Goal: Information Seeking & Learning: Learn about a topic

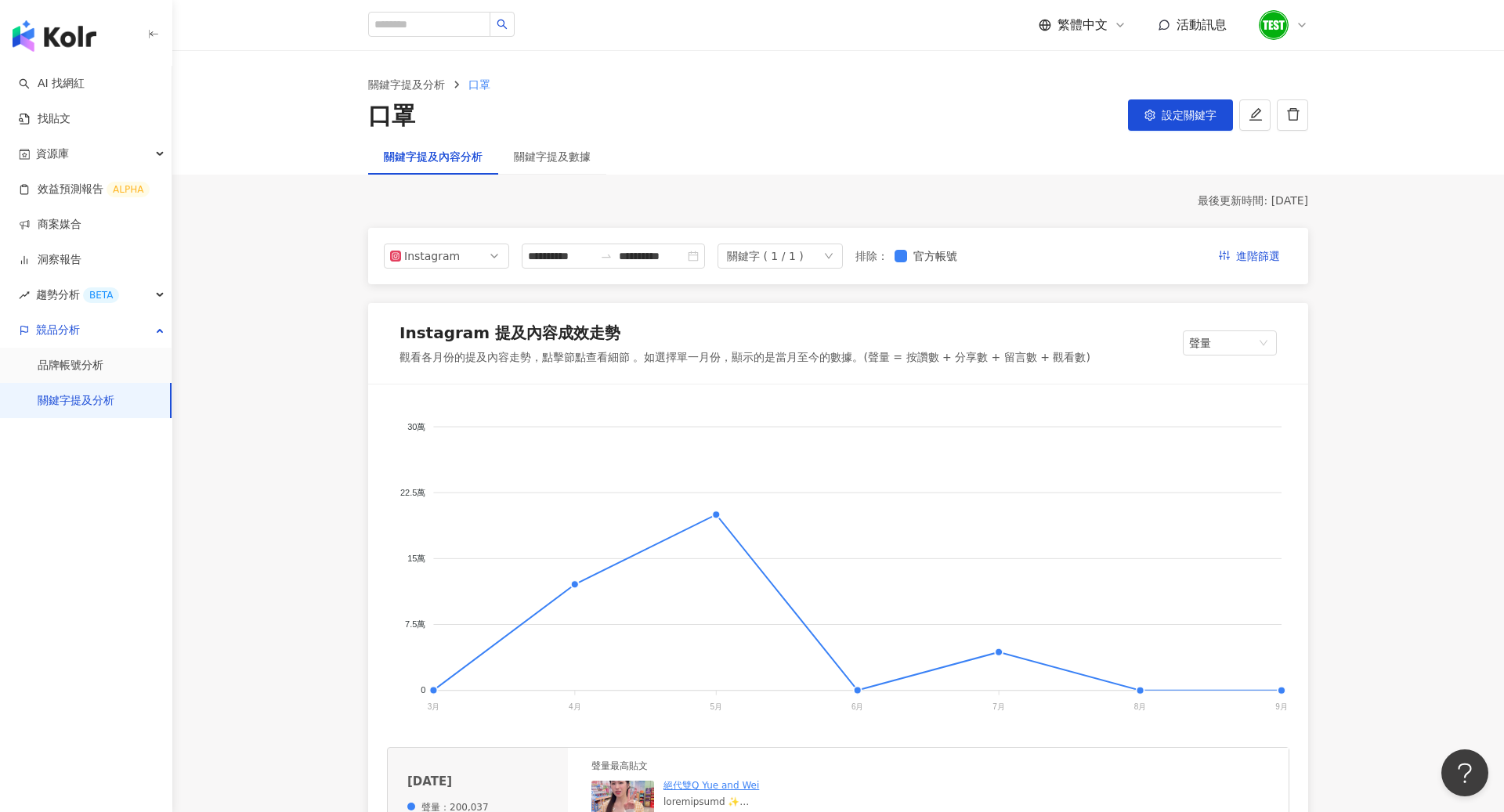
click at [1303, 25] on icon at bounding box center [1302, 25] width 7 height 3
click at [1313, 185] on link "方案內容" at bounding box center [1310, 191] width 44 height 12
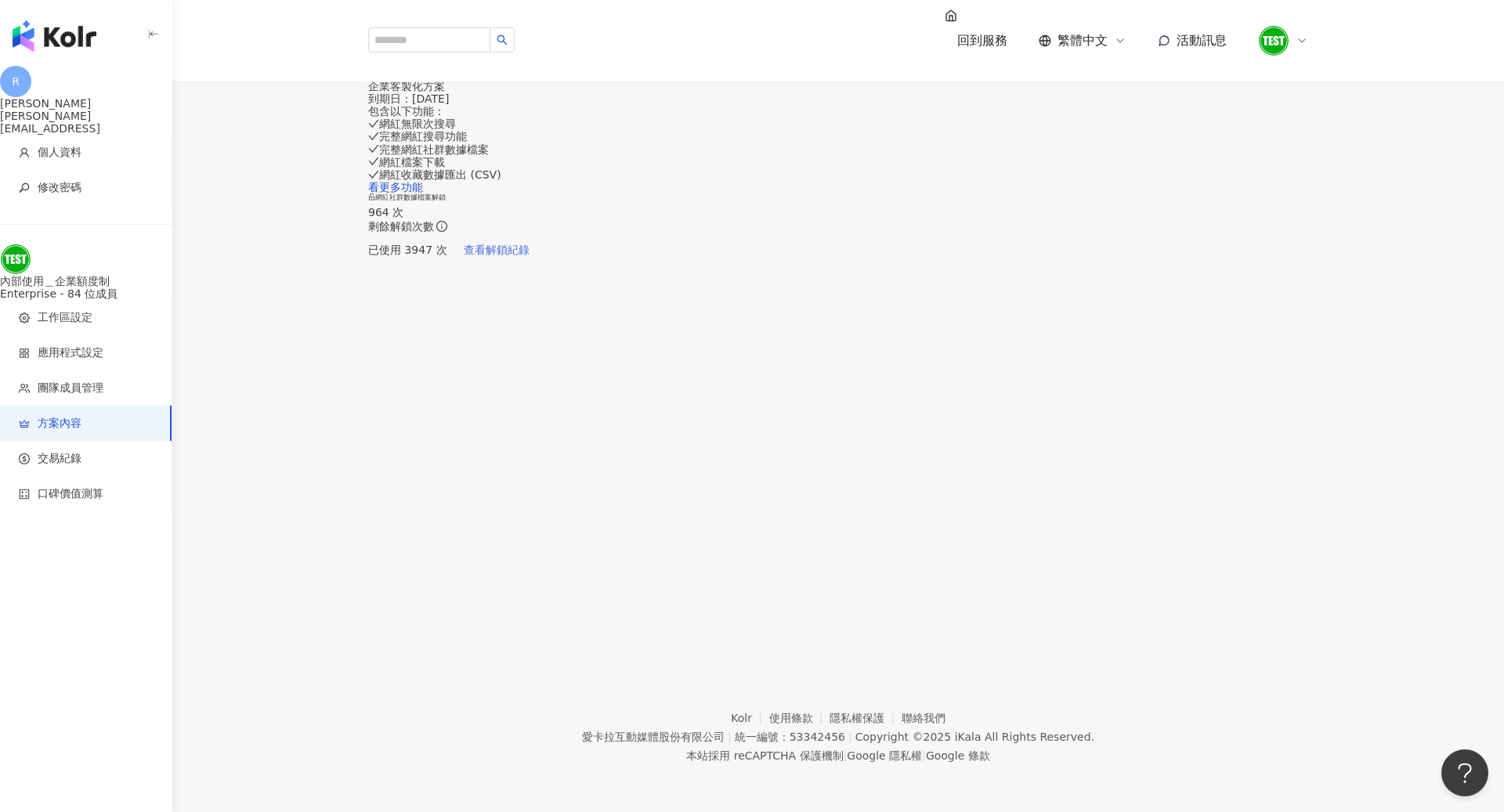
click at [546, 265] on button "查看解鎖紀錄" at bounding box center [496, 250] width 99 height 31
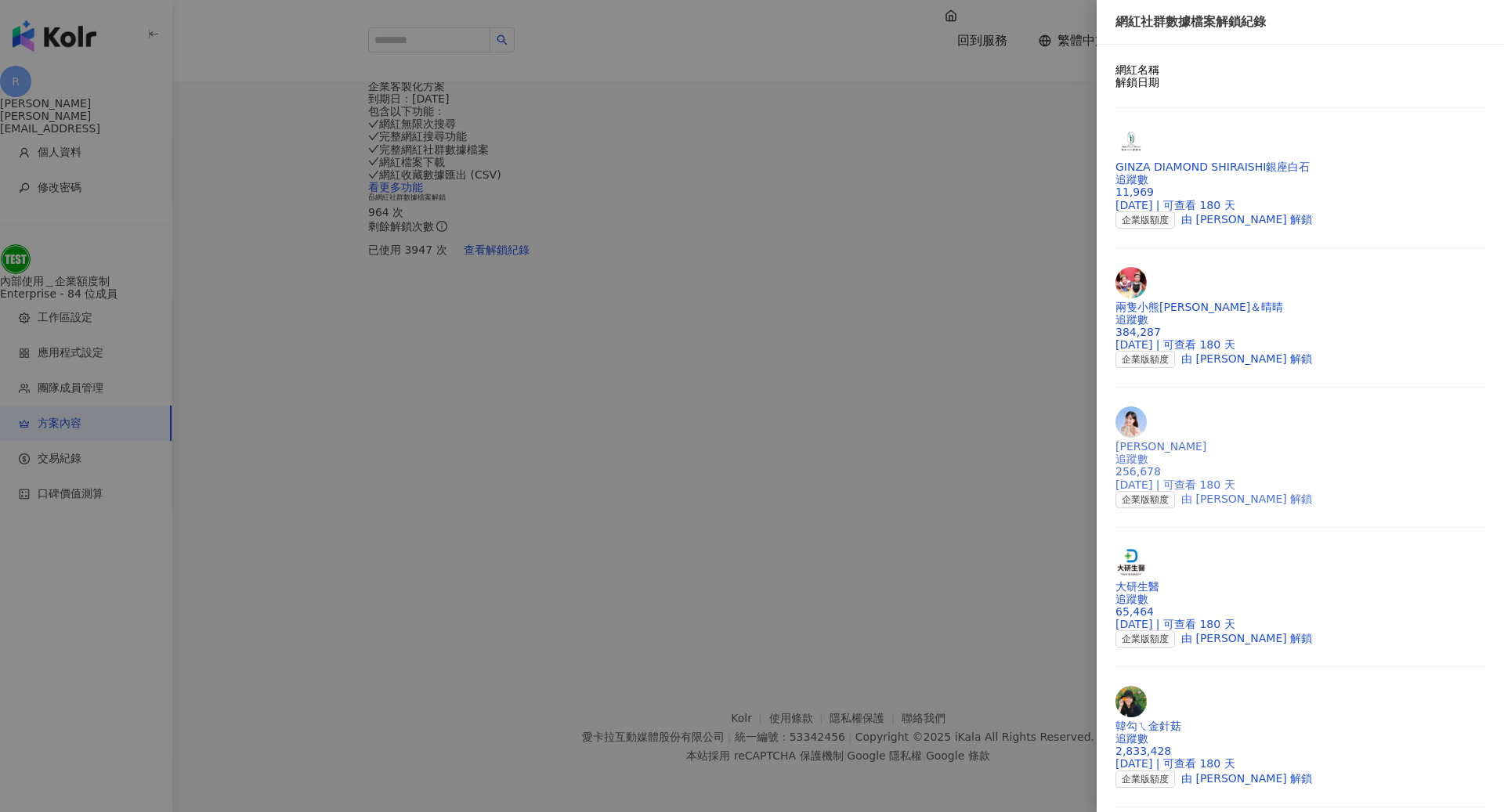
click at [1197, 453] on div "追蹤數 256,678" at bounding box center [1300, 465] width 370 height 25
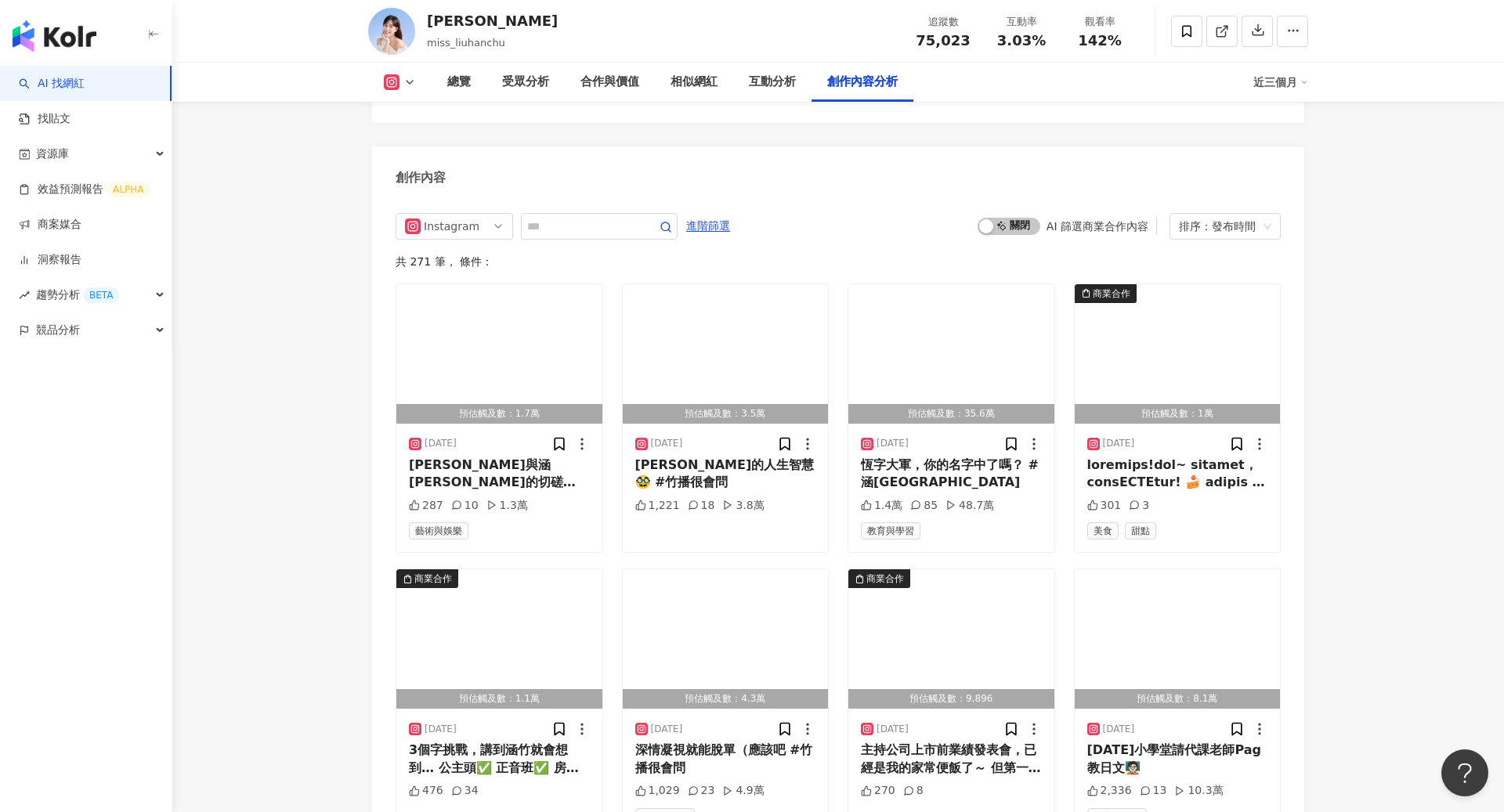
scroll to position [4953, 0]
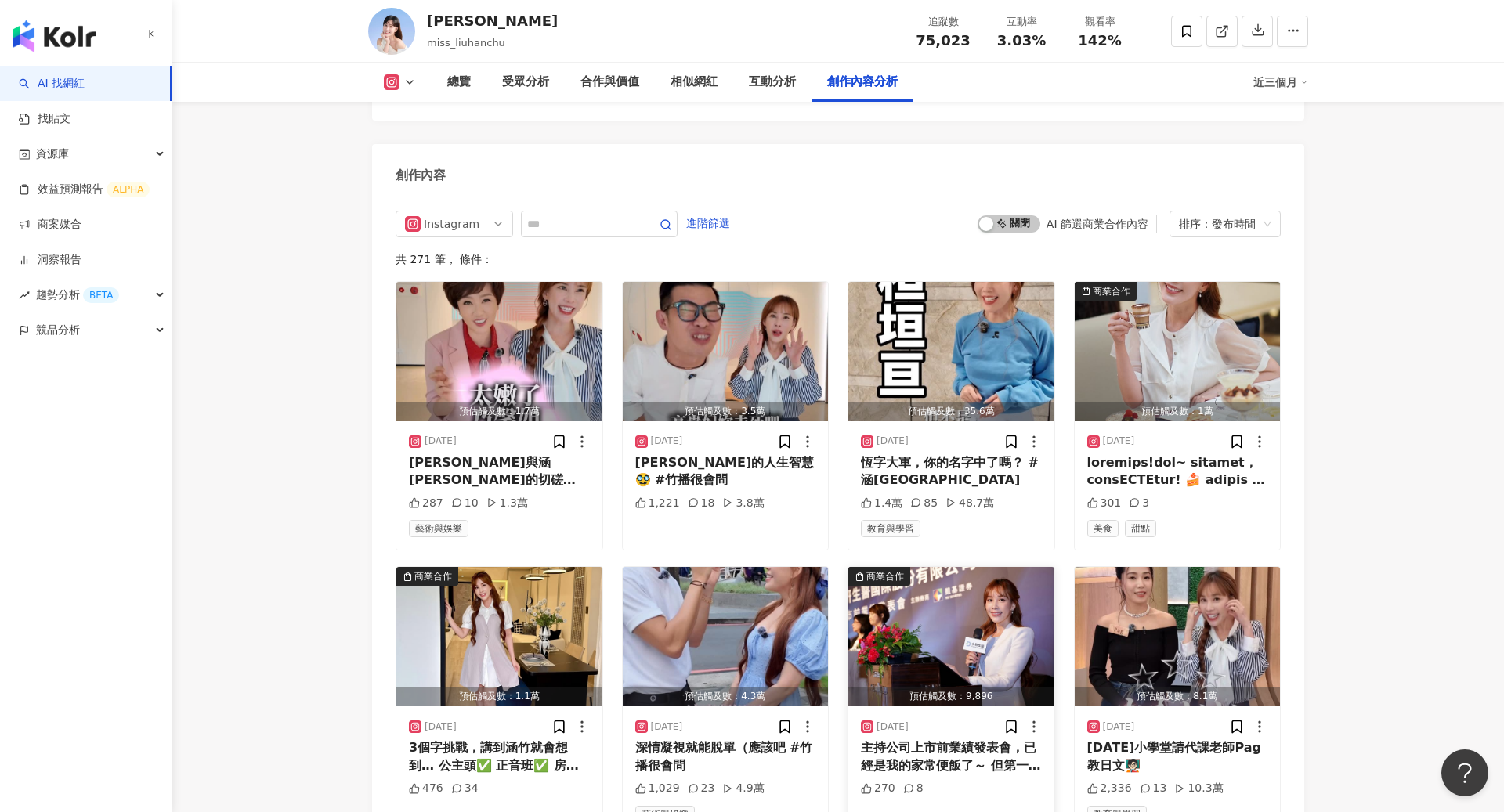
click at [937, 740] on div "主持公司上市前業績發表會，已經是我的家常便飯了～ 但第一次主持到像是尾牙一樣有抽獎的， 大研生醫竟然送價值上萬的魚油大禮包！ 連我自己都很心動💓 就算沒抽中，…" at bounding box center [951, 757] width 181 height 35
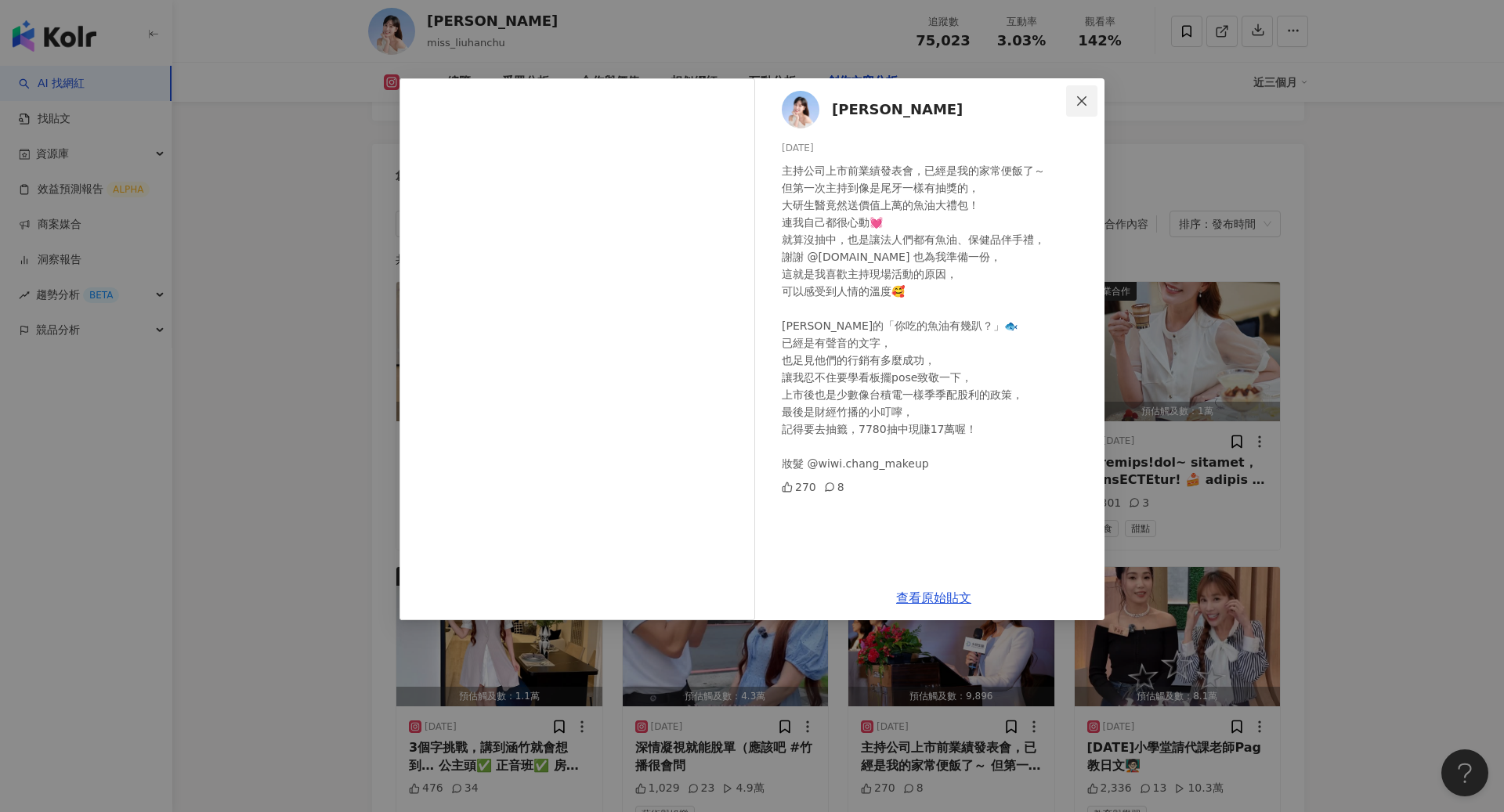
click at [1081, 104] on icon "close" at bounding box center [1081, 100] width 12 height 12
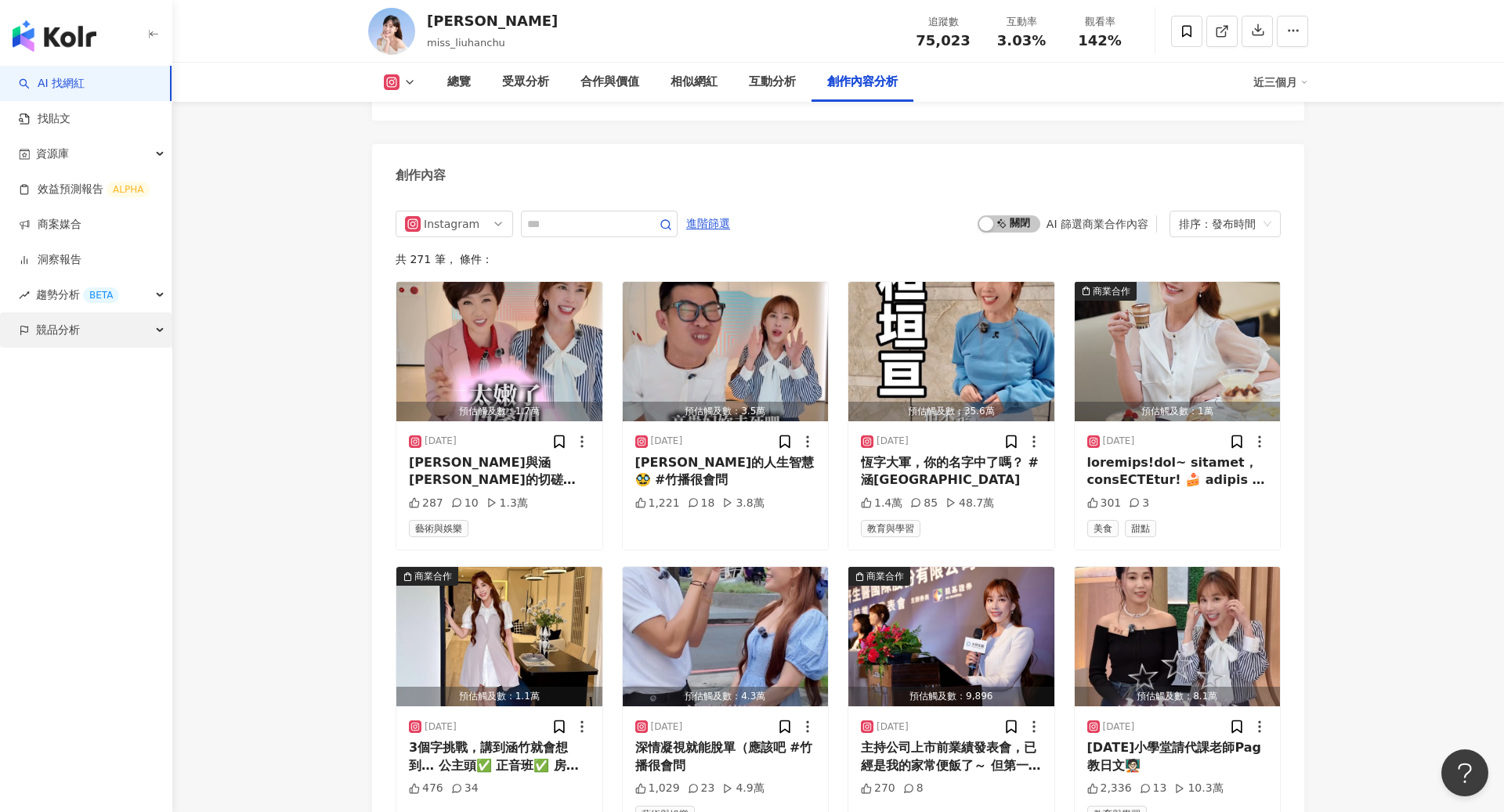
click at [61, 335] on span "競品分析" at bounding box center [58, 330] width 44 height 35
click at [97, 395] on link "關鍵字提及分析" at bounding box center [76, 400] width 76 height 16
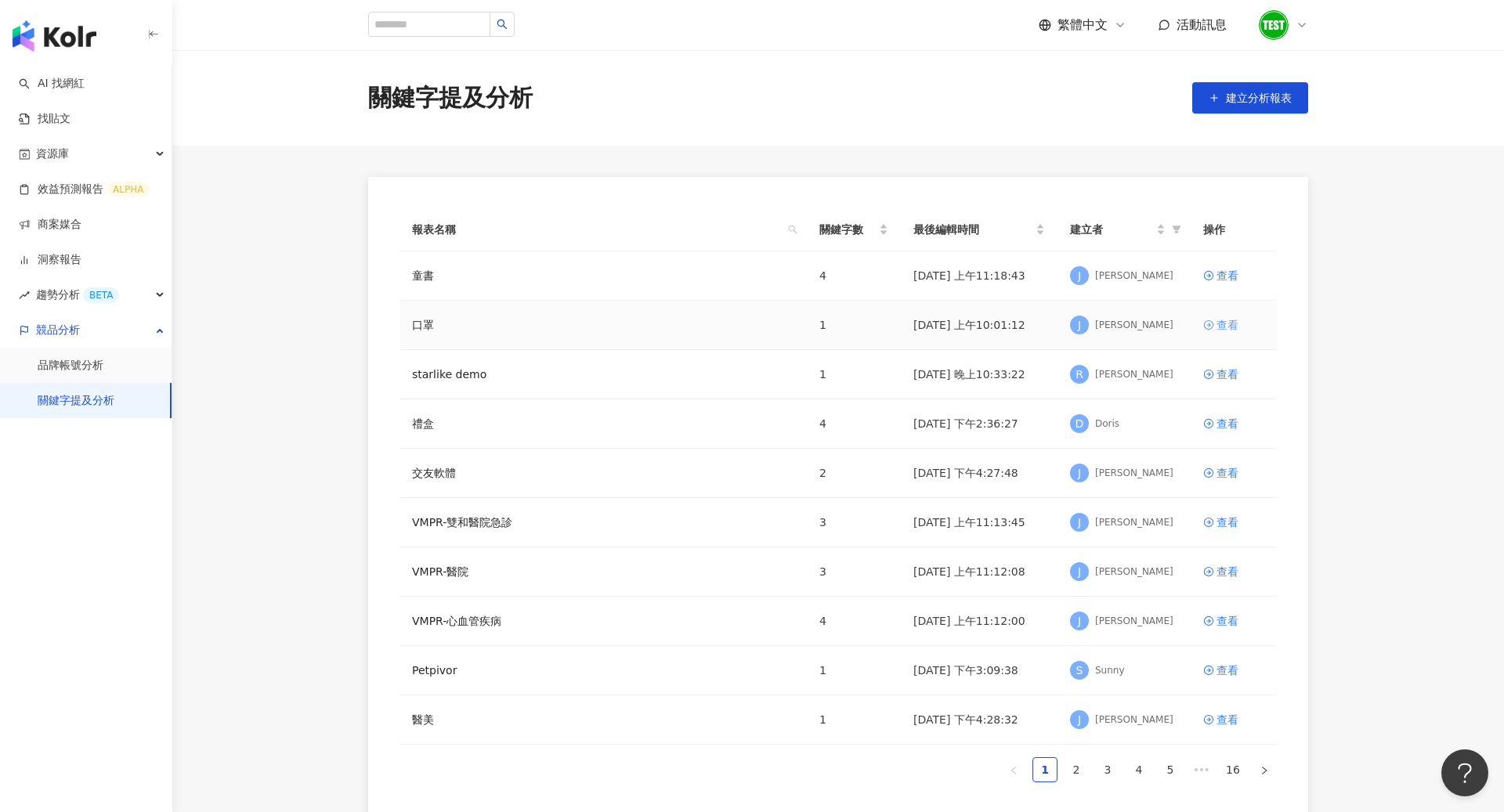
click at [1220, 329] on div "查看" at bounding box center [1227, 325] width 22 height 17
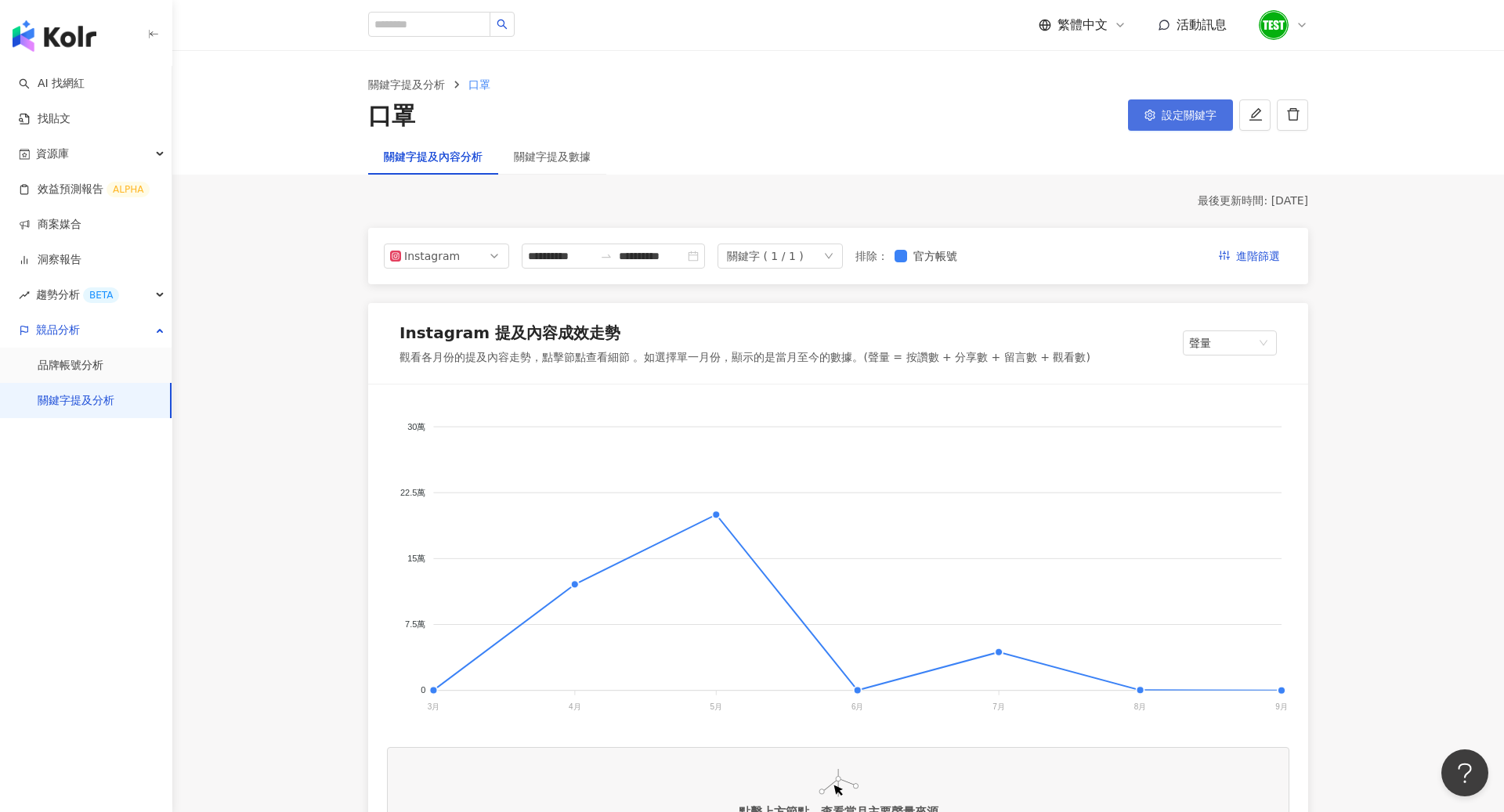
click at [1156, 121] on button "設定關鍵字" at bounding box center [1180, 115] width 105 height 31
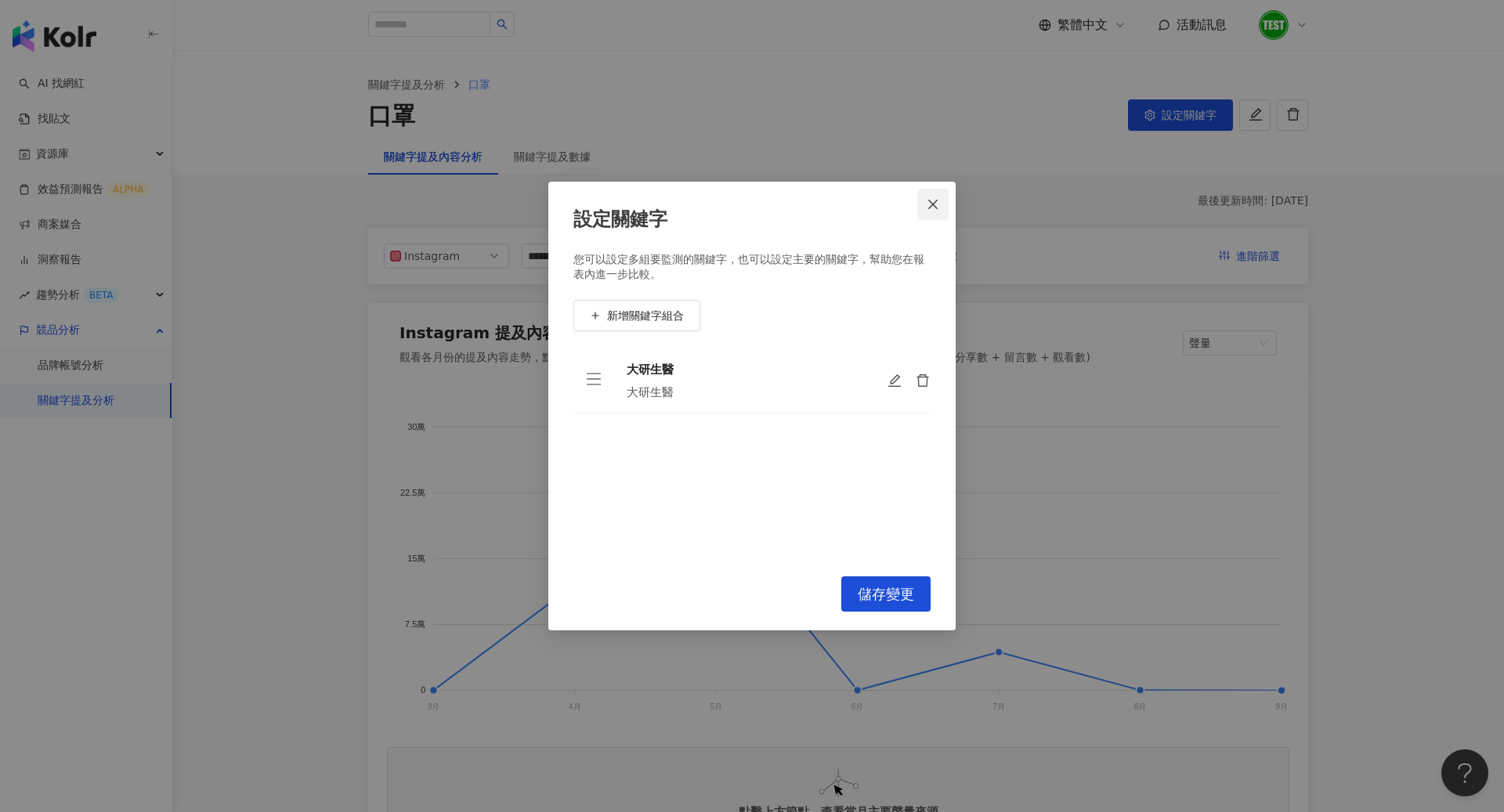
click at [936, 209] on icon "close" at bounding box center [932, 204] width 12 height 12
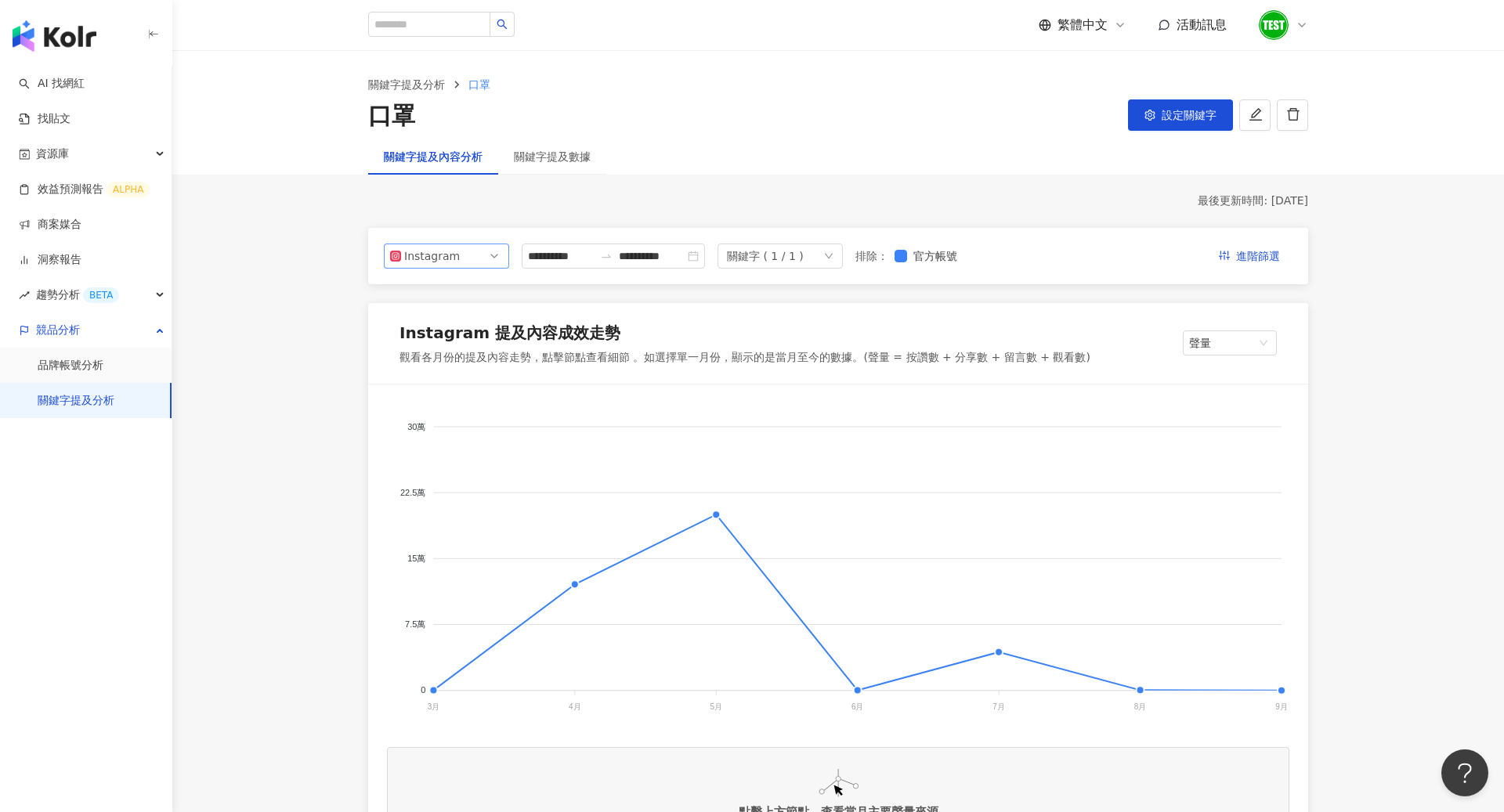
click at [457, 256] on span "Instagram" at bounding box center [446, 256] width 113 height 24
click at [556, 270] on div "**********" at bounding box center [837, 256] width 939 height 57
click at [565, 264] on div "**********" at bounding box center [613, 256] width 183 height 25
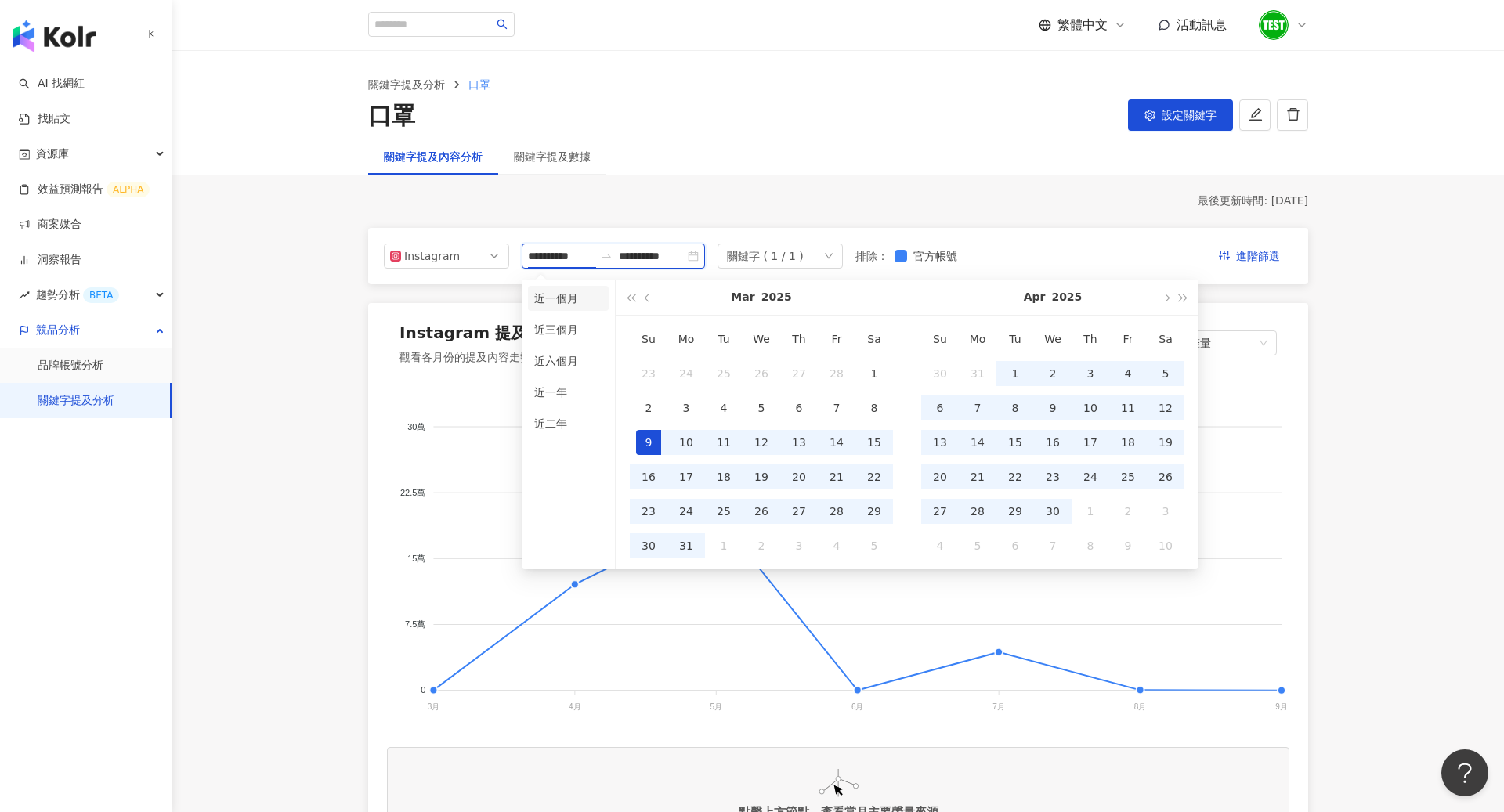
type input "**********"
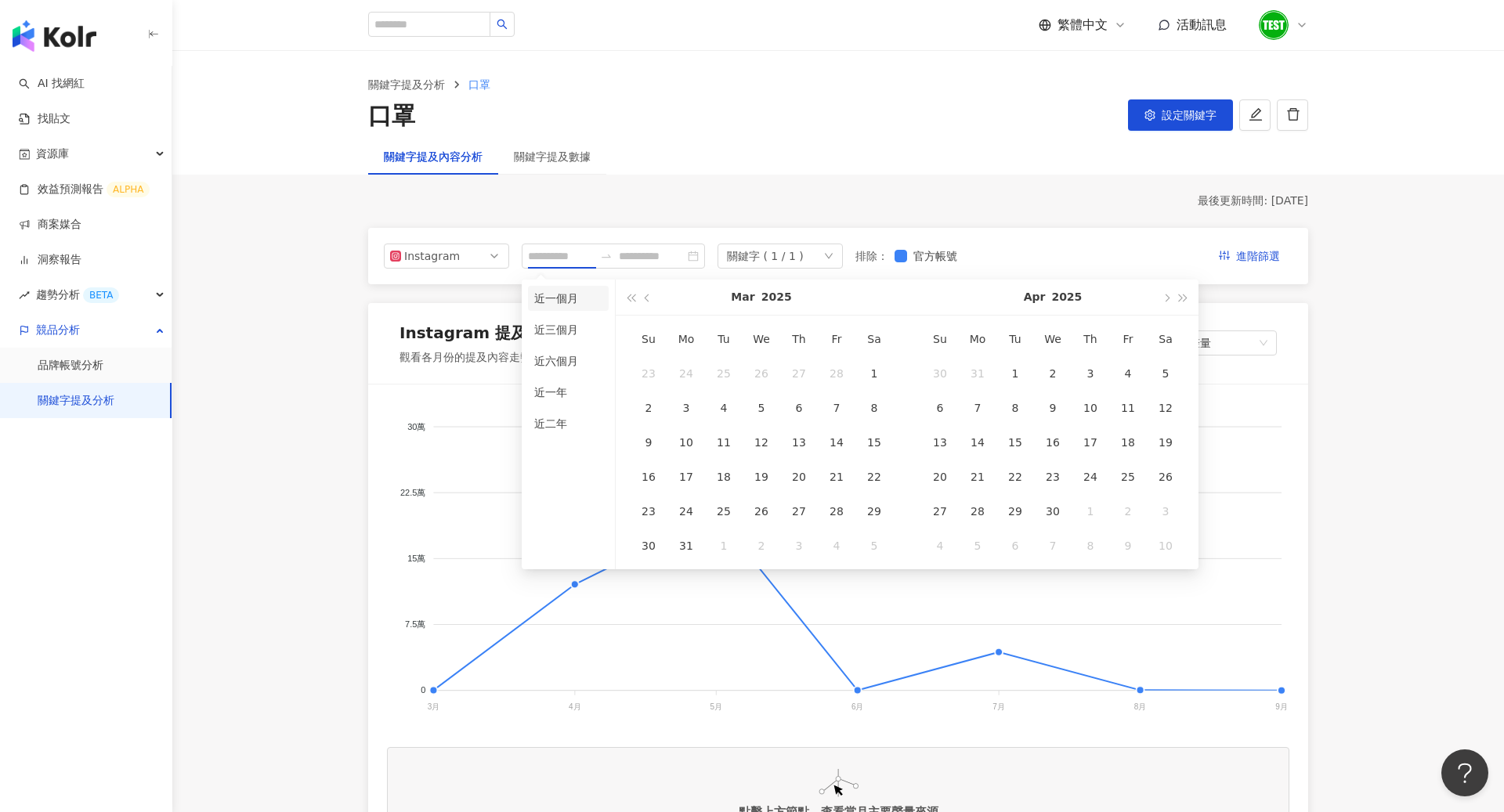
click at [549, 300] on li "近一個月" at bounding box center [568, 298] width 81 height 25
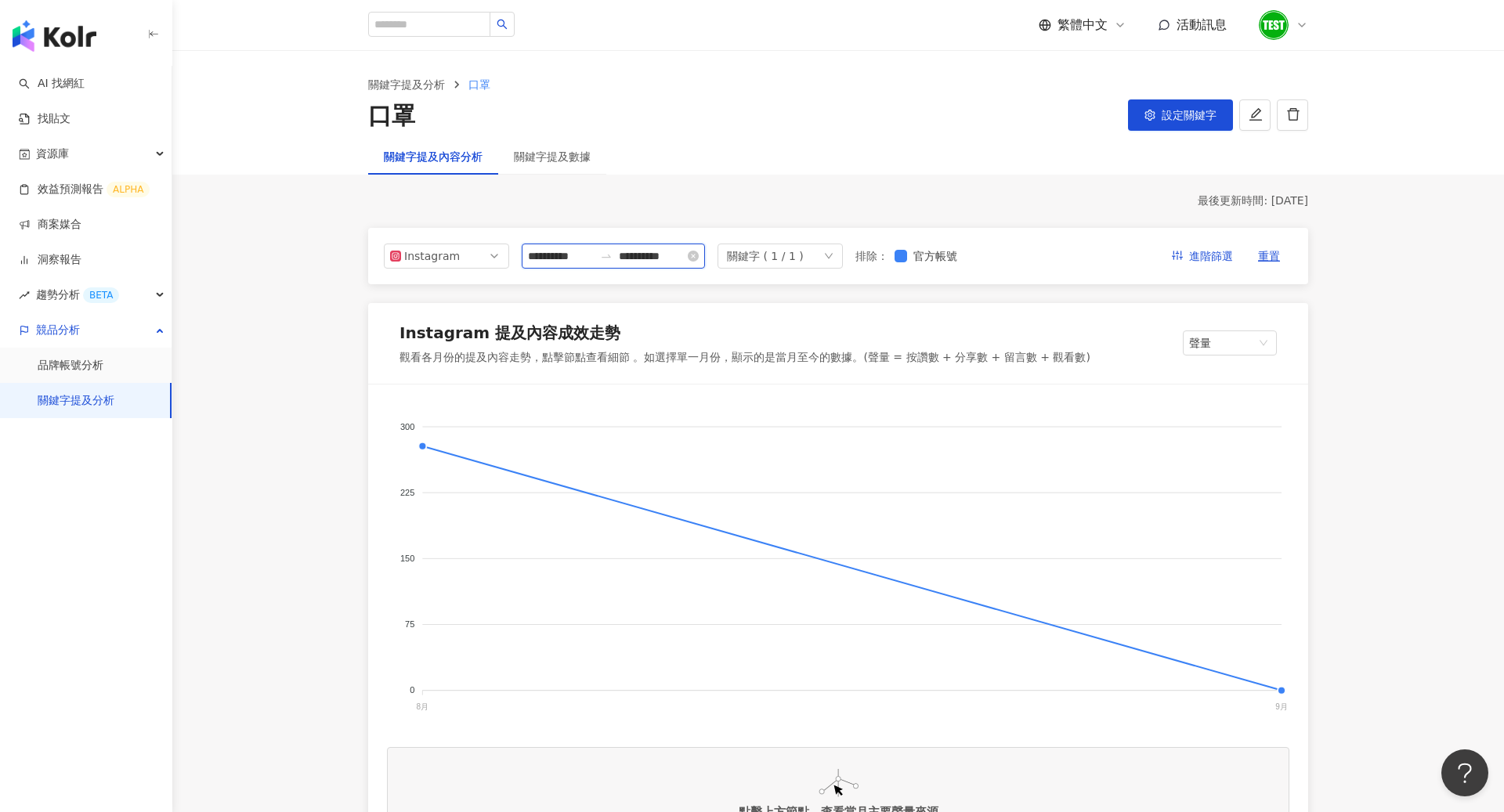
click at [665, 261] on input "**********" at bounding box center [652, 256] width 66 height 17
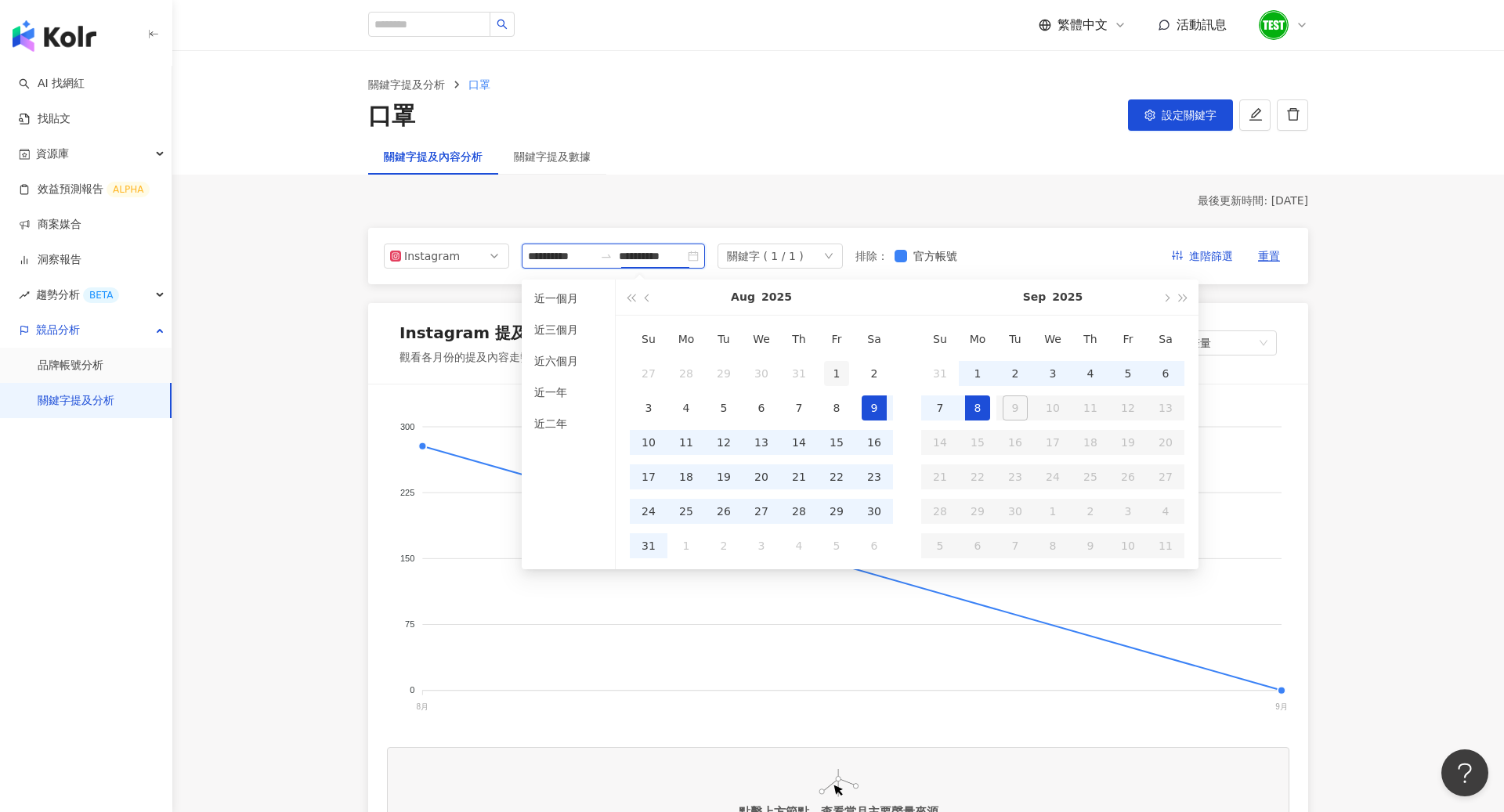
type input "**********"
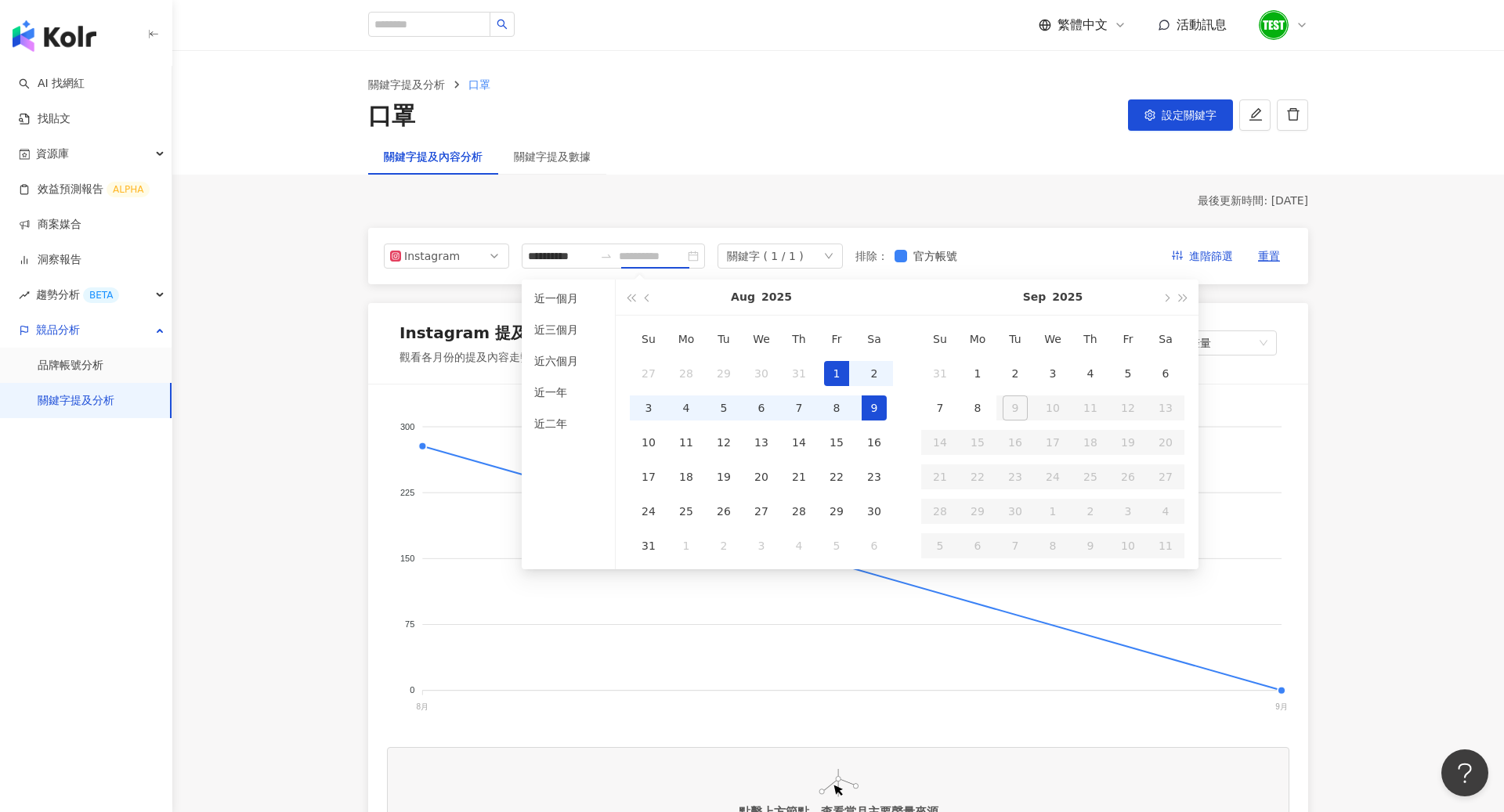
click at [835, 365] on div "1" at bounding box center [836, 373] width 25 height 25
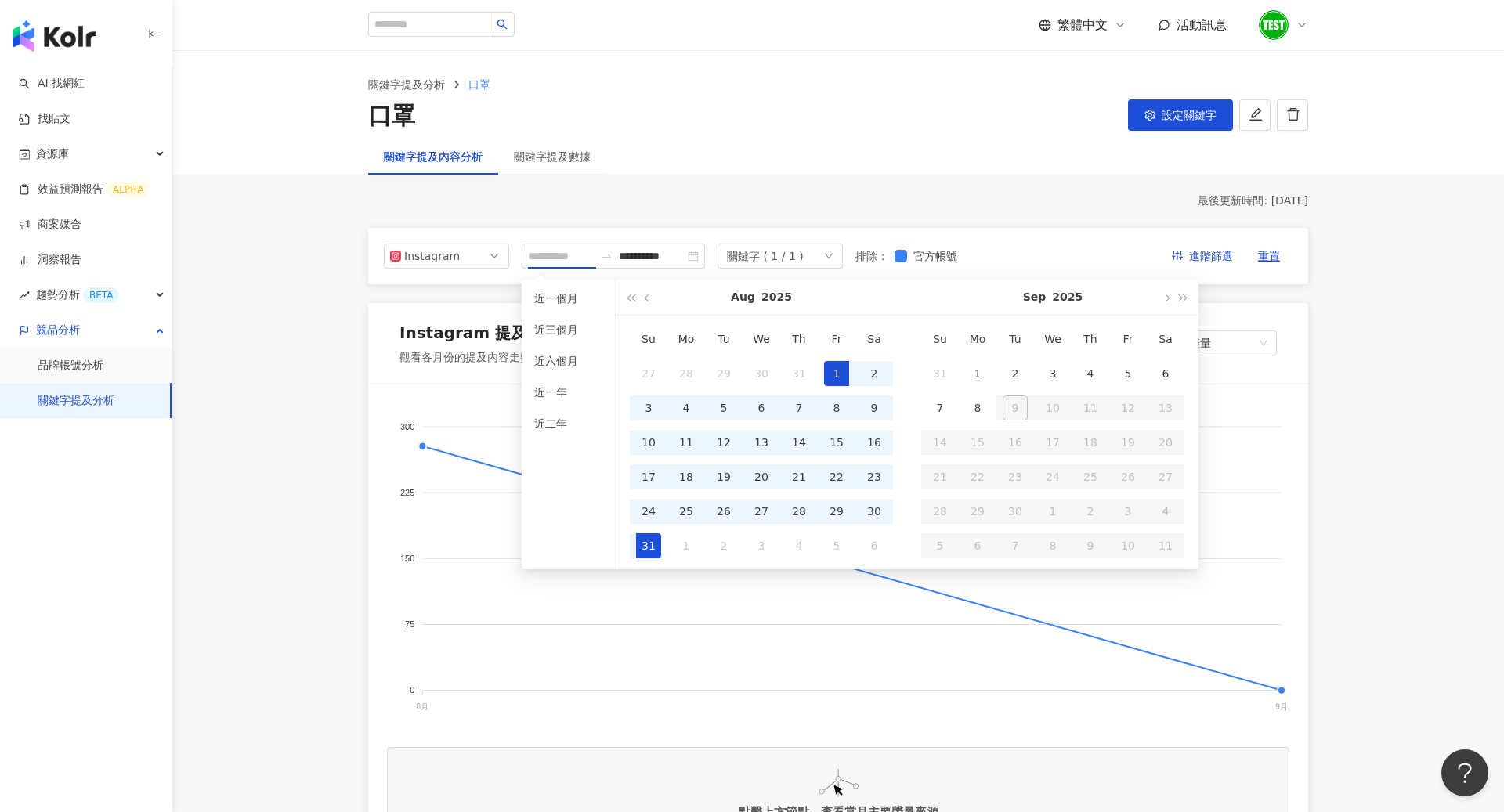
click at [646, 549] on div "31" at bounding box center [648, 546] width 25 height 25
type input "**********"
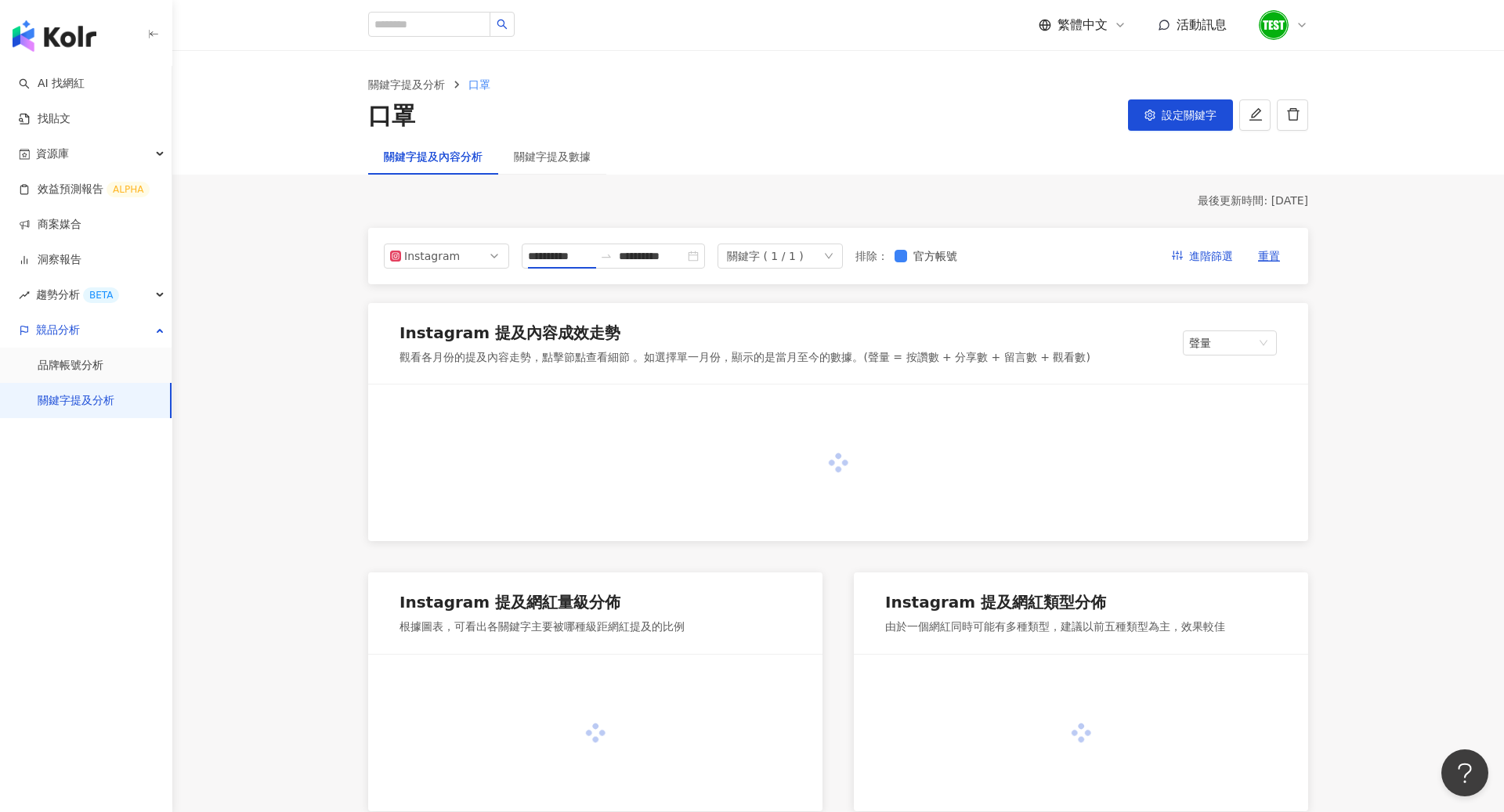
type input "**********"
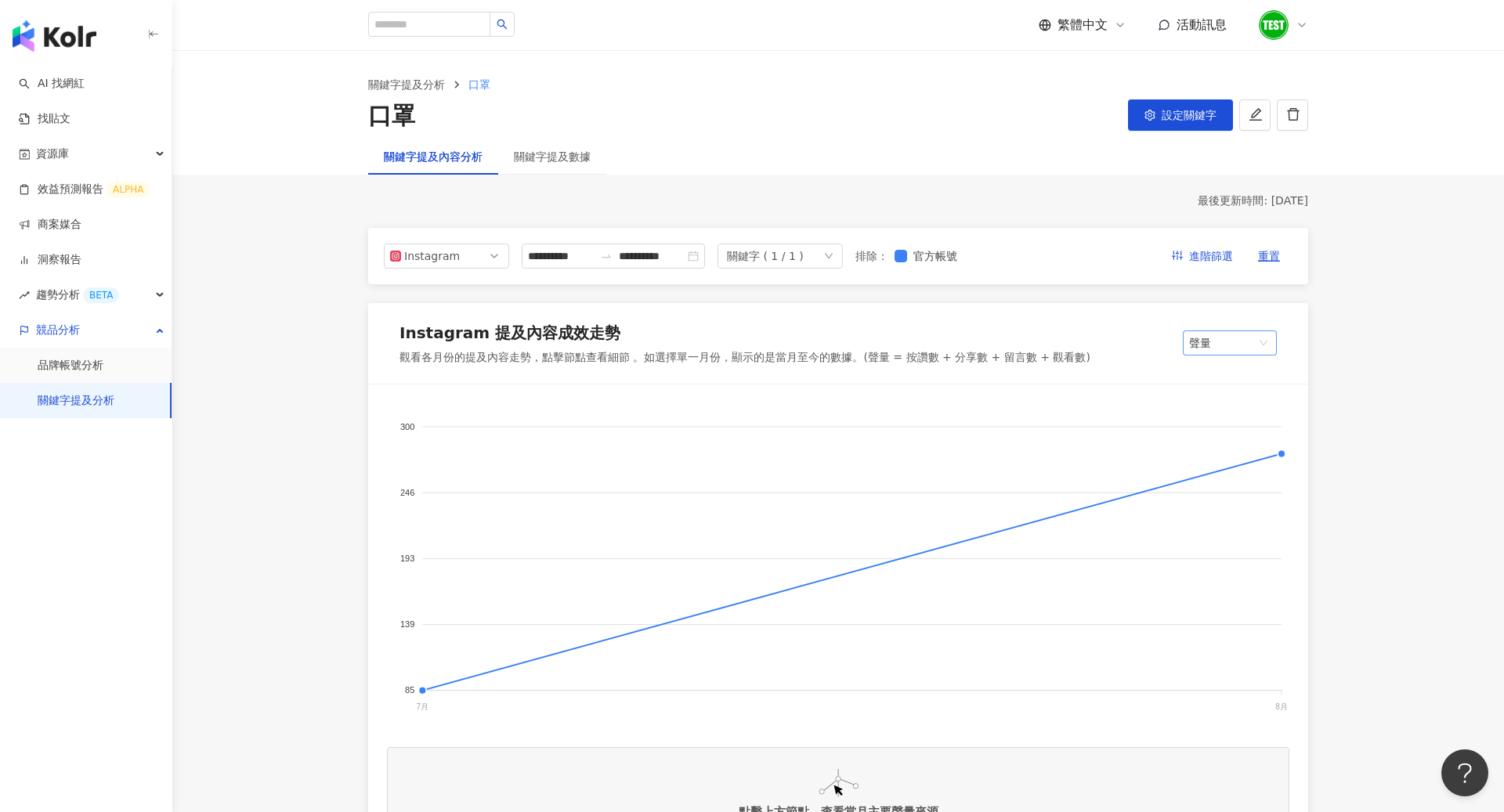
click at [1220, 347] on span "聲量" at bounding box center [1229, 343] width 81 height 24
click at [1236, 379] on div "聲量" at bounding box center [1244, 375] width 99 height 17
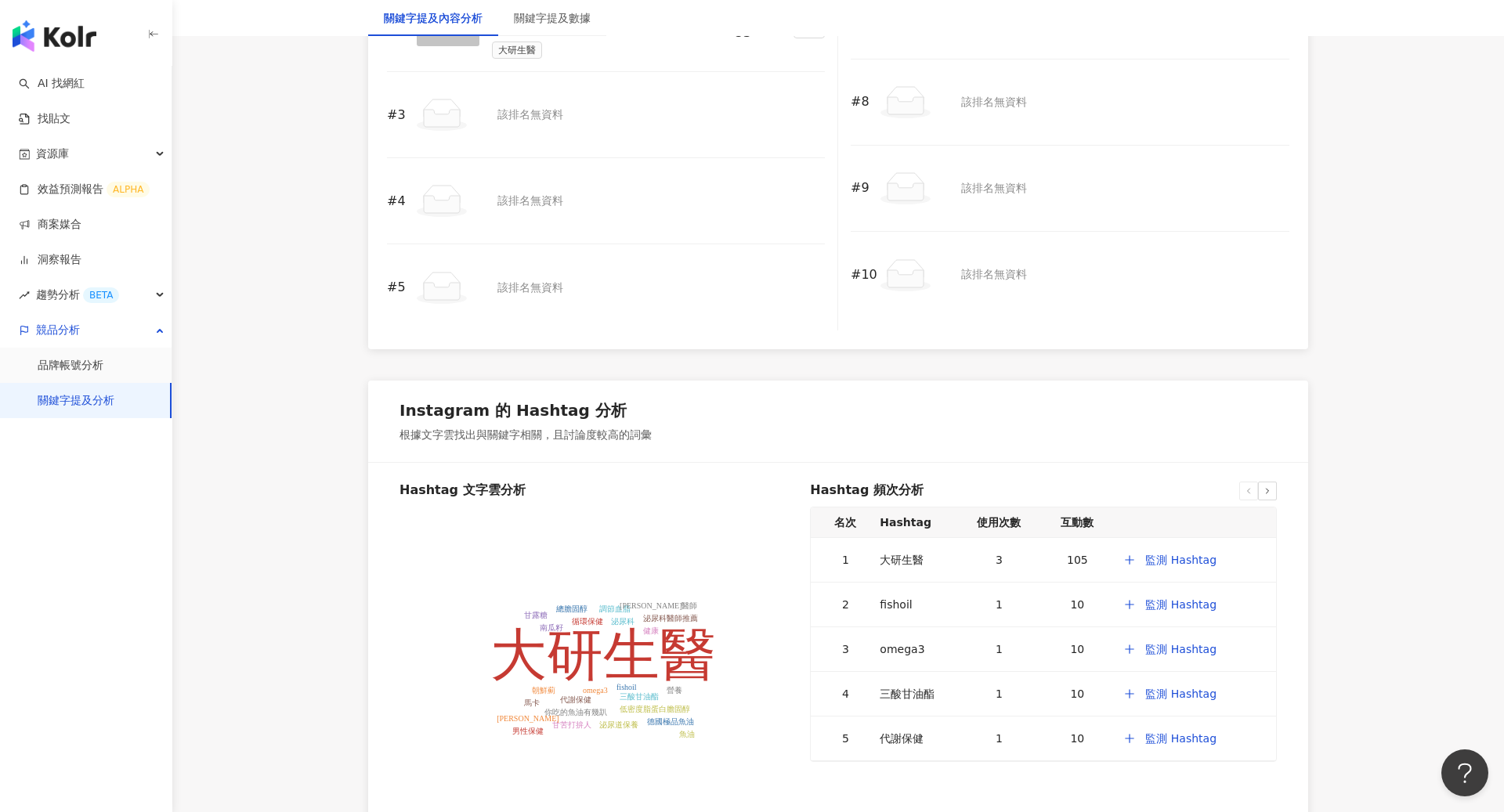
scroll to position [3268, 0]
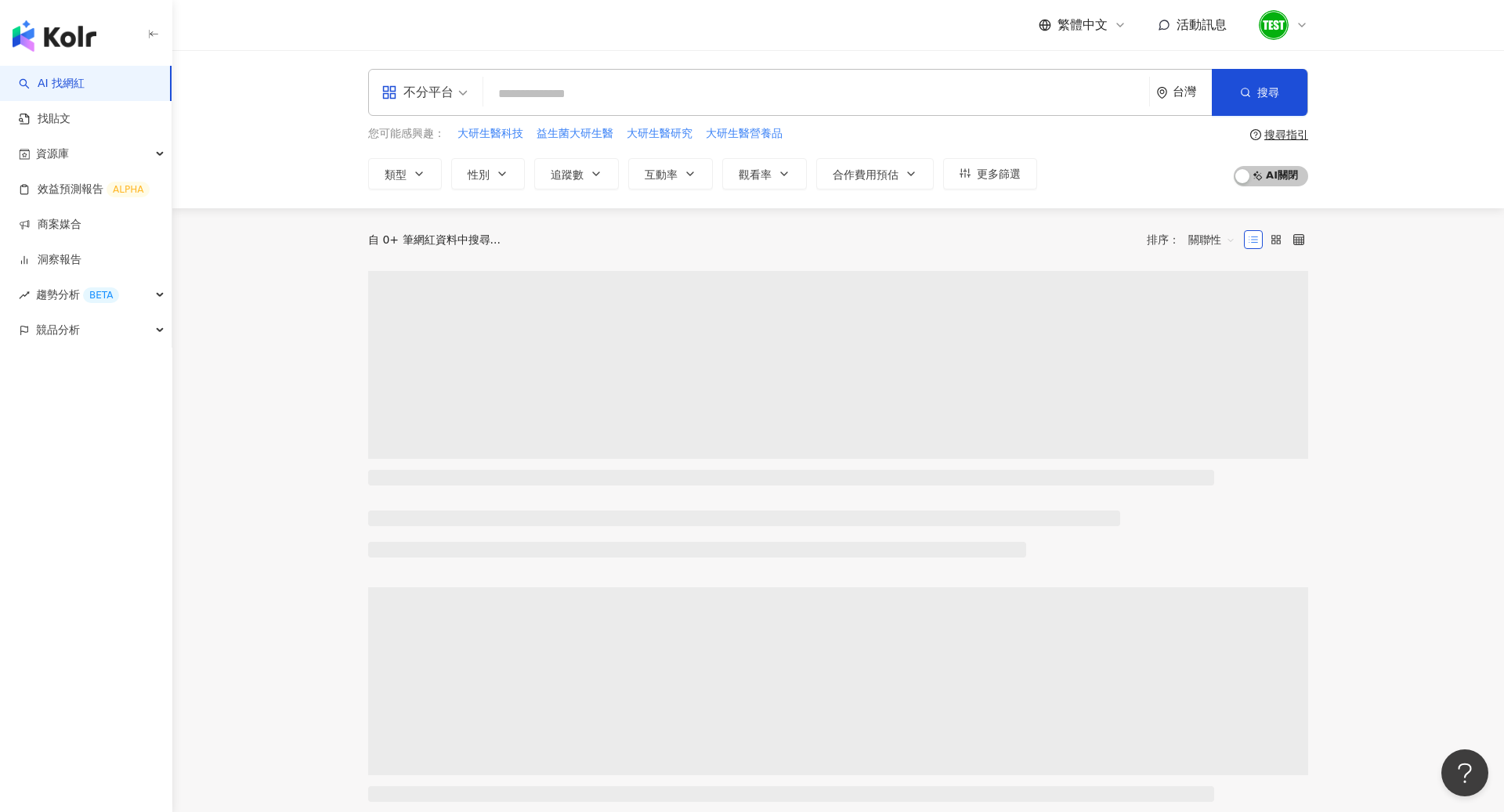
click at [1303, 21] on icon at bounding box center [1301, 25] width 12 height 12
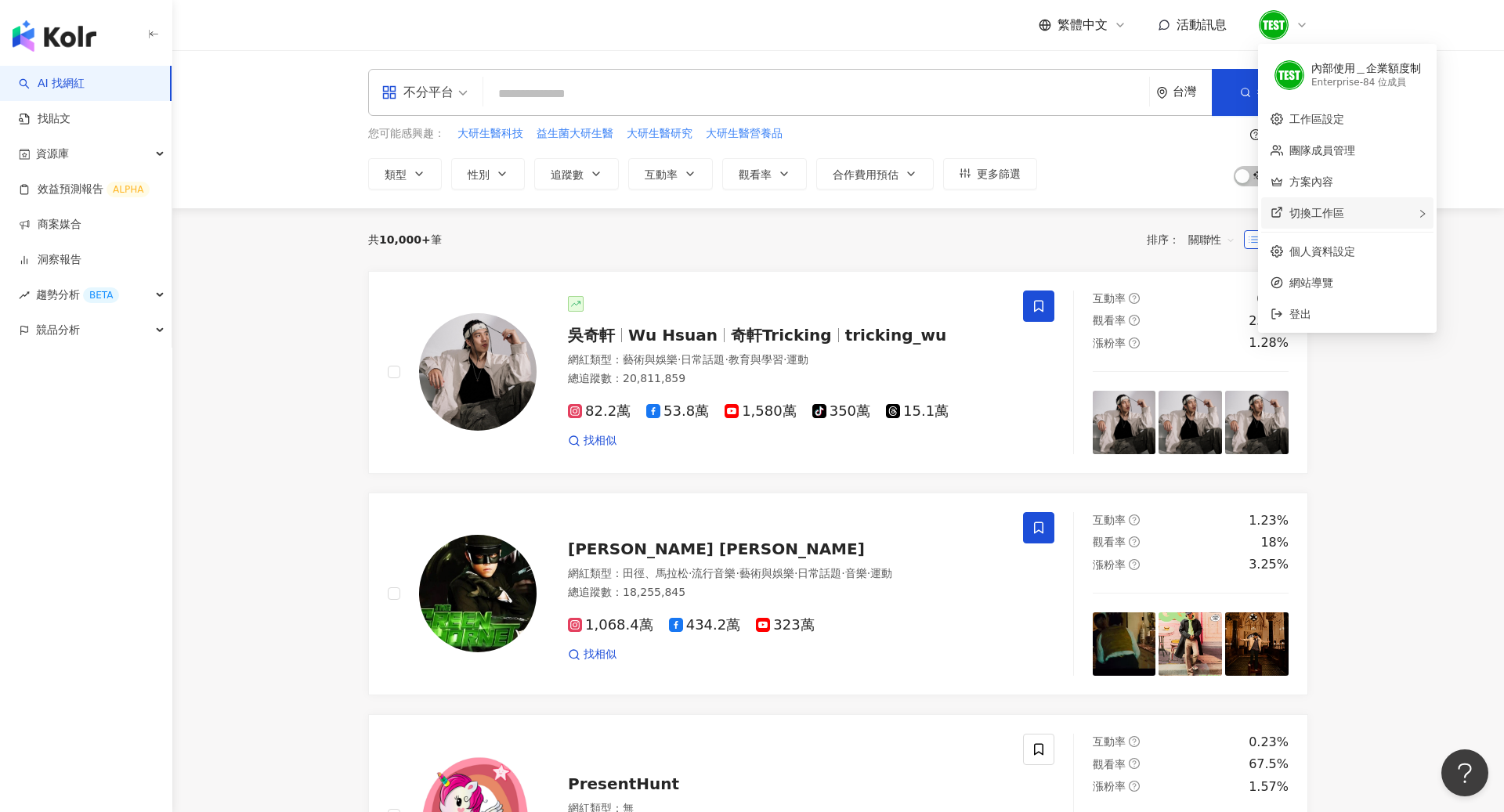
click at [1298, 207] on span "切換工作區" at bounding box center [1316, 213] width 55 height 12
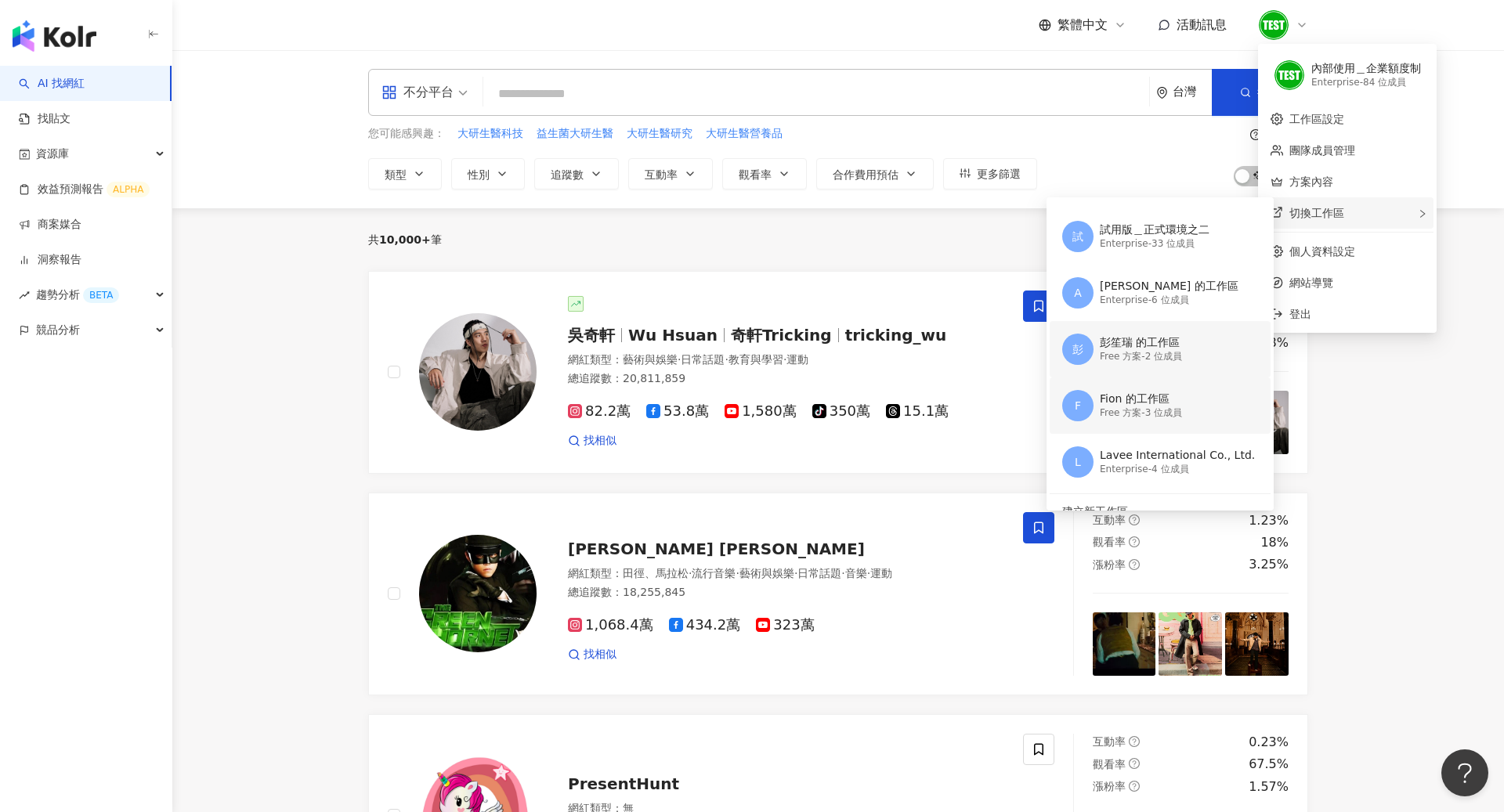
scroll to position [233, 0]
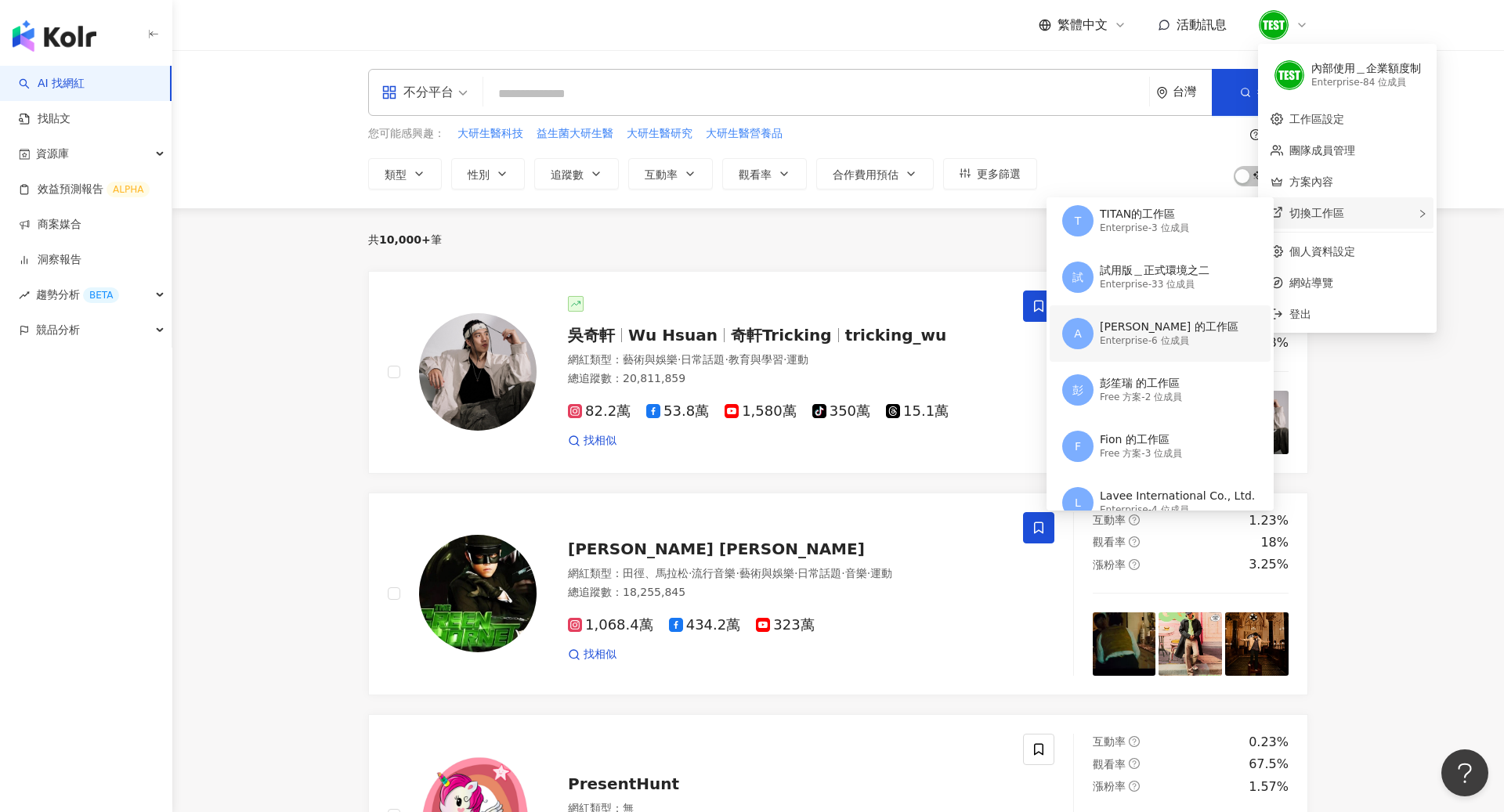
click at [1169, 350] on div "A Adam Yeh 的工作區 Enterprise - 6 位成員" at bounding box center [1158, 334] width 192 height 57
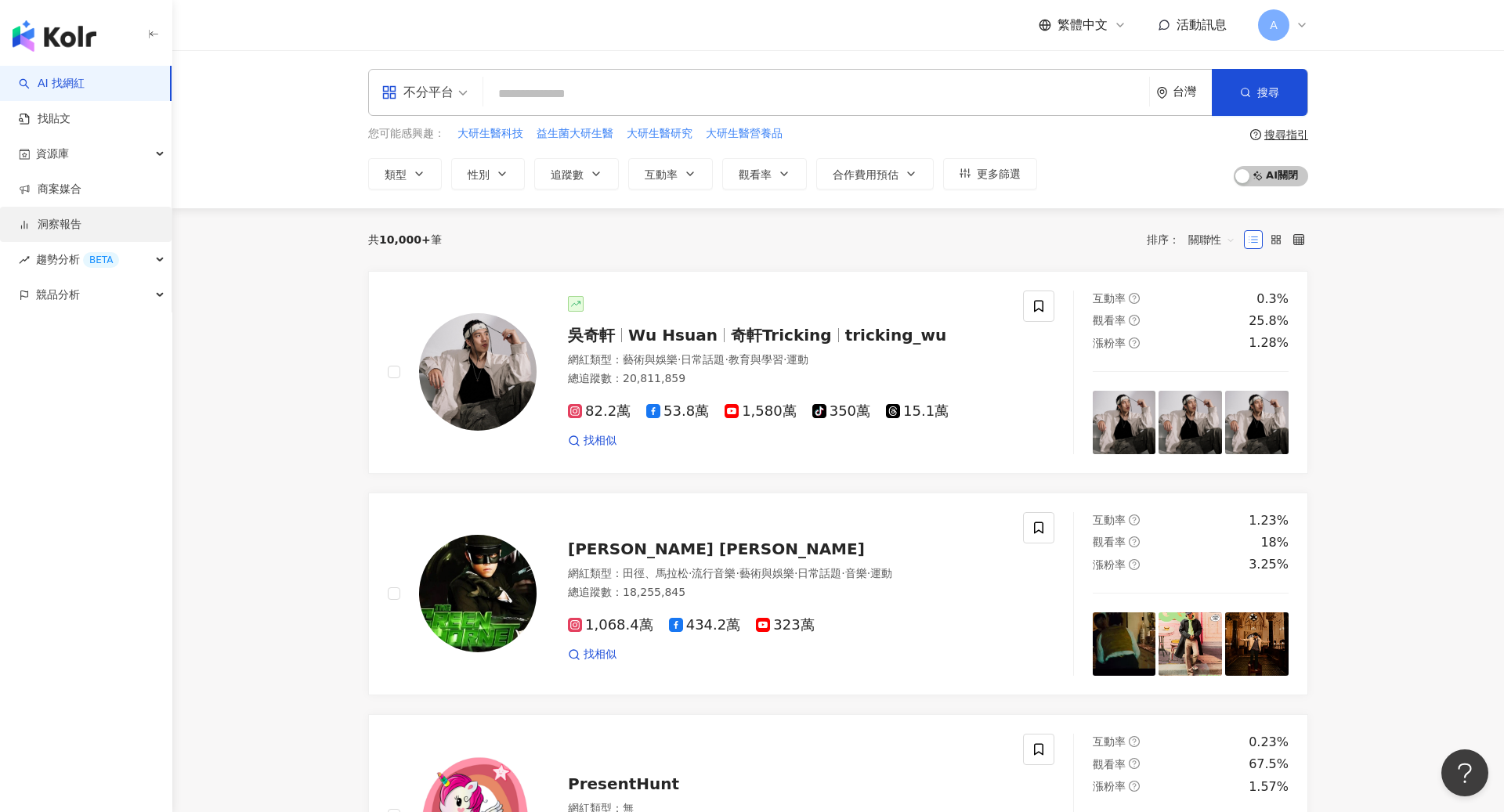
click at [81, 224] on link "洞察報告" at bounding box center [50, 224] width 62 height 16
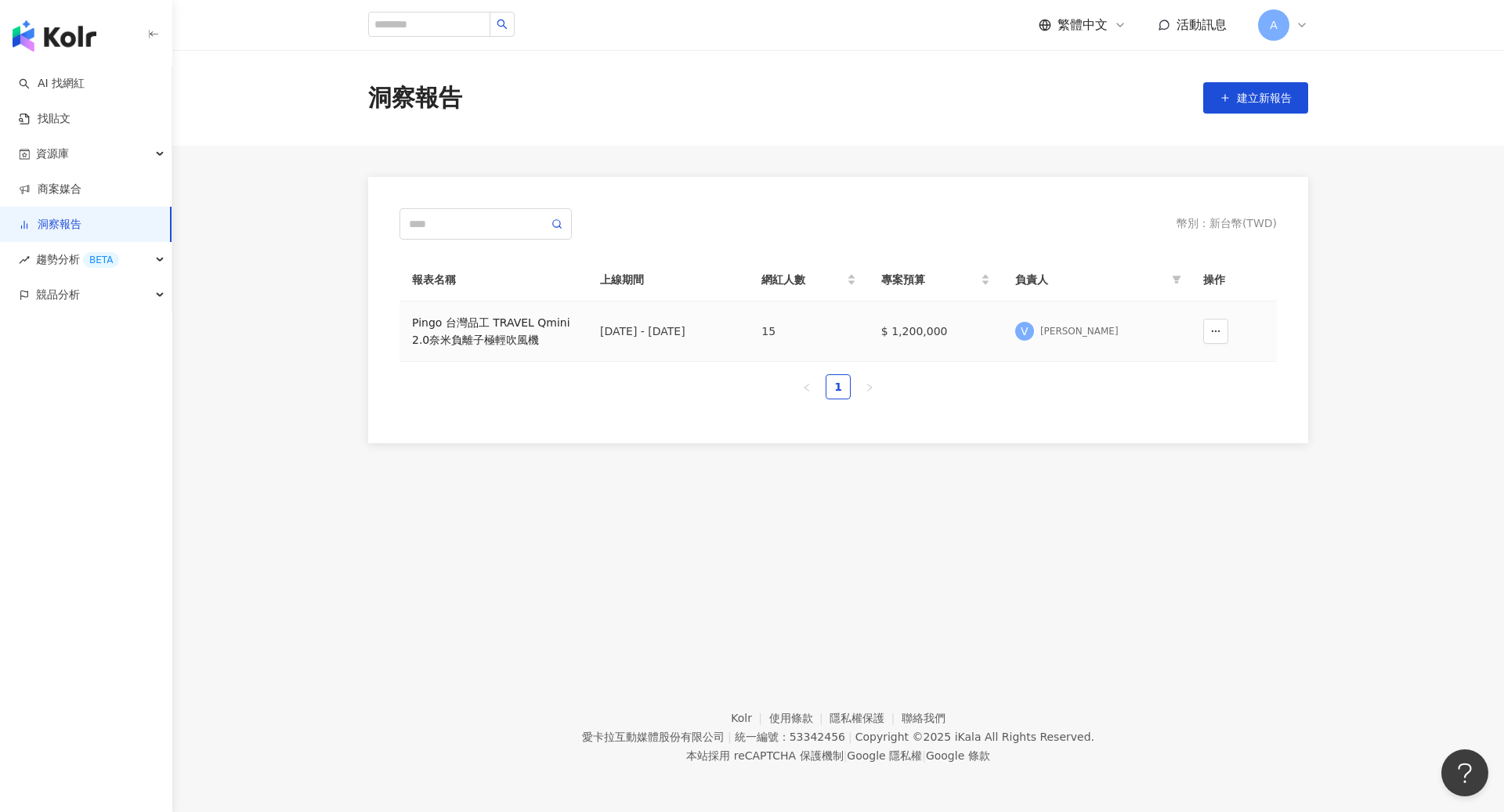
click at [481, 327] on div "Pingo 台灣品工 TRAVEL Qmini 2.0奈米負離子極輕吹風機" at bounding box center [493, 331] width 163 height 35
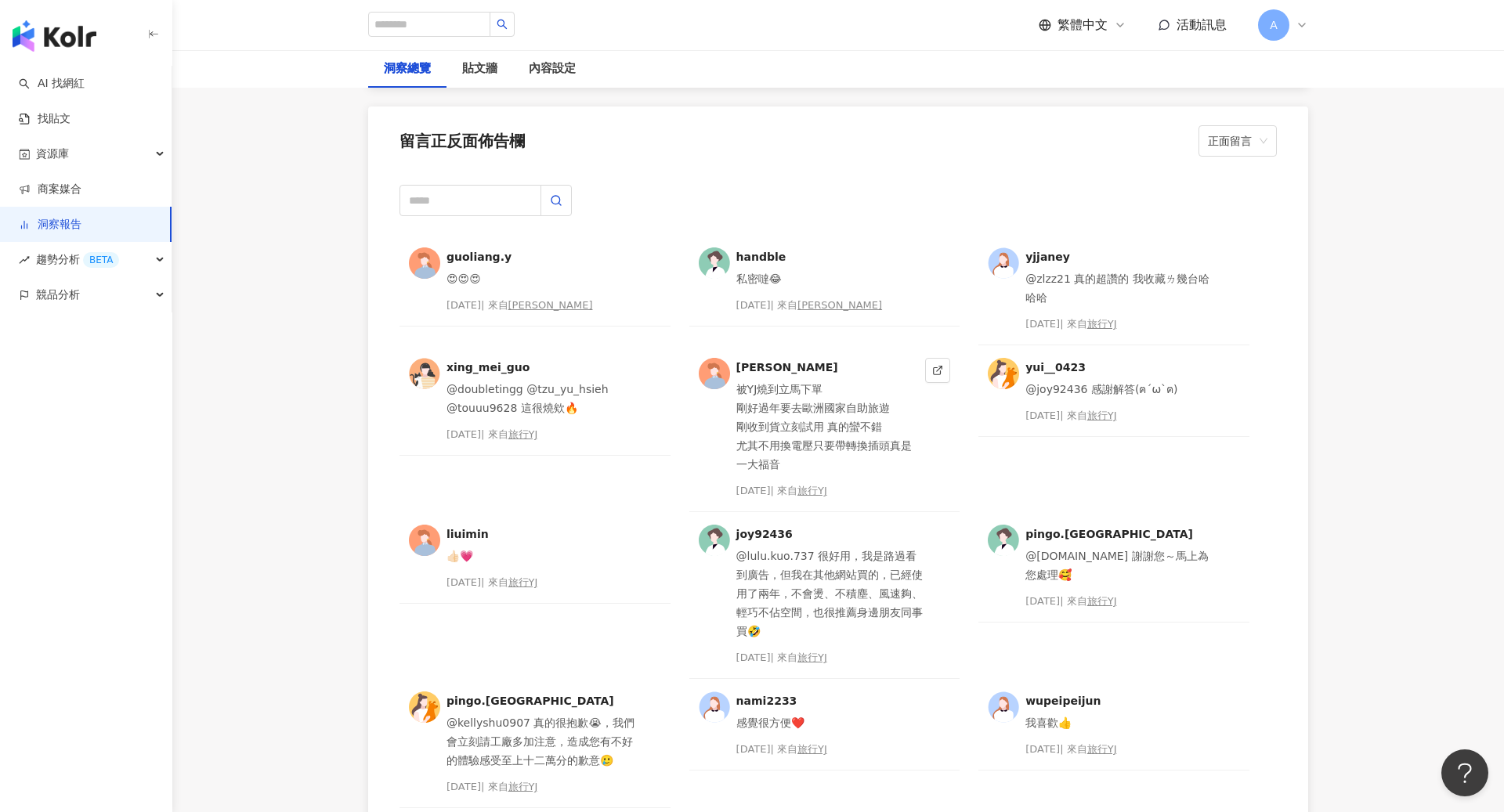
scroll to position [3905, 0]
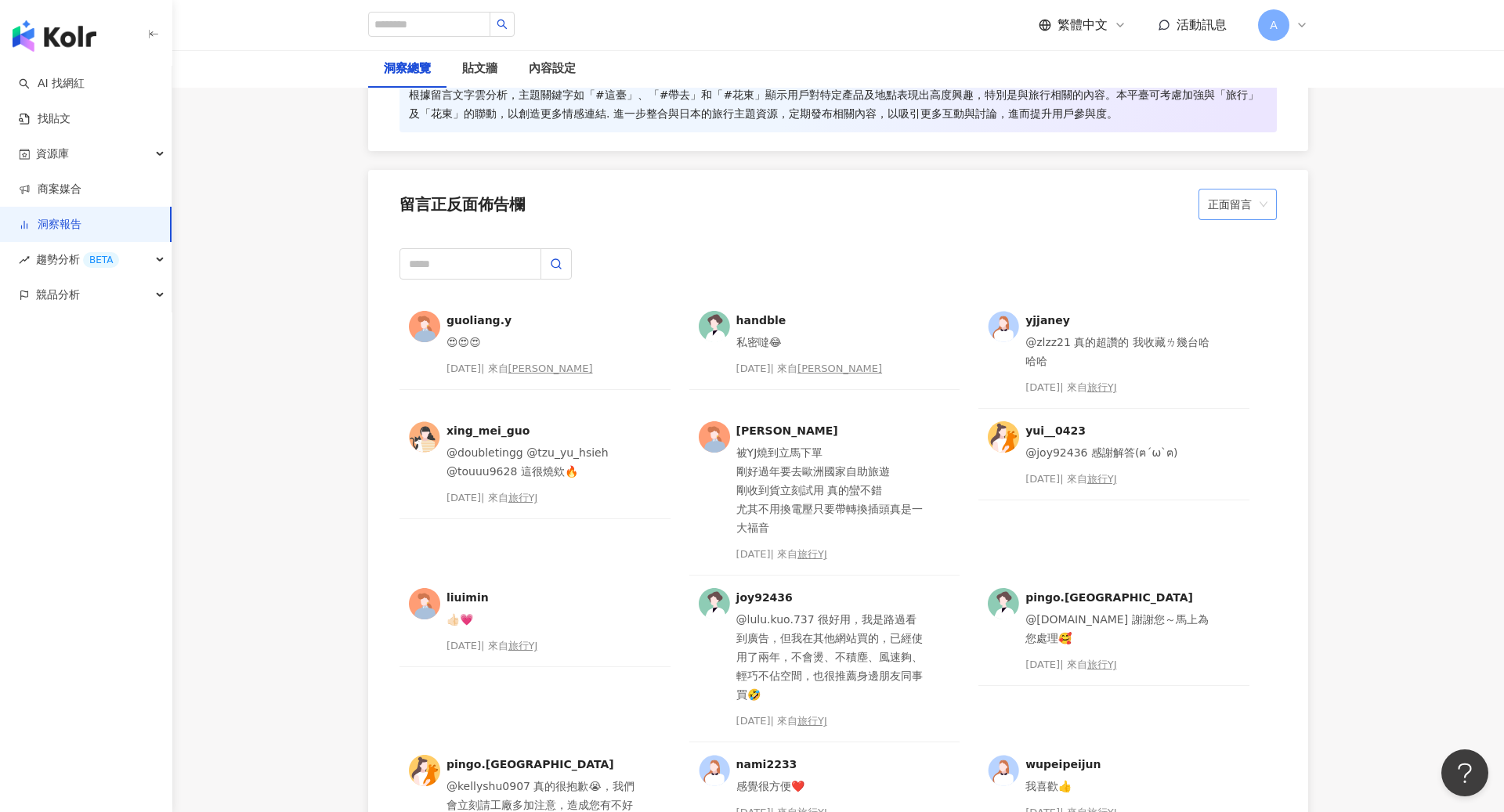
click at [1249, 203] on span "正面留言" at bounding box center [1237, 205] width 59 height 30
click at [895, 210] on div "留言正反面佈告欄 正面留言" at bounding box center [837, 200] width 939 height 59
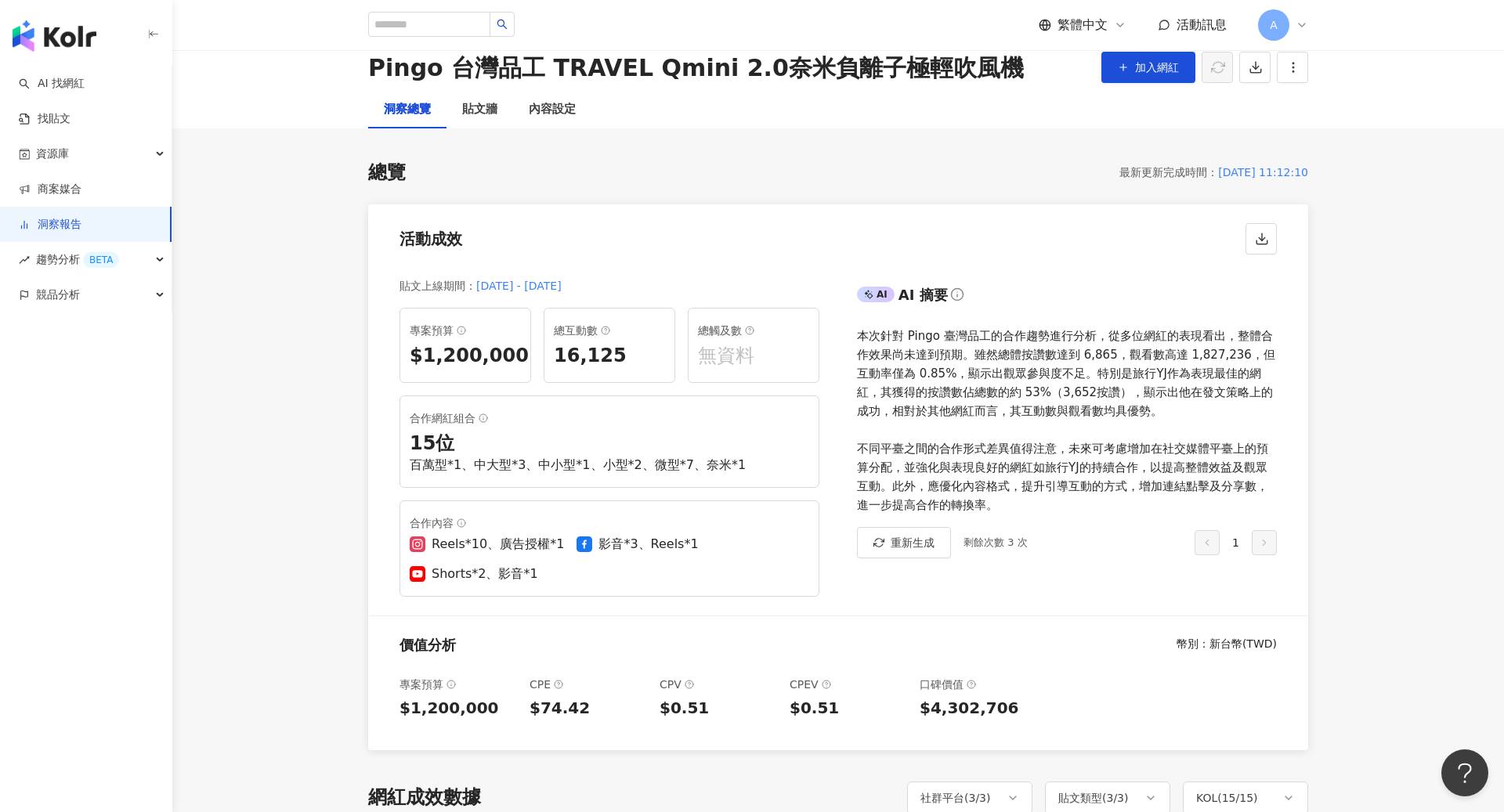
scroll to position [0, 0]
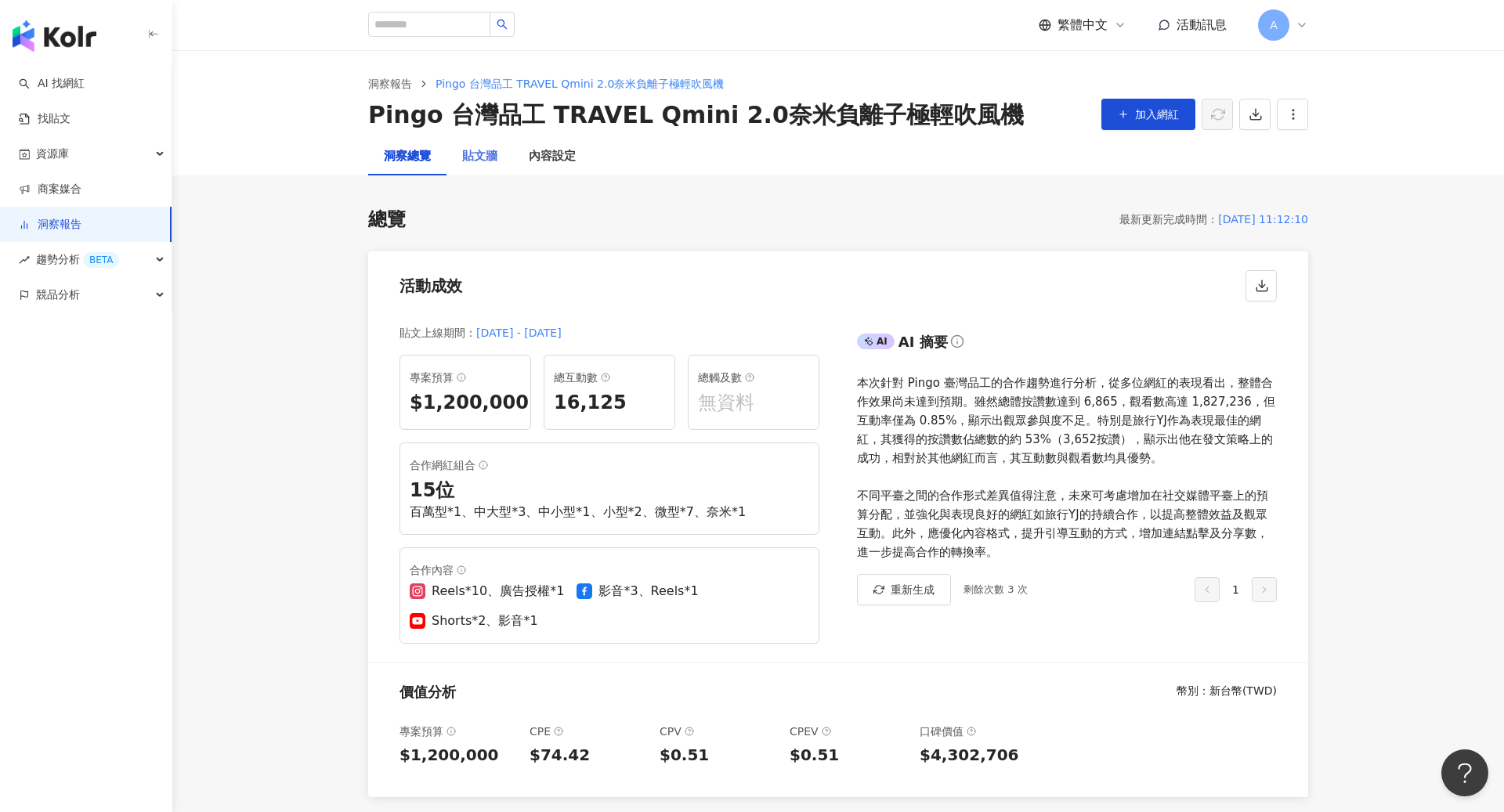
click at [487, 166] on div "貼文牆" at bounding box center [479, 157] width 67 height 38
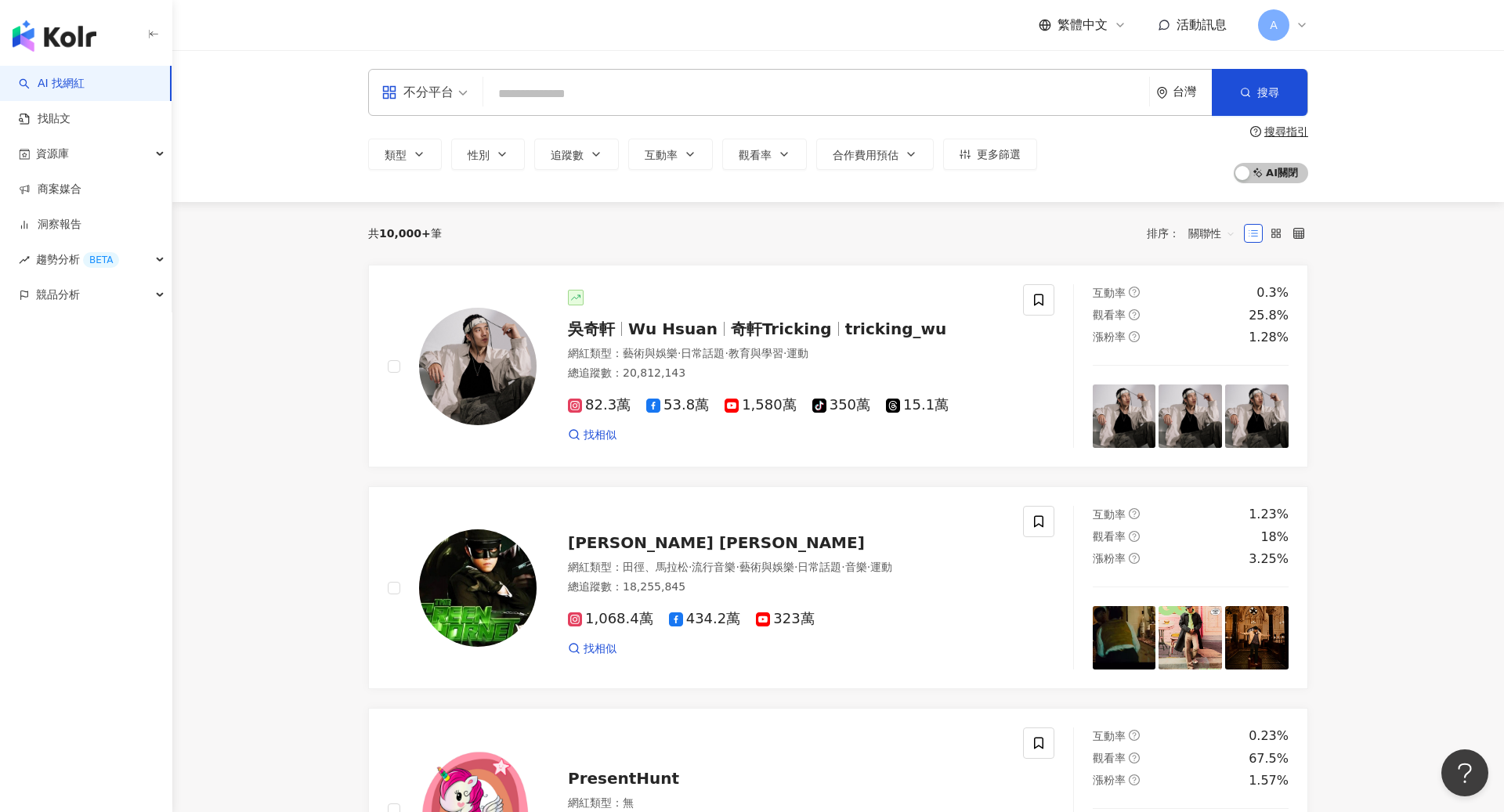
click at [1296, 25] on icon at bounding box center [1301, 25] width 12 height 12
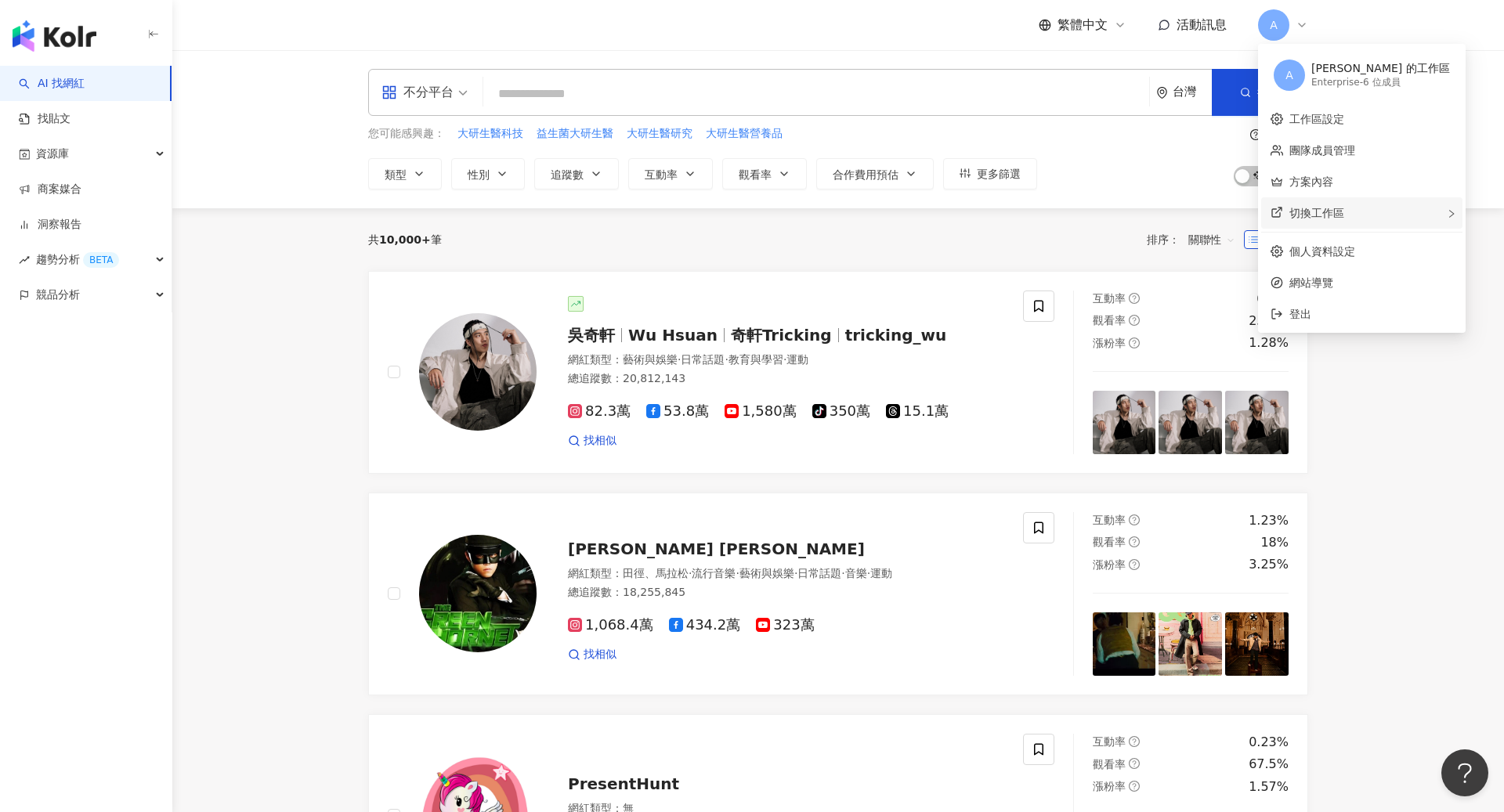
click at [1313, 224] on div "切換工作區" at bounding box center [1361, 213] width 201 height 31
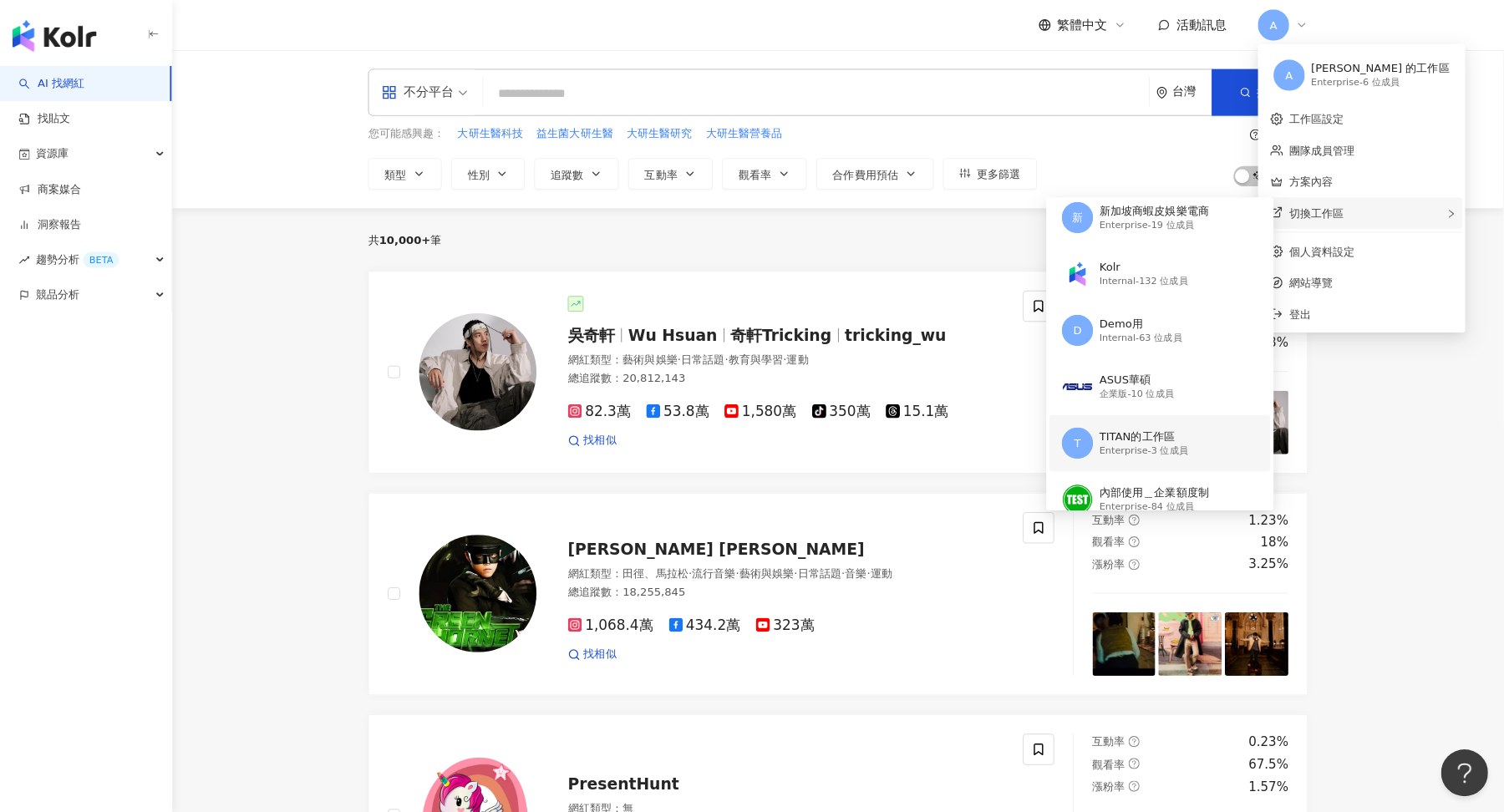
scroll to position [97, 0]
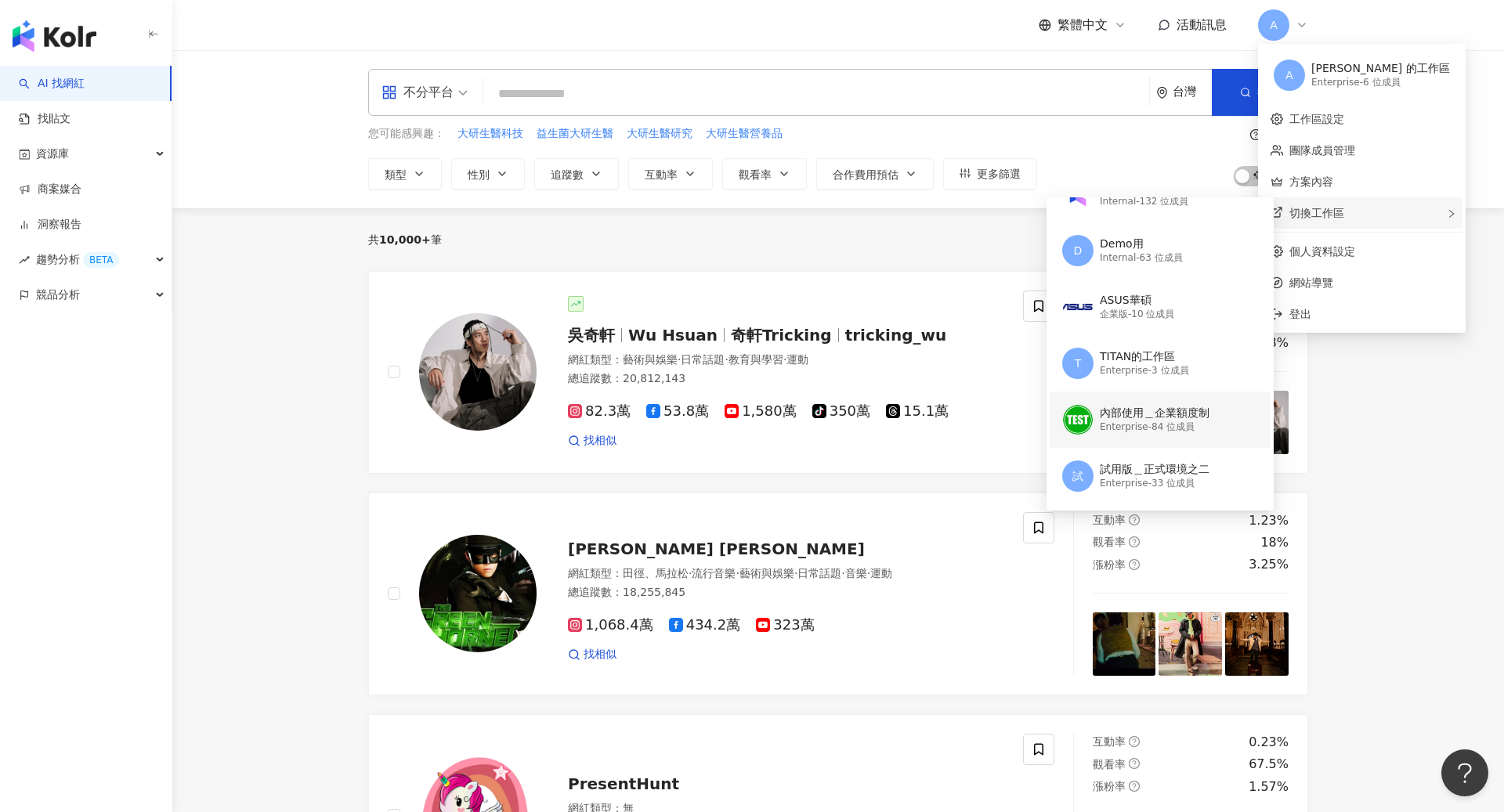
click at [1163, 420] on div "內部使用＿企業額度制" at bounding box center [1154, 413] width 109 height 16
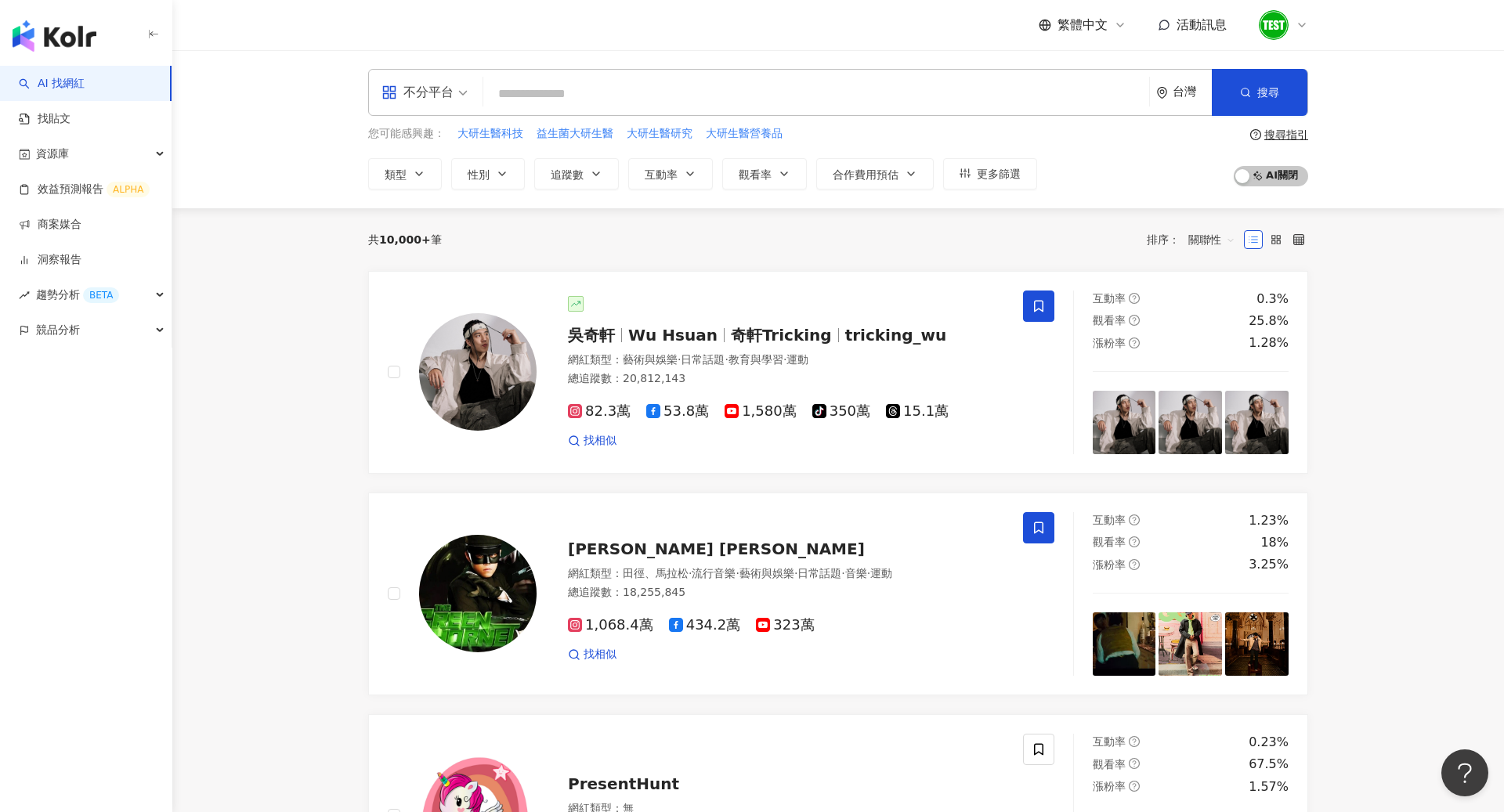
click at [1300, 31] on div at bounding box center [1282, 25] width 50 height 31
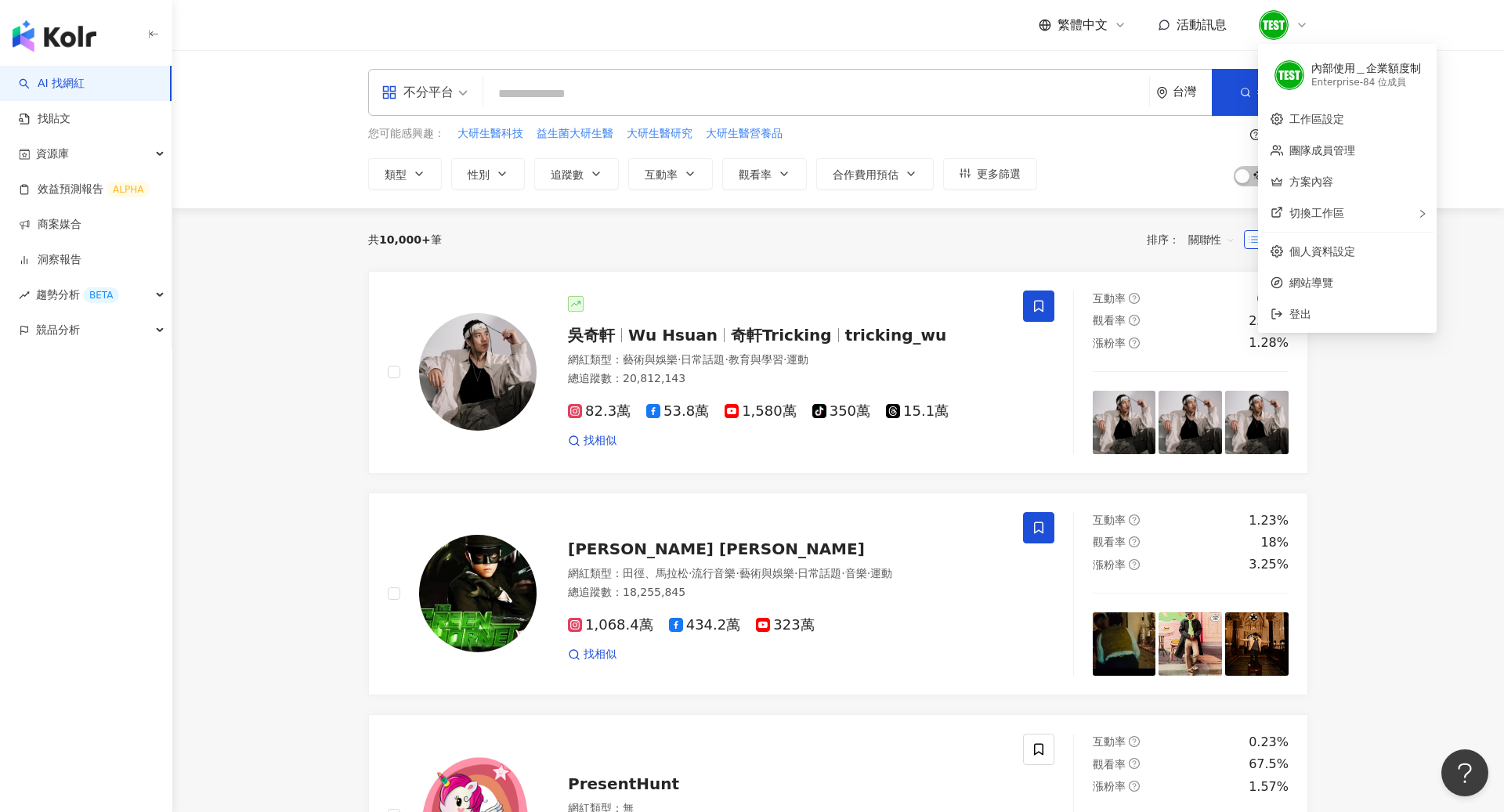
click at [1438, 36] on header "繁體中文 活動訊息" at bounding box center [838, 25] width 1331 height 51
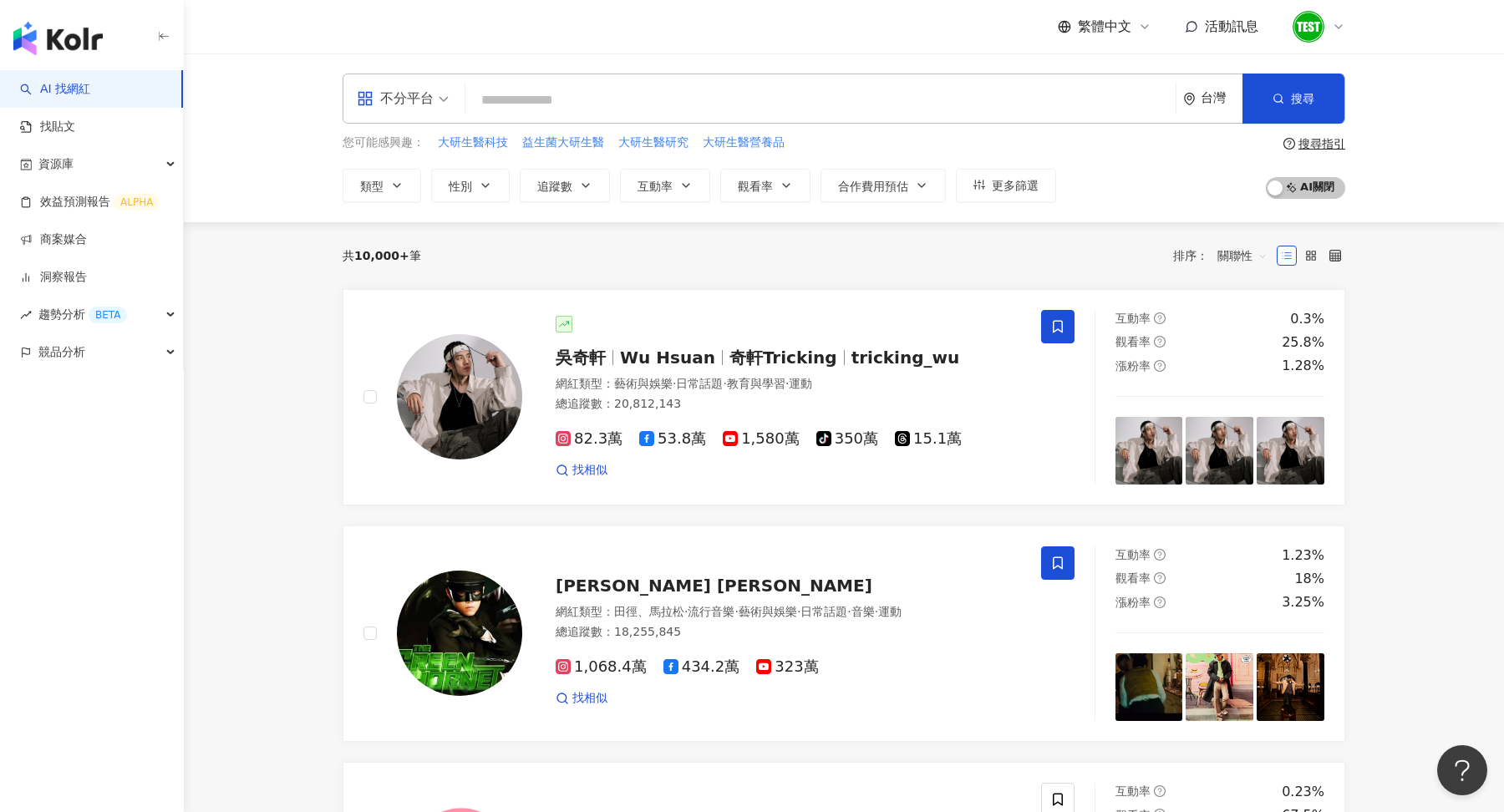
click at [586, 110] on input "search" at bounding box center [820, 100] width 697 height 32
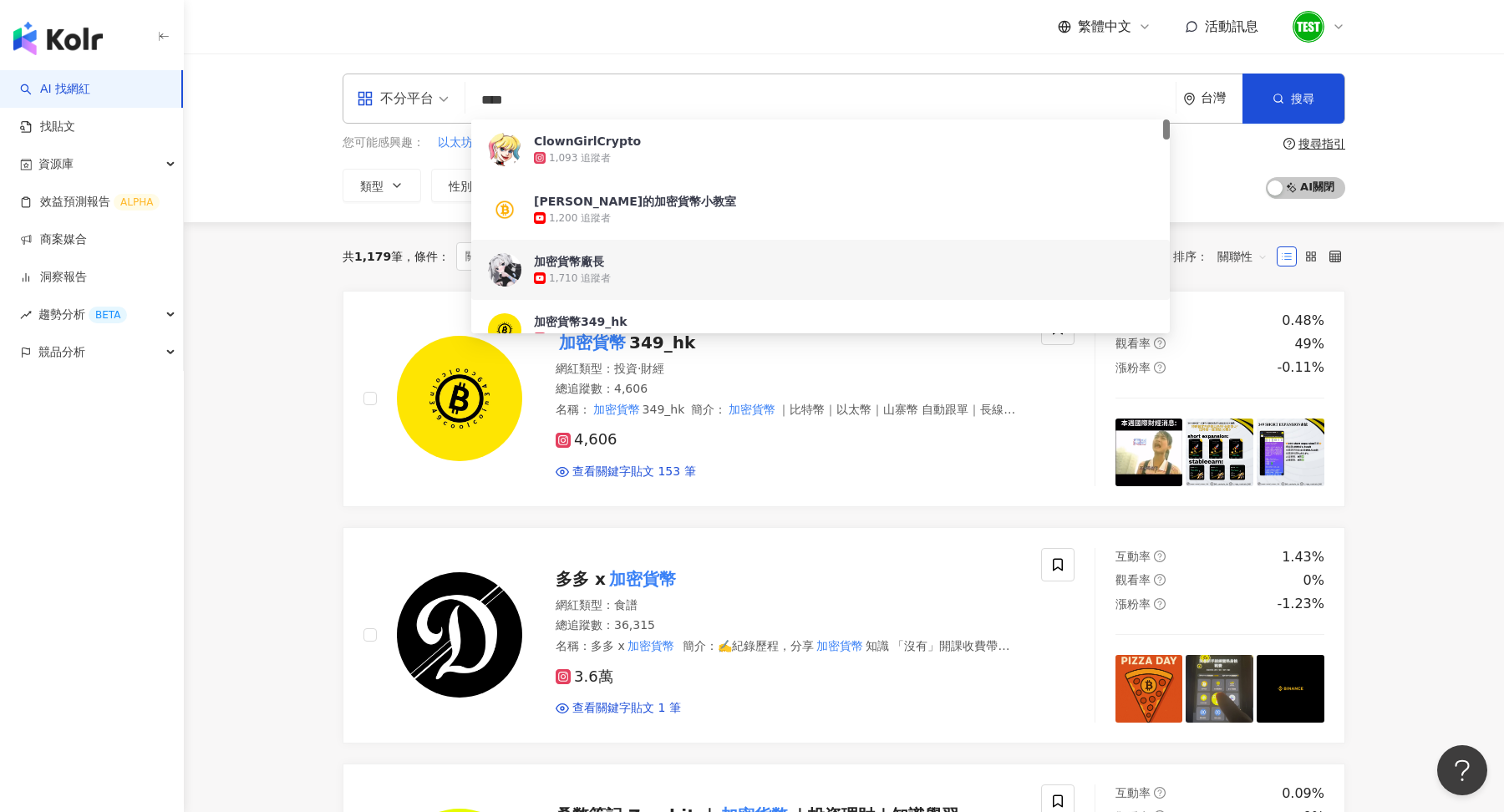
type input "****"
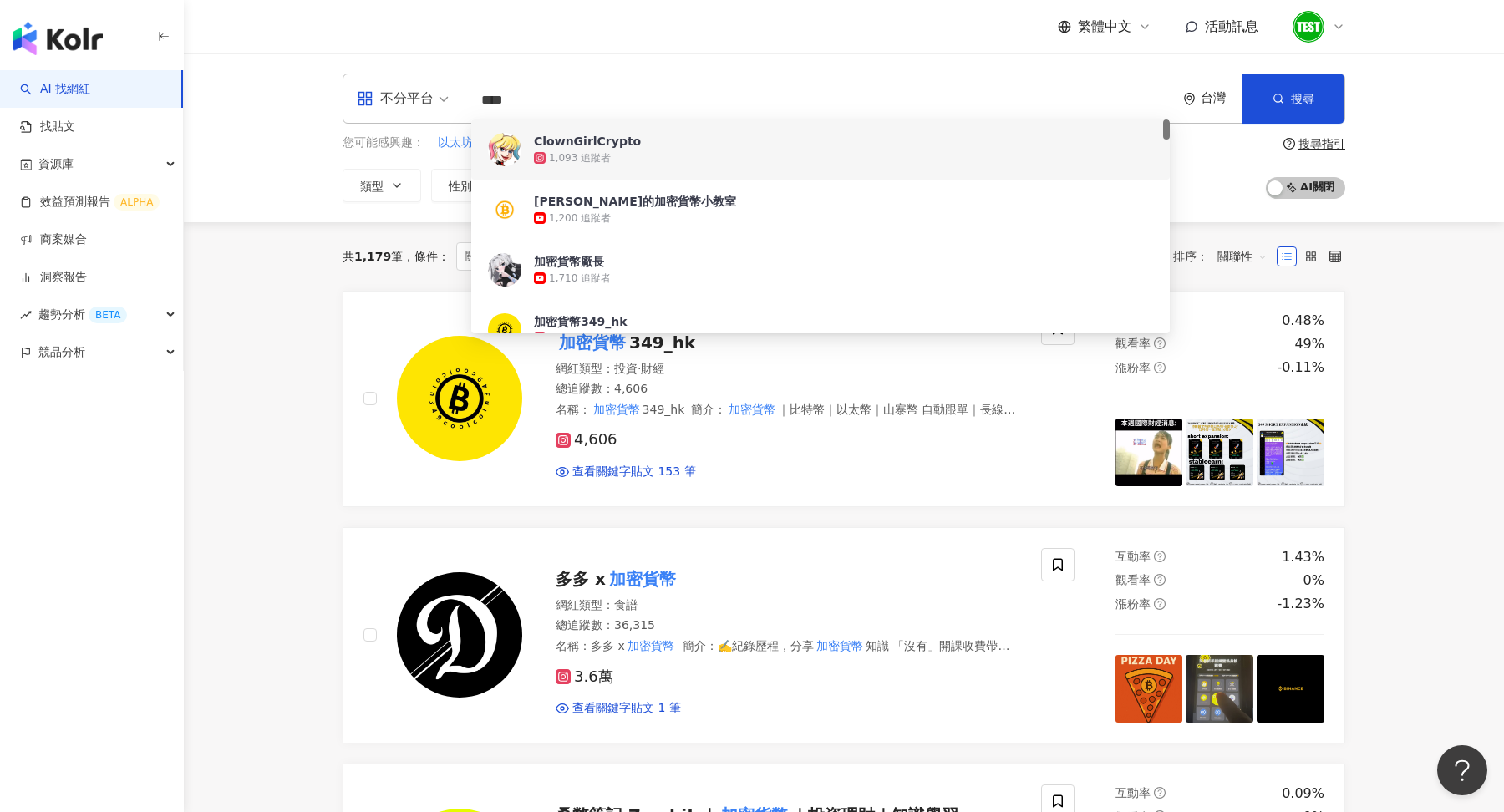
click at [641, 107] on input "****" at bounding box center [820, 100] width 697 height 32
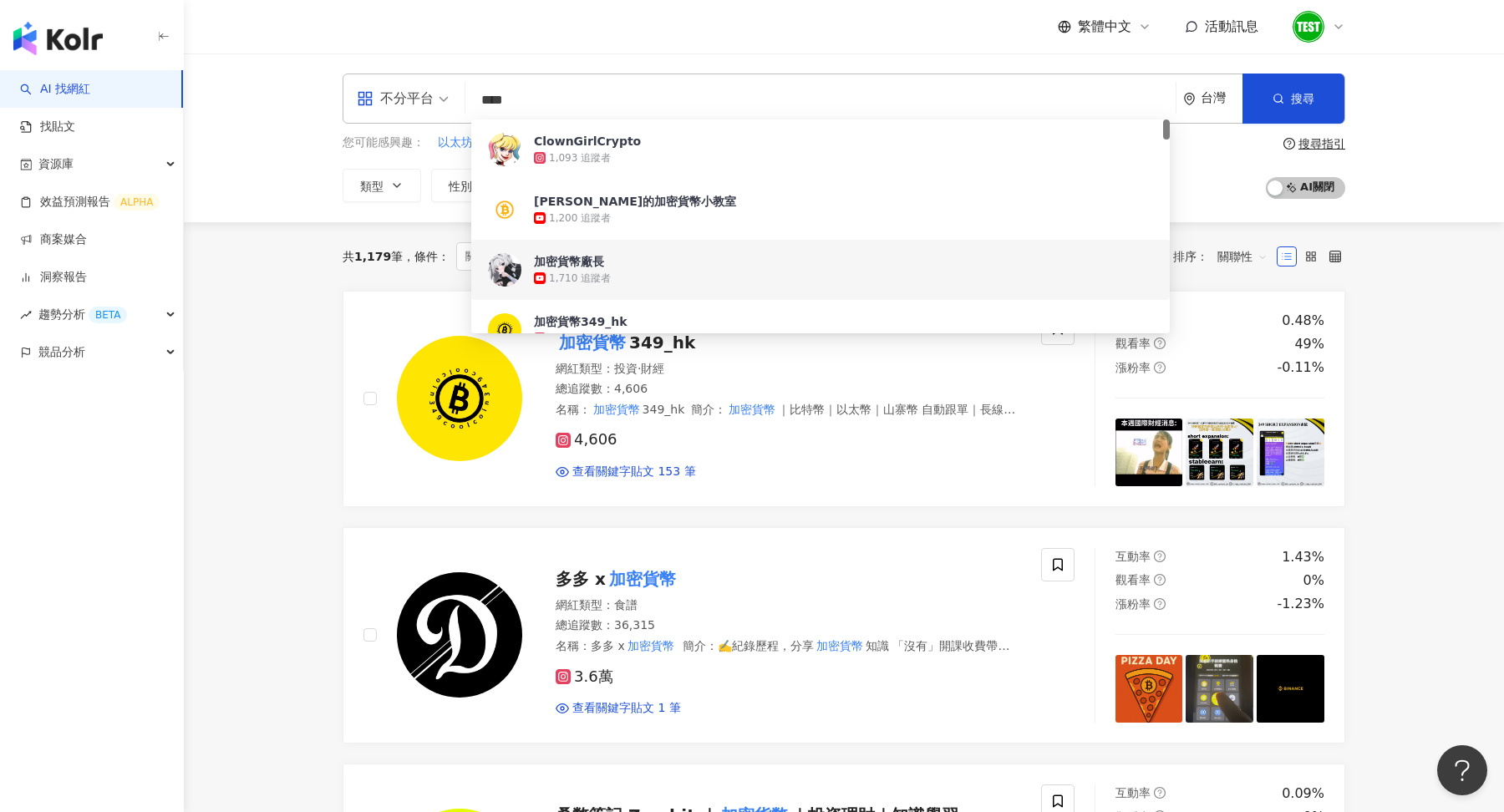
click at [1411, 212] on div "不分平台 **** 台灣 搜尋 be1e233d-d00e-4e74-8a88-201bd9175f4b 21b6ded3-c5da-4859-b649-d0…" at bounding box center [845, 138] width 1321 height 168
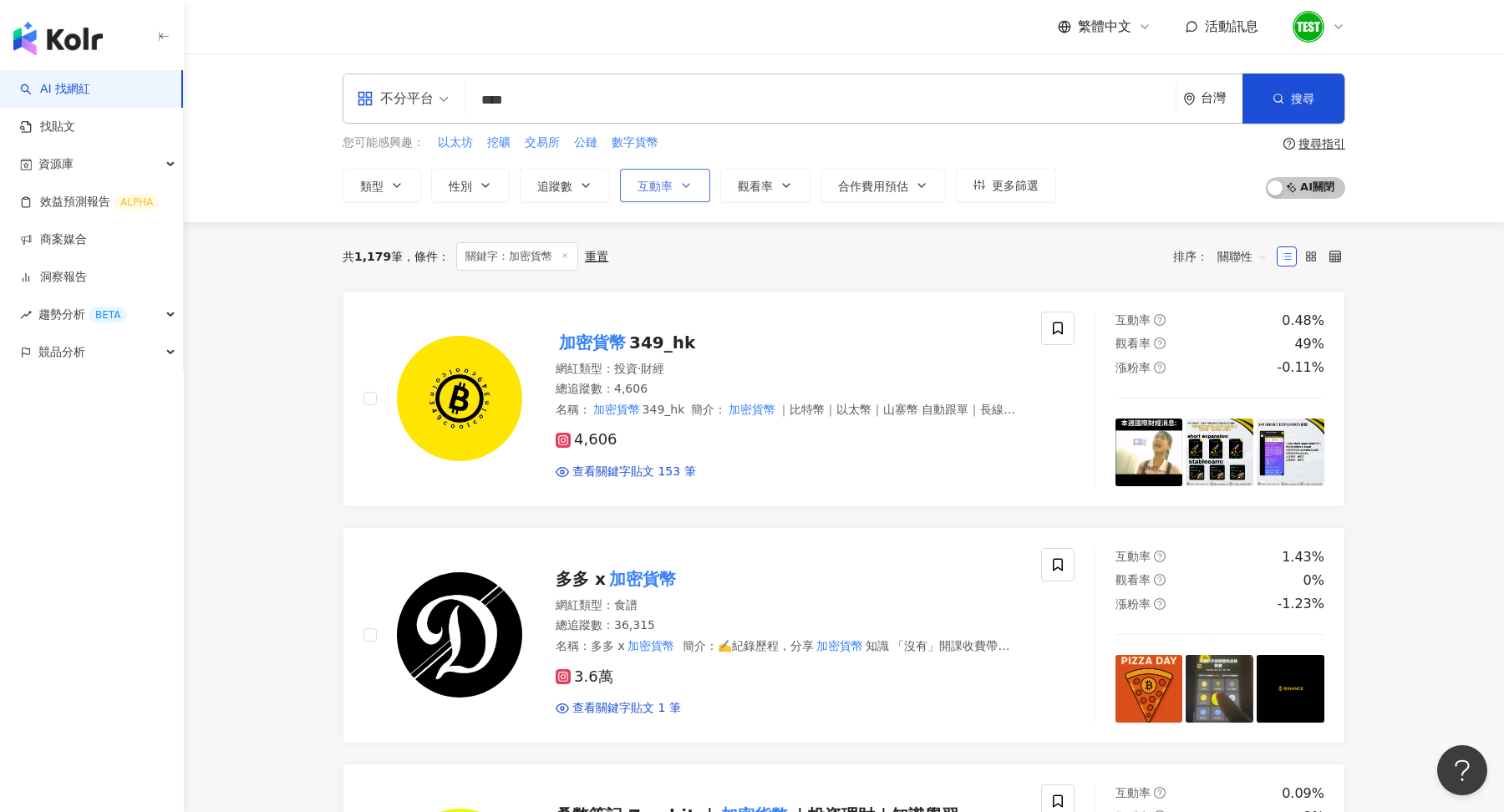
click at [666, 181] on span "互動率" at bounding box center [655, 186] width 35 height 13
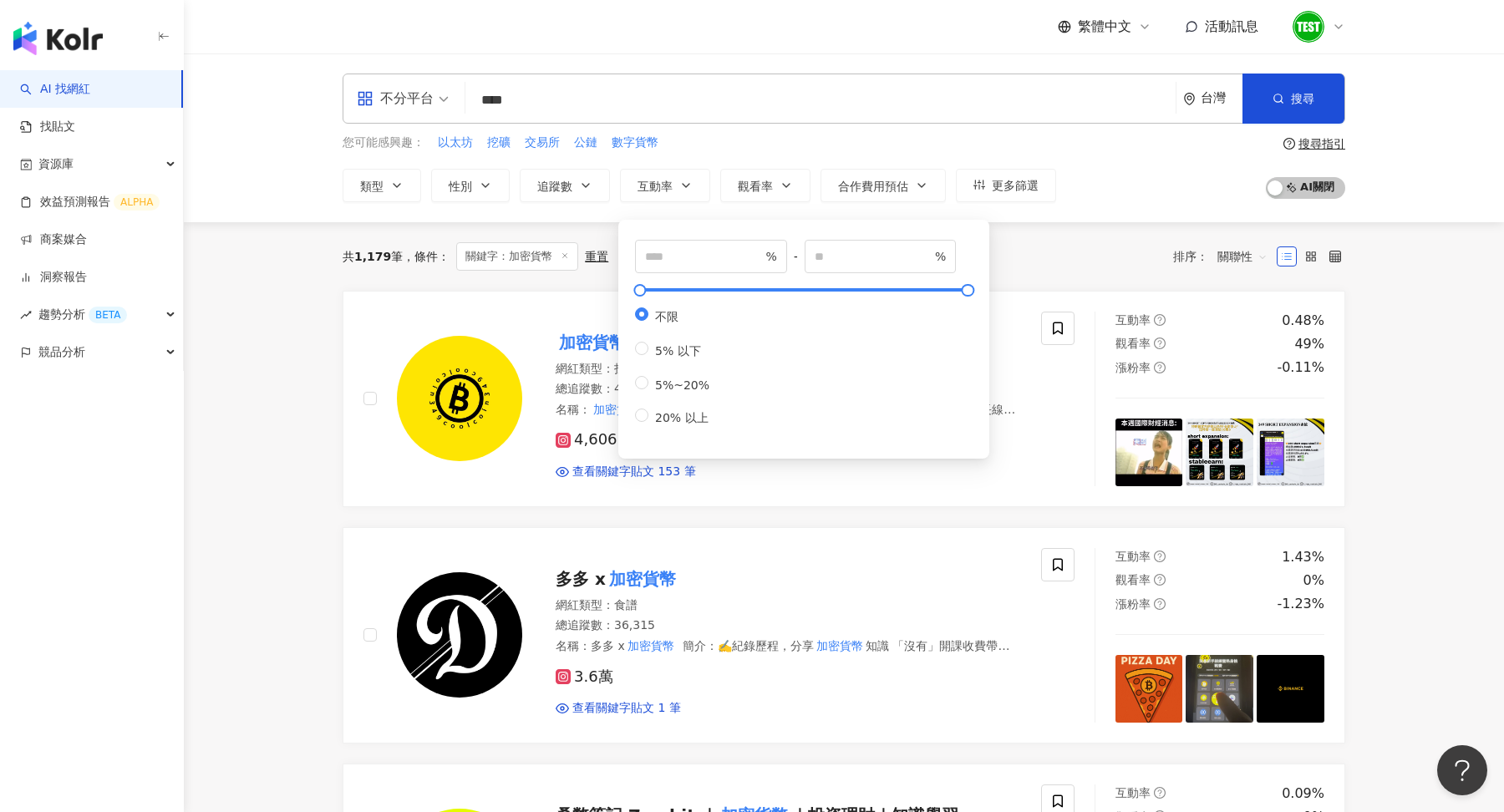
click at [685, 275] on div "% - % 不限 5% 以下 5%~20% 20% 以上" at bounding box center [803, 332] width 338 height 187
click at [710, 243] on span "%" at bounding box center [710, 256] width 152 height 33
click at [688, 268] on span "%" at bounding box center [710, 256] width 152 height 33
click at [688, 267] on span "%" at bounding box center [710, 256] width 152 height 33
type input "*"
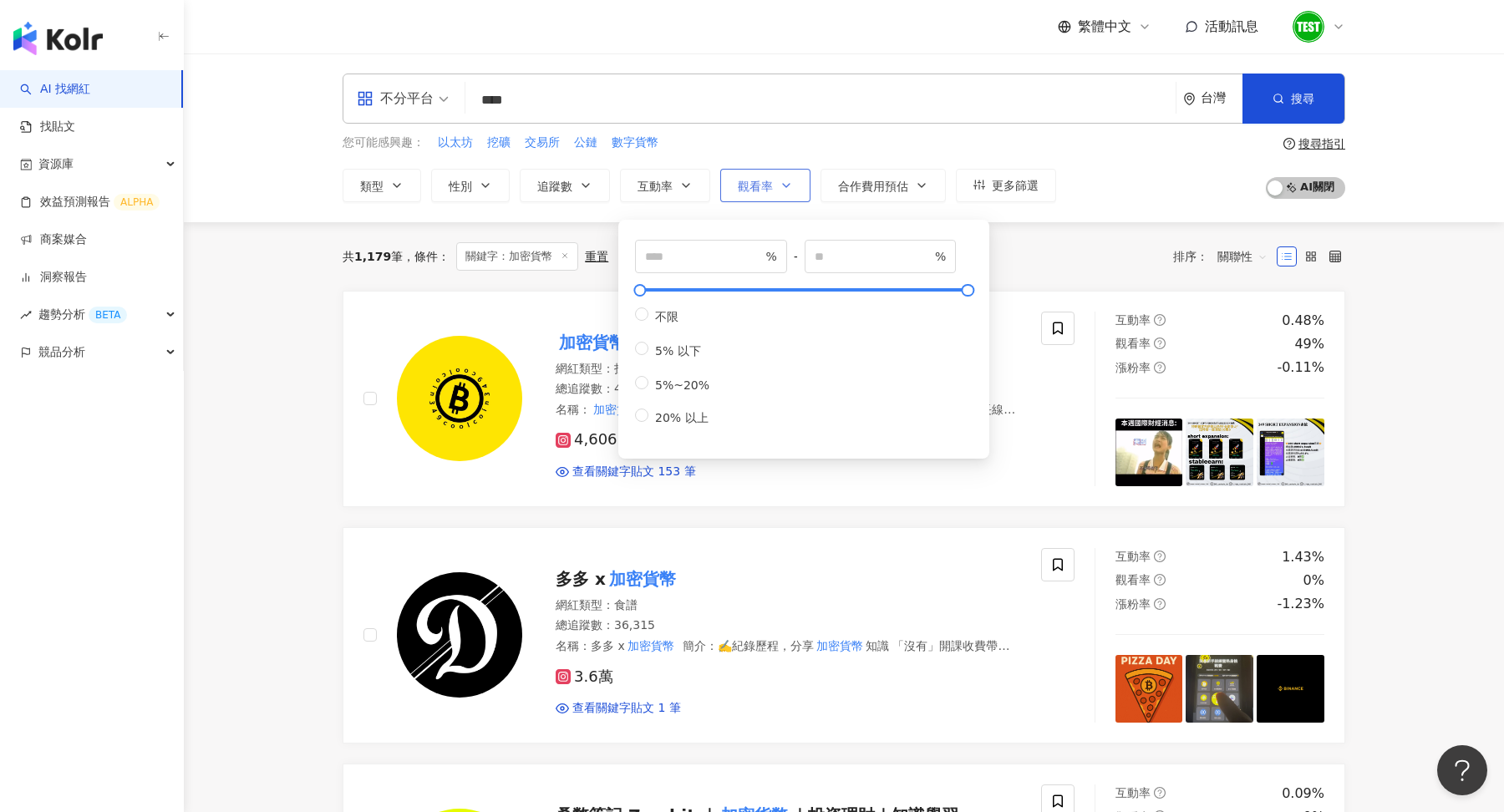
click at [745, 196] on button "觀看率" at bounding box center [765, 185] width 90 height 33
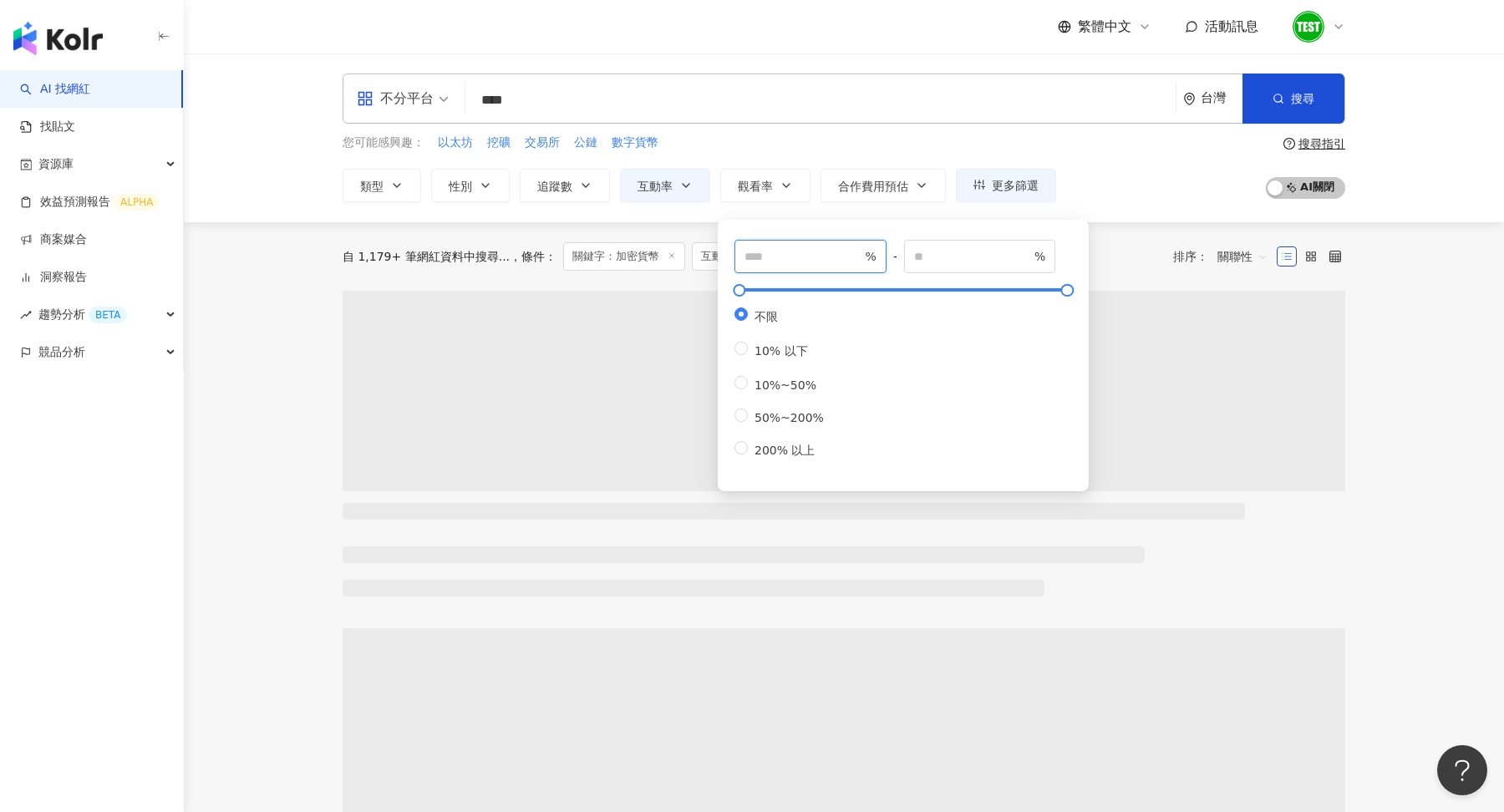
click at [764, 257] on input "number" at bounding box center [802, 256] width 117 height 18
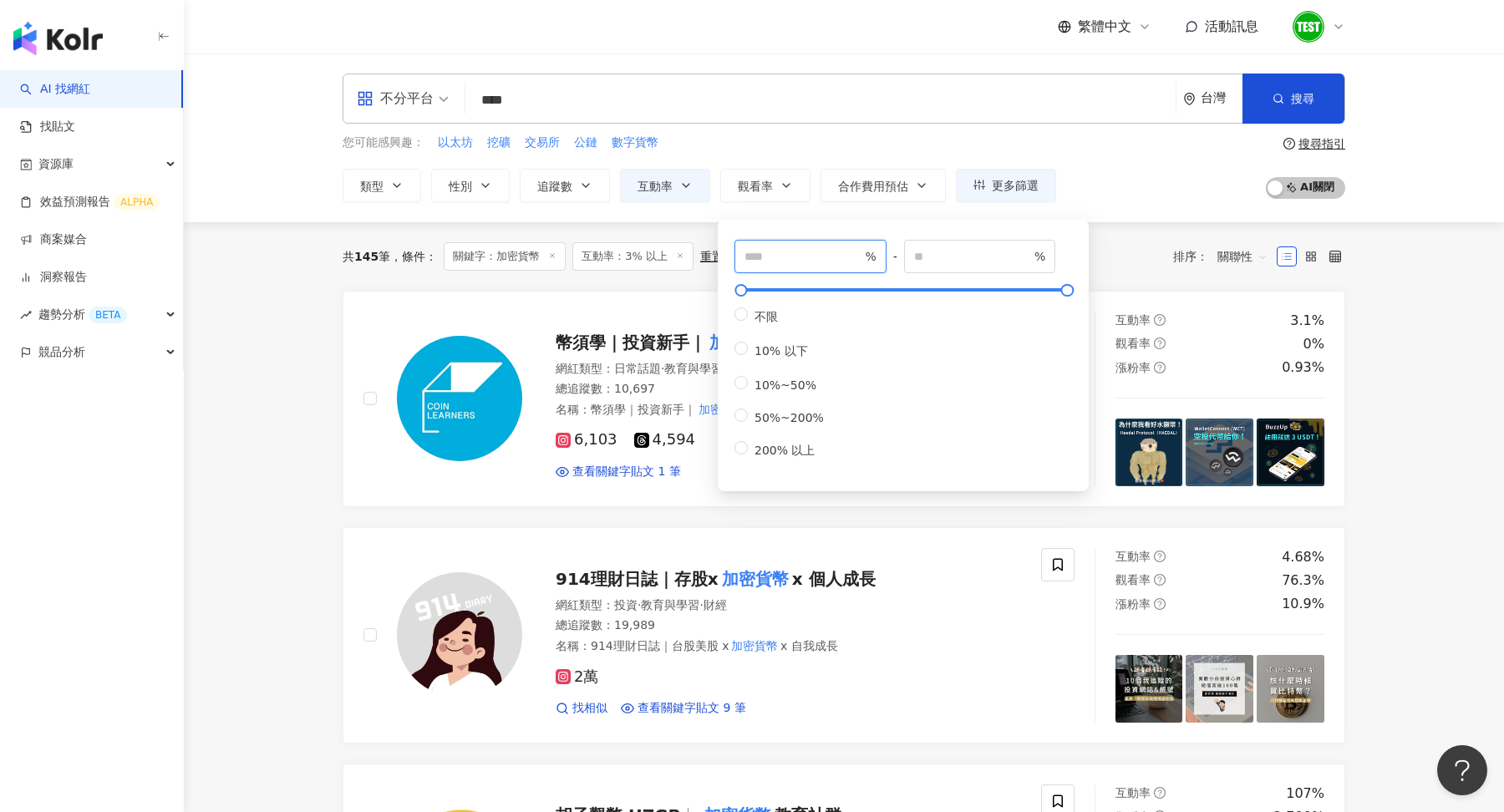
type input "**"
click at [1467, 159] on div "不分平台 **** 台灣 搜尋 be1e233d-d00e-4e74-8a88-201bd9175f4b 21b6ded3-c5da-4859-b649-d0…" at bounding box center [845, 138] width 1321 height 168
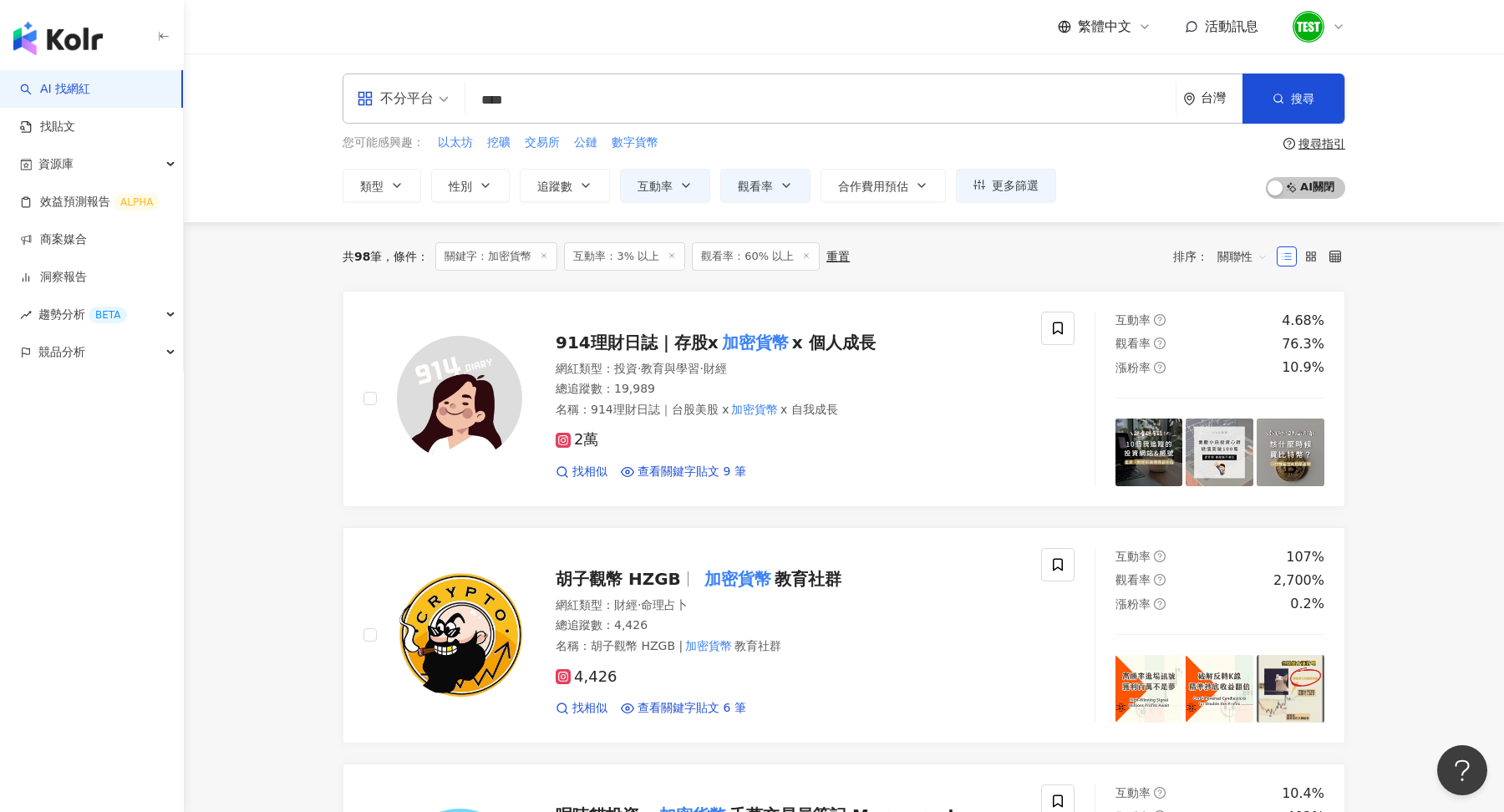
click at [1222, 256] on span "關聯性" at bounding box center [1242, 256] width 50 height 26
click at [1256, 425] on div "關鍵字" at bounding box center [1243, 431] width 42 height 18
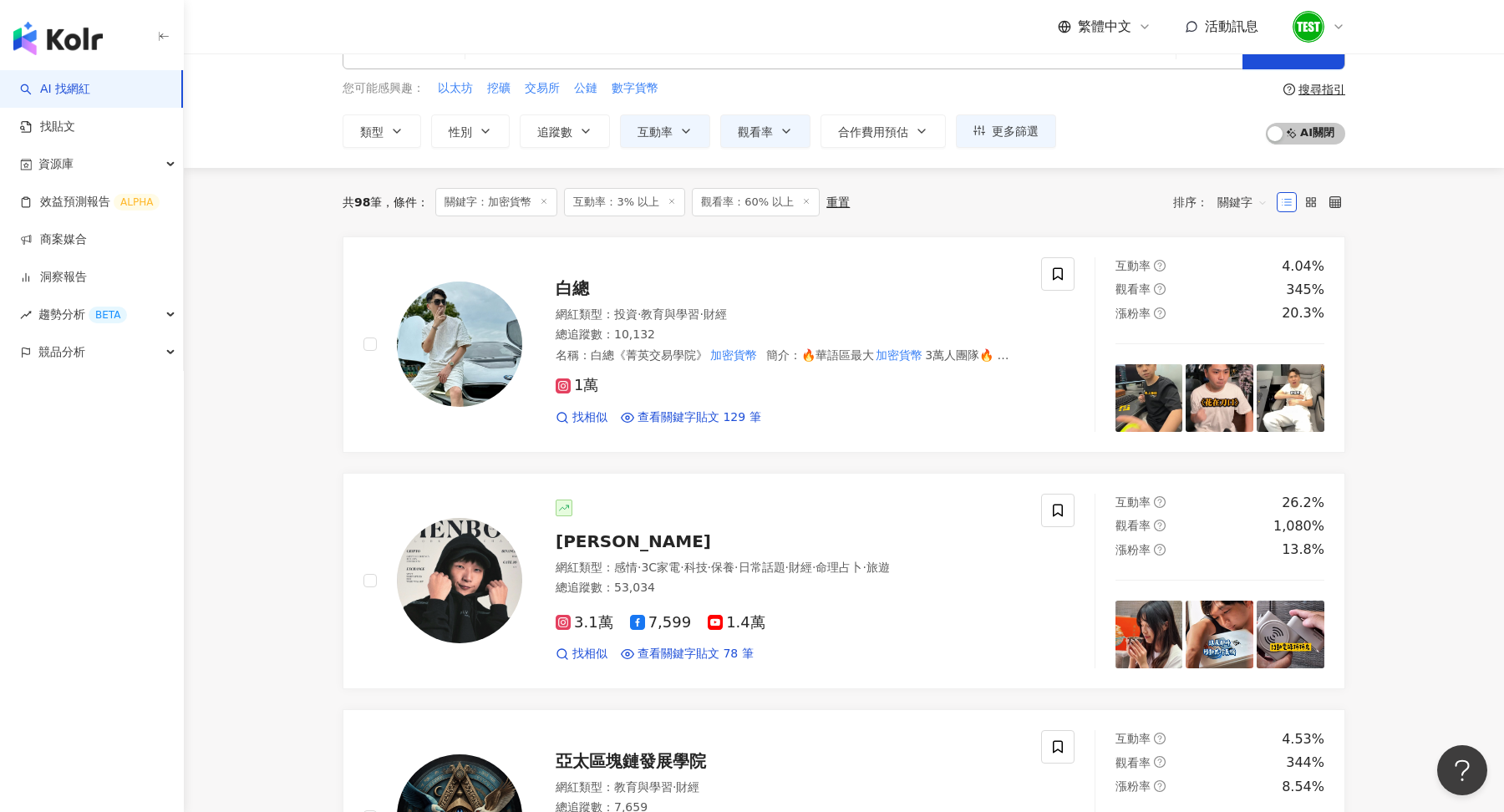
scroll to position [65, 0]
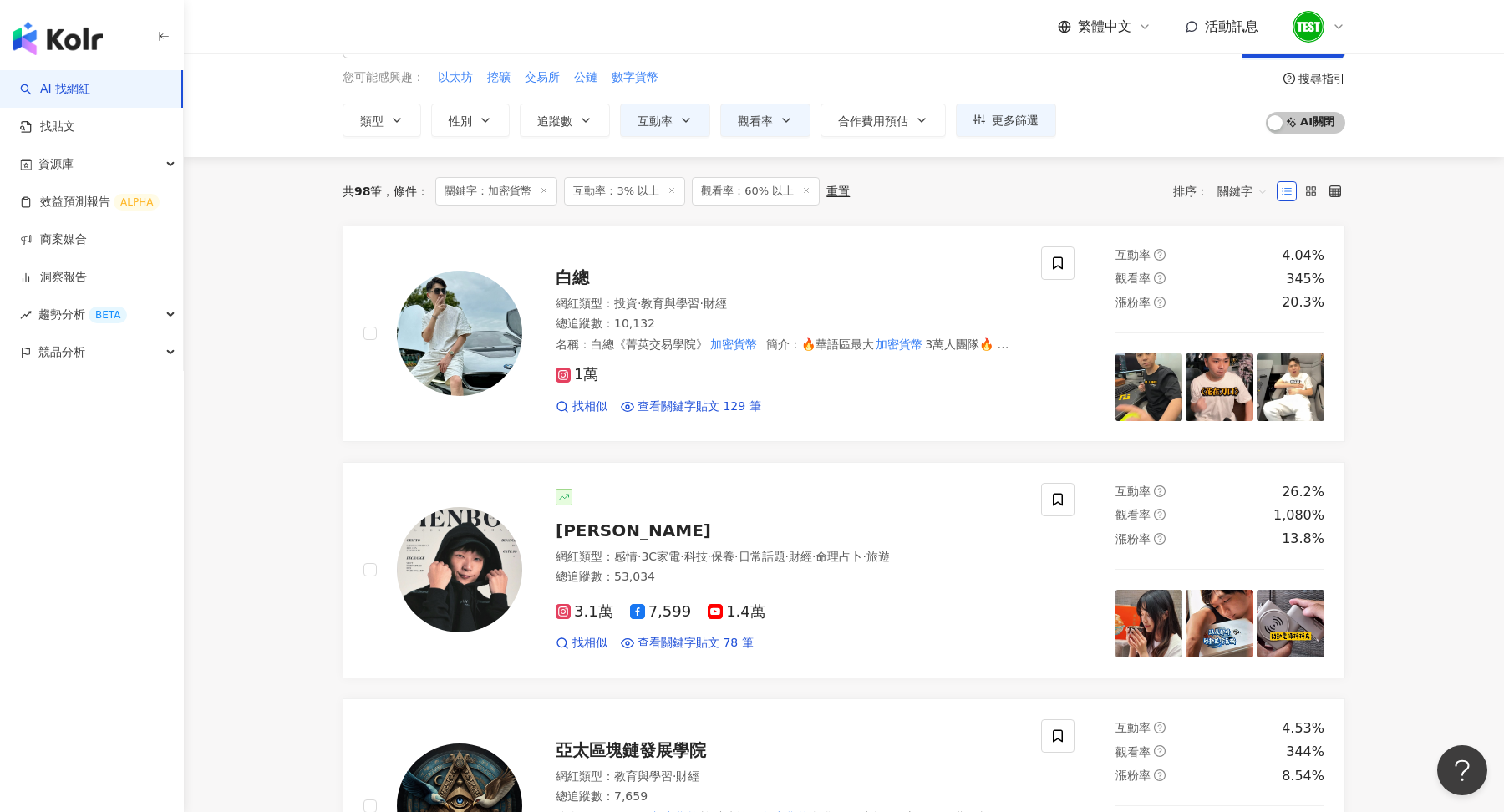
click at [1340, 23] on icon at bounding box center [1338, 26] width 13 height 13
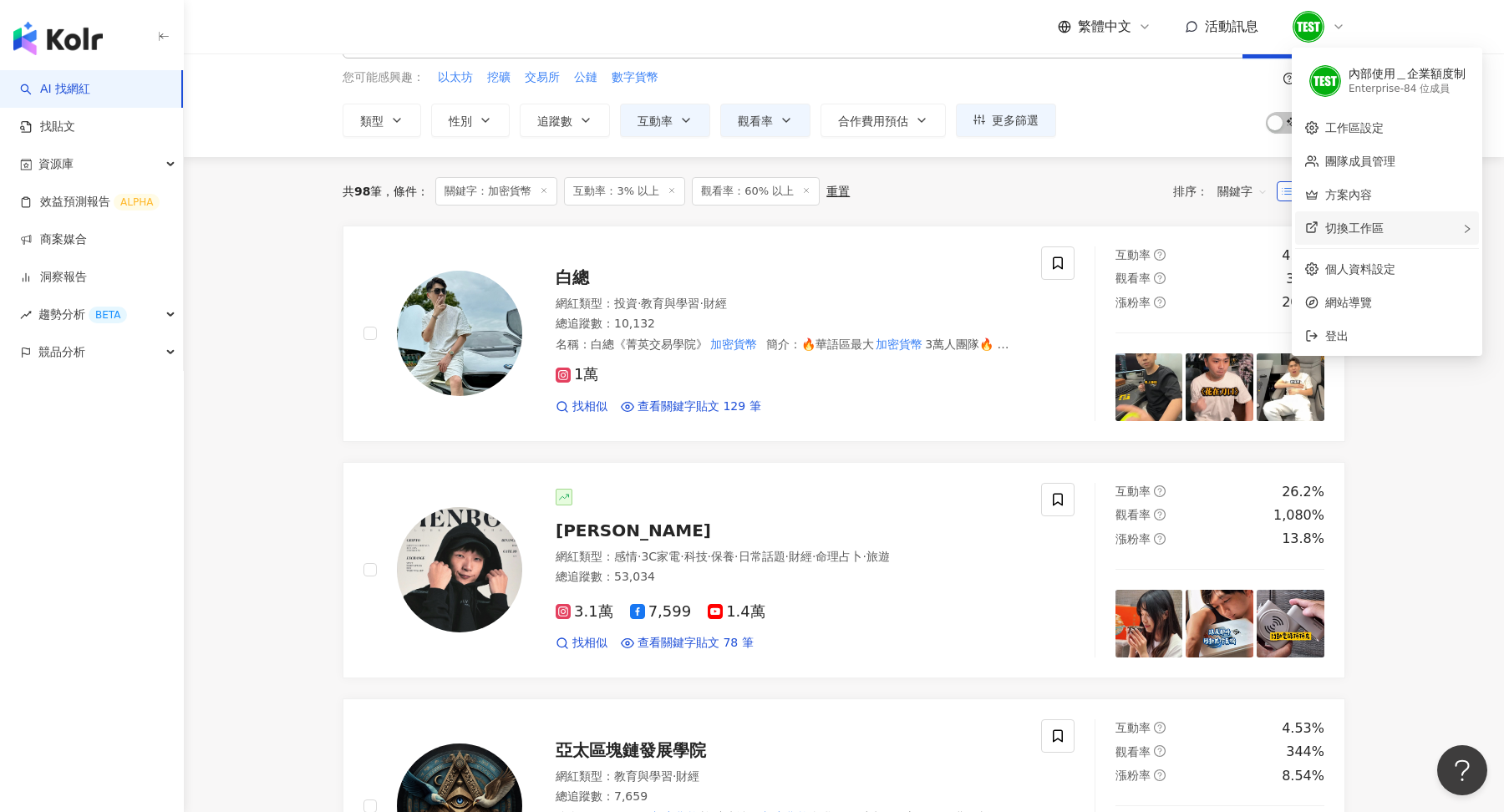
click at [1363, 231] on span "切換工作區" at bounding box center [1354, 228] width 59 height 13
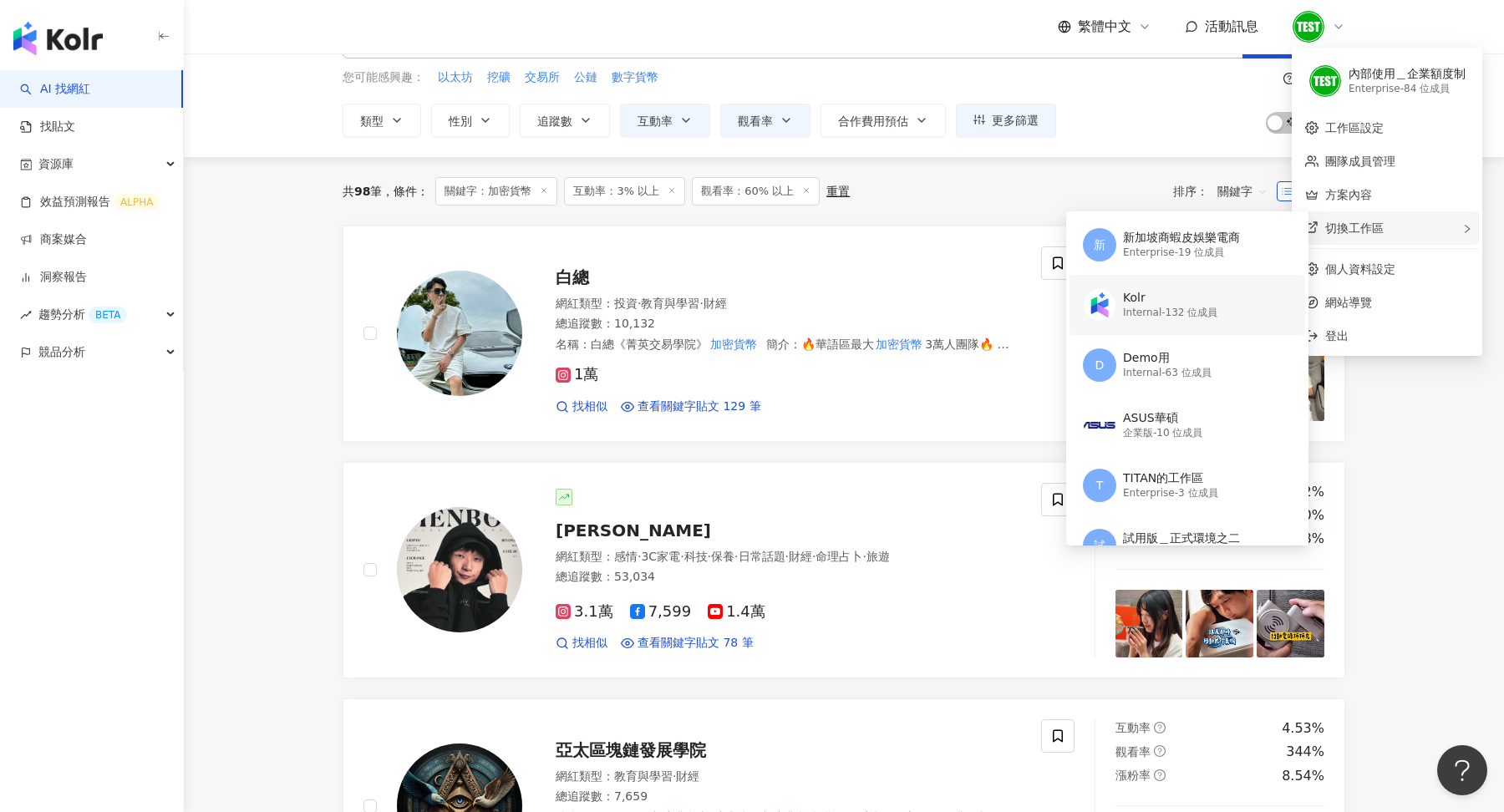
click at [1198, 311] on div "Internal - 132 位成員" at bounding box center [1171, 313] width 95 height 14
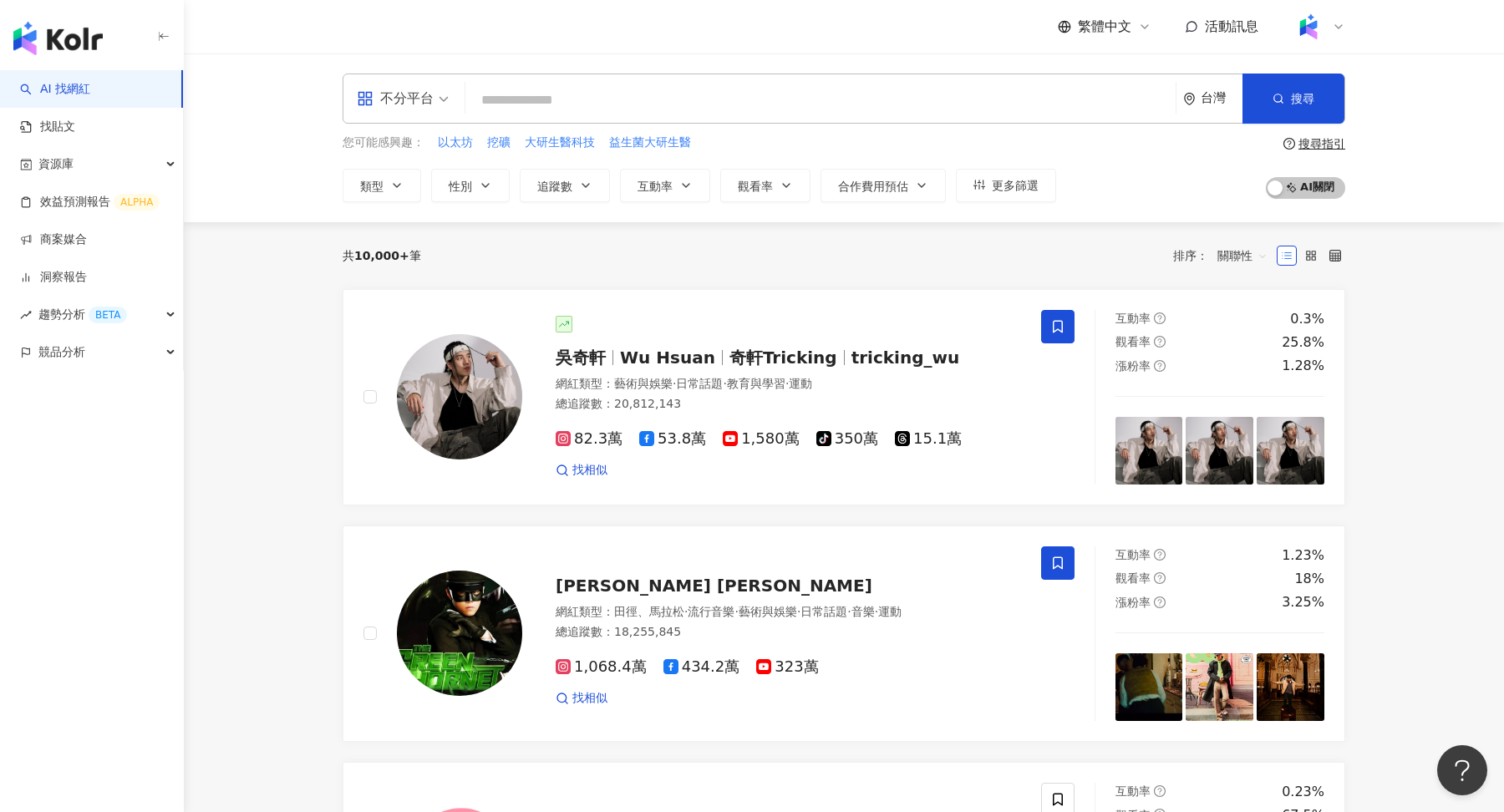
click at [505, 90] on input "search" at bounding box center [820, 100] width 697 height 32
type input "*"
type input "****"
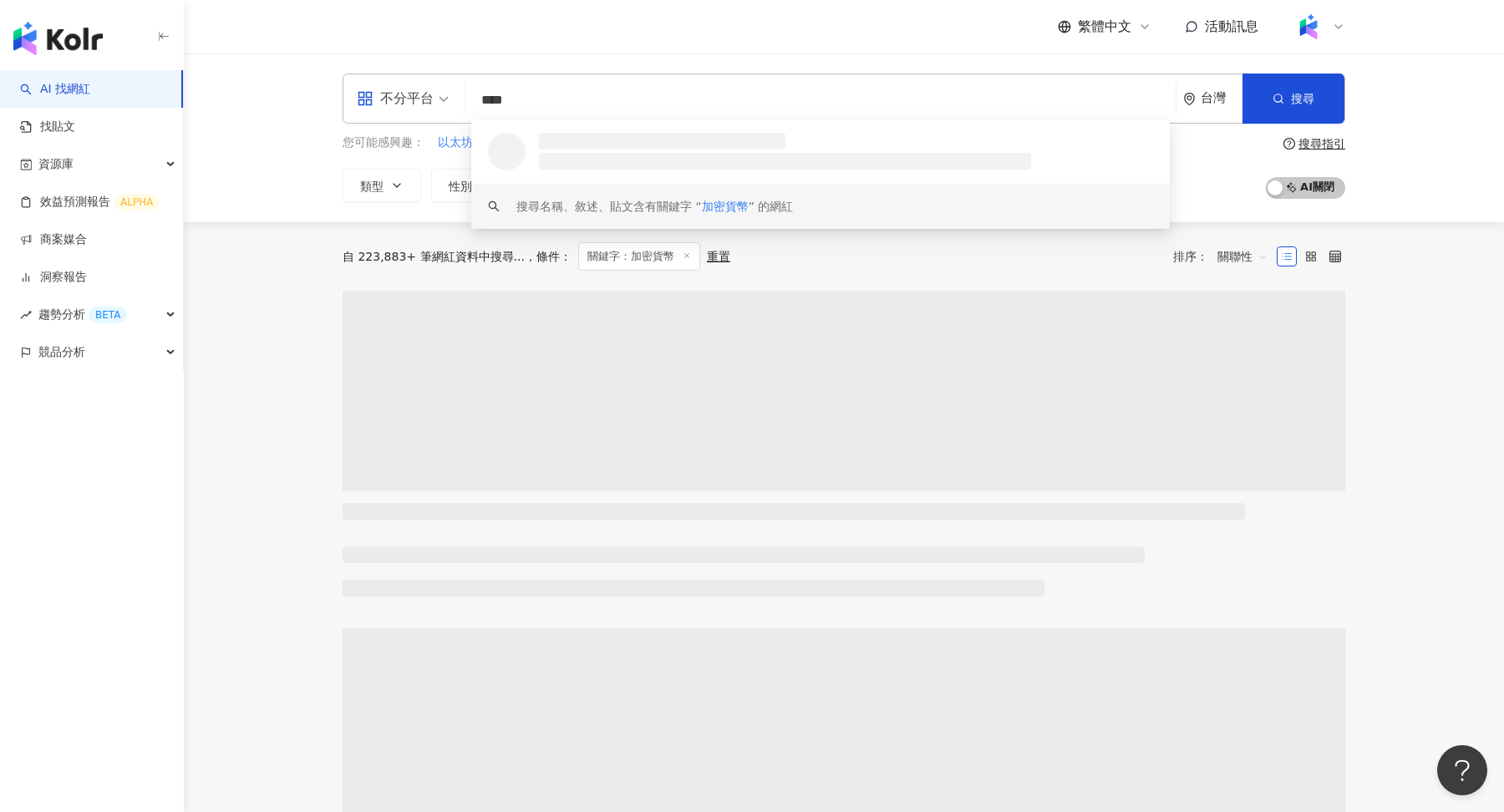
click at [293, 204] on div "不分平台 **** 台灣 搜尋 loading keyword 搜尋名稱、敘述、貼文含有關鍵字 “ 加密貨幣 ” 的網紅 您可能感興趣： 以太坊 挖礦 交易所…" at bounding box center [845, 138] width 1321 height 168
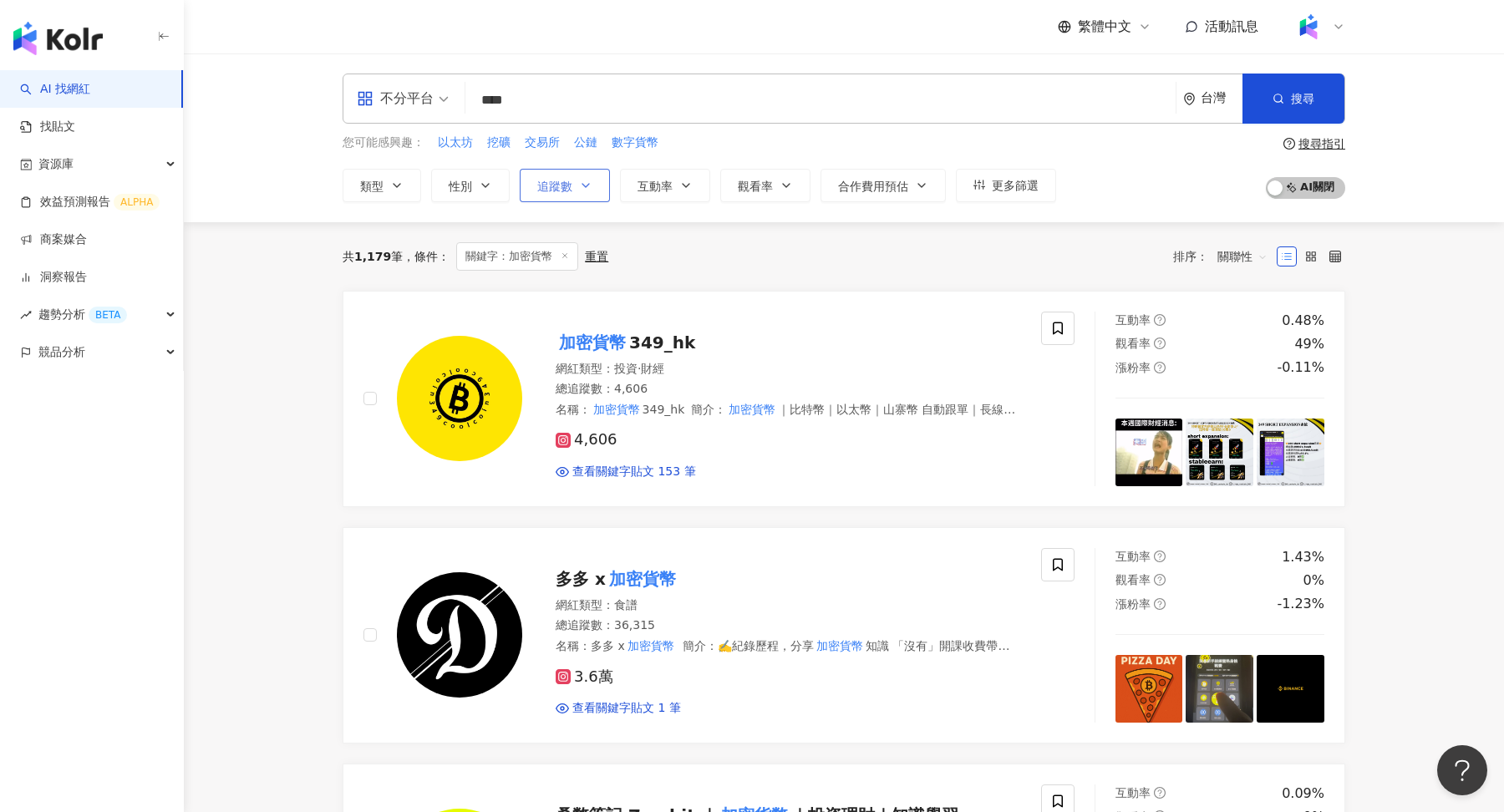
click at [588, 182] on icon "button" at bounding box center [585, 185] width 13 height 13
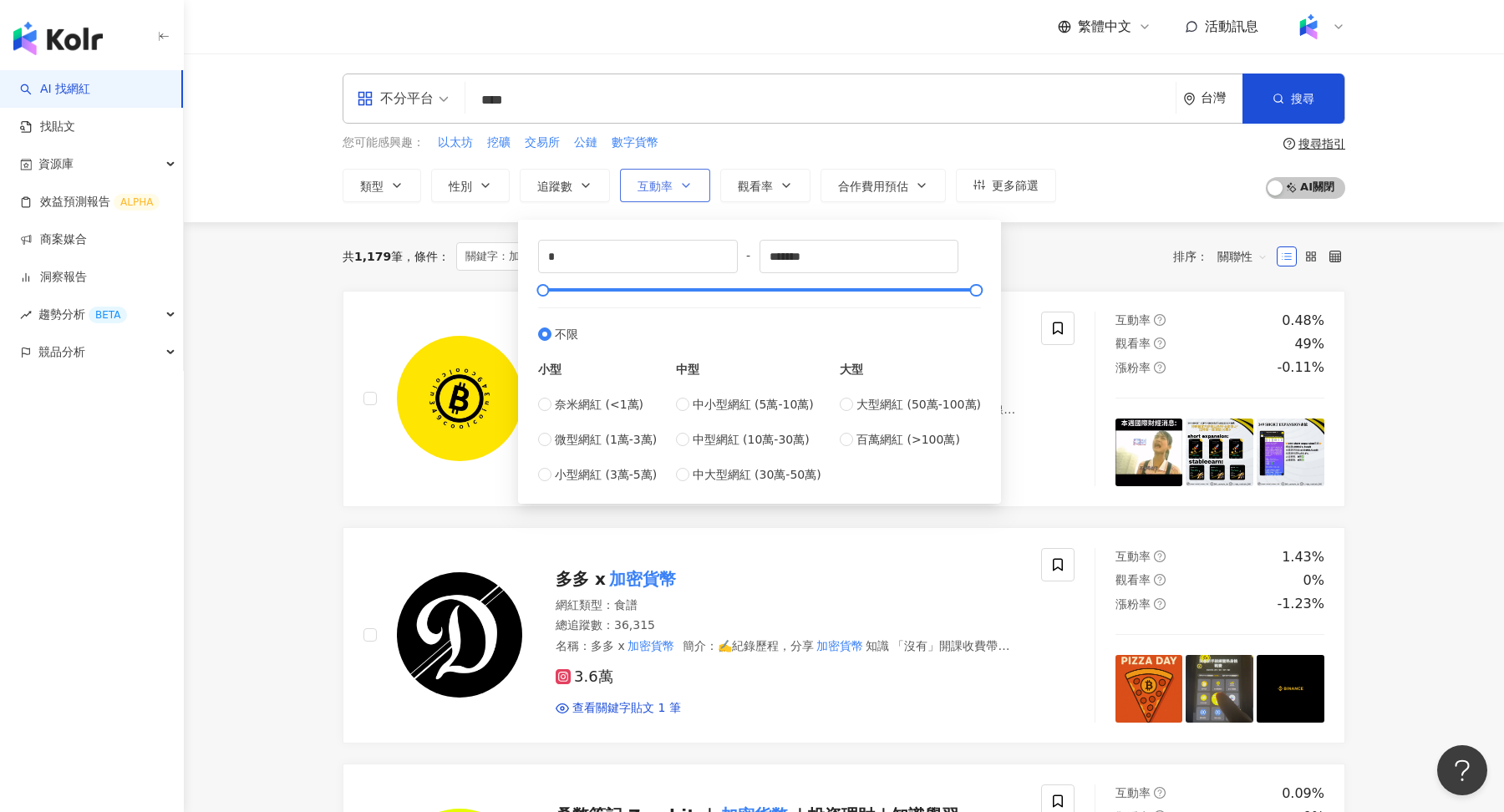
click at [661, 186] on span "互動率" at bounding box center [655, 186] width 35 height 13
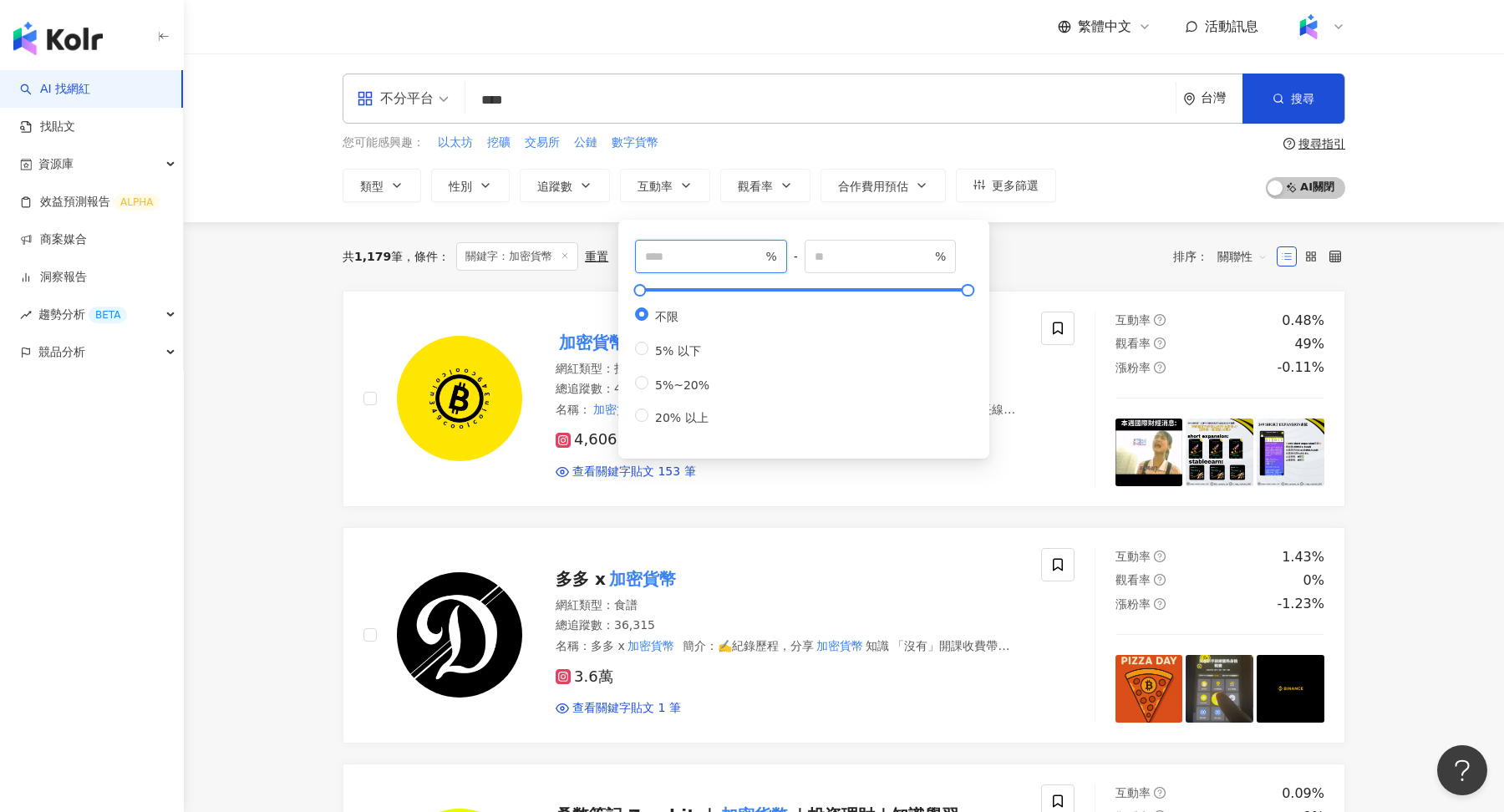
click at [657, 254] on input "number" at bounding box center [703, 256] width 117 height 18
type input "*"
click at [844, 257] on input "number" at bounding box center [873, 256] width 117 height 18
type input "**"
click at [1126, 189] on div "您可能感興趣： 以太坊 挖礦 交易所 公鏈 數字貨幣 類型 性別 追蹤數 互動率 觀看率 合作費用預估 更多篩選 * - ******* 不限 小型 奈米網紅…" at bounding box center [844, 167] width 1002 height 68
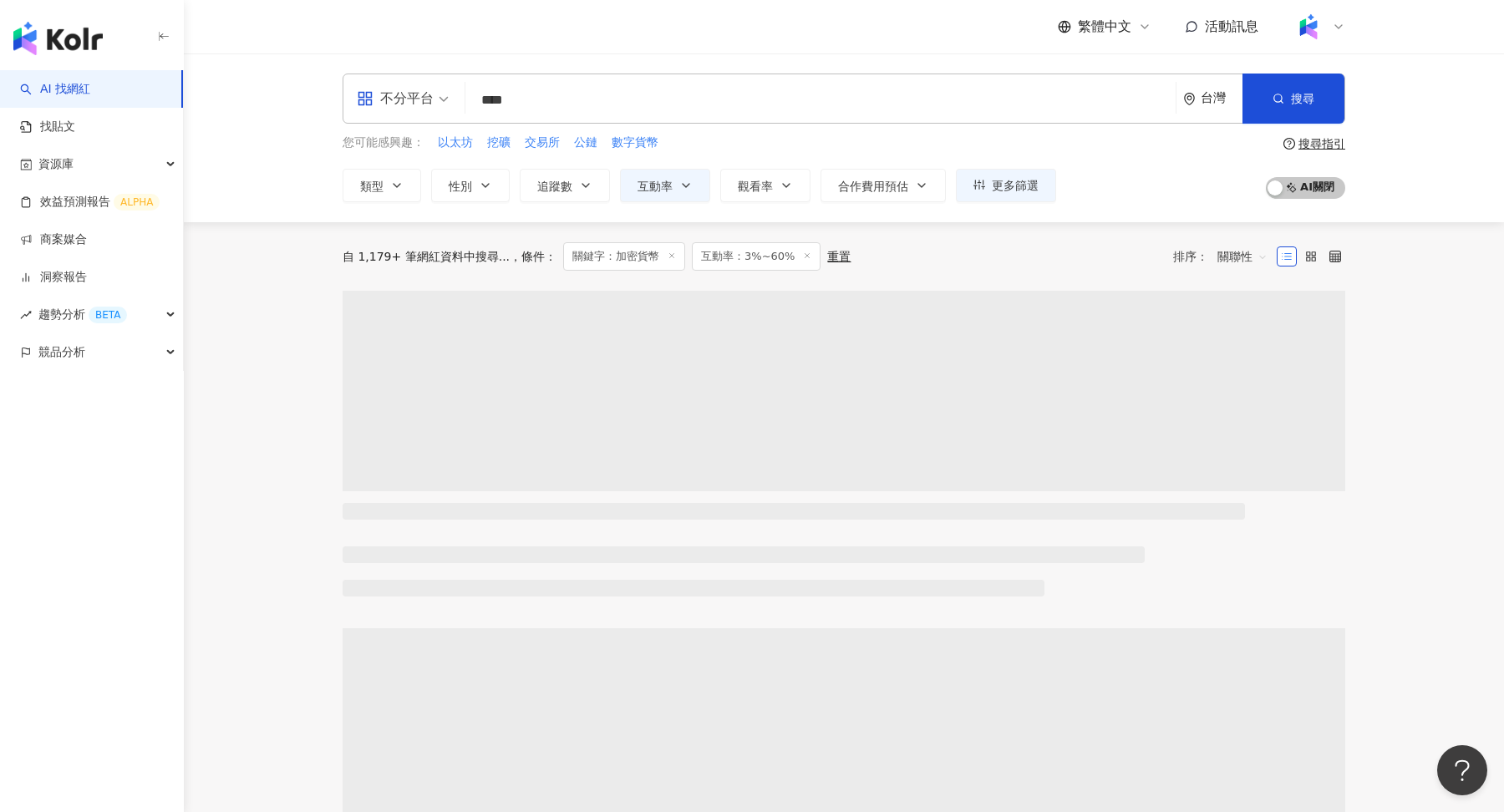
click at [1215, 256] on div "關聯性" at bounding box center [1243, 256] width 68 height 26
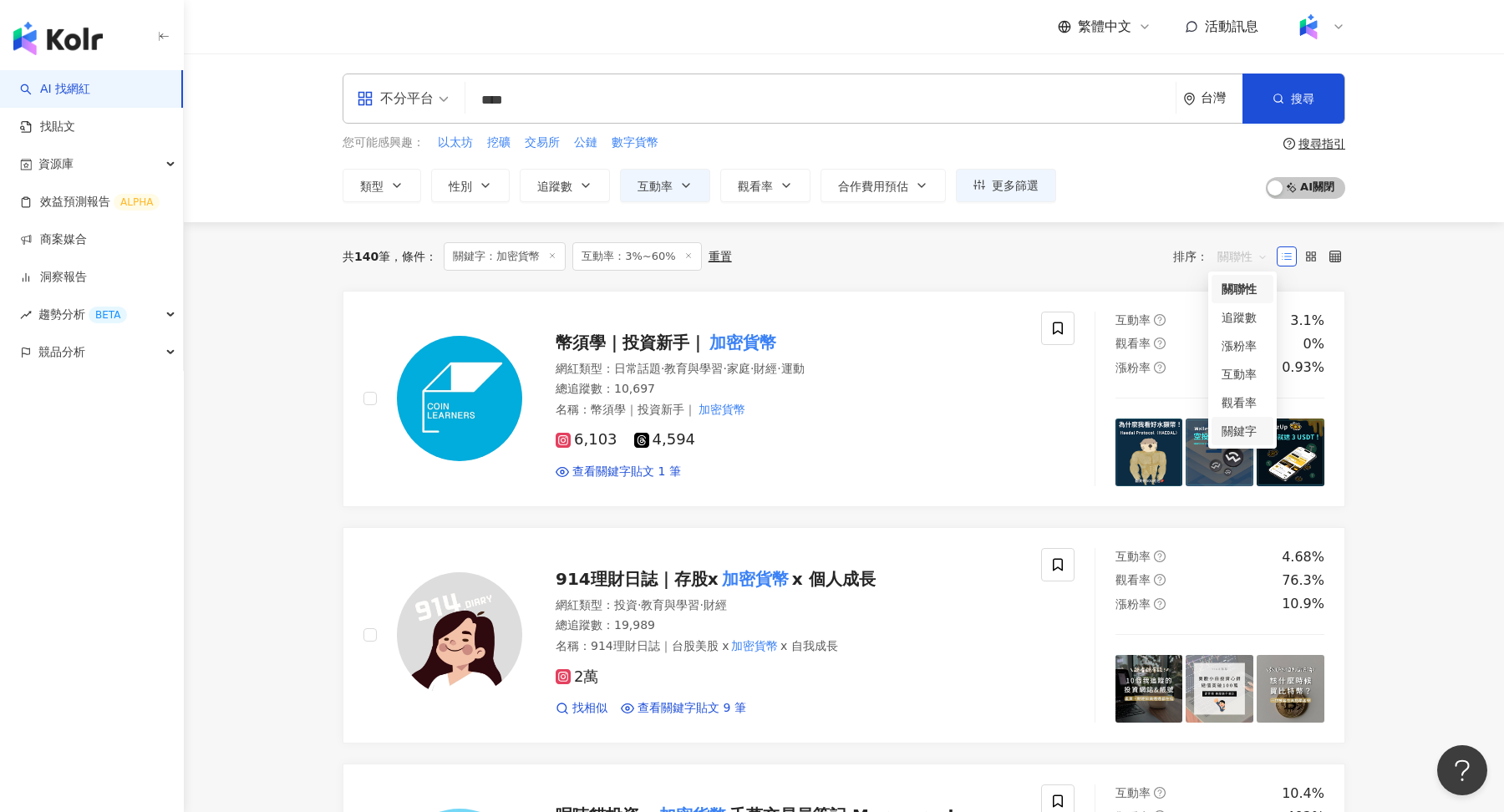
click at [1237, 427] on div "關鍵字" at bounding box center [1243, 431] width 42 height 18
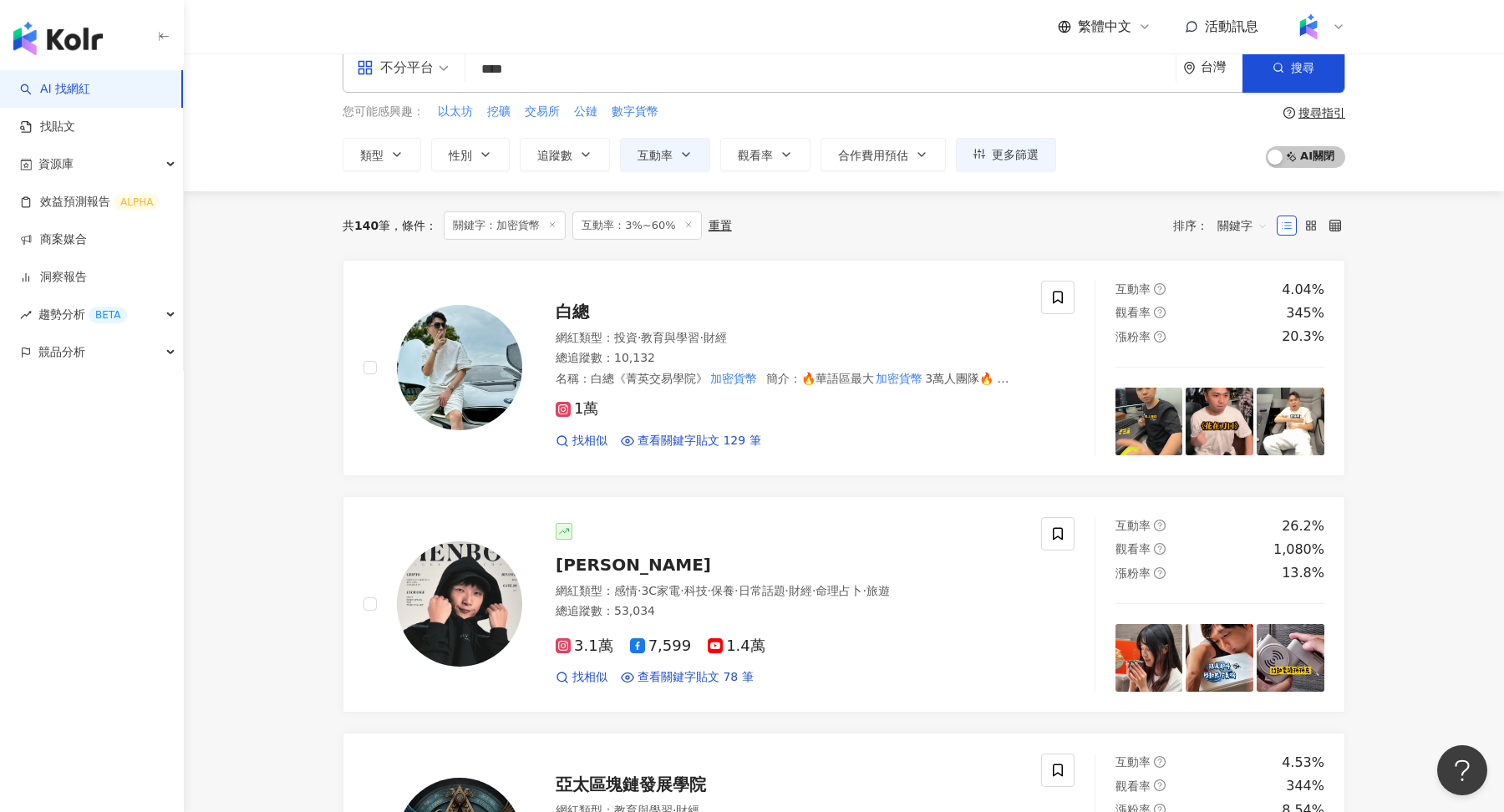
scroll to position [64, 0]
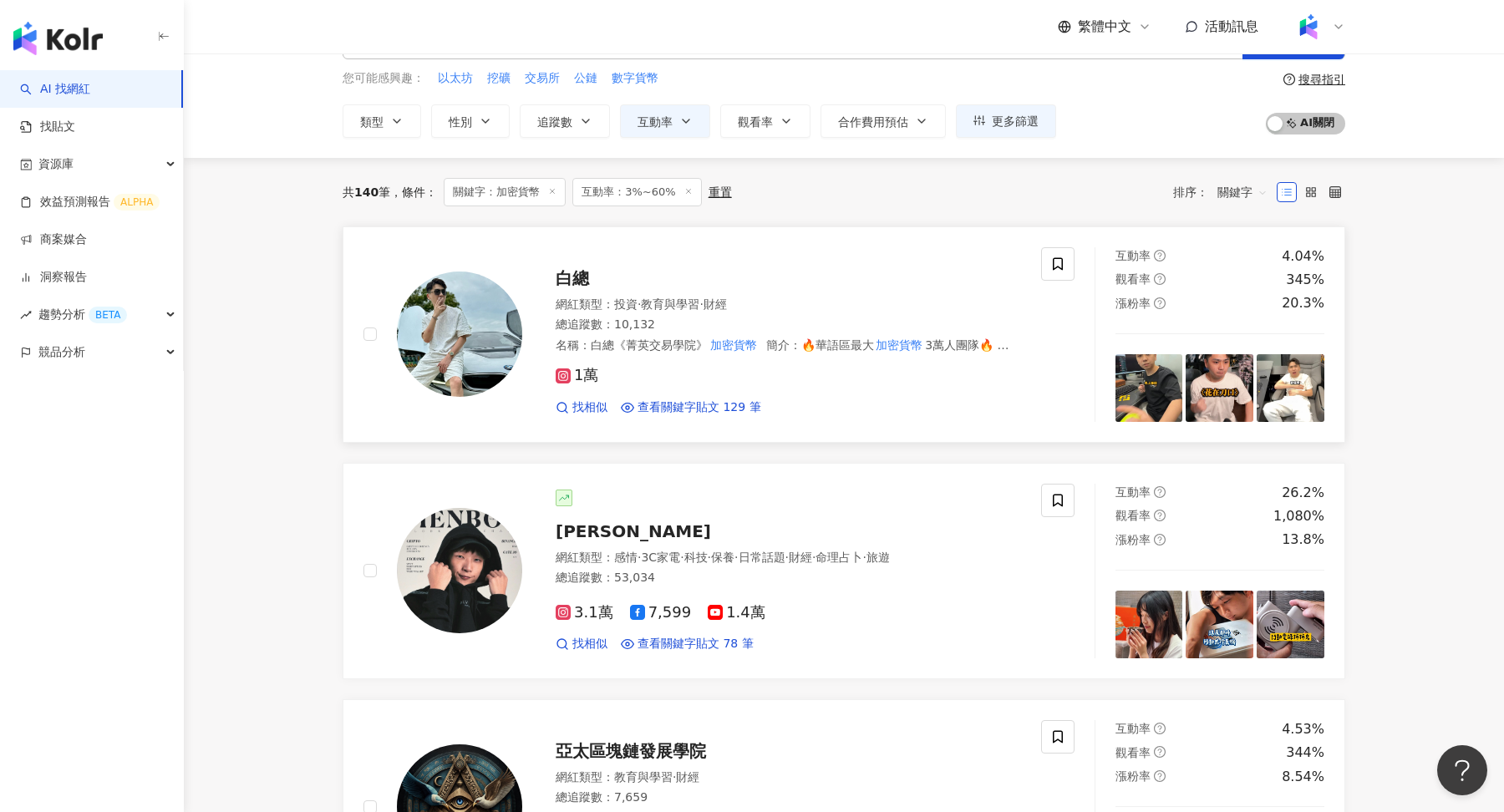
click at [811, 303] on div "網紅類型 ： 投資 · 教育與學習 · 財經" at bounding box center [788, 304] width 466 height 17
click at [763, 512] on div "小田博一 網紅類型 ： 感情 · 3C家電 · 科技 · 保養 · 日常話題 · 財經 · 命理占卜 · 旅遊 總追蹤數 ： 53,034 3.1萬 7,59…" at bounding box center [772, 571] width 499 height 163
click at [684, 190] on icon at bounding box center [688, 191] width 9 height 9
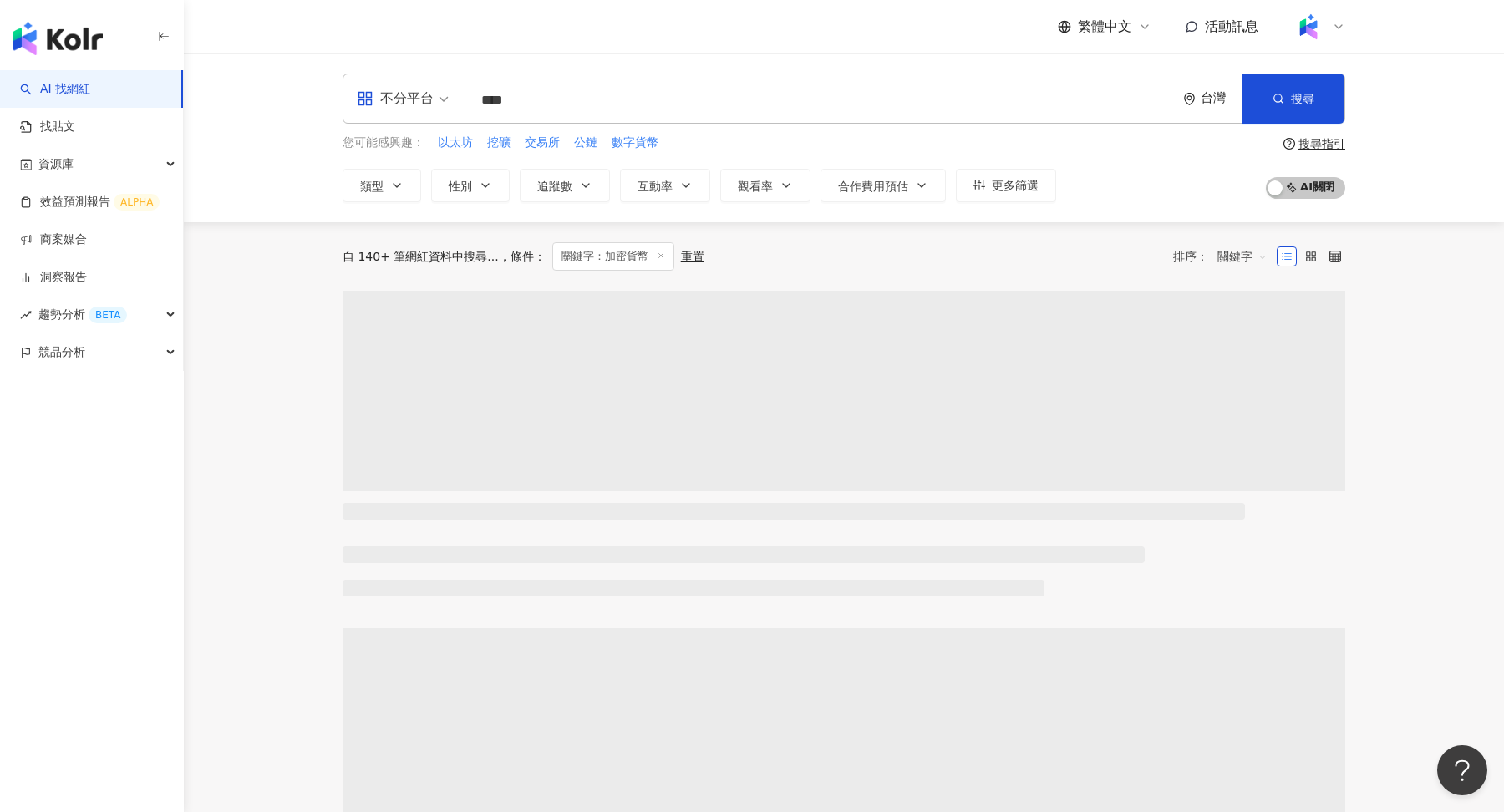
click at [657, 253] on icon at bounding box center [661, 256] width 9 height 9
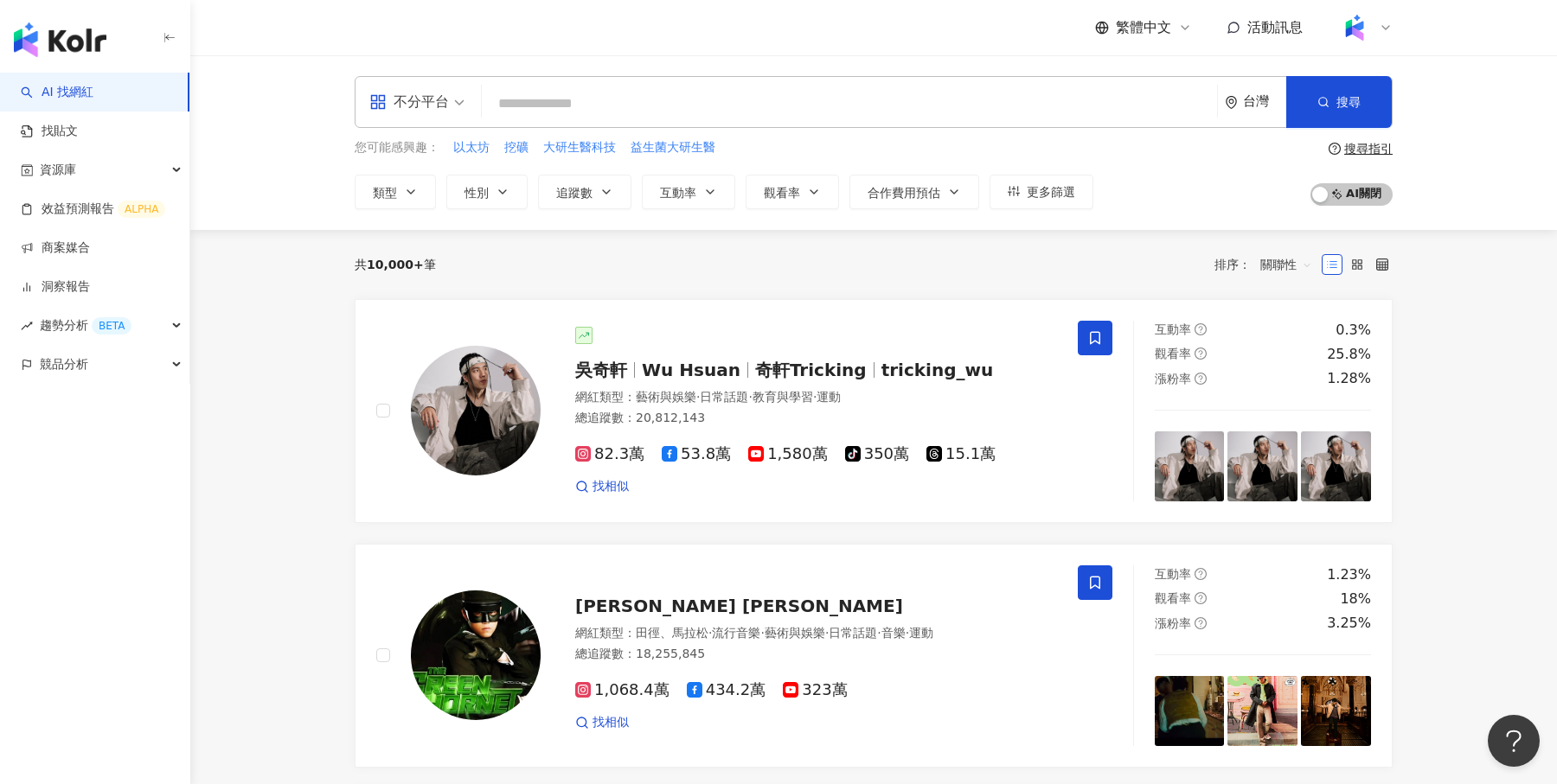
click at [1381, 29] on icon at bounding box center [1385, 27] width 14 height 14
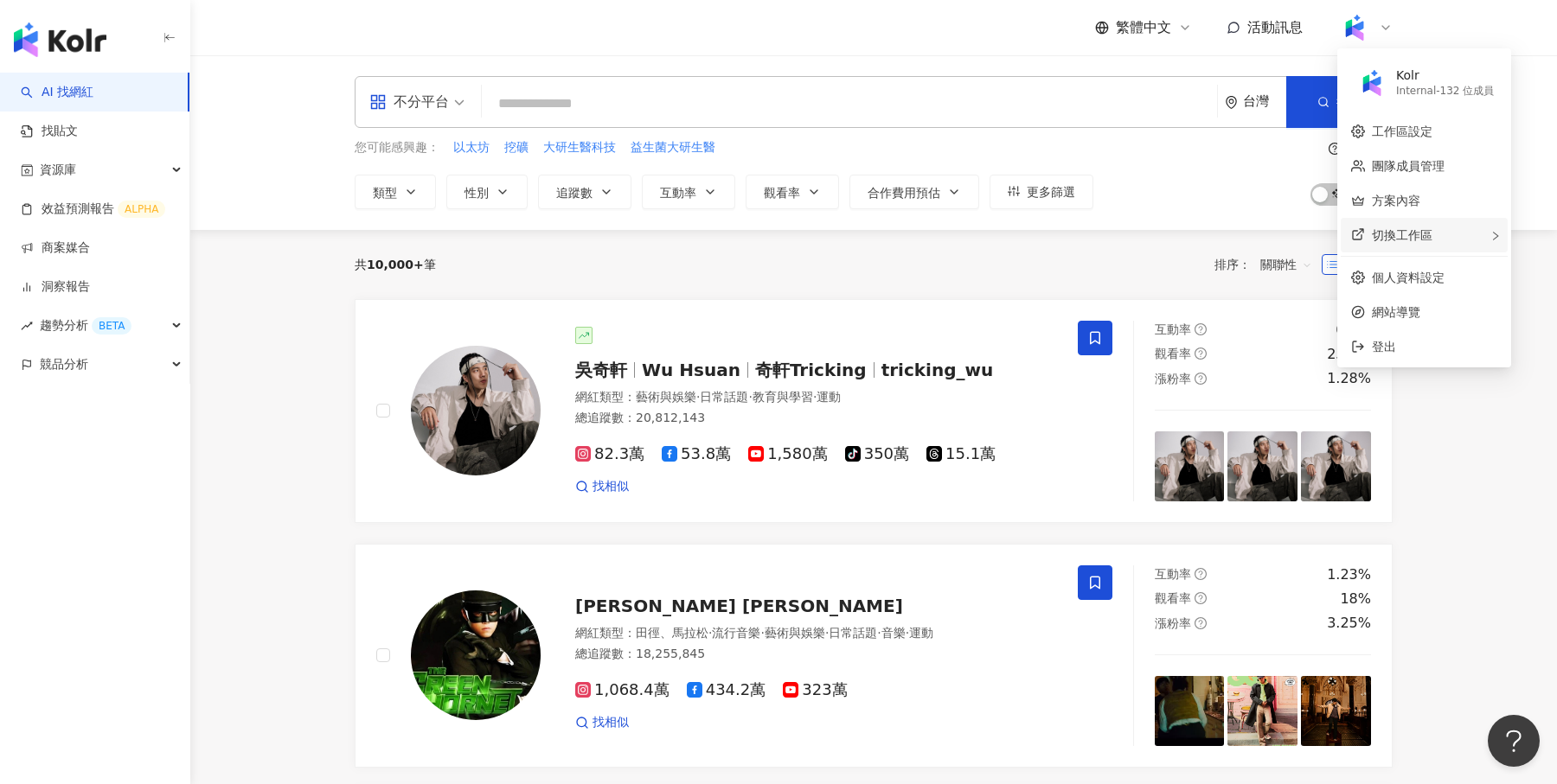
click at [1425, 228] on div "切換工作區" at bounding box center [1424, 235] width 167 height 34
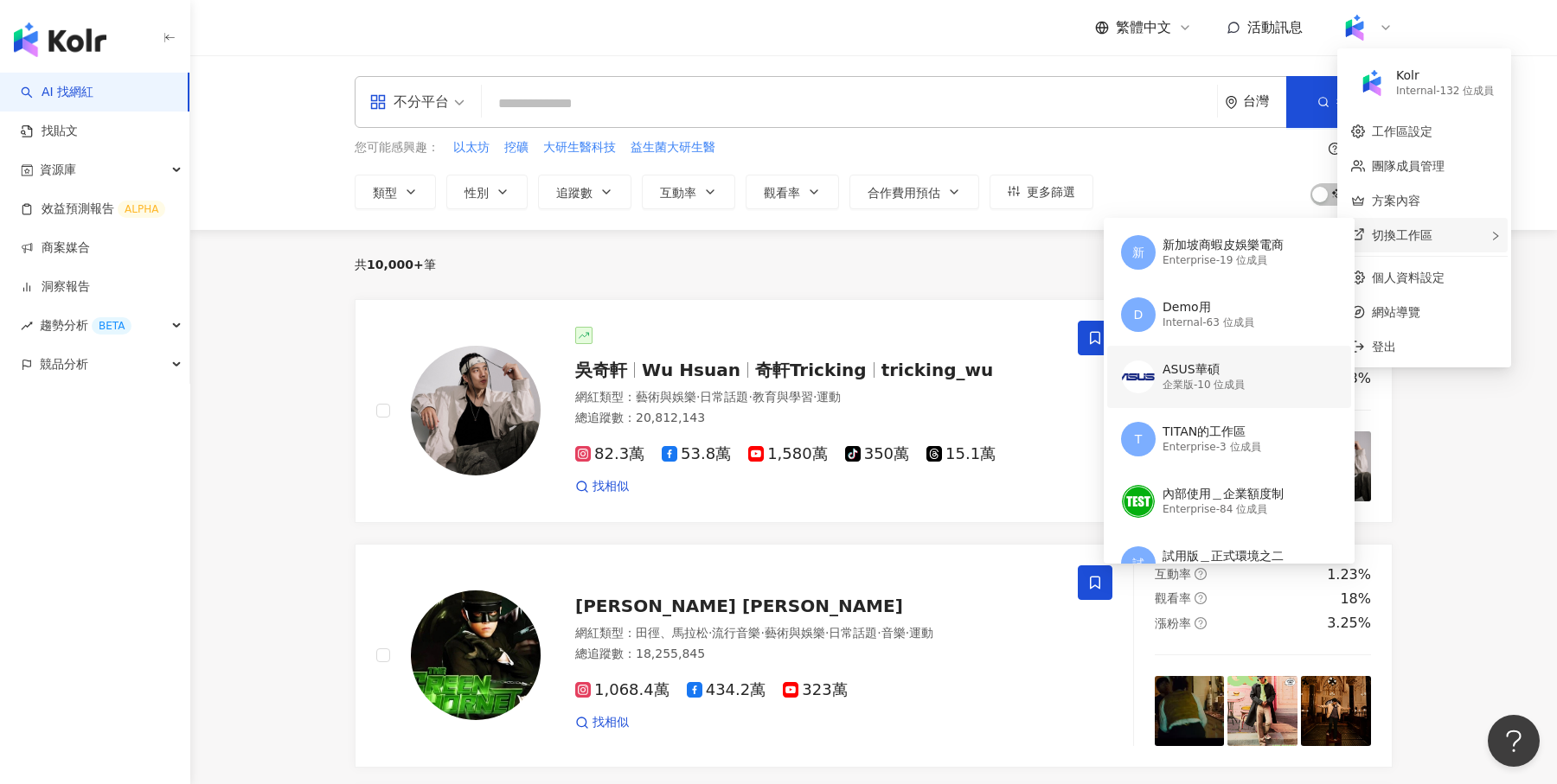
scroll to position [106, 0]
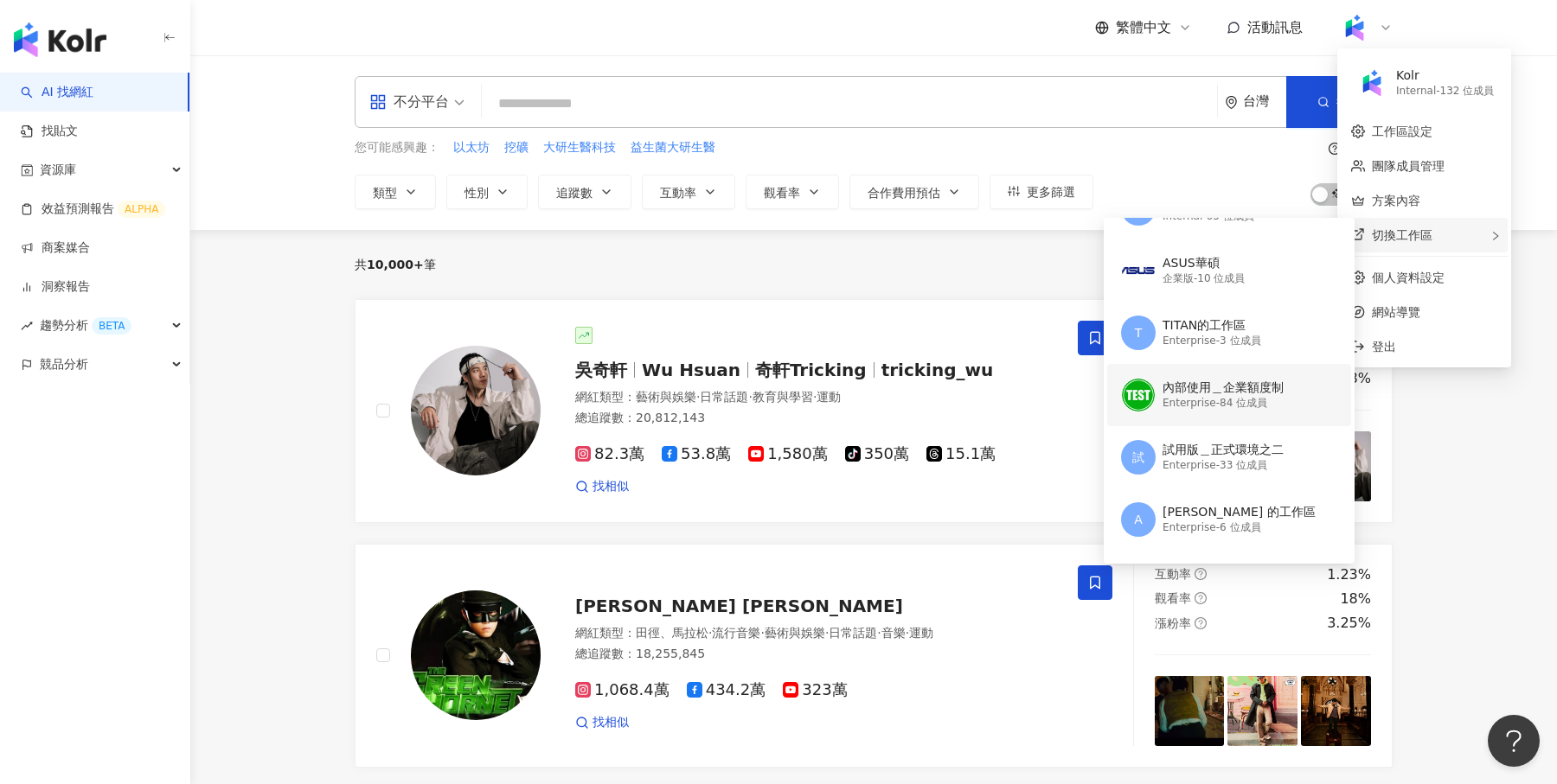
click at [1217, 377] on div "內部使用＿企業額度制 Enterprise - 84 位成員" at bounding box center [1227, 395] width 212 height 63
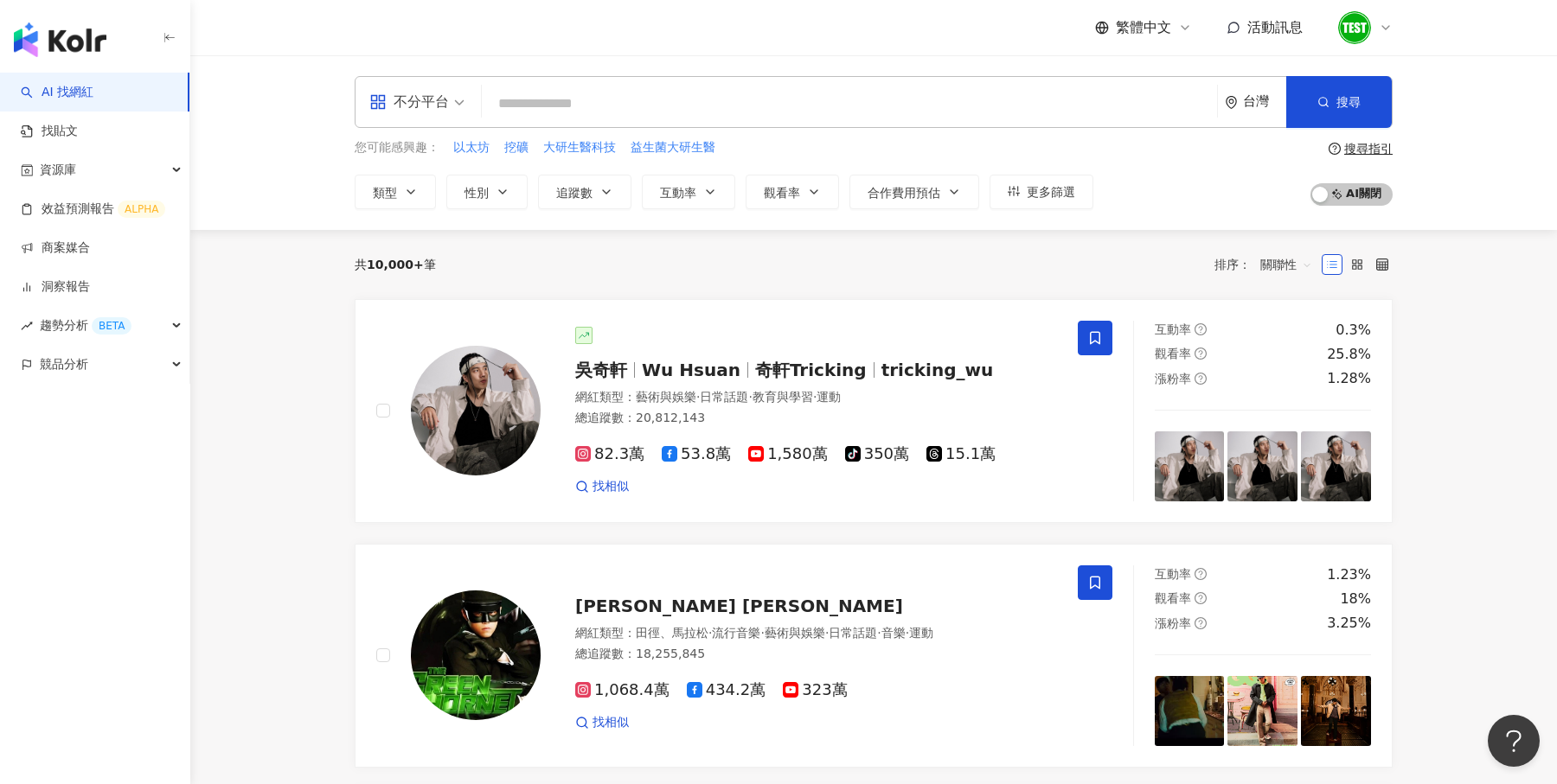
click at [450, 97] on span "不分平台" at bounding box center [417, 102] width 95 height 27
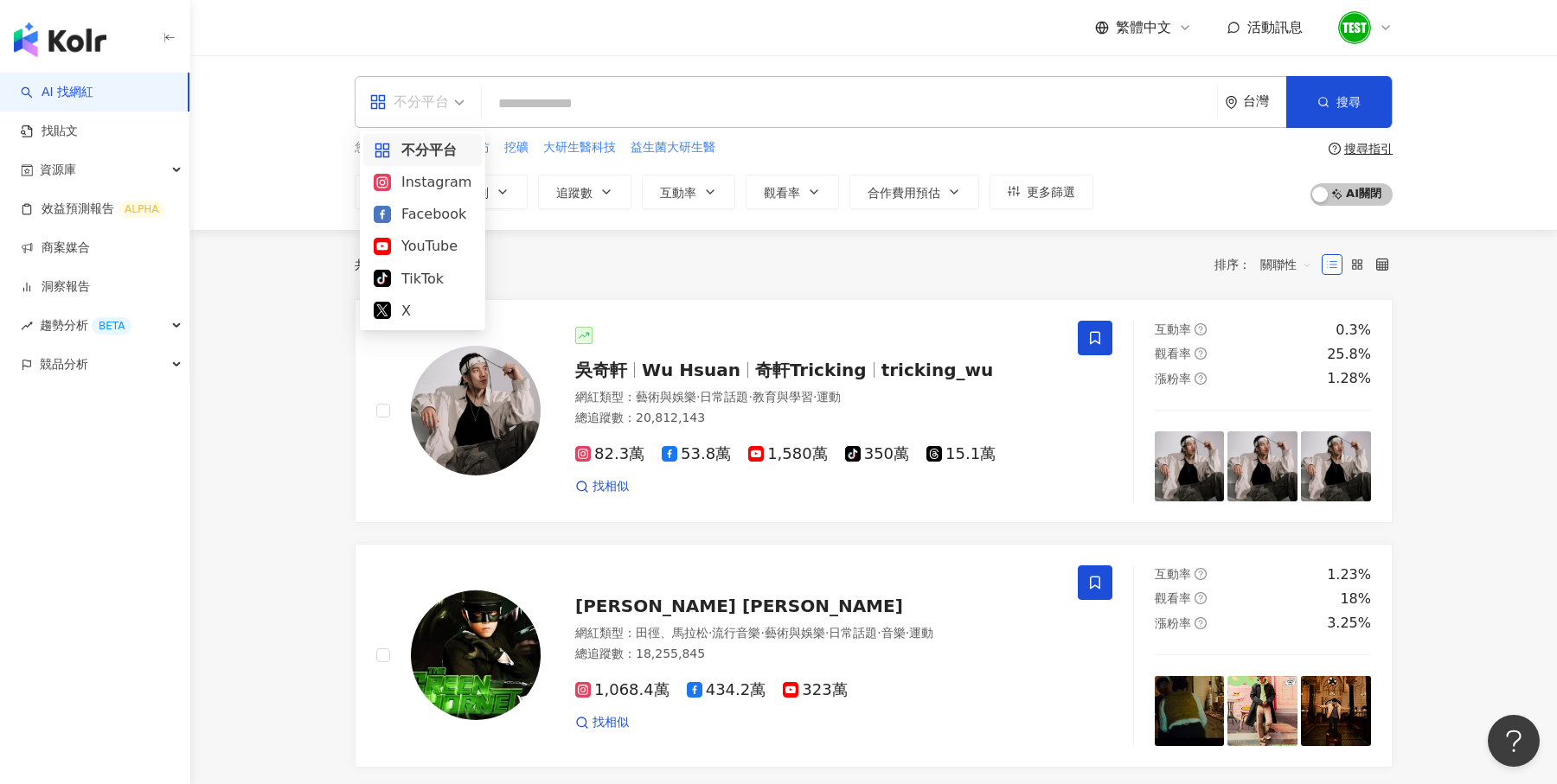
click at [660, 256] on div "共 10,000+ 筆 排序： 關聯性" at bounding box center [873, 264] width 1038 height 27
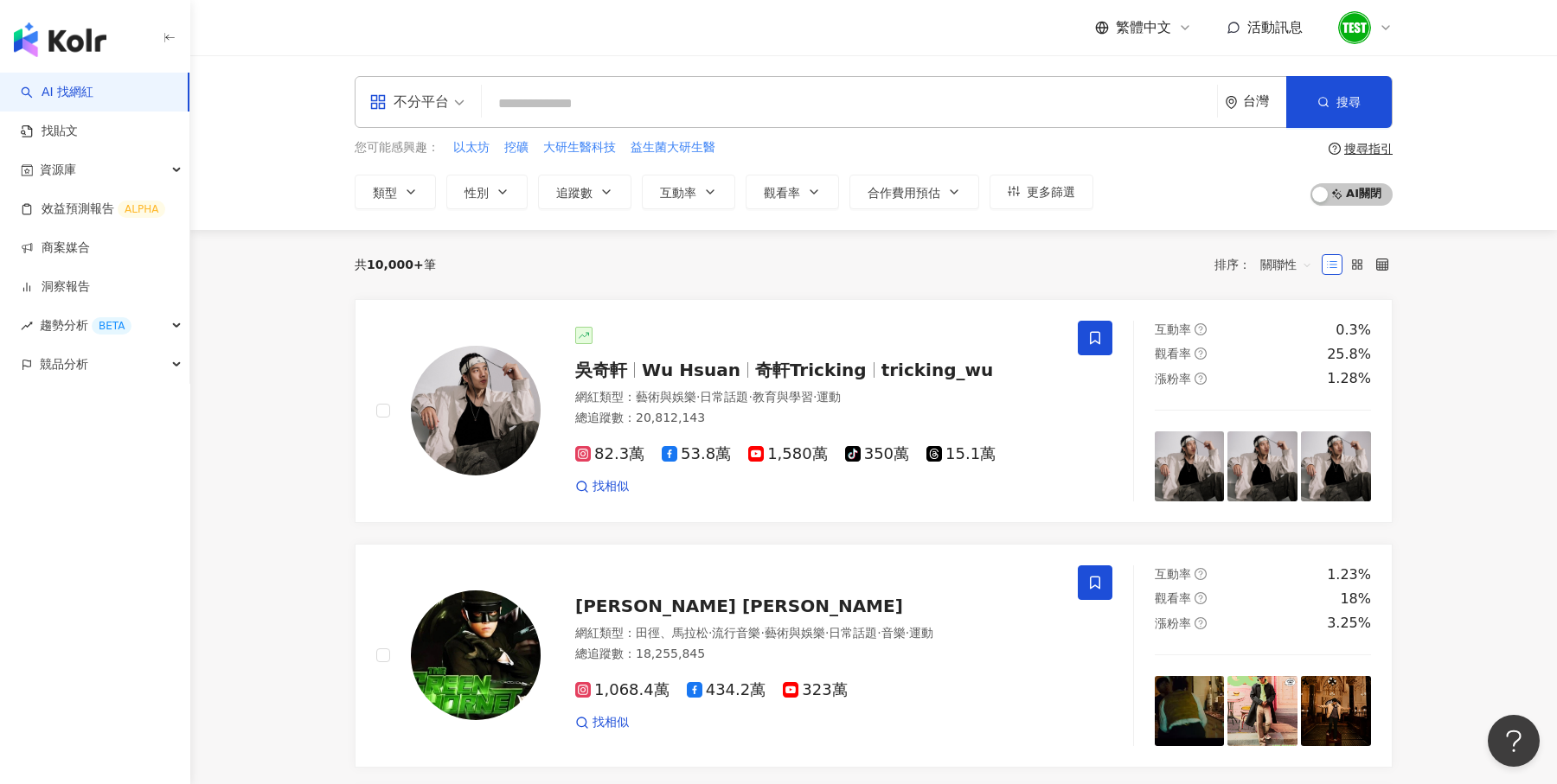
click at [564, 90] on input "search" at bounding box center [849, 103] width 722 height 33
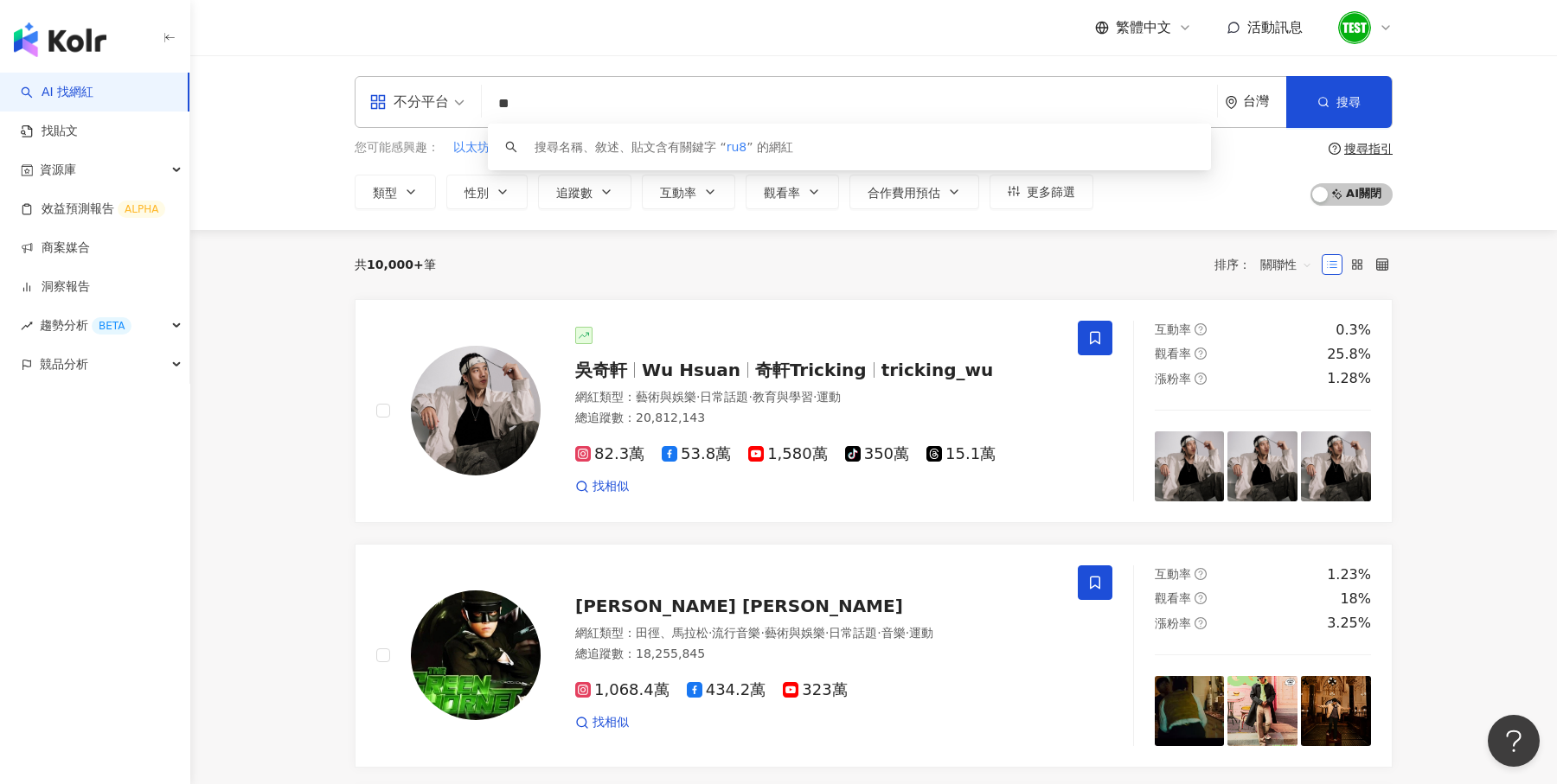
type input "*"
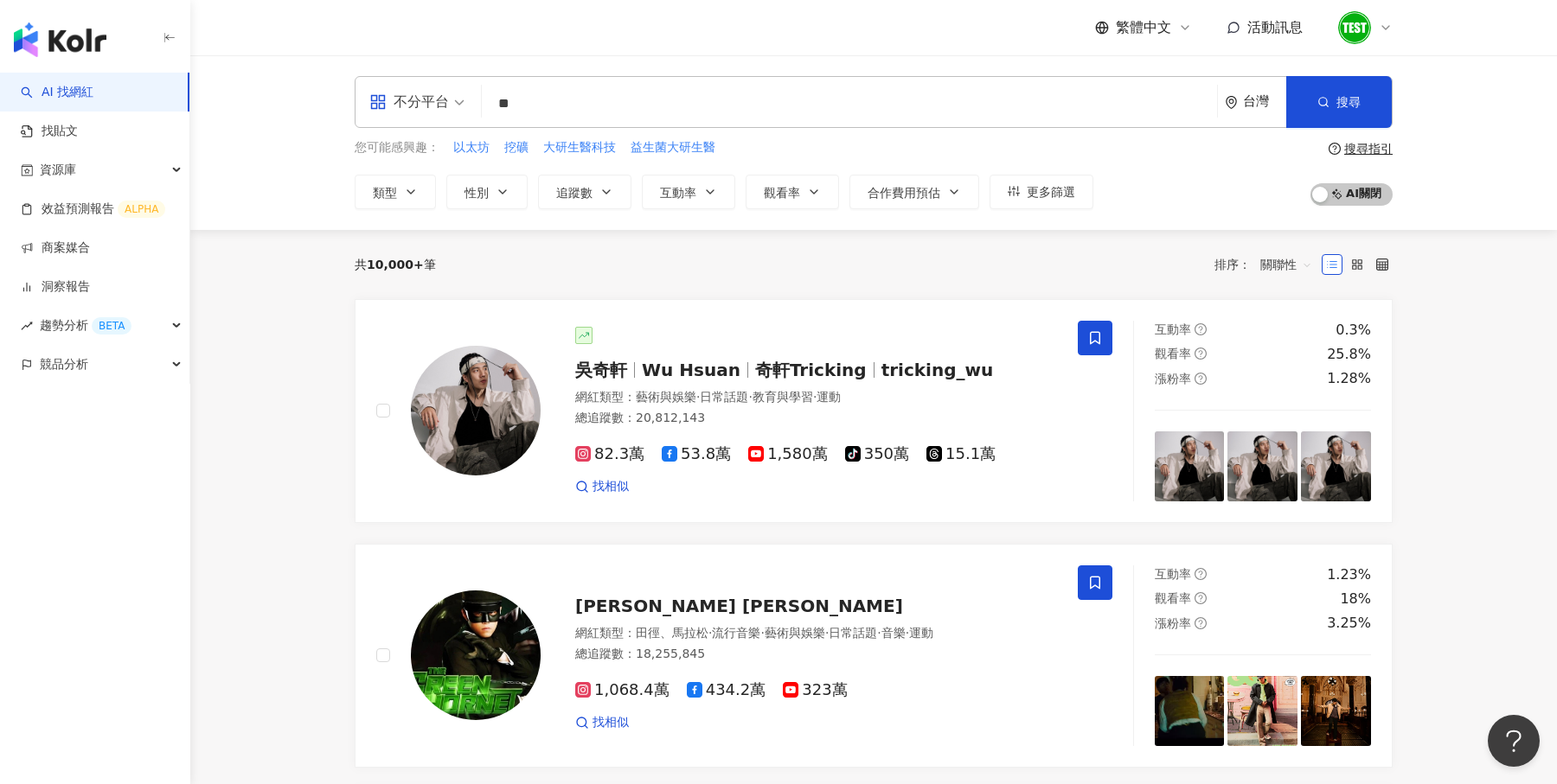
type input "*"
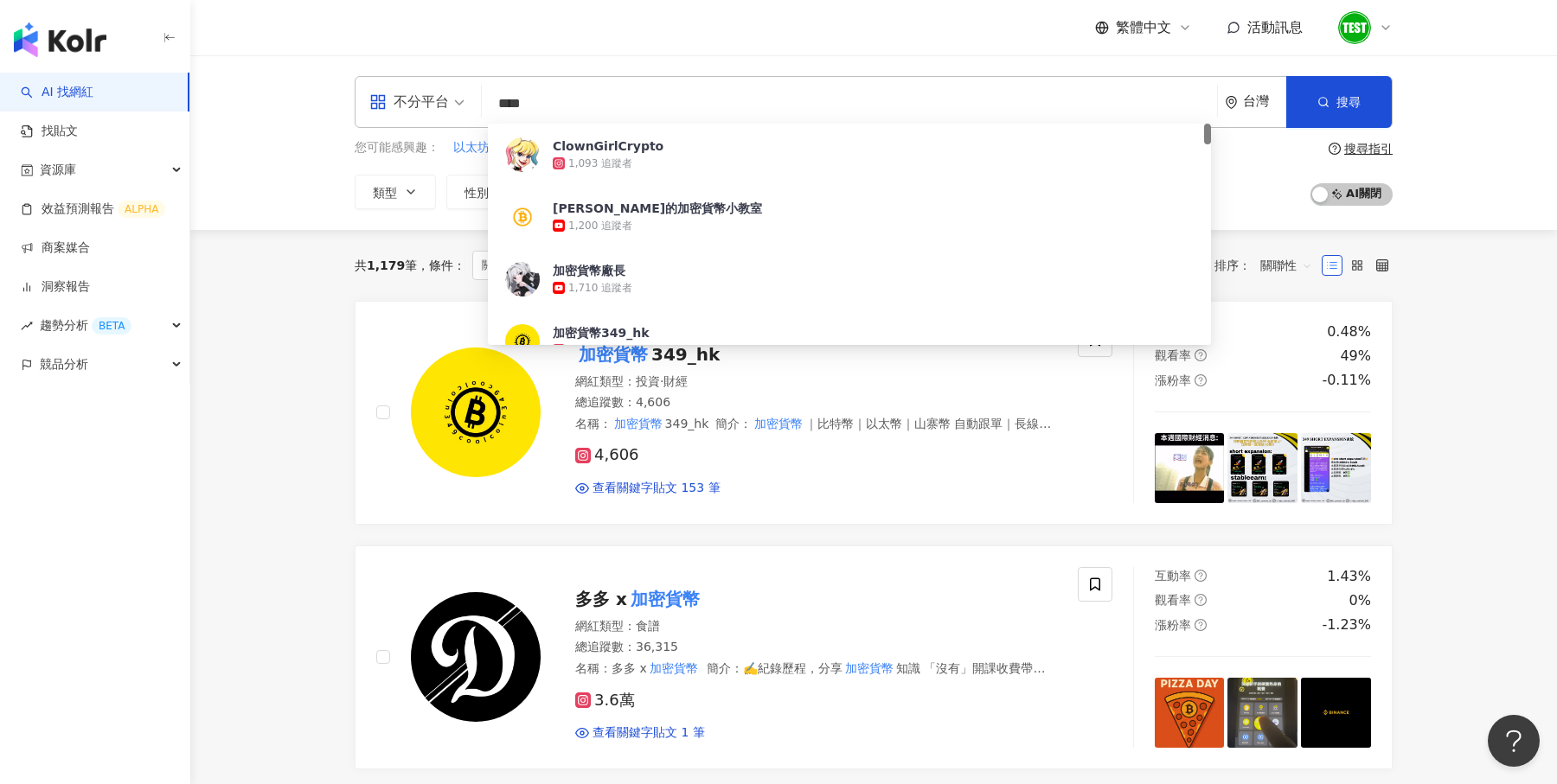
click at [1473, 122] on div "不分平台 **** 台灣 搜尋 50d59457-eb31-4a8a-934b-176b8170ede7 ClownGirlCrypto 1,093 追蹤者 …" at bounding box center [874, 142] width 1367 height 174
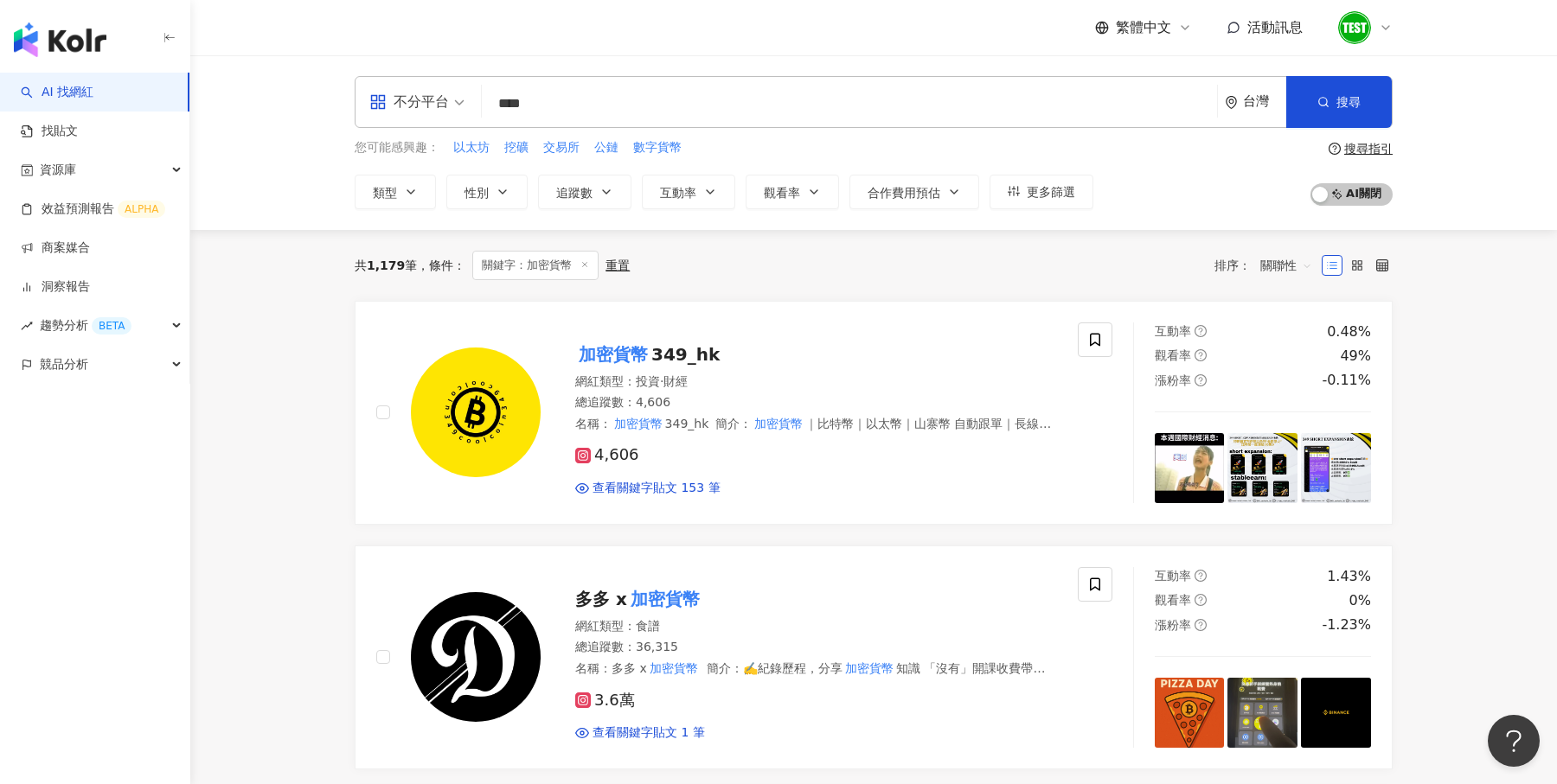
click at [1303, 267] on span "關聯性" at bounding box center [1286, 265] width 52 height 27
click at [1289, 453] on div "關鍵字" at bounding box center [1286, 446] width 44 height 19
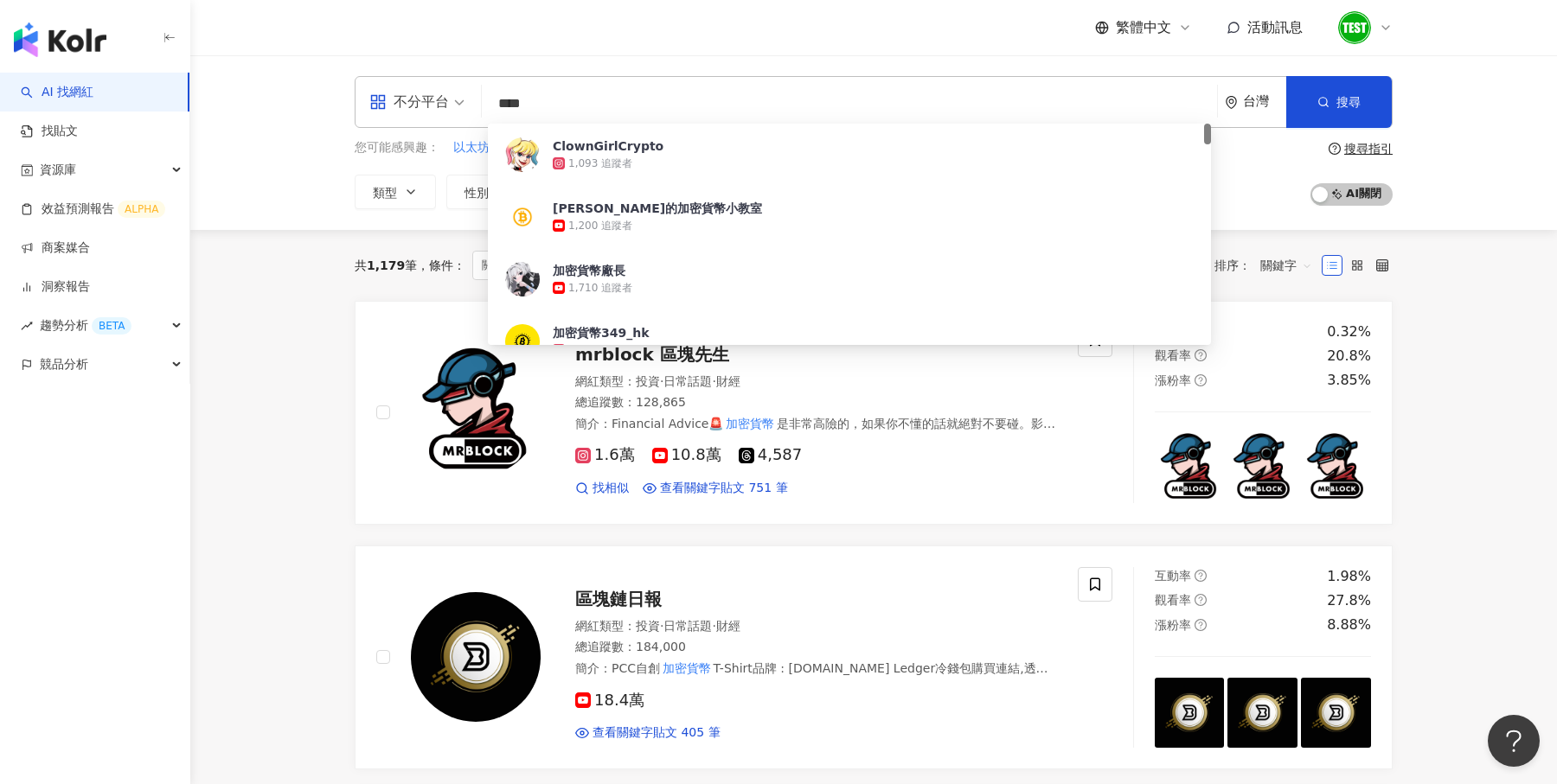
click at [655, 95] on input "****" at bounding box center [849, 103] width 722 height 33
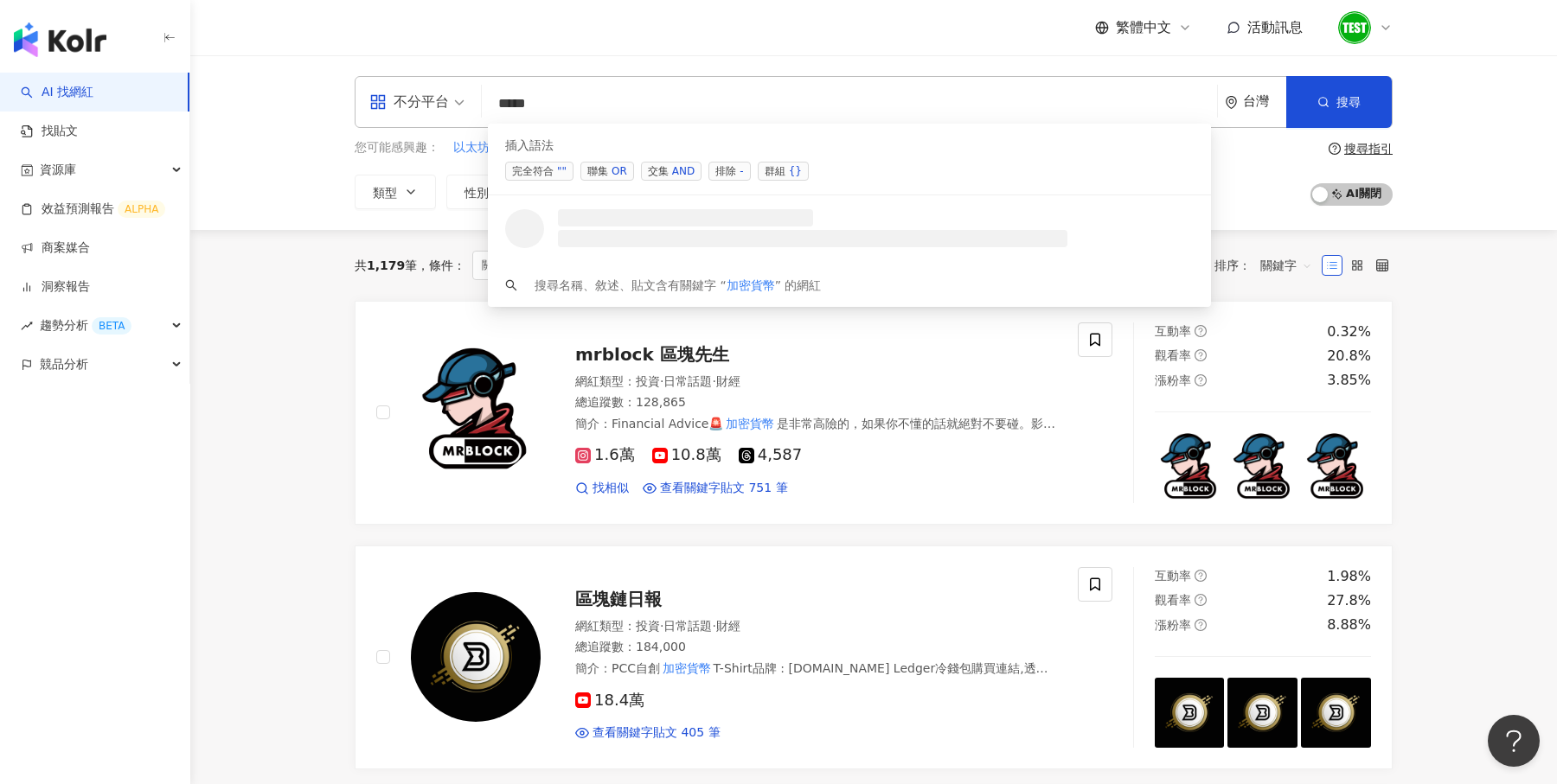
click at [656, 172] on span "交集 AND" at bounding box center [671, 171] width 61 height 19
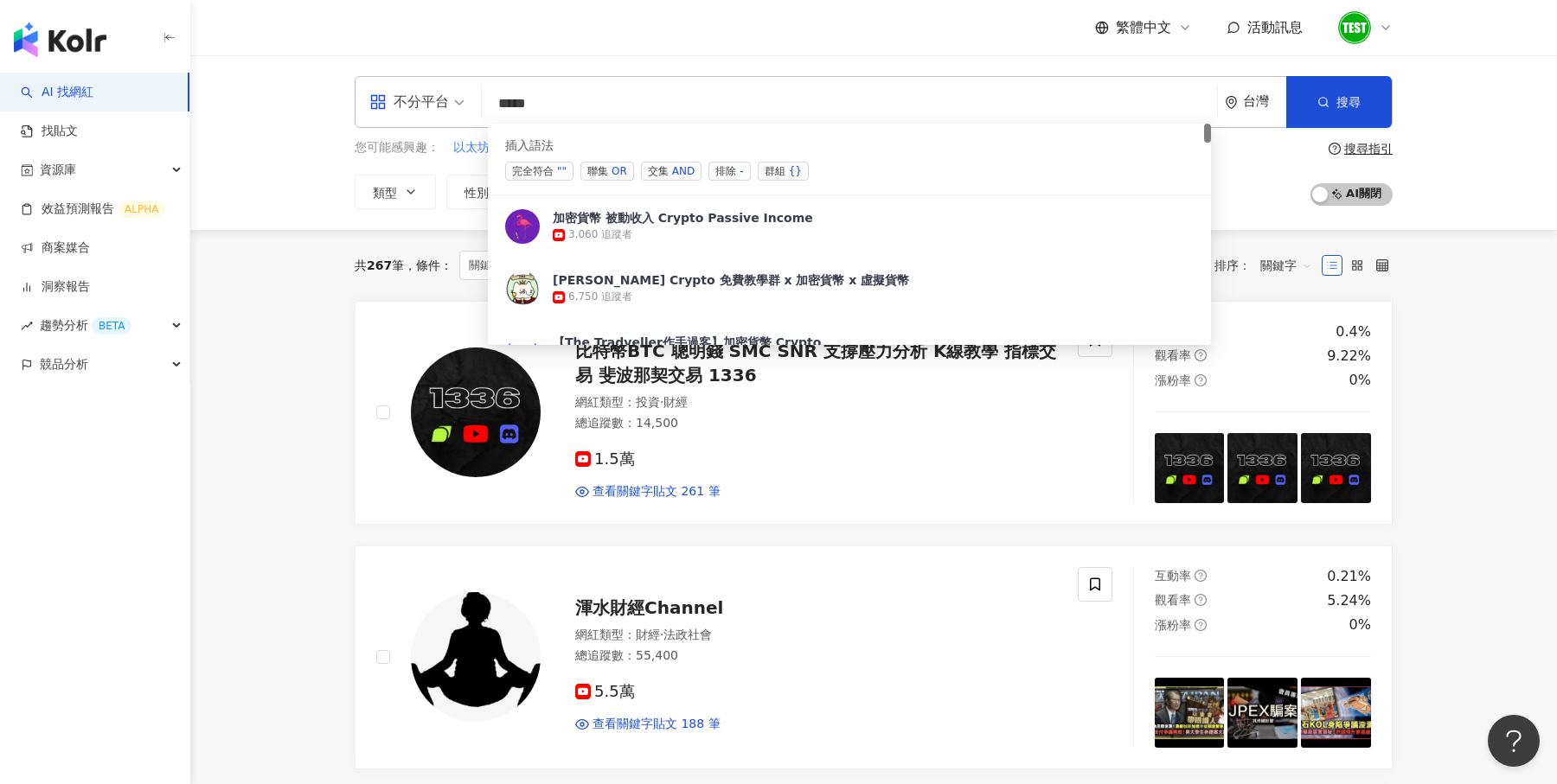
click at [603, 173] on span "聯集 OR" at bounding box center [606, 171] width 54 height 19
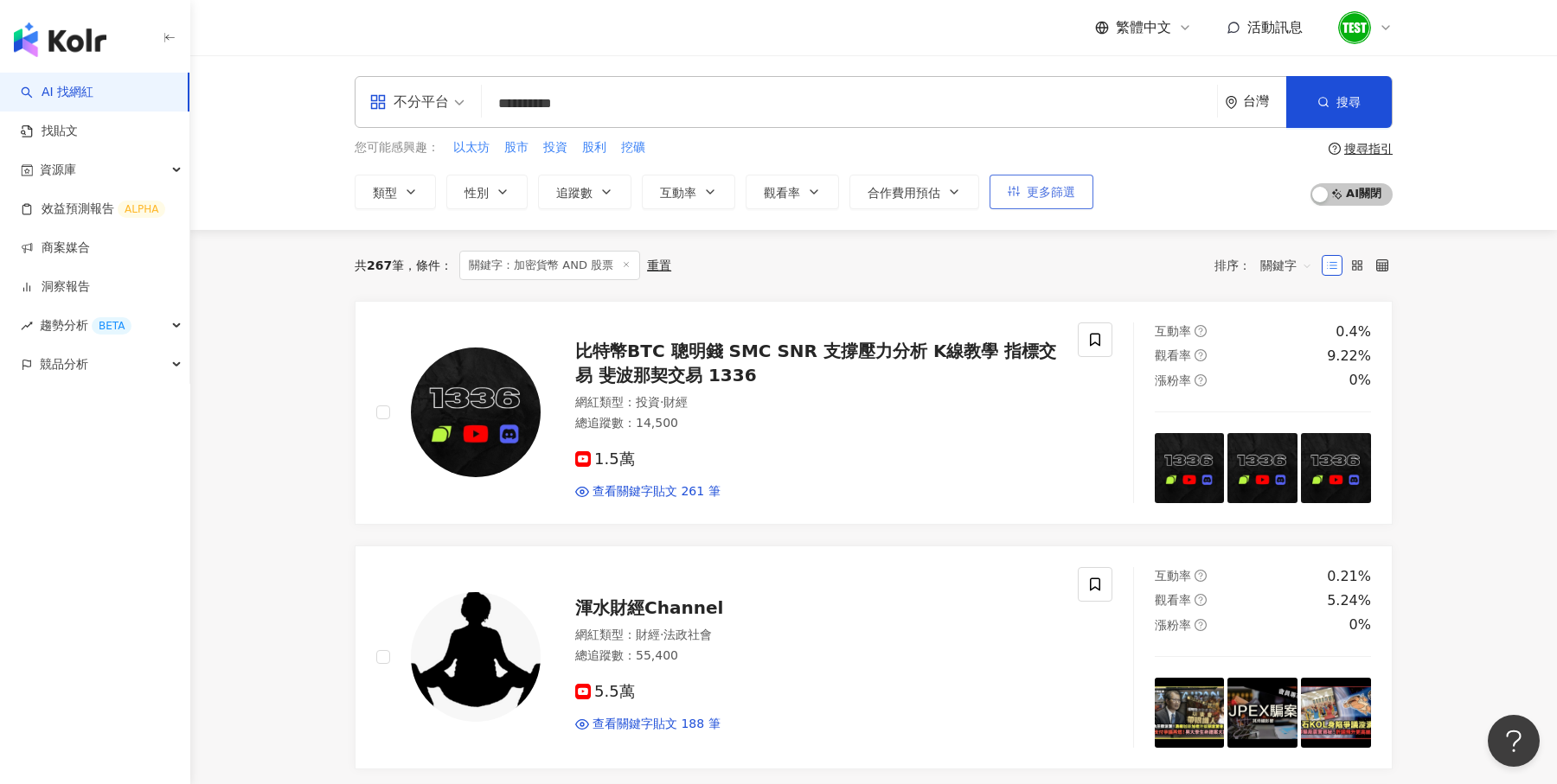
type input "**********"
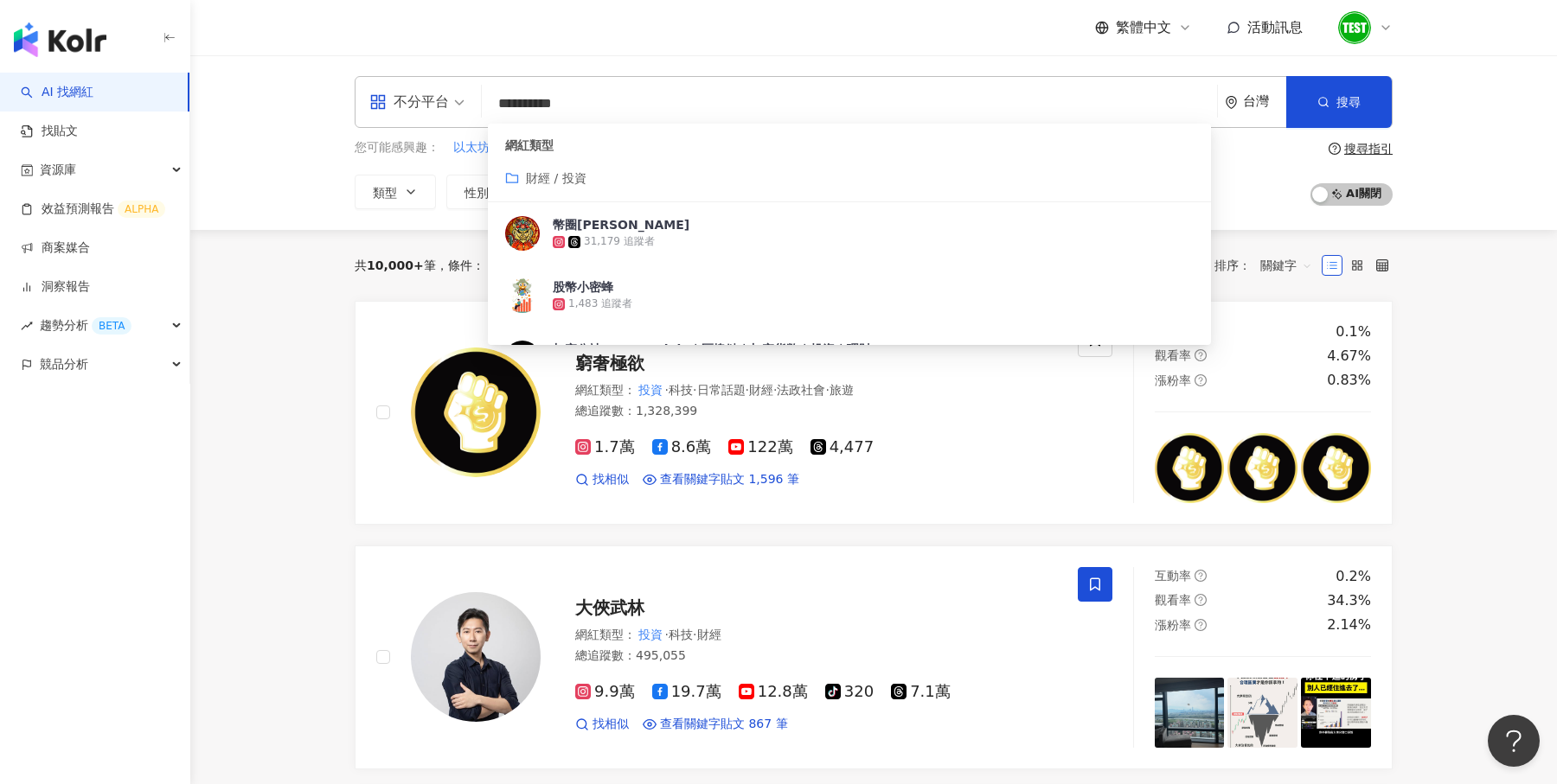
click at [1473, 155] on div "**********" at bounding box center [874, 142] width 1367 height 174
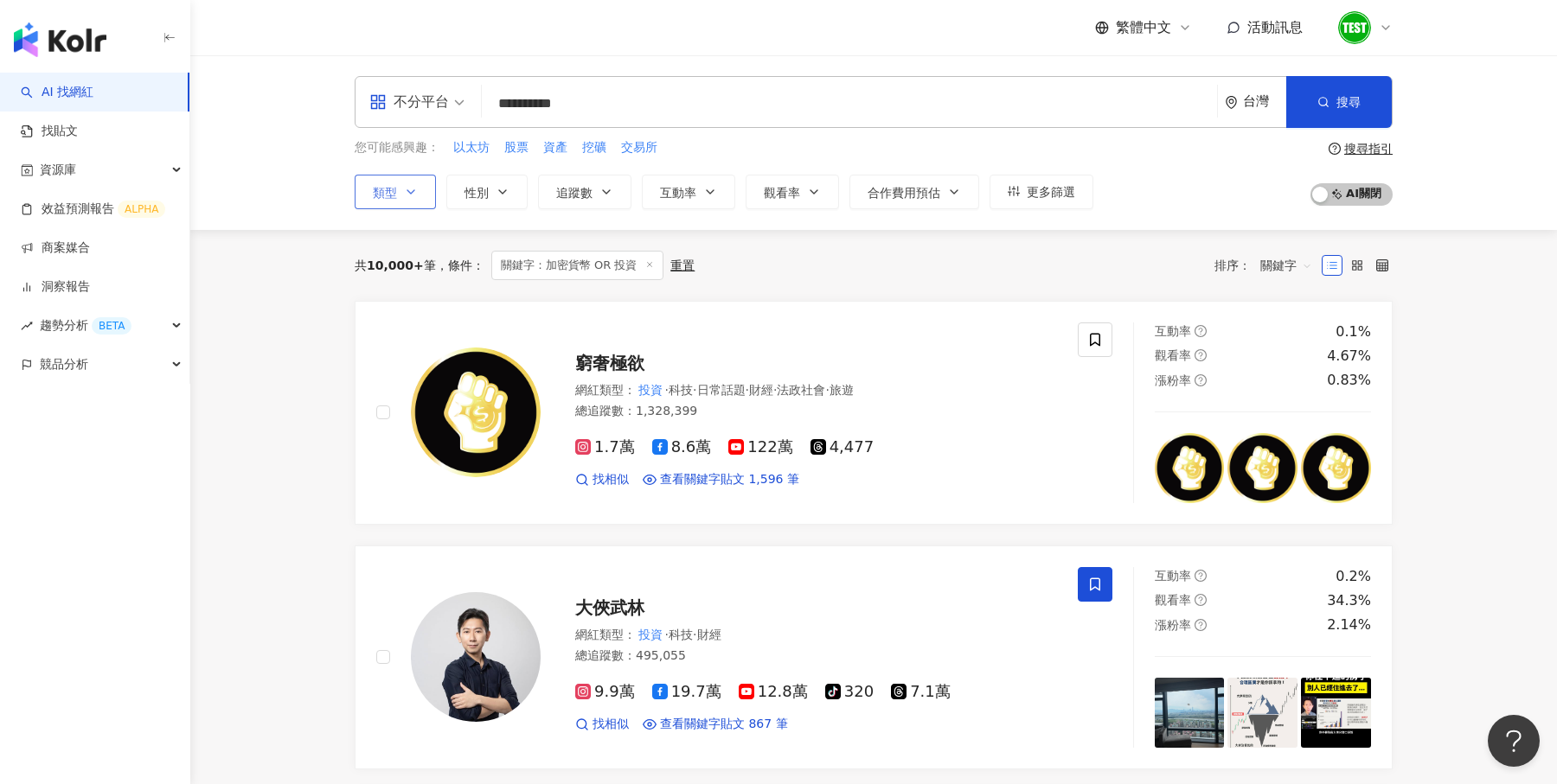
click at [389, 192] on span "類型" at bounding box center [385, 192] width 25 height 14
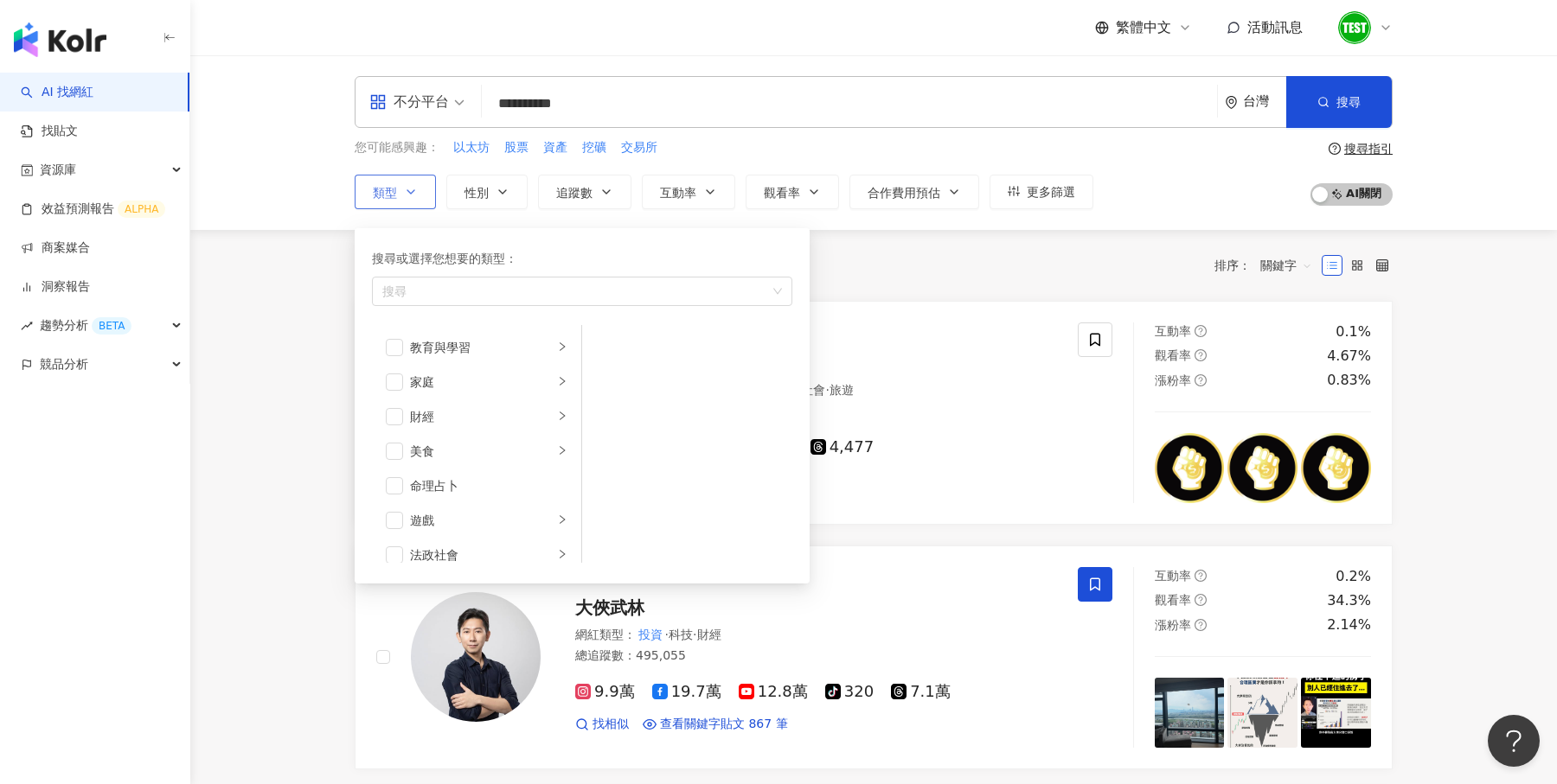
scroll to position [139, 0]
click at [518, 179] on button "性別" at bounding box center [488, 191] width 82 height 34
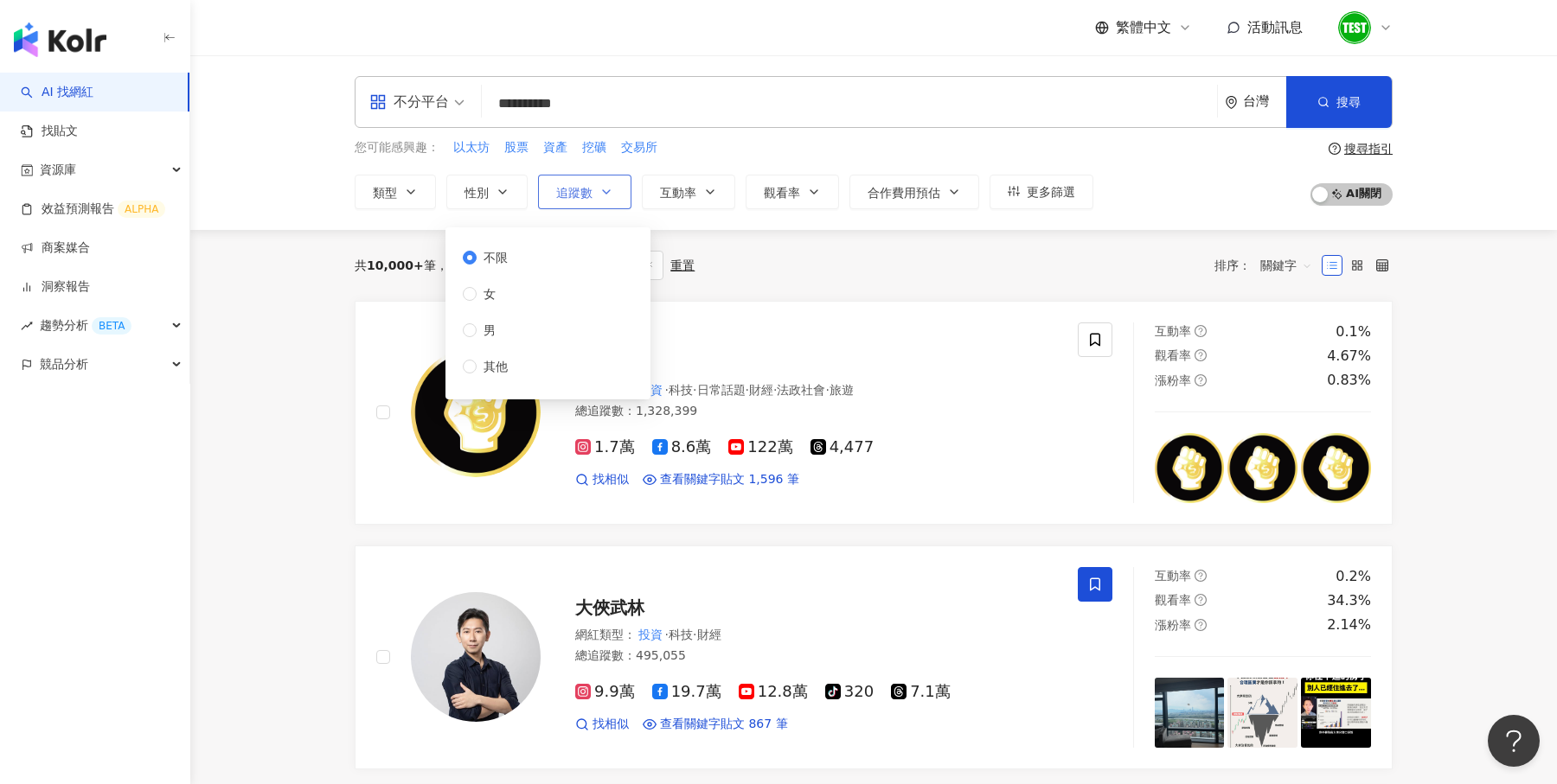
click at [576, 187] on span "追蹤數" at bounding box center [575, 192] width 36 height 14
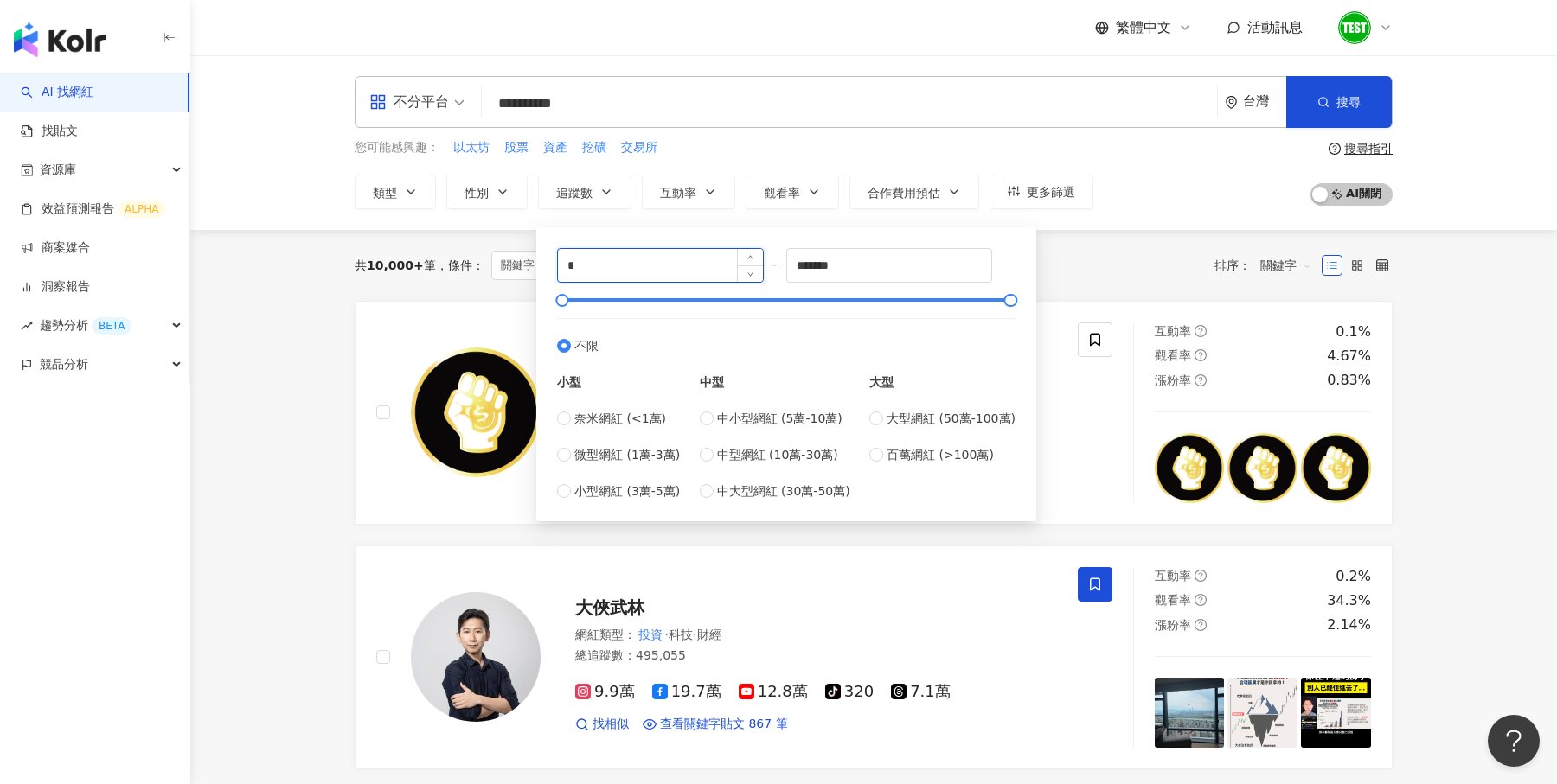
click at [610, 260] on input "*" at bounding box center [661, 265] width 205 height 33
type input "****"
type input "******"
click at [1137, 191] on div "您可能感興趣： 以太坊 股票 資產 挖礦 交易所 類型 性別 追蹤數 互動率 觀看率 合作費用預估 更多篩選 不限 女 男 其他 **** - ****** …" at bounding box center [873, 173] width 1038 height 71
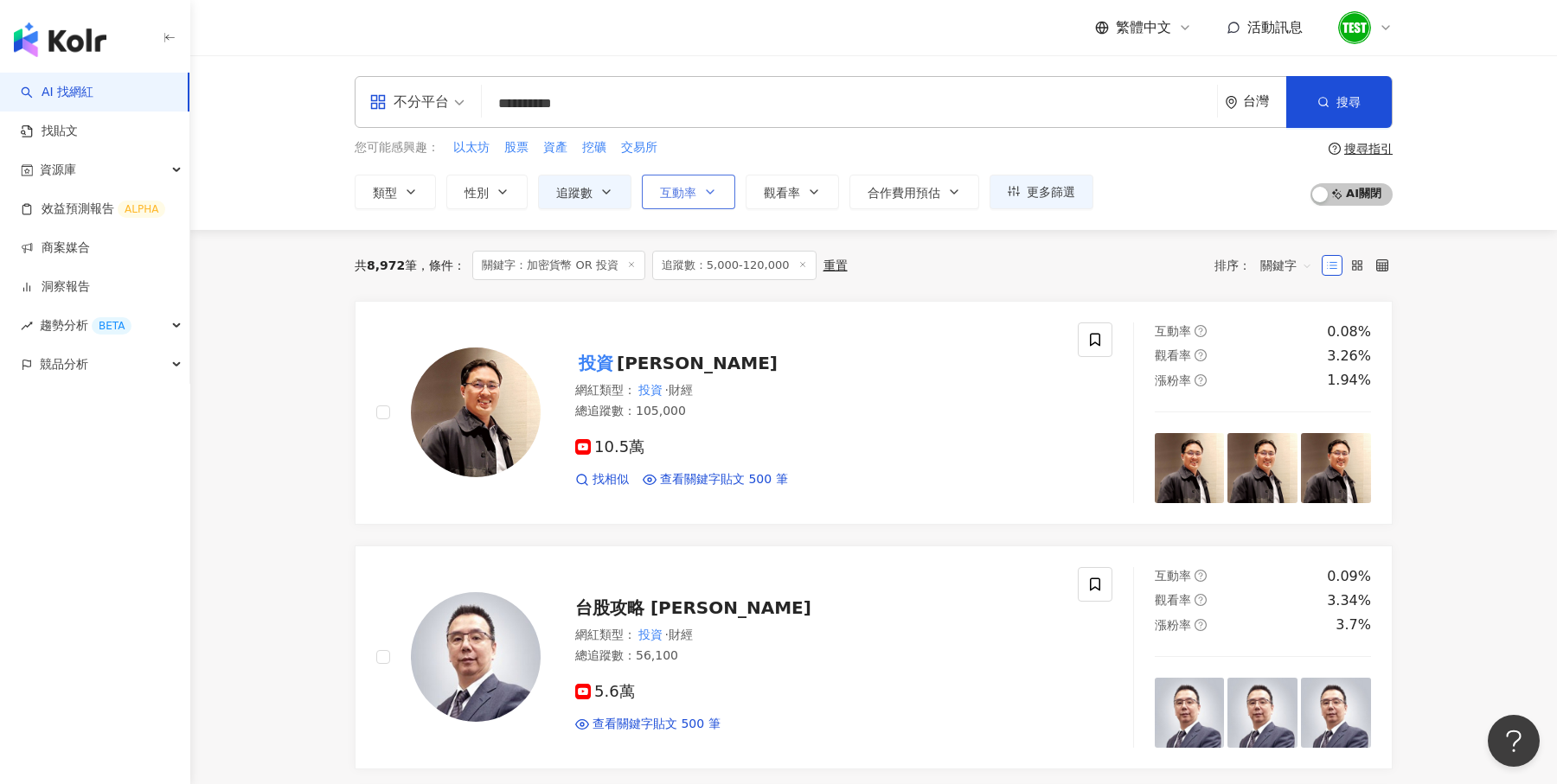
click at [689, 189] on span "互動率" at bounding box center [678, 192] width 36 height 14
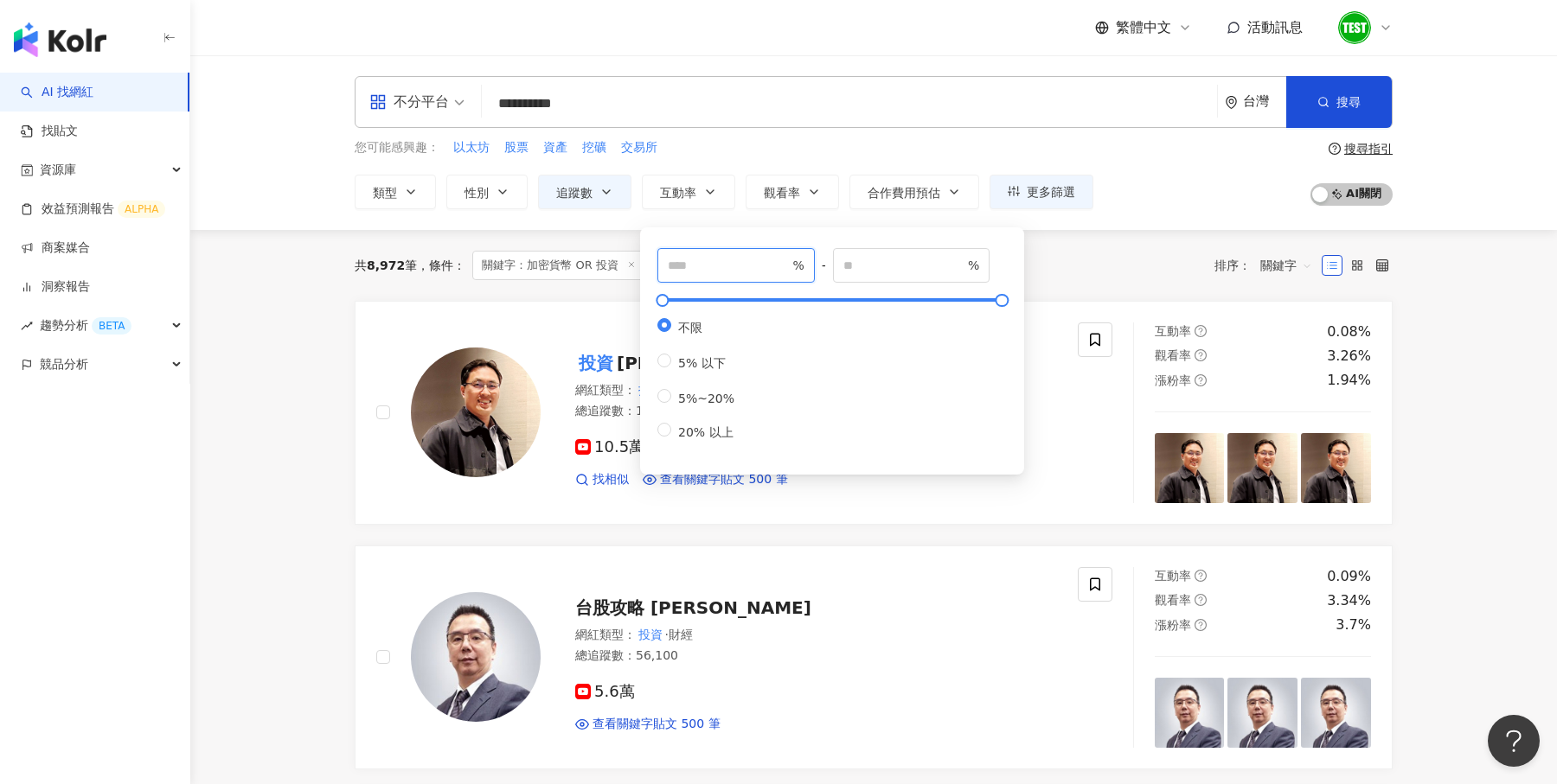
click at [685, 267] on input "number" at bounding box center [728, 265] width 121 height 19
type input "*"
click at [1187, 205] on div "您可能感興趣： 以太坊 股票 資產 挖礦 交易所 類型 性別 追蹤數 互動率 觀看率 合作費用預估 更多篩選 不限 女 男 其他 **** - ****** …" at bounding box center [873, 173] width 1038 height 71
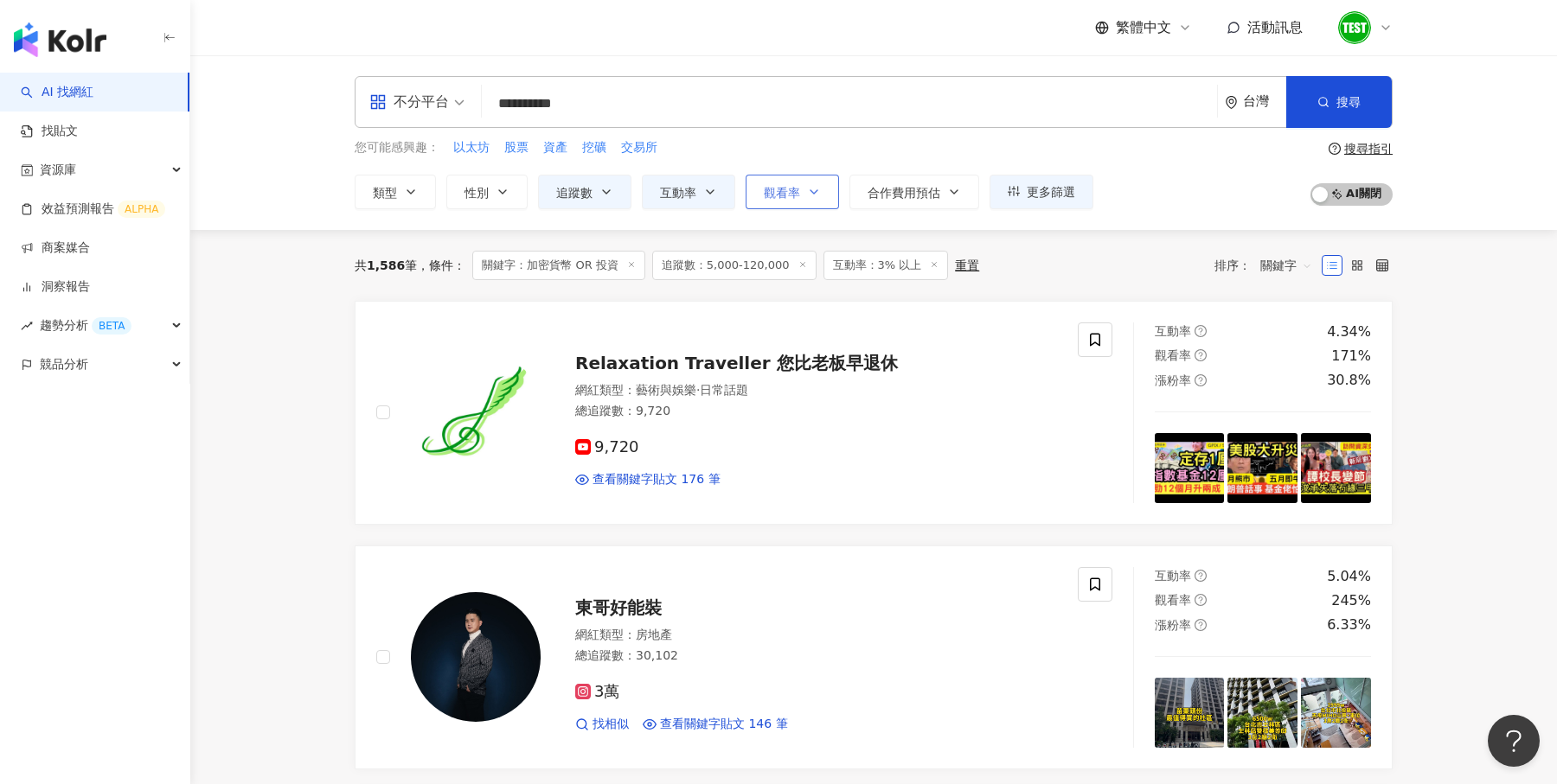
click at [802, 192] on button "觀看率" at bounding box center [792, 191] width 94 height 34
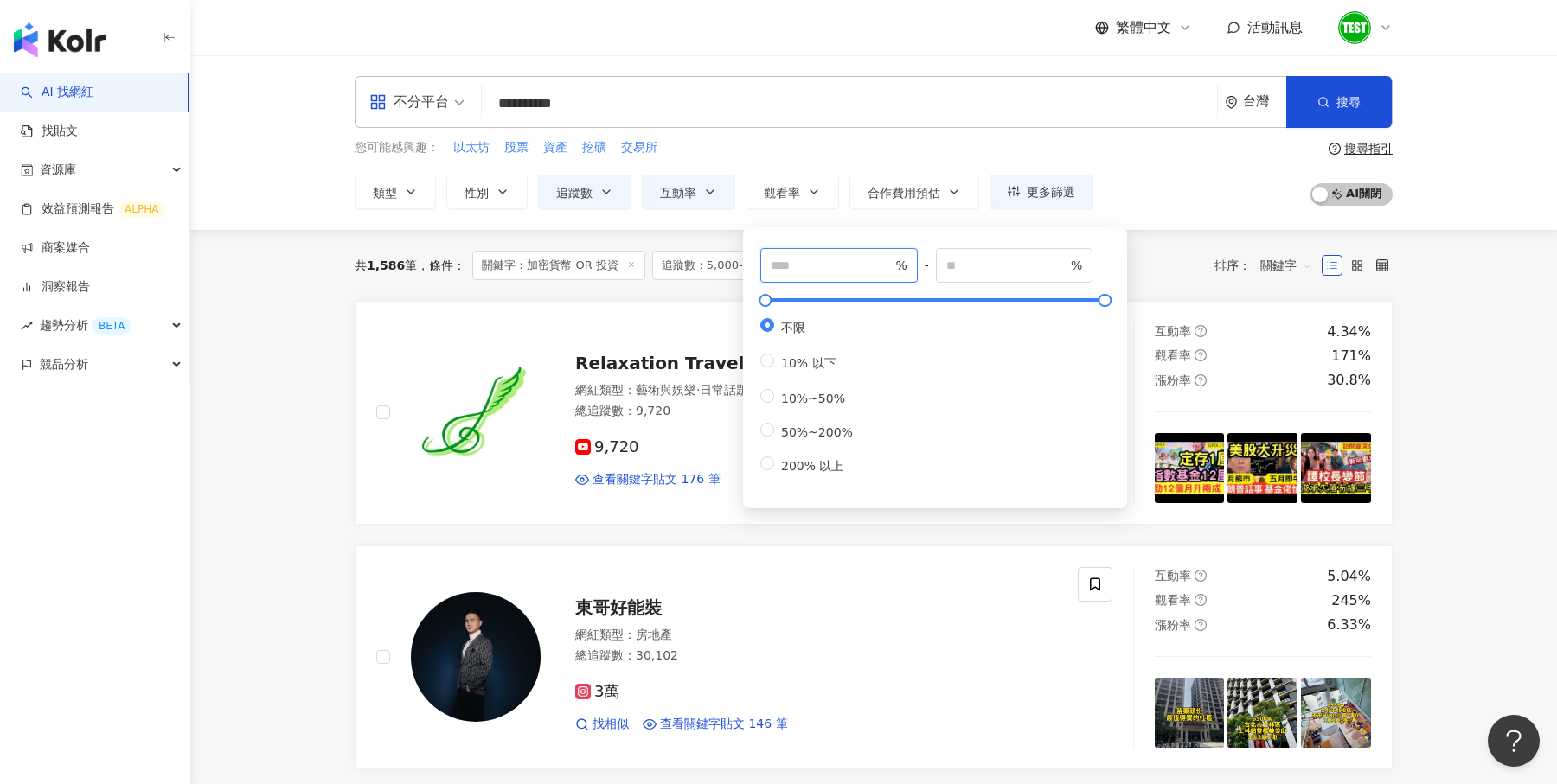
click at [827, 263] on input "number" at bounding box center [831, 265] width 121 height 19
type input "**"
click at [1202, 181] on div "您可能感興趣： 以太坊 股票 資產 挖礦 交易所 類型 性別 追蹤數 互動率 觀看率 合作費用預估 更多篩選 不限 女 男 其他 **** - ****** …" at bounding box center [873, 173] width 1038 height 71
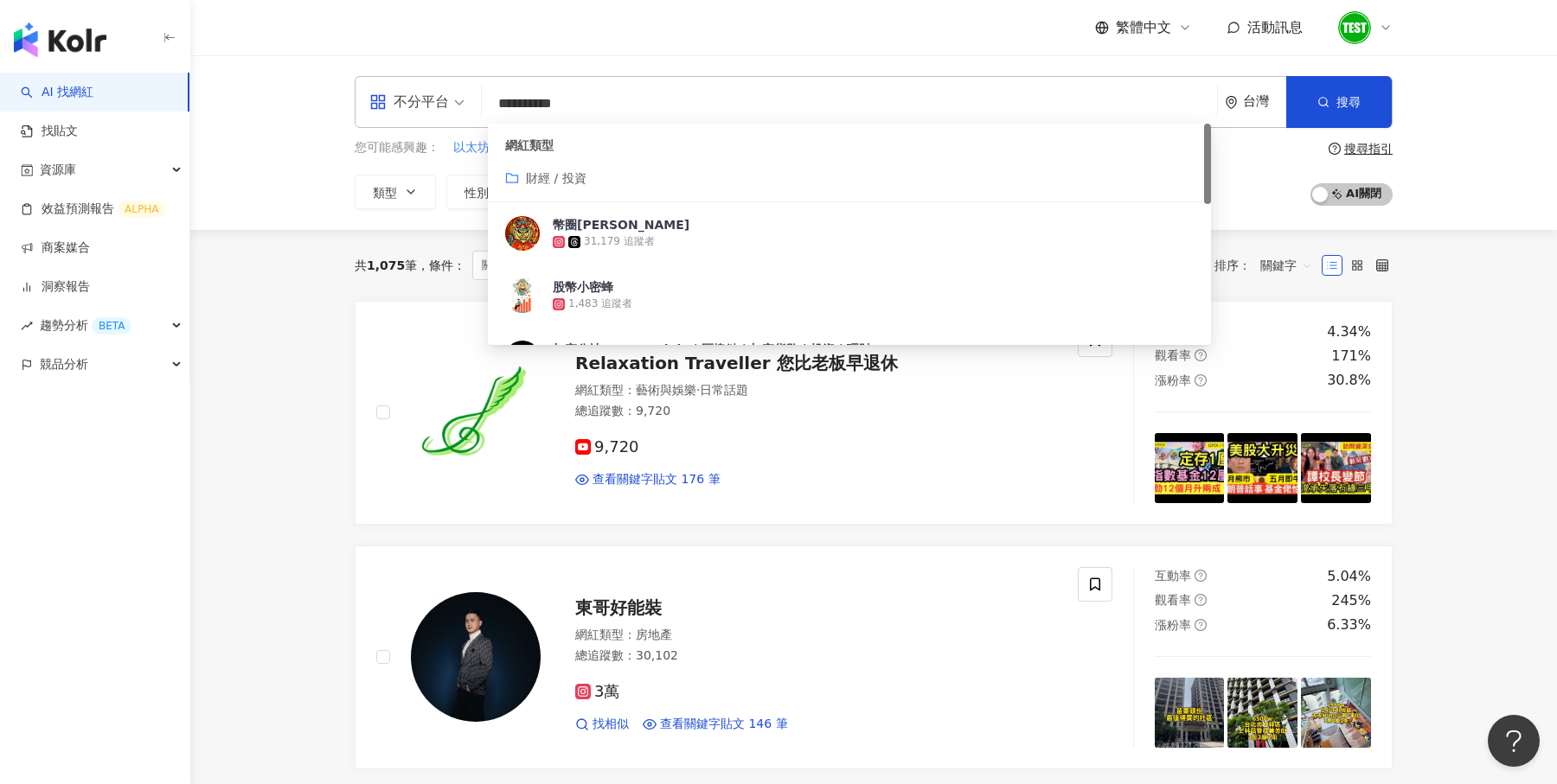
click at [634, 113] on input "**********" at bounding box center [849, 103] width 722 height 33
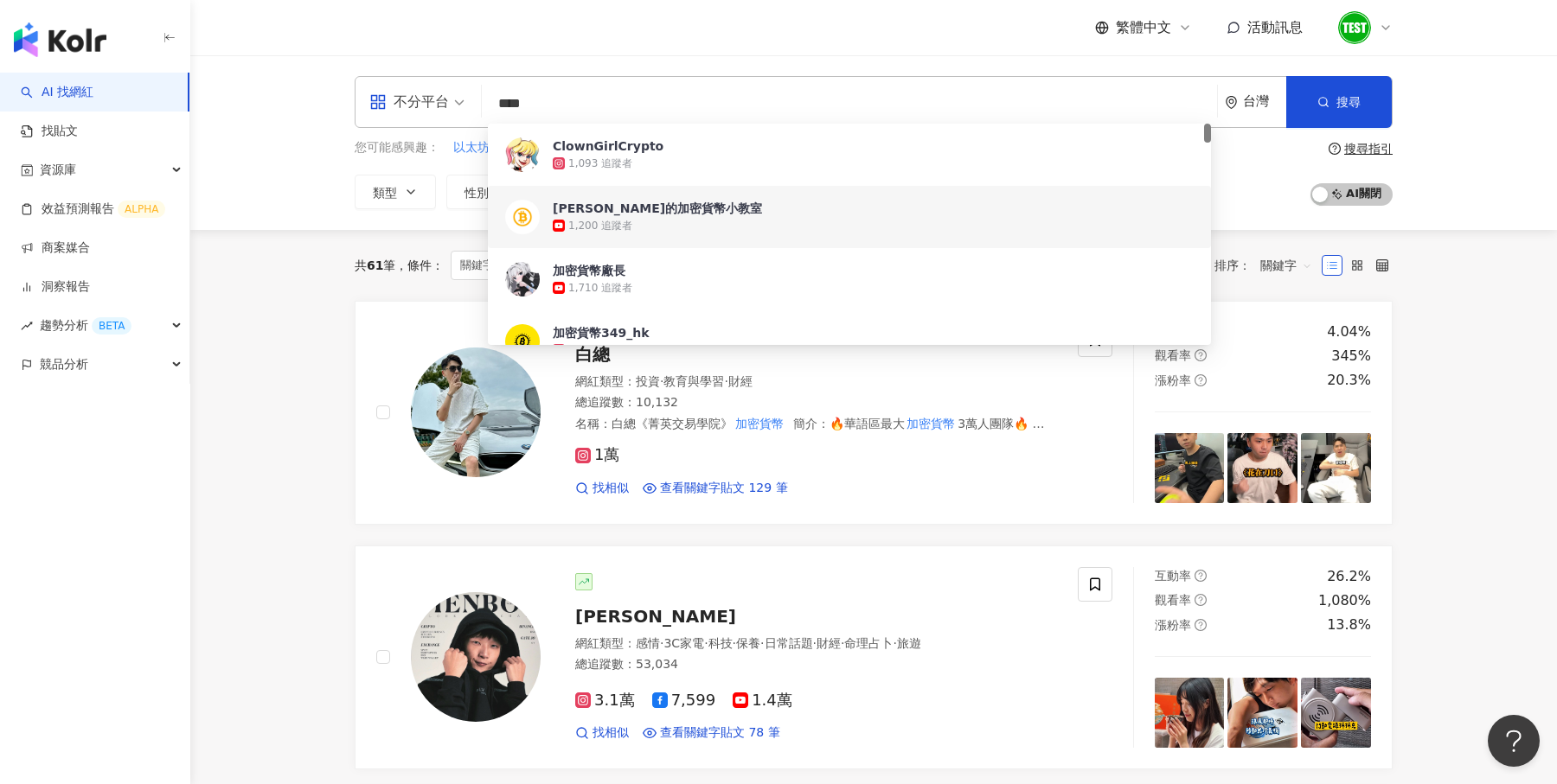
type input "****"
click at [1534, 160] on div "不分平台 **** 台灣 搜尋 50d59457-eb31-4a8a-934b-176b8170ede7 be1e233d-d00e-4e74-8a88-20…" at bounding box center [874, 142] width 1367 height 174
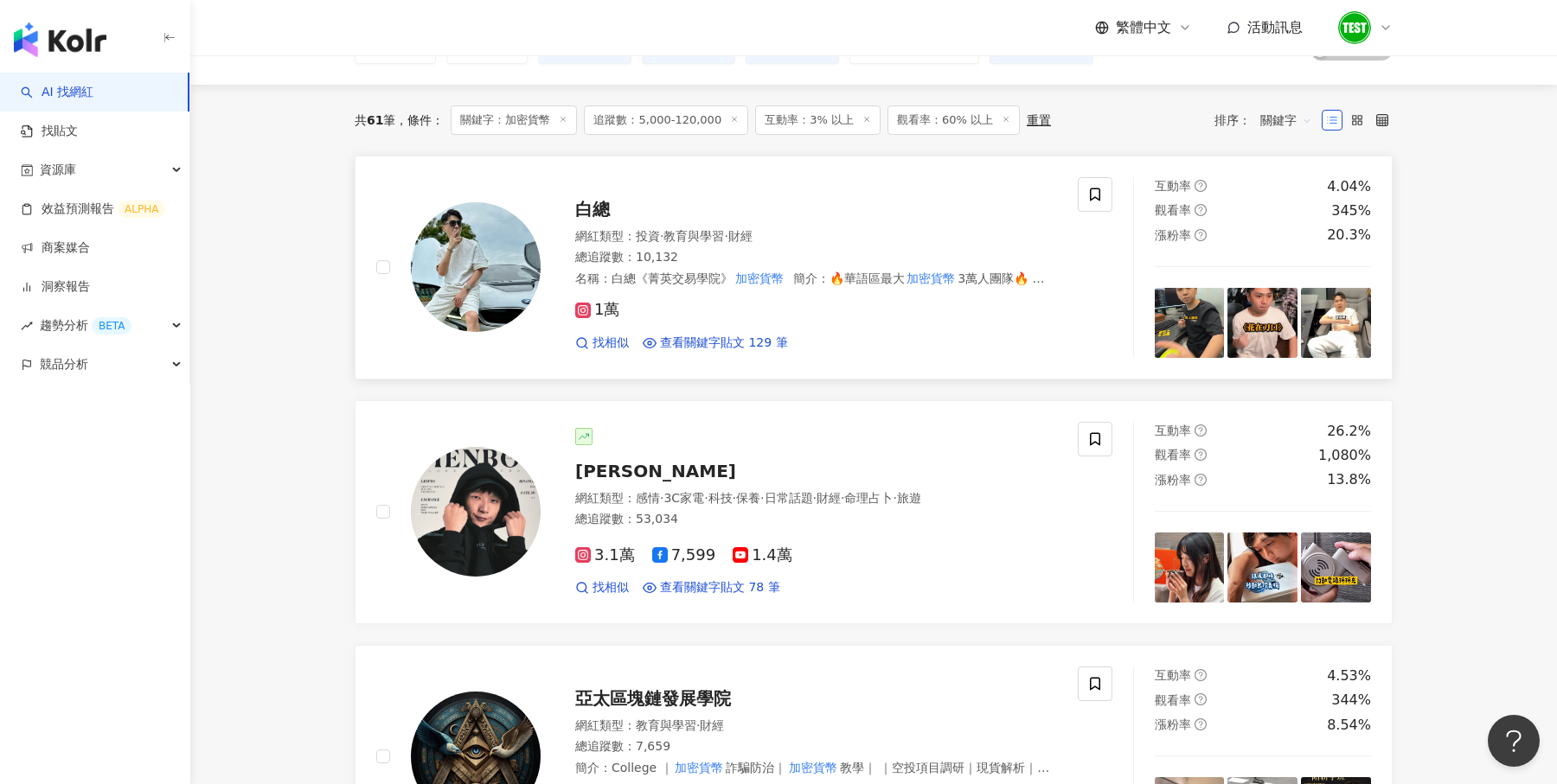
scroll to position [5, 0]
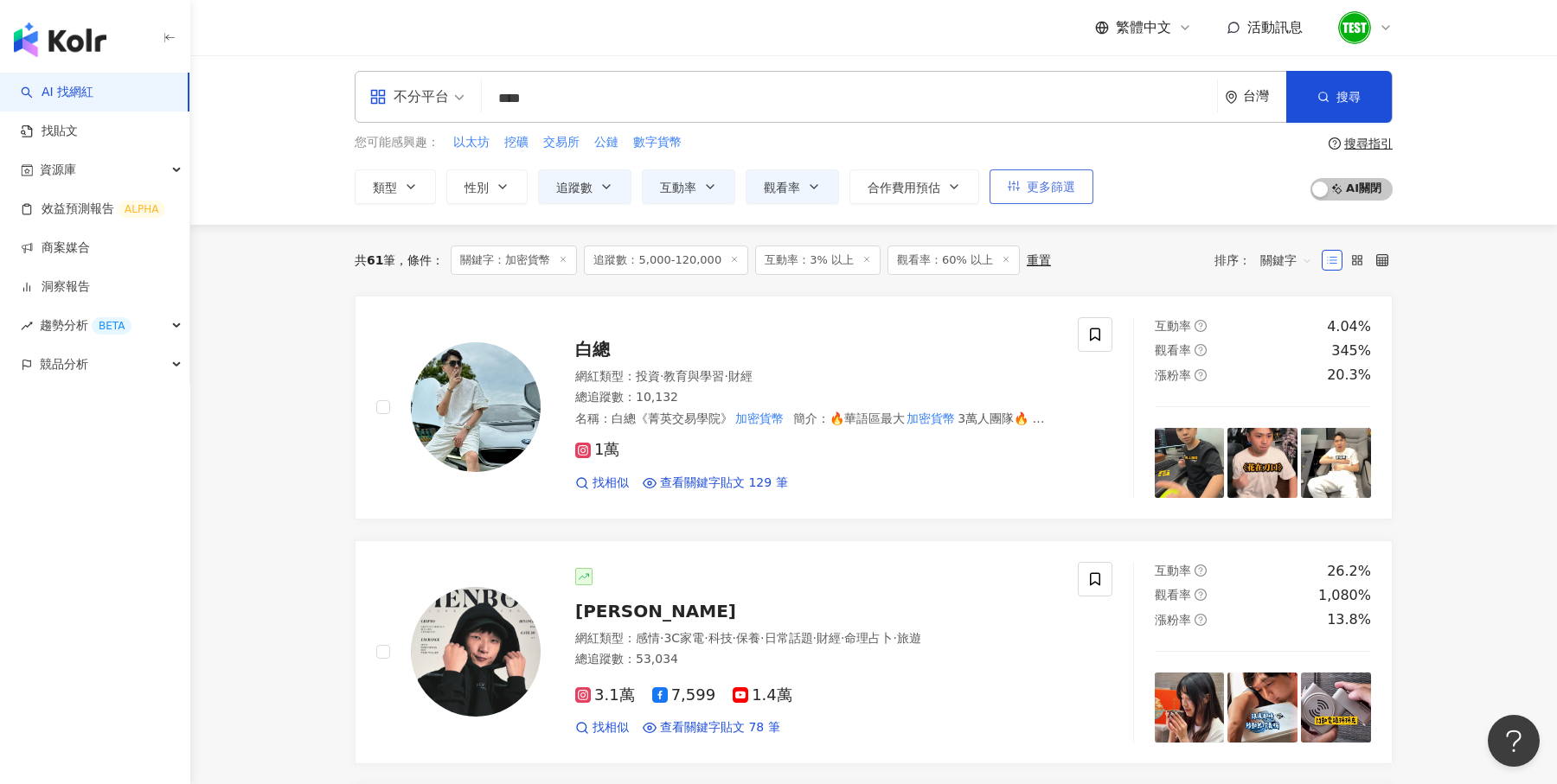
click at [1047, 182] on span "更多篩選" at bounding box center [1050, 186] width 48 height 14
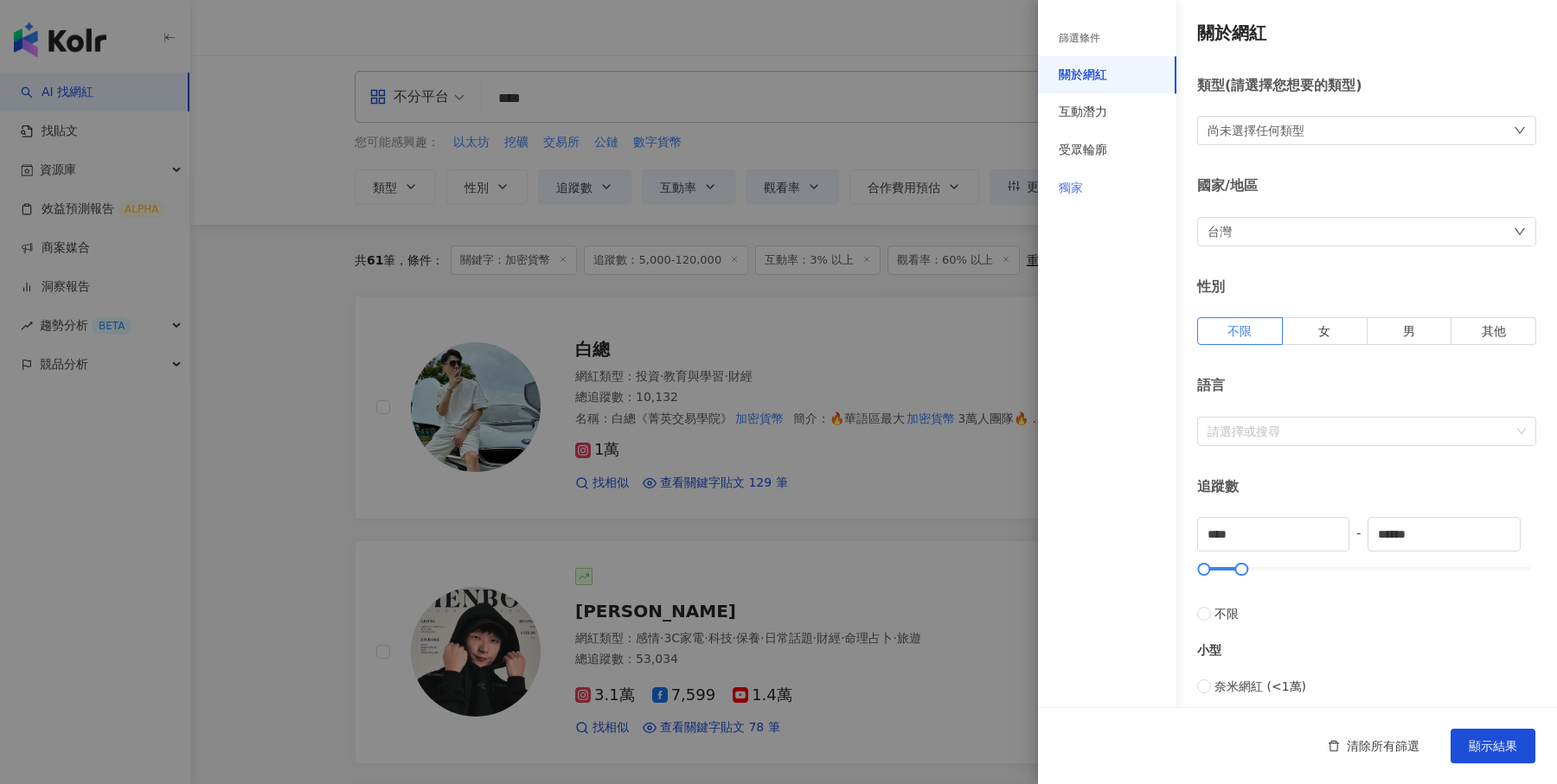
click at [1099, 189] on div "獨家" at bounding box center [1107, 189] width 138 height 38
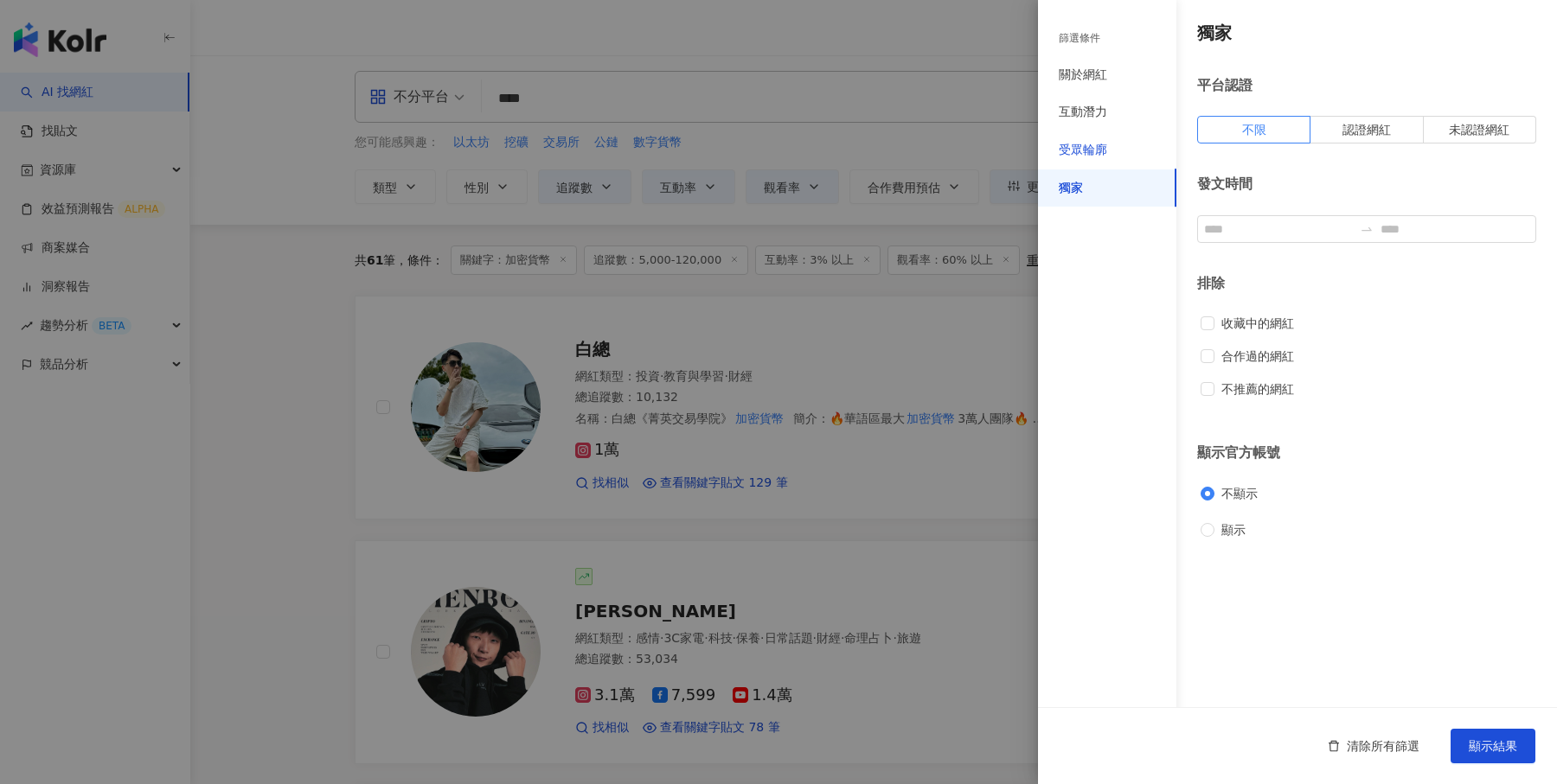
click at [1105, 154] on div "受眾輪廓" at bounding box center [1082, 150] width 48 height 17
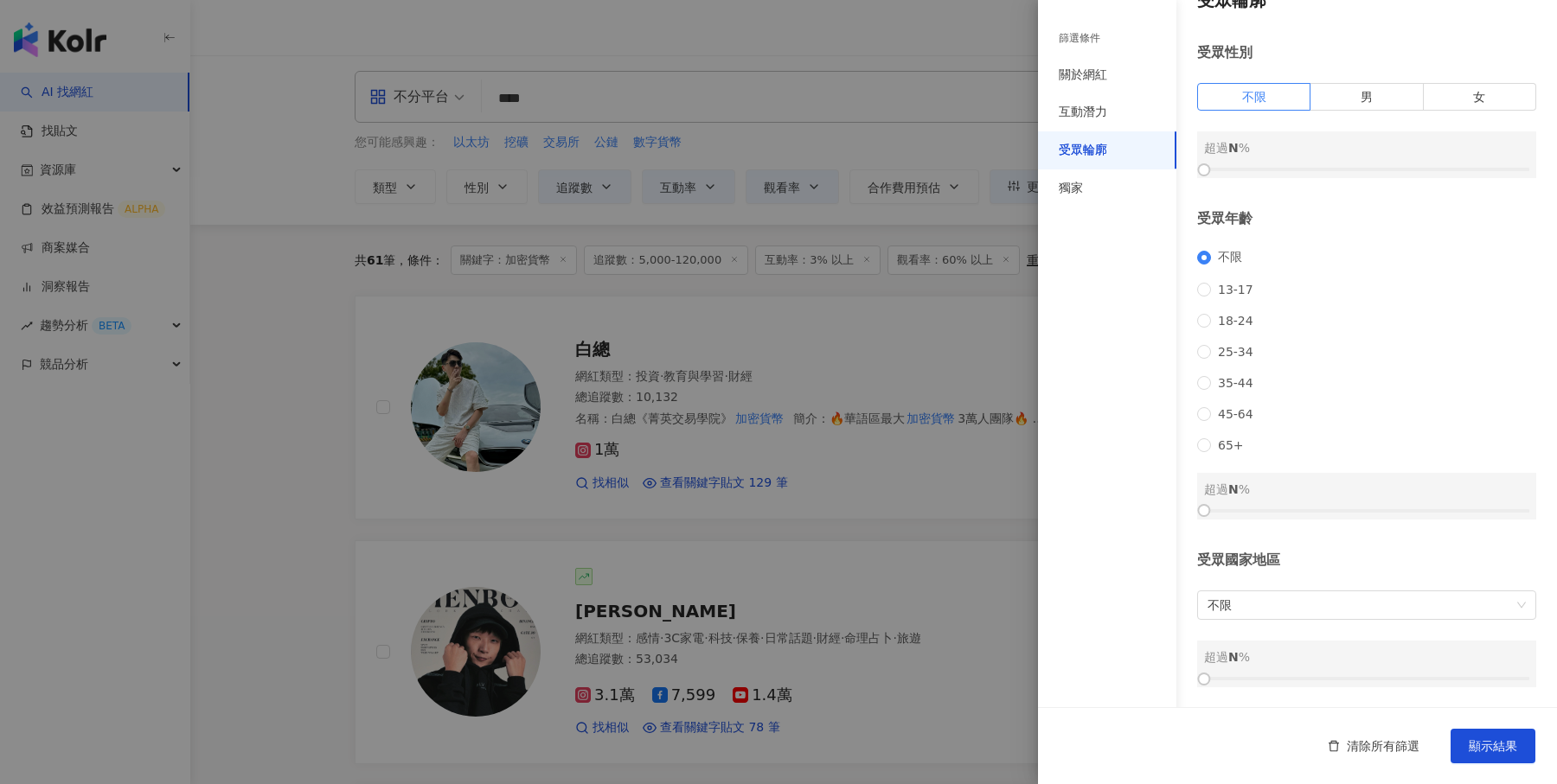
scroll to position [0, 0]
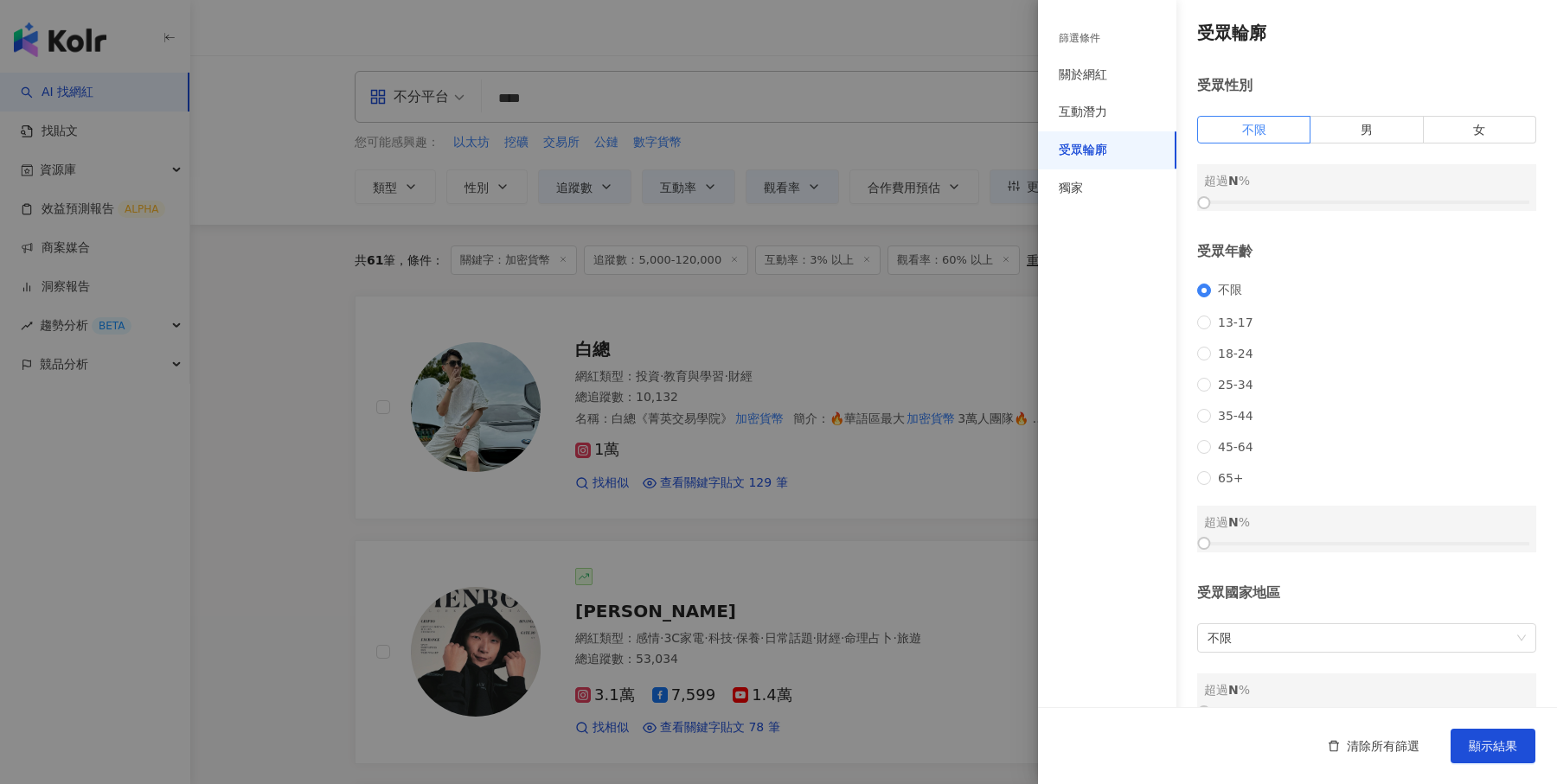
click at [921, 338] on div at bounding box center [778, 392] width 1557 height 784
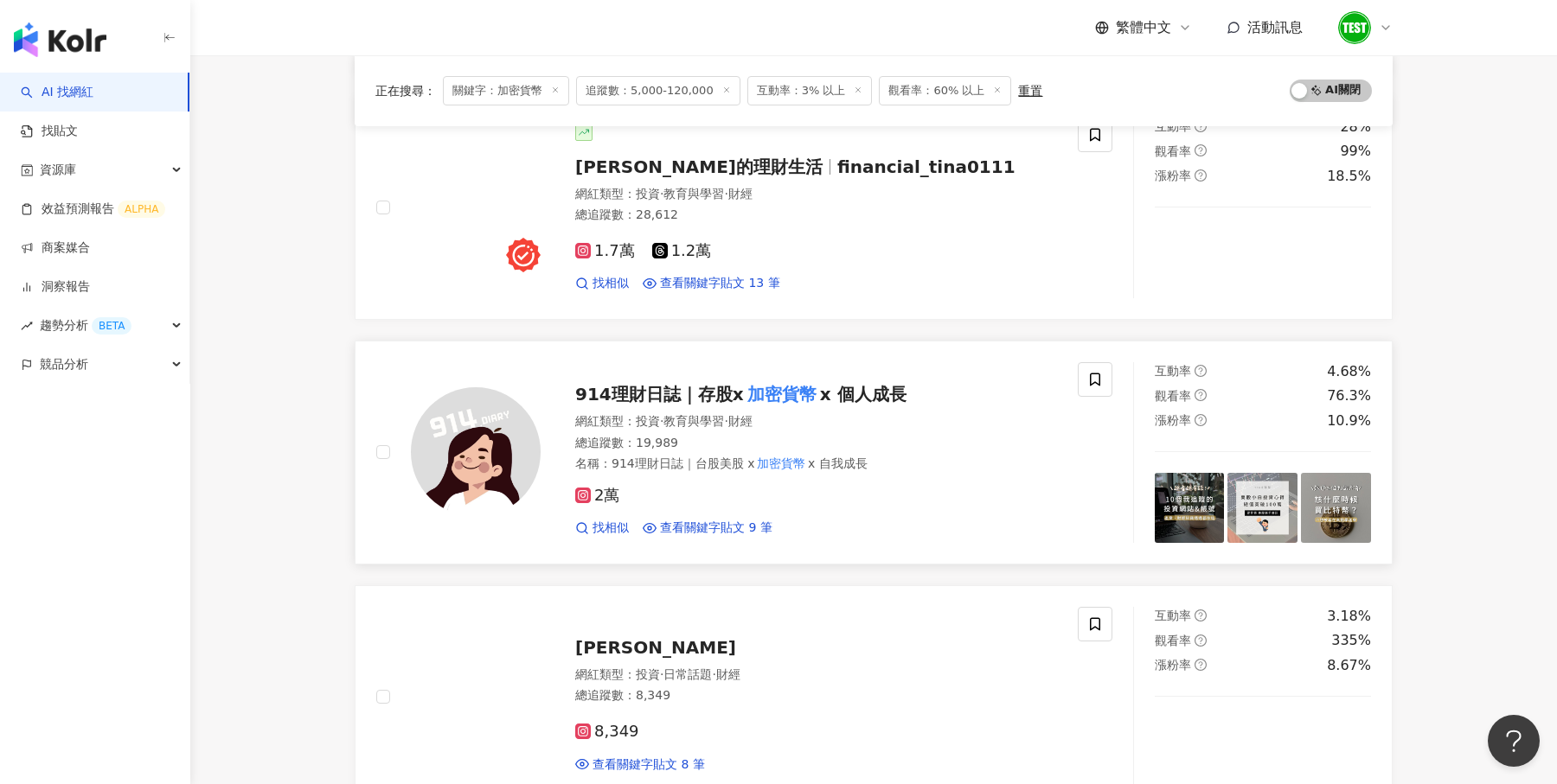
scroll to position [1662, 0]
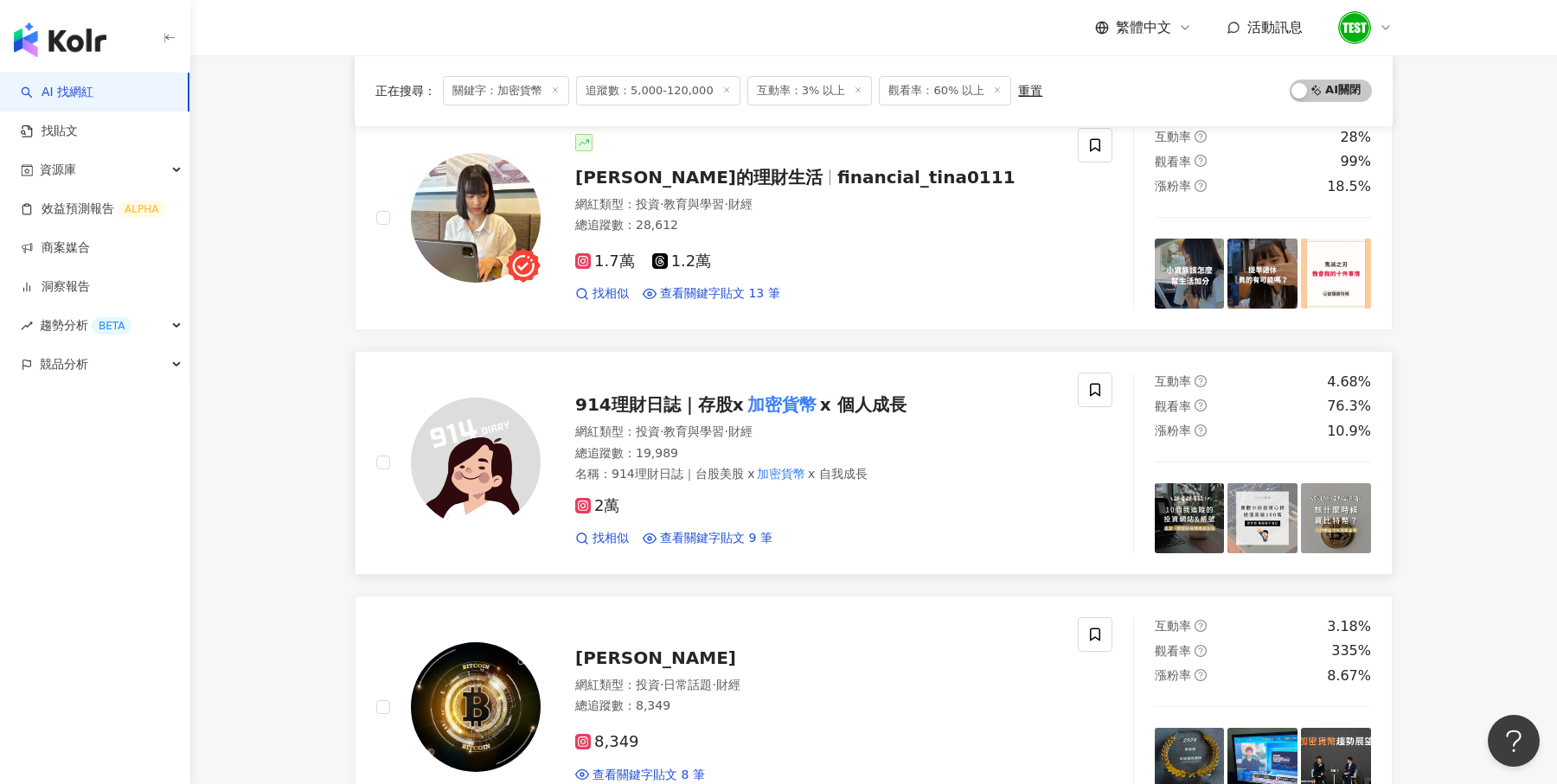
click at [884, 447] on div "總追蹤數 ： 19,989" at bounding box center [816, 454] width 482 height 17
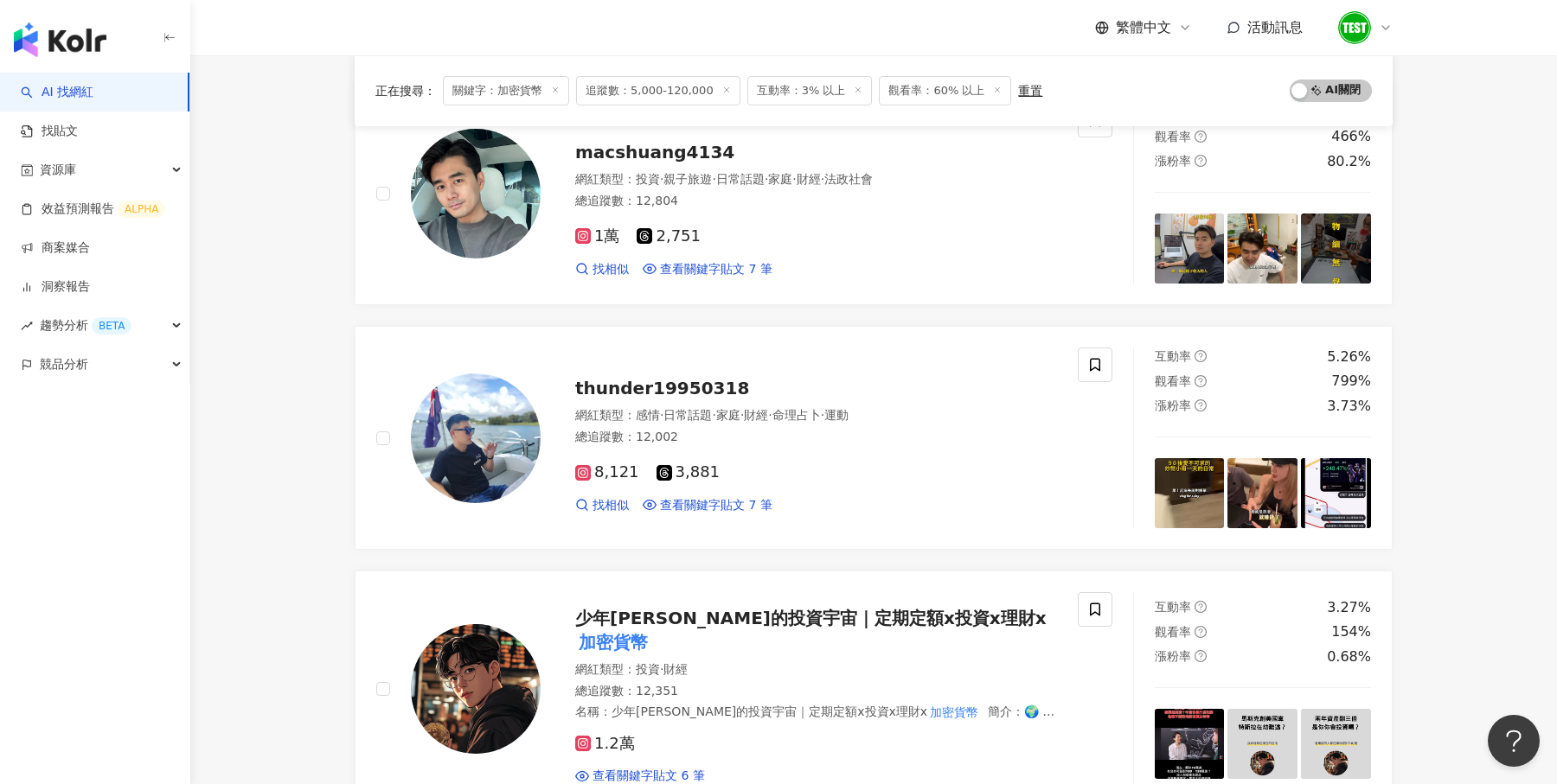
scroll to position [2522, 0]
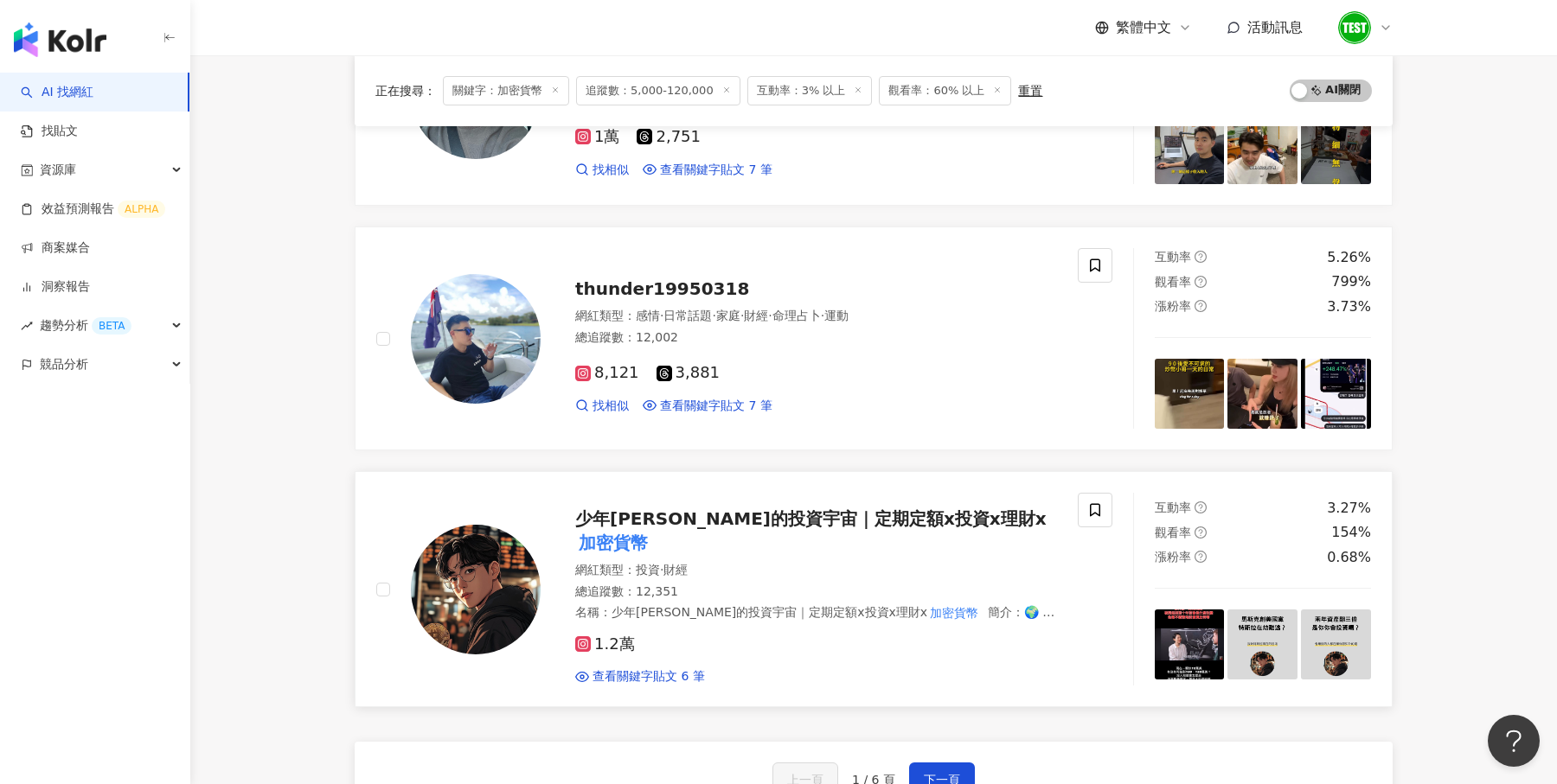
click at [705, 634] on div "1.2萬 查看關鍵字貼文 6 筆" at bounding box center [816, 653] width 482 height 64
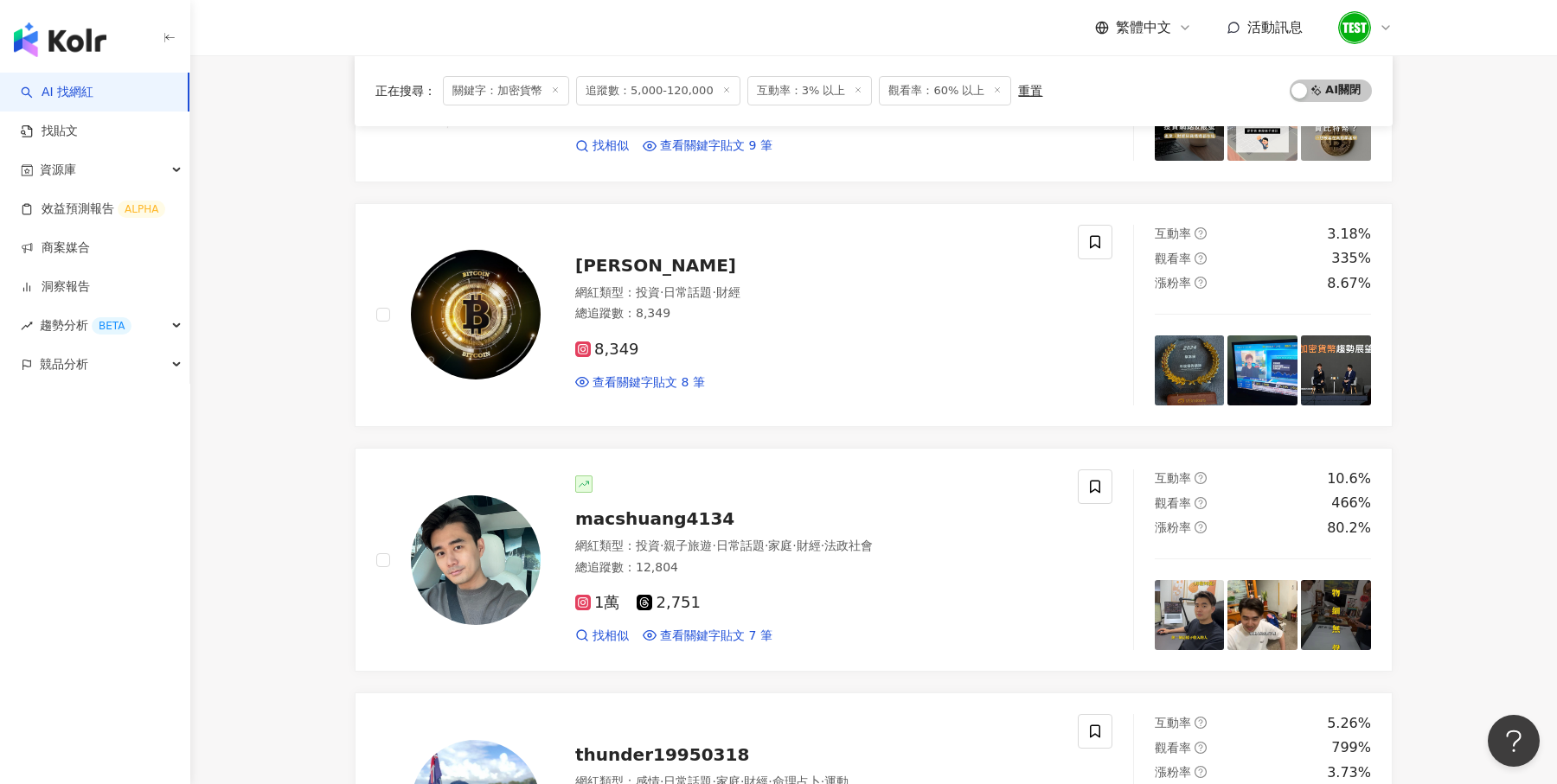
scroll to position [2054, 0]
click at [753, 524] on div "macshuang4134 網紅類型 ： 投資 · 親子旅遊 · 日常話題 · 家庭 · 財經 · 法政社會 總追蹤數 ： 12,804 1萬 2,751 找…" at bounding box center [799, 561] width 517 height 169
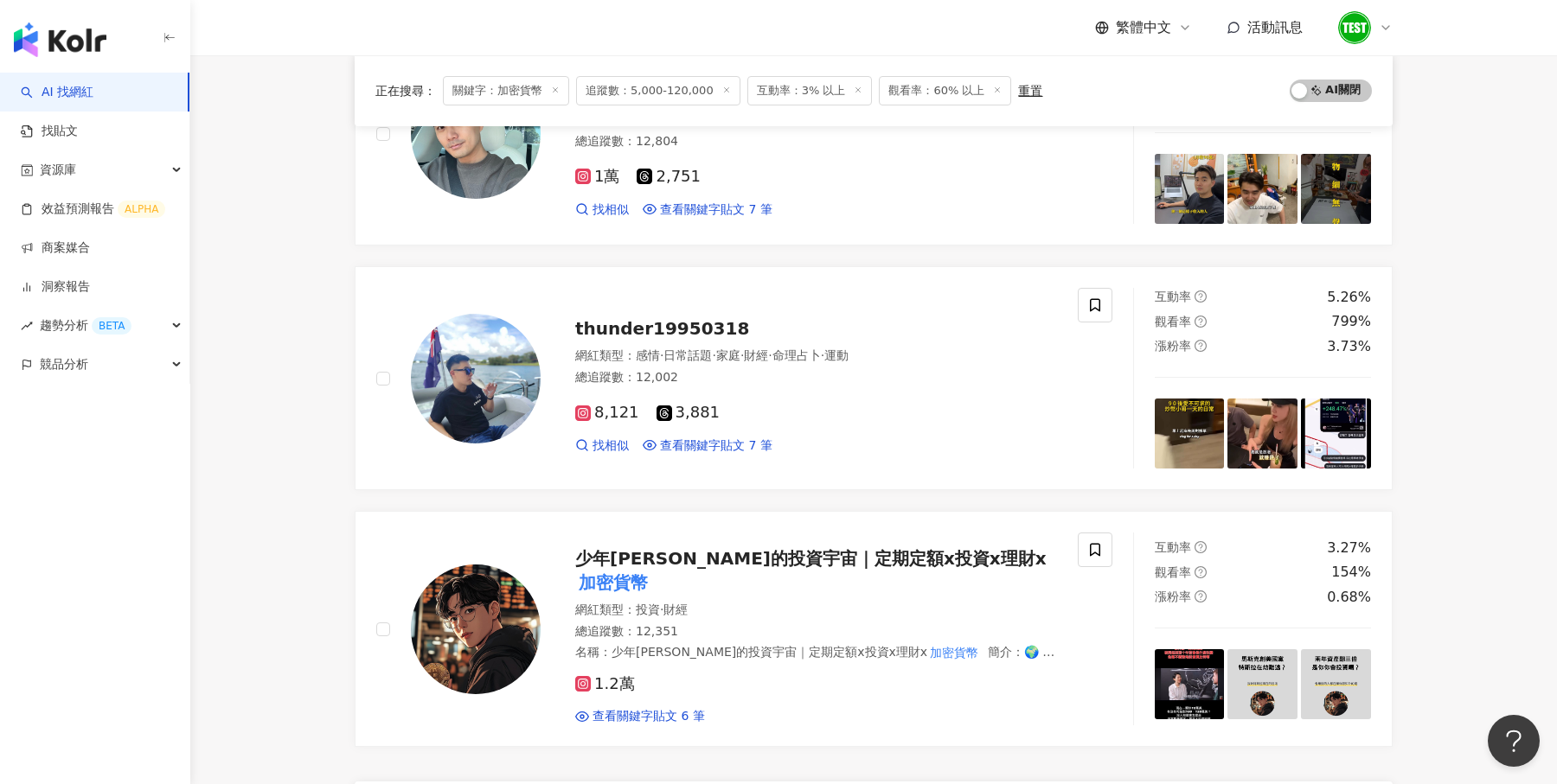
scroll to position [2794, 0]
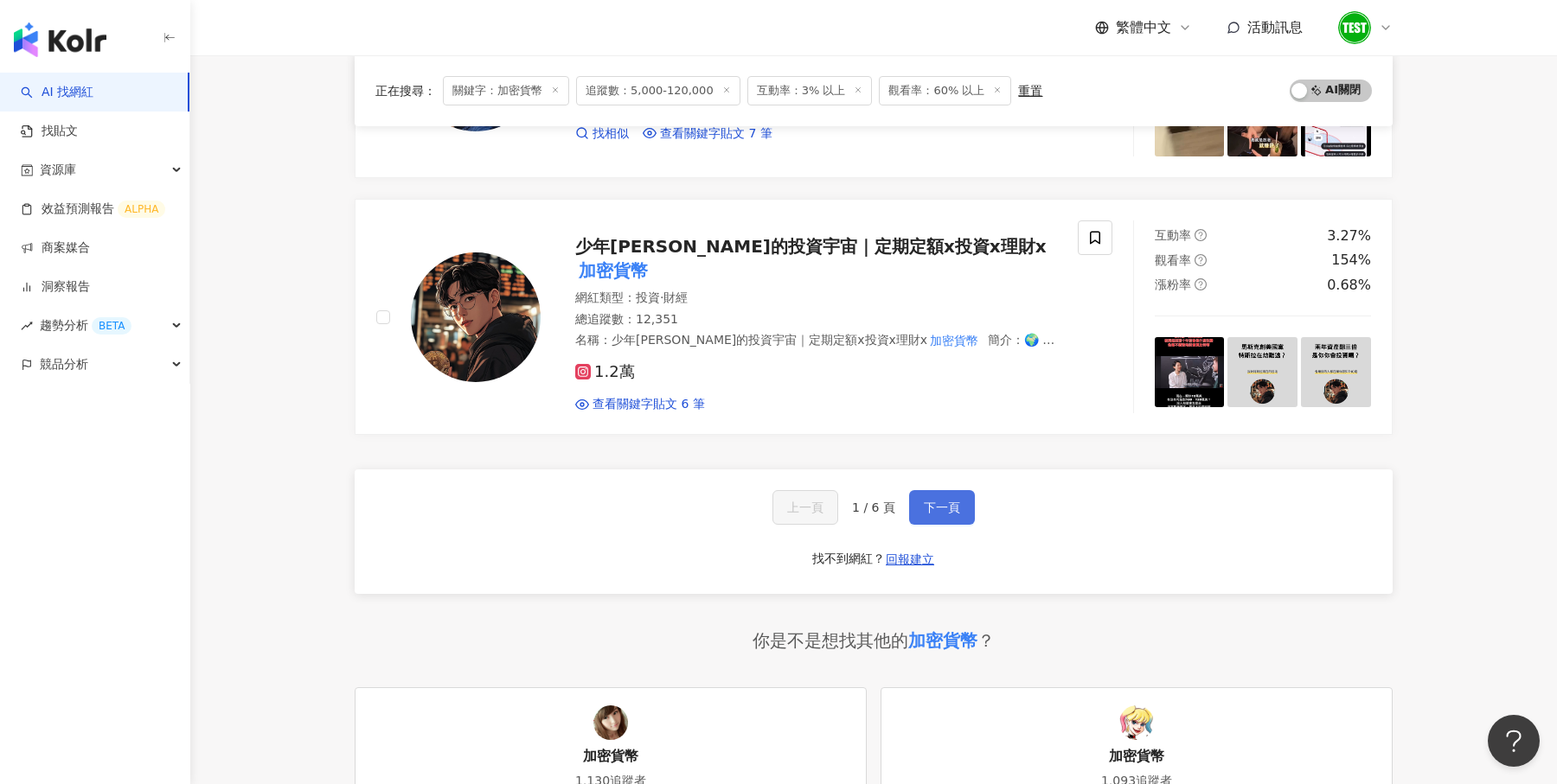
click at [951, 490] on button "下一頁" at bounding box center [942, 507] width 65 height 34
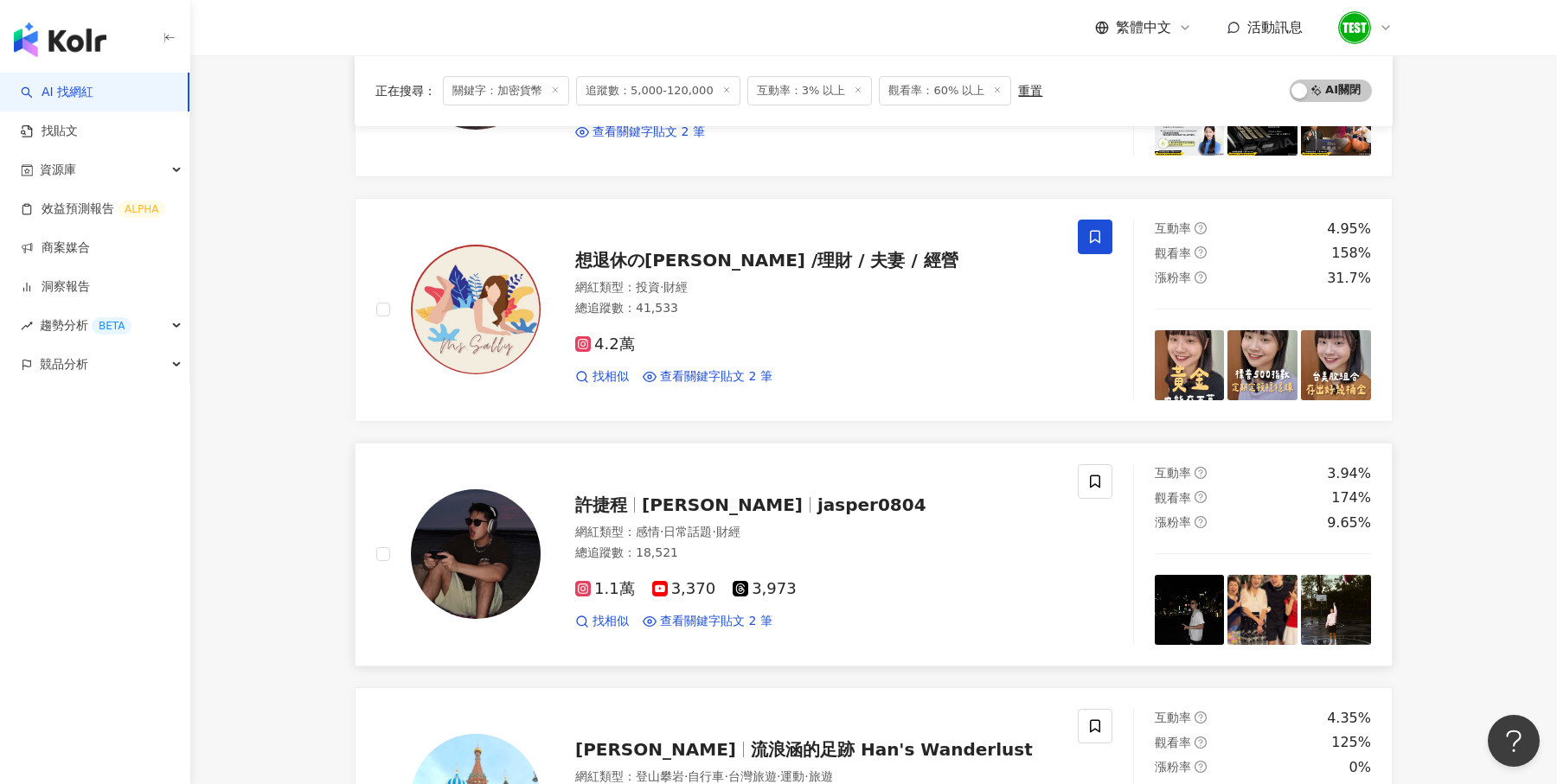
scroll to position [1584, 0]
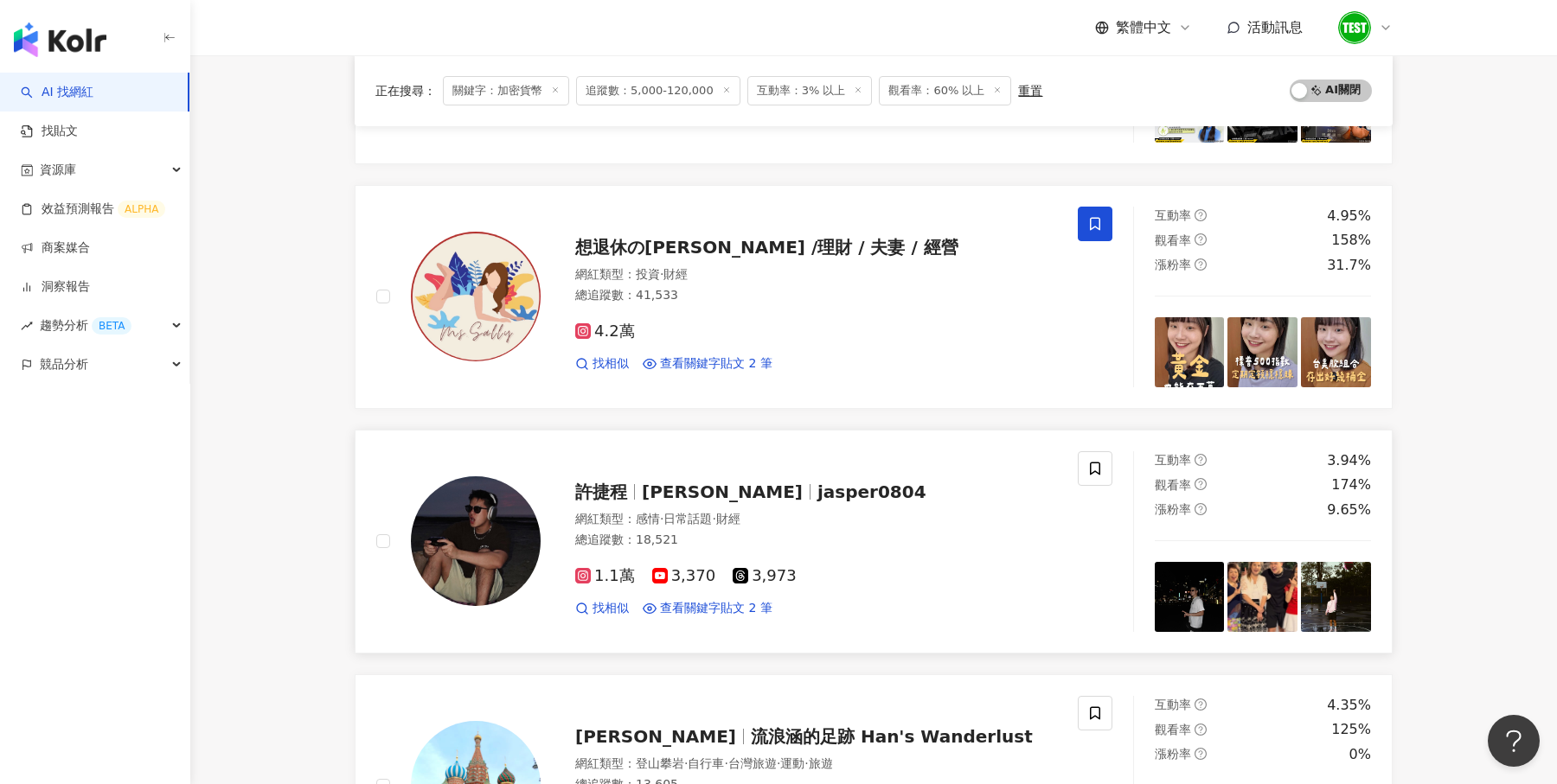
click at [833, 515] on div "網紅類型 ： 感情 · 日常話題 · 財經" at bounding box center [816, 519] width 482 height 17
click at [78, 132] on link "找貼文" at bounding box center [49, 131] width 57 height 17
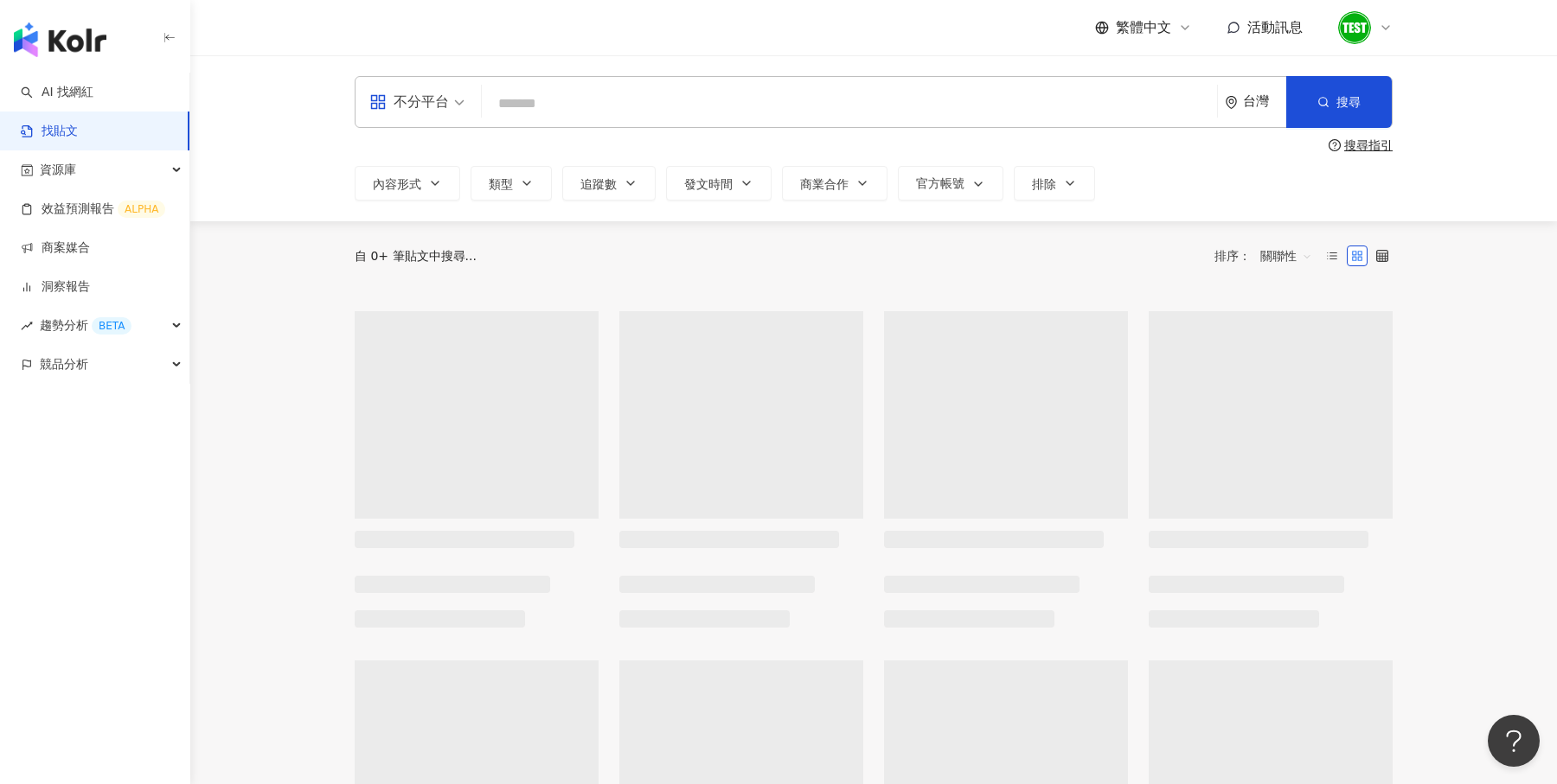
click at [569, 99] on input "search" at bounding box center [849, 103] width 722 height 37
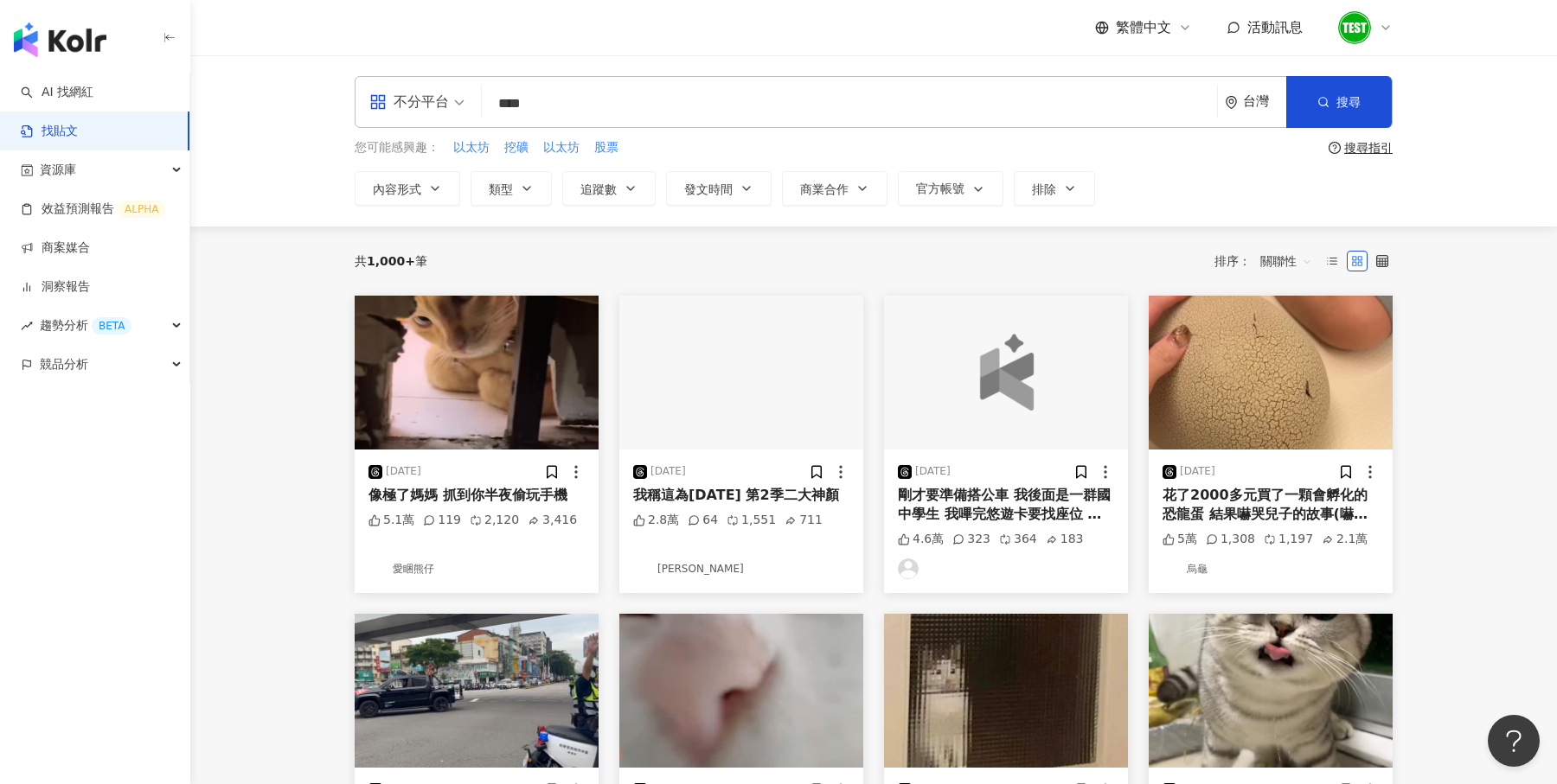
type input "****"
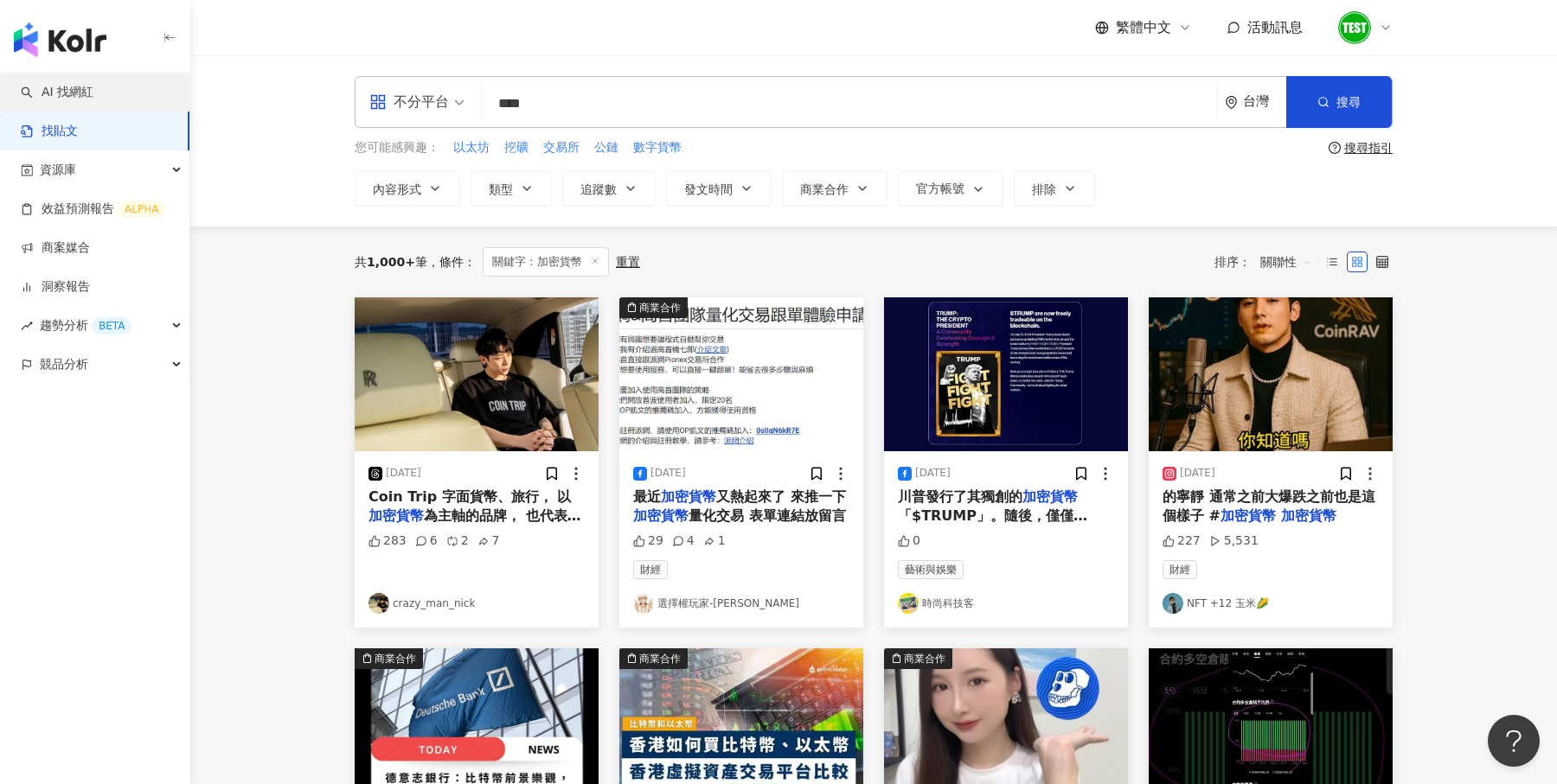
click at [61, 101] on link "AI 找網紅" at bounding box center [57, 92] width 73 height 17
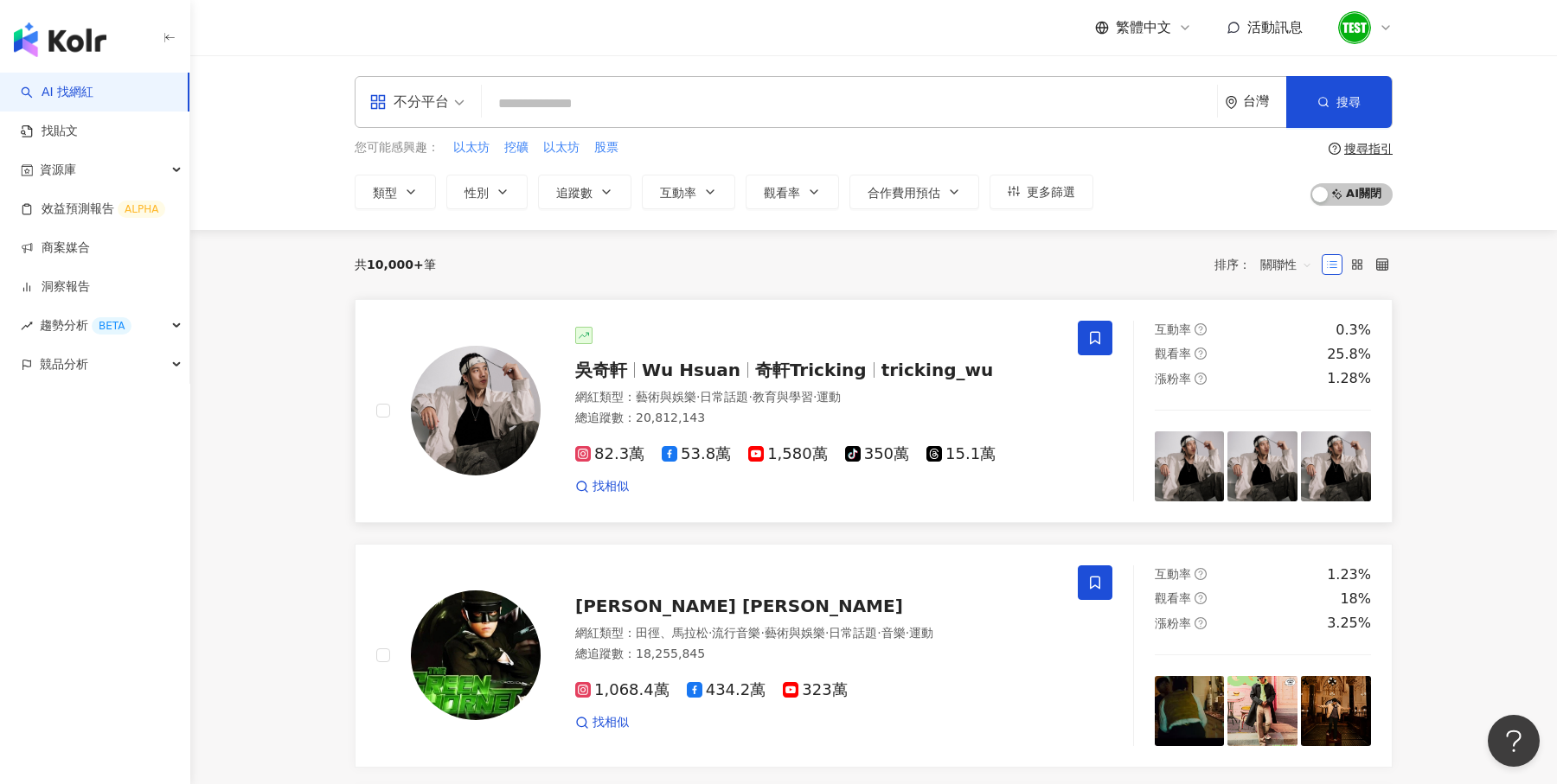
scroll to position [23, 0]
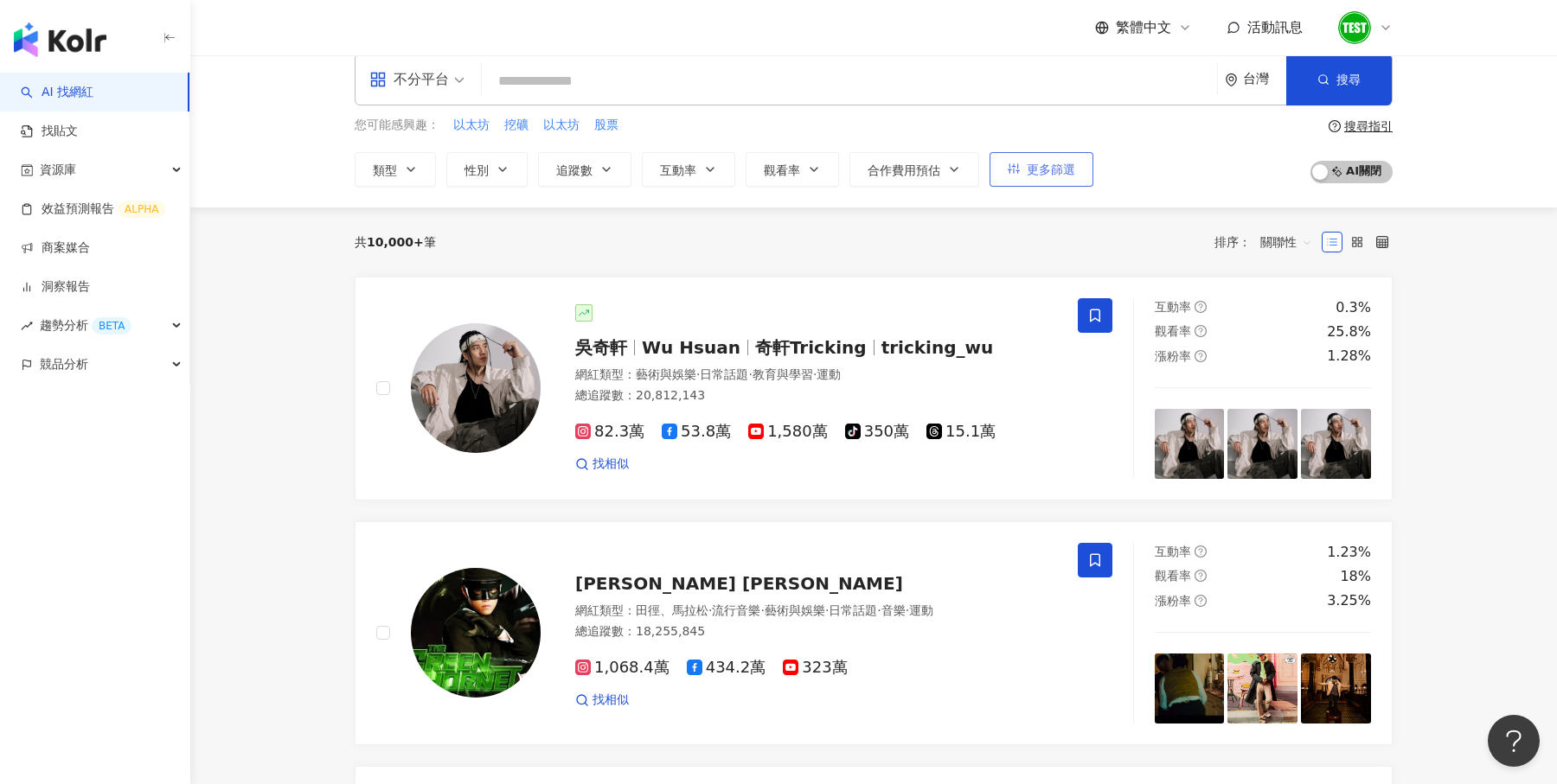
click at [1043, 165] on span "更多篩選" at bounding box center [1050, 169] width 48 height 14
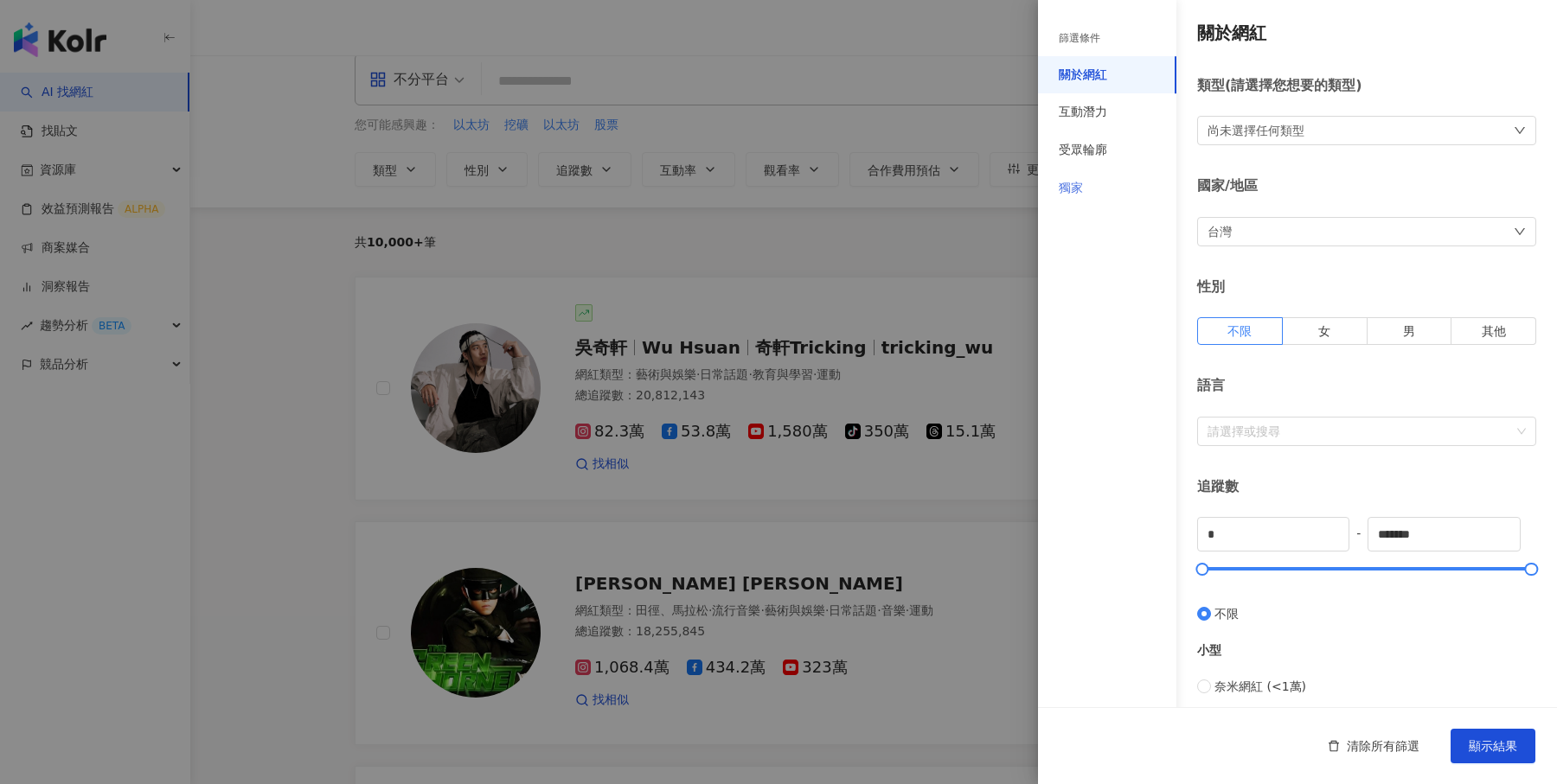
click at [1087, 178] on div "獨家" at bounding box center [1107, 189] width 138 height 38
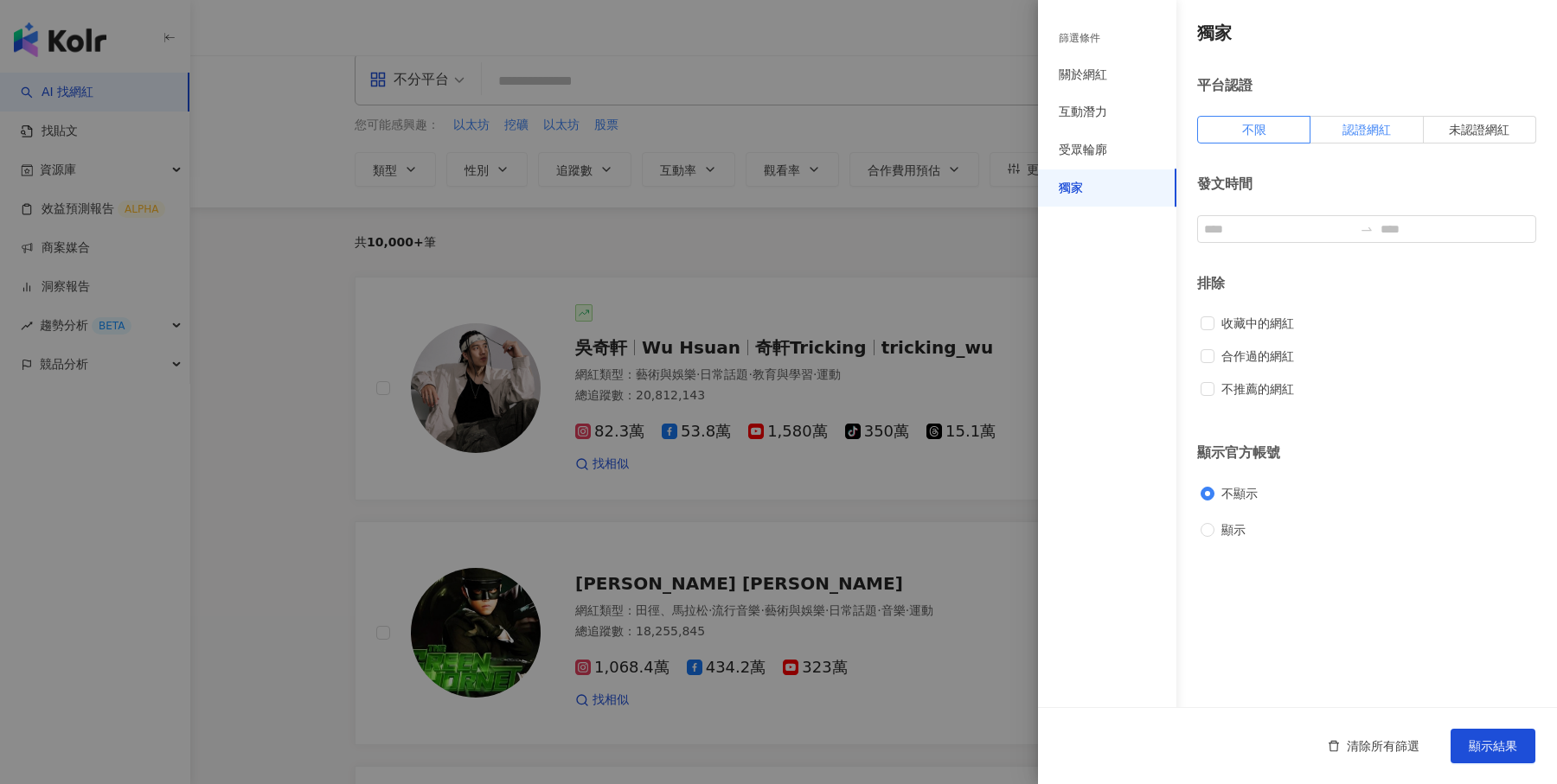
click at [1343, 132] on span "認證網紅" at bounding box center [1366, 129] width 48 height 14
click at [1475, 733] on button "顯示結果" at bounding box center [1493, 746] width 84 height 34
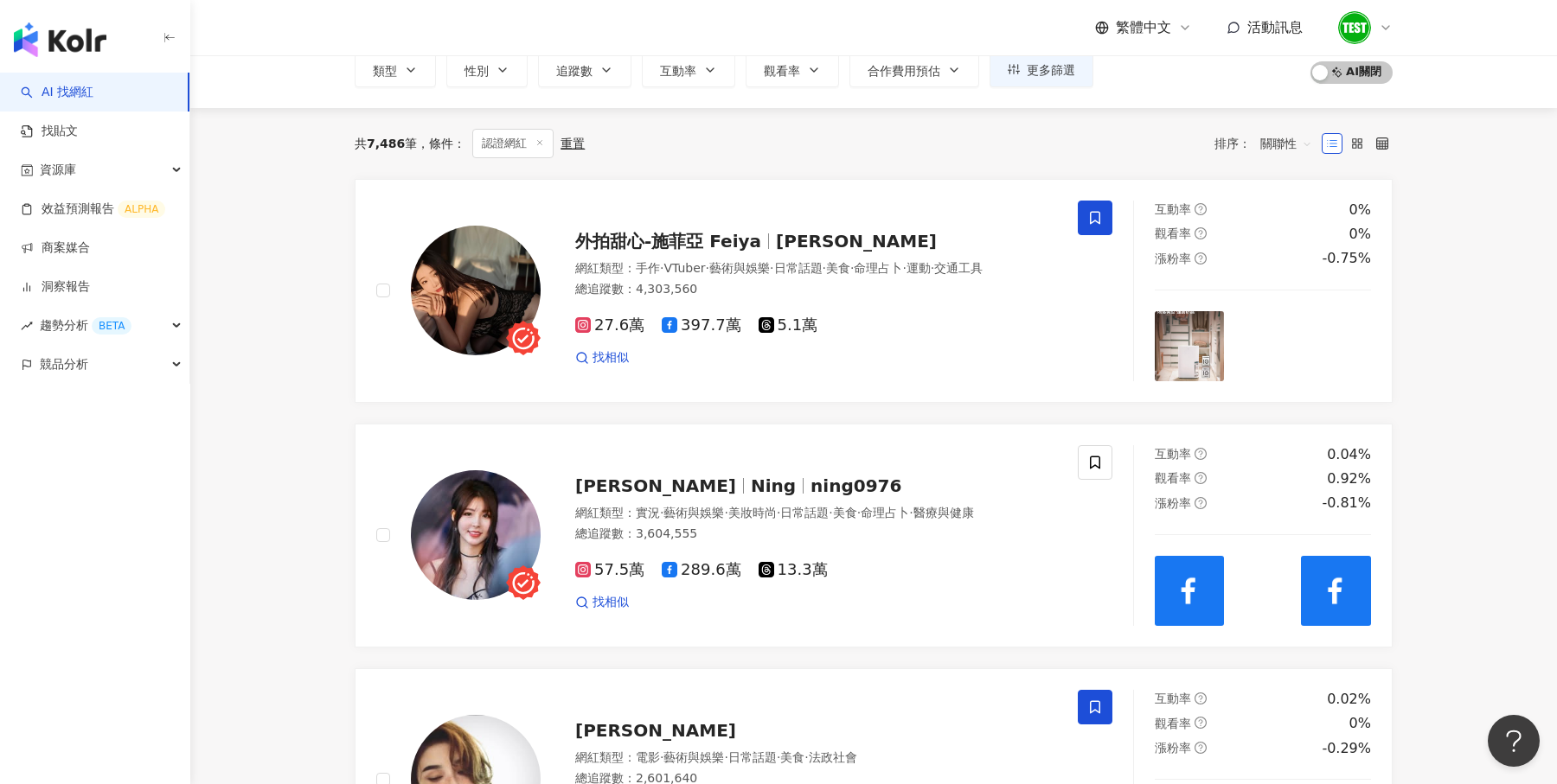
scroll to position [158, 0]
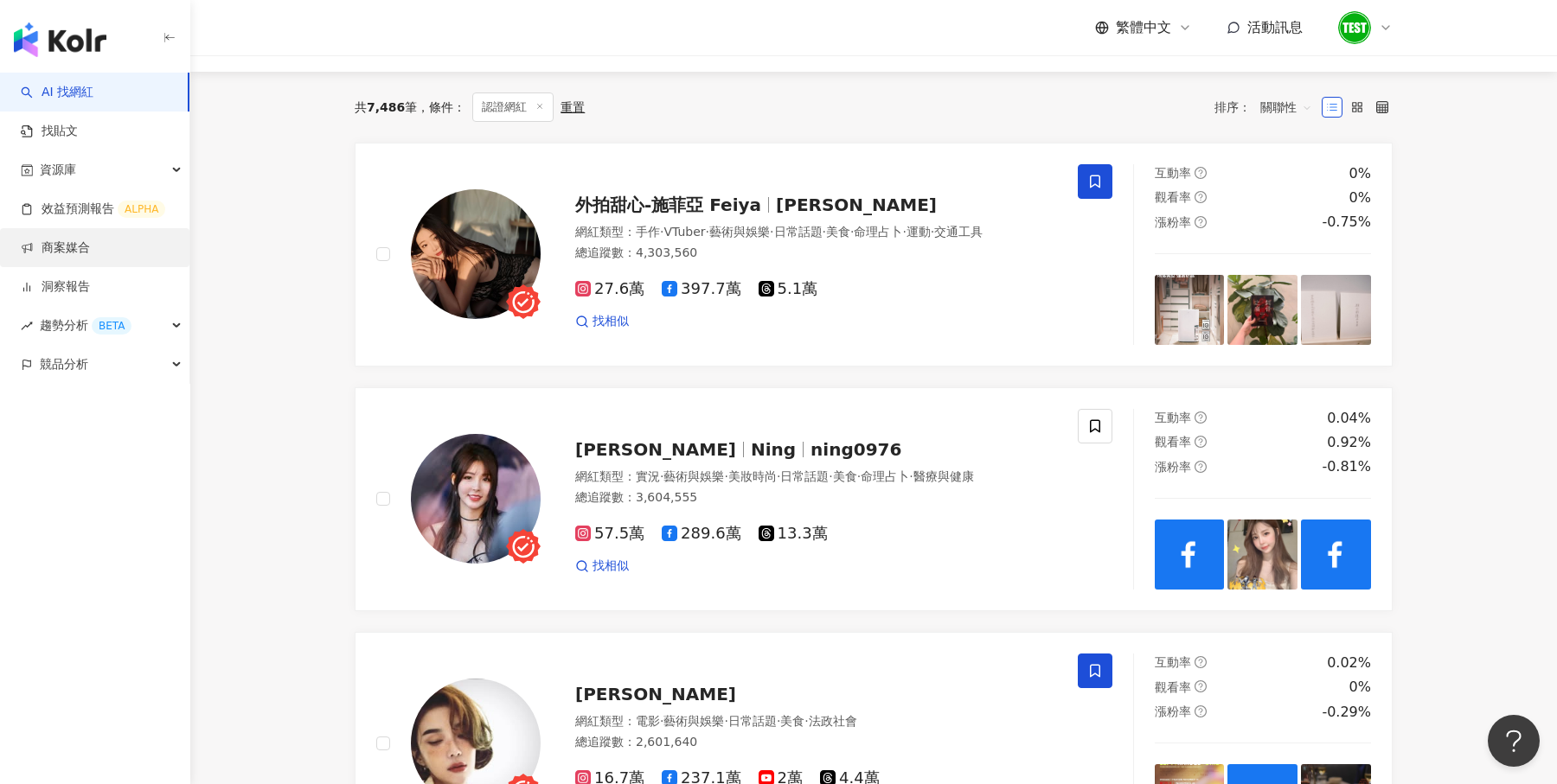
click at [58, 241] on link "商案媒合" at bounding box center [55, 248] width 69 height 17
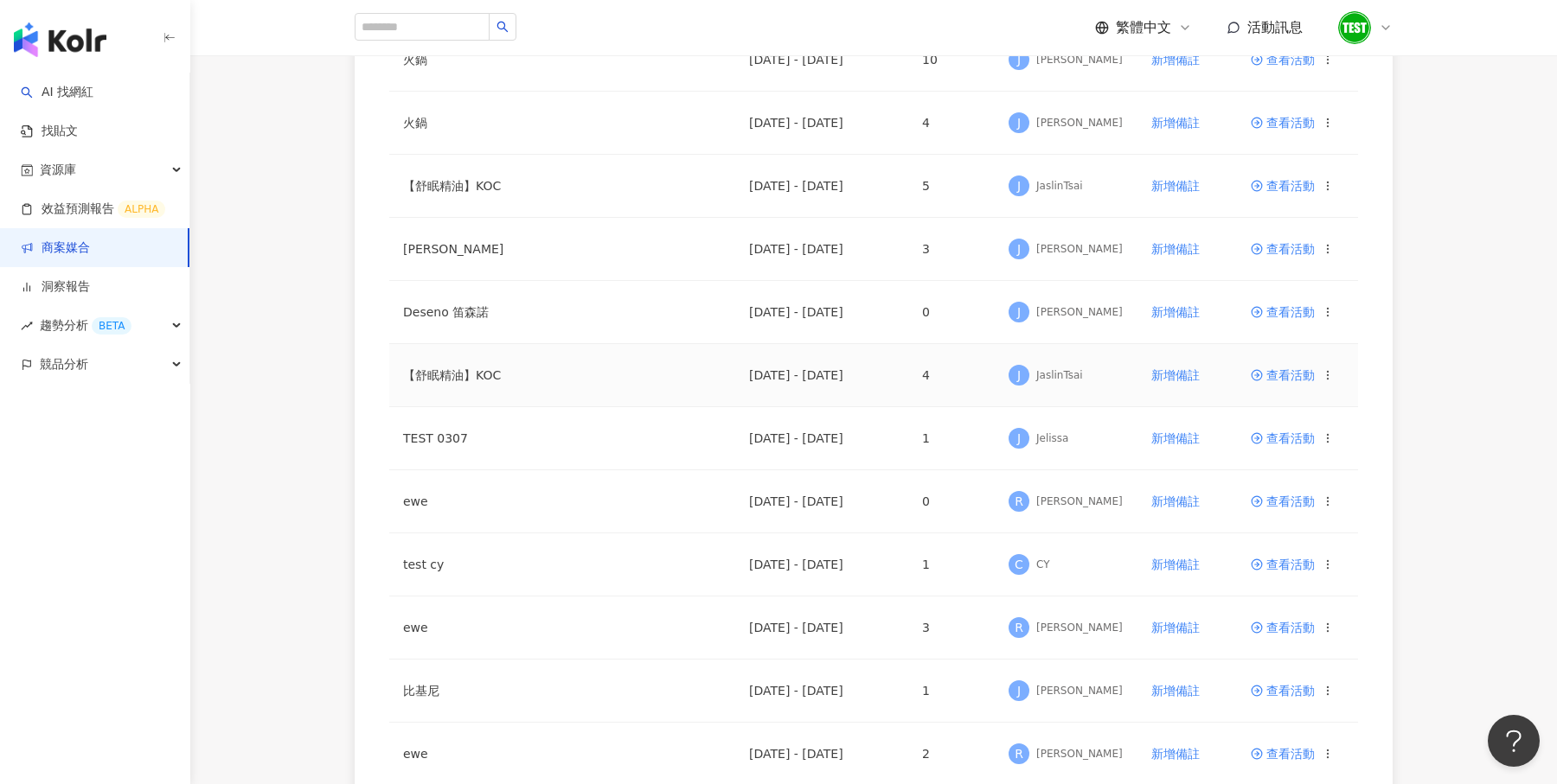
scroll to position [426, 0]
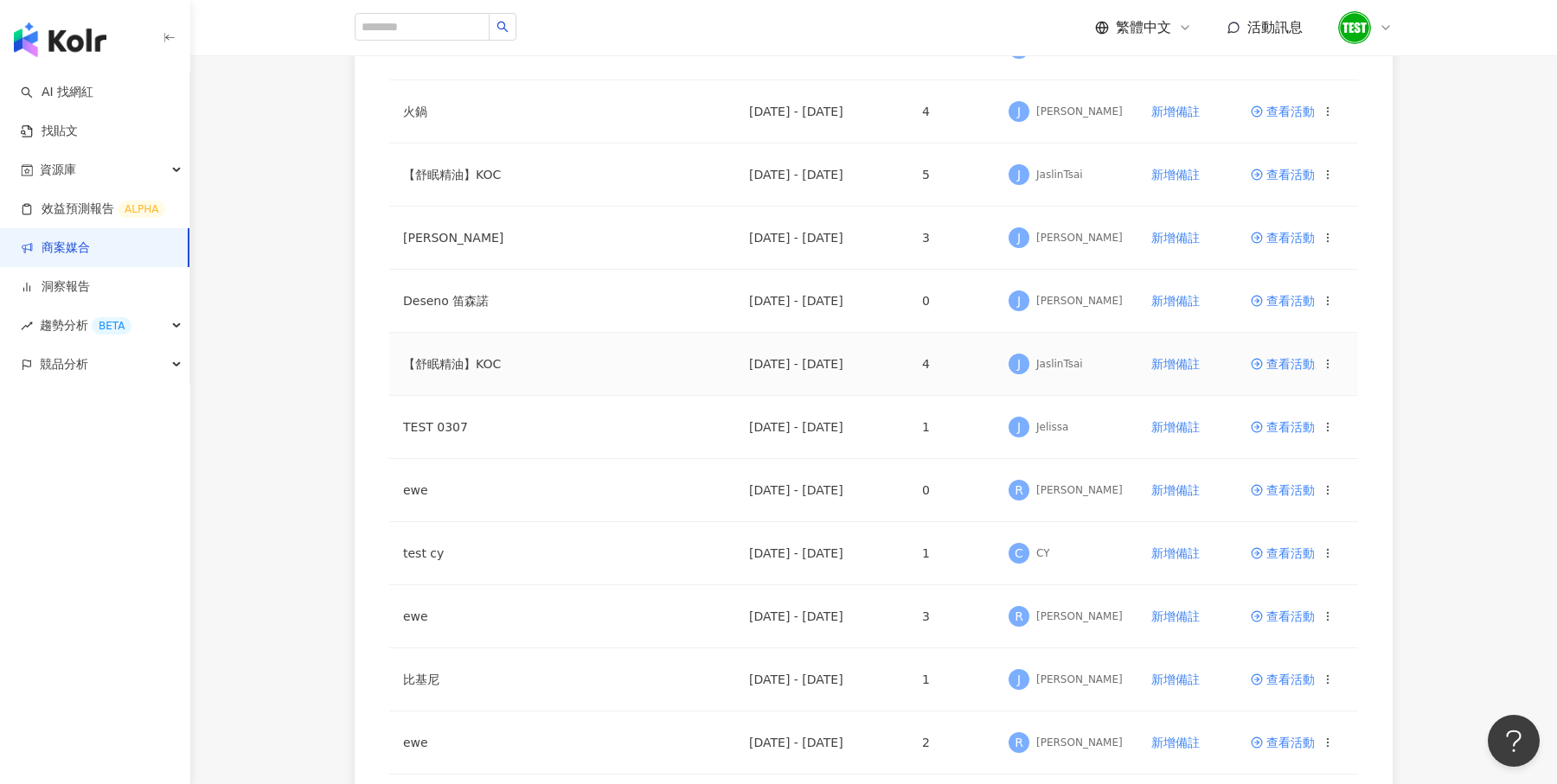
click at [1291, 358] on span "查看活動" at bounding box center [1283, 364] width 64 height 12
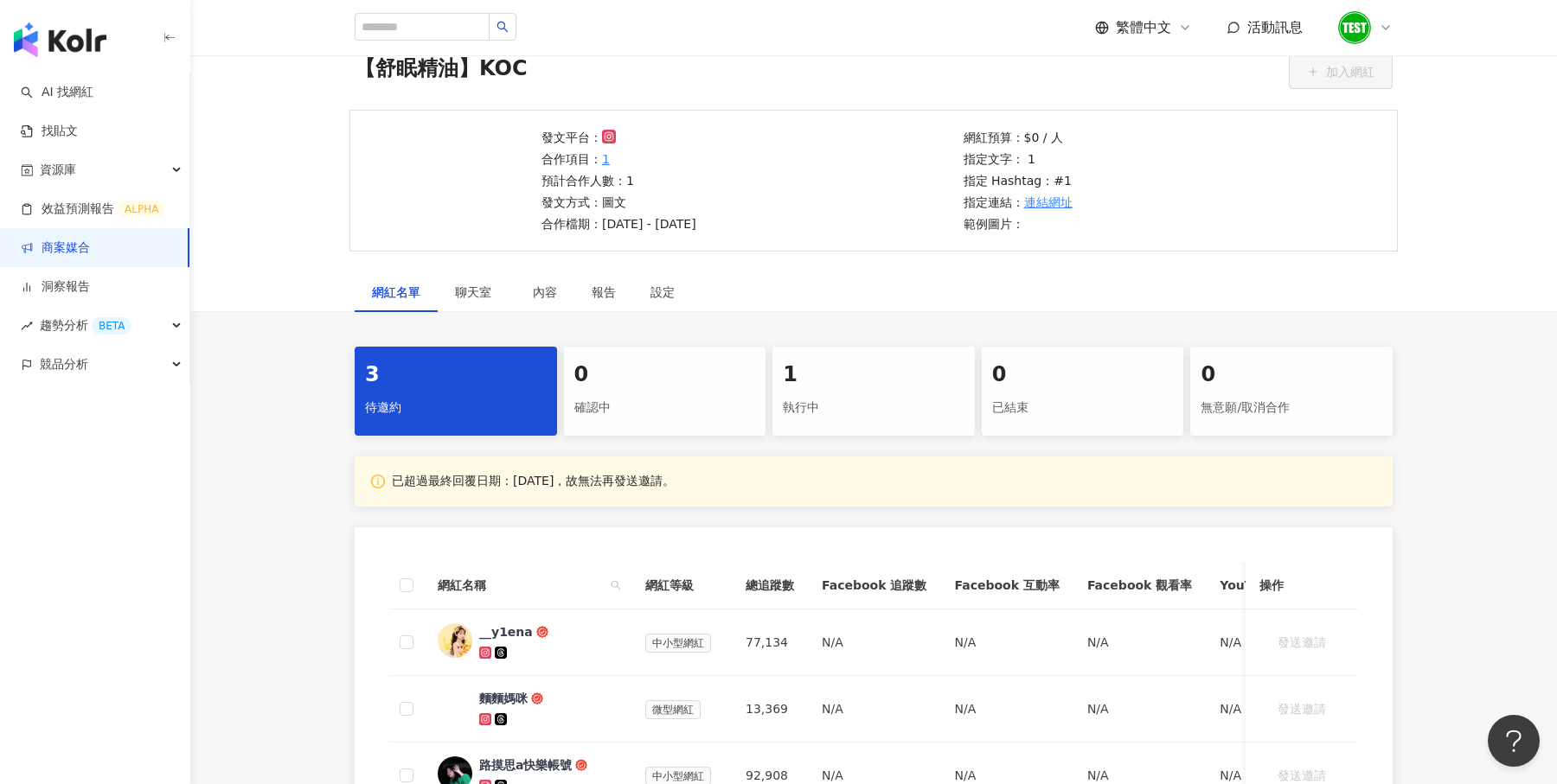
scroll to position [76, 0]
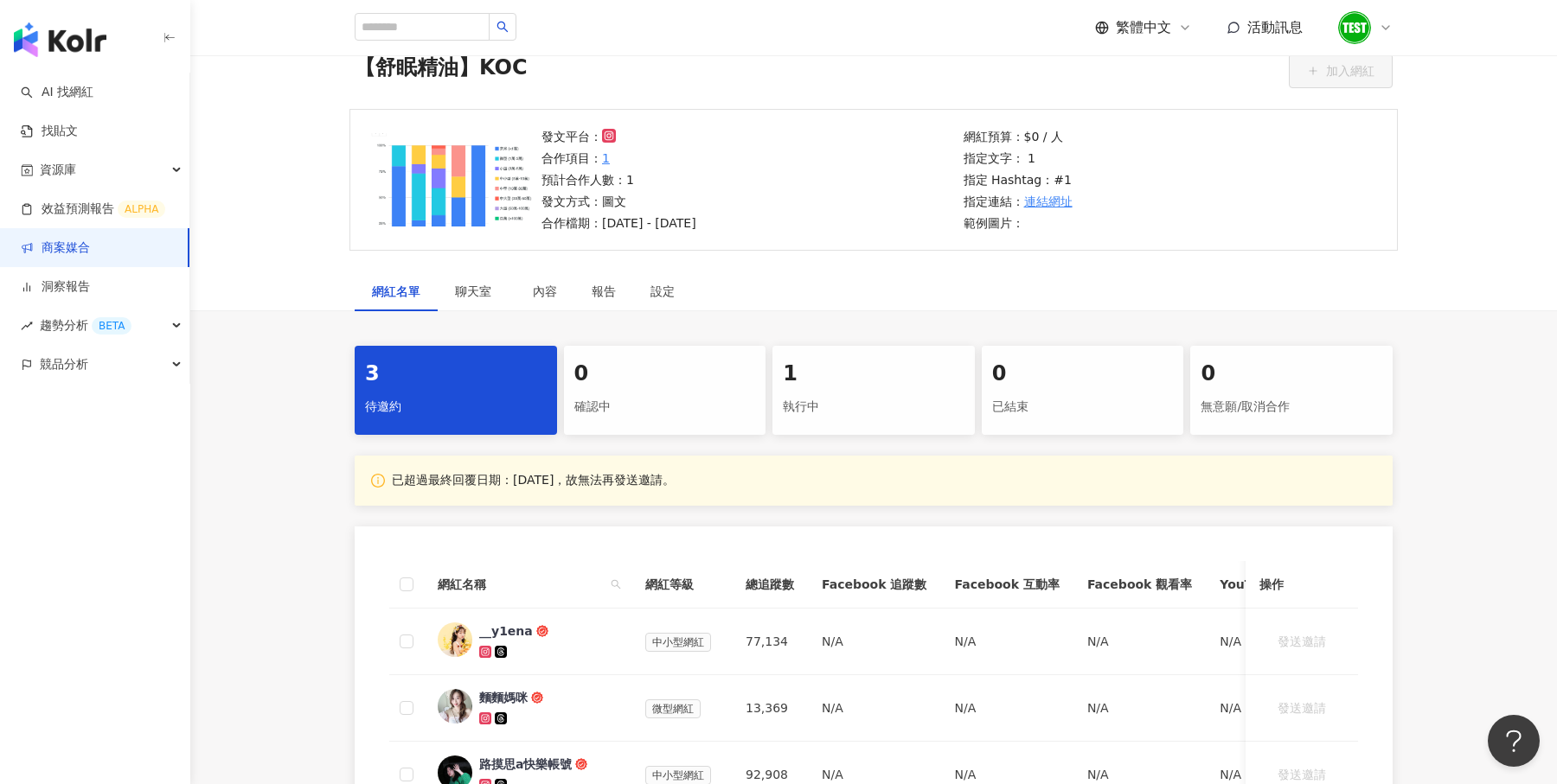
click at [82, 50] on img "button" at bounding box center [60, 40] width 93 height 34
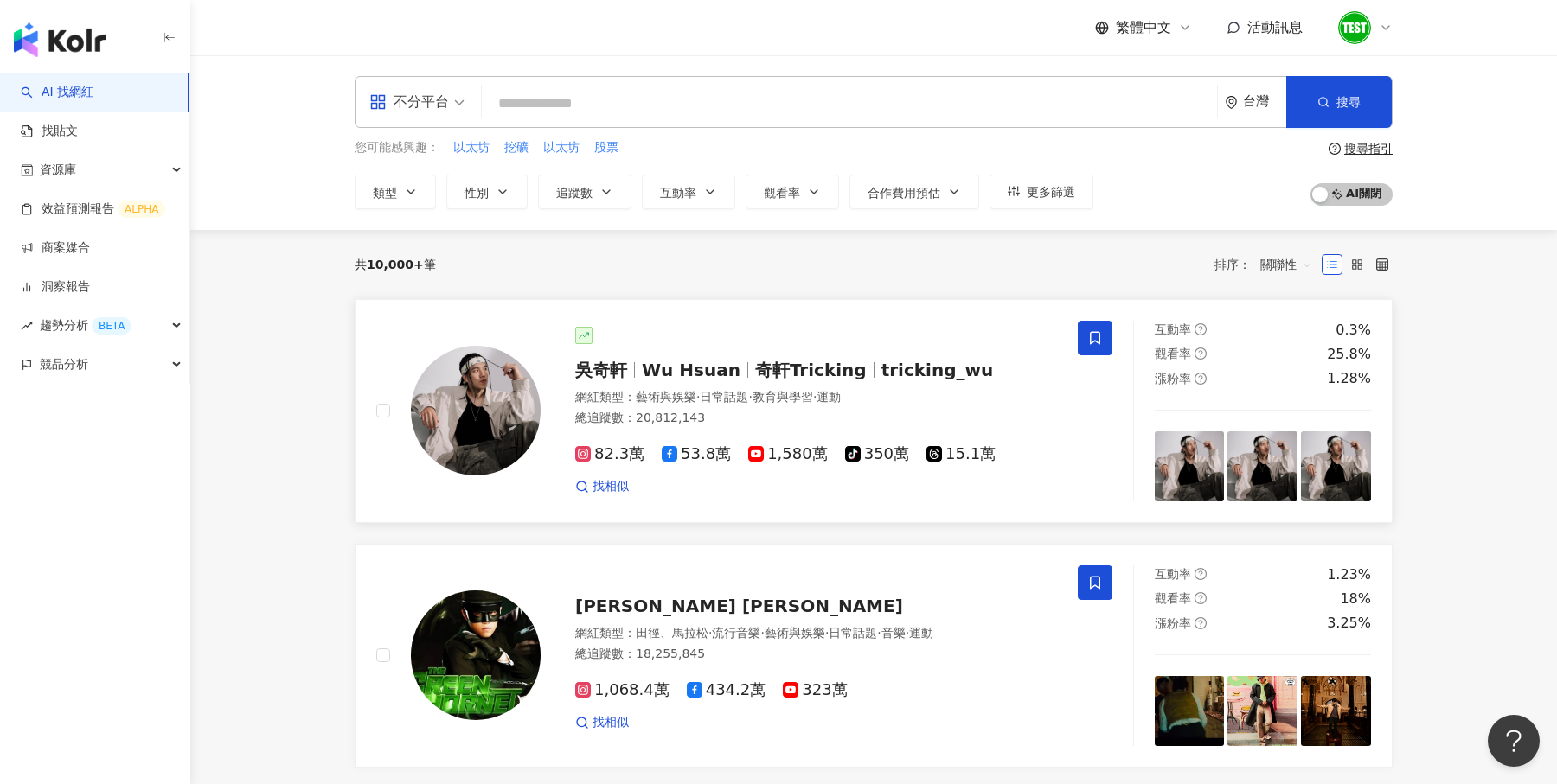
click at [821, 315] on link "吳奇軒 Wu Hsuan 奇軒Tricking tricking_wu 網紅類型 ： 藝術與娛樂 · 日常話題 · 教育與學習 · 運動 總追蹤數 ： 20,…" at bounding box center [873, 411] width 1038 height 224
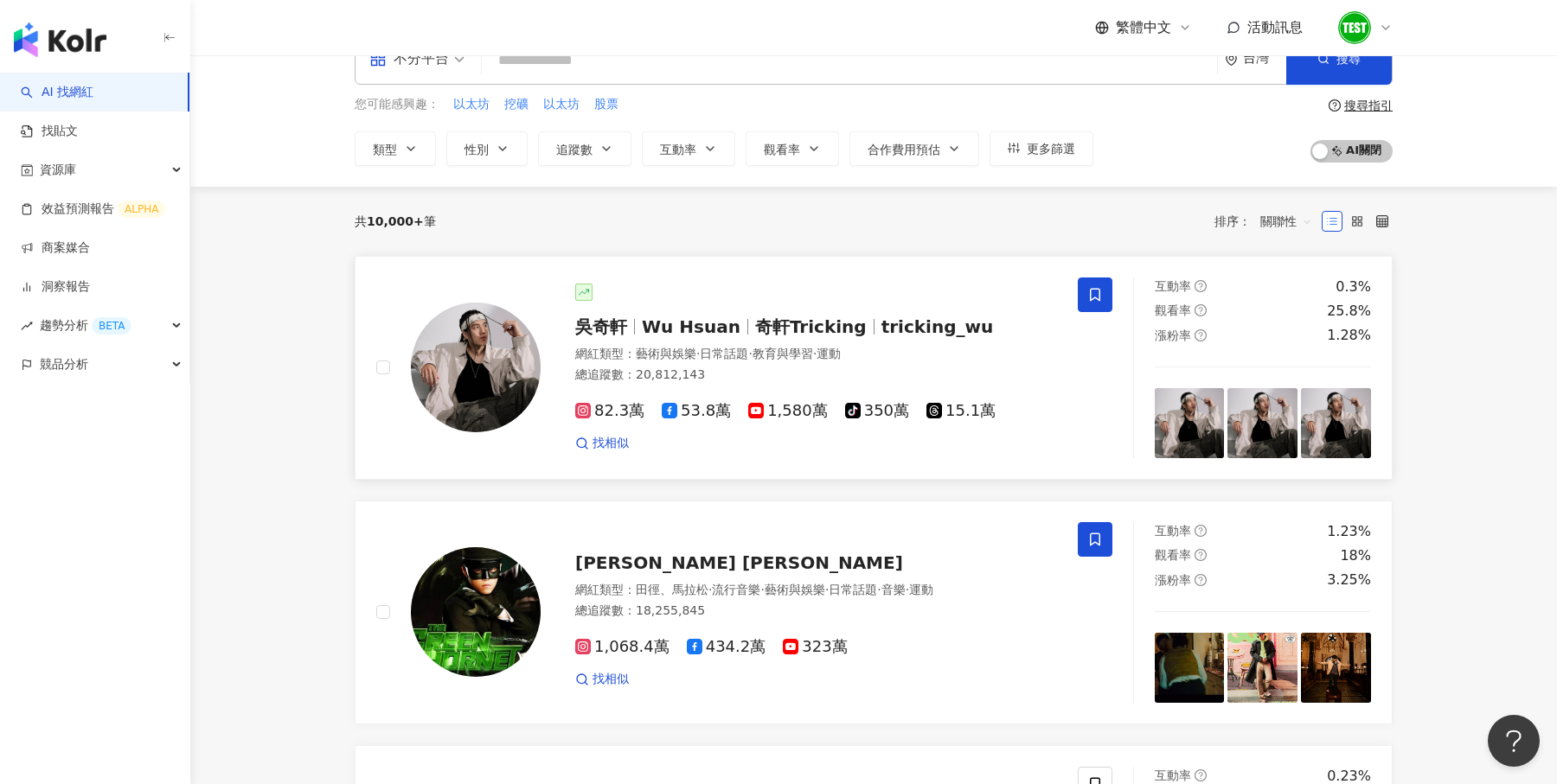
click at [903, 315] on div "吳奇軒 Wu Hsuan 奇軒Tricking tricking_wu" at bounding box center [816, 327] width 482 height 24
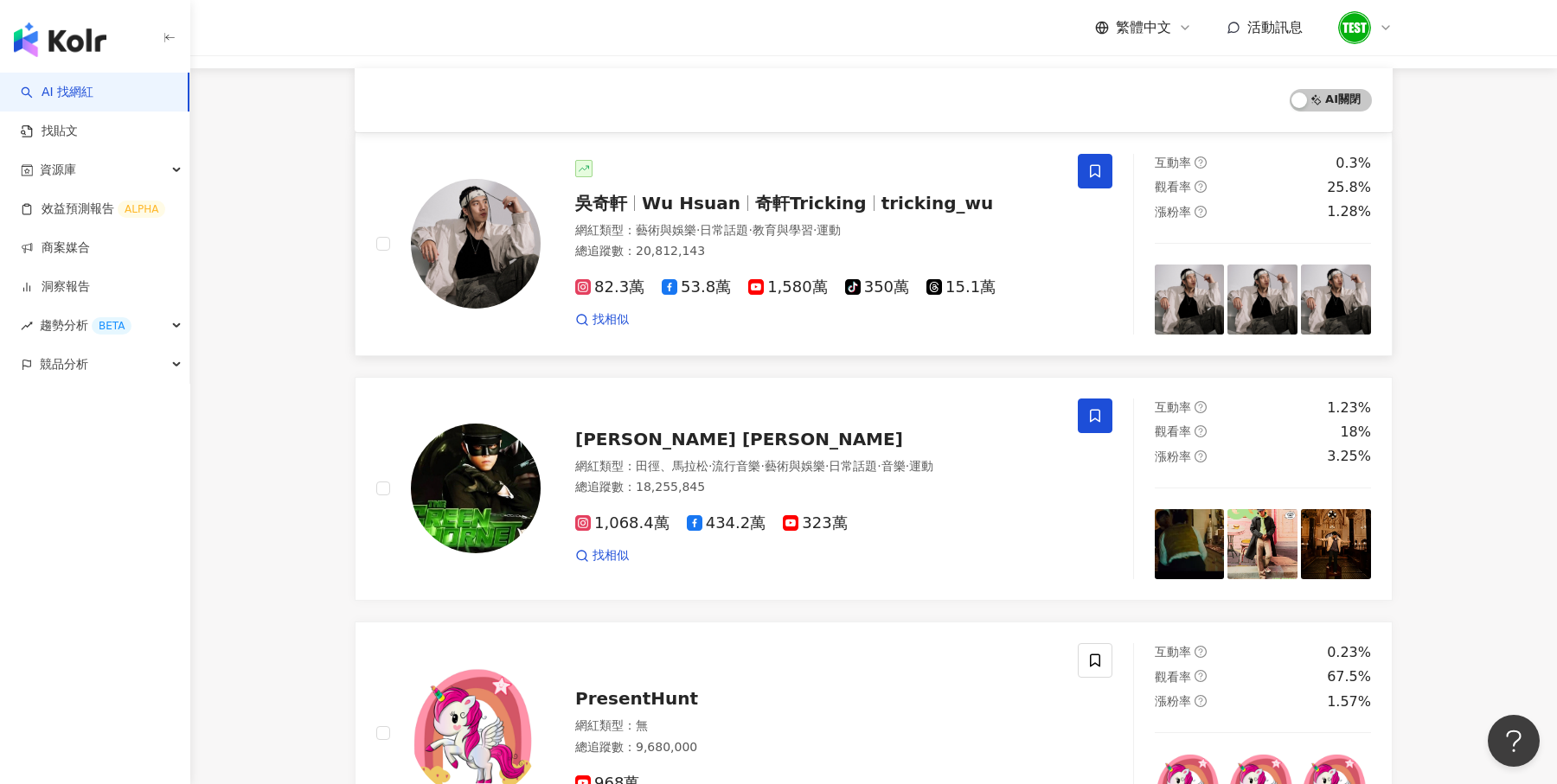
scroll to position [153, 0]
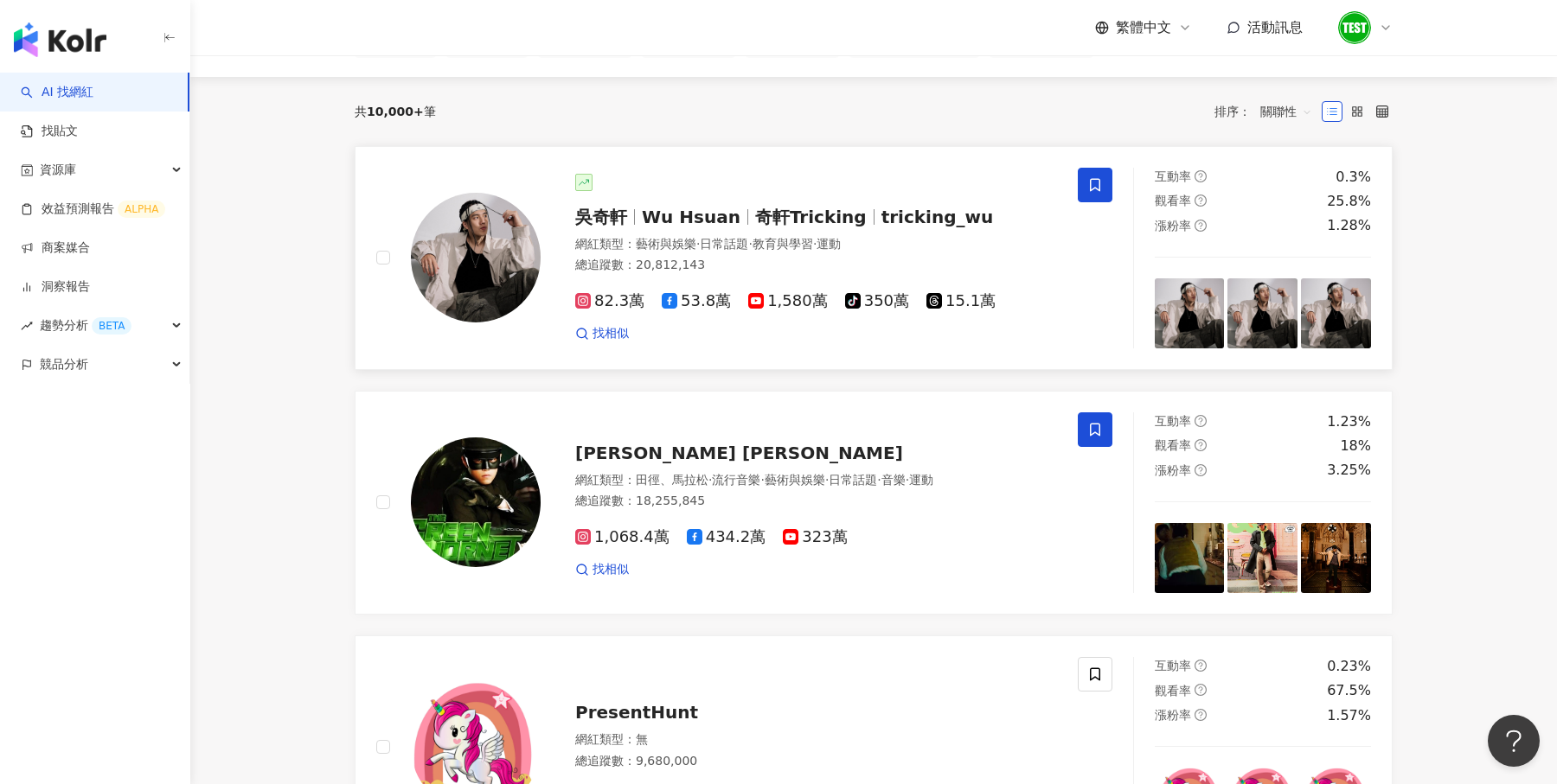
click at [817, 237] on span "·" at bounding box center [815, 243] width 4 height 14
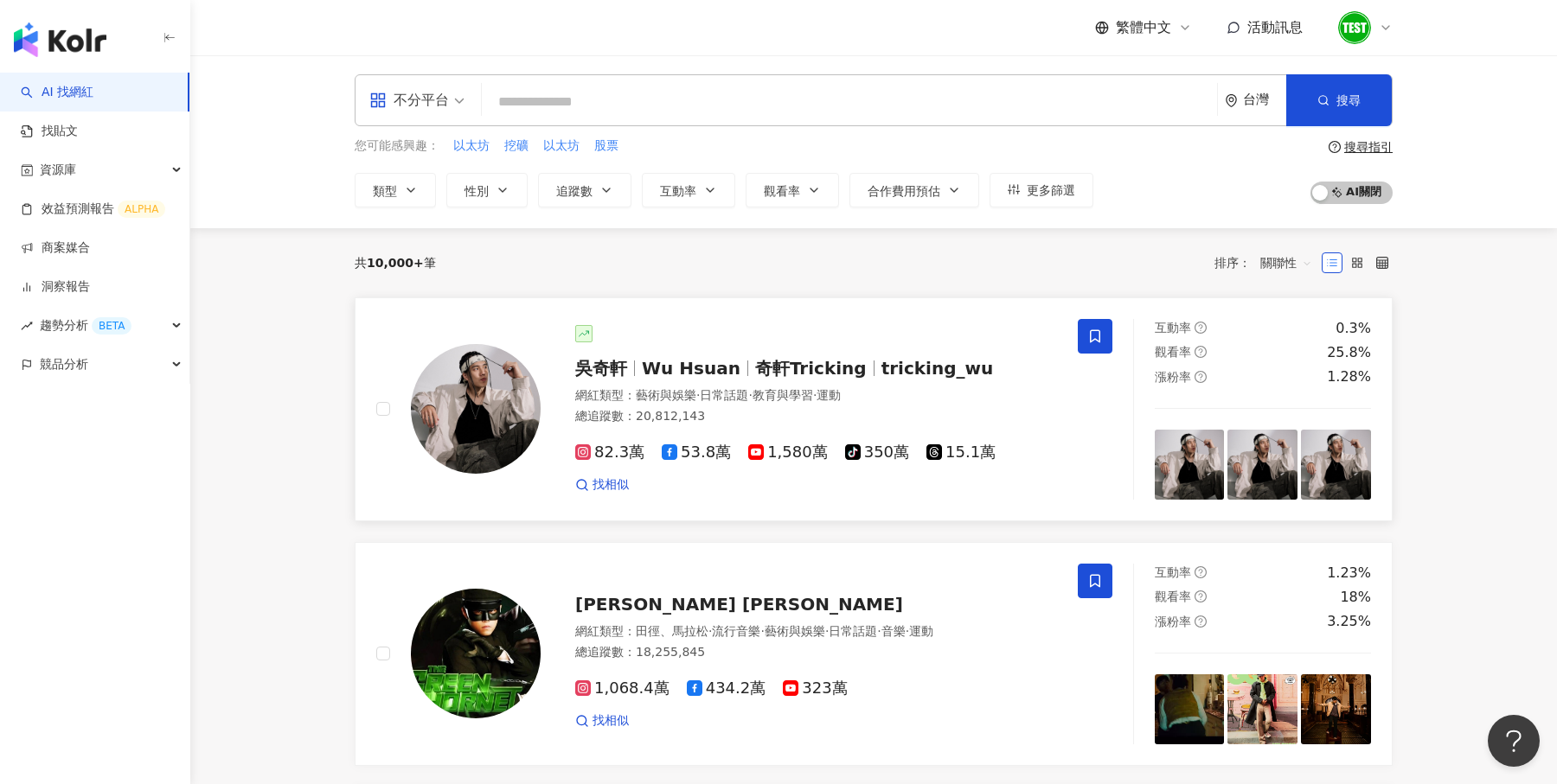
scroll to position [0, 0]
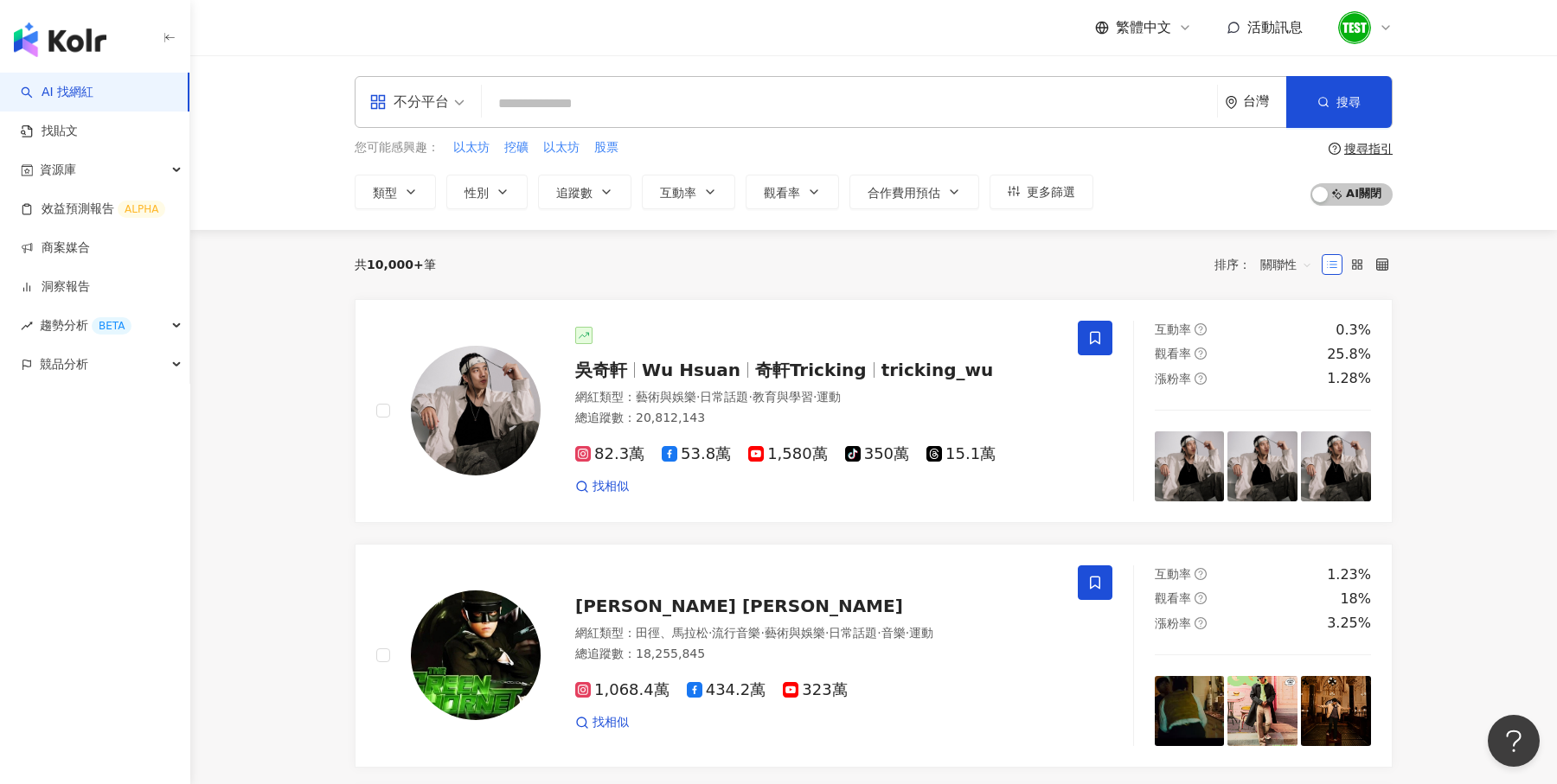
click at [606, 113] on input "search" at bounding box center [849, 103] width 722 height 33
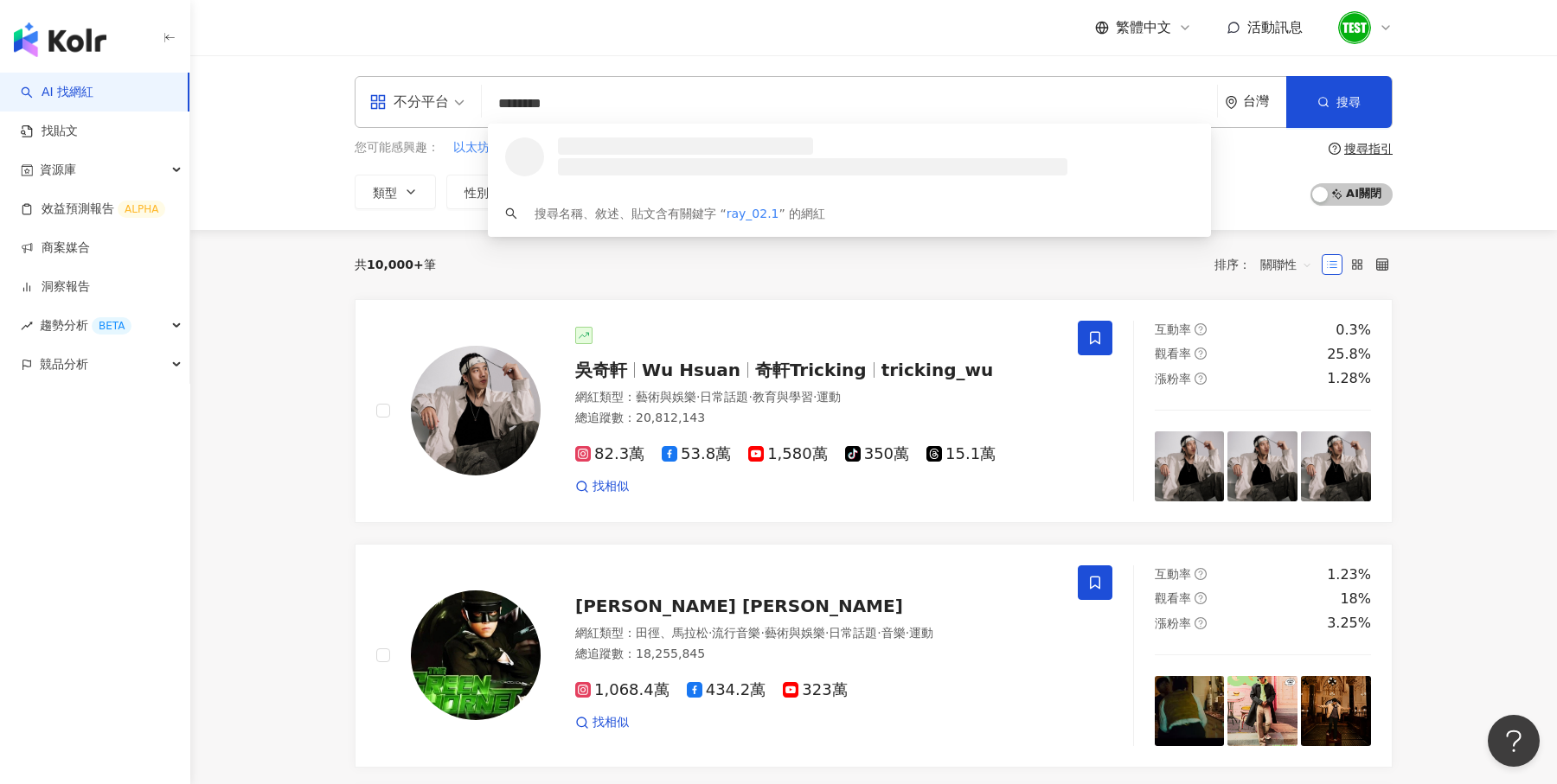
type input "*********"
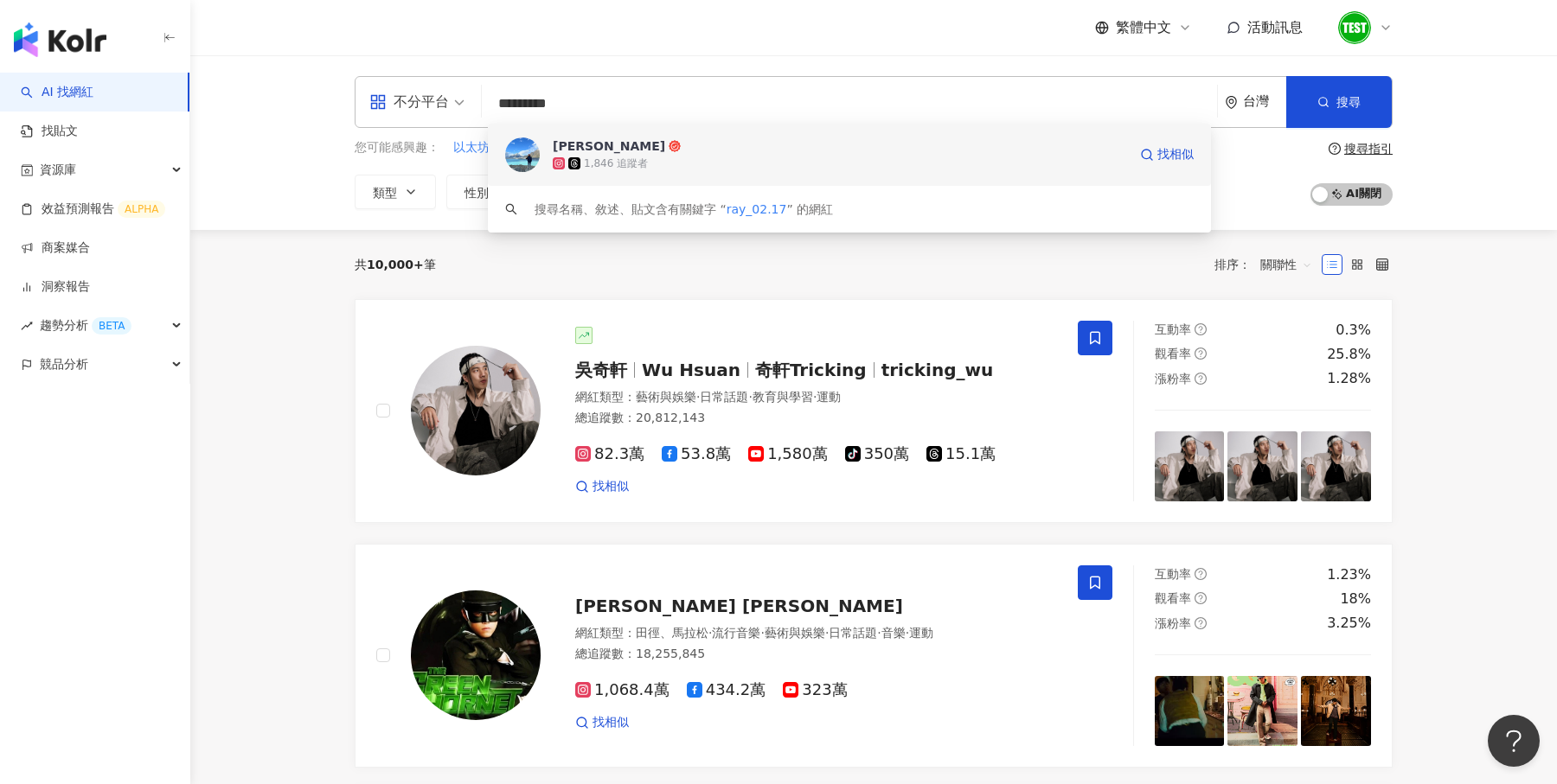
click at [746, 160] on div "1,846 追蹤者" at bounding box center [840, 163] width 575 height 17
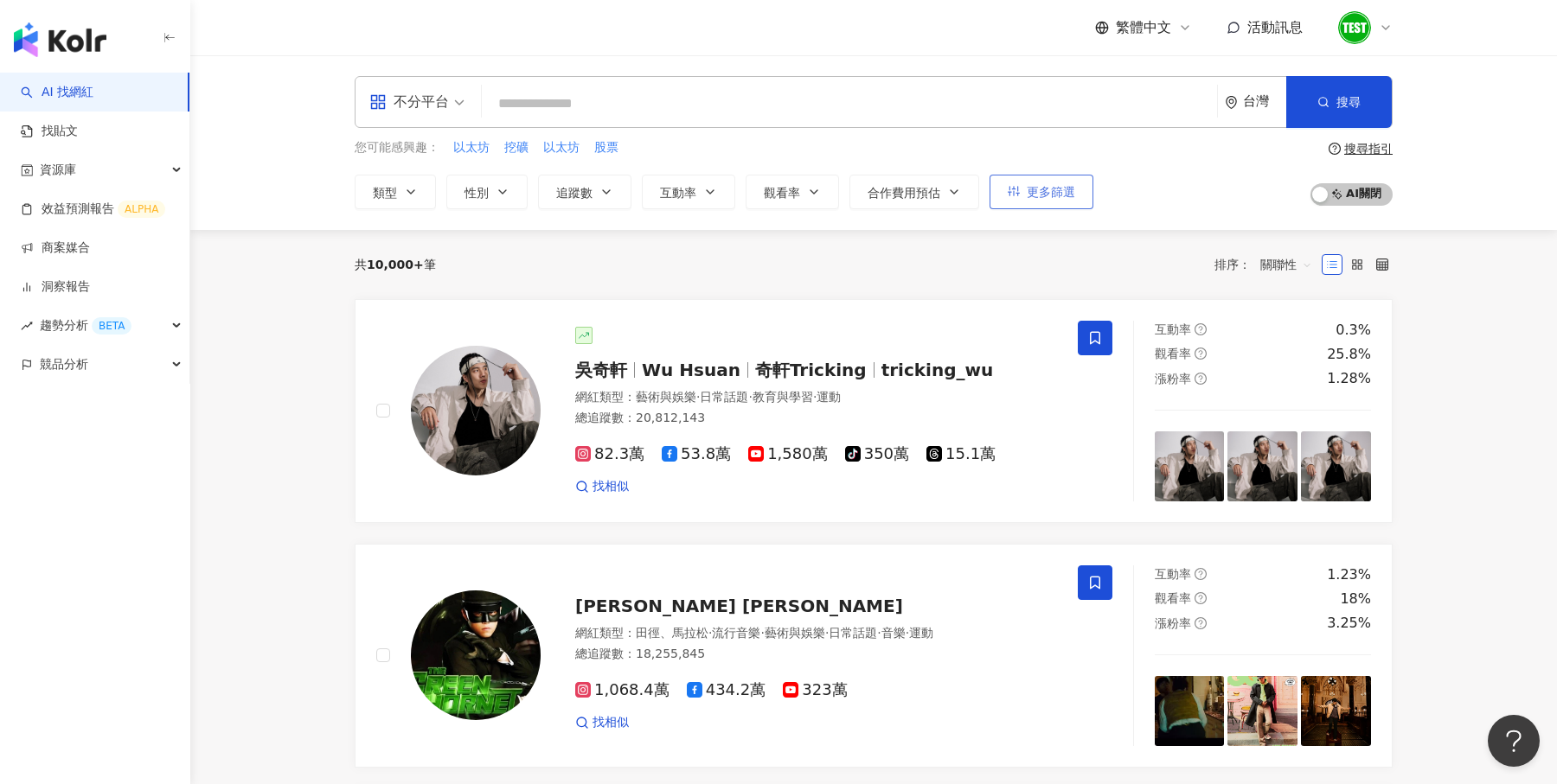
click at [1040, 198] on button "更多篩選" at bounding box center [1041, 191] width 103 height 34
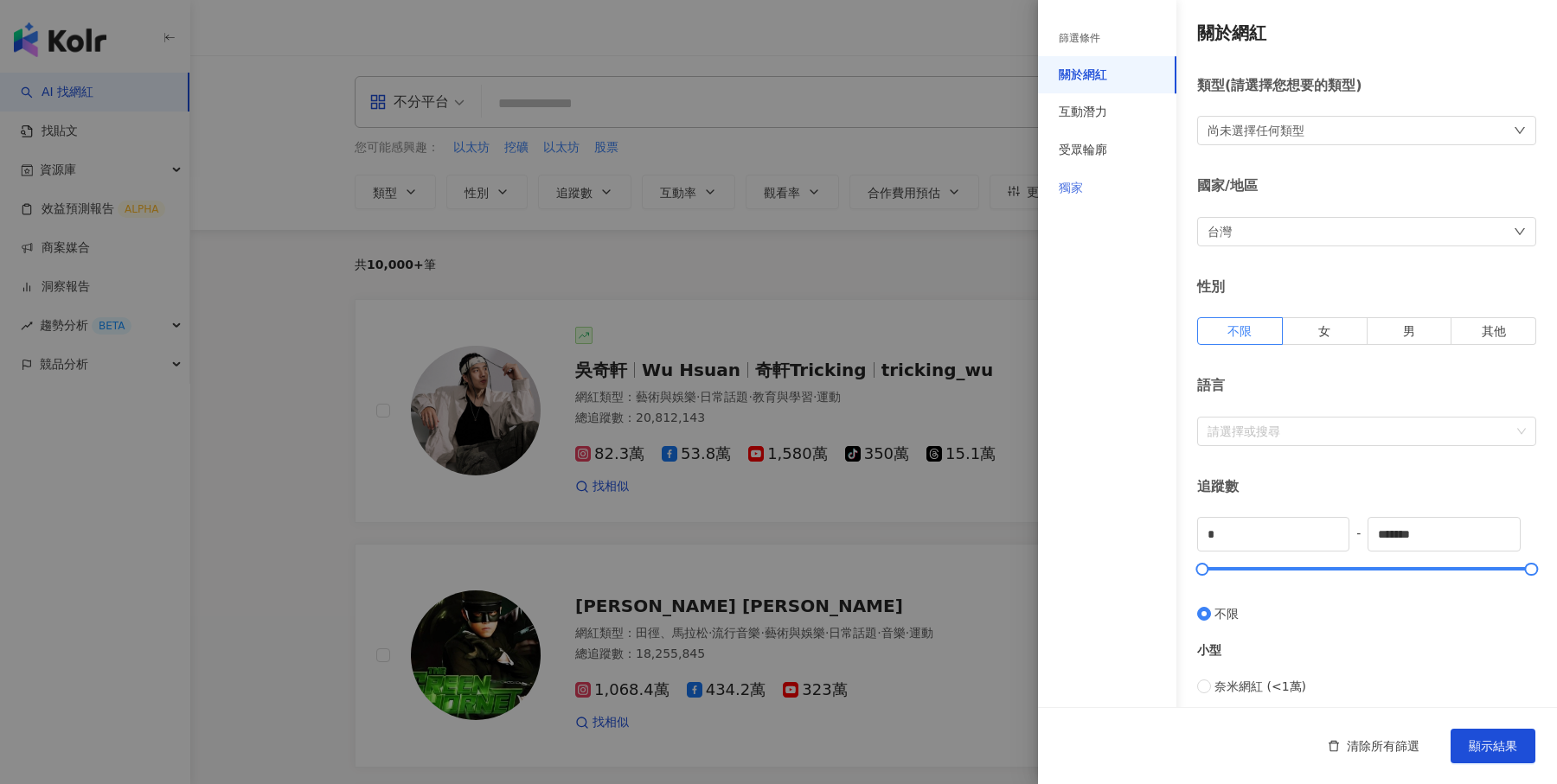
click at [1102, 188] on div "獨家" at bounding box center [1107, 189] width 138 height 38
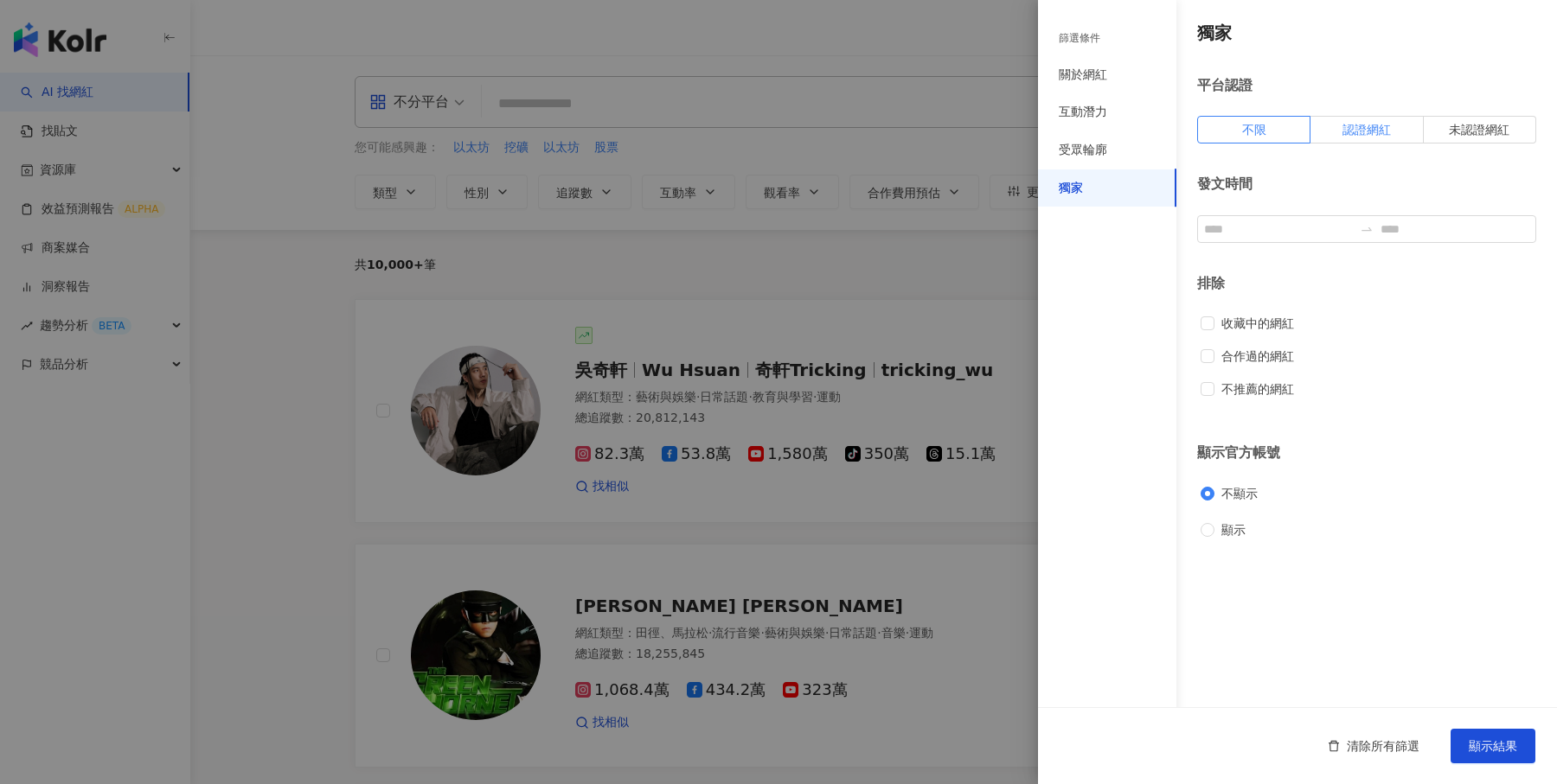
click at [1362, 138] on label "認證網紅" at bounding box center [1367, 130] width 113 height 27
click at [1503, 752] on span "顯示結果" at bounding box center [1493, 746] width 48 height 14
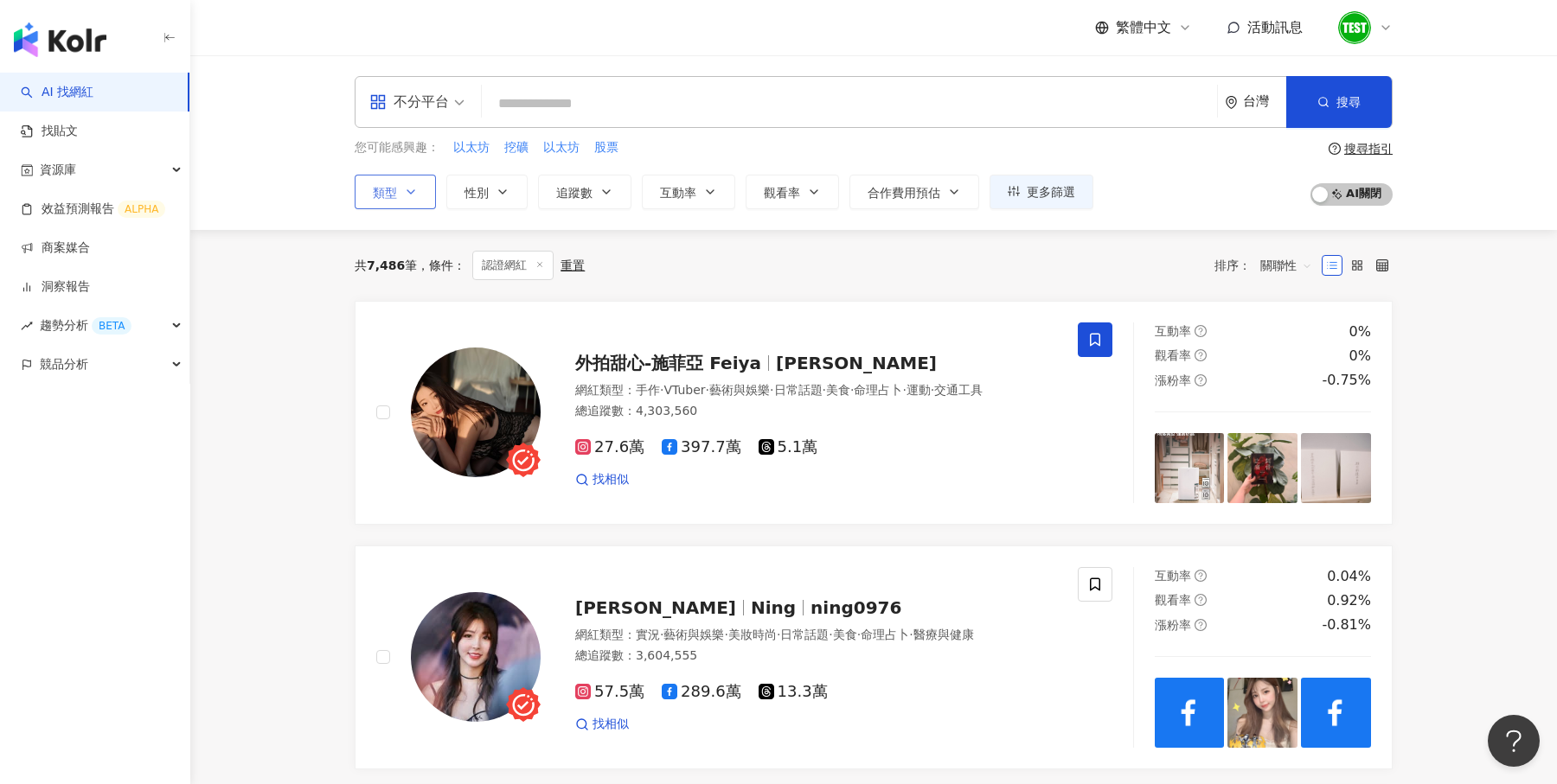
click at [408, 195] on icon "button" at bounding box center [410, 191] width 14 height 14
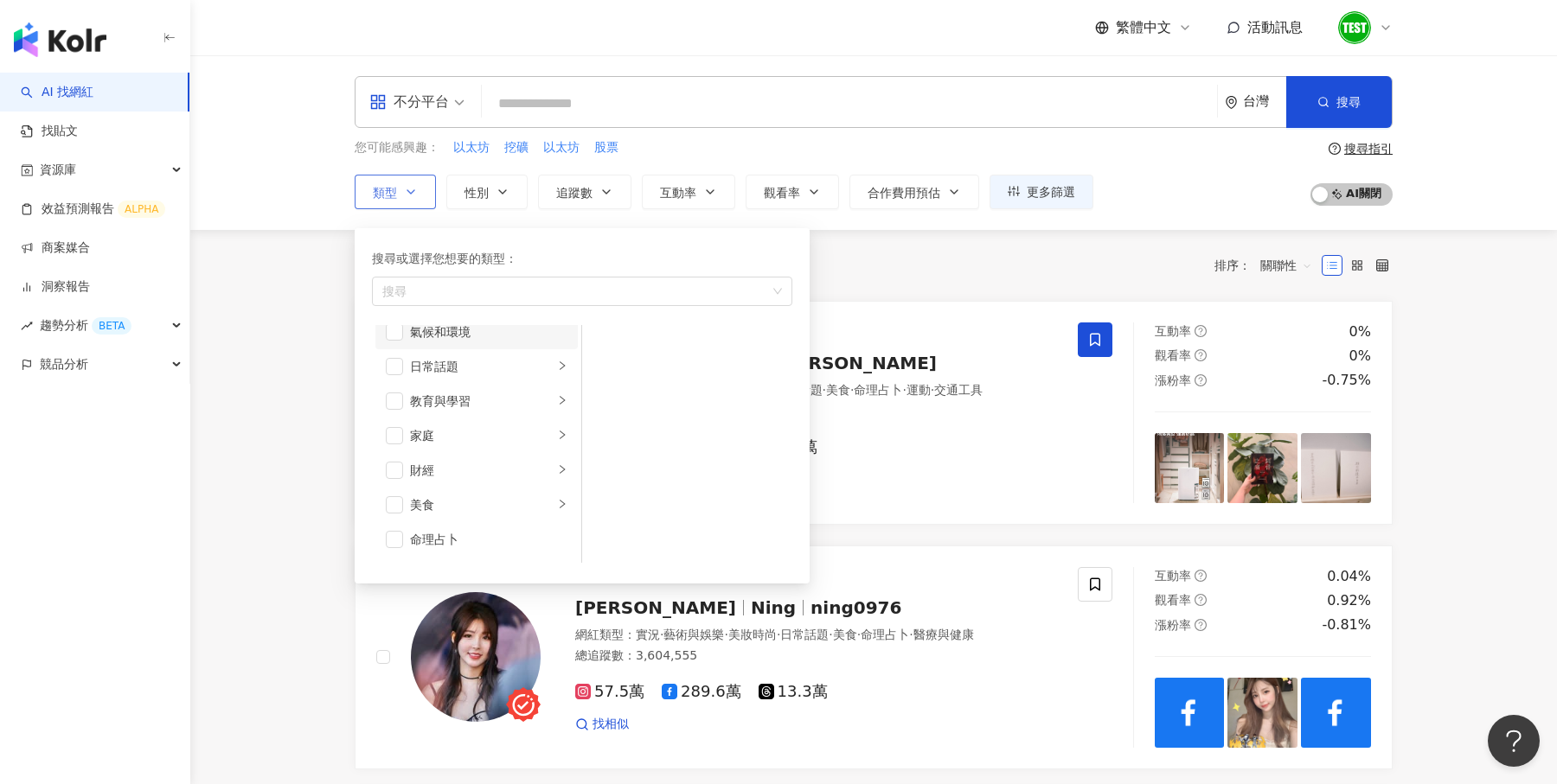
scroll to position [89, 0]
click at [654, 94] on input "search" at bounding box center [849, 103] width 722 height 33
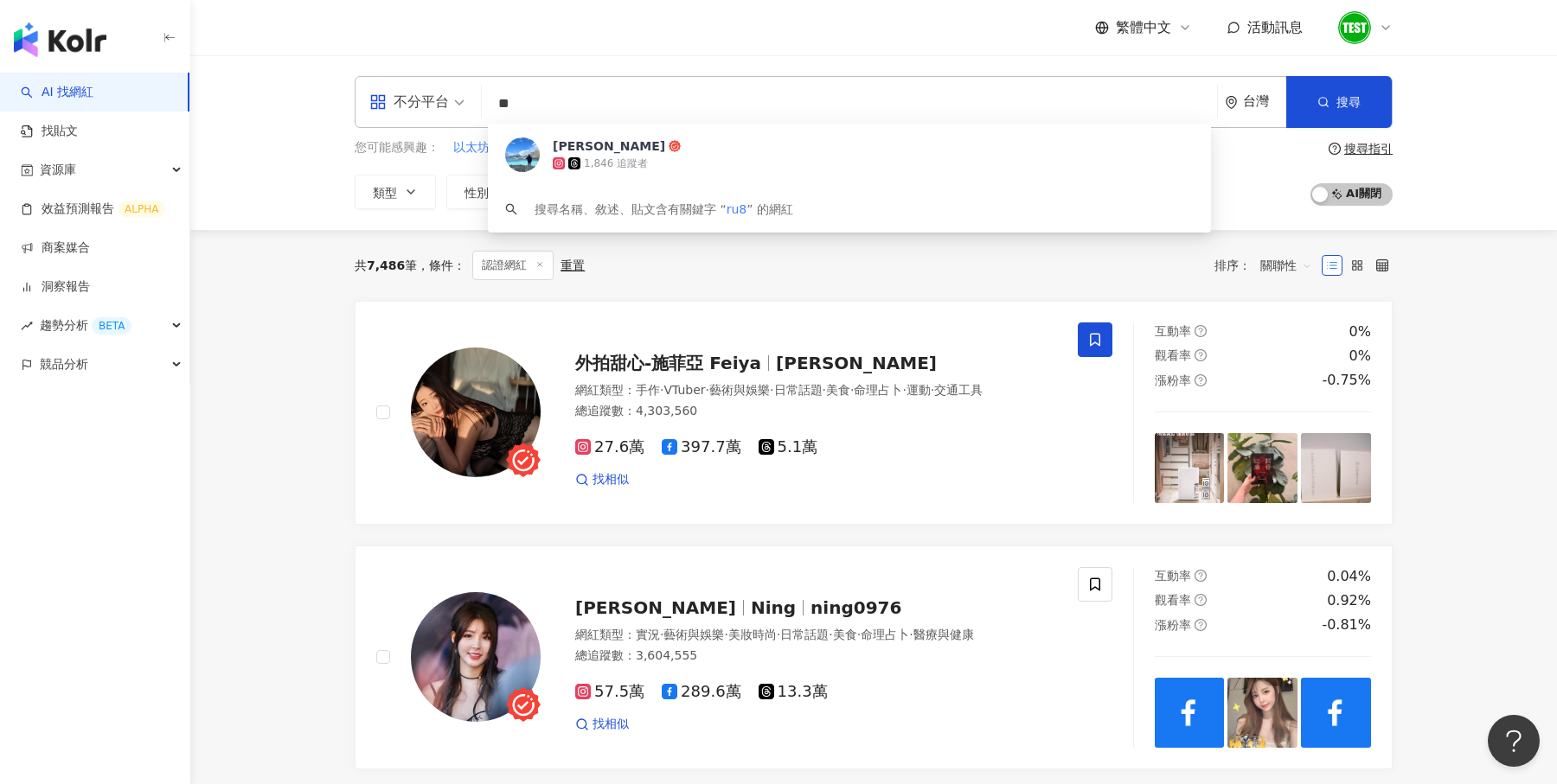
type input "*"
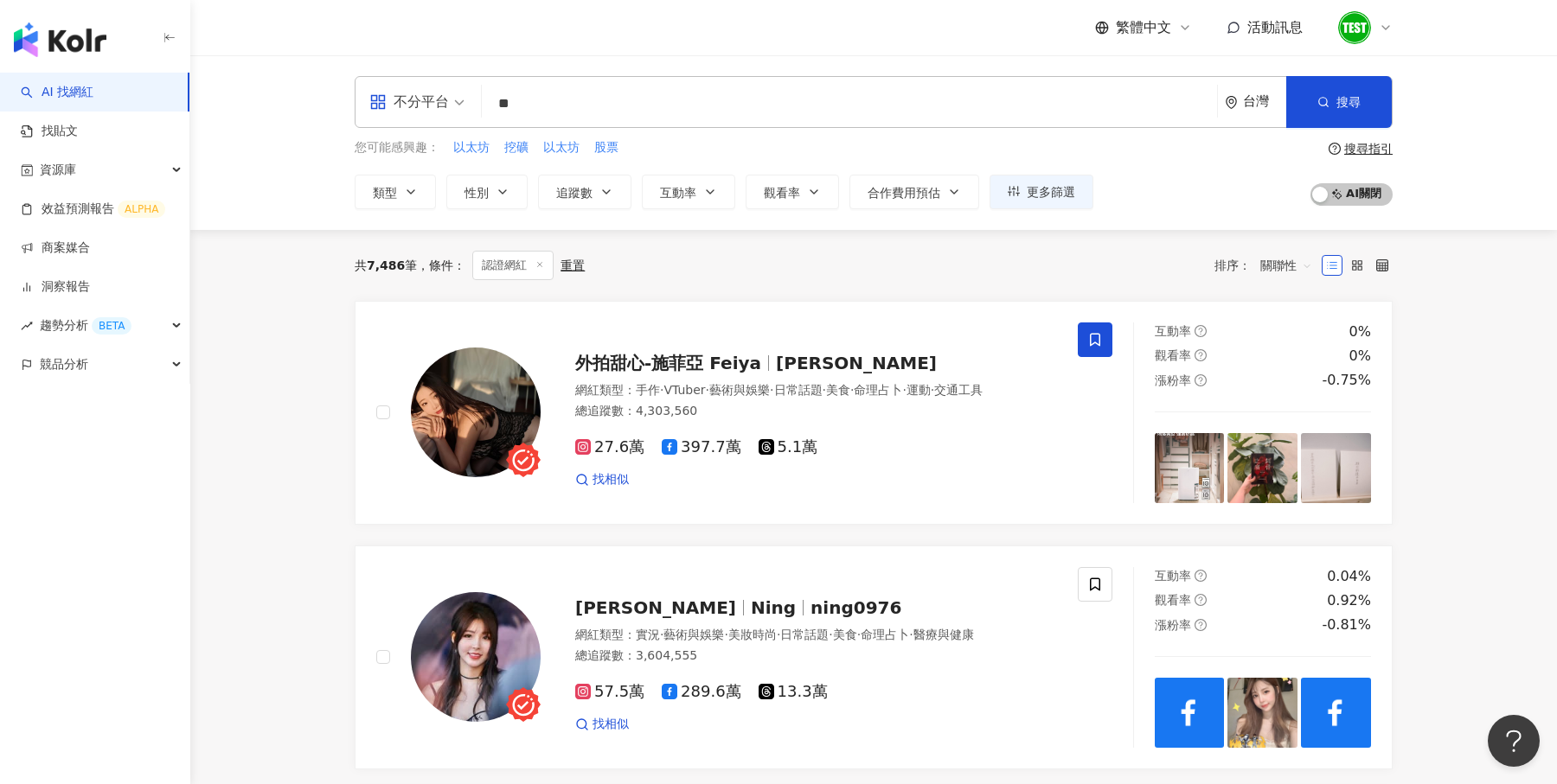
type input "*"
type input "****"
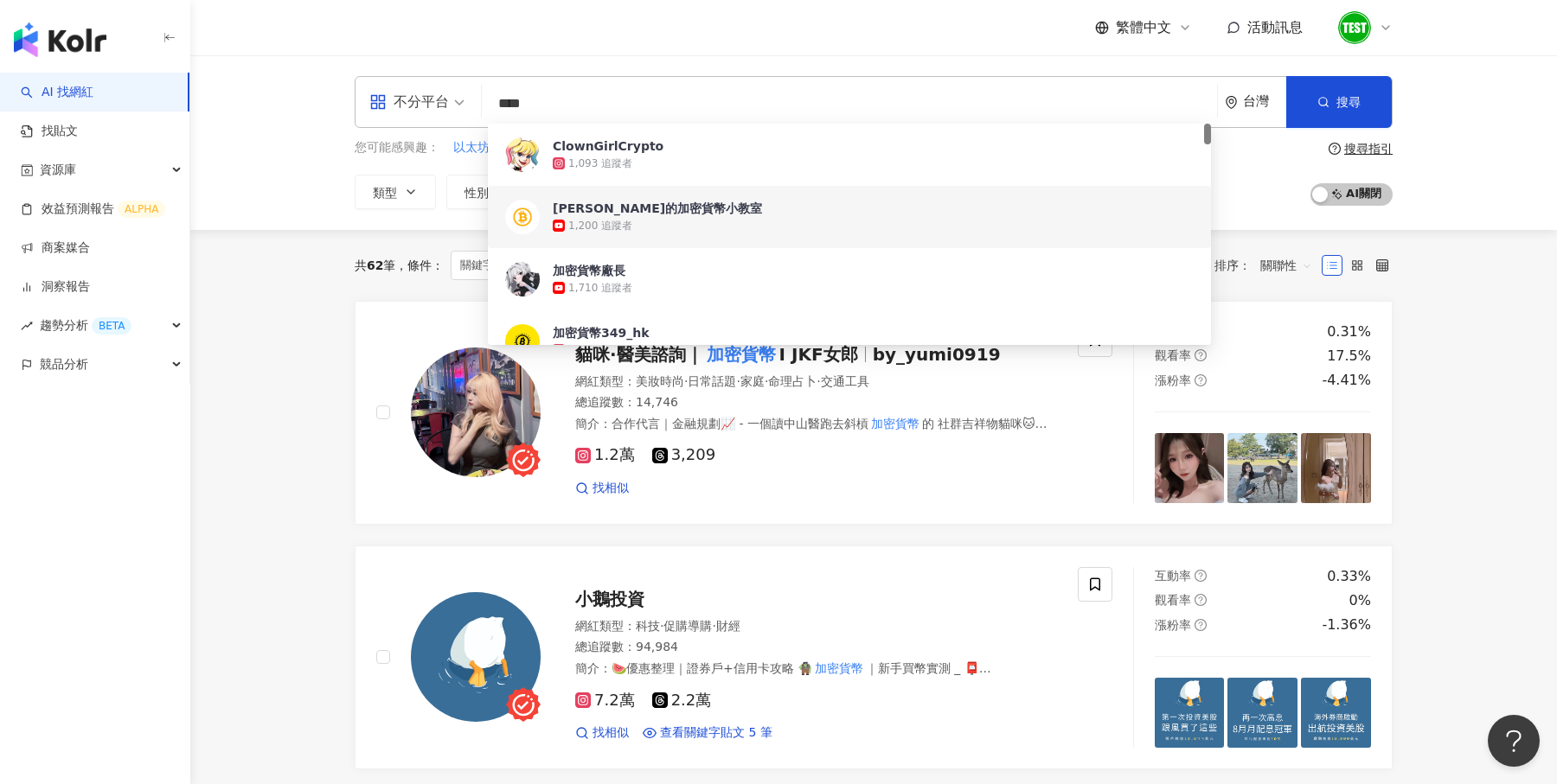
click at [265, 160] on div "不分平台 **** 台灣 搜尋 50d59457-eb31-4a8a-934b-176b8170ede7 be1e233d-d00e-4e74-8a88-20…" at bounding box center [874, 142] width 1367 height 174
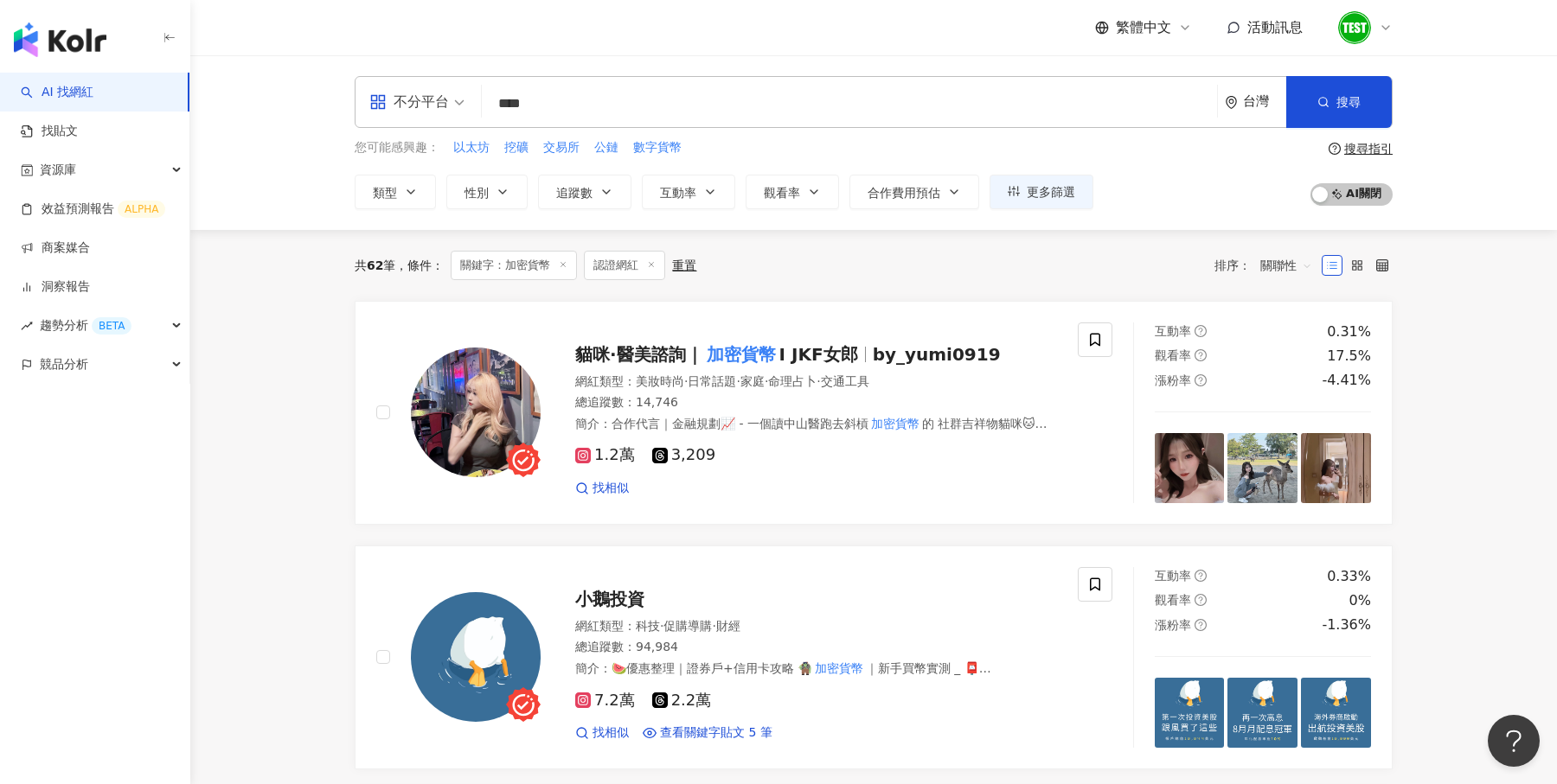
drag, startPoint x: 370, startPoint y: 256, endPoint x: 401, endPoint y: 256, distance: 31.0
click at [401, 259] on div "共 62 筆 條件 ：" at bounding box center [399, 265] width 89 height 14
drag, startPoint x: 370, startPoint y: 261, endPoint x: 397, endPoint y: 261, distance: 27.0
click at [395, 261] on div "共 62 筆" at bounding box center [375, 265] width 41 height 14
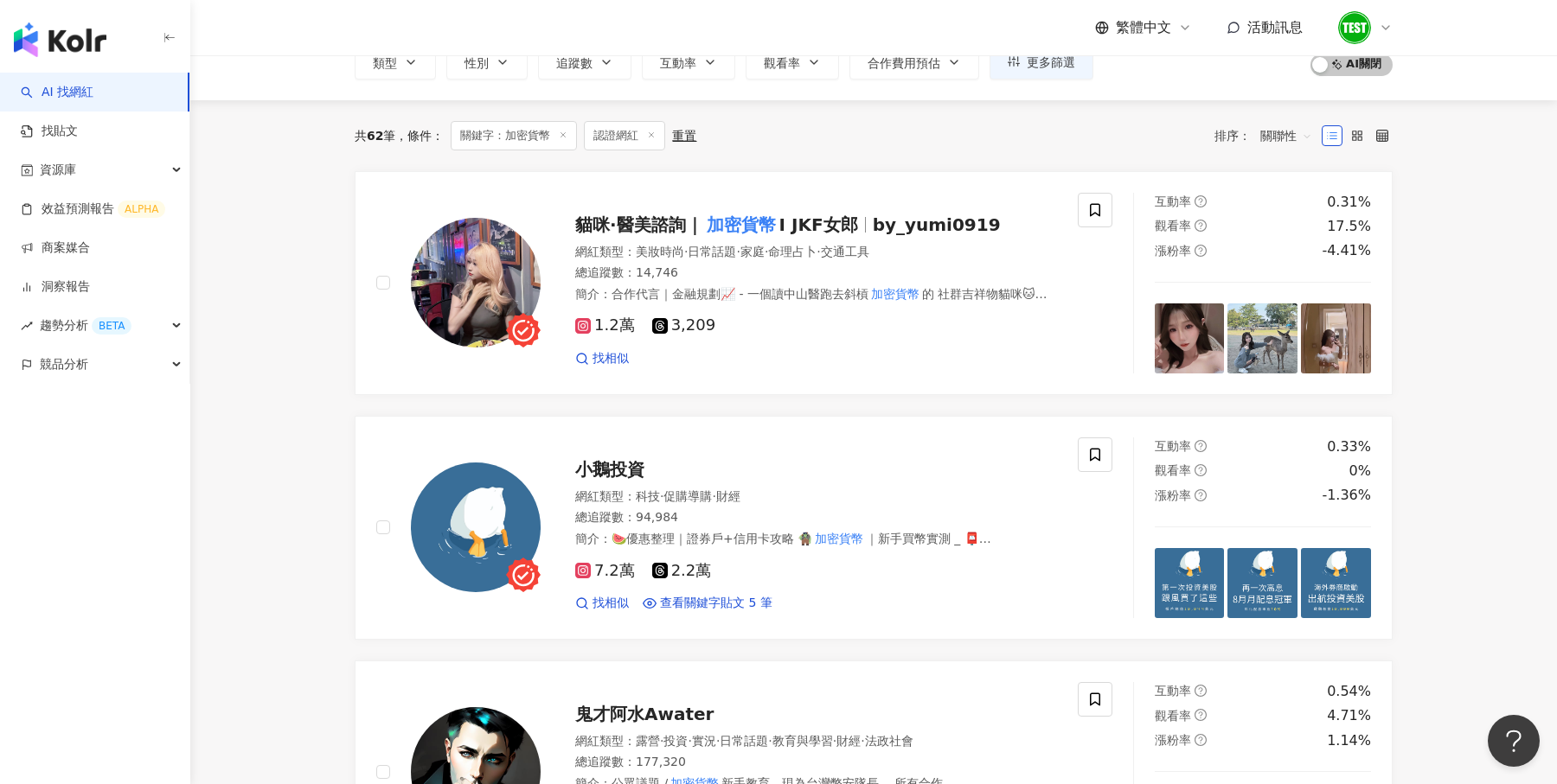
scroll to position [200, 0]
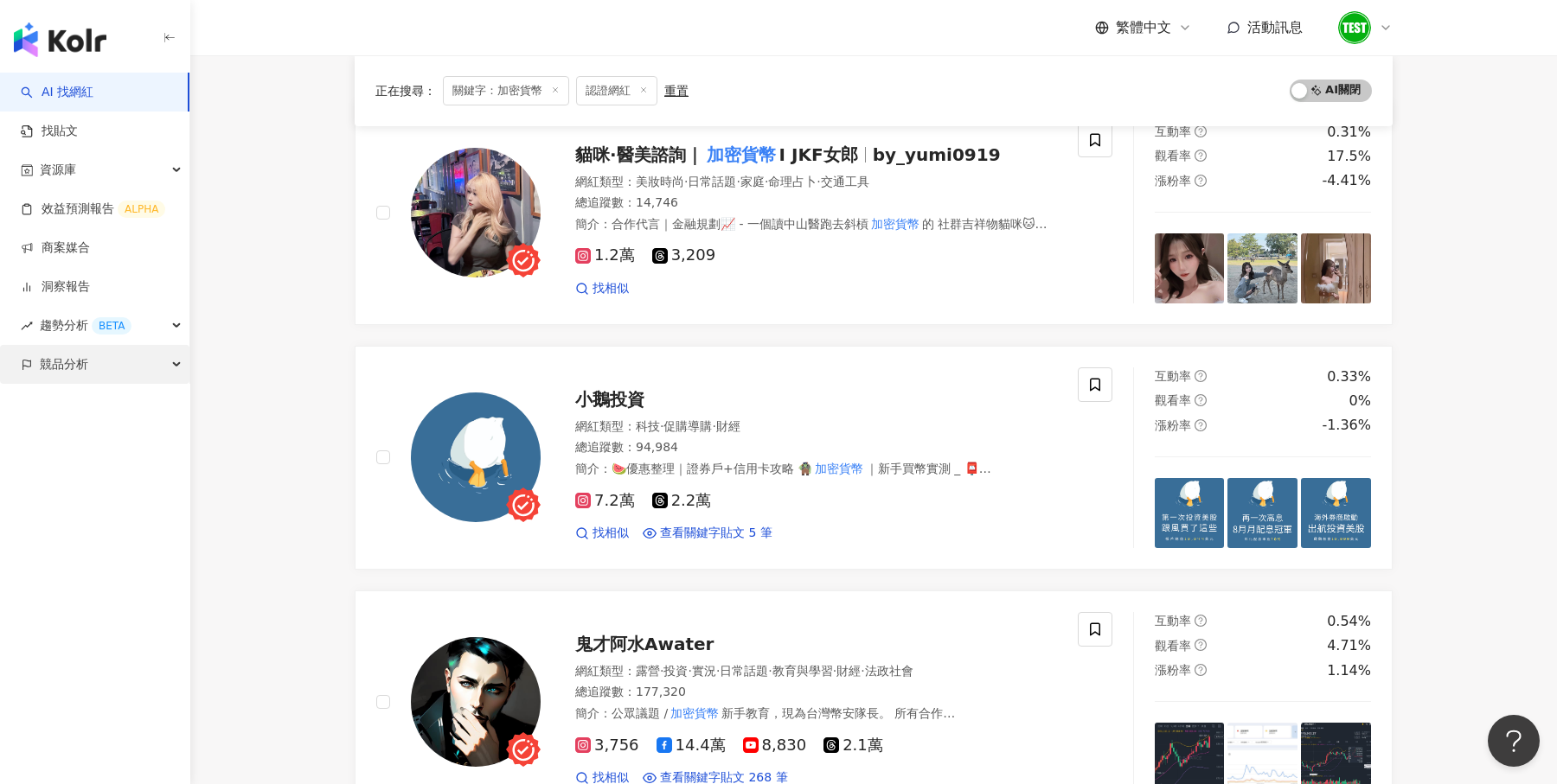
click at [143, 363] on div "競品分析" at bounding box center [94, 364] width 190 height 39
click at [126, 447] on link "關鍵字提及分析" at bounding box center [84, 442] width 84 height 17
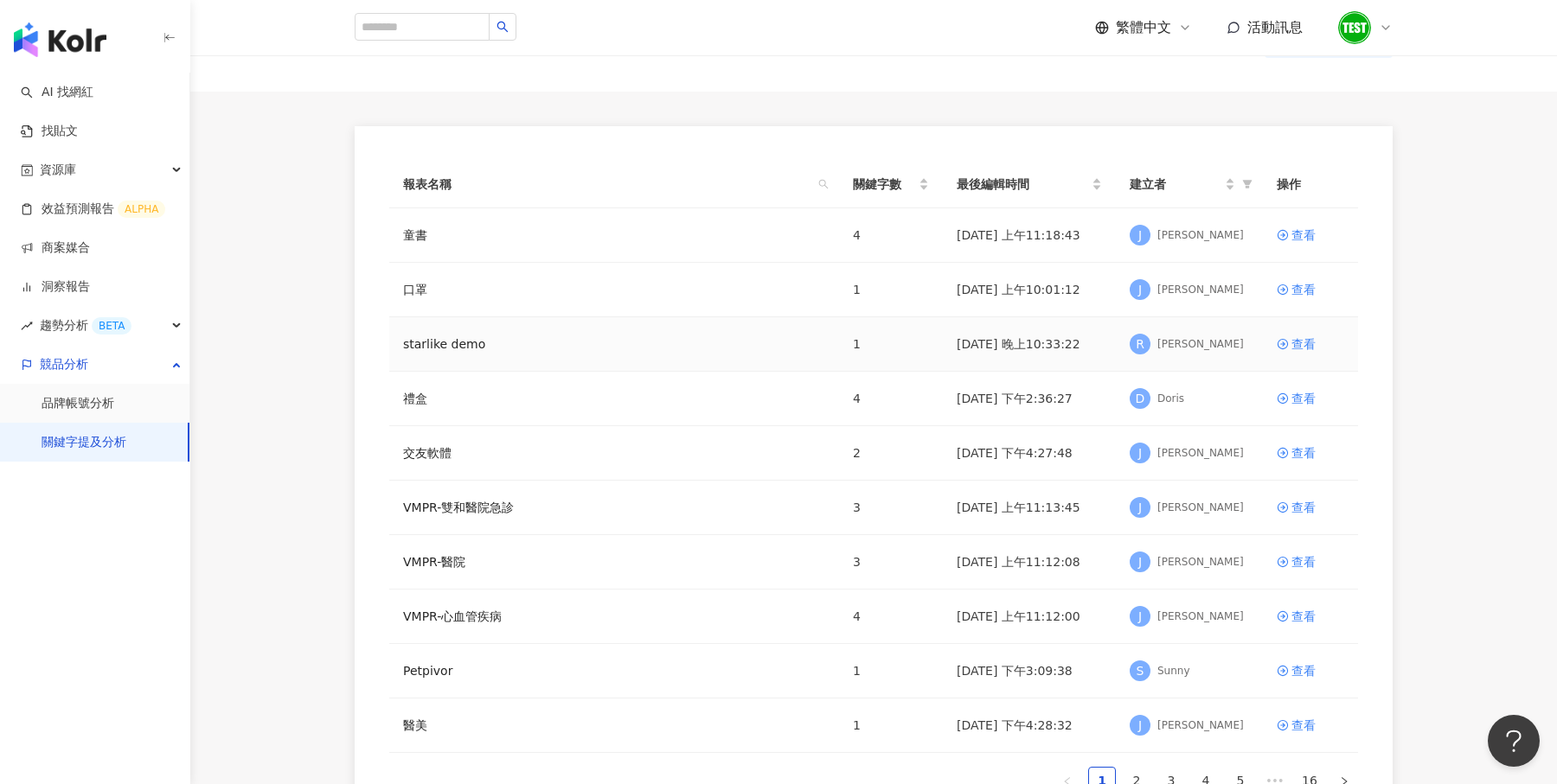
scroll to position [70, 0]
click at [1290, 284] on link "查看" at bounding box center [1310, 289] width 67 height 19
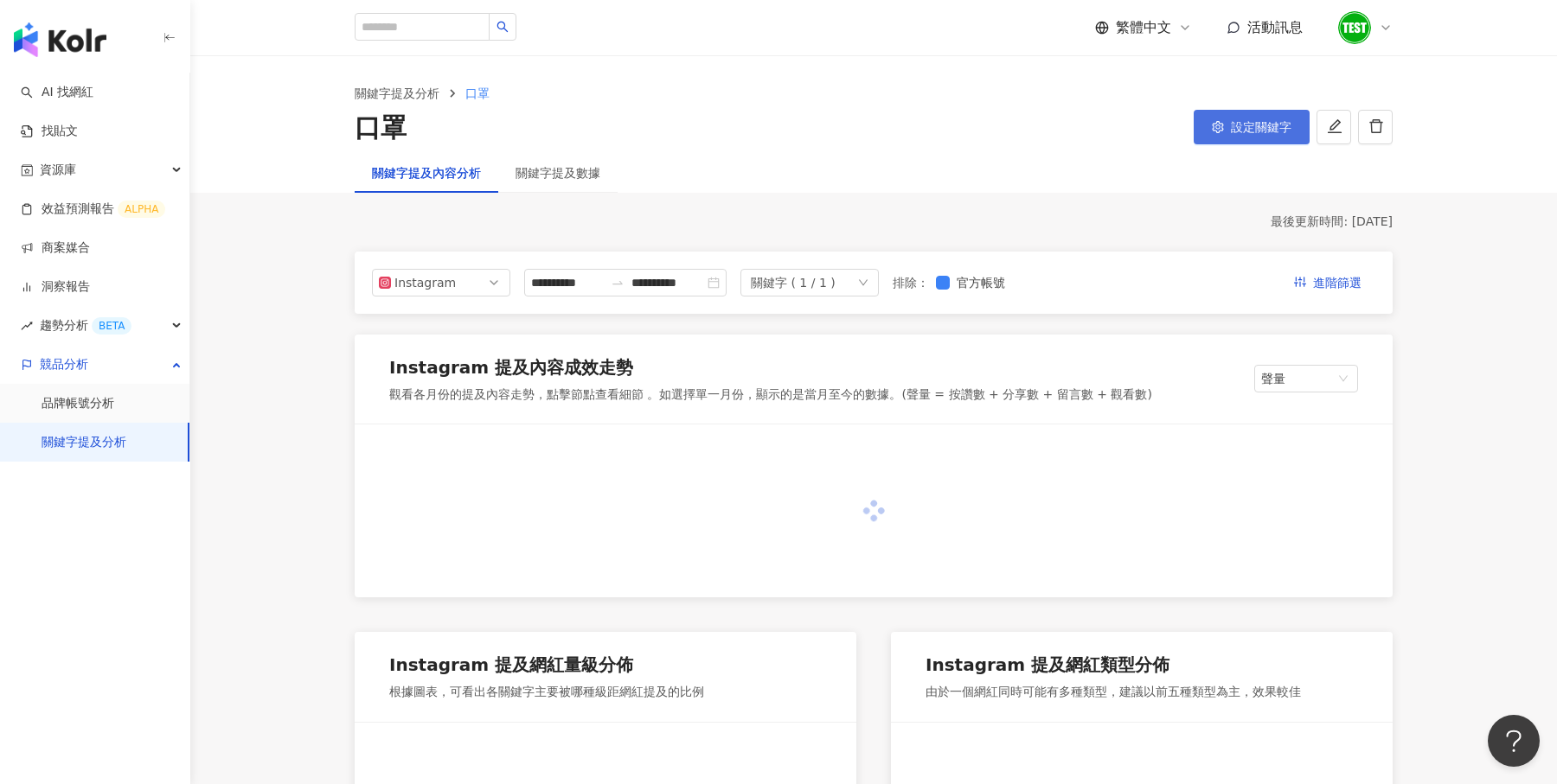
click at [1263, 122] on span "設定關鍵字" at bounding box center [1261, 126] width 61 height 14
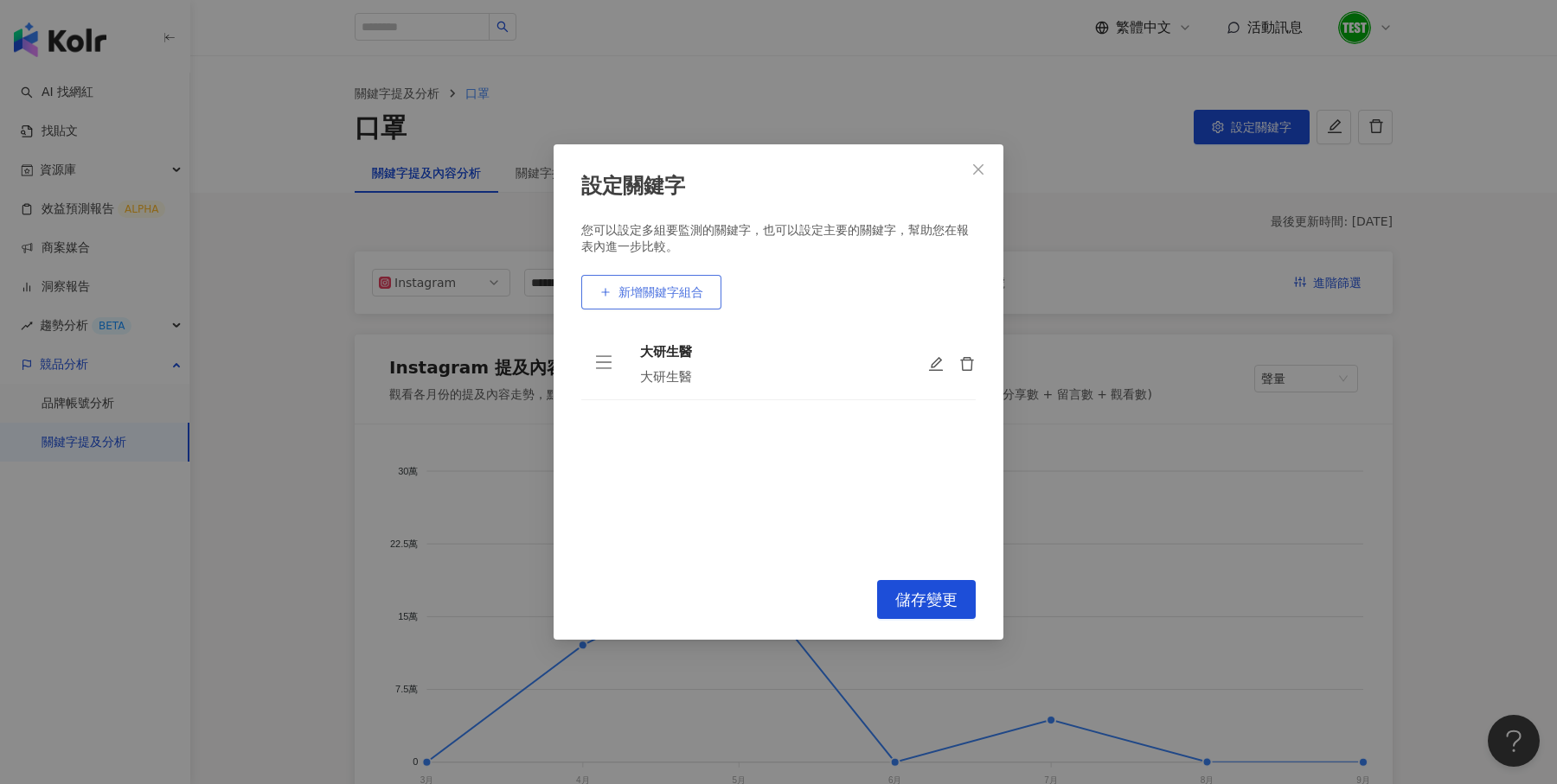
click at [687, 301] on button "新增關鍵字組合" at bounding box center [651, 292] width 140 height 34
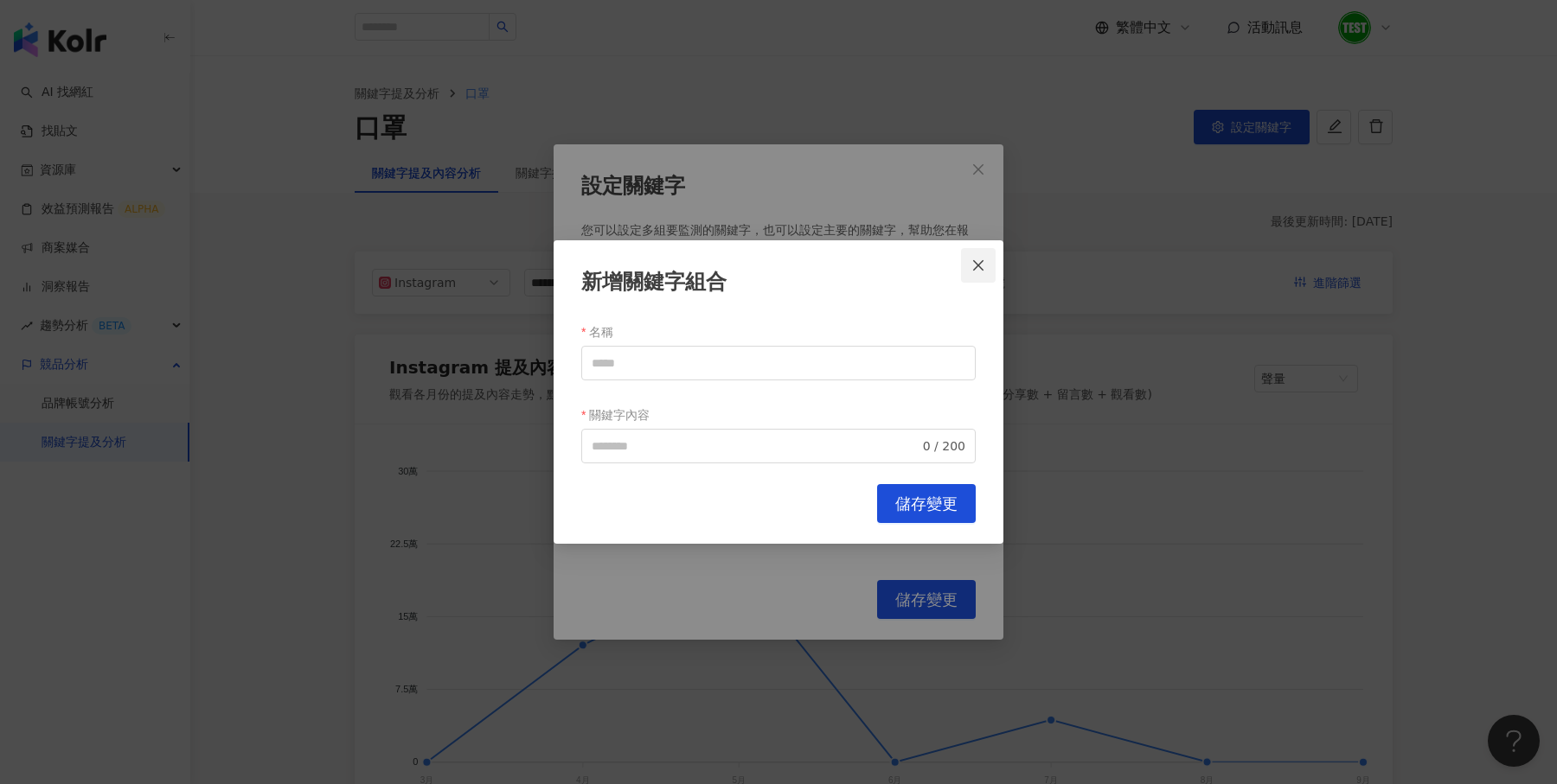
click at [982, 270] on icon "close" at bounding box center [978, 265] width 10 height 10
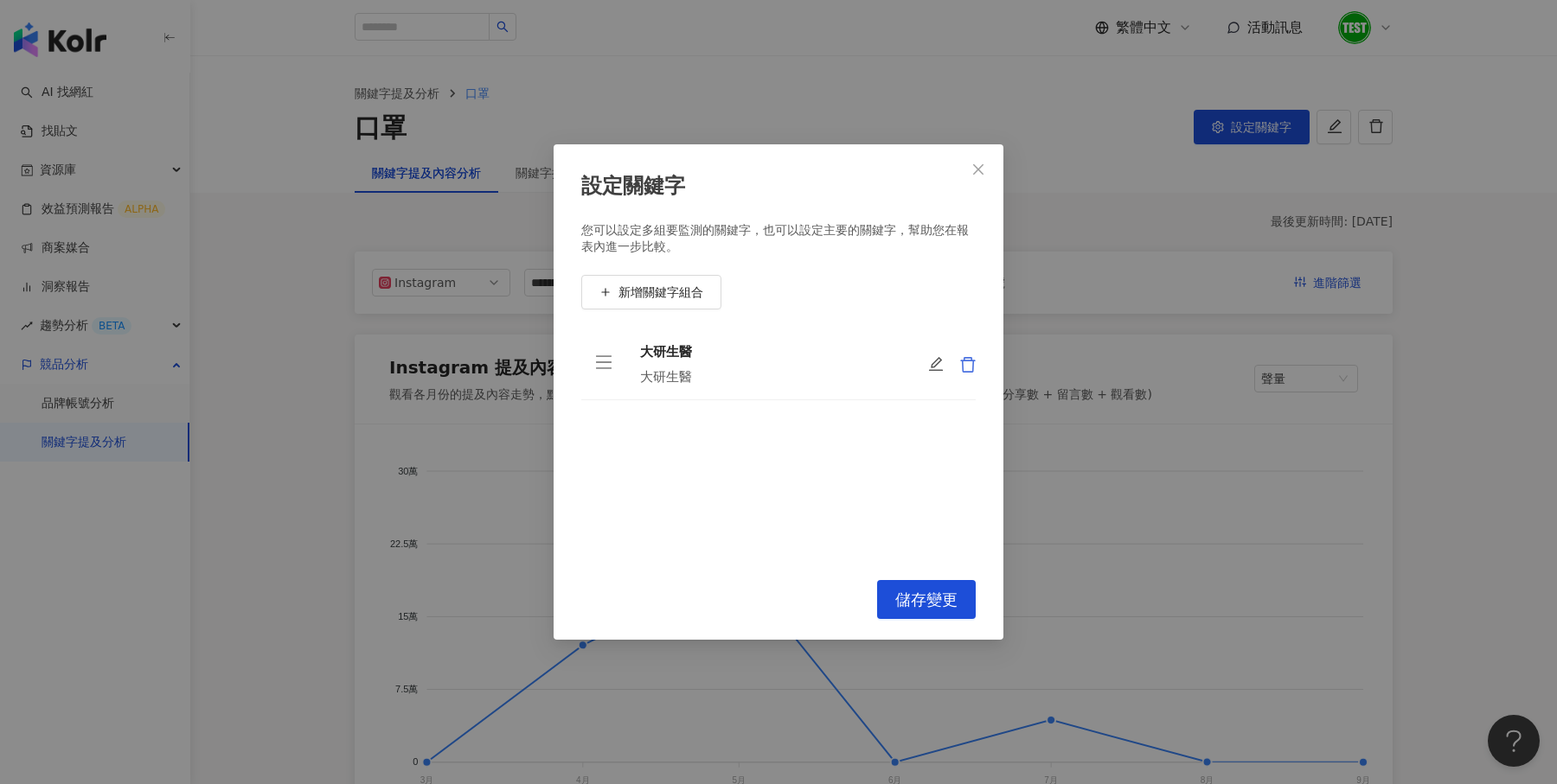
click at [973, 369] on icon "delete" at bounding box center [968, 365] width 15 height 15
click at [645, 293] on span "新增關鍵字組合" at bounding box center [660, 291] width 84 height 14
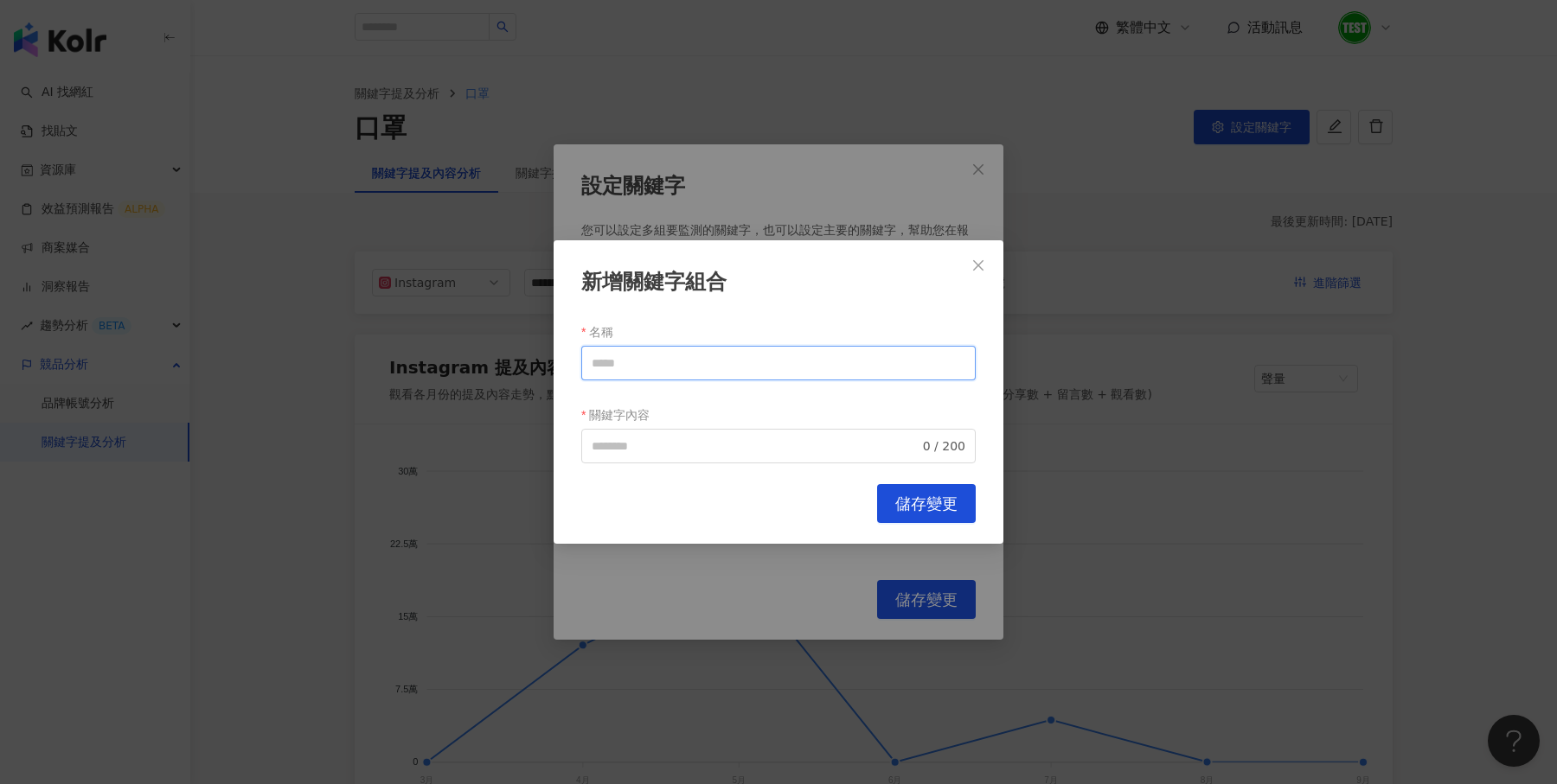
click at [689, 361] on input "名稱" at bounding box center [778, 363] width 395 height 34
type input "*"
type input "***"
paste input "***"
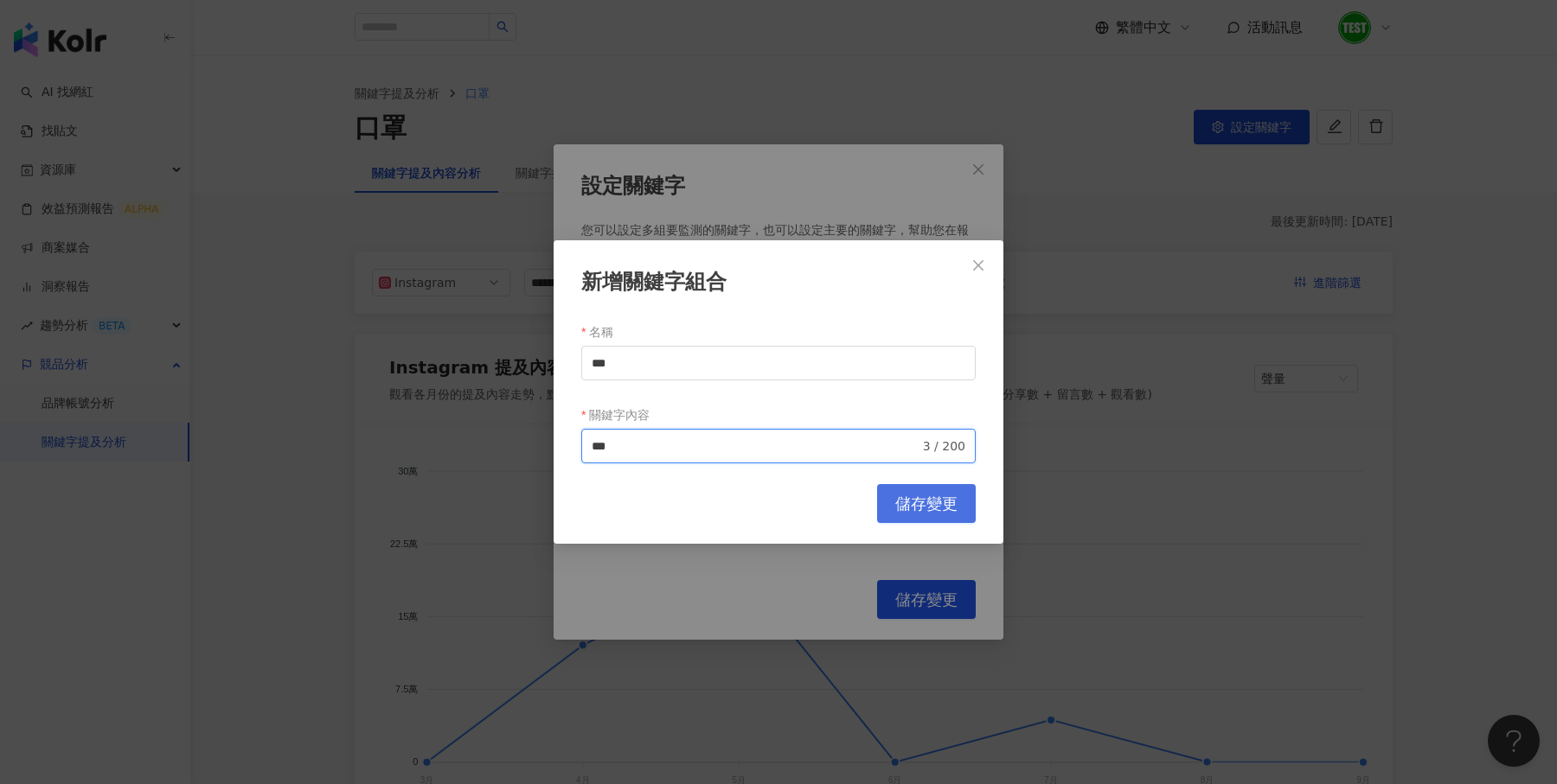
type input "***"
click at [939, 506] on span "儲存變更" at bounding box center [926, 504] width 63 height 19
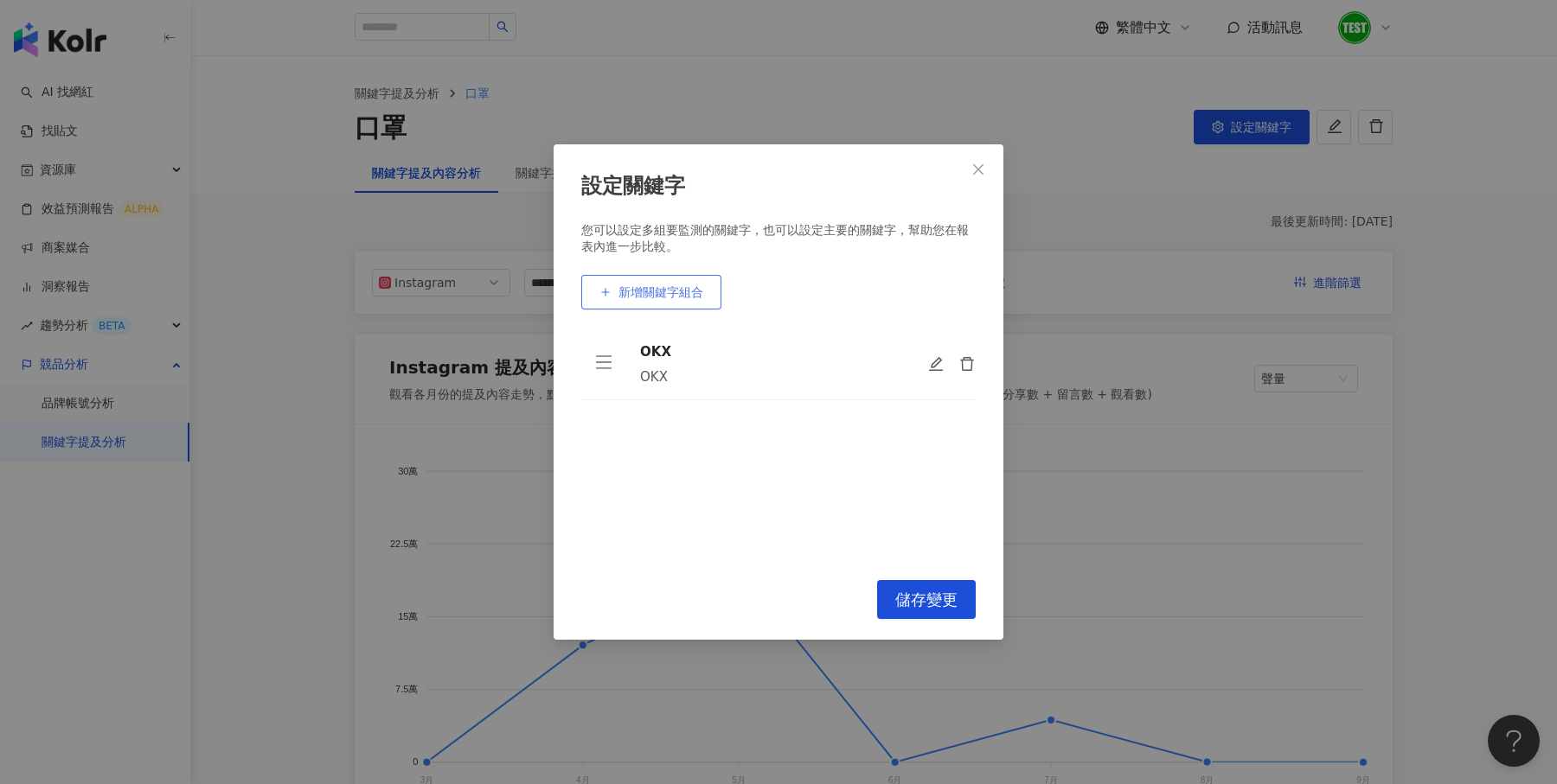
click at [661, 295] on span "新增關鍵字組合" at bounding box center [660, 291] width 84 height 14
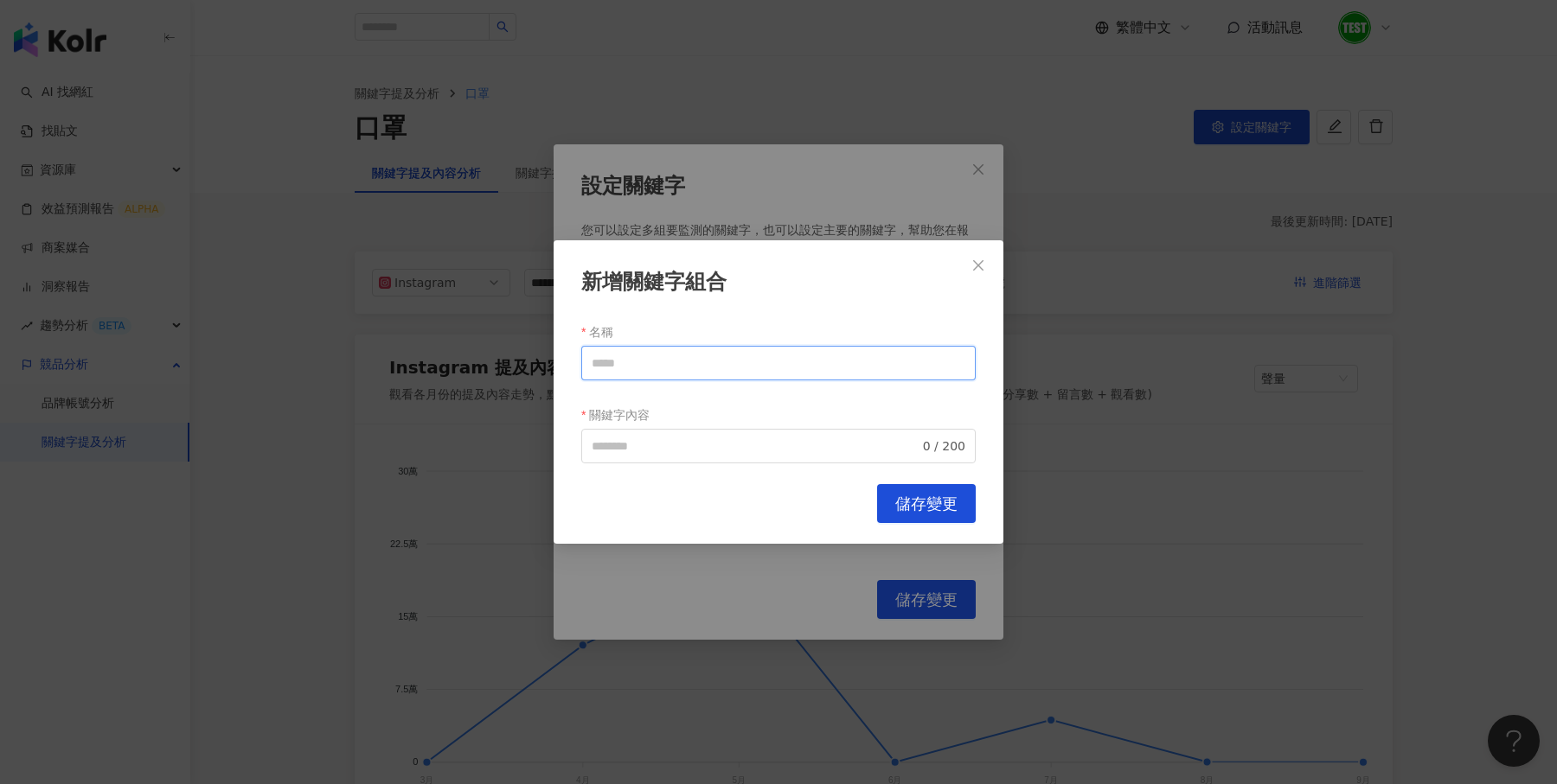
click at [684, 367] on input "名稱" at bounding box center [778, 363] width 395 height 34
type input "*"
type input "**"
paste input "**"
type input "**"
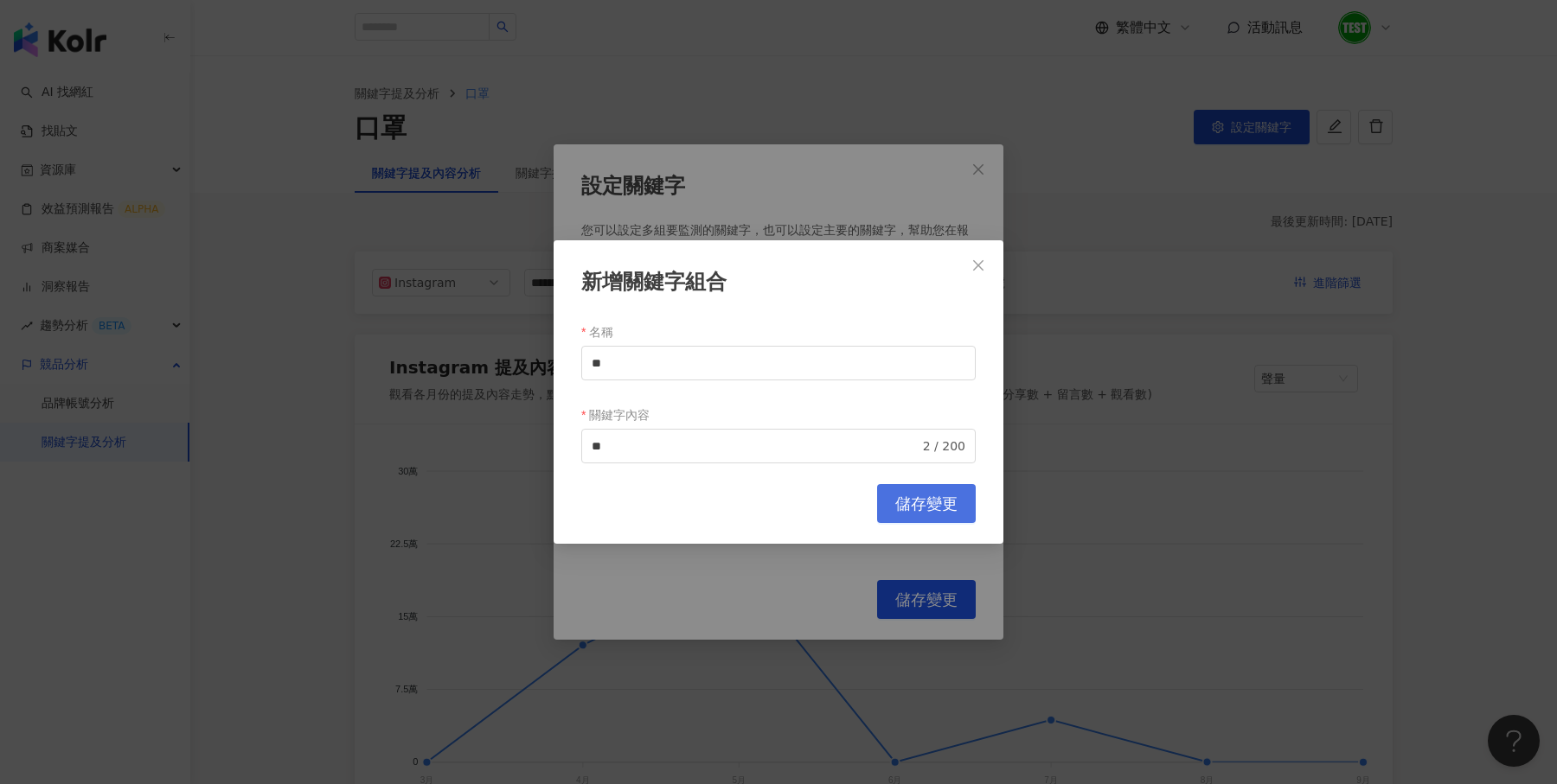
click at [918, 487] on button "儲存變更" at bounding box center [926, 504] width 99 height 39
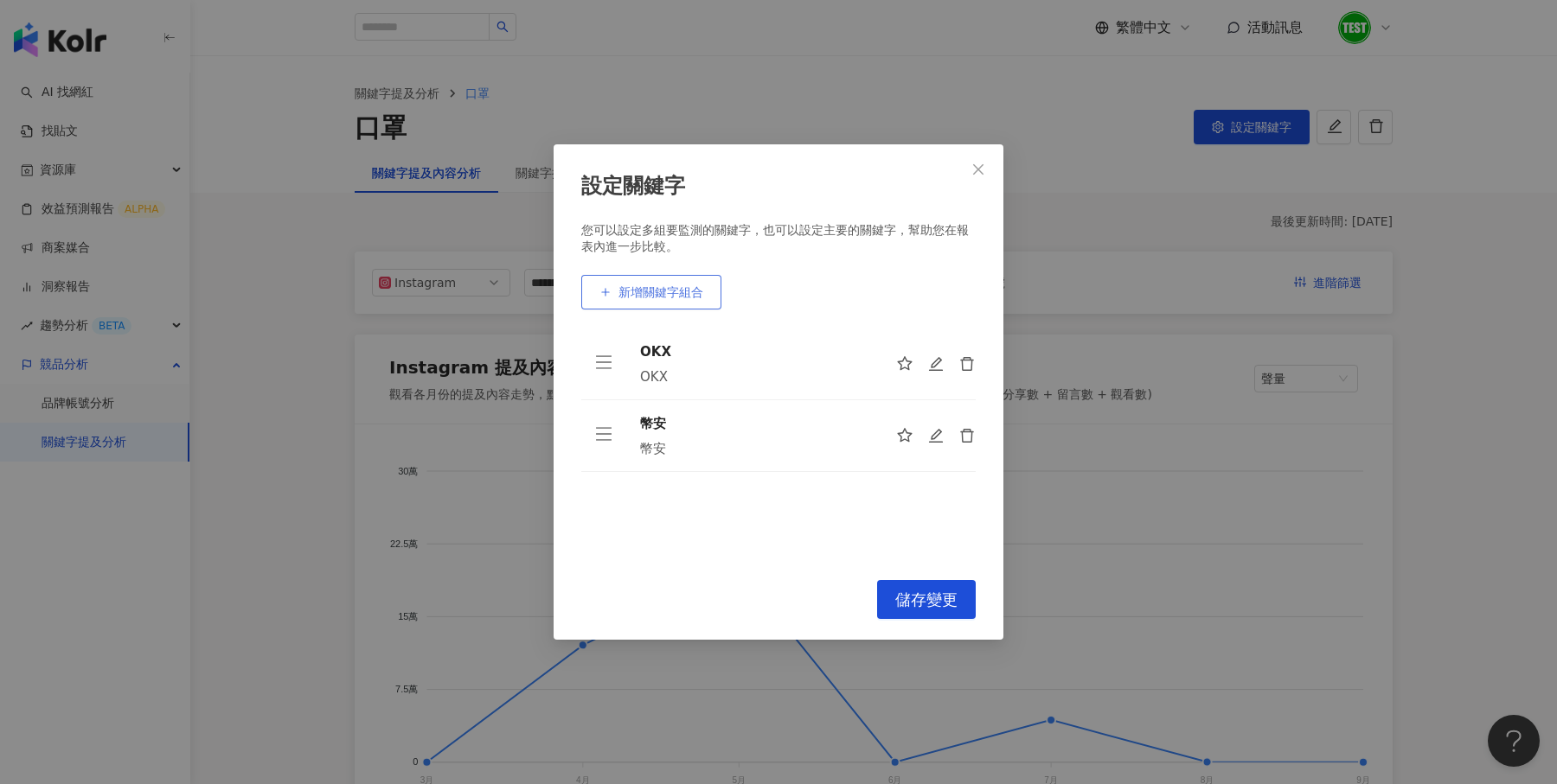
click at [658, 284] on button "新增關鍵字組合" at bounding box center [651, 292] width 140 height 34
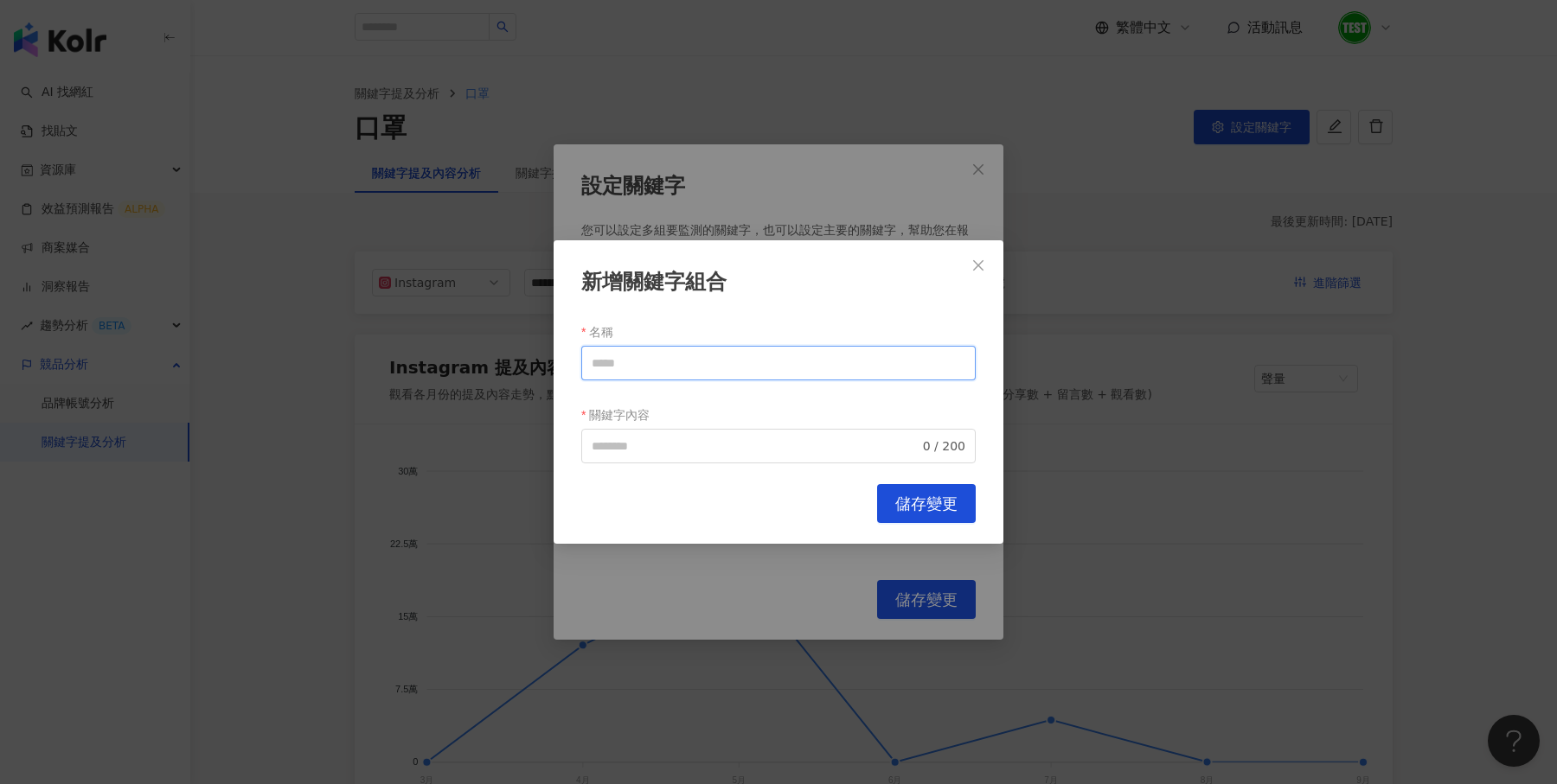
click at [690, 361] on input "名稱" at bounding box center [778, 363] width 395 height 34
type input "*"
type input "*****"
paste input "*****"
type input "*****"
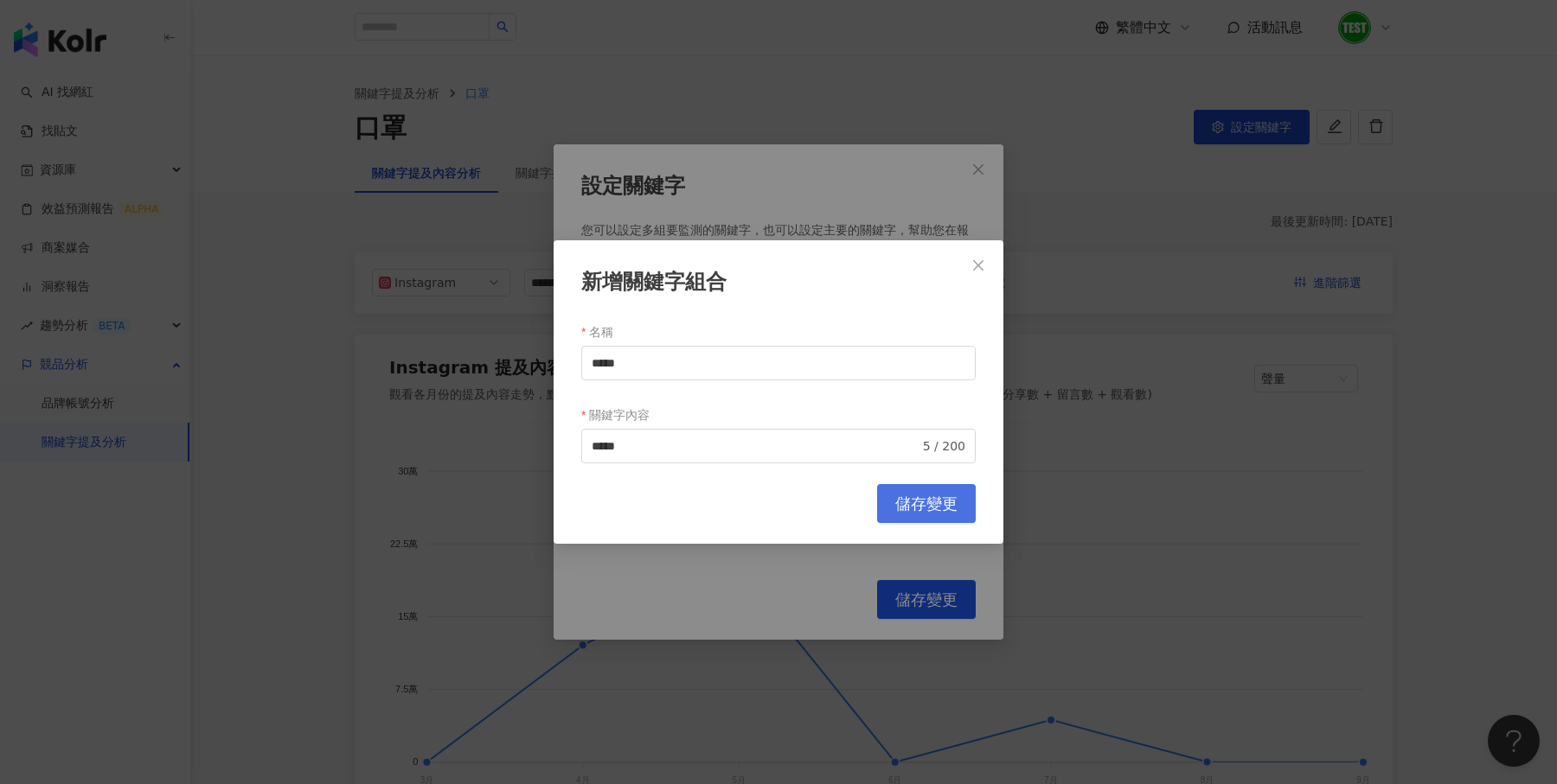
click at [924, 492] on button "儲存變更" at bounding box center [926, 504] width 99 height 39
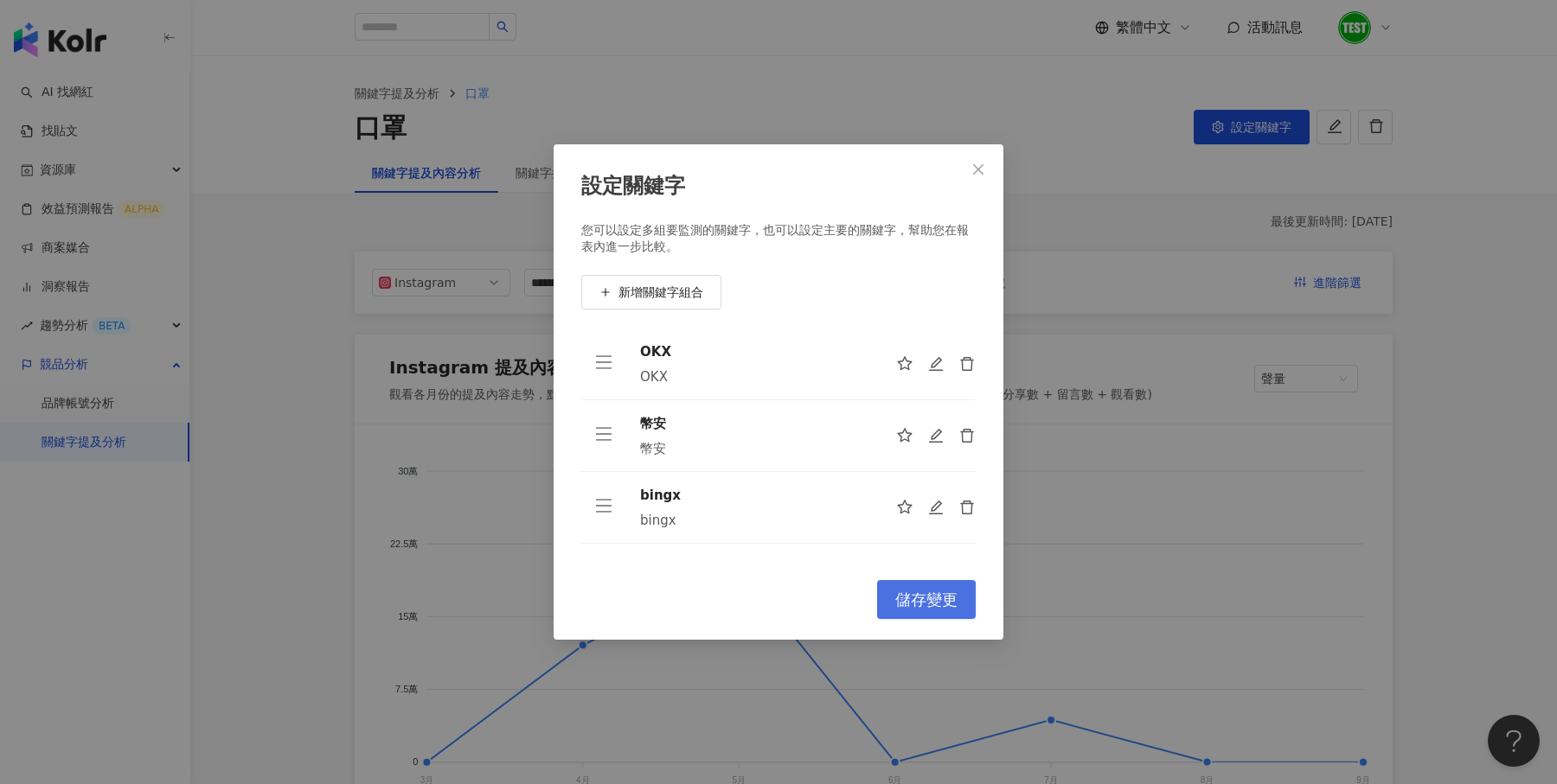
click at [910, 594] on span "儲存變更" at bounding box center [926, 600] width 63 height 19
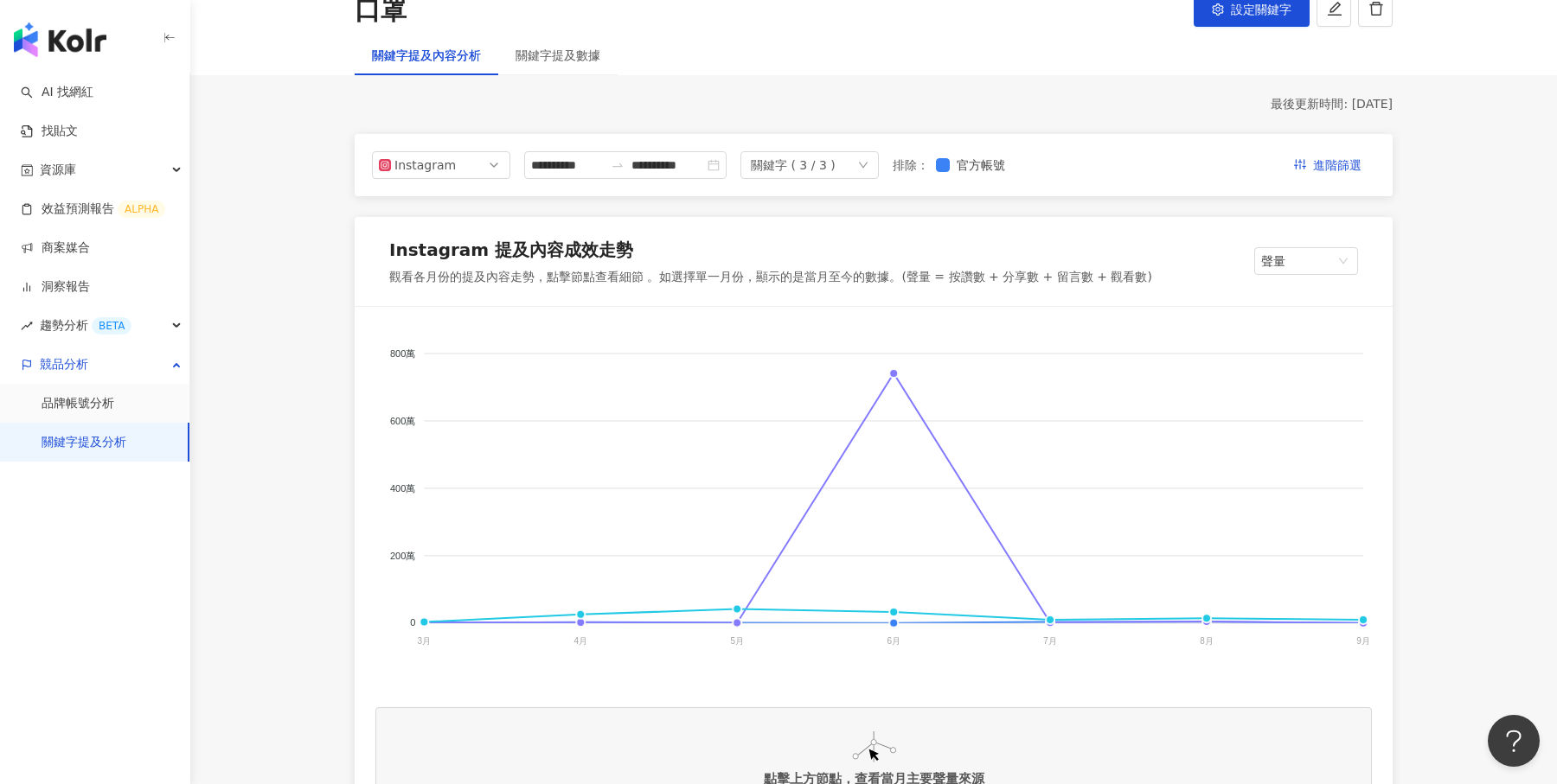
scroll to position [52, 0]
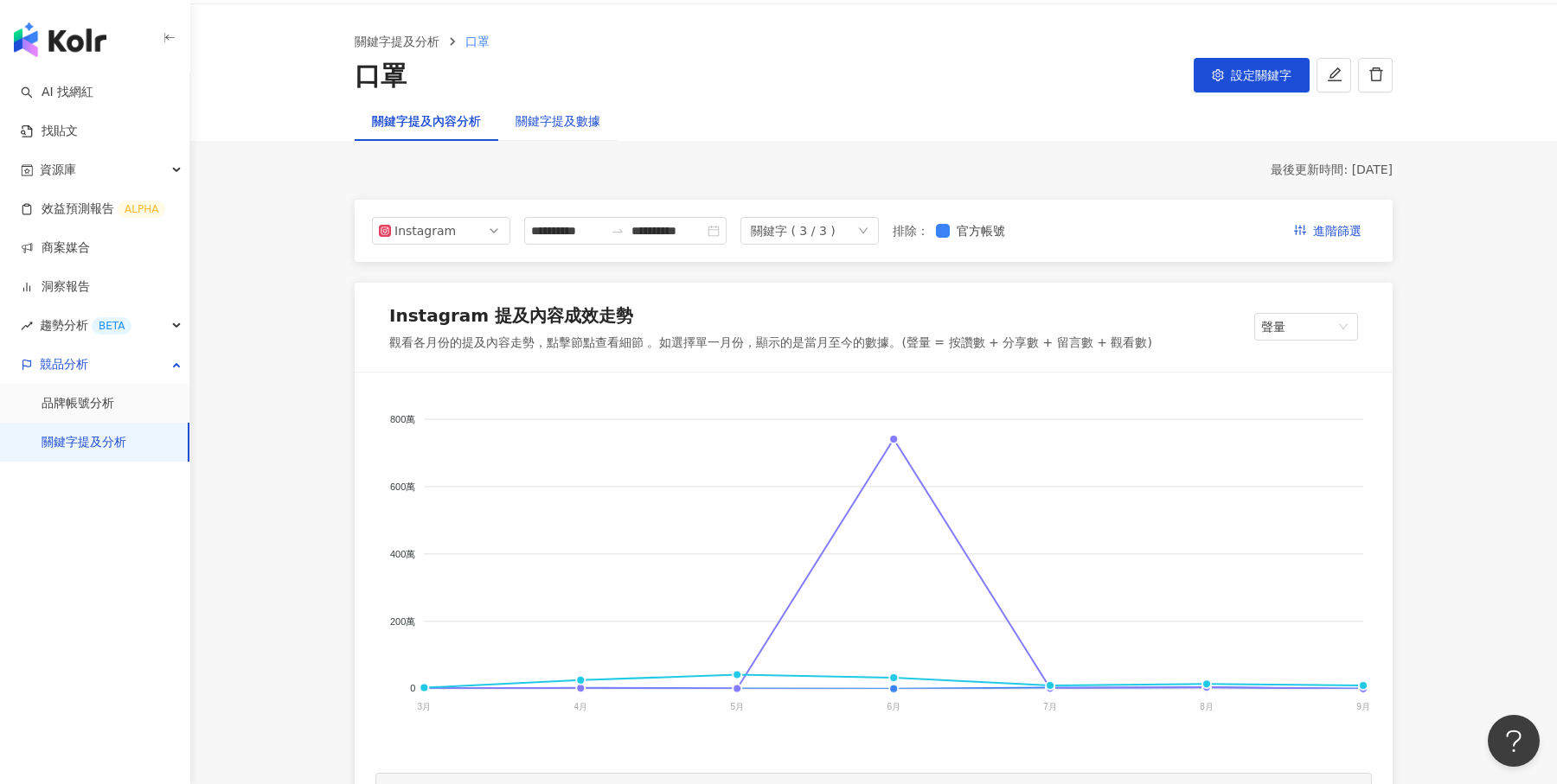
click at [561, 124] on div "關鍵字提及數據" at bounding box center [557, 121] width 84 height 19
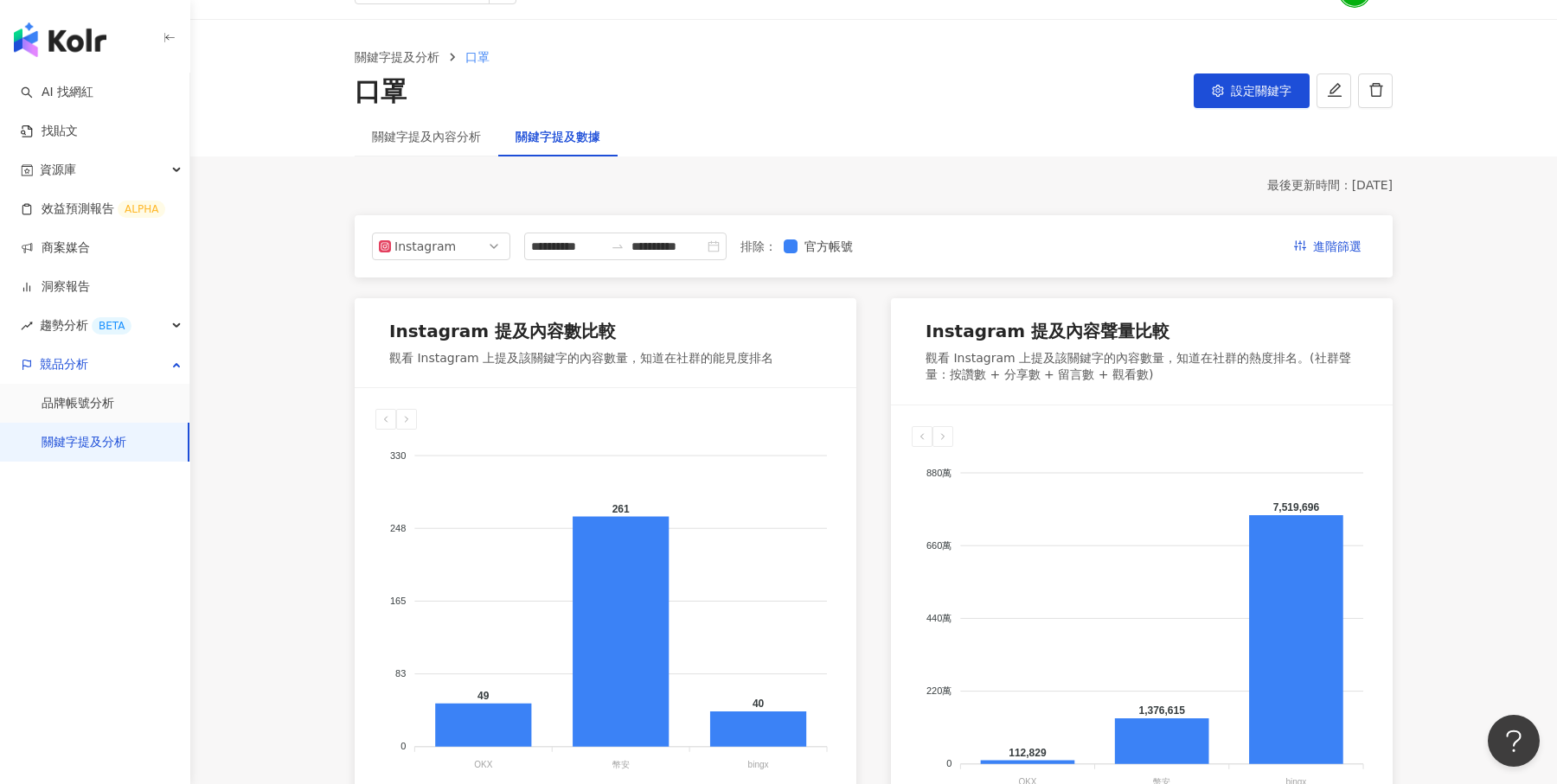
scroll to position [84, 0]
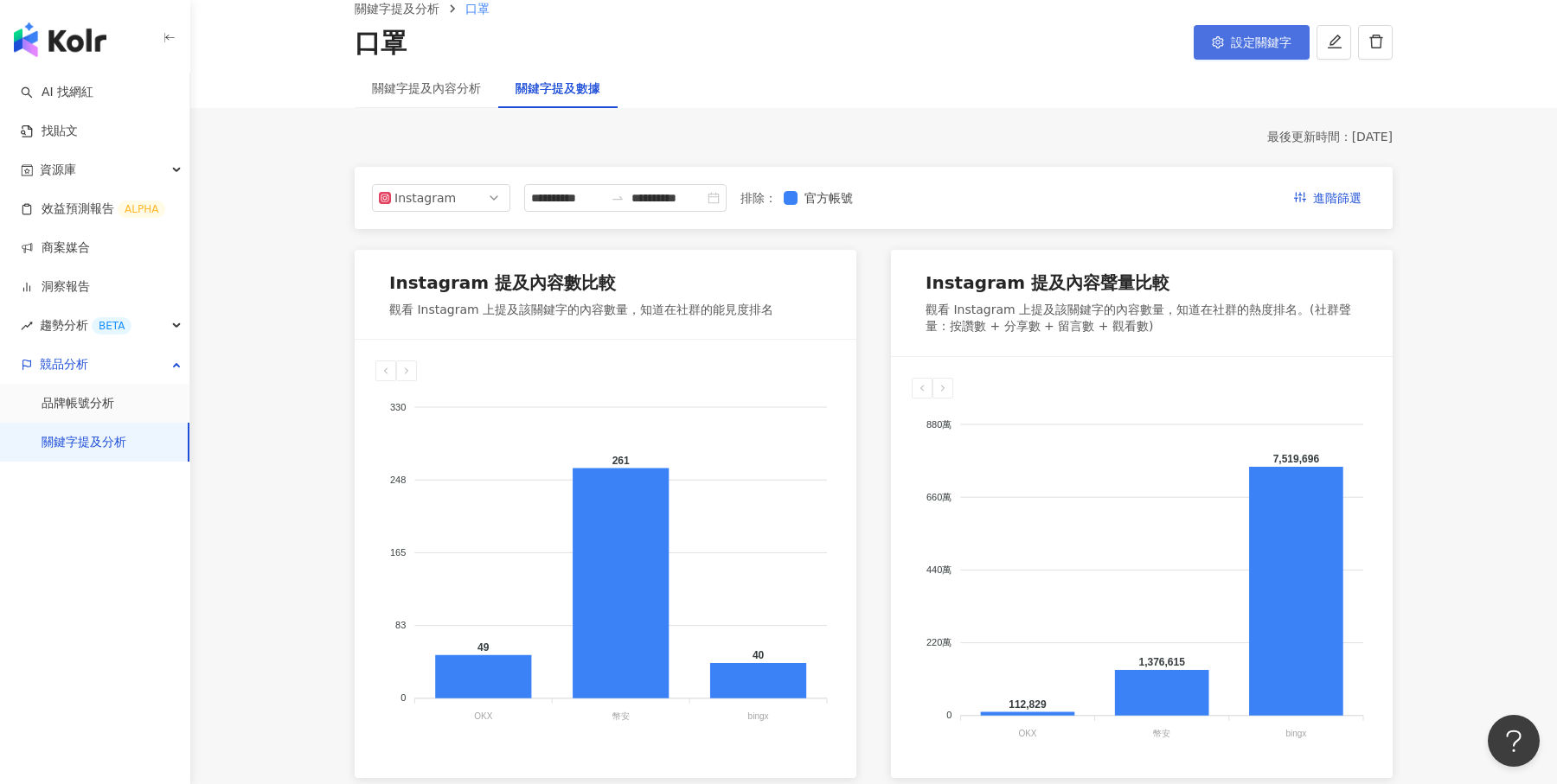
click at [1267, 50] on button "設定關鍵字" at bounding box center [1252, 43] width 116 height 34
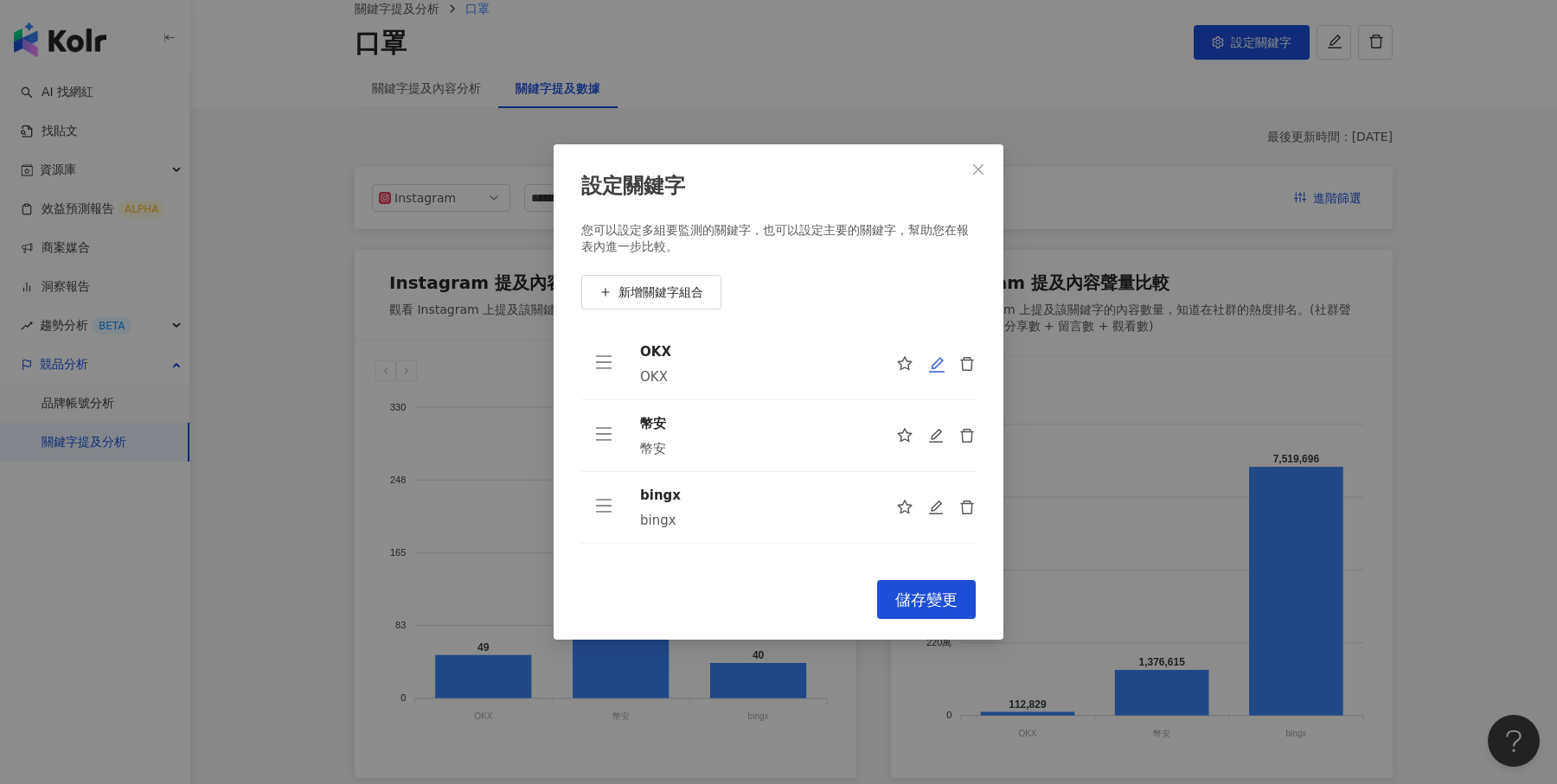
click at [941, 367] on icon "edit" at bounding box center [936, 365] width 17 height 17
type input "***"
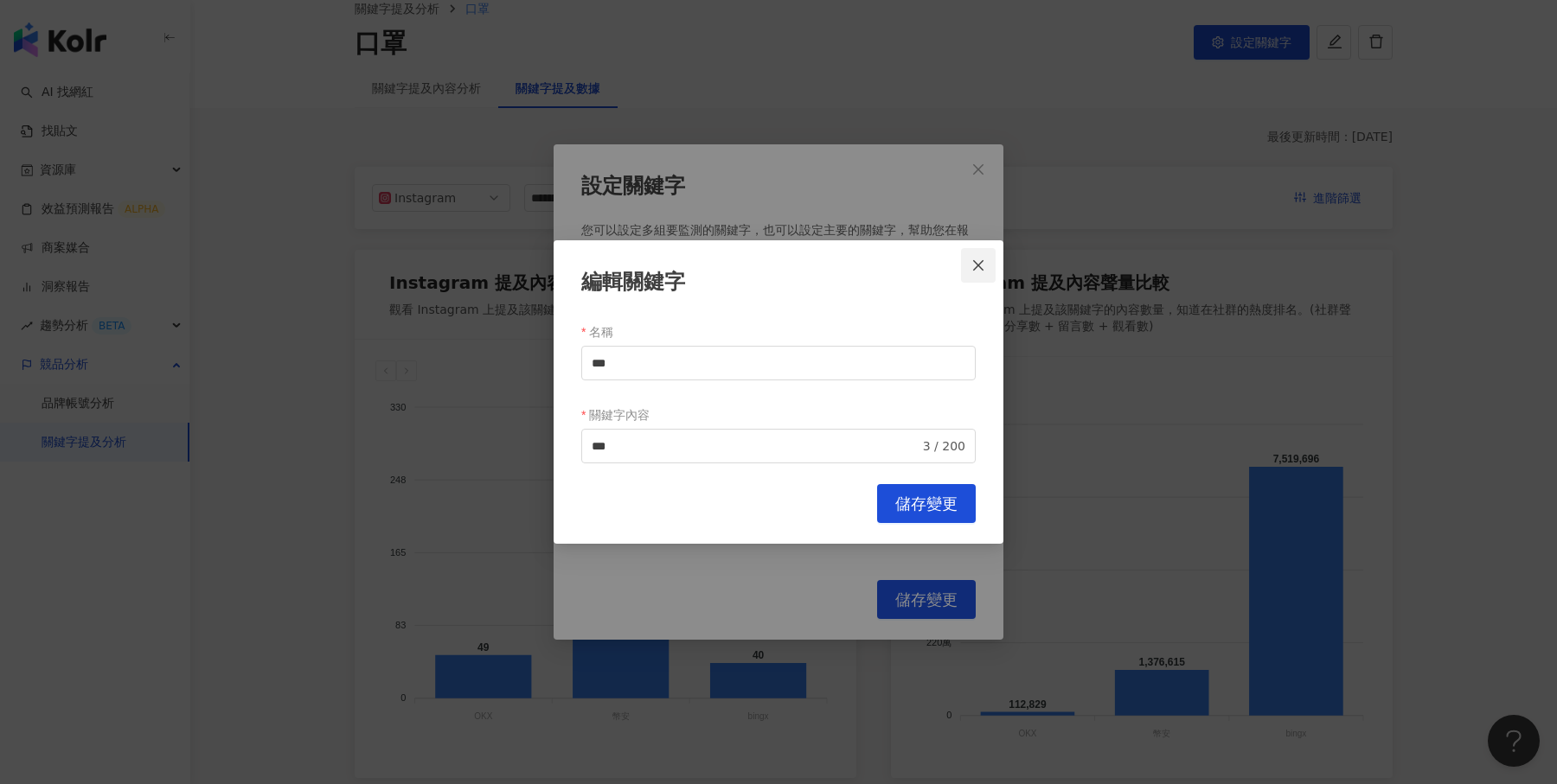
click at [975, 258] on button "Close" at bounding box center [979, 265] width 34 height 34
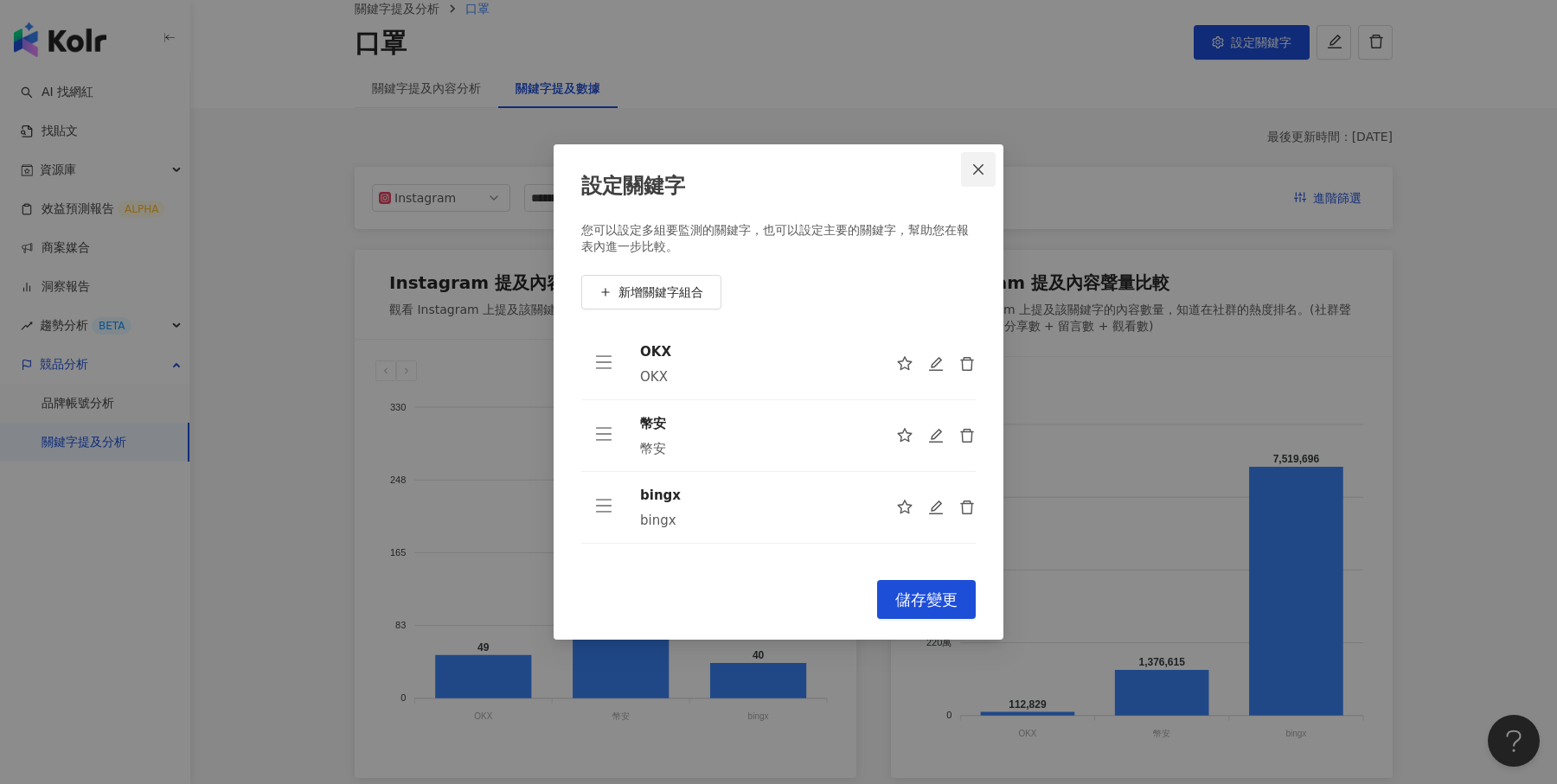
click at [973, 169] on icon "close" at bounding box center [978, 169] width 14 height 14
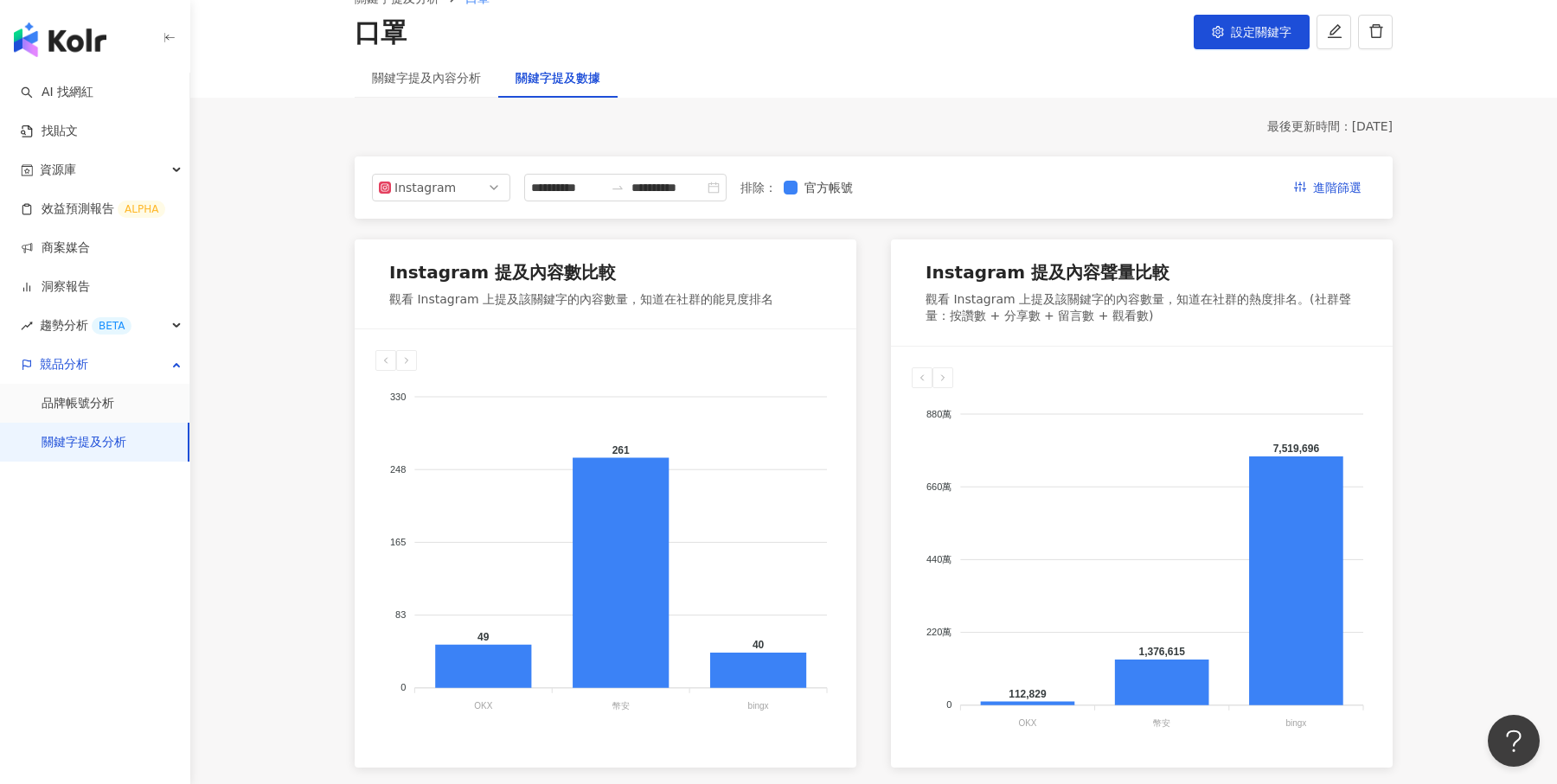
scroll to position [66, 0]
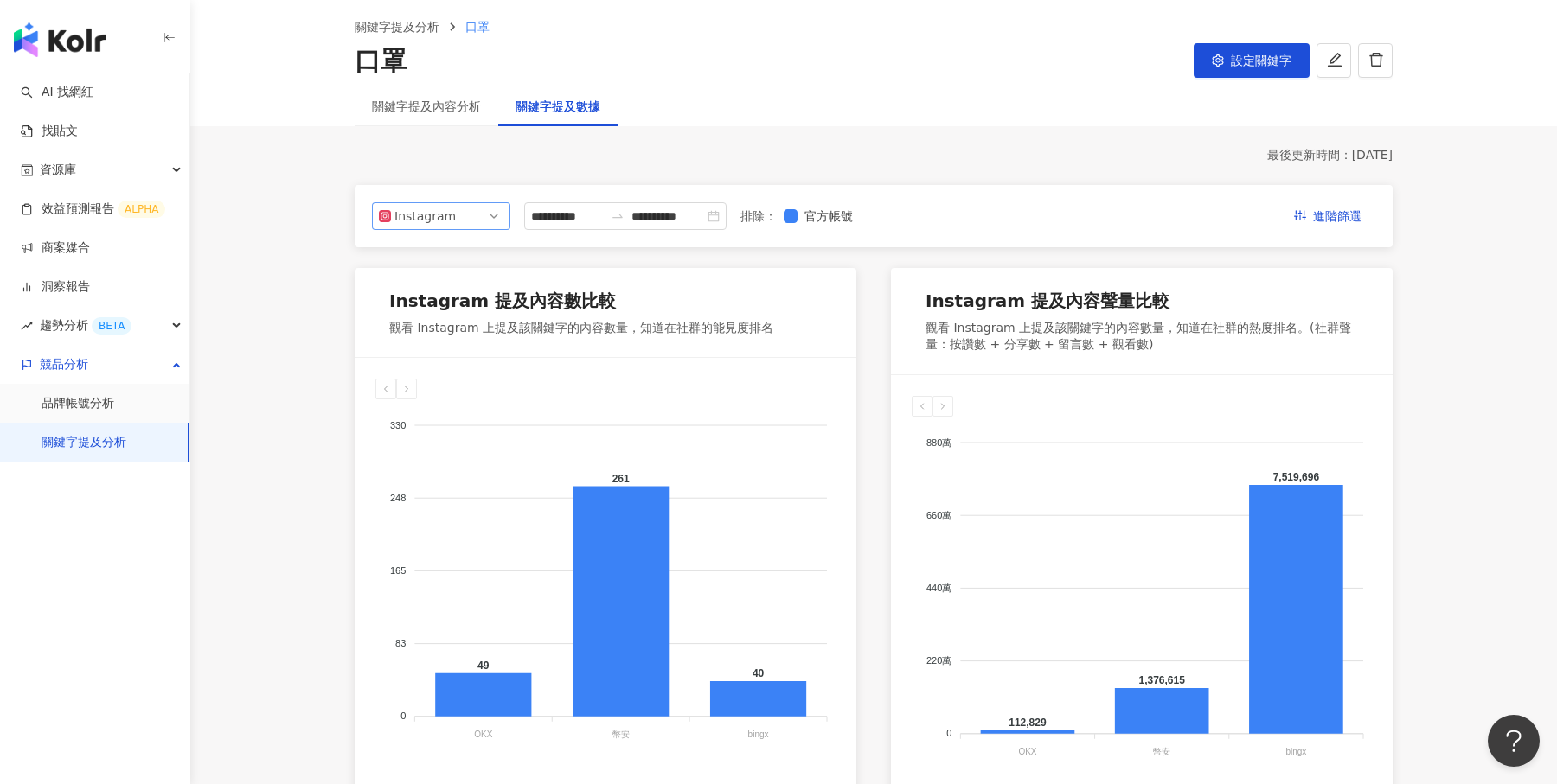
click at [478, 213] on span "Instagram" at bounding box center [440, 216] width 124 height 26
click at [605, 275] on div "Instagram 提及內容數比較 觀看 Instagram 上提及該關鍵字的內容數量，知道在社群的能見度排名" at bounding box center [606, 312] width 502 height 90
click at [604, 220] on input "**********" at bounding box center [567, 216] width 73 height 19
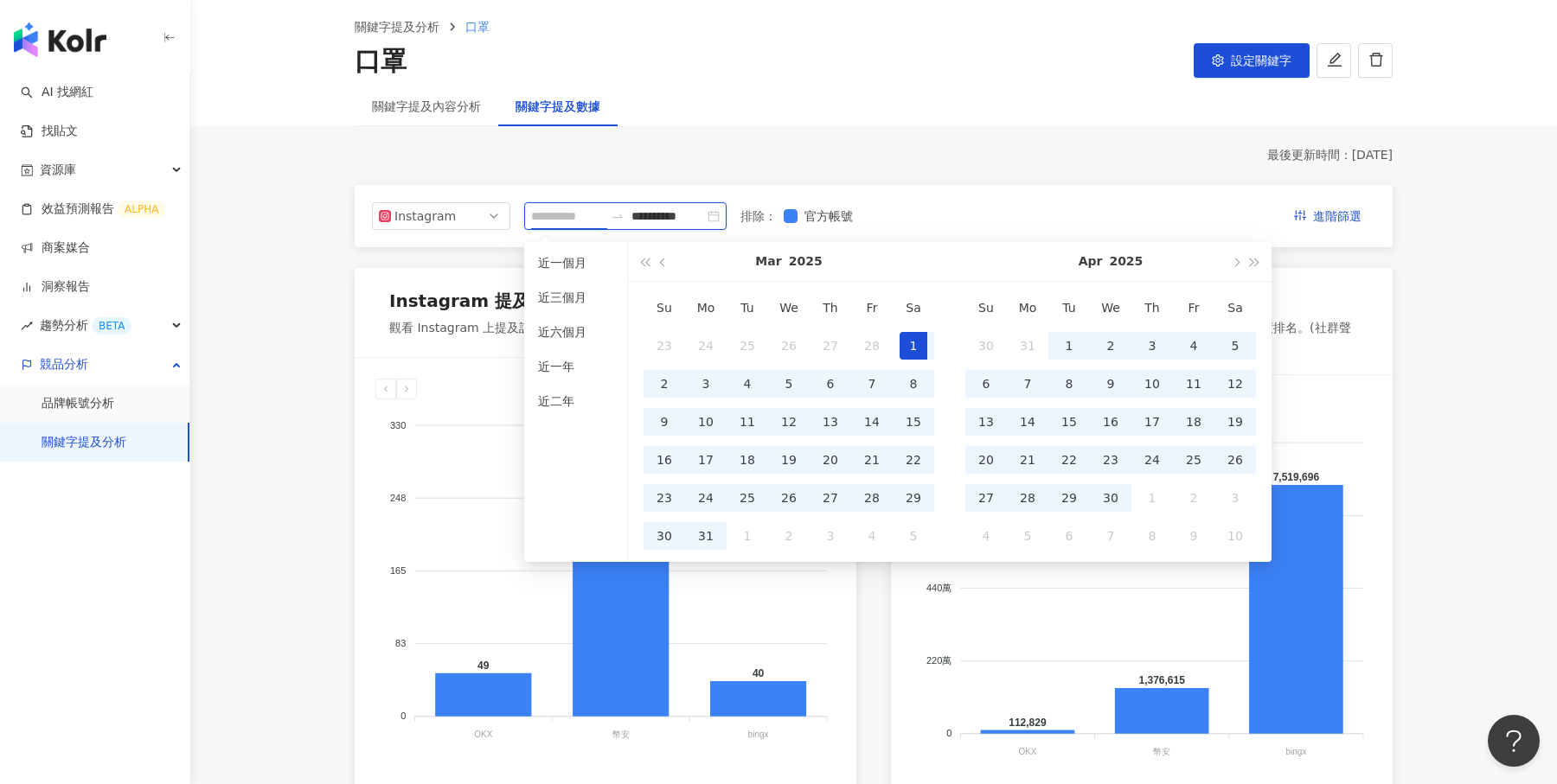
type input "**********"
click at [1005, 188] on div "**********" at bounding box center [873, 216] width 1038 height 63
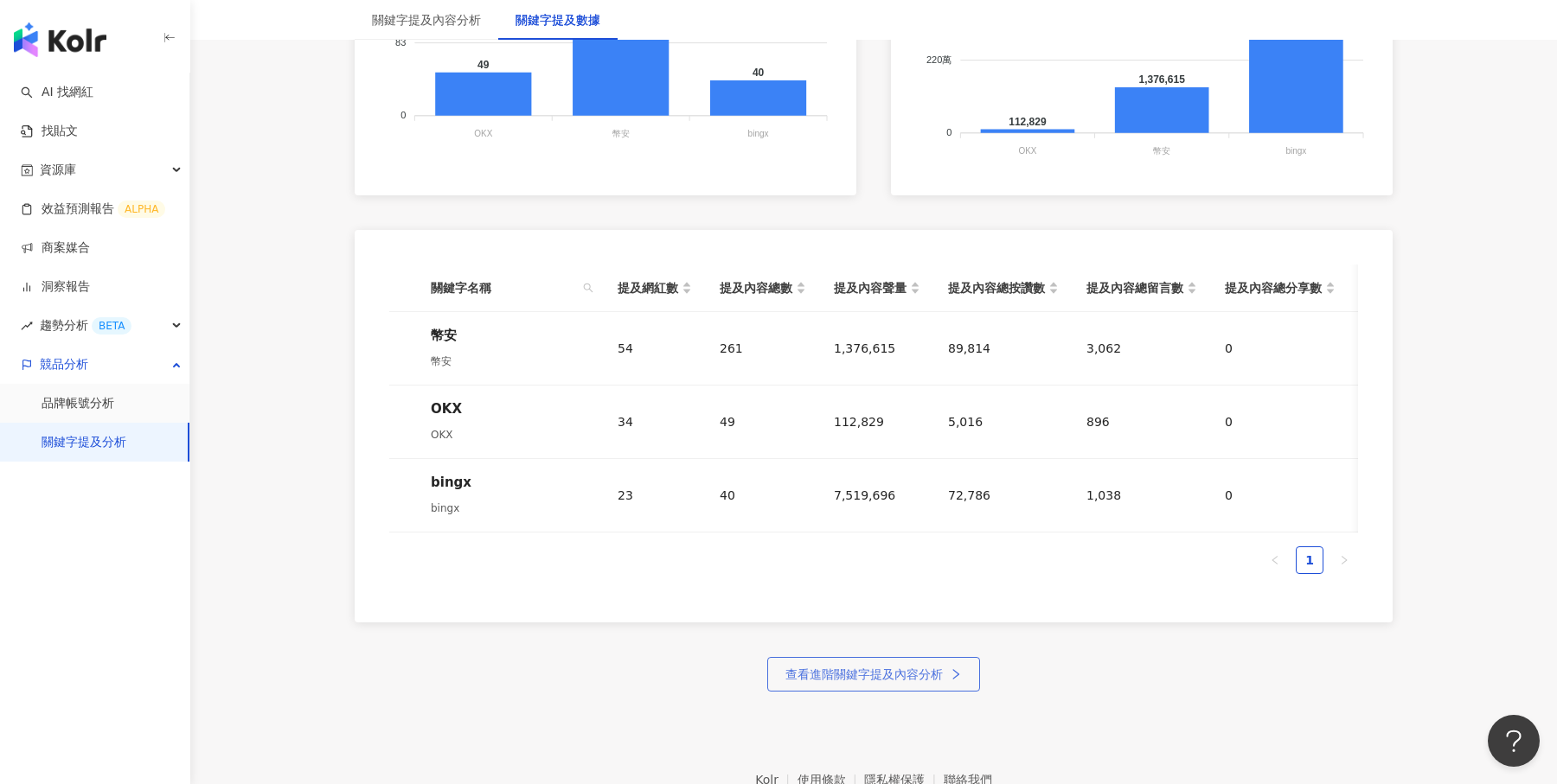
scroll to position [680, 0]
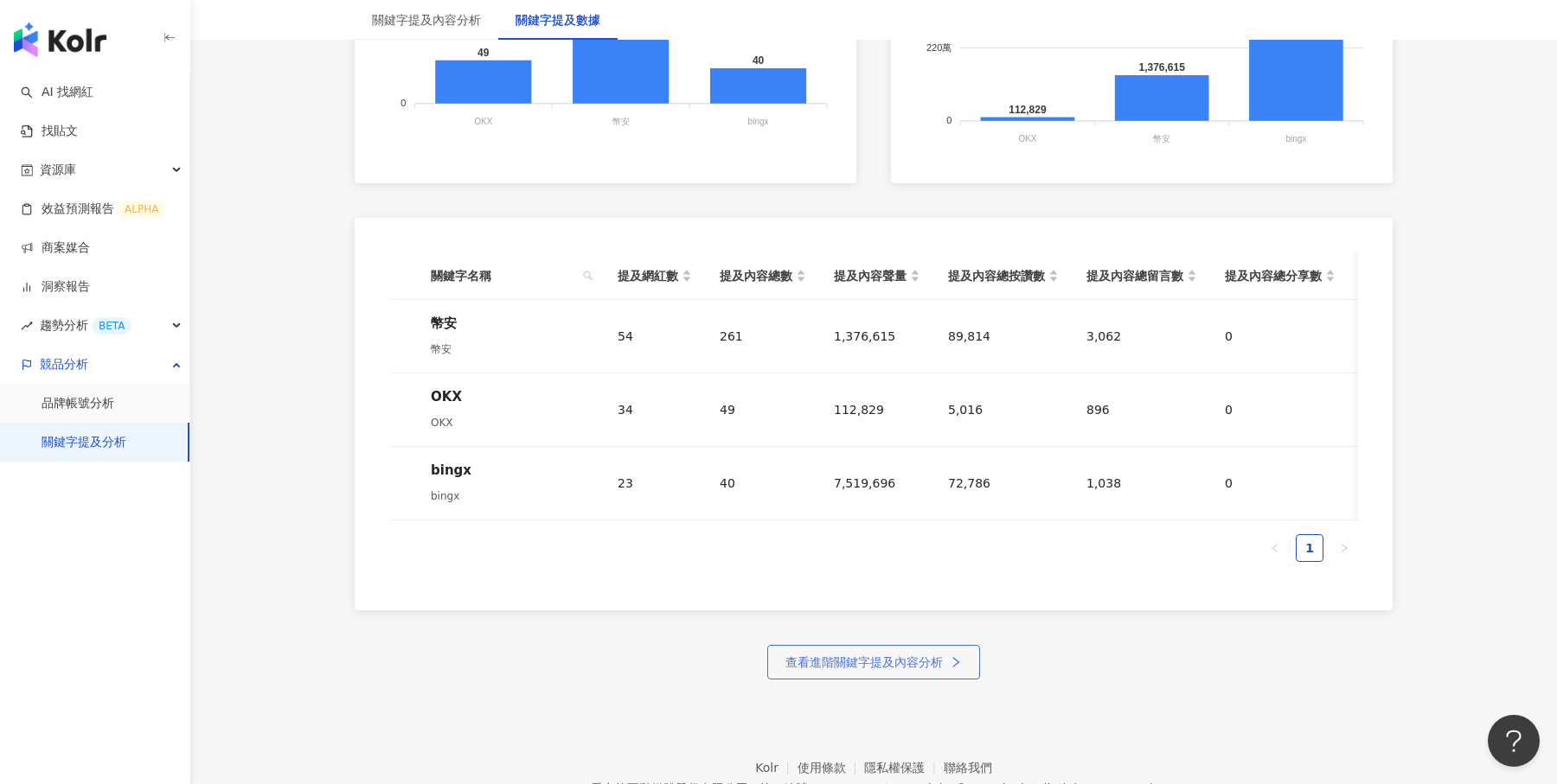
click at [889, 656] on span "查看進階關鍵字提及內容分析" at bounding box center [863, 662] width 157 height 14
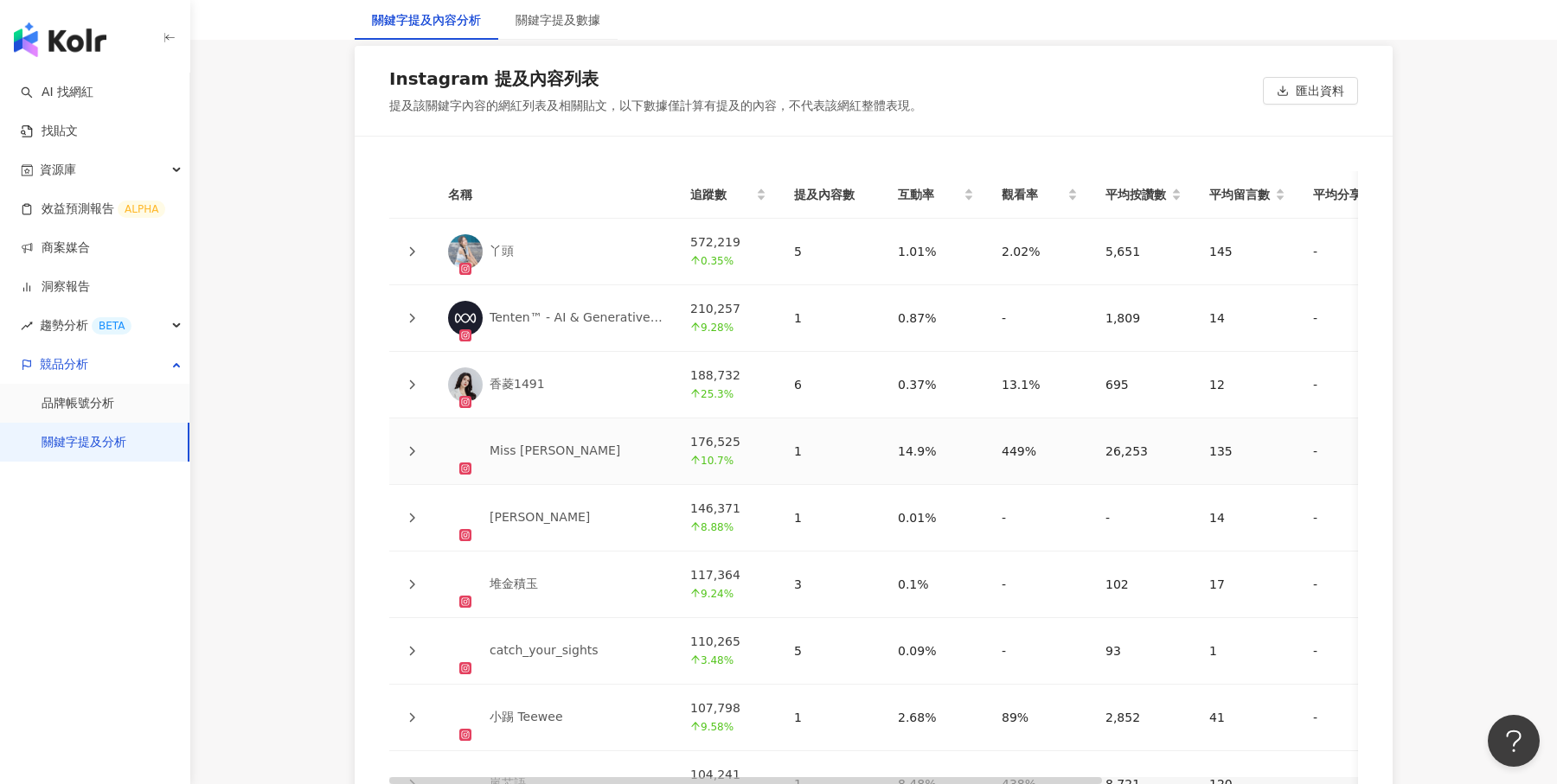
scroll to position [3864, 0]
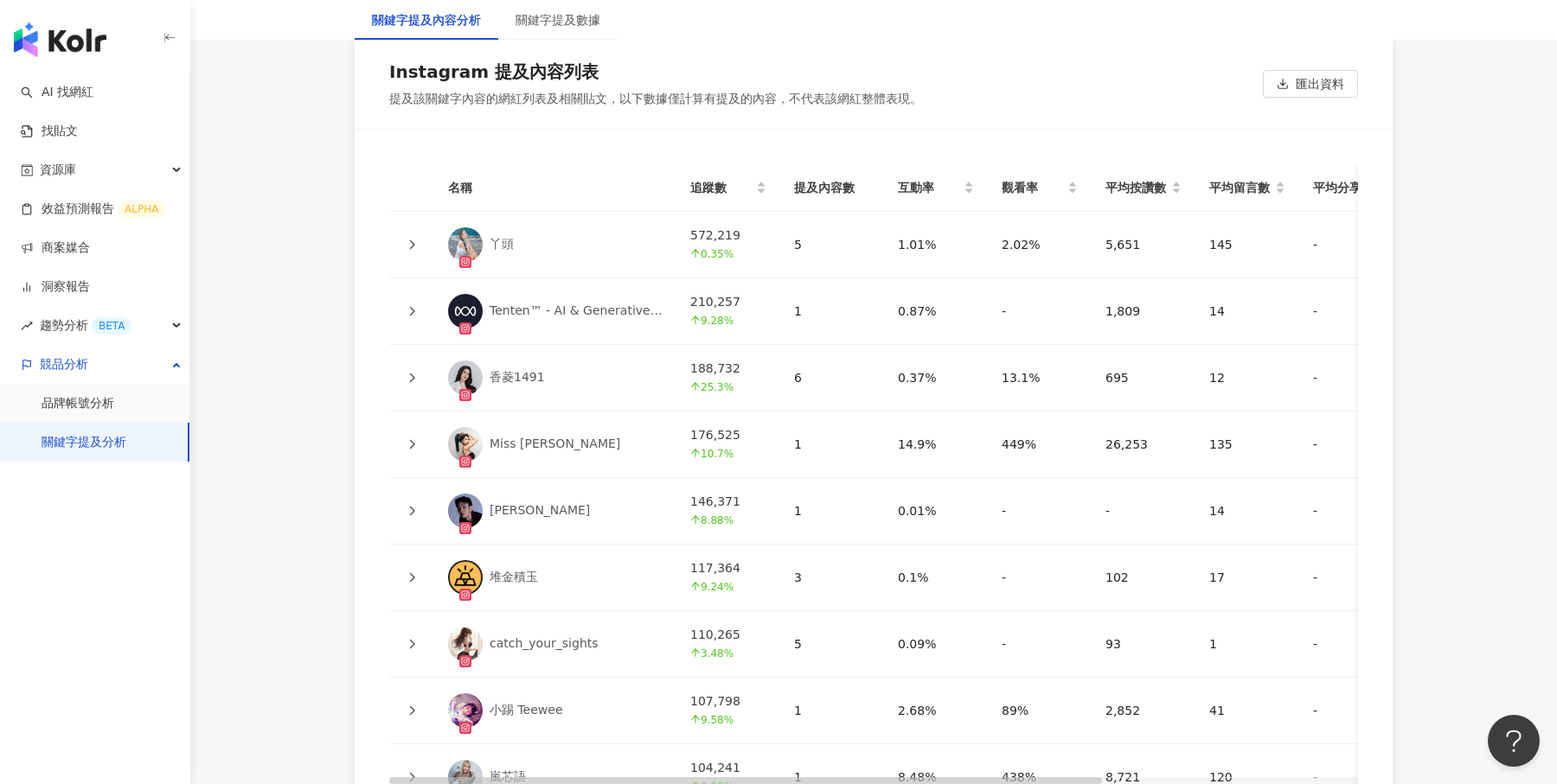
click at [414, 374] on icon at bounding box center [413, 378] width 5 height 9
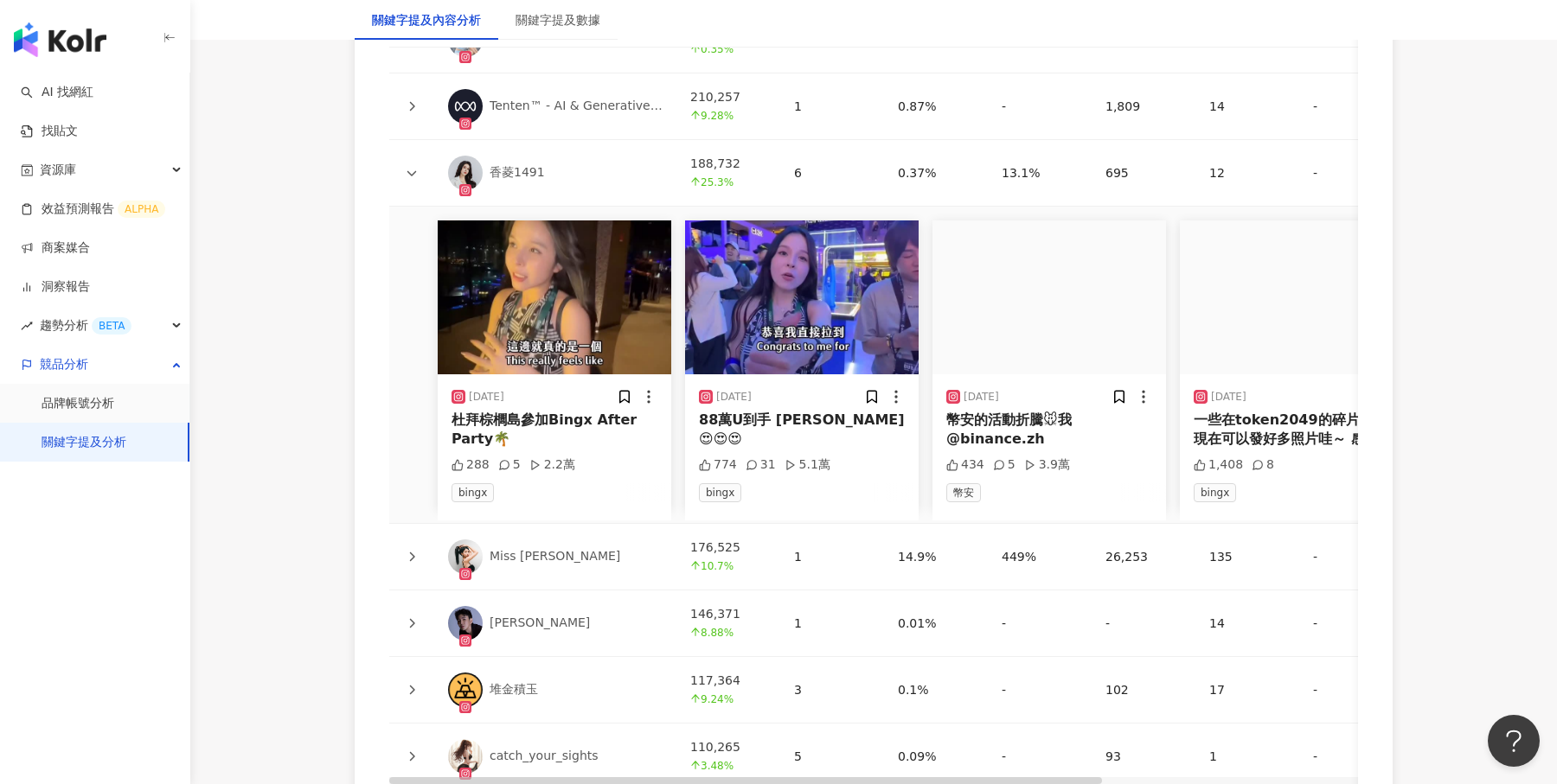
scroll to position [4085, 0]
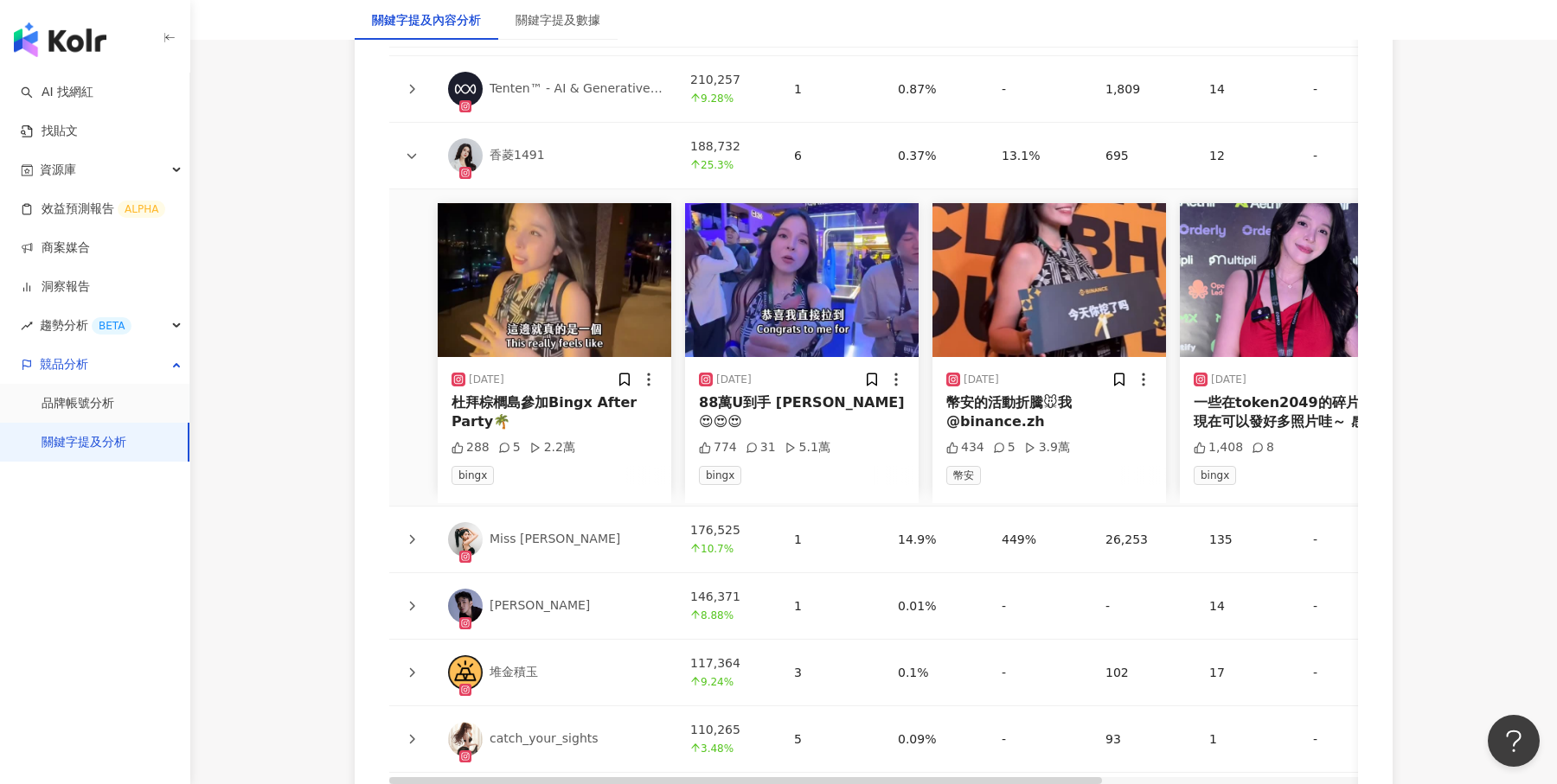
click at [414, 535] on icon at bounding box center [411, 539] width 10 height 10
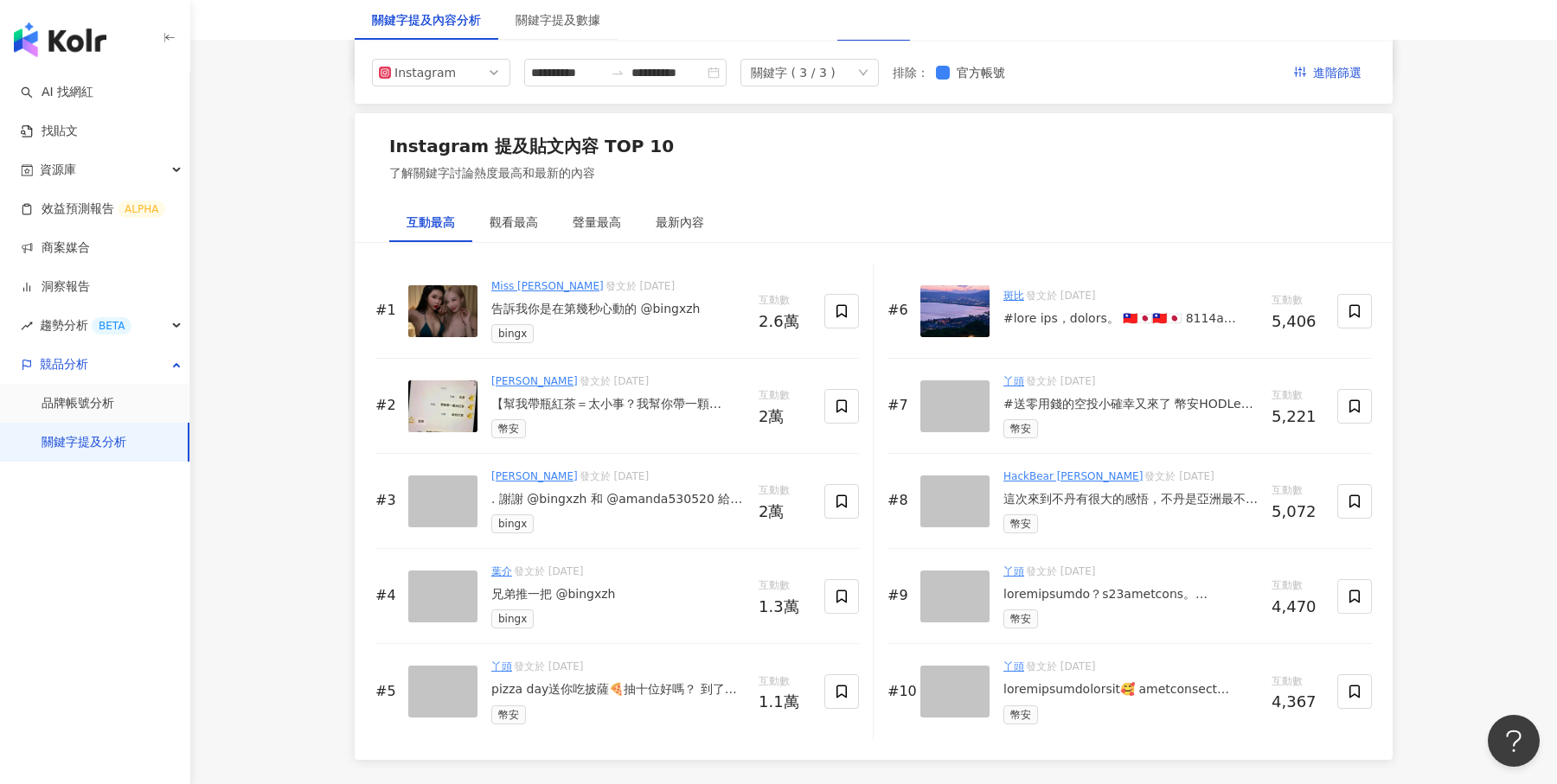
scroll to position [2553, 0]
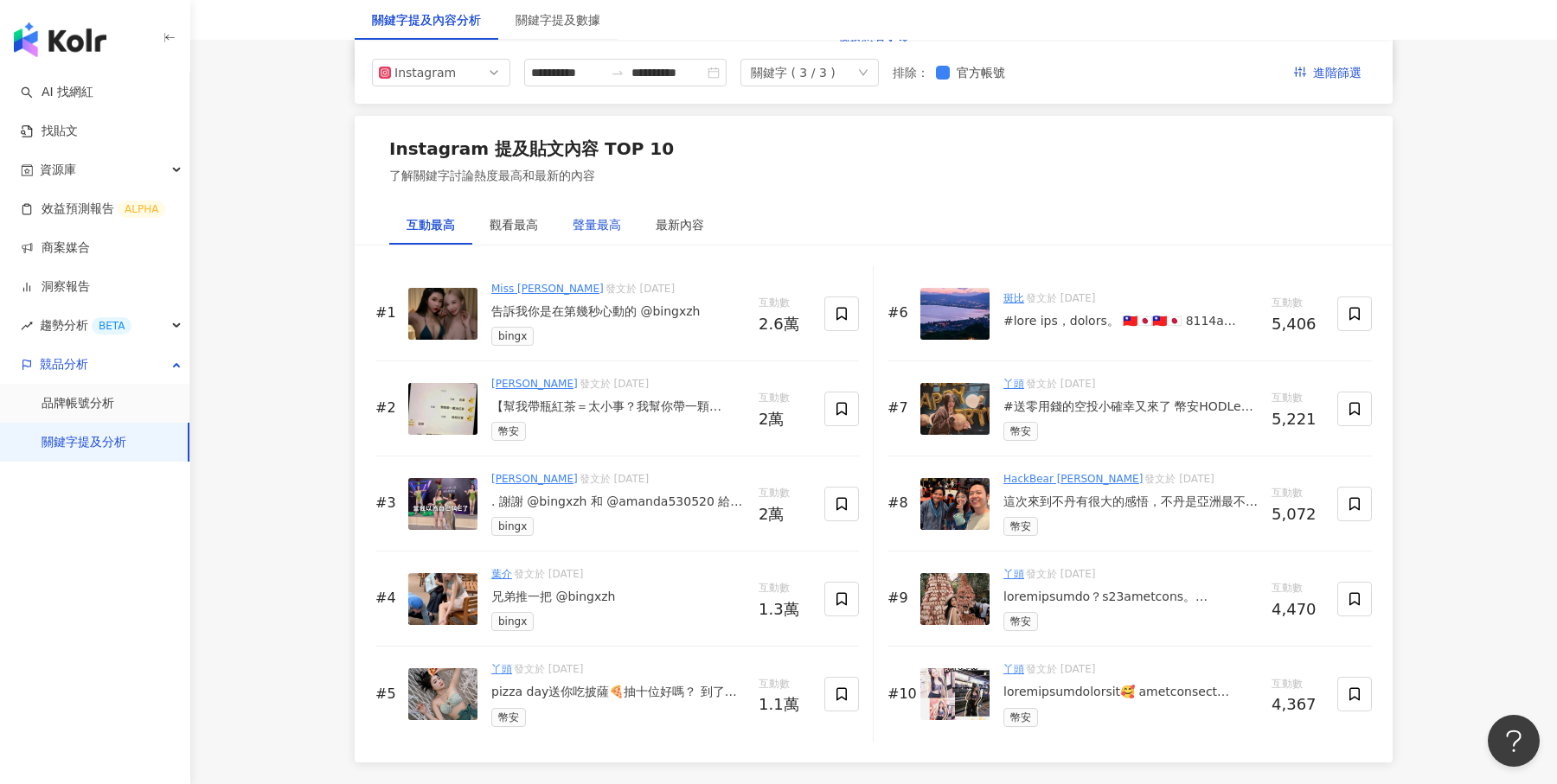
click at [593, 215] on div "聲量最高" at bounding box center [596, 224] width 48 height 19
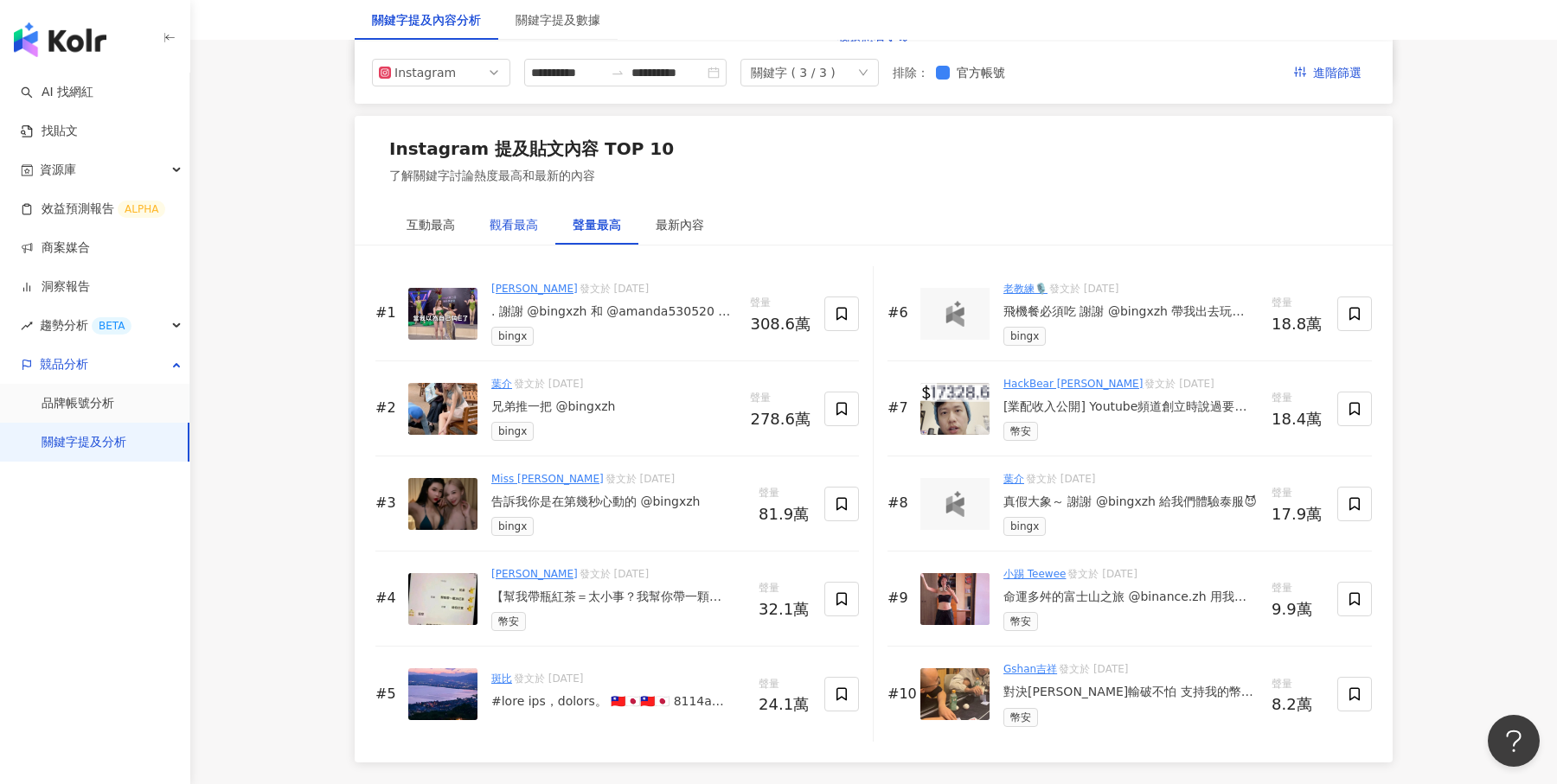
click at [496, 216] on div "觀看最高" at bounding box center [513, 224] width 48 height 19
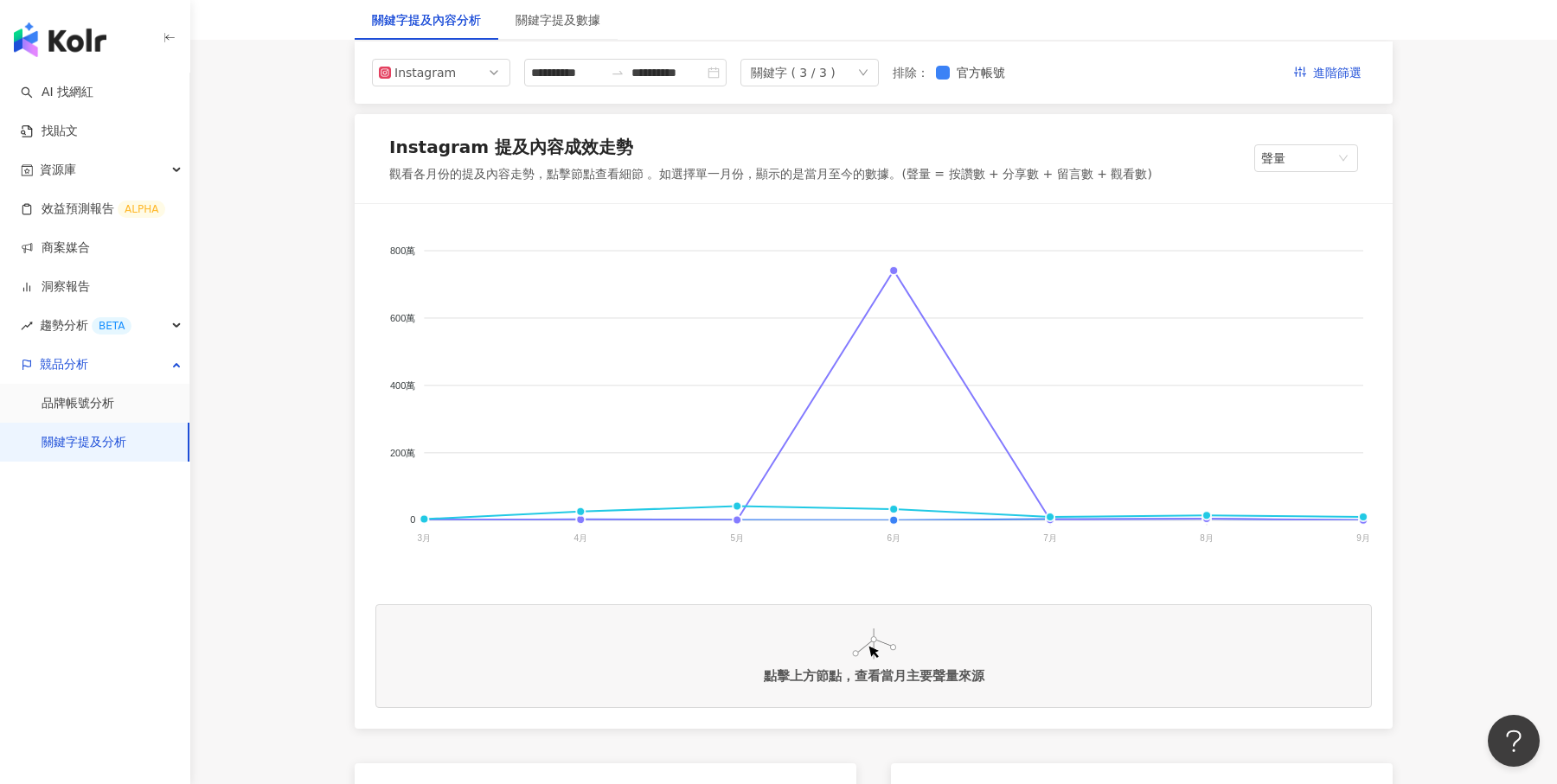
scroll to position [218, 0]
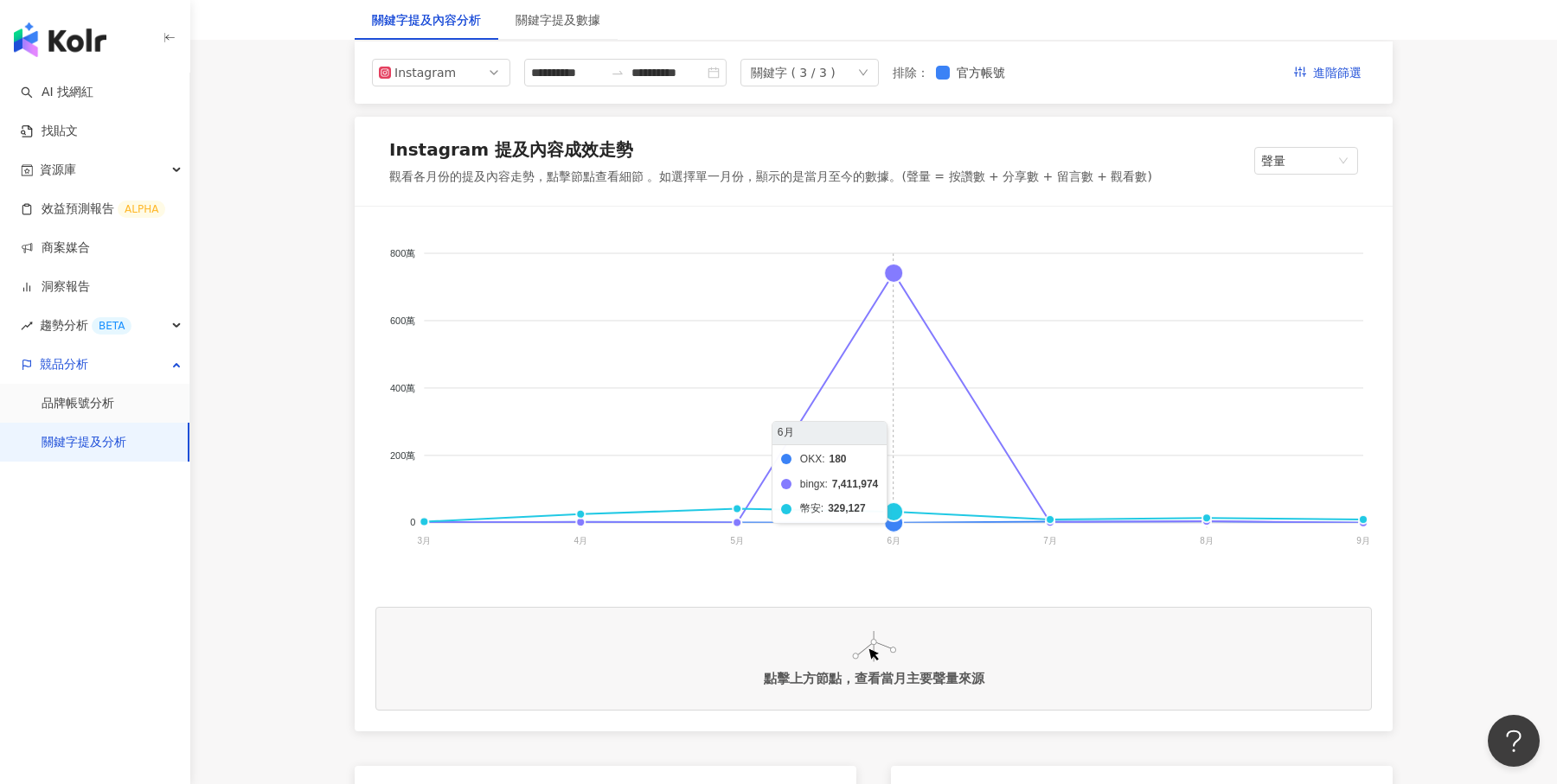
click at [893, 273] on foreignobject "OKX bingx 幣安" at bounding box center [874, 400] width 997 height 346
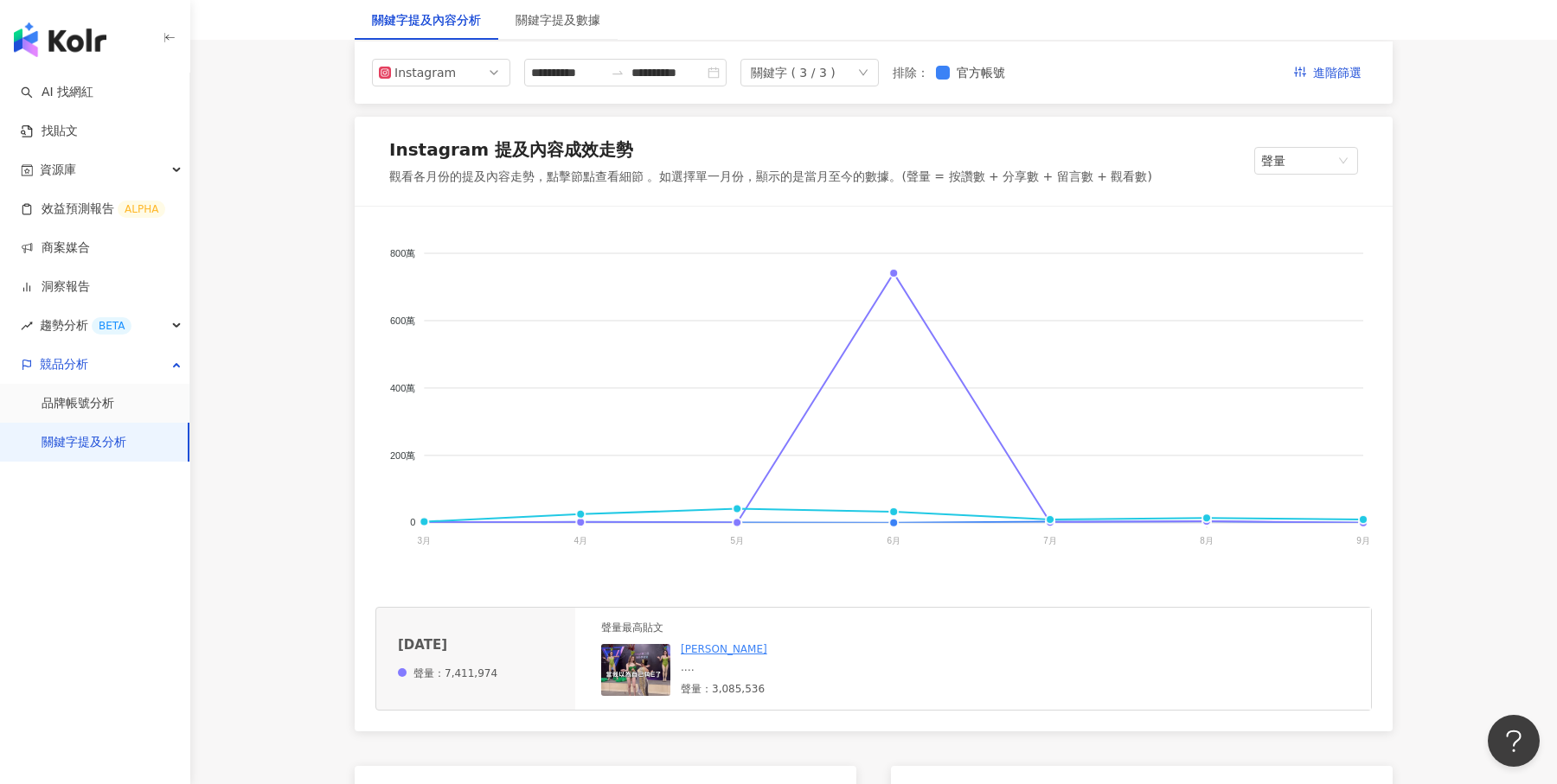
click at [744, 662] on div ". 謝謝 @bingxzh 和 @amanda530520 給我一個有趣的旅程 ✈️ ❤️" at bounding box center [811, 668] width 260 height 15
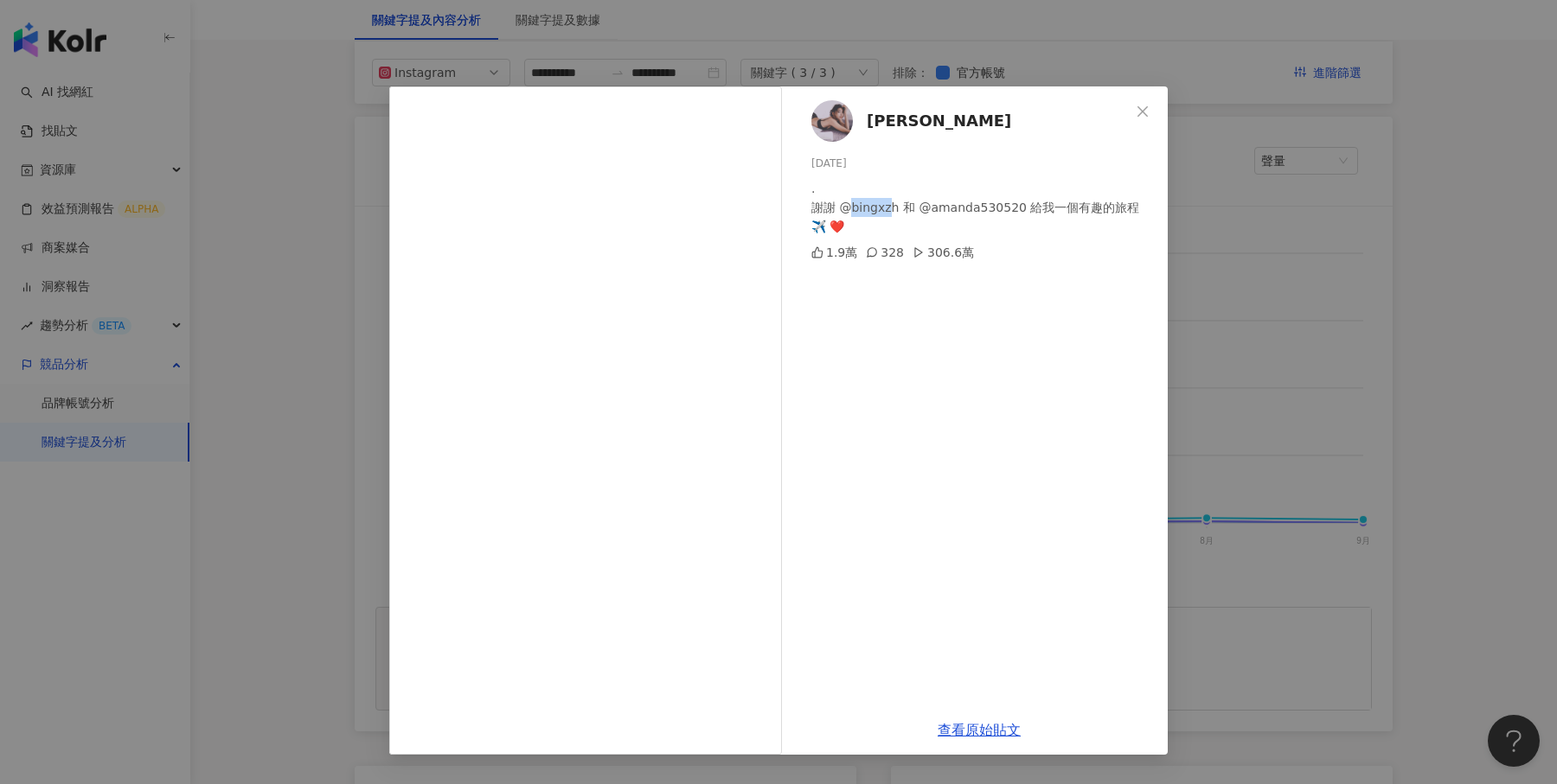
drag, startPoint x: 849, startPoint y: 209, endPoint x: 888, endPoint y: 209, distance: 39.0
click at [888, 209] on div ". 謝謝 @bingxzh 和 @amanda530520 給我一個有趣的旅程 ✈️ ❤️" at bounding box center [982, 207] width 342 height 57
click at [1048, 281] on div "賴瀅羽 Nini 2025/6/21 . 謝謝 @bingxzh 和 @amanda530520 給我一個有趣的旅程 ✈️ ❤️ 1.9萬 328 306.6萬" at bounding box center [979, 396] width 377 height 619
click at [1159, 101] on button "Close" at bounding box center [1143, 112] width 34 height 34
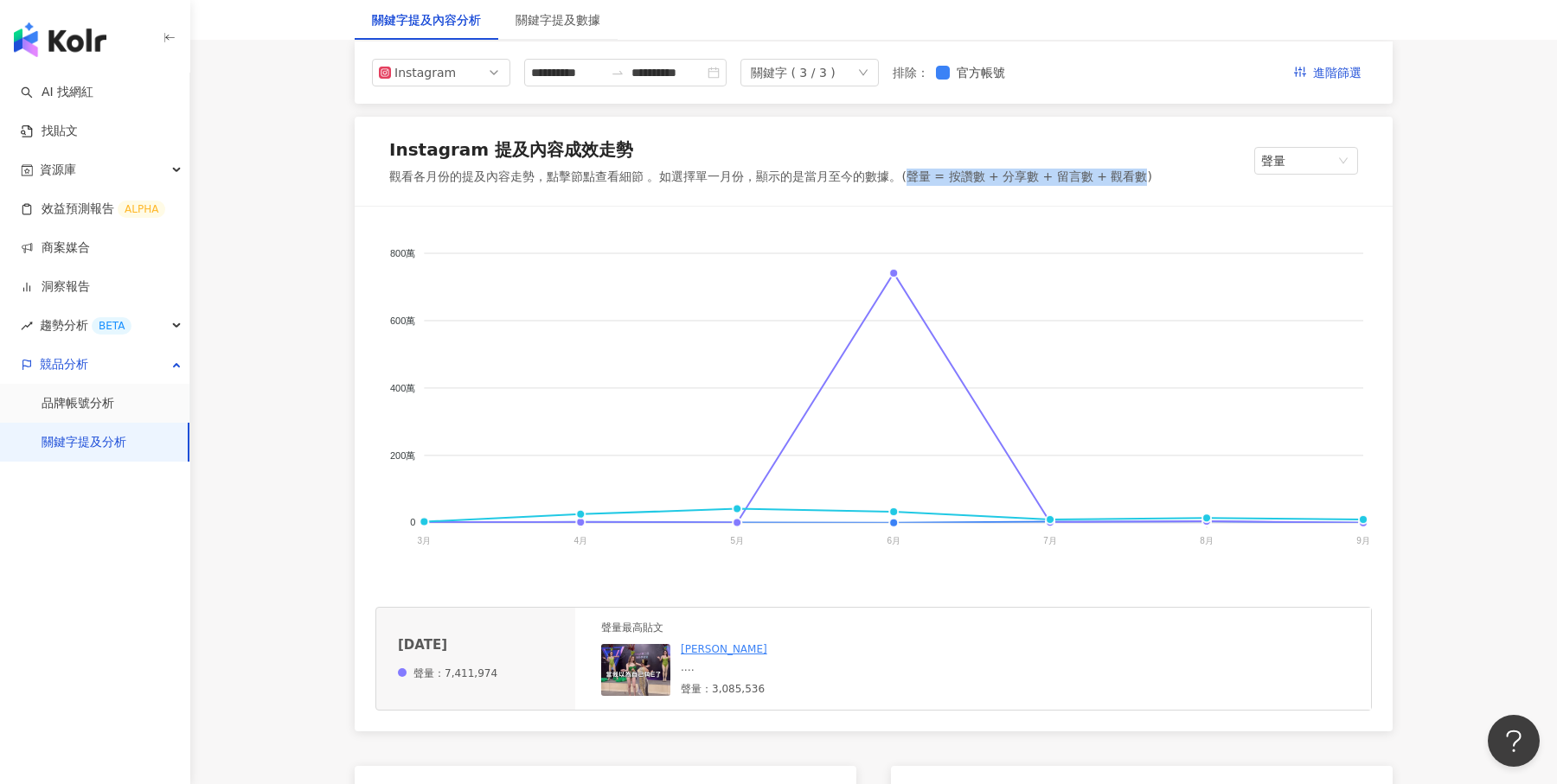
drag, startPoint x: 911, startPoint y: 172, endPoint x: 1133, endPoint y: 172, distance: 222.0
click at [1133, 172] on div "觀看各月份的提及內容走勢，點擊節點查看細節 。如選擇單一月份，顯示的是當月至今的數據。(聲量 = 按讚數 + 分享數 + 留言數 + 觀看數)" at bounding box center [771, 177] width 763 height 17
click at [740, 662] on div ". 謝謝 @bingxzh 和 @amanda530520 給我一個有趣的旅程 ✈️ ❤️" at bounding box center [811, 668] width 260 height 15
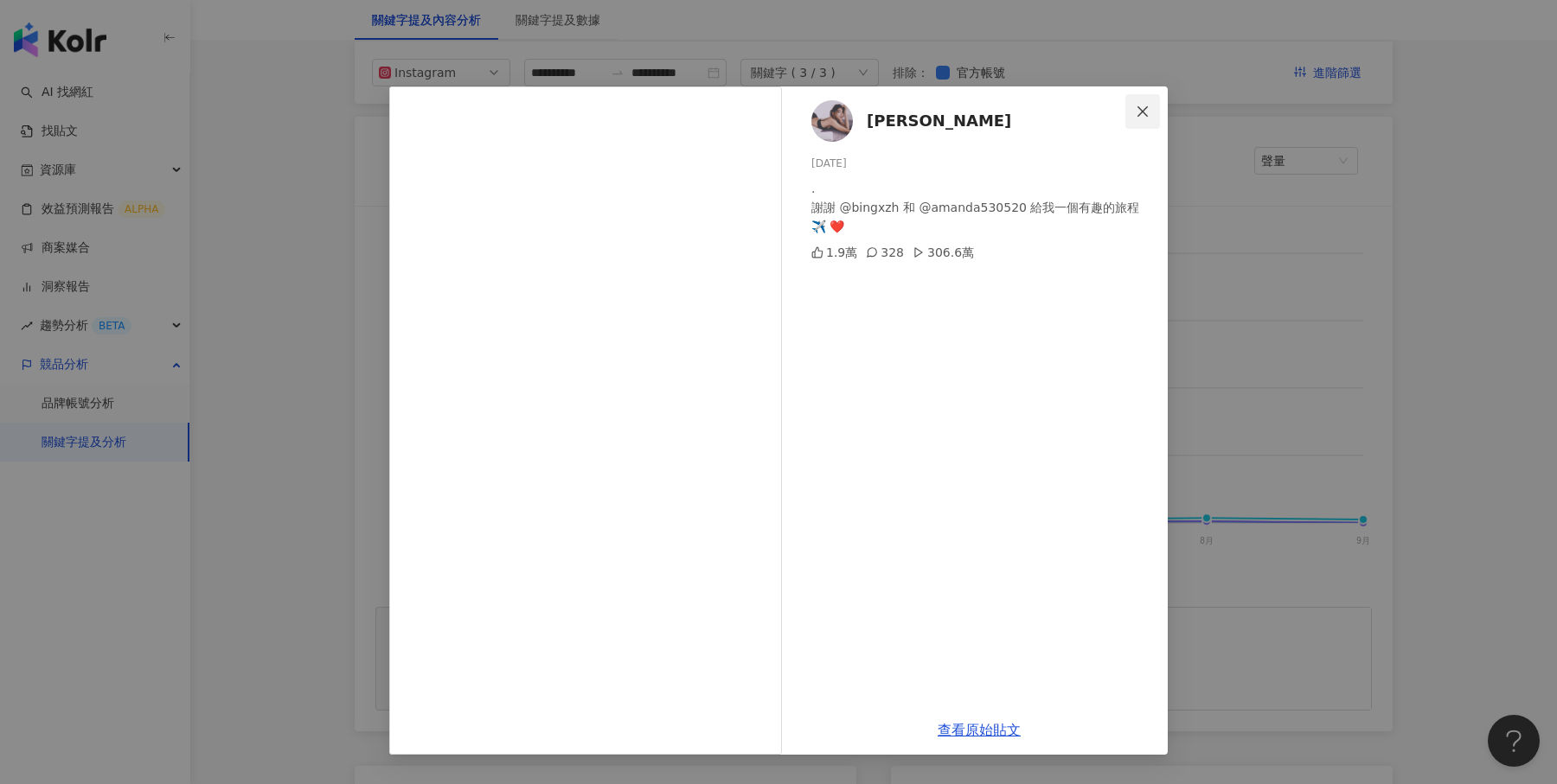
click at [1148, 112] on icon "close" at bounding box center [1142, 111] width 14 height 14
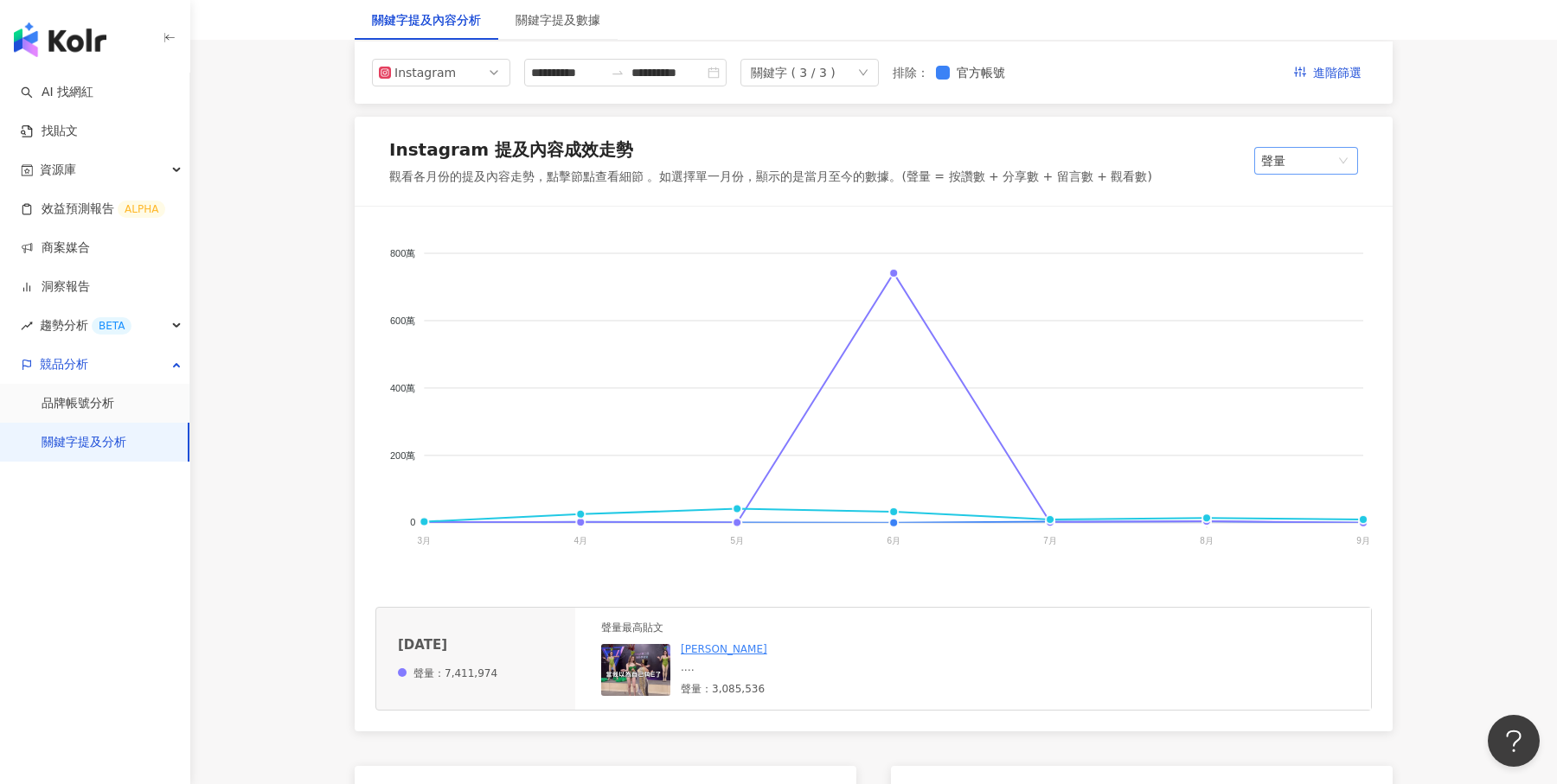
click at [1341, 157] on span "聲量" at bounding box center [1306, 161] width 90 height 26
click at [114, 413] on link "品牌帳號分析" at bounding box center [78, 403] width 73 height 17
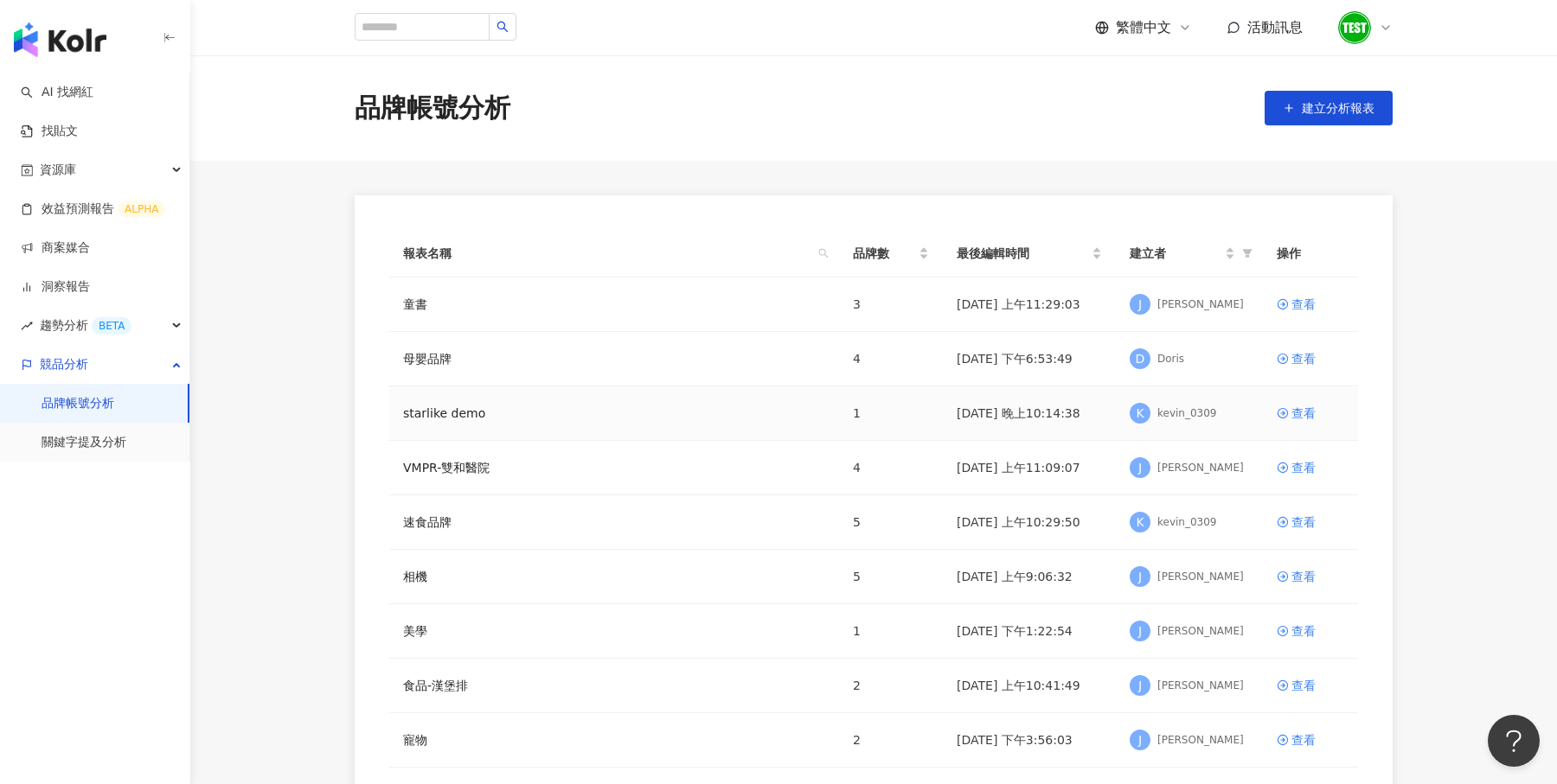
scroll to position [152, 0]
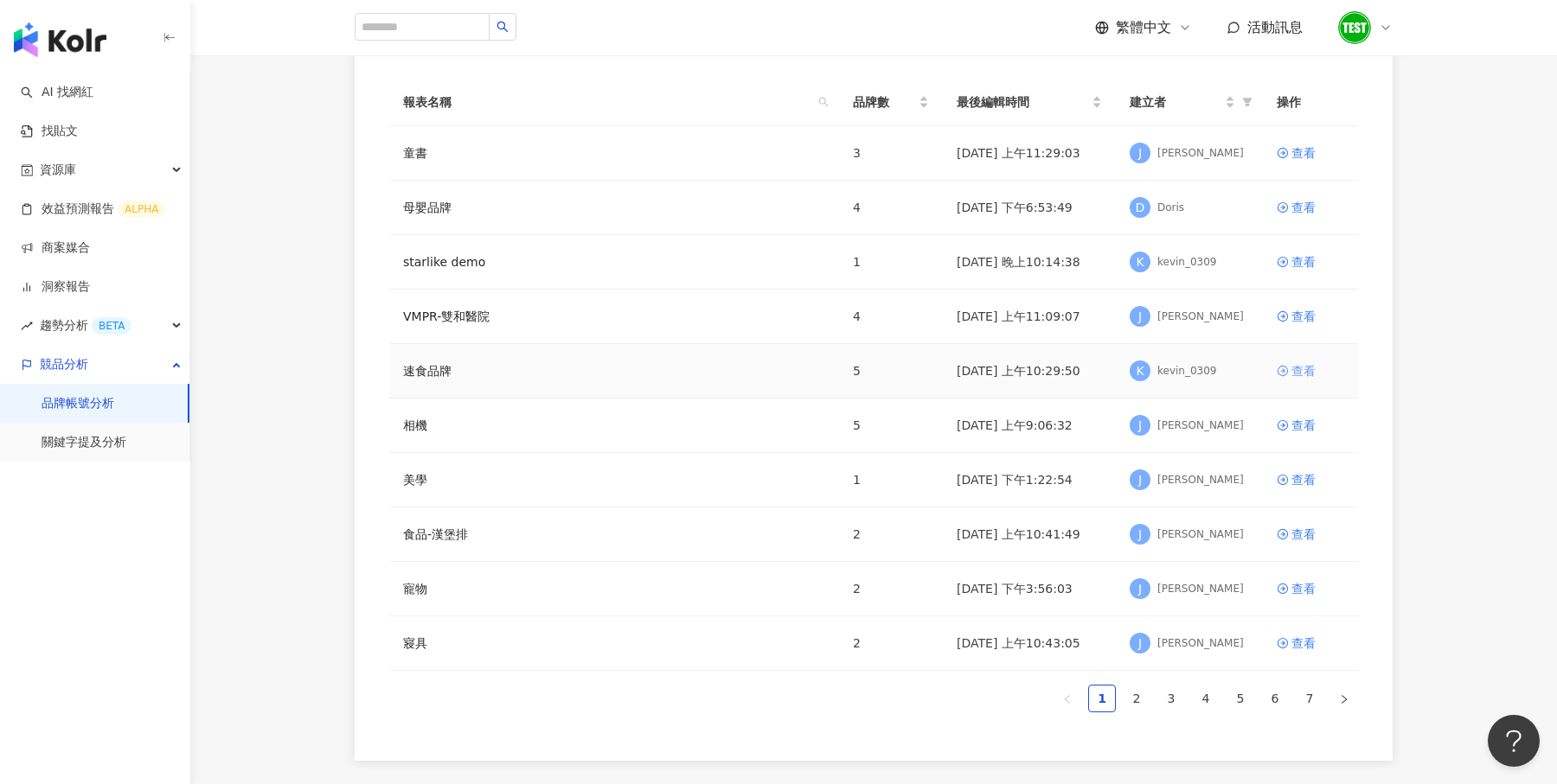
click at [1302, 370] on div "查看" at bounding box center [1304, 370] width 25 height 19
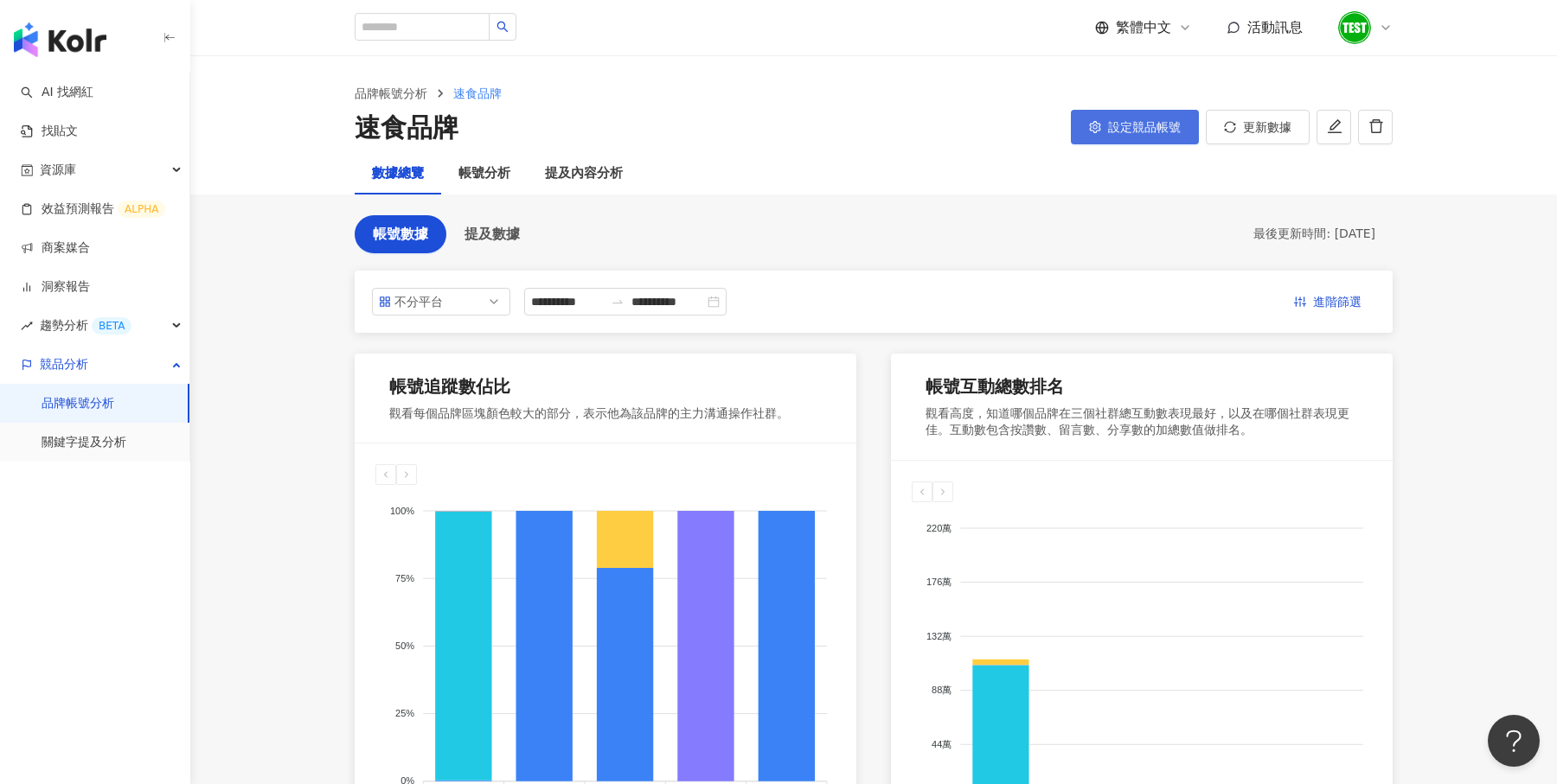
click at [1093, 112] on button "設定競品帳號" at bounding box center [1135, 127] width 128 height 34
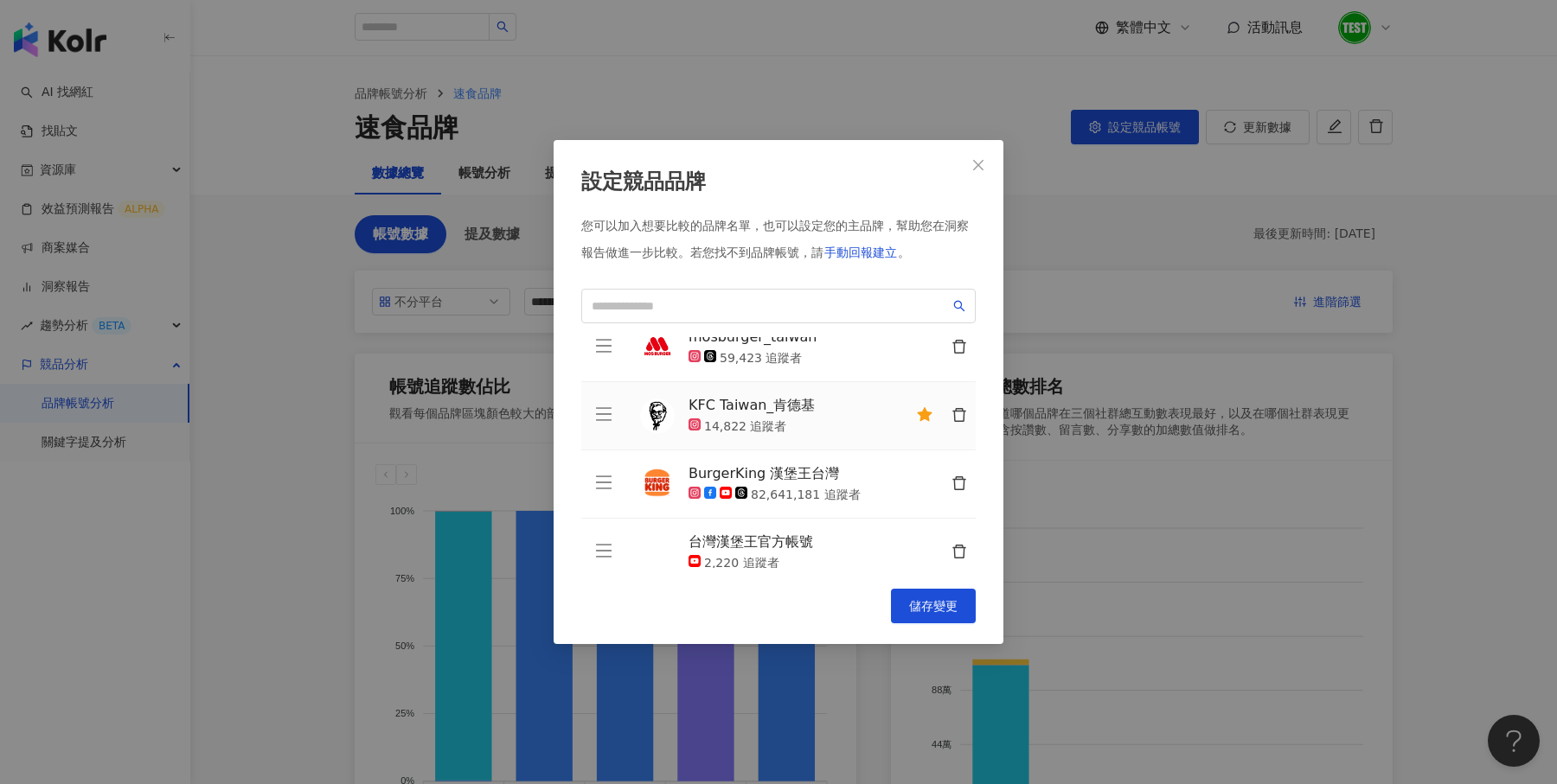
scroll to position [106, 0]
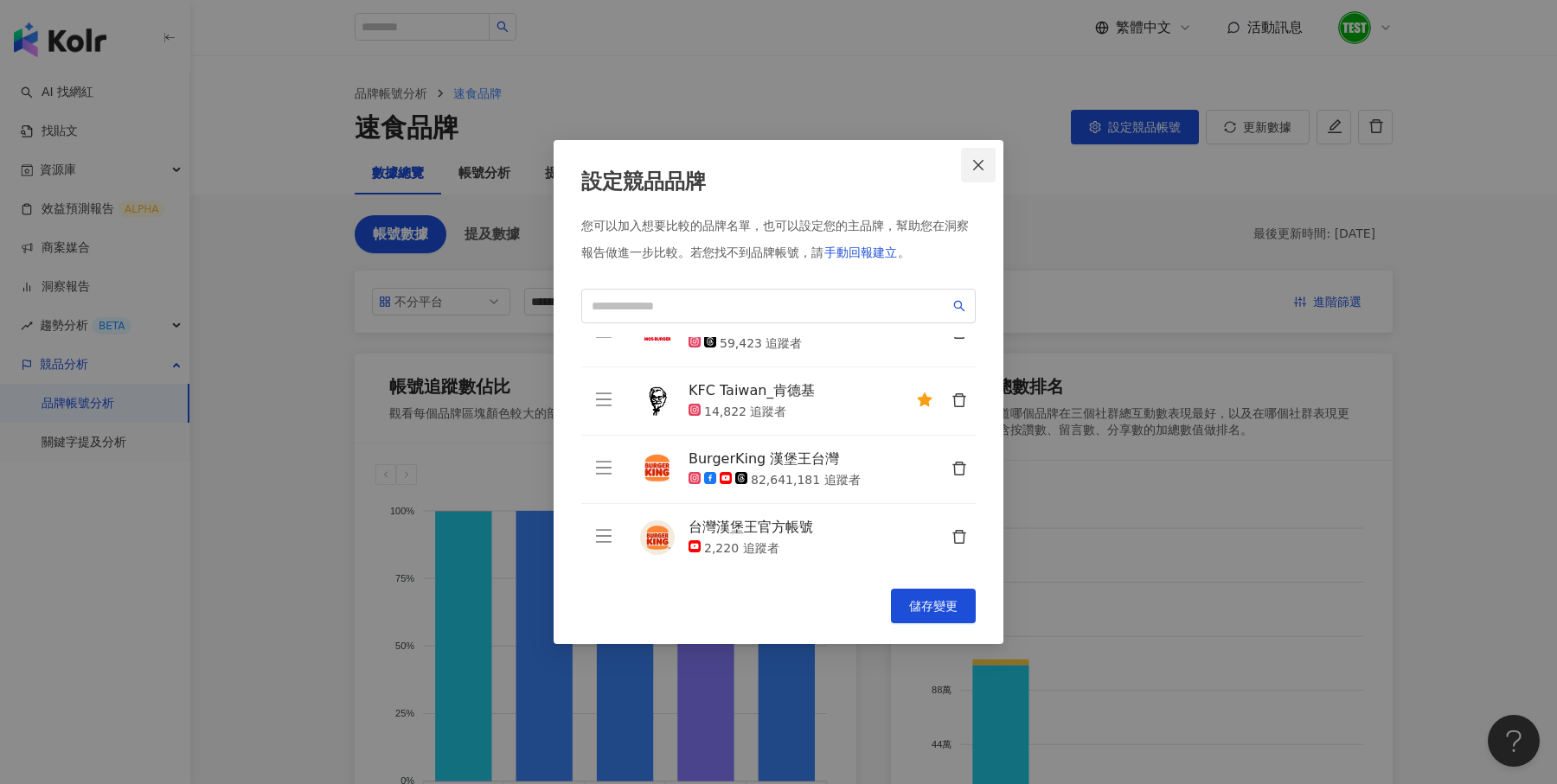
click at [977, 173] on button "Close" at bounding box center [979, 165] width 34 height 34
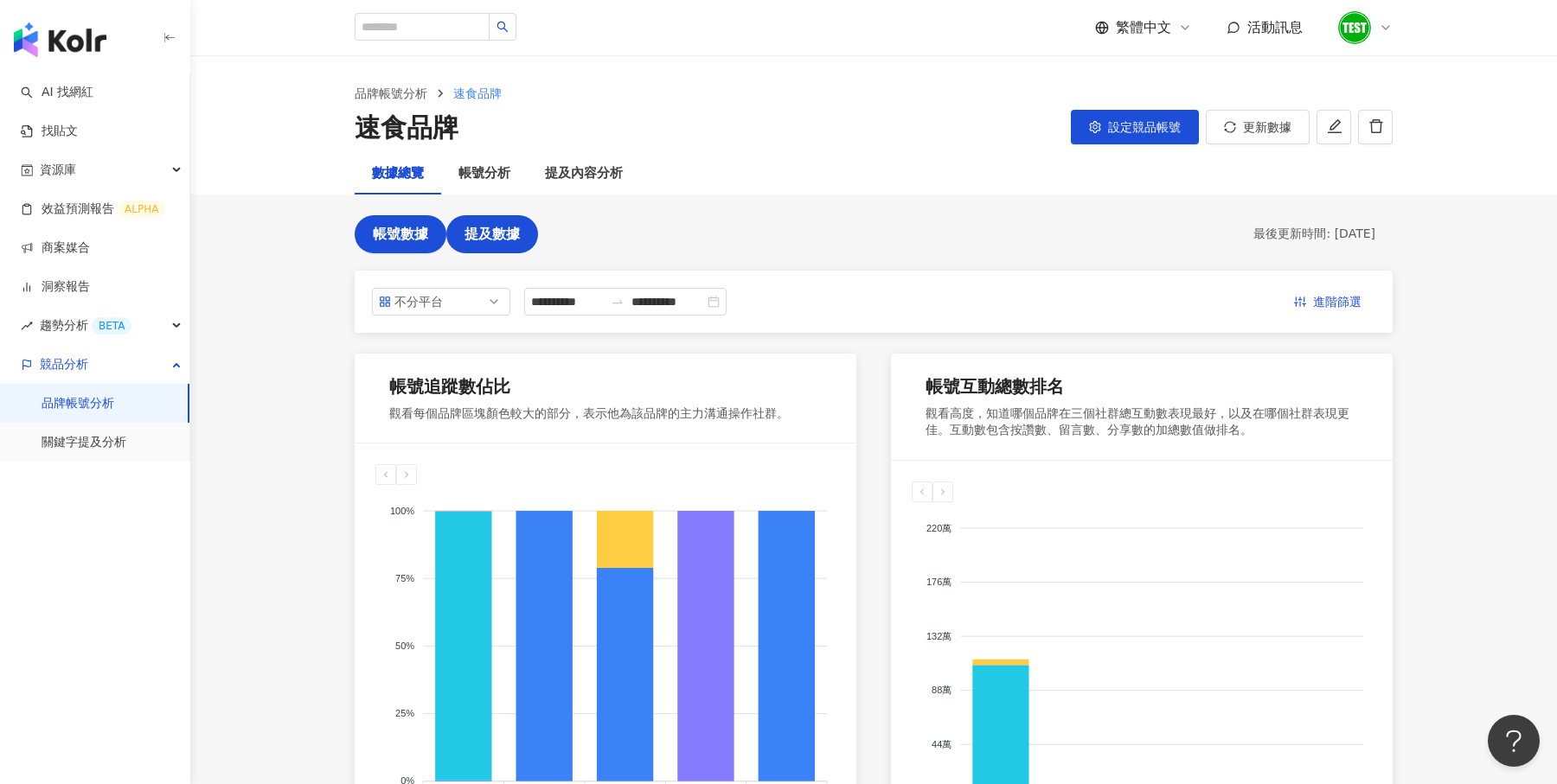
click at [474, 245] on button "提及數據" at bounding box center [492, 234] width 92 height 38
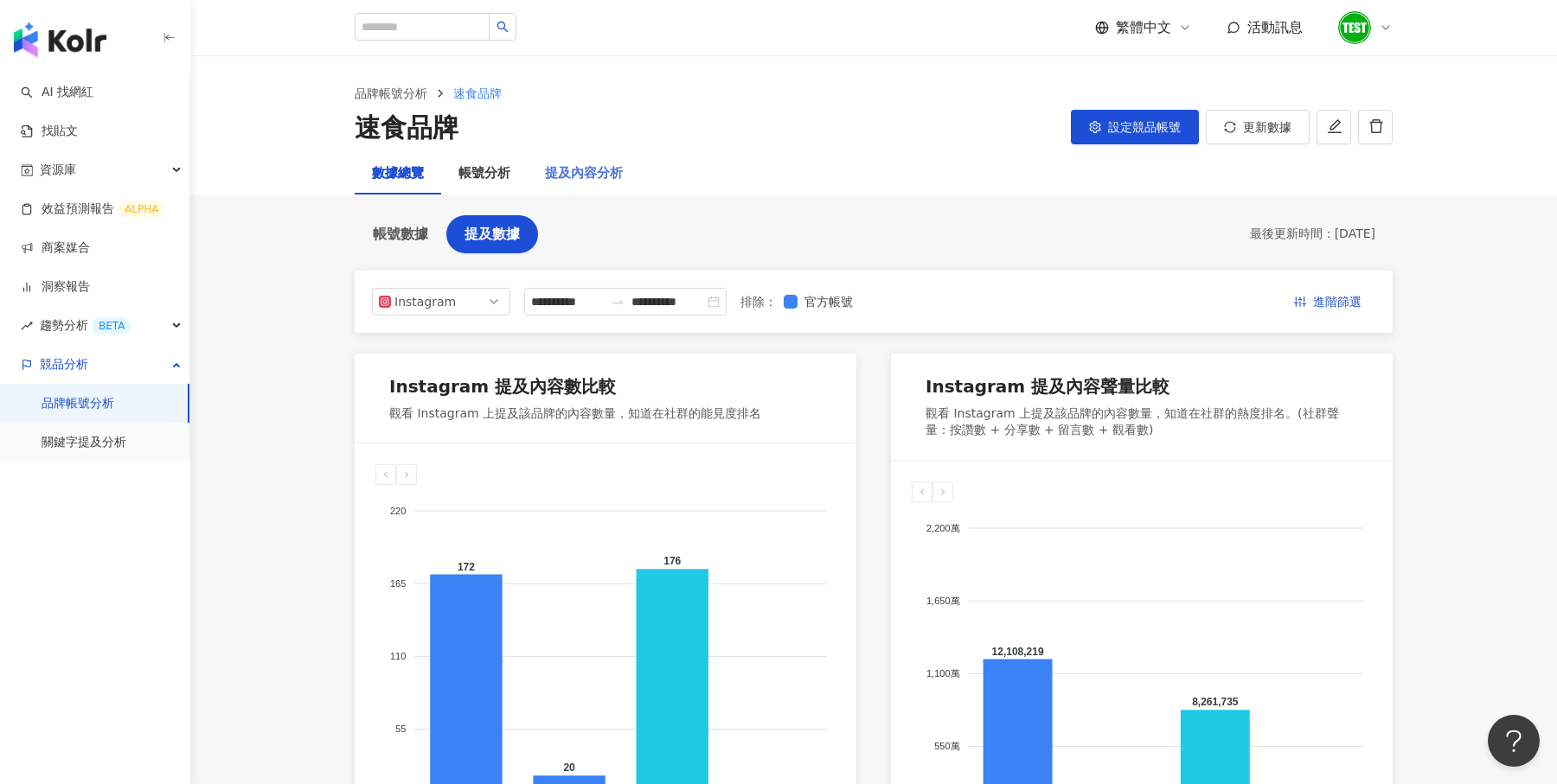
click at [586, 185] on div "提及內容分析" at bounding box center [584, 174] width 113 height 42
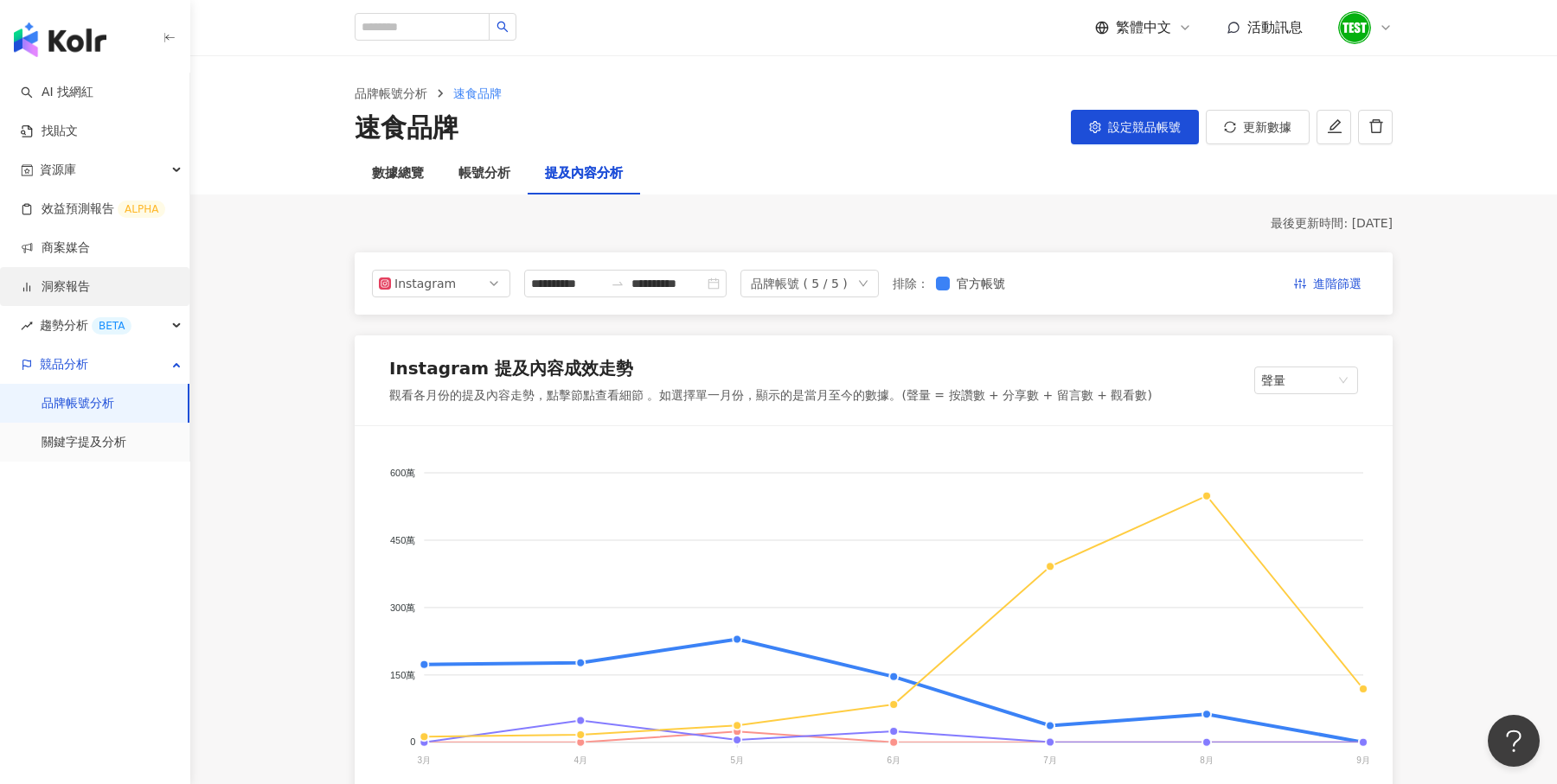
click at [90, 287] on link "洞察報告" at bounding box center [55, 287] width 69 height 17
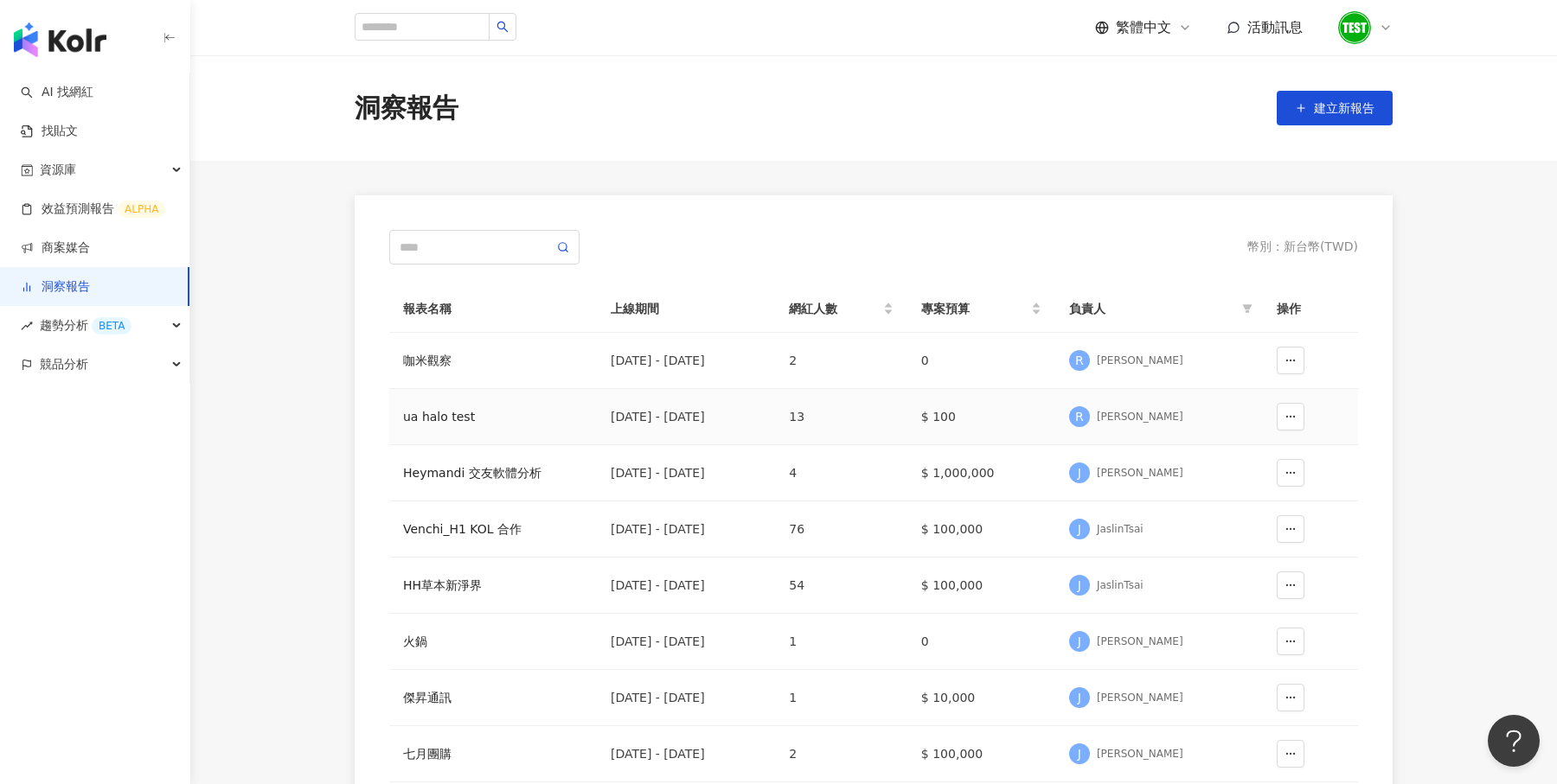
click at [471, 421] on div "ua halo test" at bounding box center [493, 416] width 180 height 19
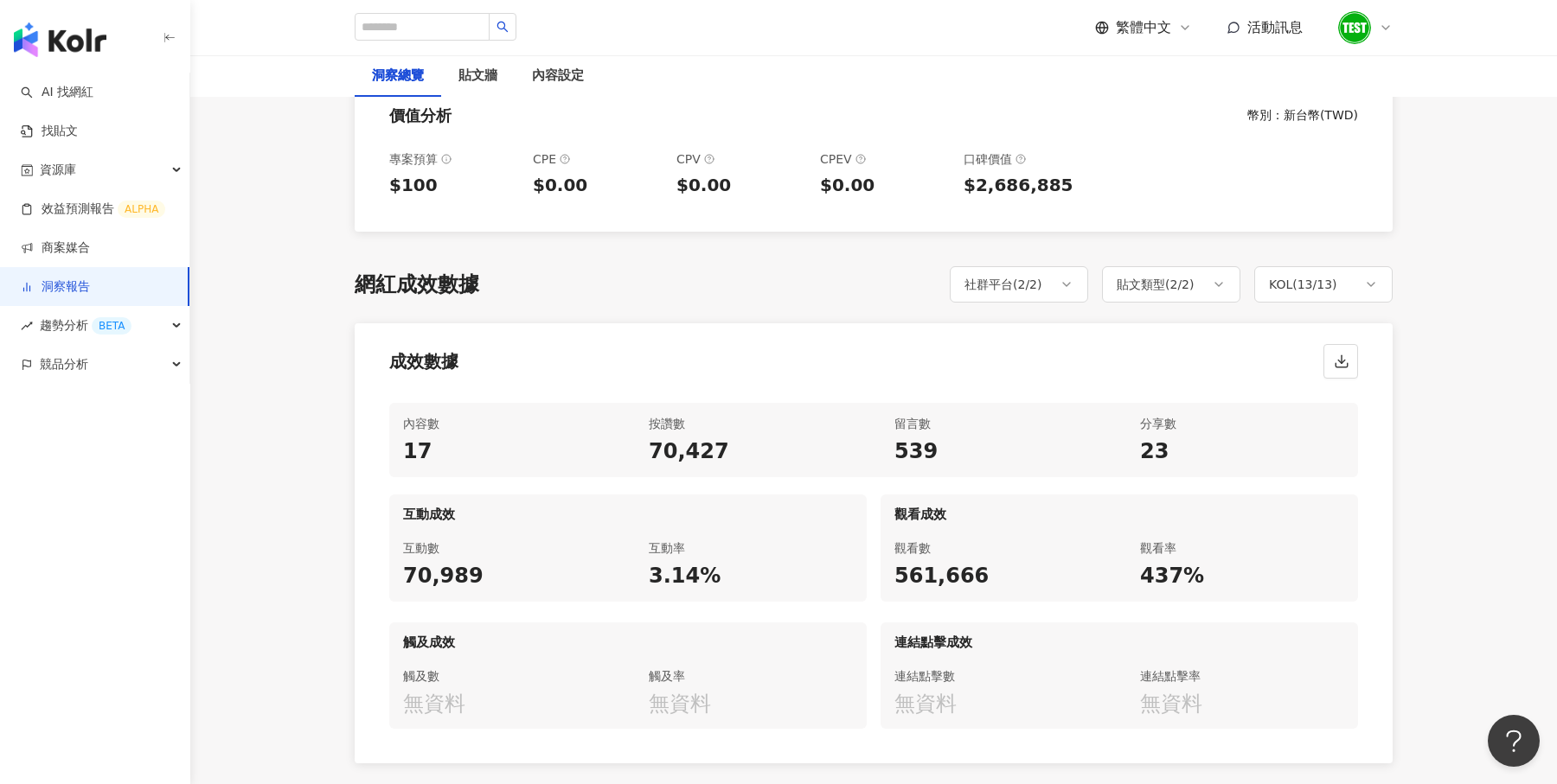
scroll to position [645, 0]
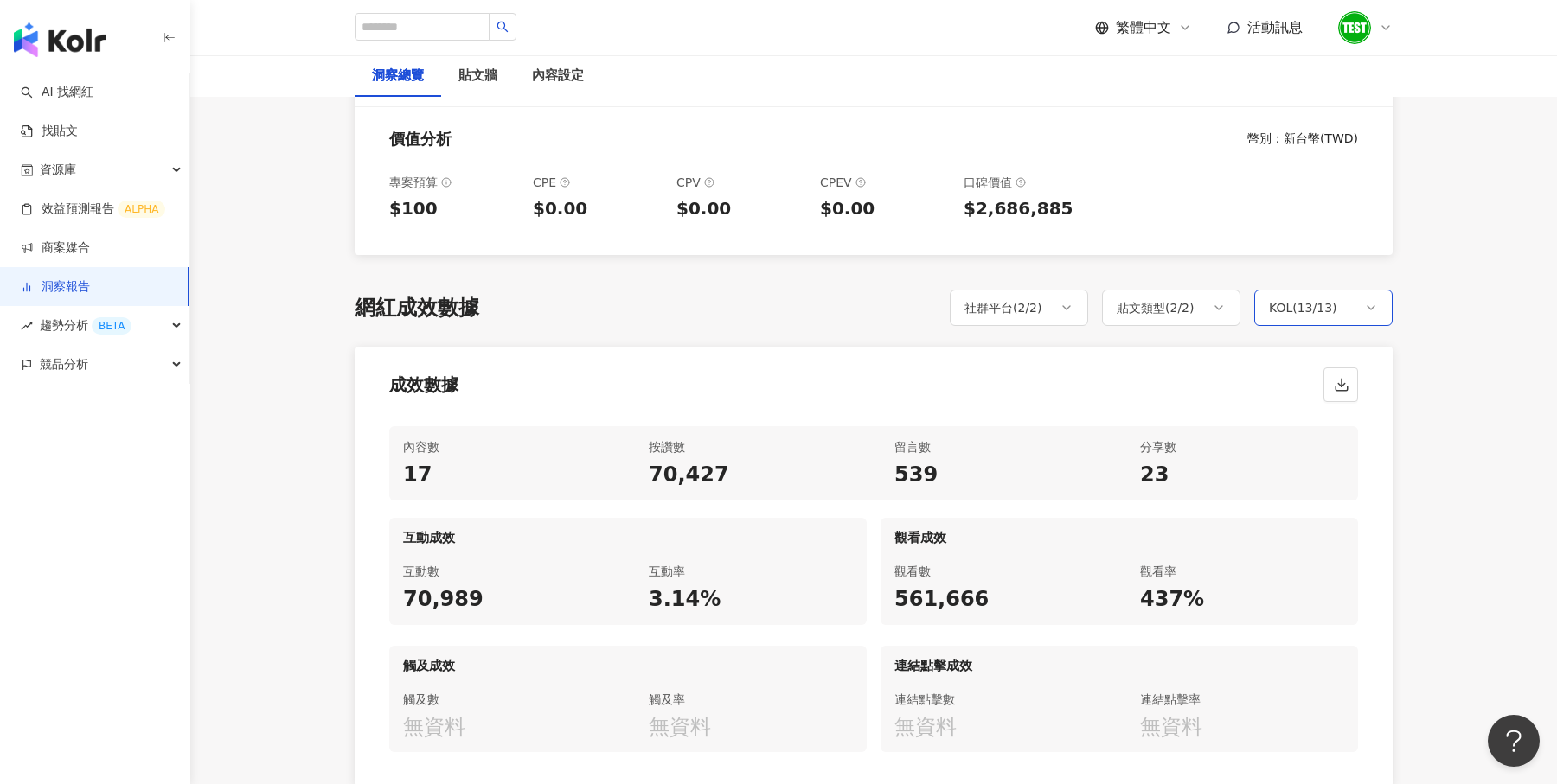
click at [1327, 307] on div "KOL ( 13 / 13 )" at bounding box center [1303, 308] width 68 height 21
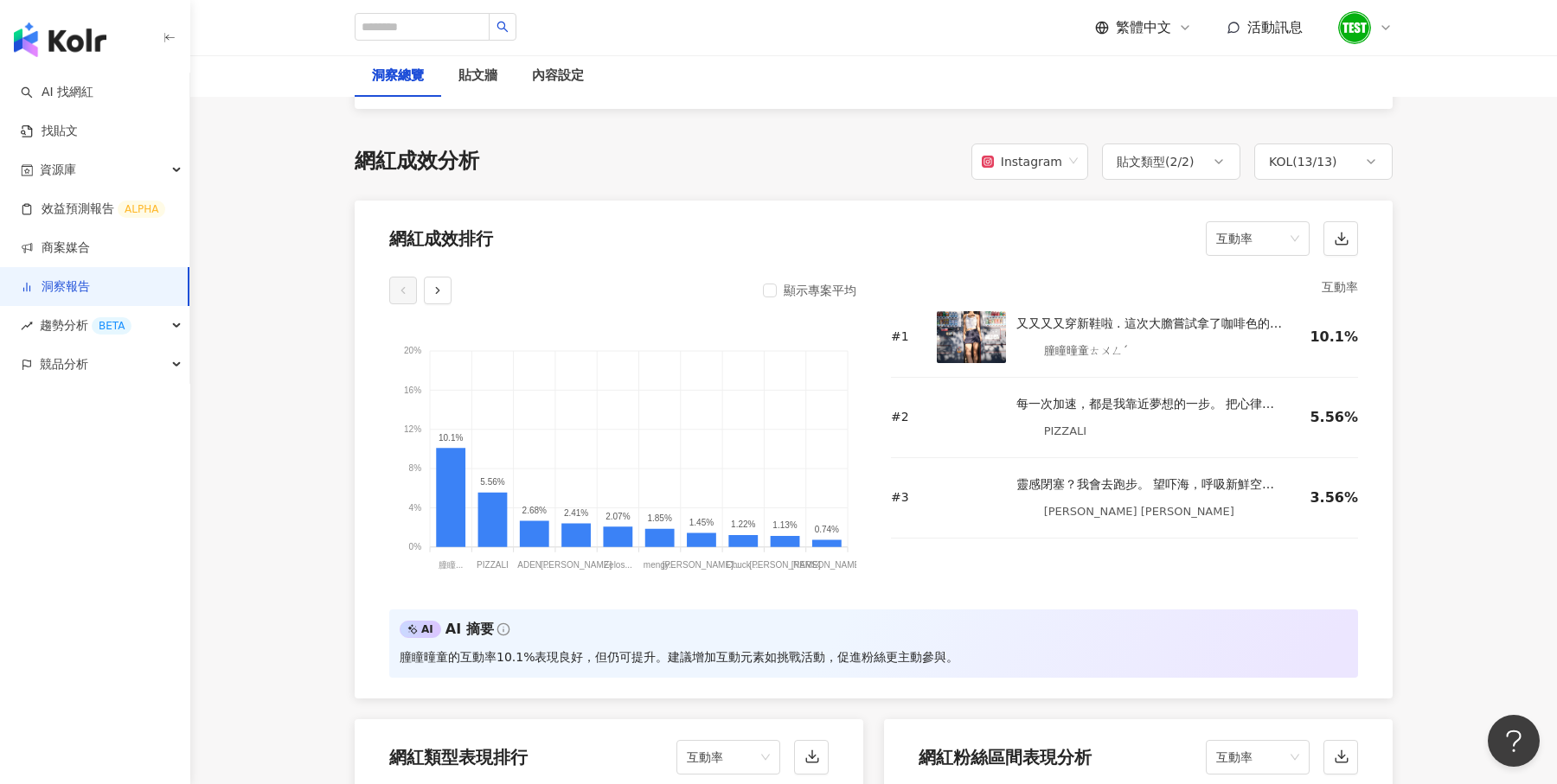
scroll to position [1329, 0]
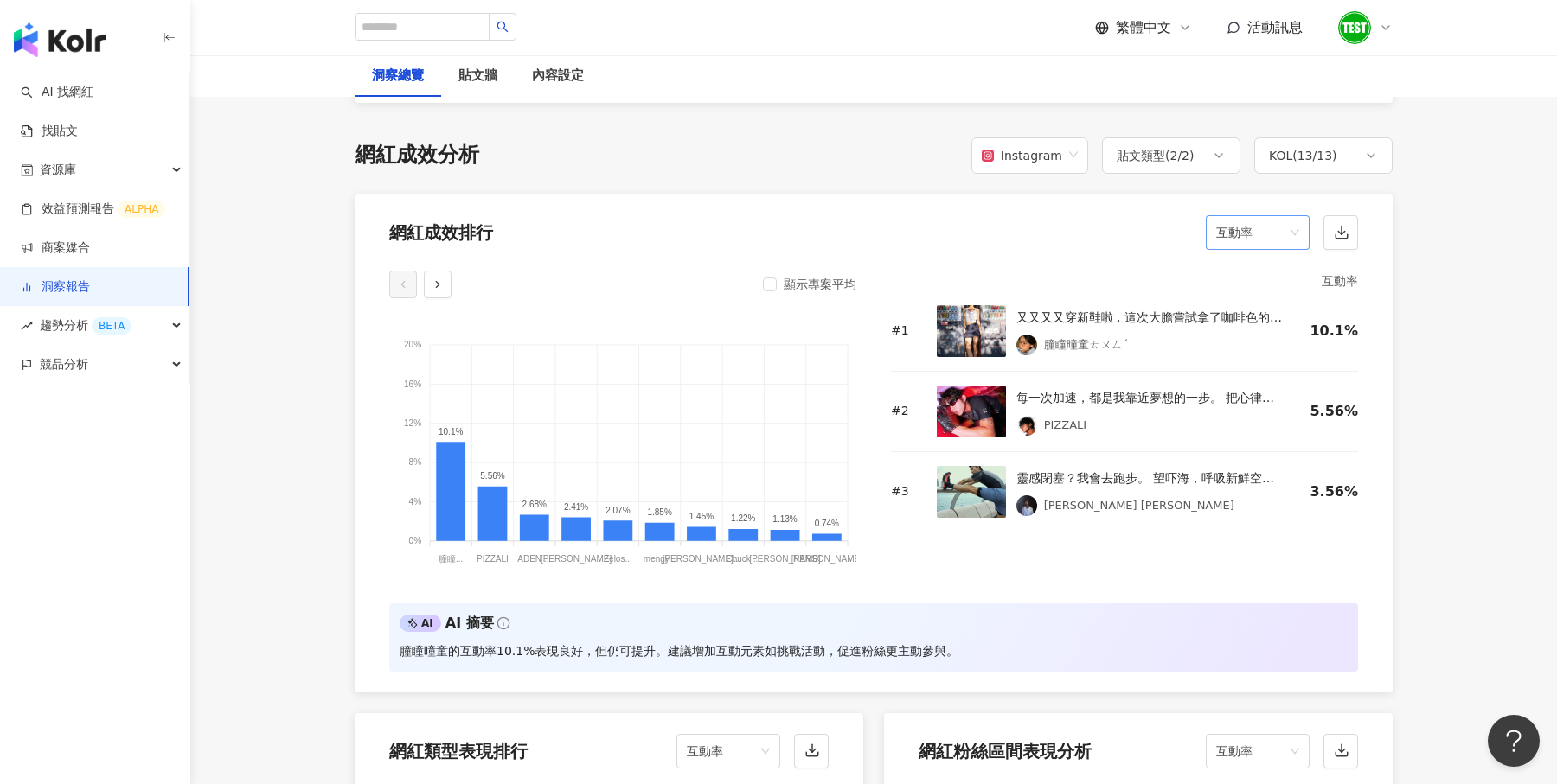
click at [1273, 238] on span "互動率" at bounding box center [1257, 232] width 83 height 33
click at [1256, 274] on div "按讚數" at bounding box center [1258, 270] width 76 height 19
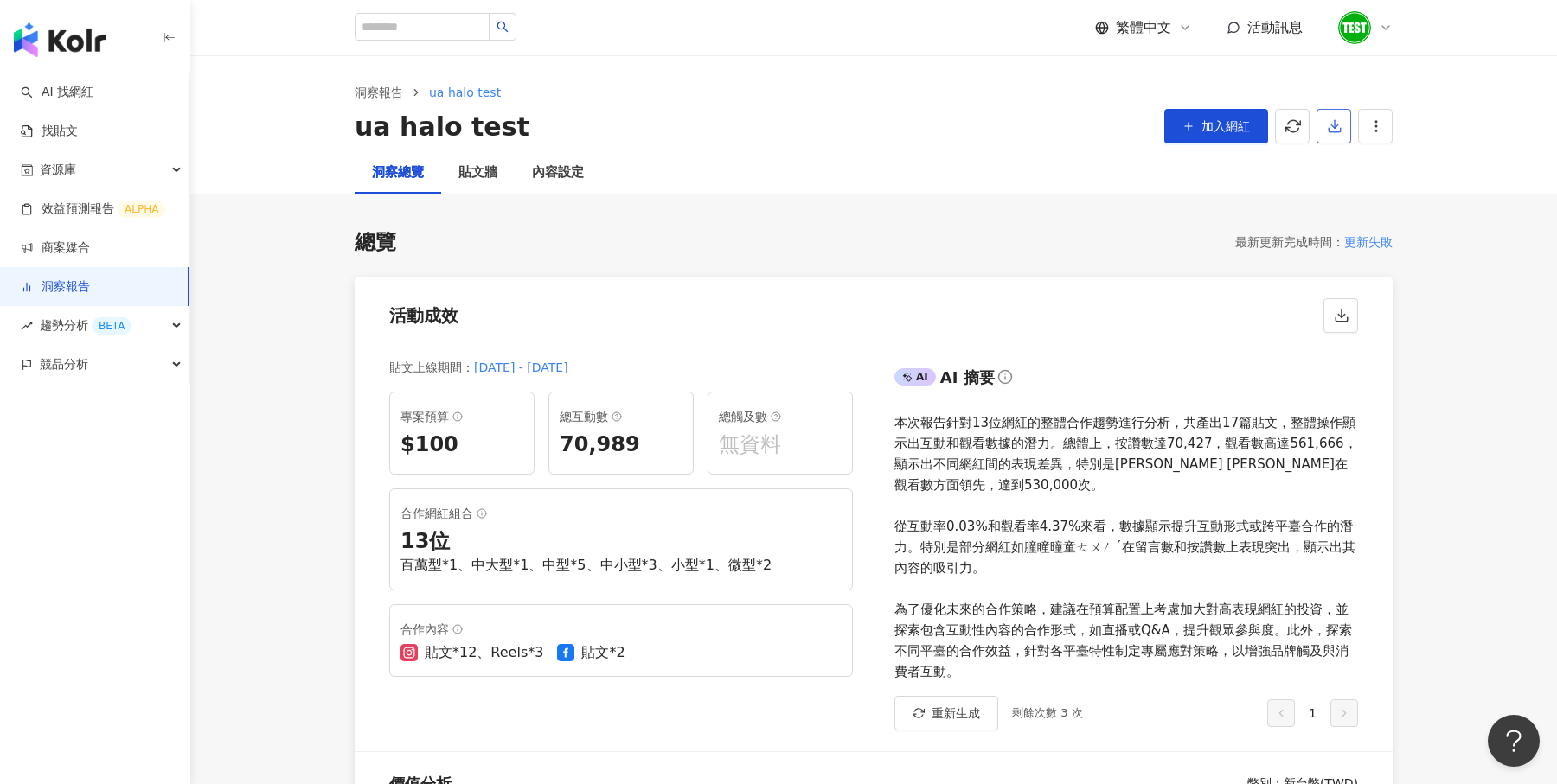
click at [1336, 137] on button "button" at bounding box center [1334, 126] width 34 height 34
click at [1363, 173] on span "匯出 PPT" at bounding box center [1361, 167] width 61 height 19
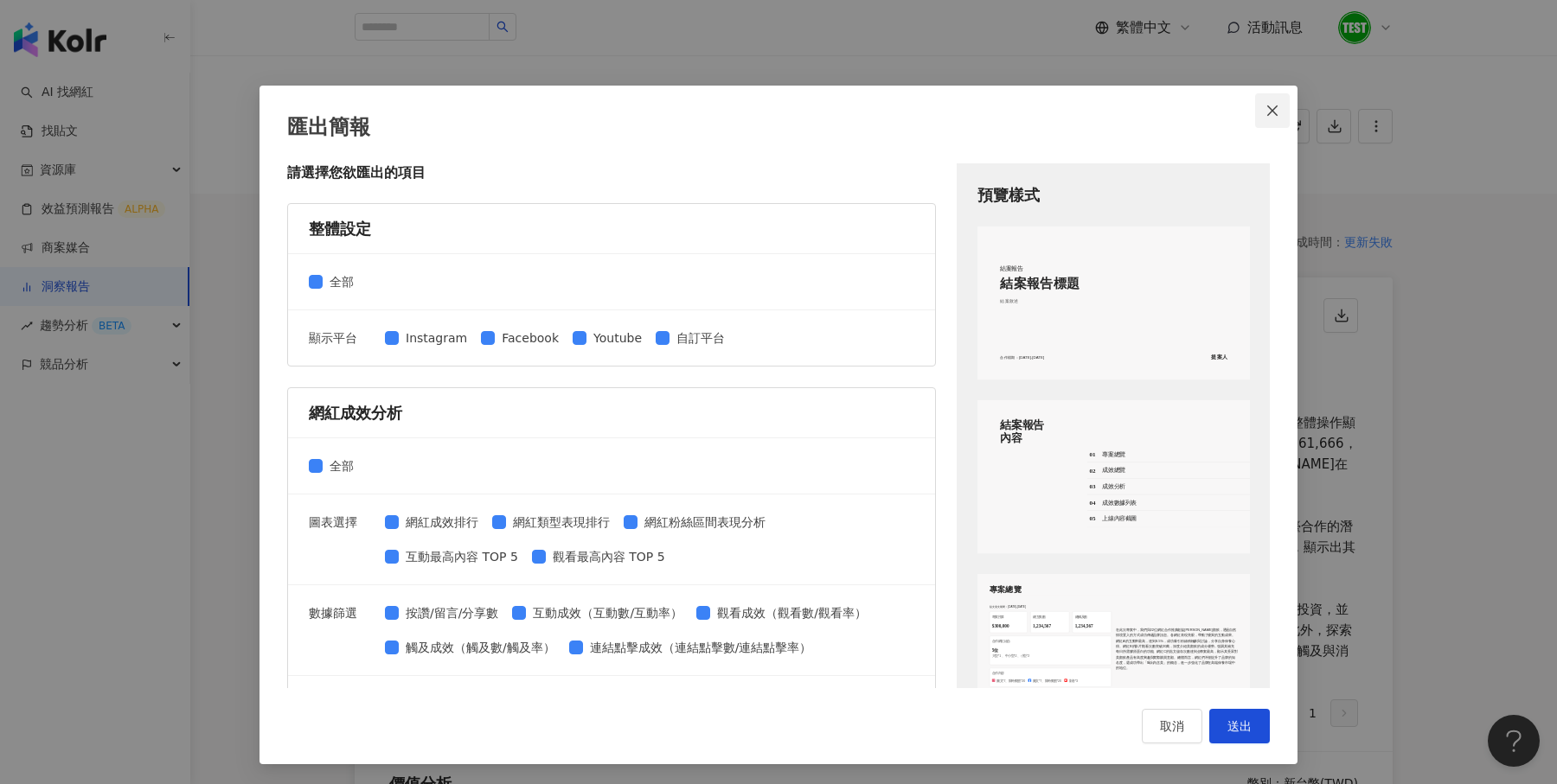
click at [1277, 111] on icon "close" at bounding box center [1272, 110] width 14 height 14
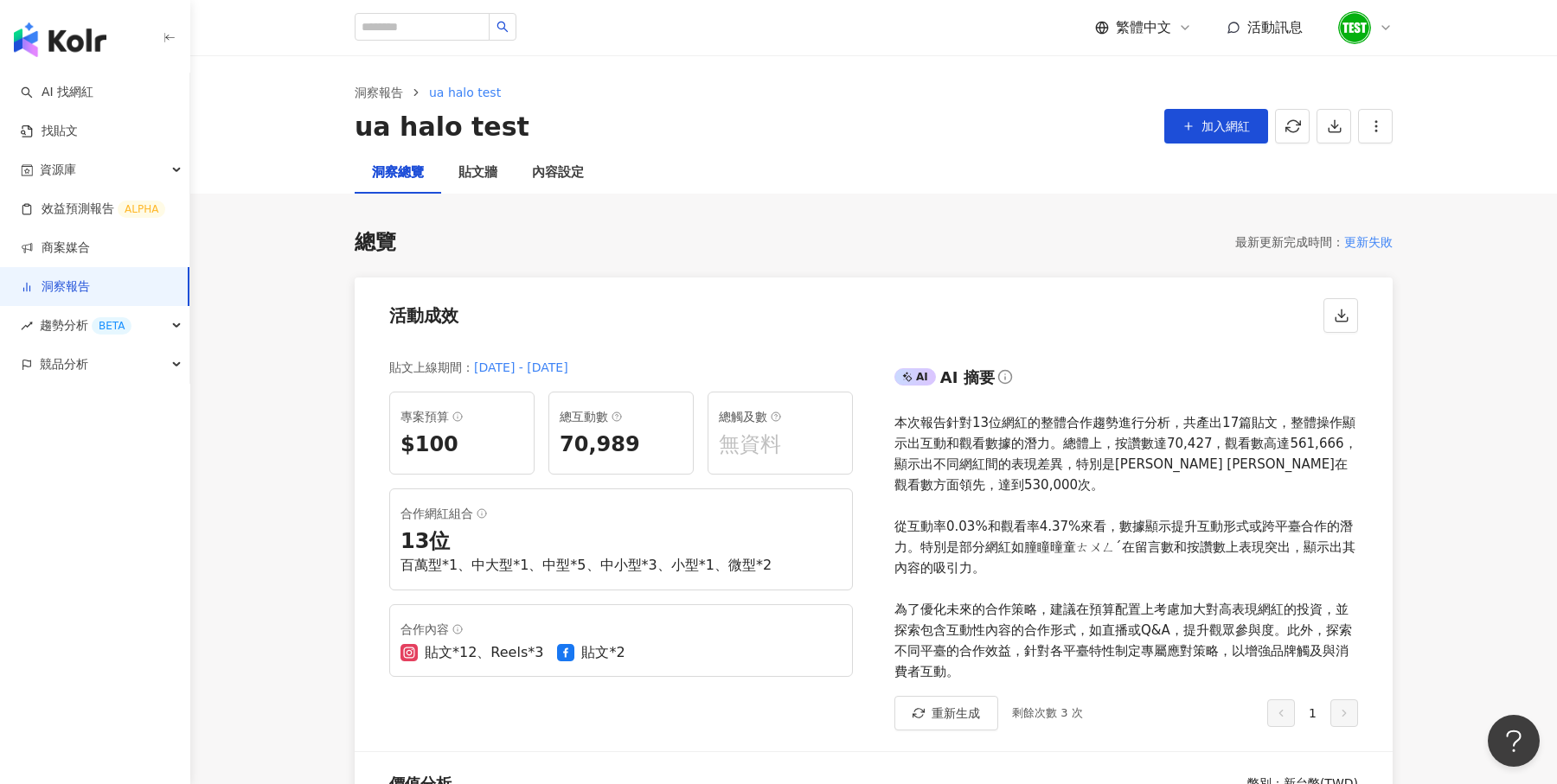
click at [58, 55] on img "button" at bounding box center [60, 40] width 93 height 34
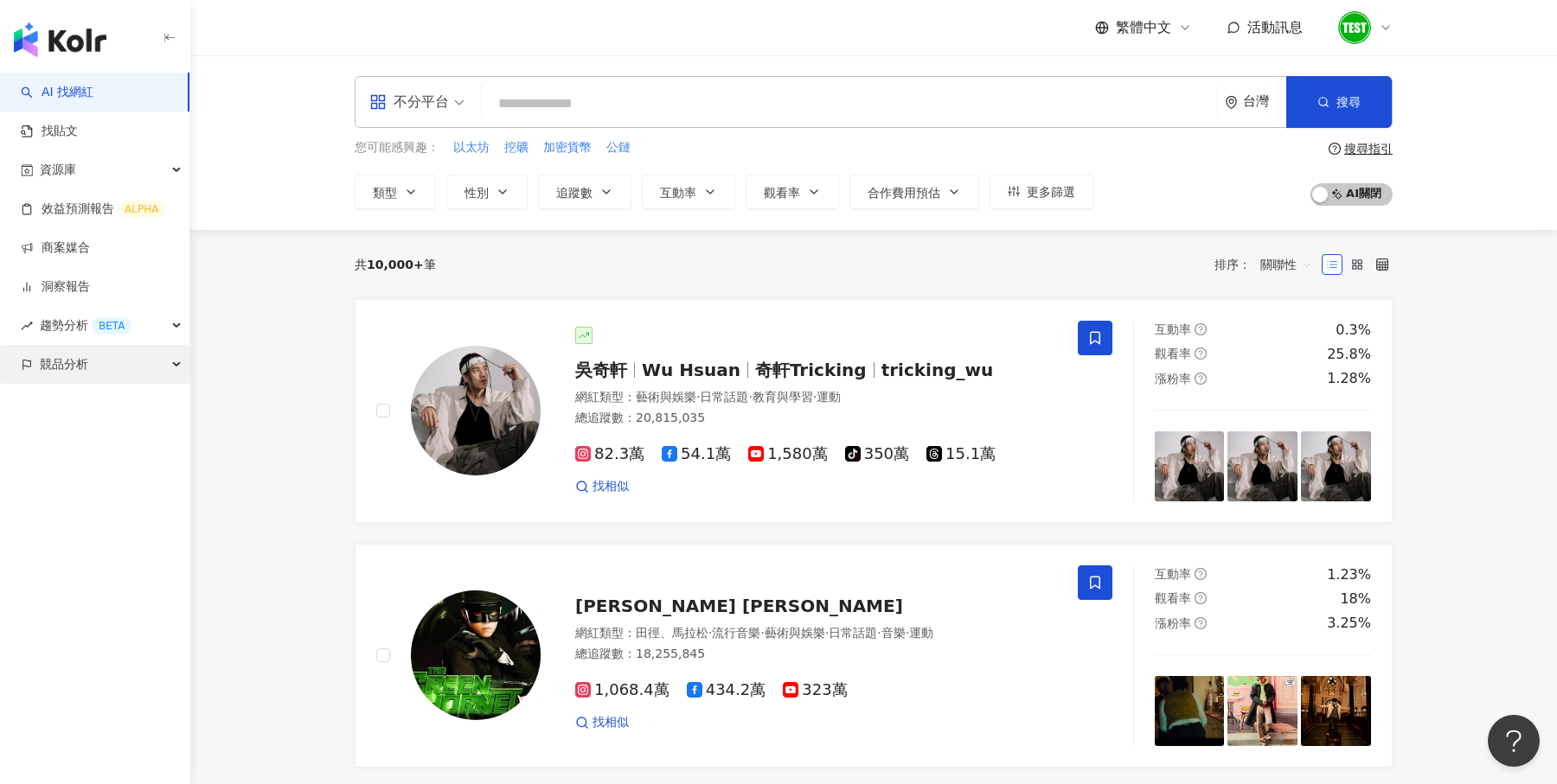
click at [87, 375] on span "競品分析" at bounding box center [64, 364] width 48 height 39
click at [111, 436] on link "關鍵字提及分析" at bounding box center [84, 442] width 84 height 17
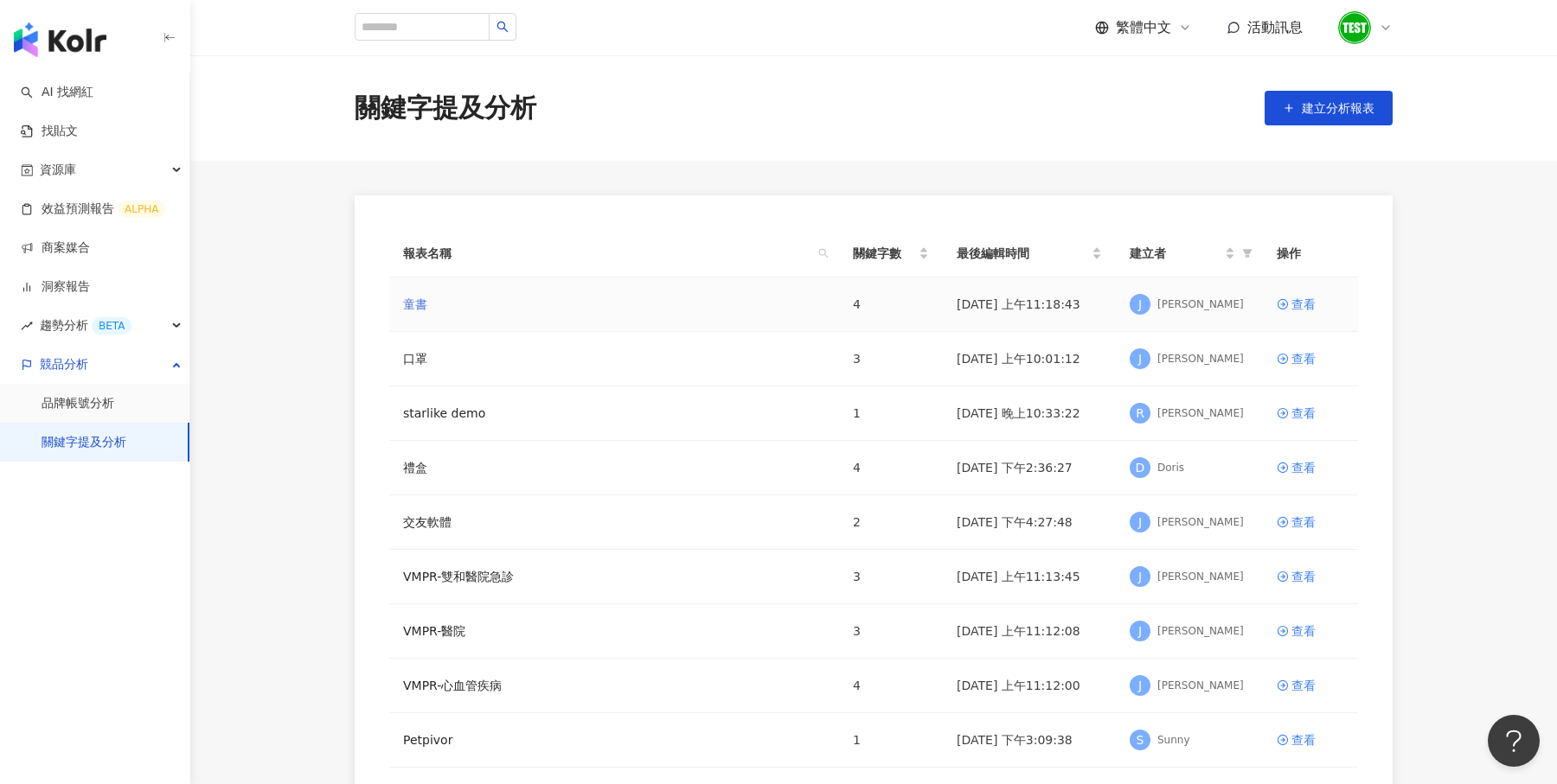
click at [419, 299] on link "童書" at bounding box center [415, 304] width 25 height 19
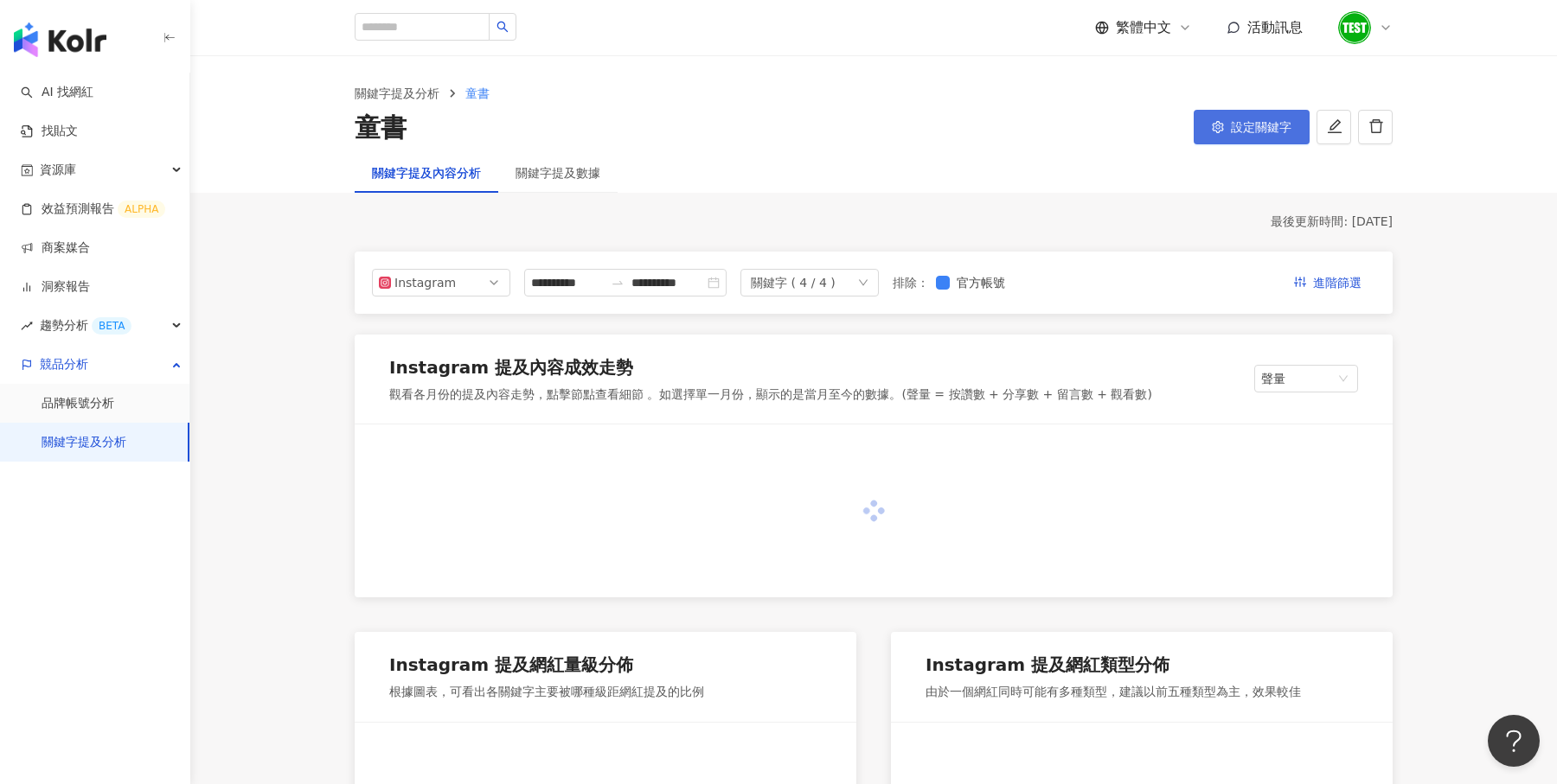
click at [1267, 120] on span "設定關鍵字" at bounding box center [1261, 126] width 61 height 14
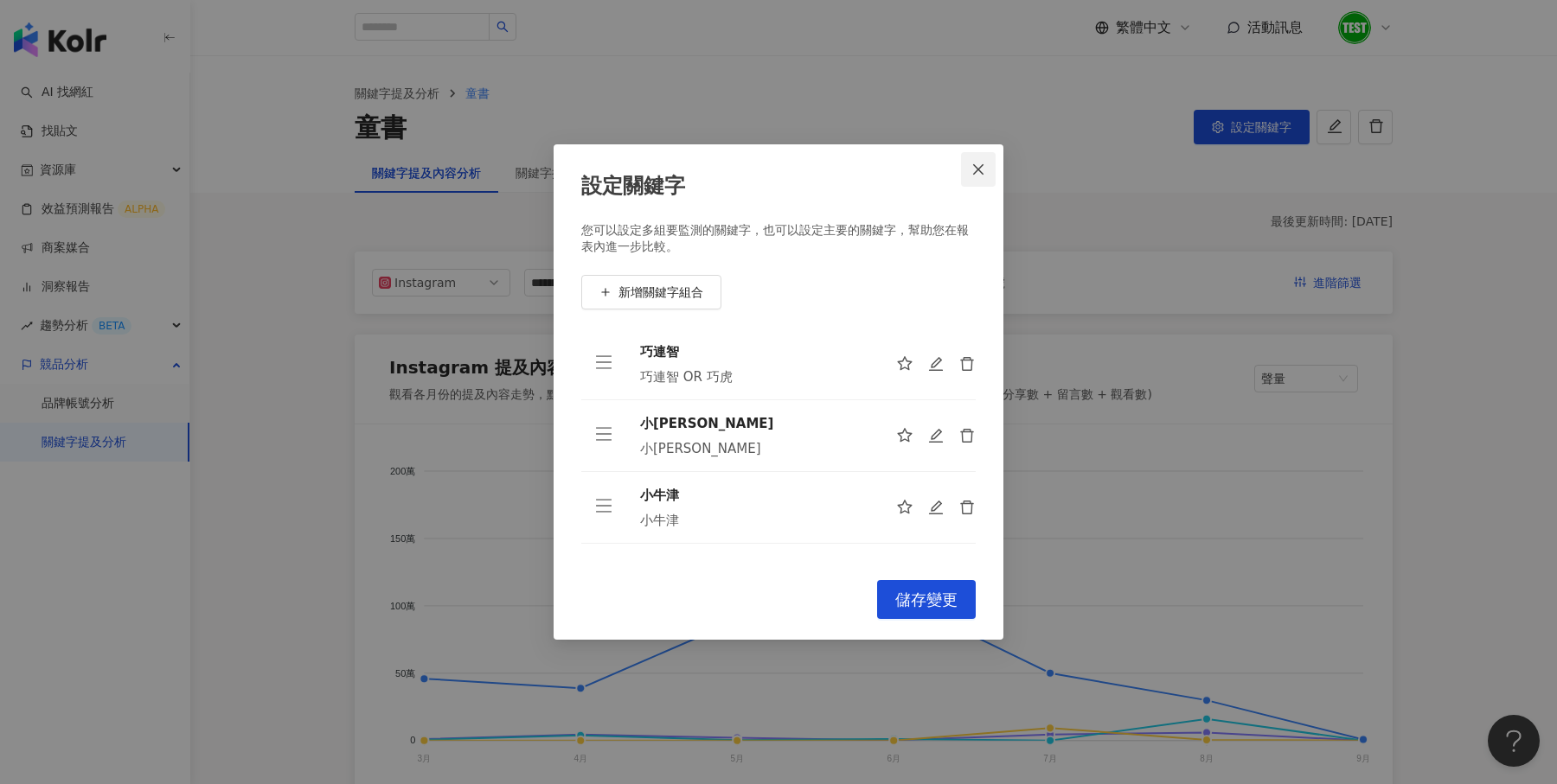
click at [979, 173] on icon "close" at bounding box center [978, 169] width 14 height 14
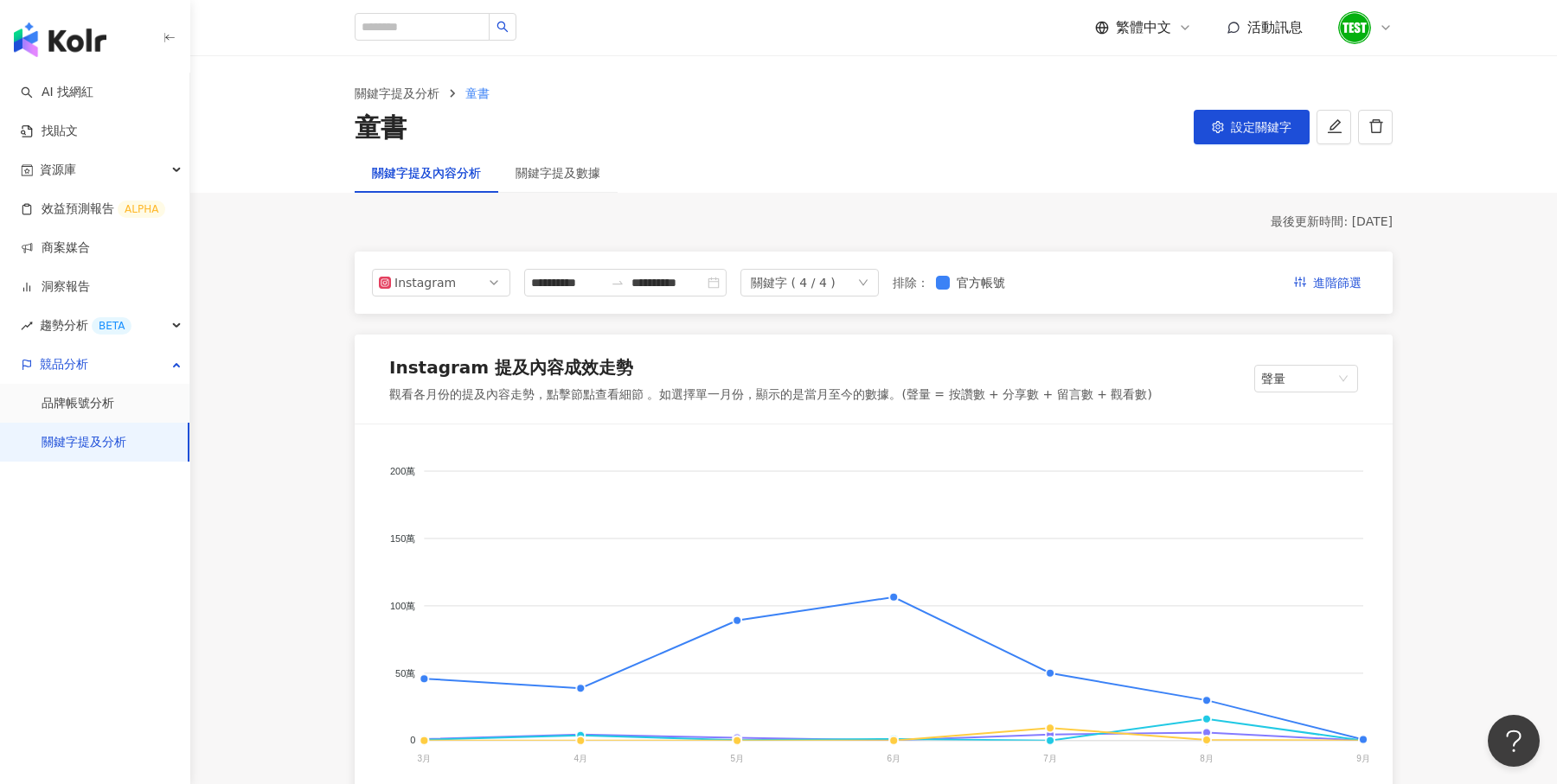
click at [86, 46] on img "button" at bounding box center [60, 40] width 93 height 34
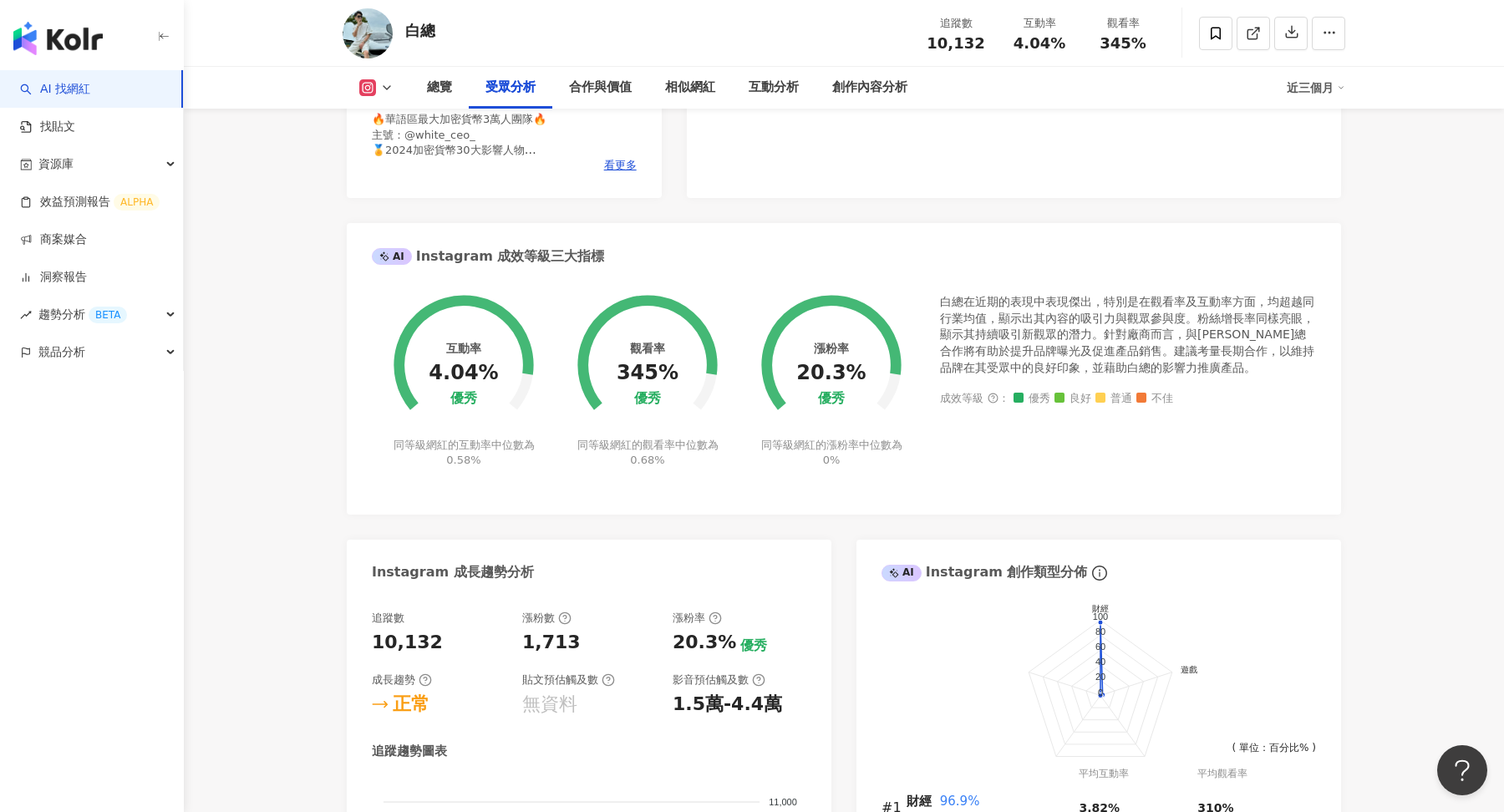
scroll to position [73, 0]
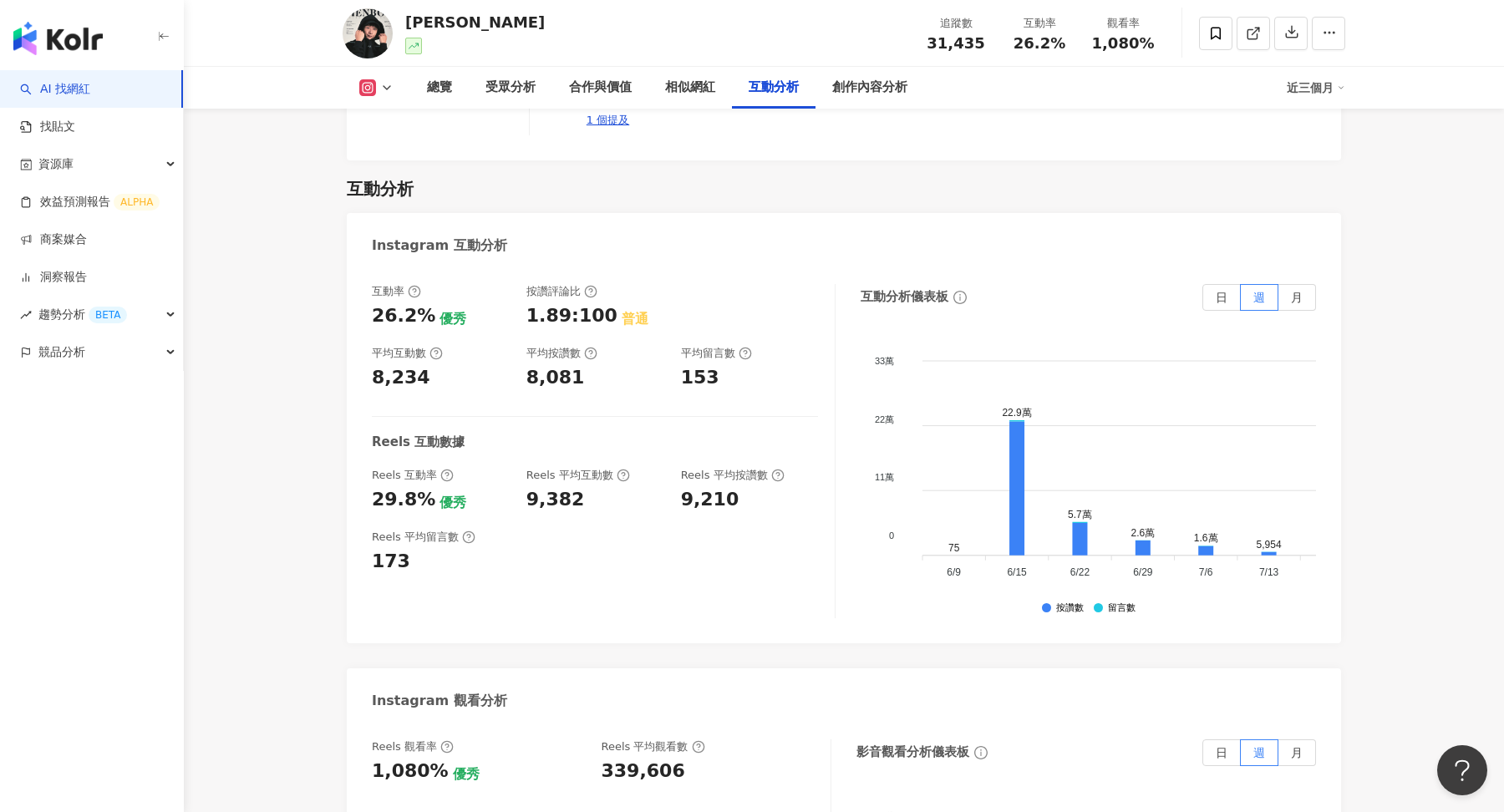
scroll to position [4263, 0]
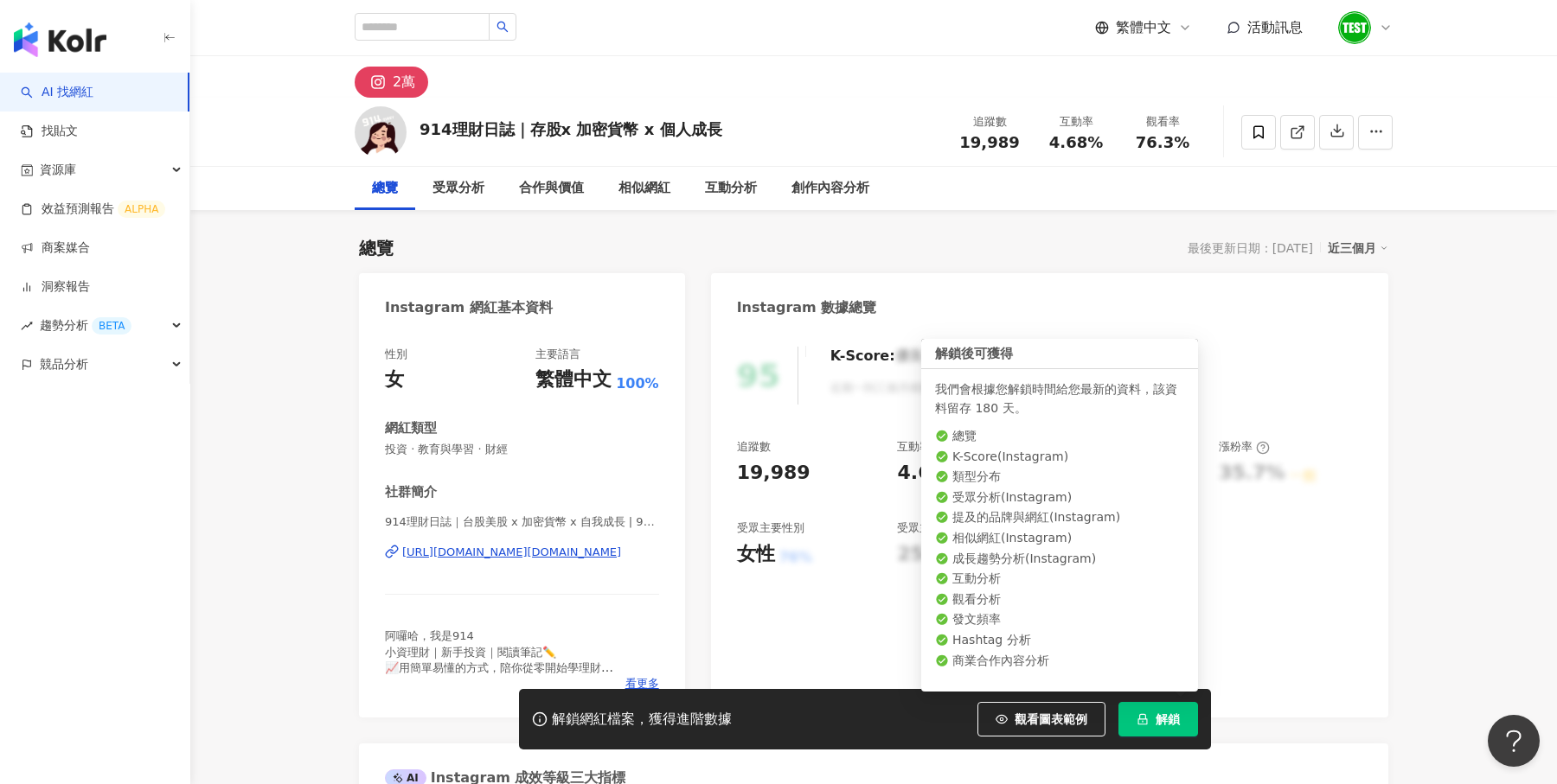
click at [1152, 712] on button "解鎖" at bounding box center [1158, 720] width 80 height 34
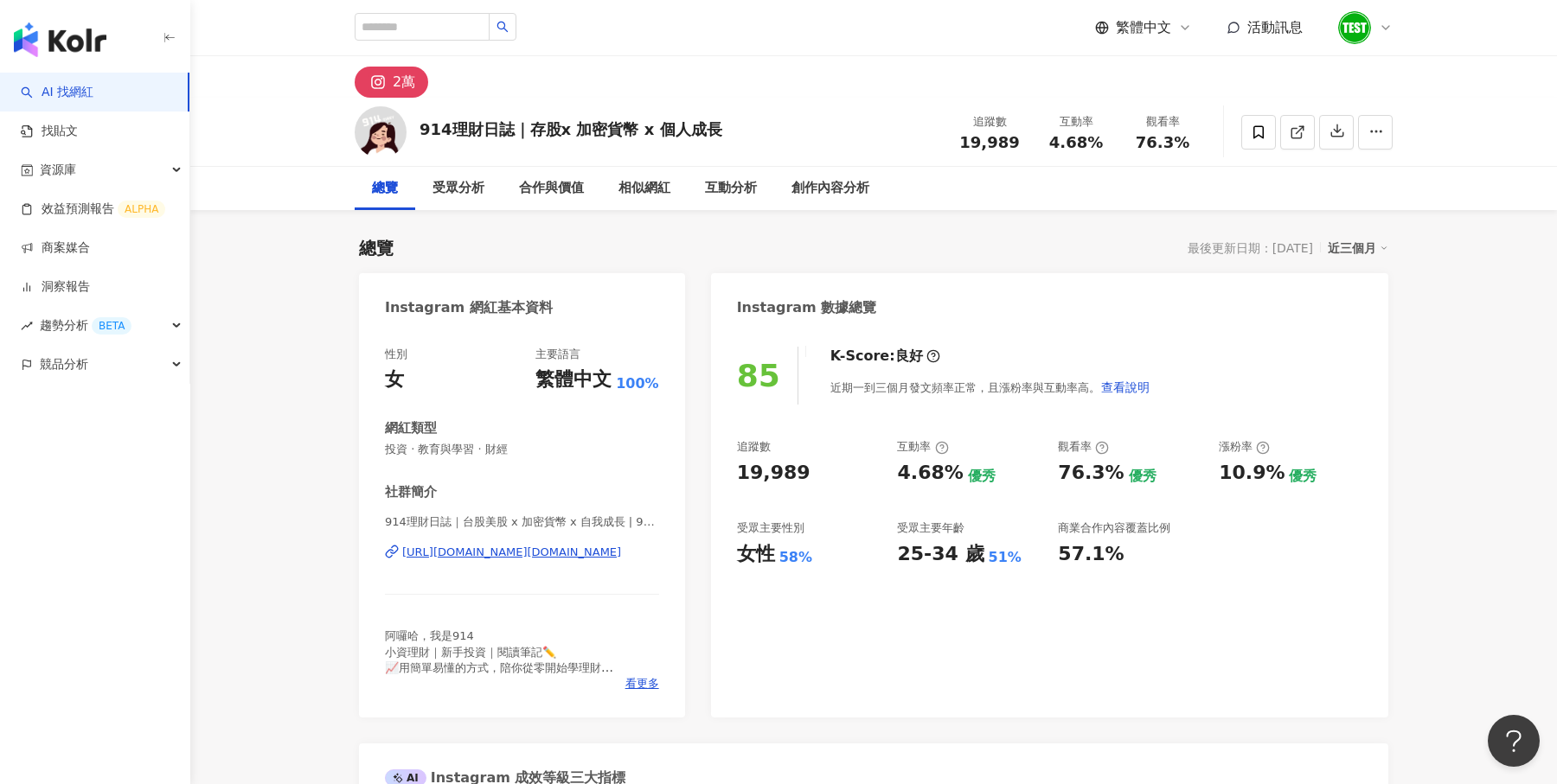
click at [1375, 240] on div "近三個月" at bounding box center [1358, 248] width 61 height 23
click at [1375, 258] on div "近三個月" at bounding box center [1358, 248] width 61 height 23
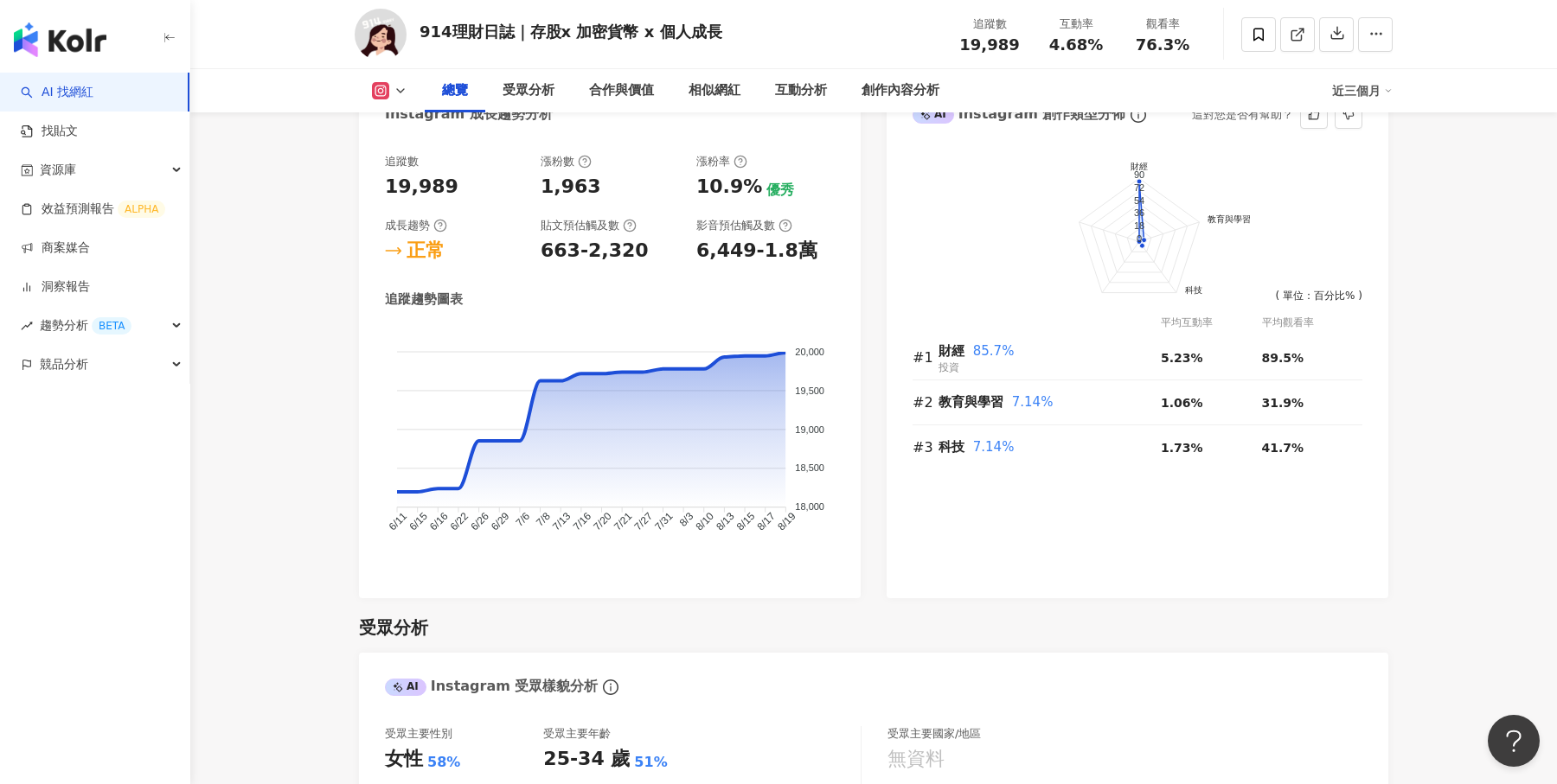
scroll to position [929, 0]
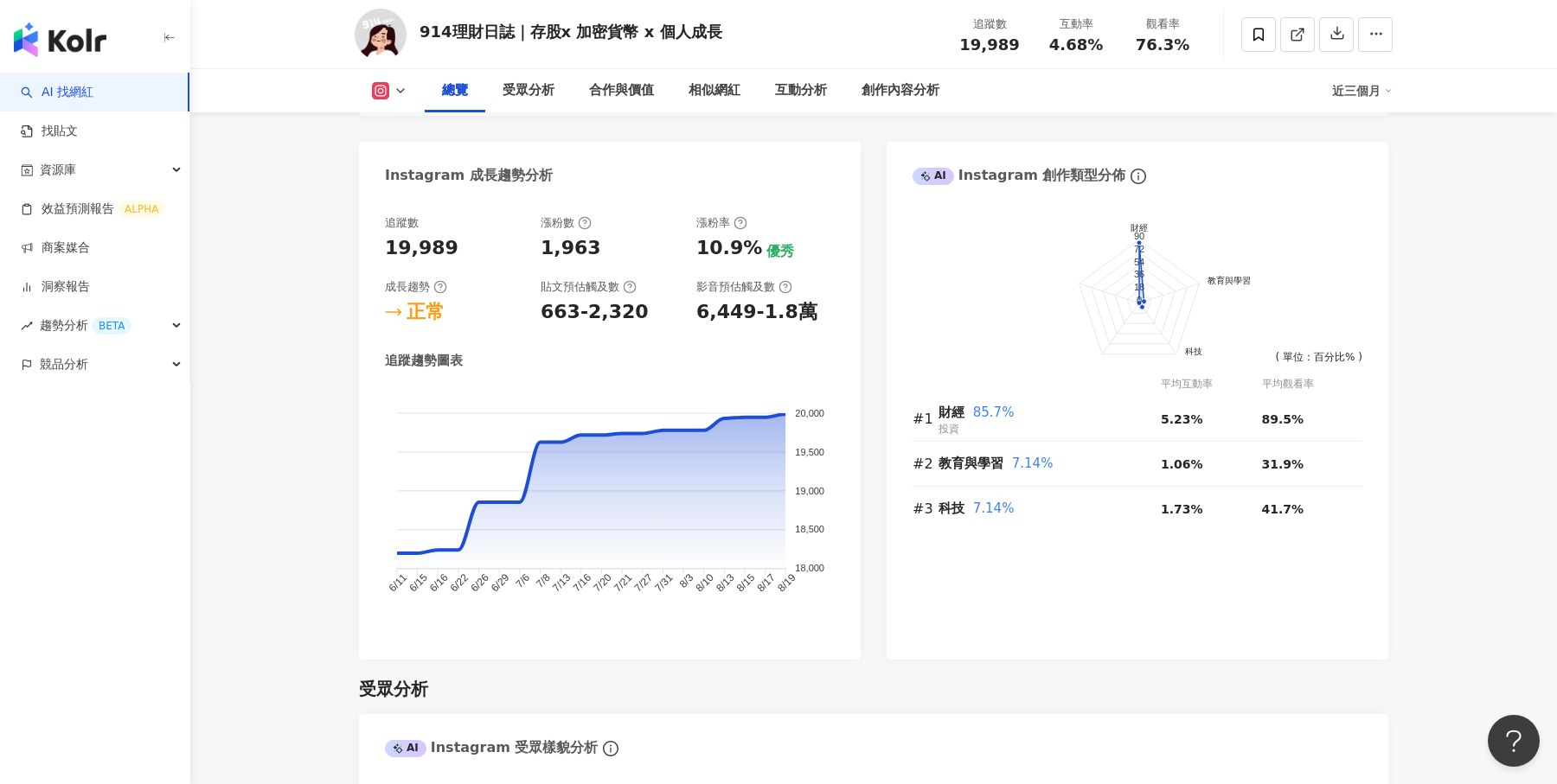
click at [1359, 96] on div "近三個月" at bounding box center [1362, 91] width 61 height 27
click at [1354, 164] on link "近六個月" at bounding box center [1370, 163] width 48 height 19
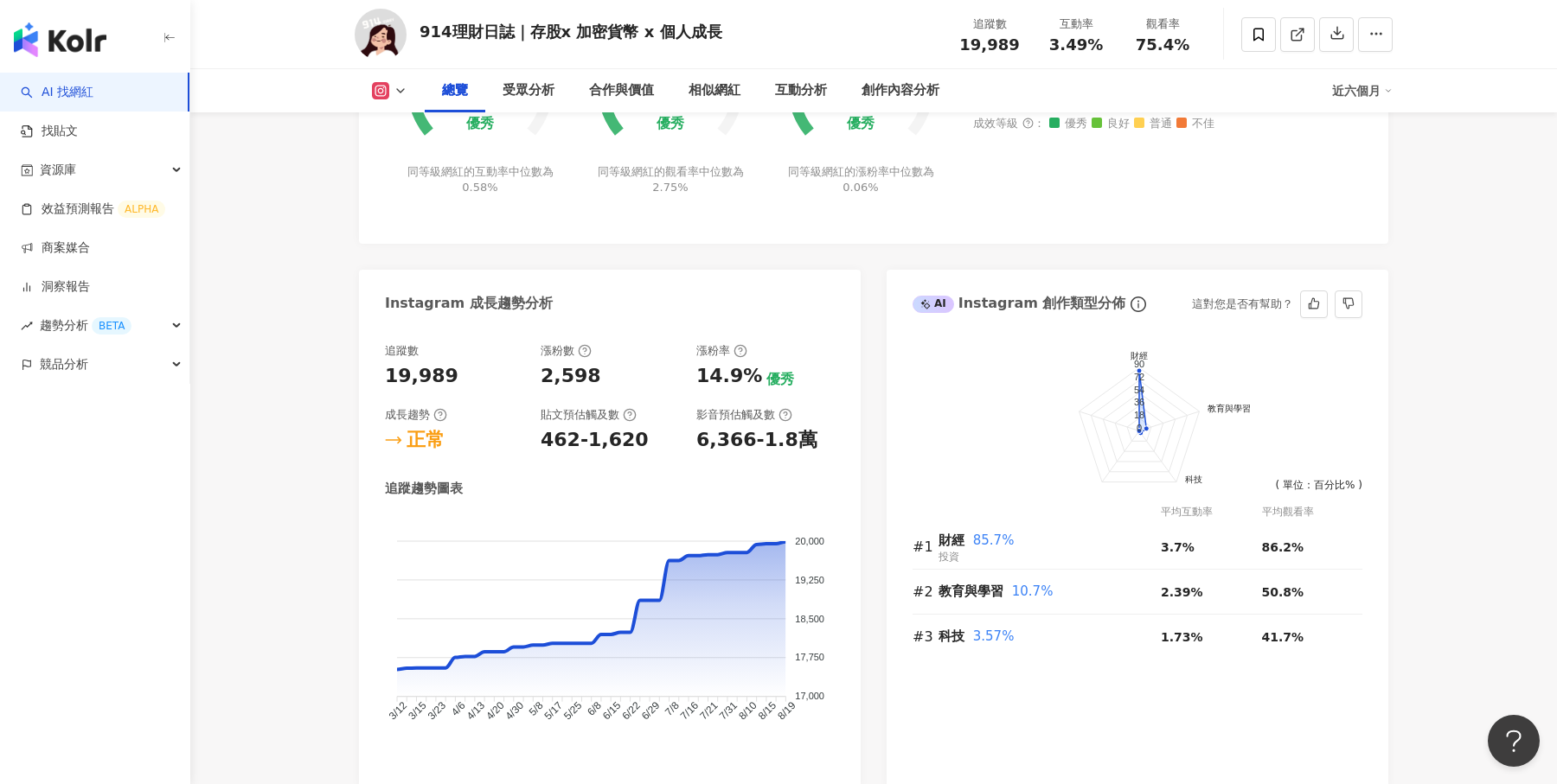
scroll to position [799, 0]
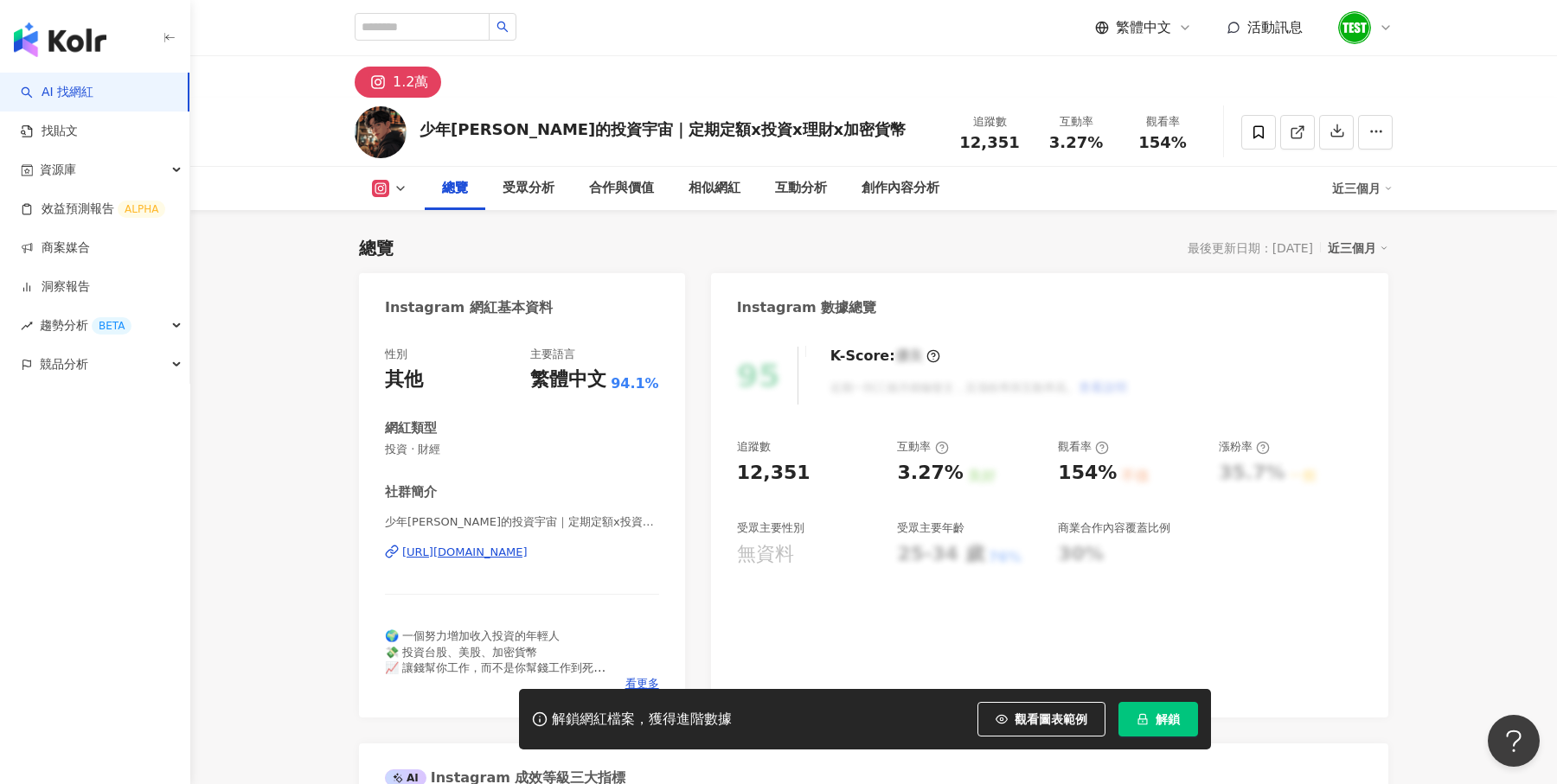
click at [1165, 710] on button "解鎖" at bounding box center [1158, 720] width 80 height 34
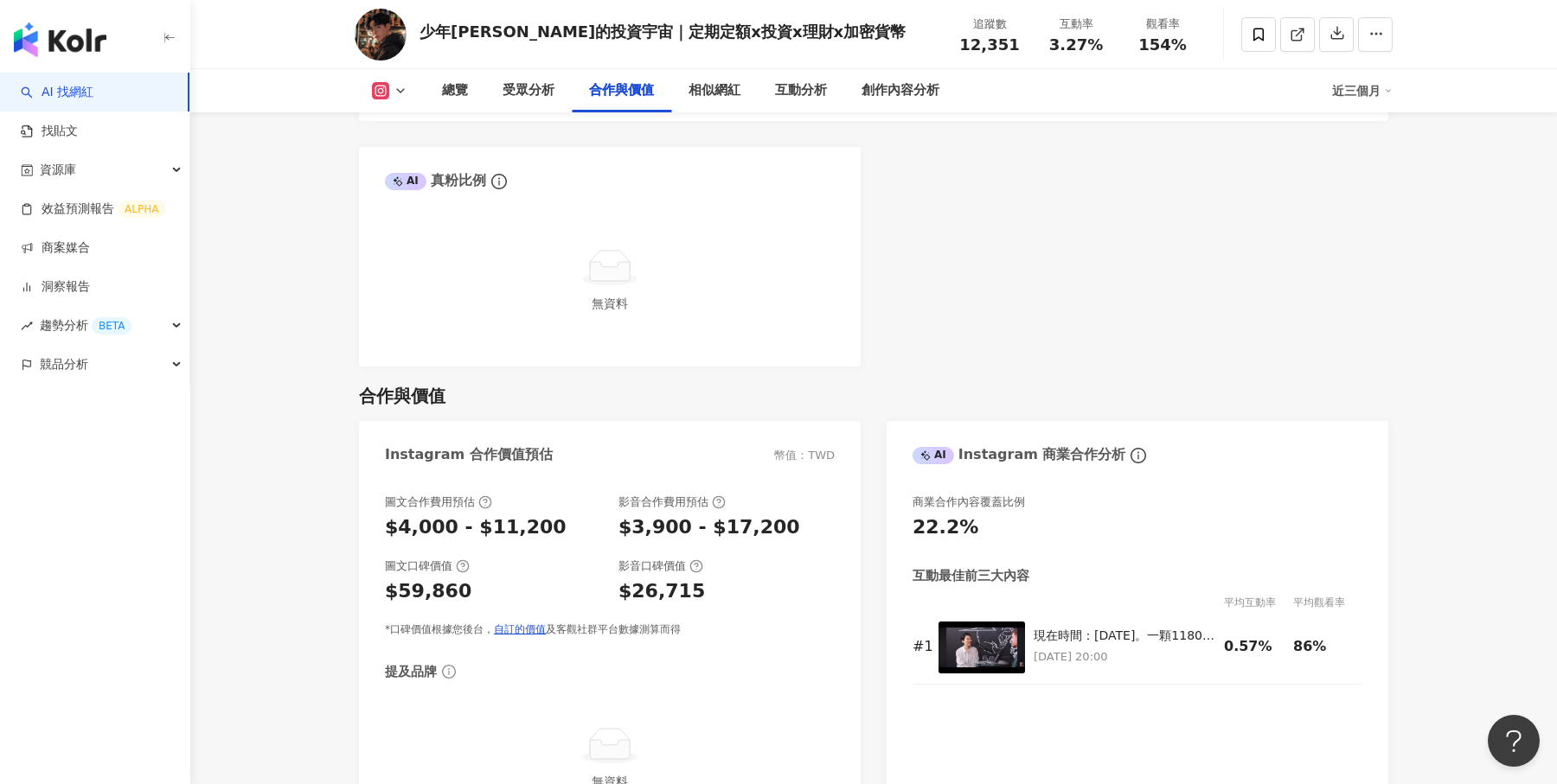
scroll to position [2203, 0]
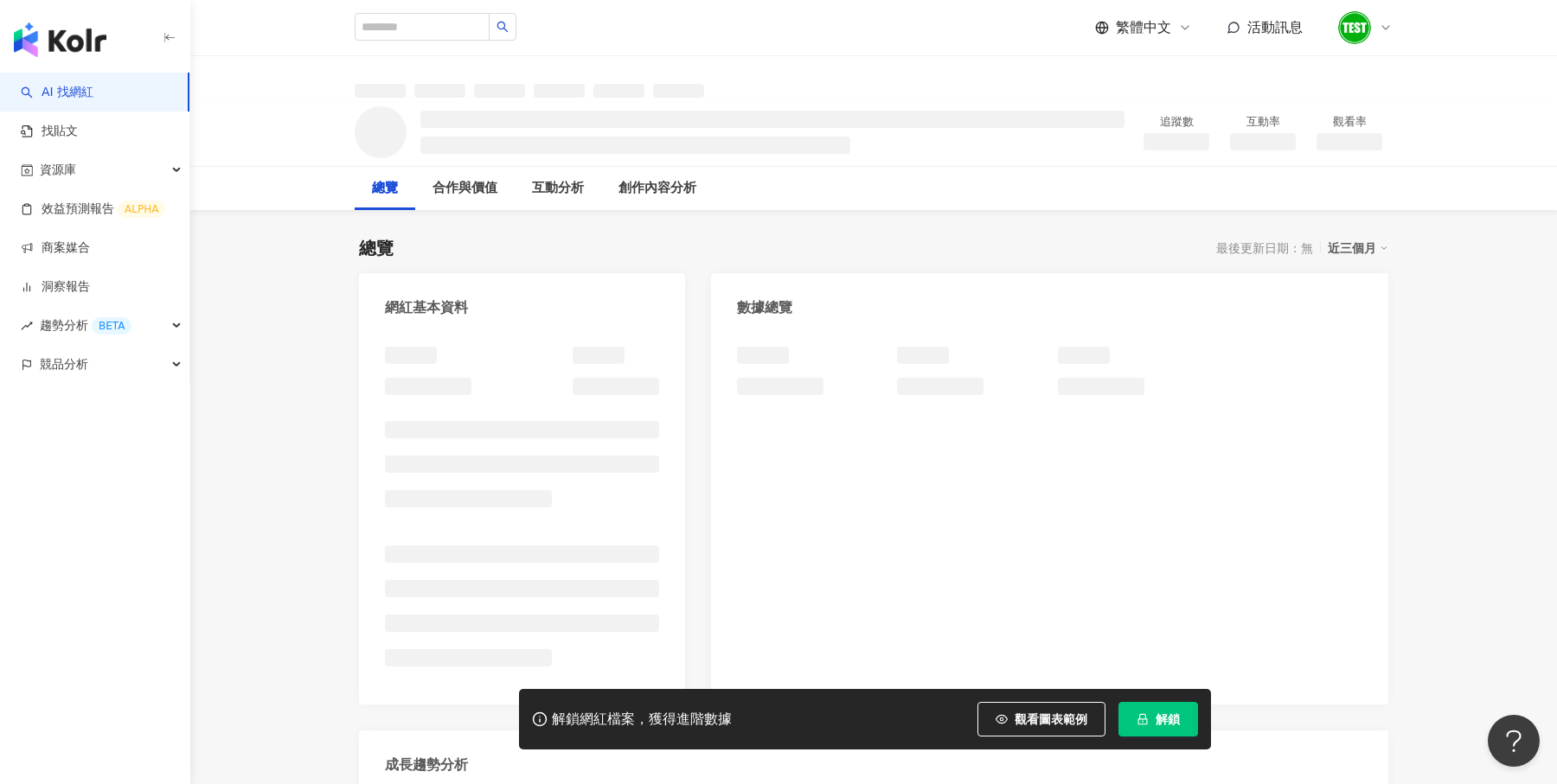
click at [1169, 719] on span "解鎖" at bounding box center [1168, 719] width 25 height 14
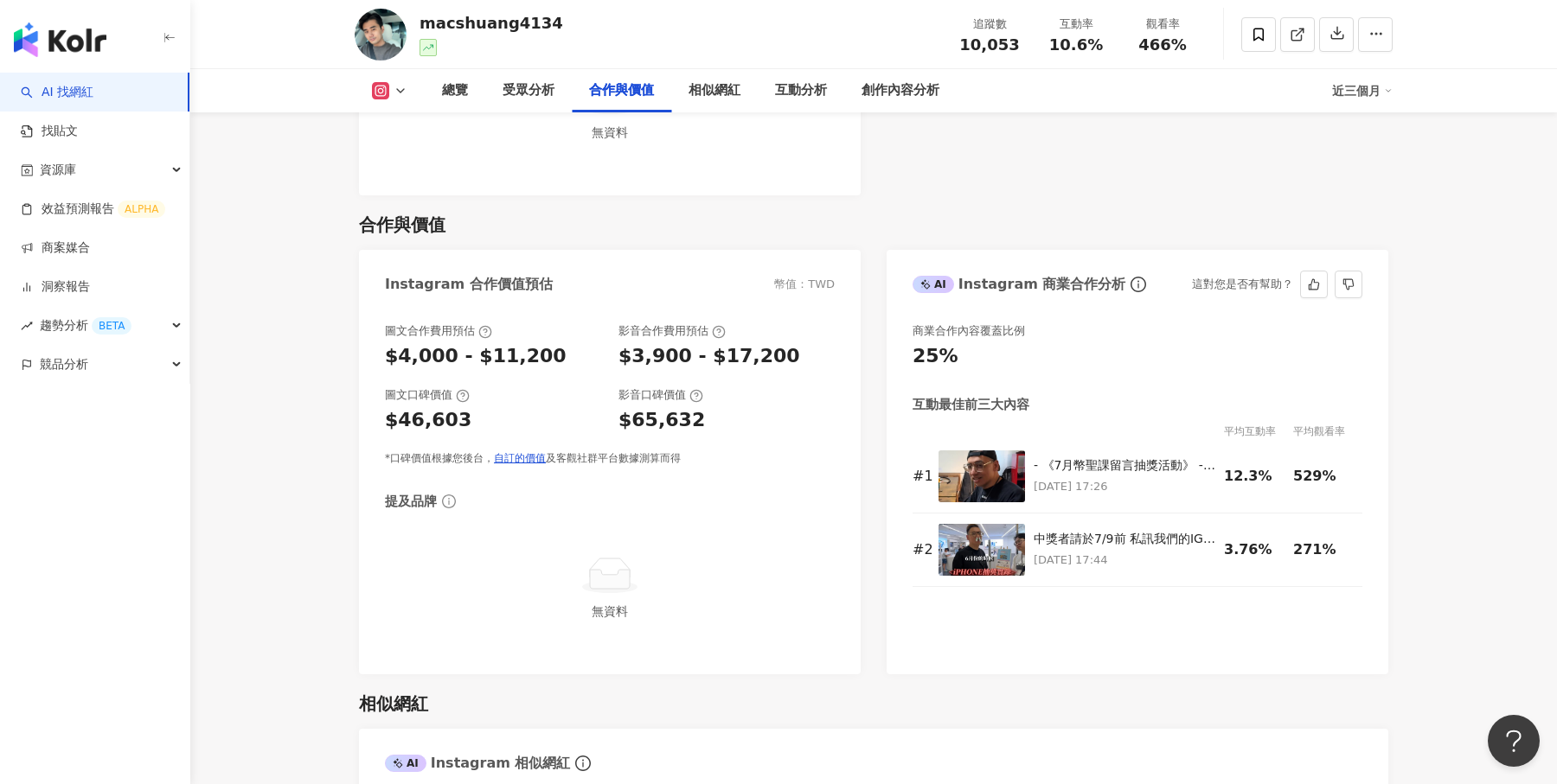
scroll to position [2764, 0]
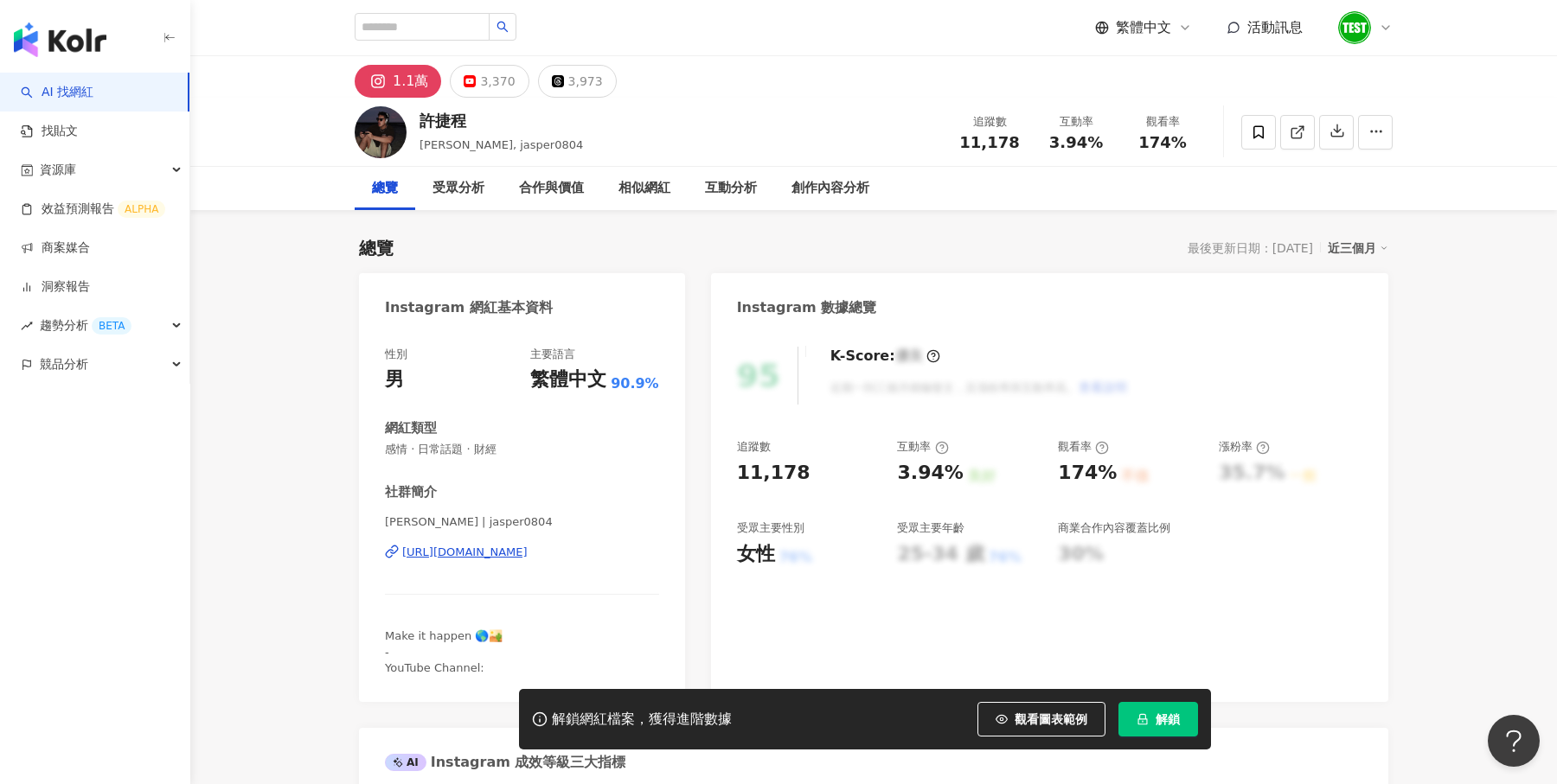
click at [1165, 721] on span "解鎖" at bounding box center [1168, 719] width 25 height 14
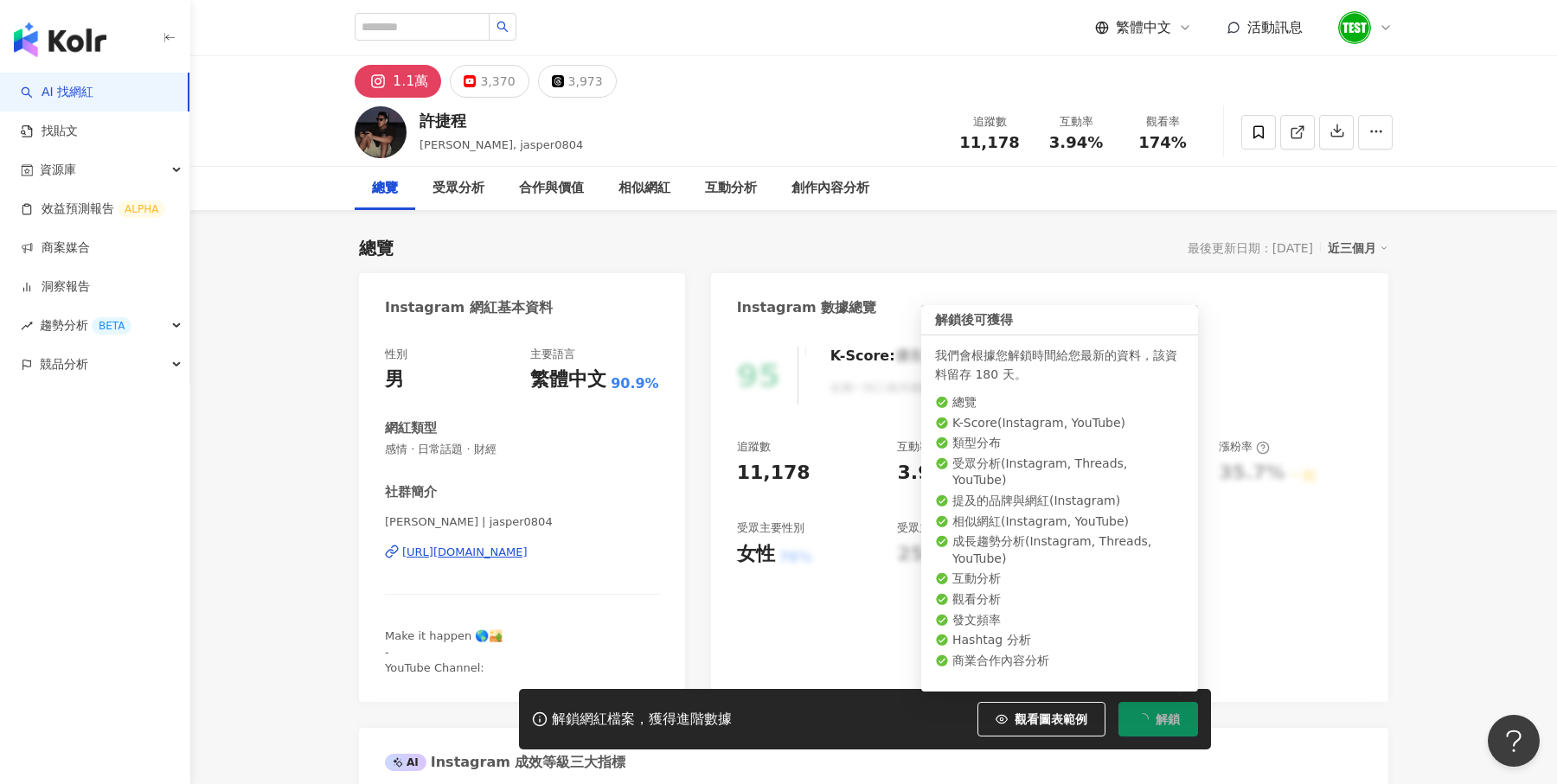
click at [1165, 721] on span "解鎖" at bounding box center [1168, 719] width 25 height 14
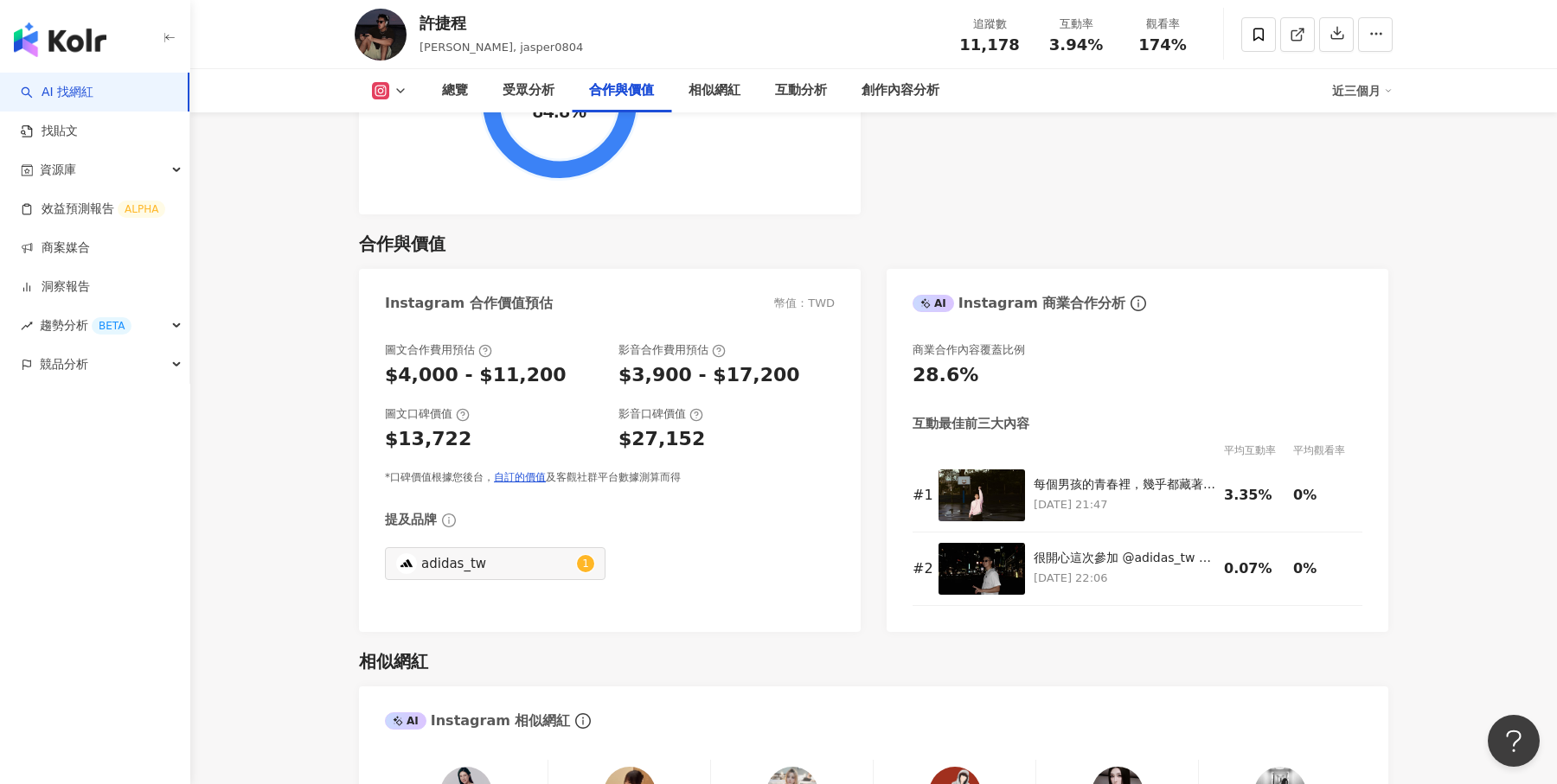
scroll to position [2447, 0]
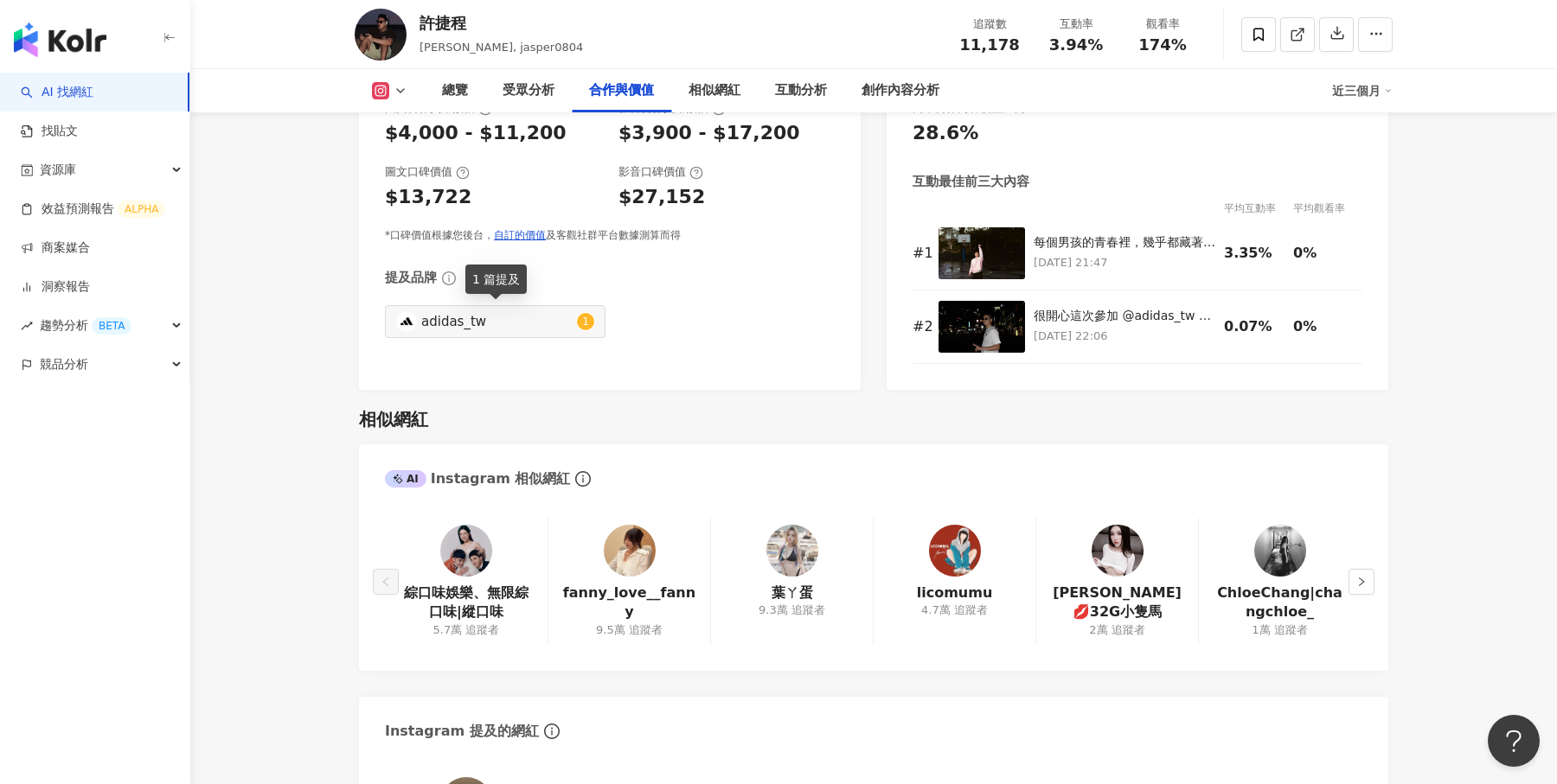
click at [478, 323] on div "adidas_tw" at bounding box center [497, 321] width 152 height 19
type input "*********"
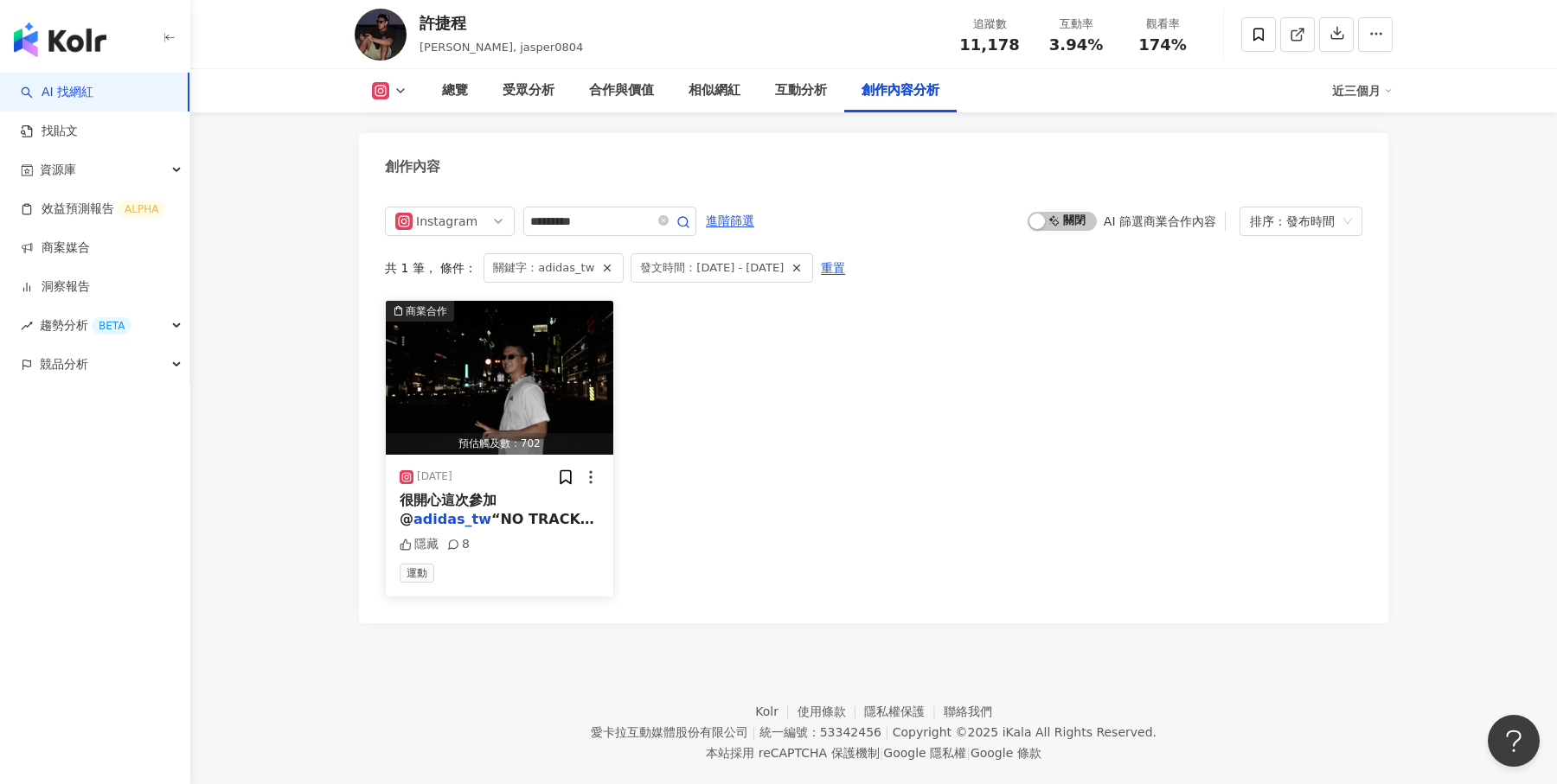
click at [491, 511] on mark "adidas_tw" at bounding box center [452, 519] width 78 height 16
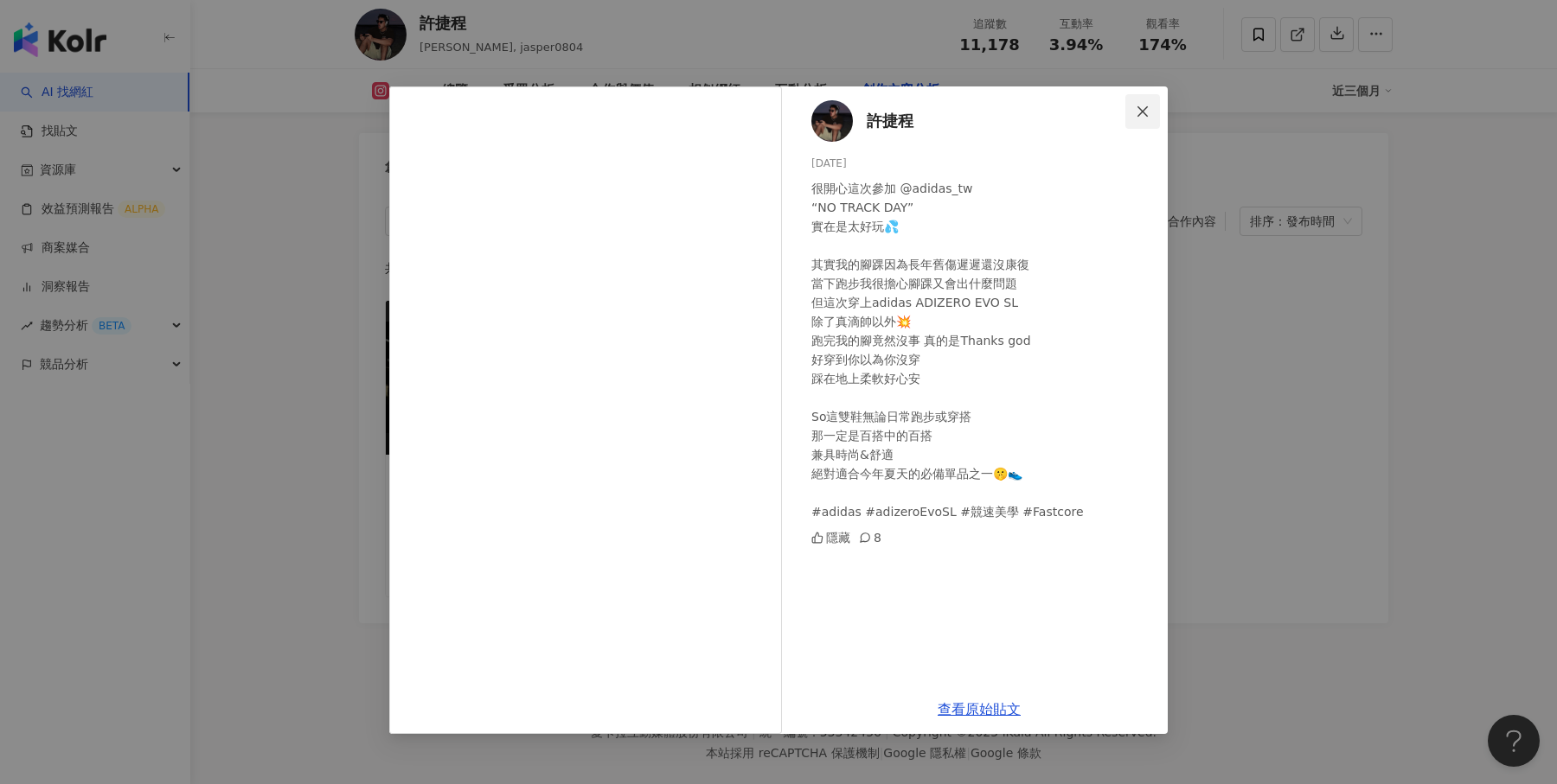
click at [1151, 111] on span "Close" at bounding box center [1143, 111] width 34 height 14
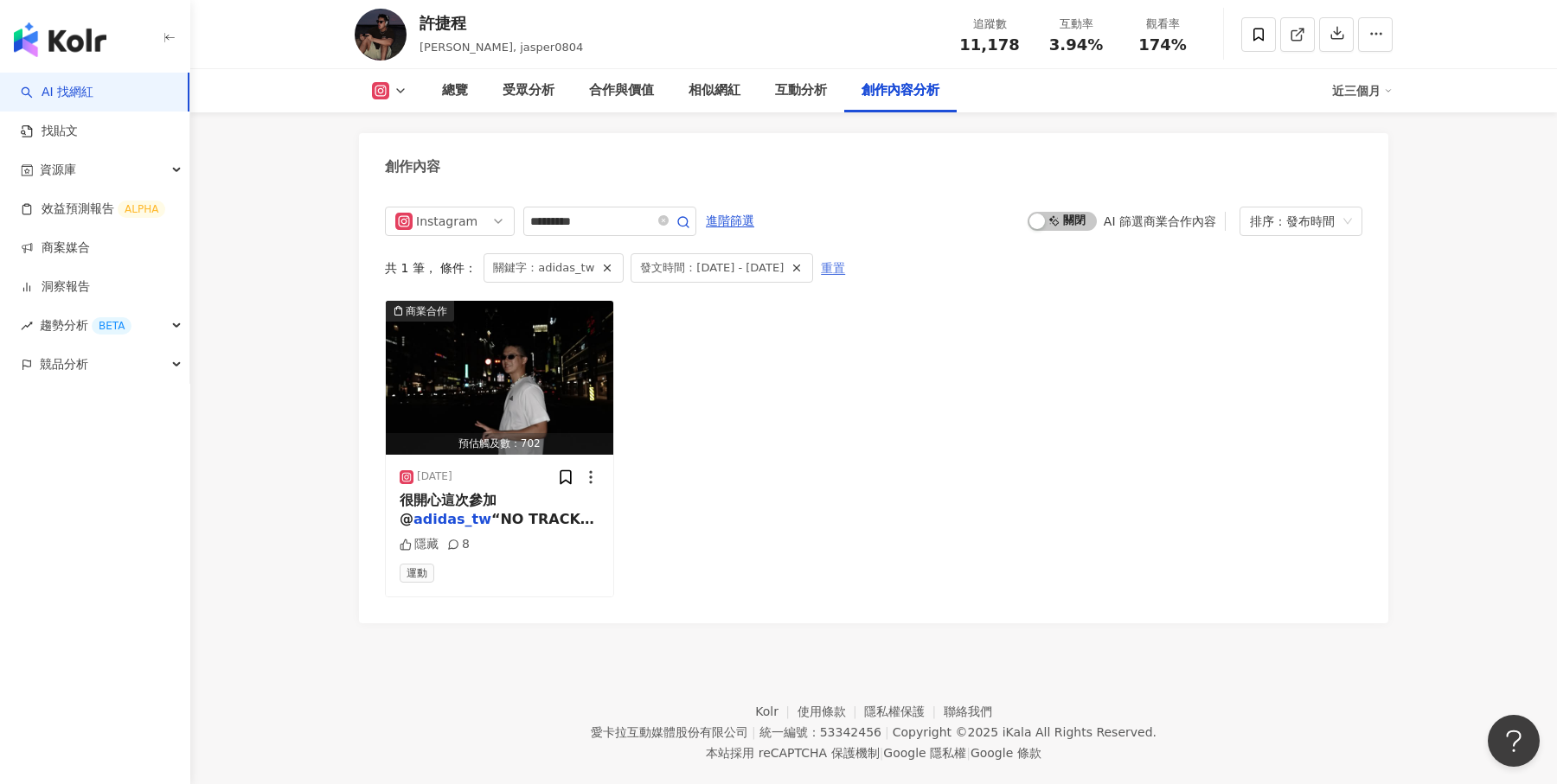
click at [845, 255] on span "重置" at bounding box center [833, 269] width 25 height 27
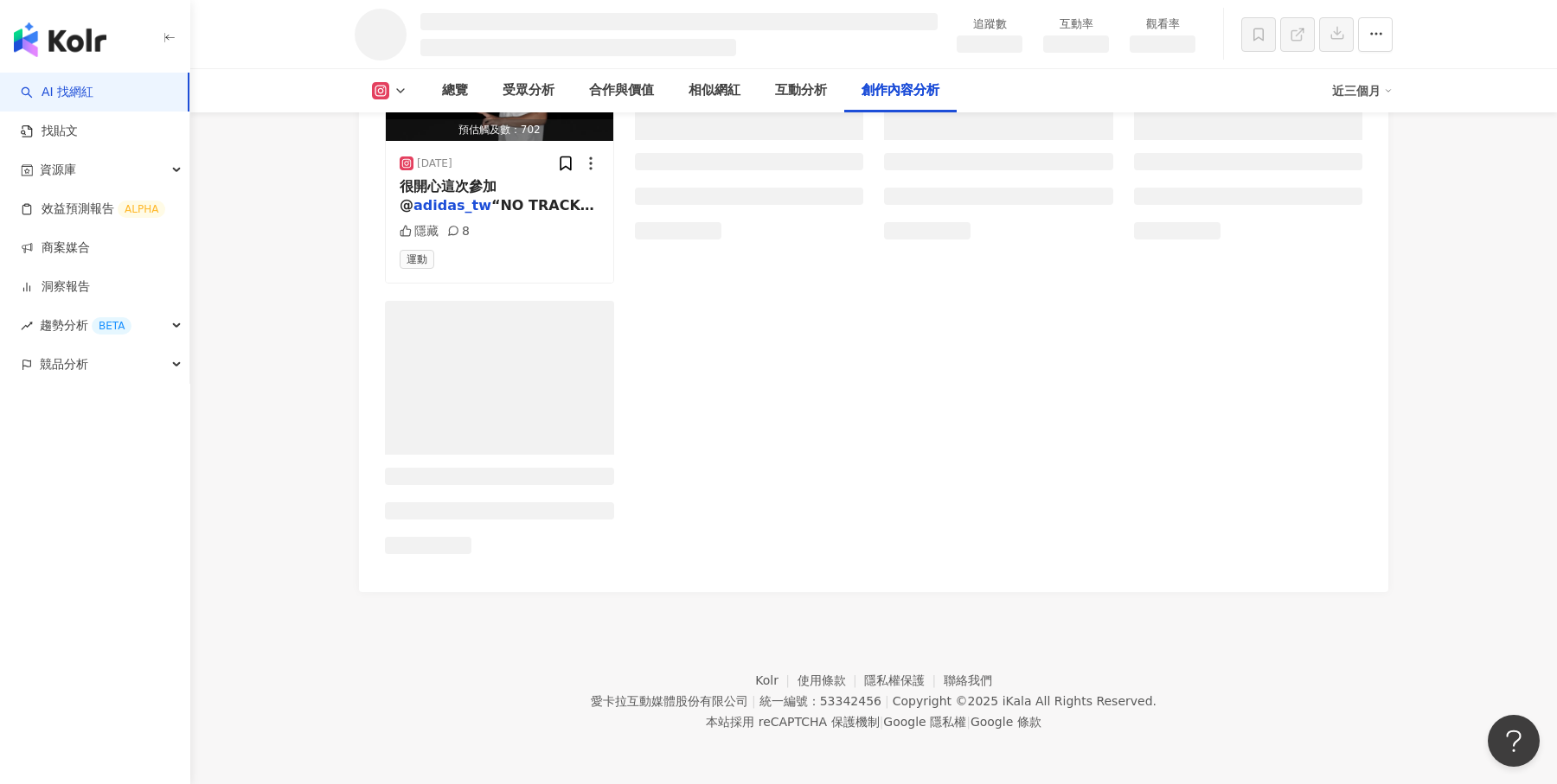
scroll to position [4621, 0]
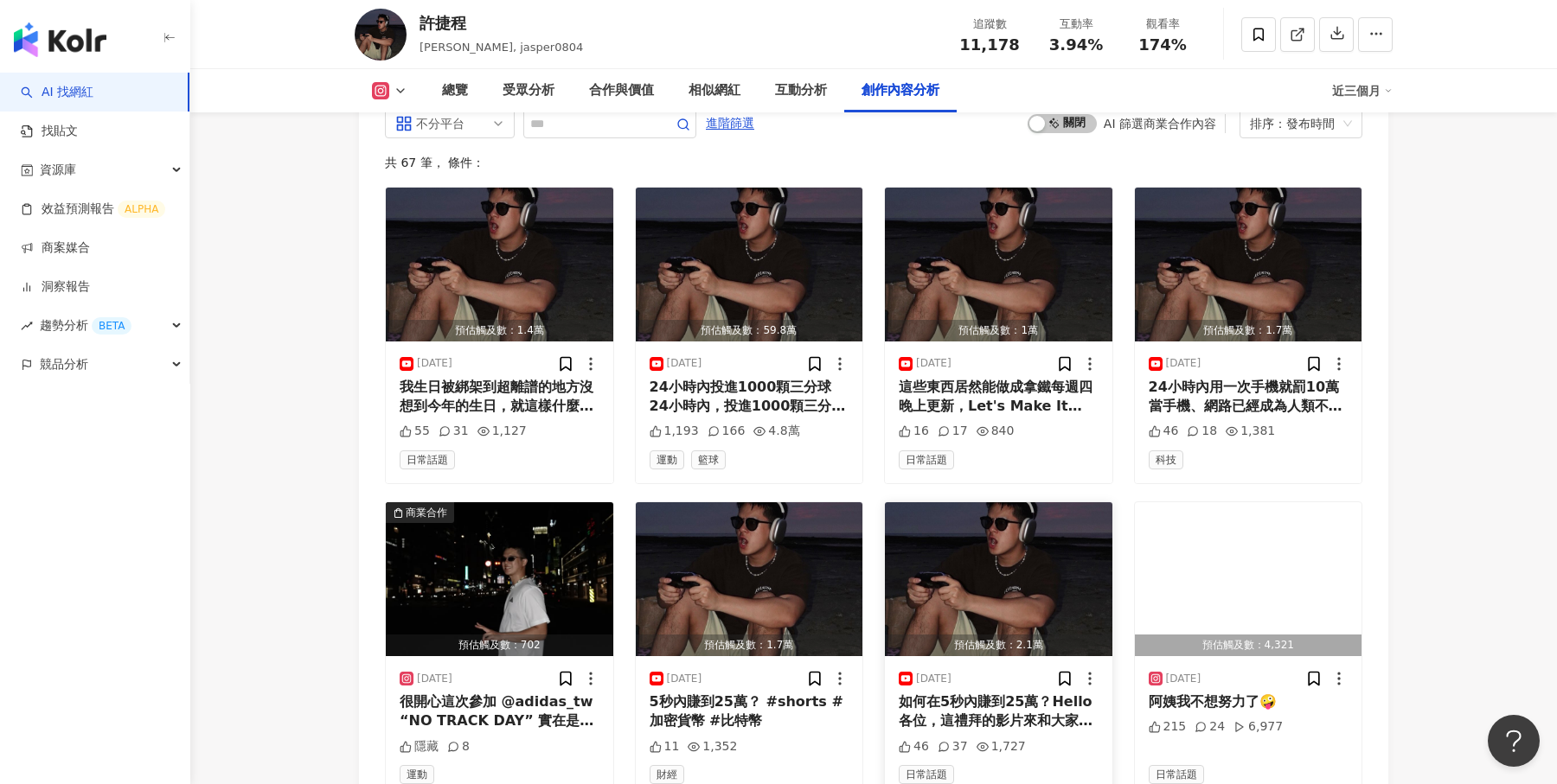
scroll to position [5264, 0]
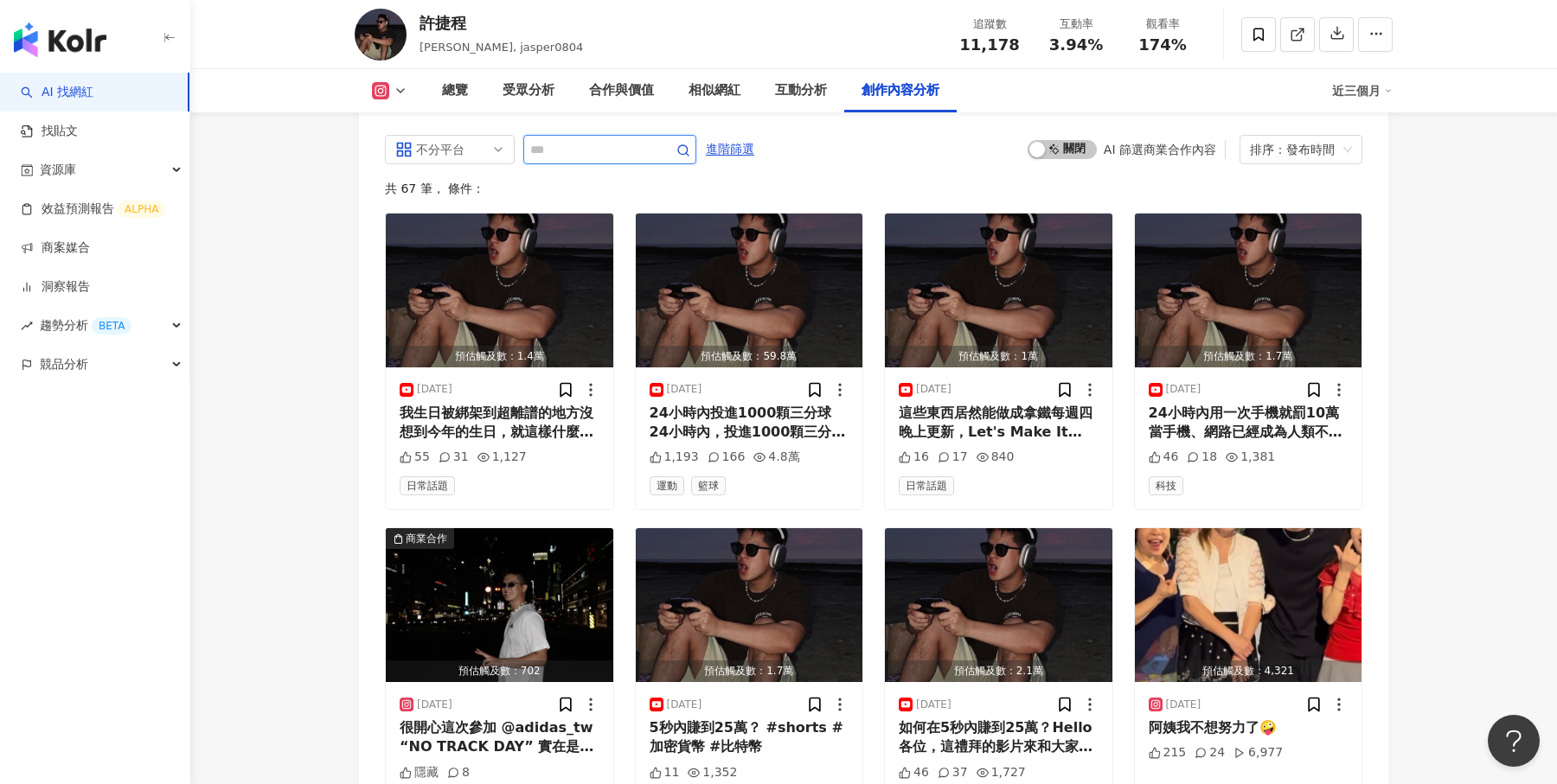
click at [559, 139] on input "text" at bounding box center [590, 149] width 121 height 21
type input "*"
type input "**"
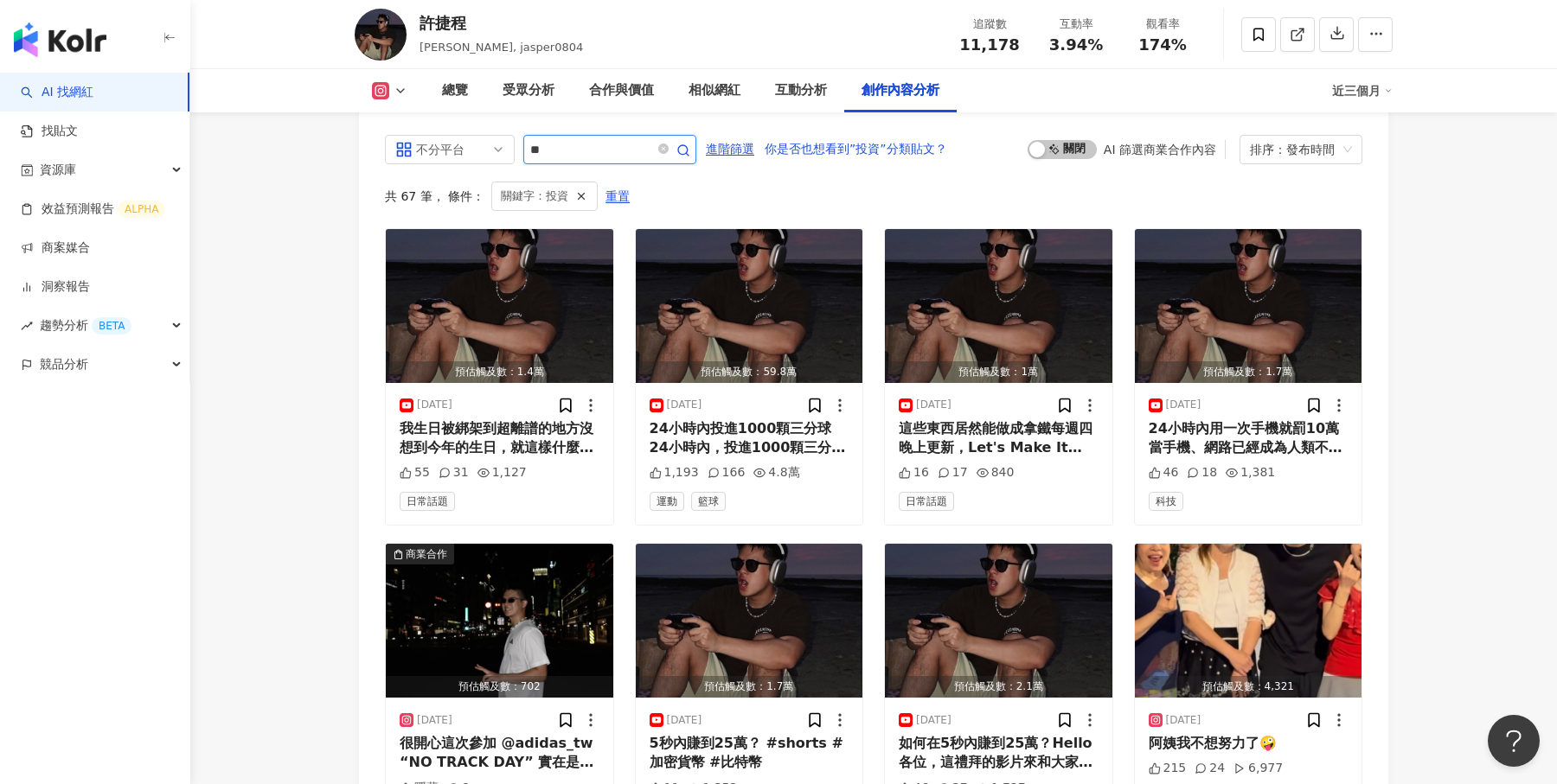
scroll to position [5192, 0]
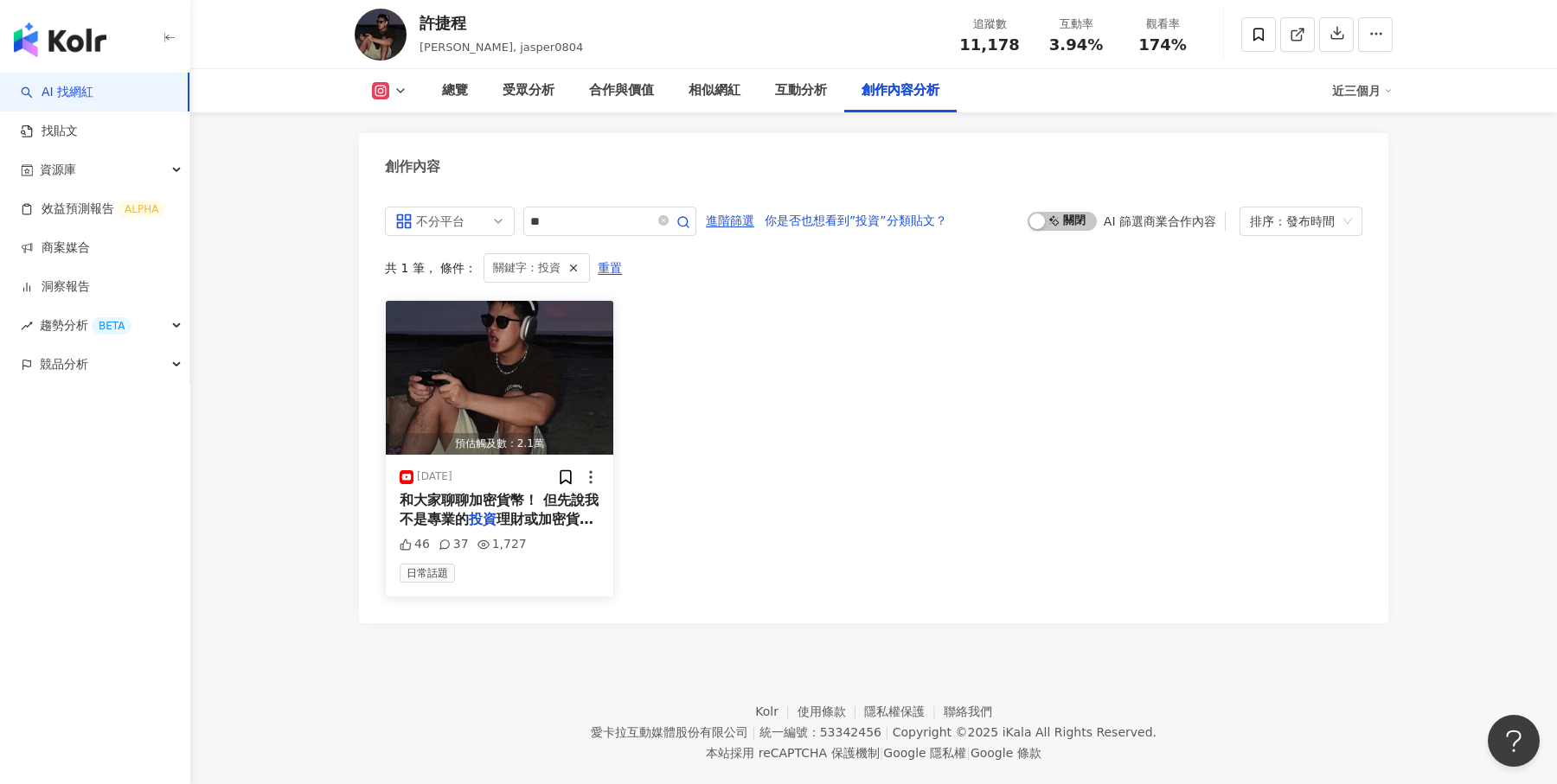
click at [538, 511] on span "理財或加密貨幣的頻道 主要是因為平常" at bounding box center [496, 528] width 193 height 35
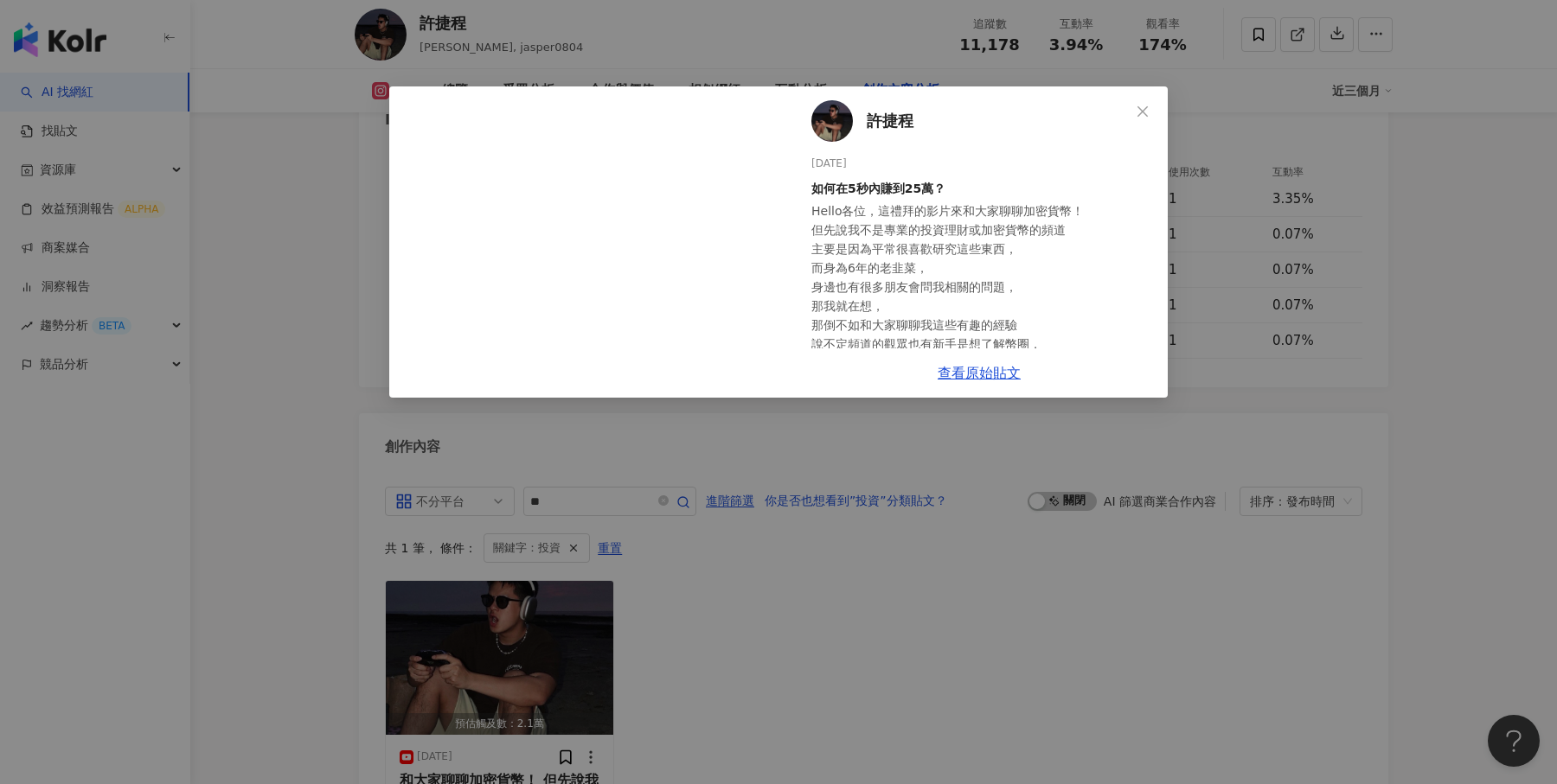
scroll to position [4808, 0]
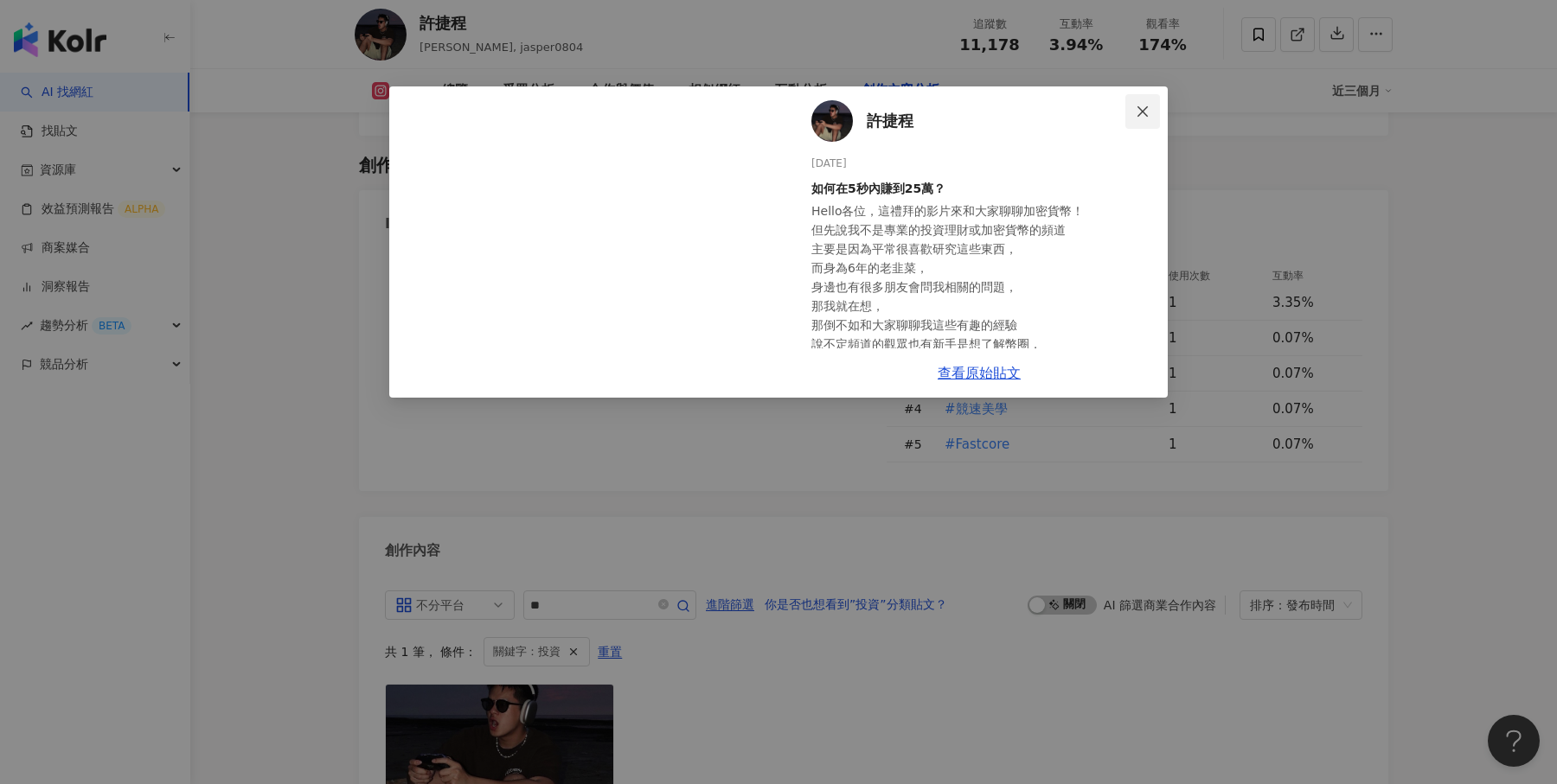
click at [1148, 116] on icon "close" at bounding box center [1142, 111] width 14 height 14
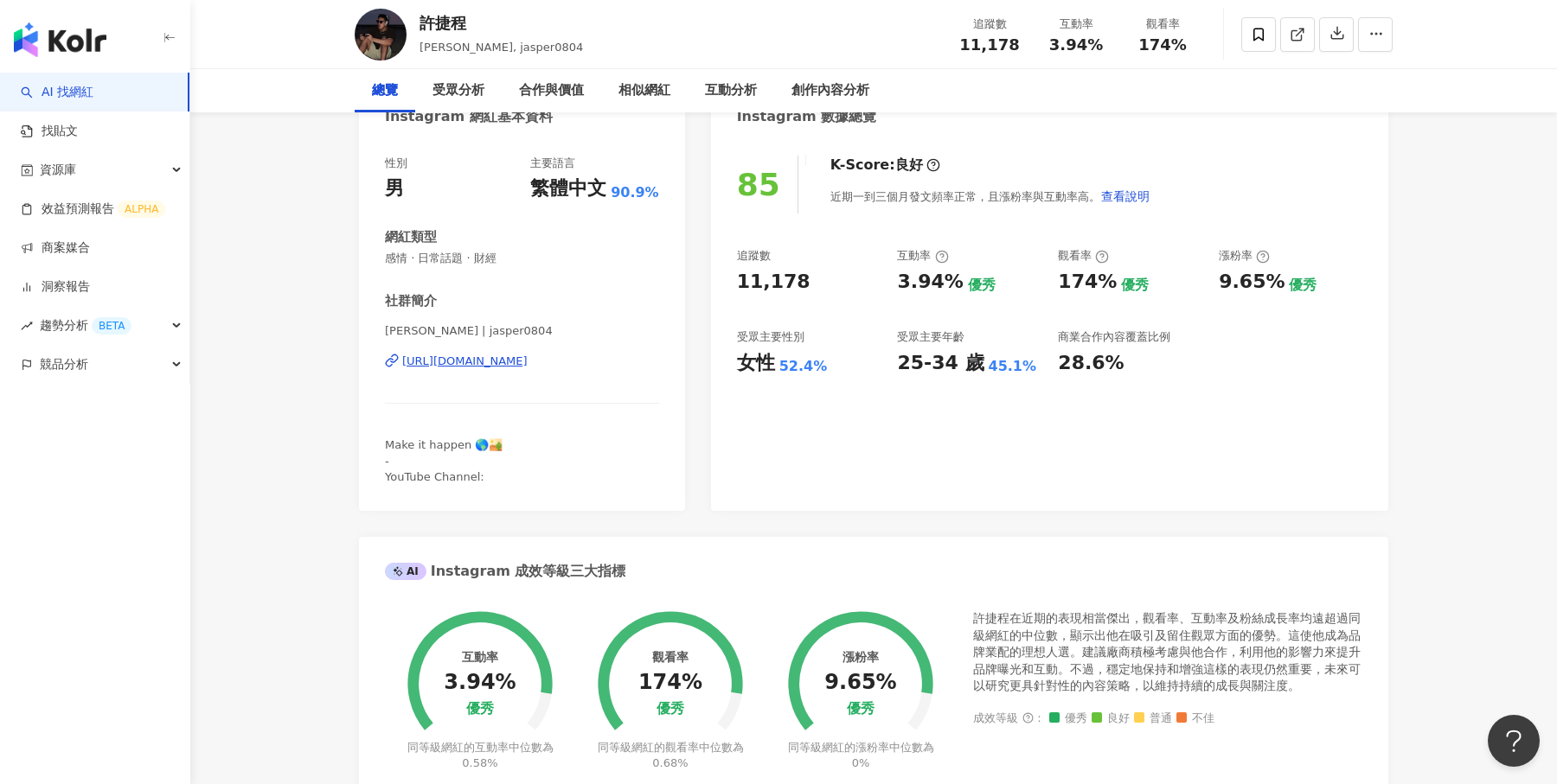
scroll to position [0, 0]
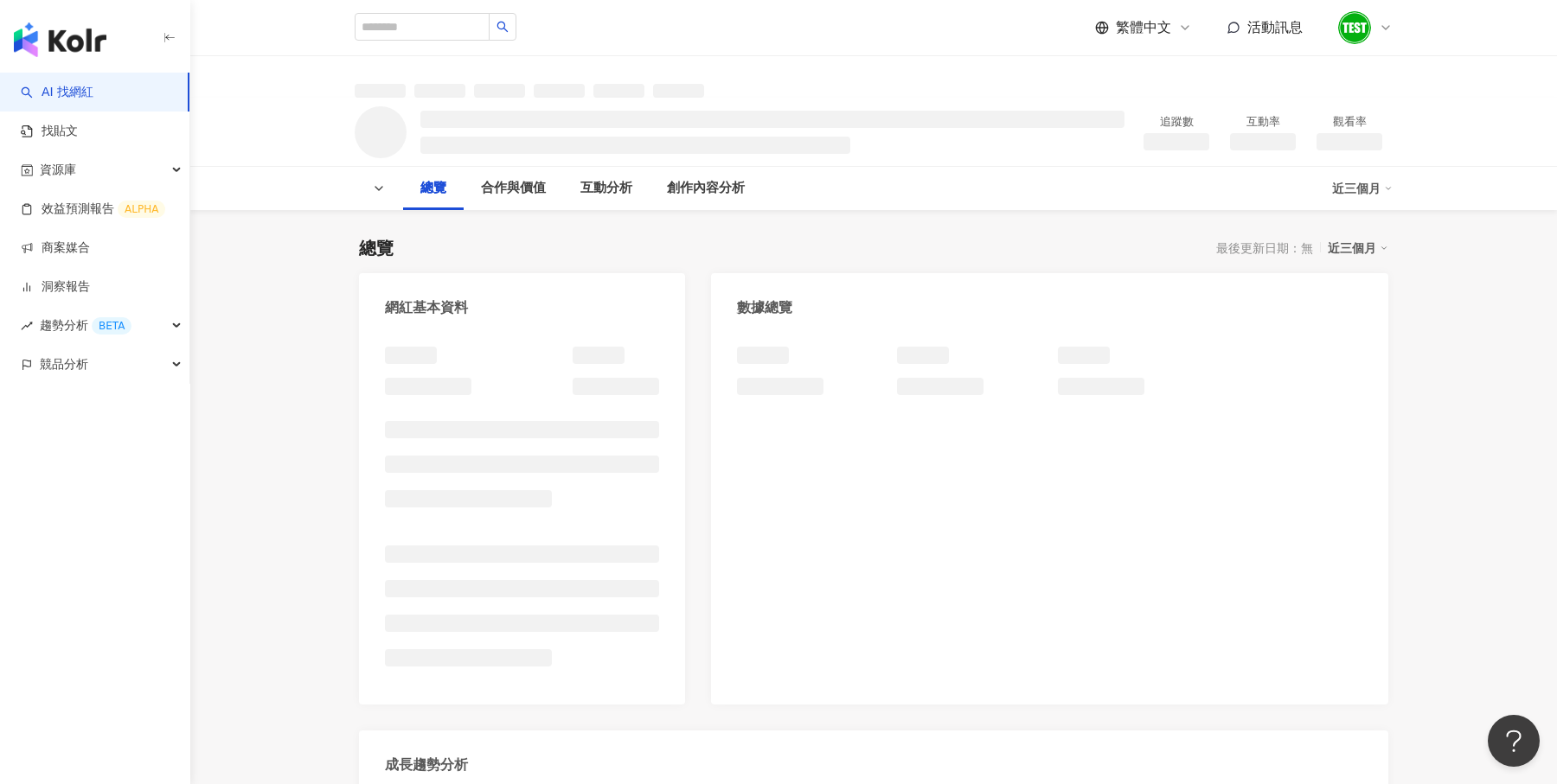
scroll to position [192, 0]
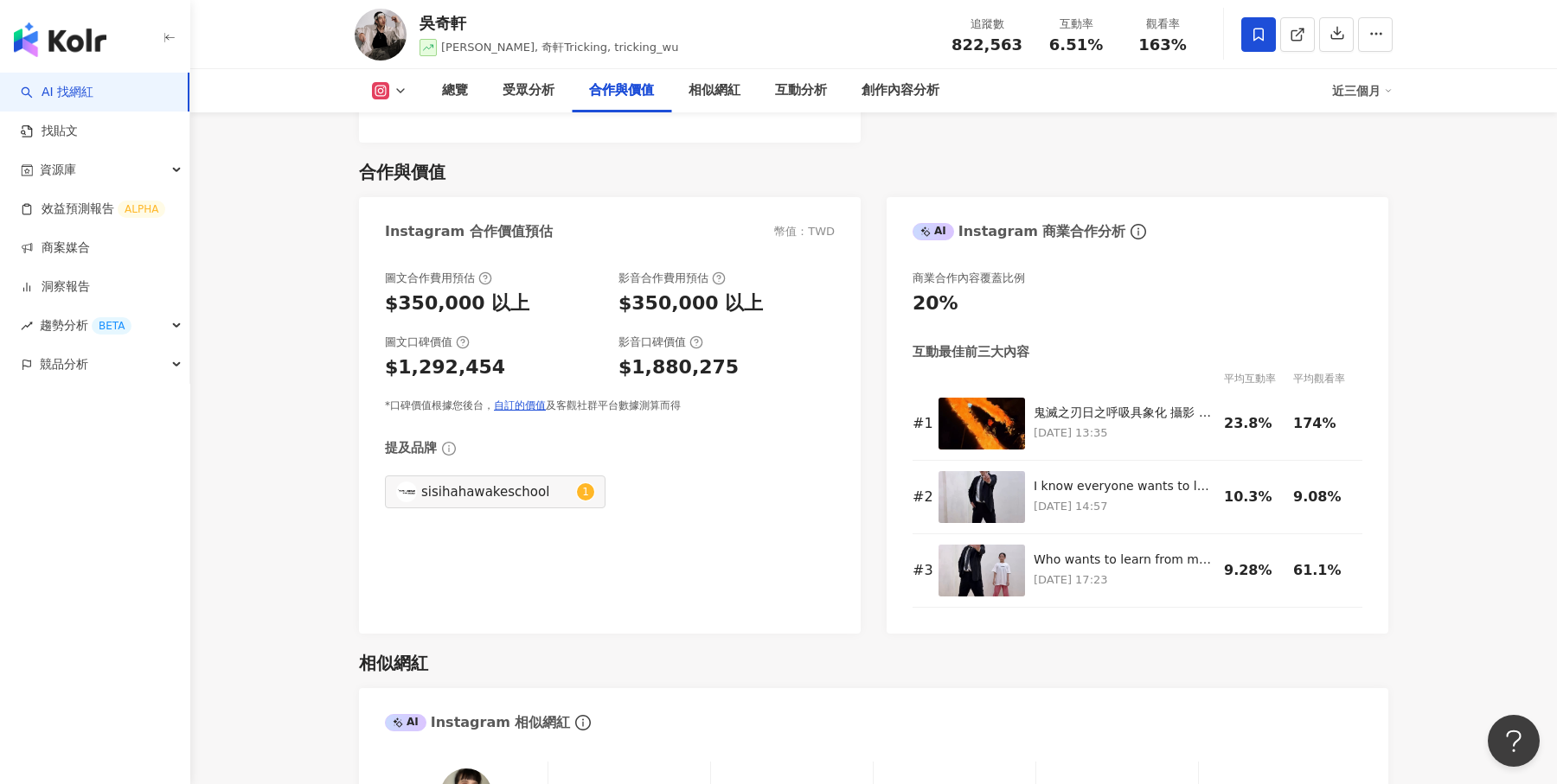
scroll to position [2264, 0]
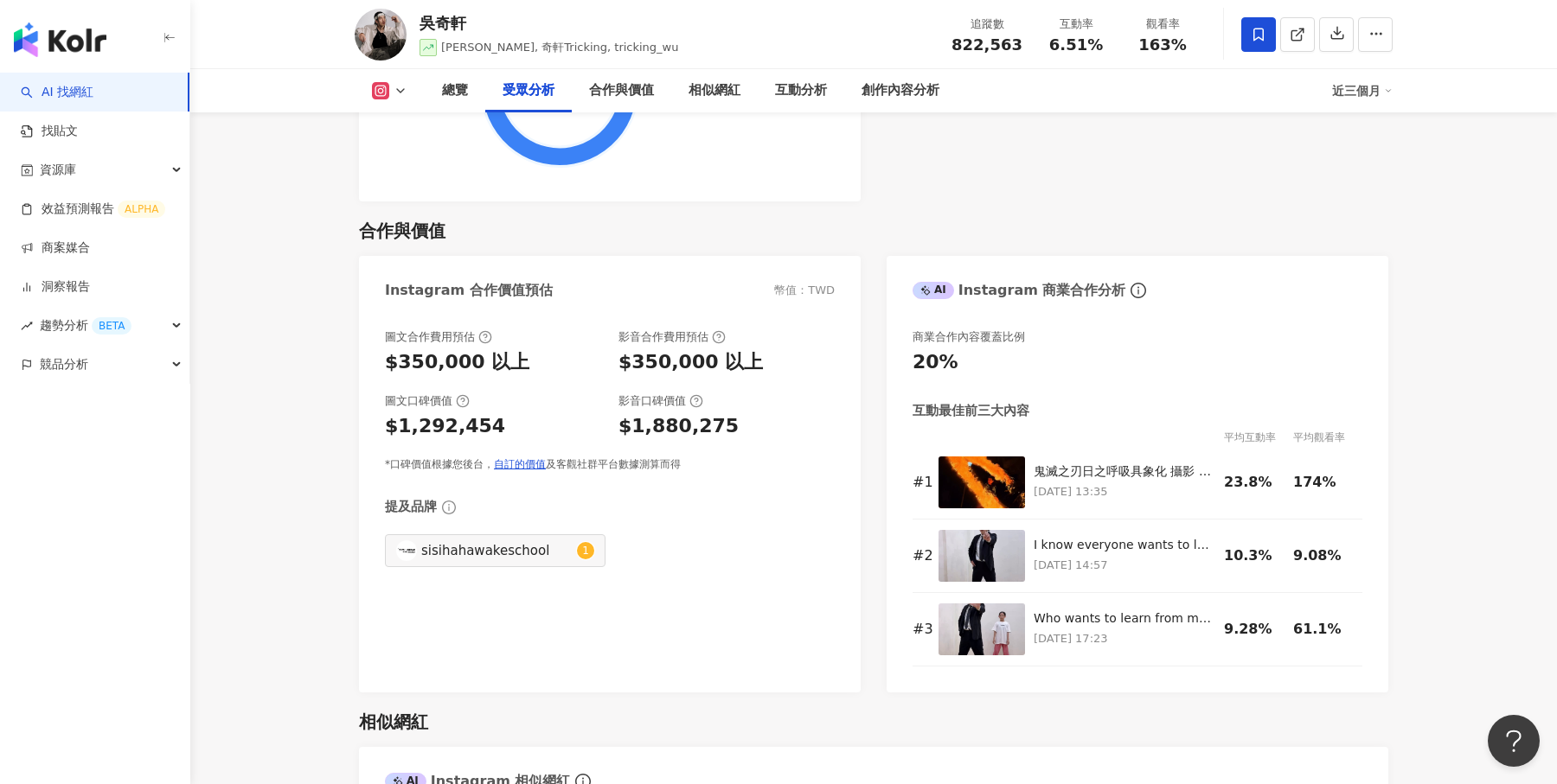
click at [93, 90] on link "AI 找網紅" at bounding box center [57, 92] width 73 height 17
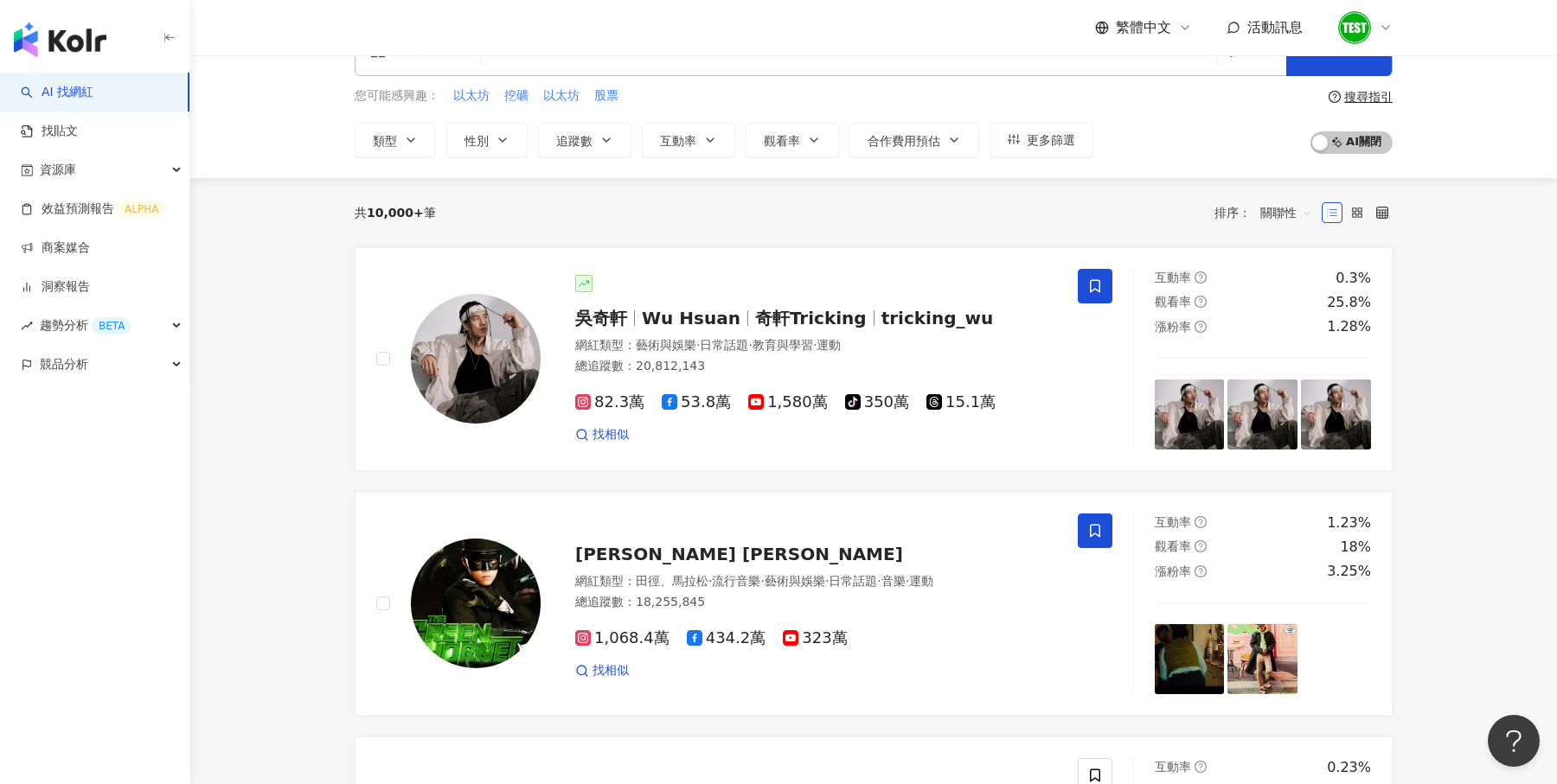
scroll to position [22, 0]
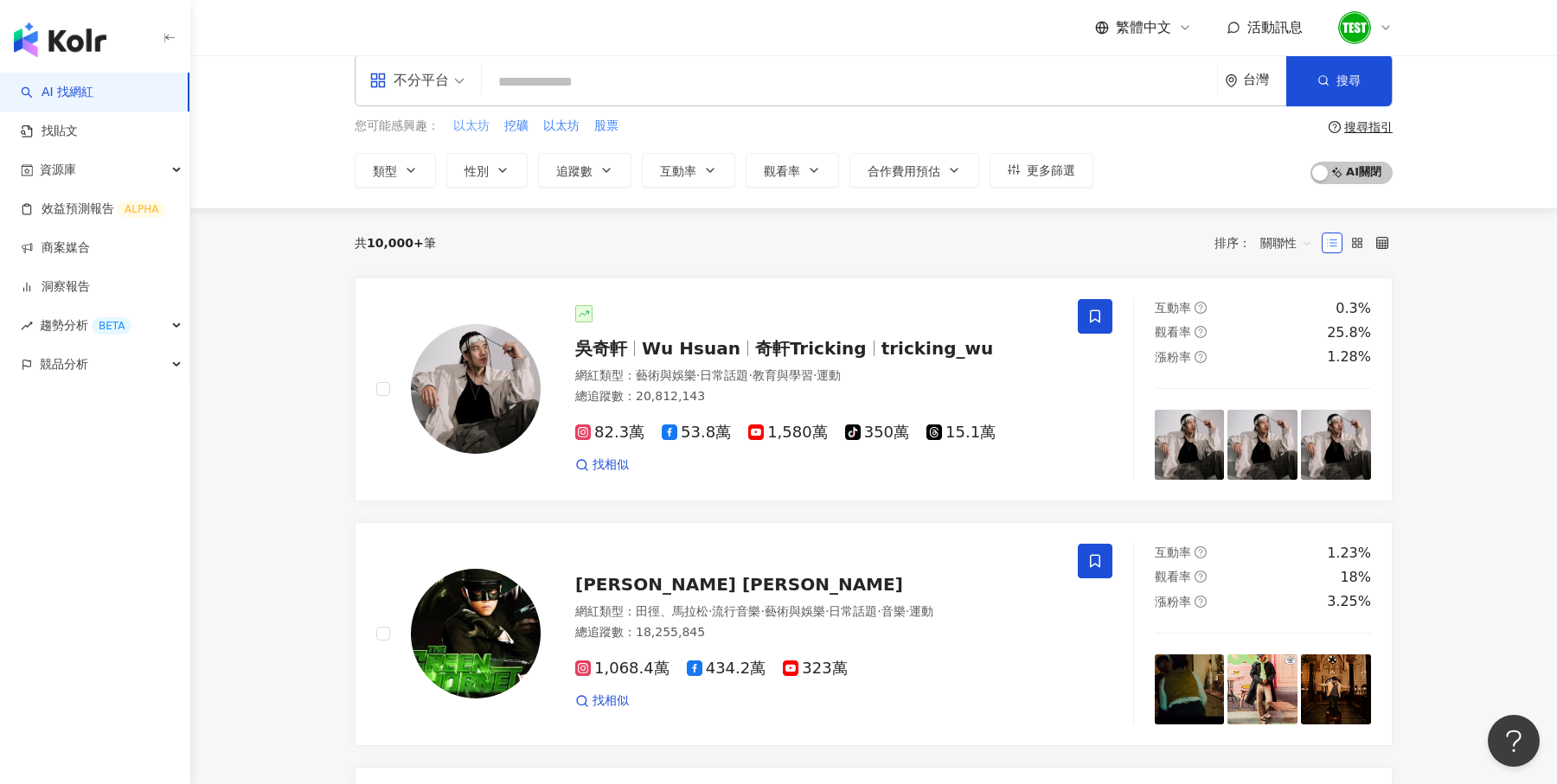
click at [469, 120] on span "以太坊" at bounding box center [471, 126] width 36 height 17
type input "***"
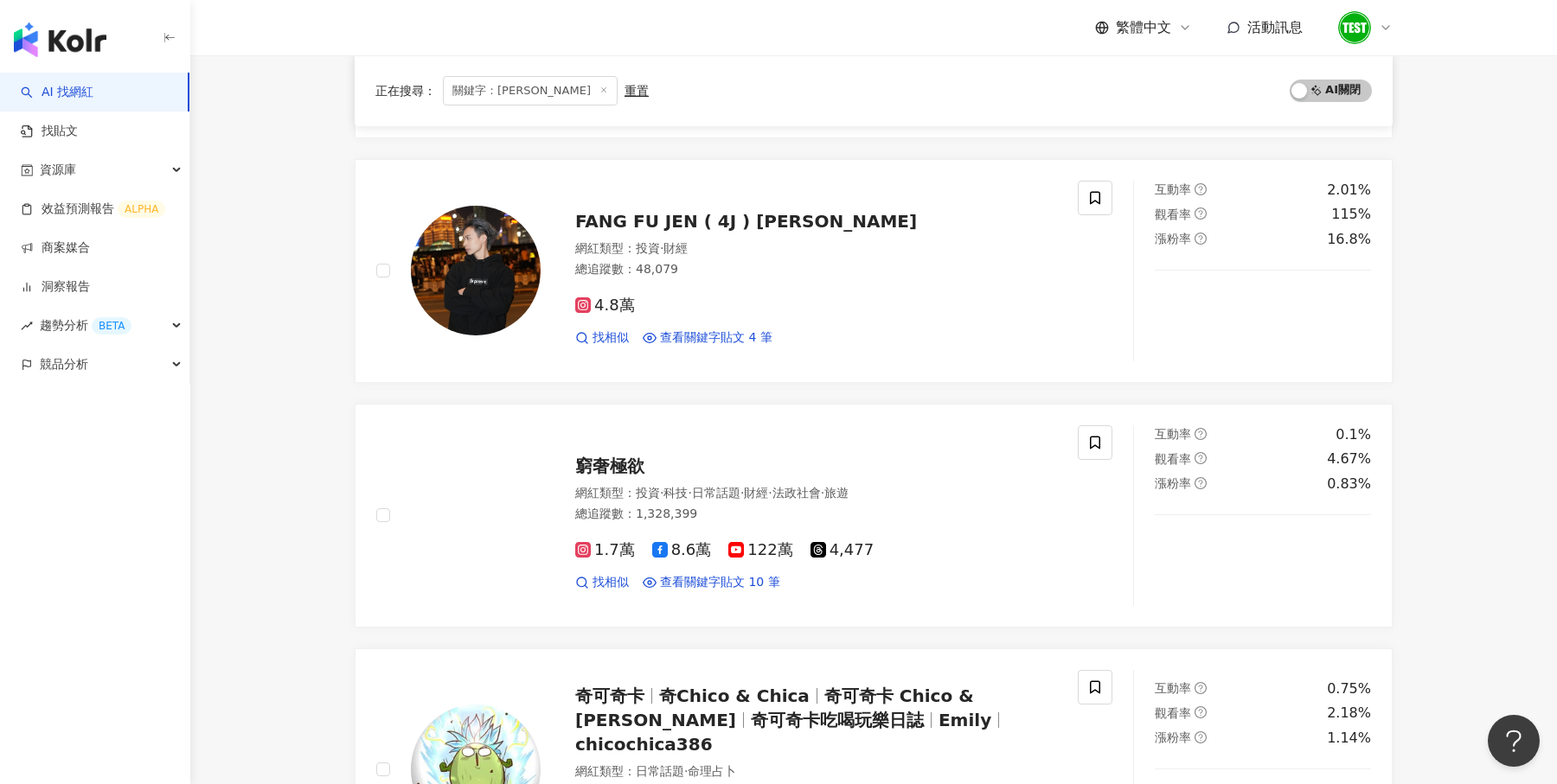
scroll to position [653, 0]
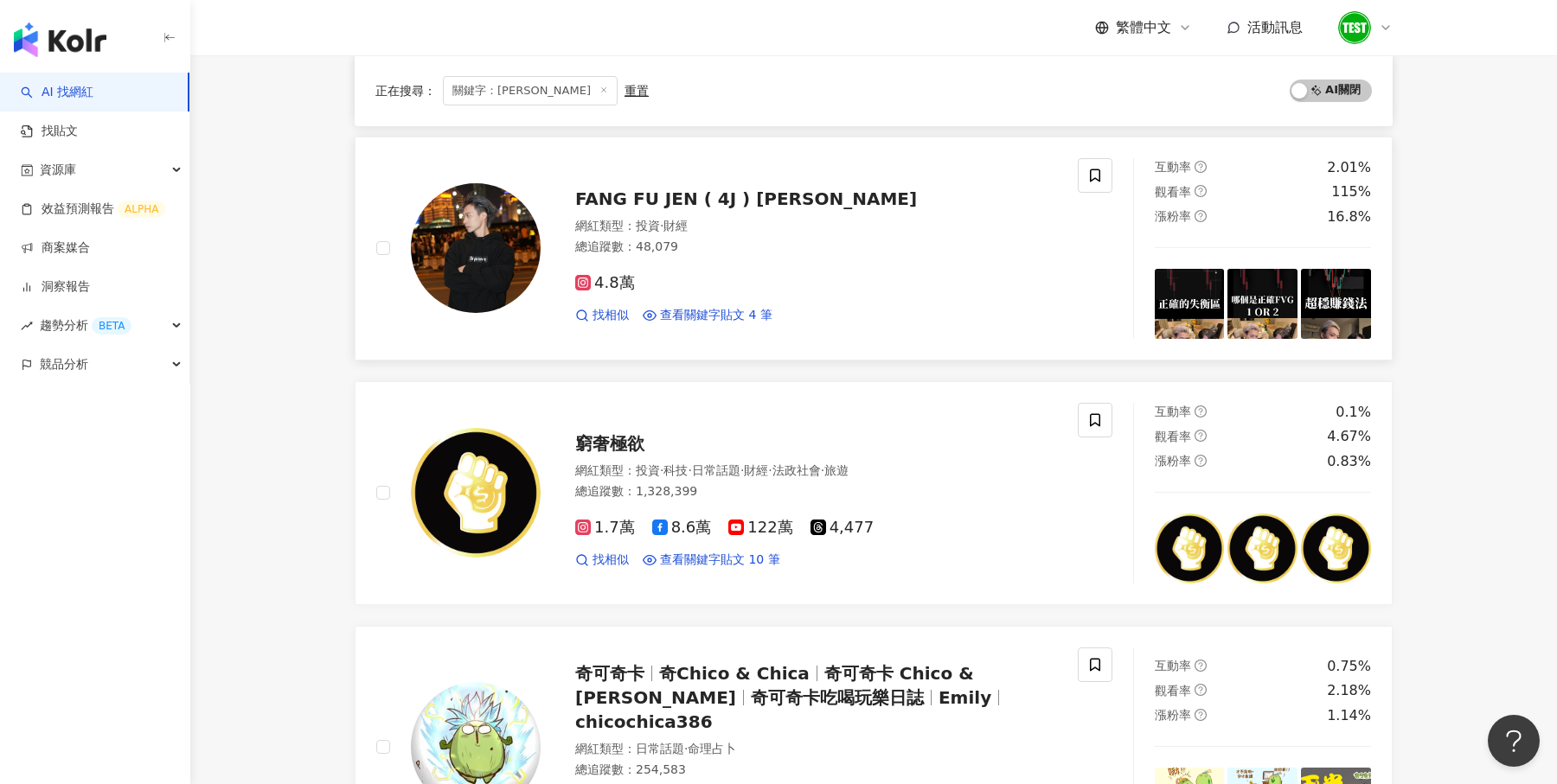
click at [720, 250] on div "總追蹤數 ： 48,079" at bounding box center [816, 247] width 482 height 17
click at [90, 241] on link "商案媒合" at bounding box center [55, 248] width 69 height 17
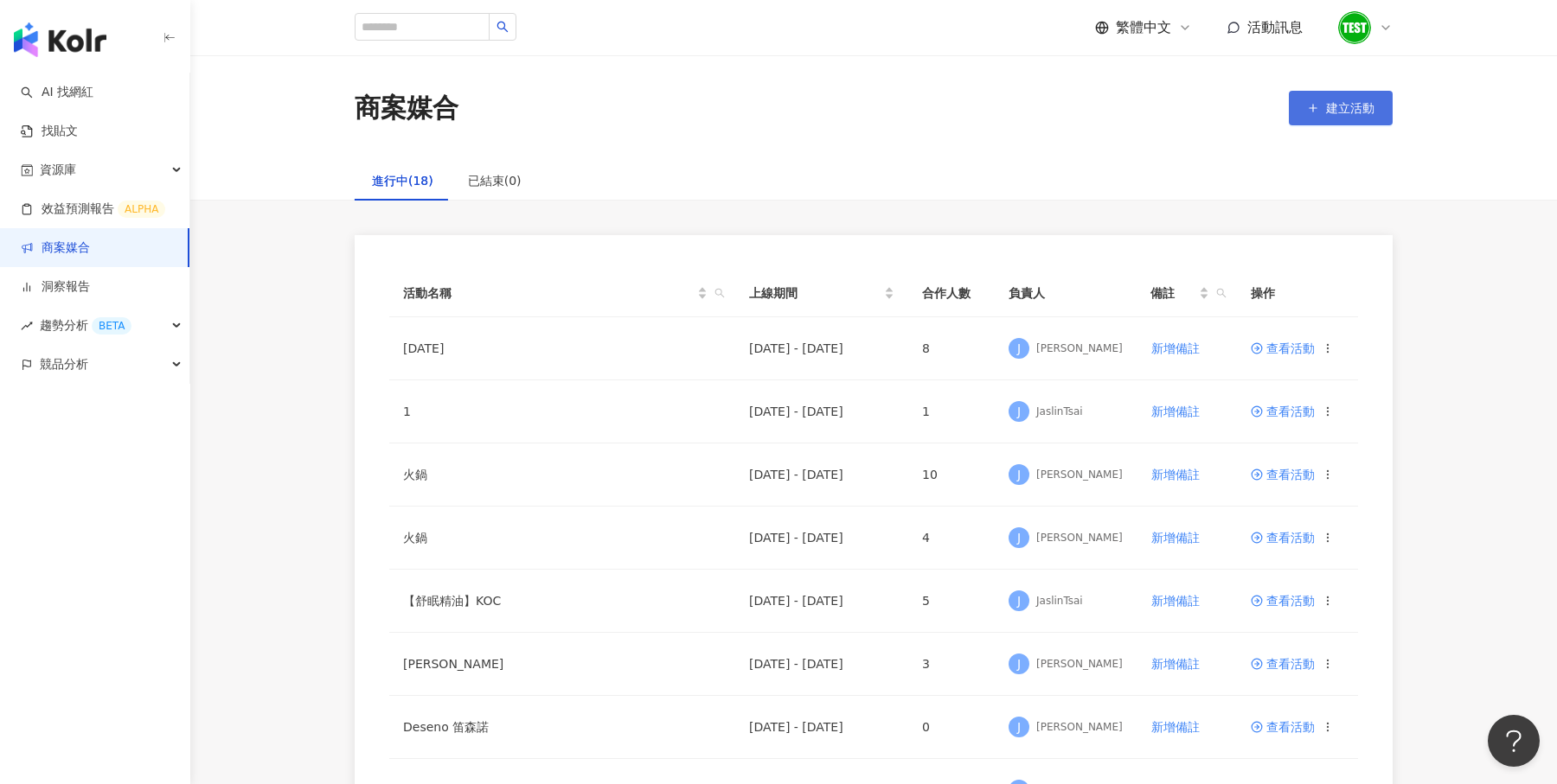
click at [1324, 103] on button "建立活動" at bounding box center [1341, 108] width 103 height 34
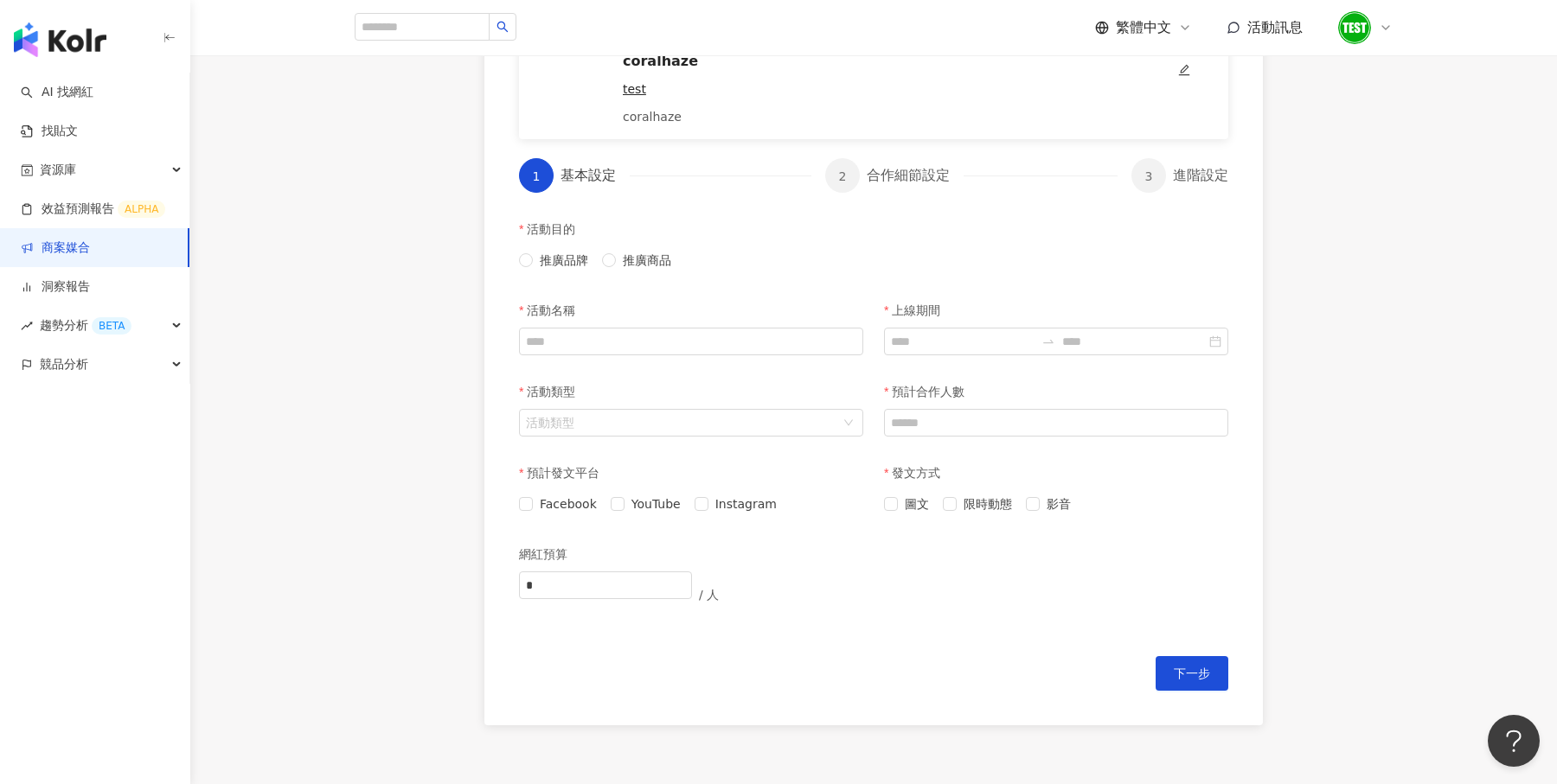
scroll to position [270, 0]
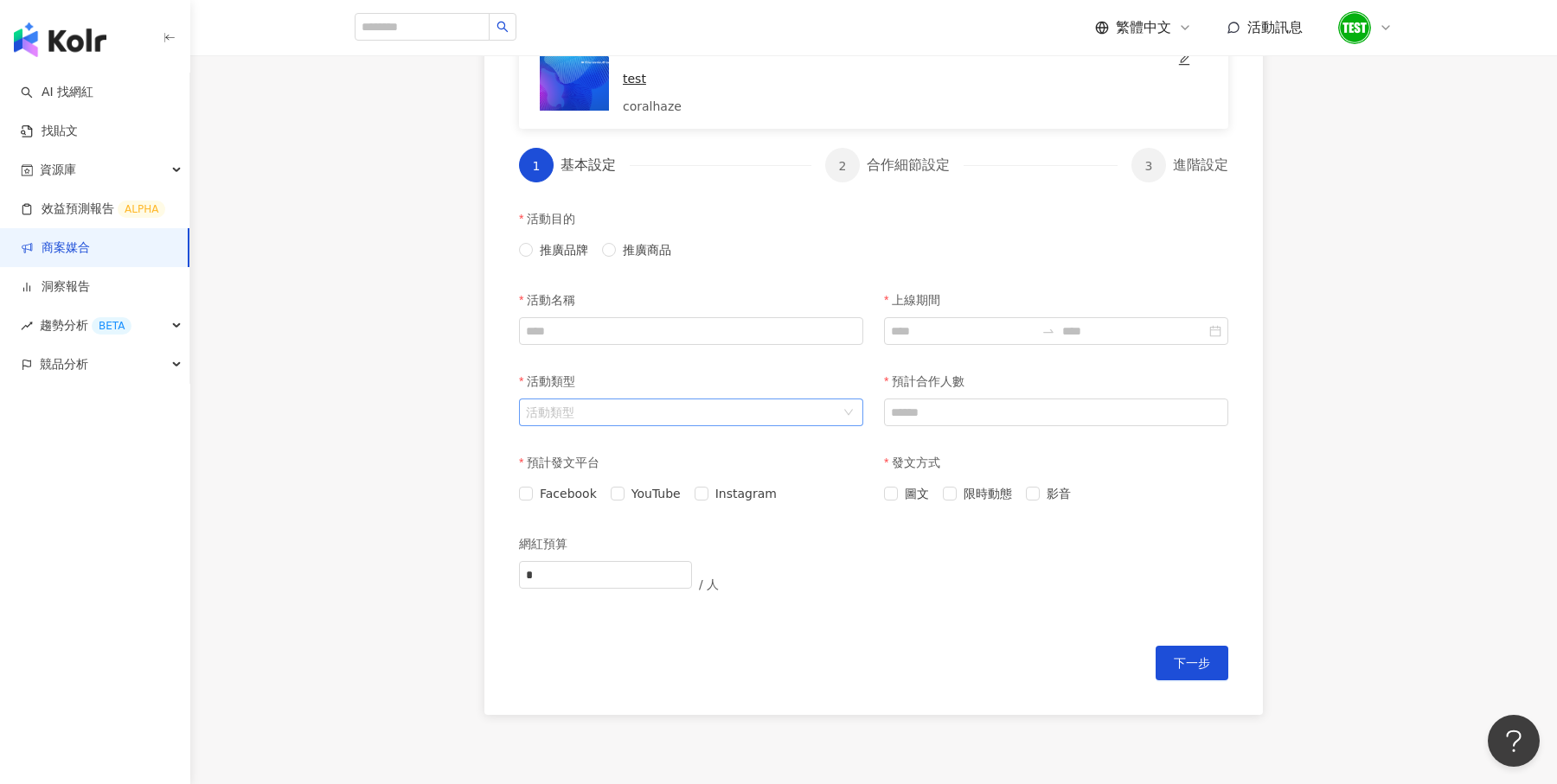
click at [852, 417] on div "活動類型" at bounding box center [691, 412] width 344 height 27
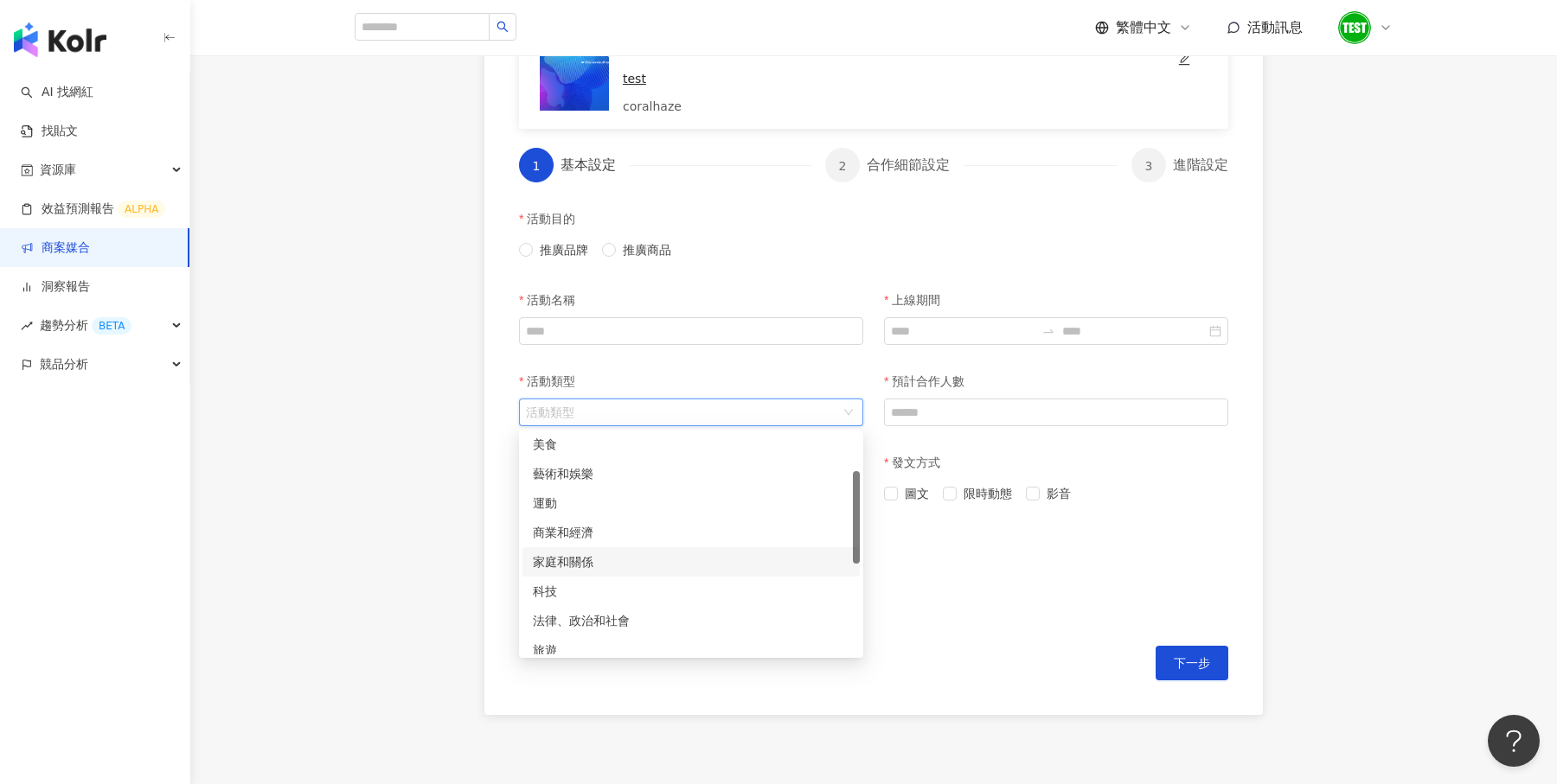
scroll to position [161, 0]
click at [1443, 456] on div "建立活動 先向網紅介紹這次要推廣的品牌及產品吧！敘述愈詳細，網紅將能有更好的發揮喔。 coralhaze test coralhaze 1 基本設定 2 合作…" at bounding box center [874, 311] width 1367 height 877
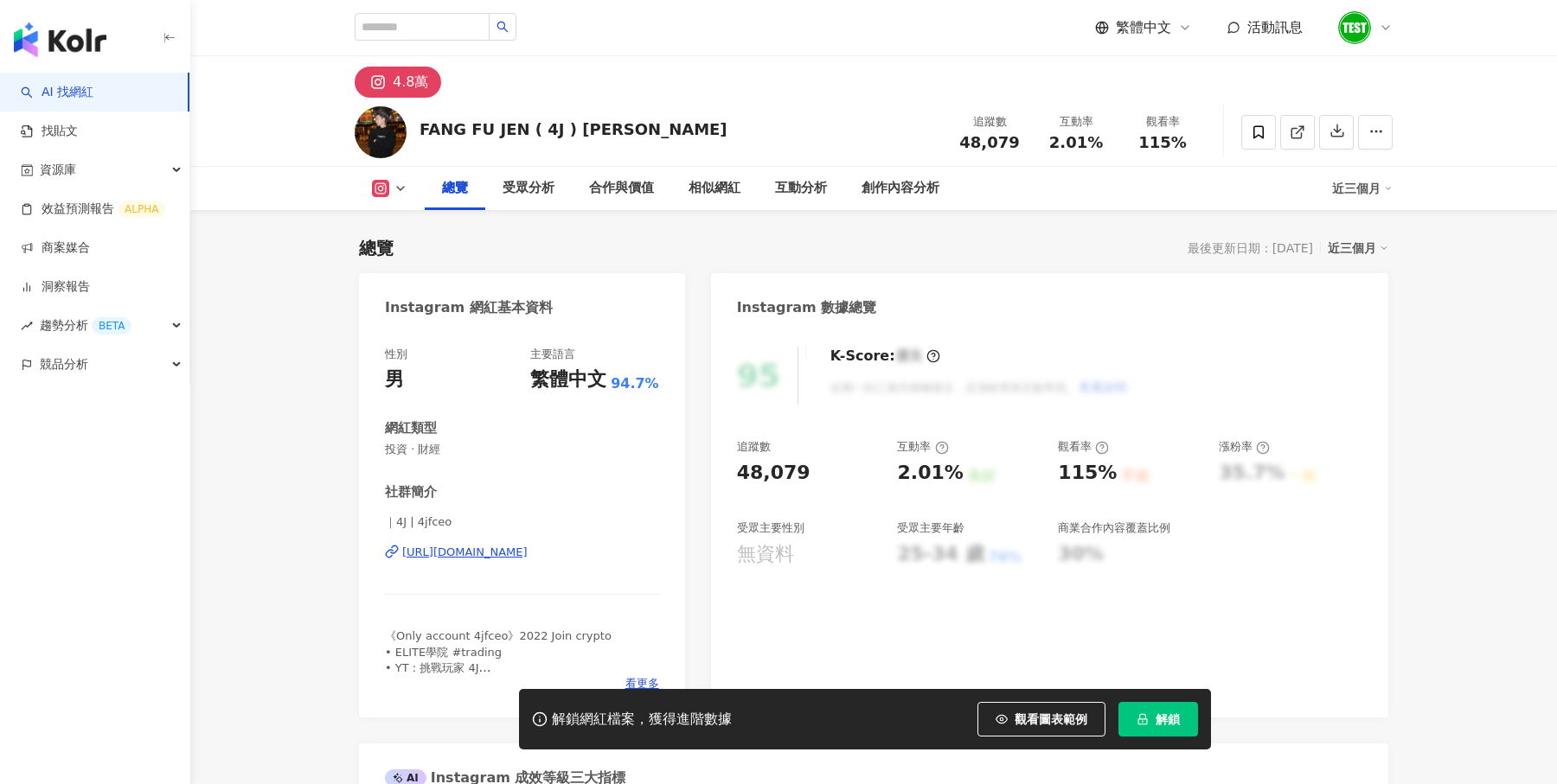
click at [1154, 720] on button "解鎖" at bounding box center [1158, 720] width 80 height 34
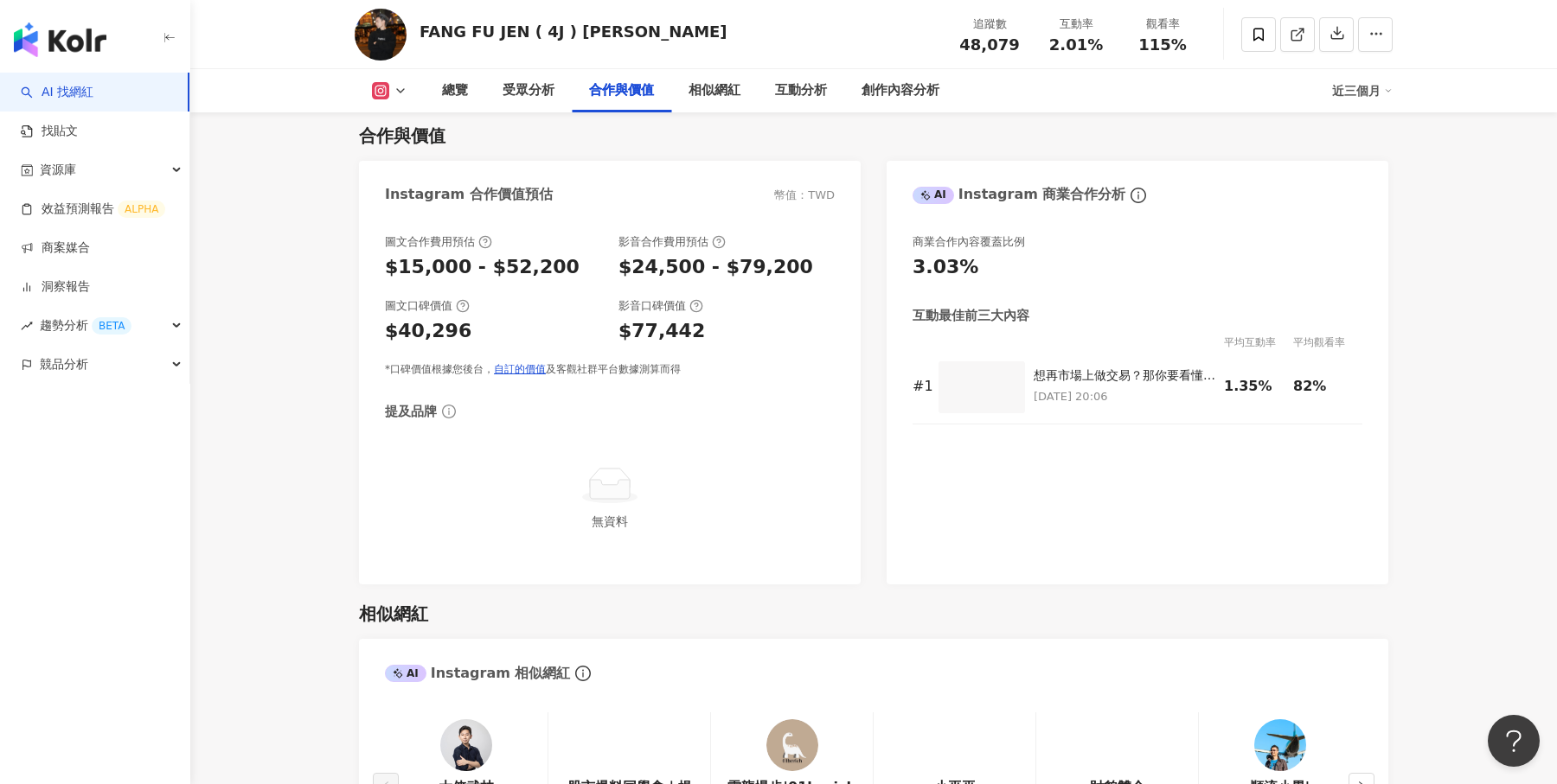
scroll to position [2112, 0]
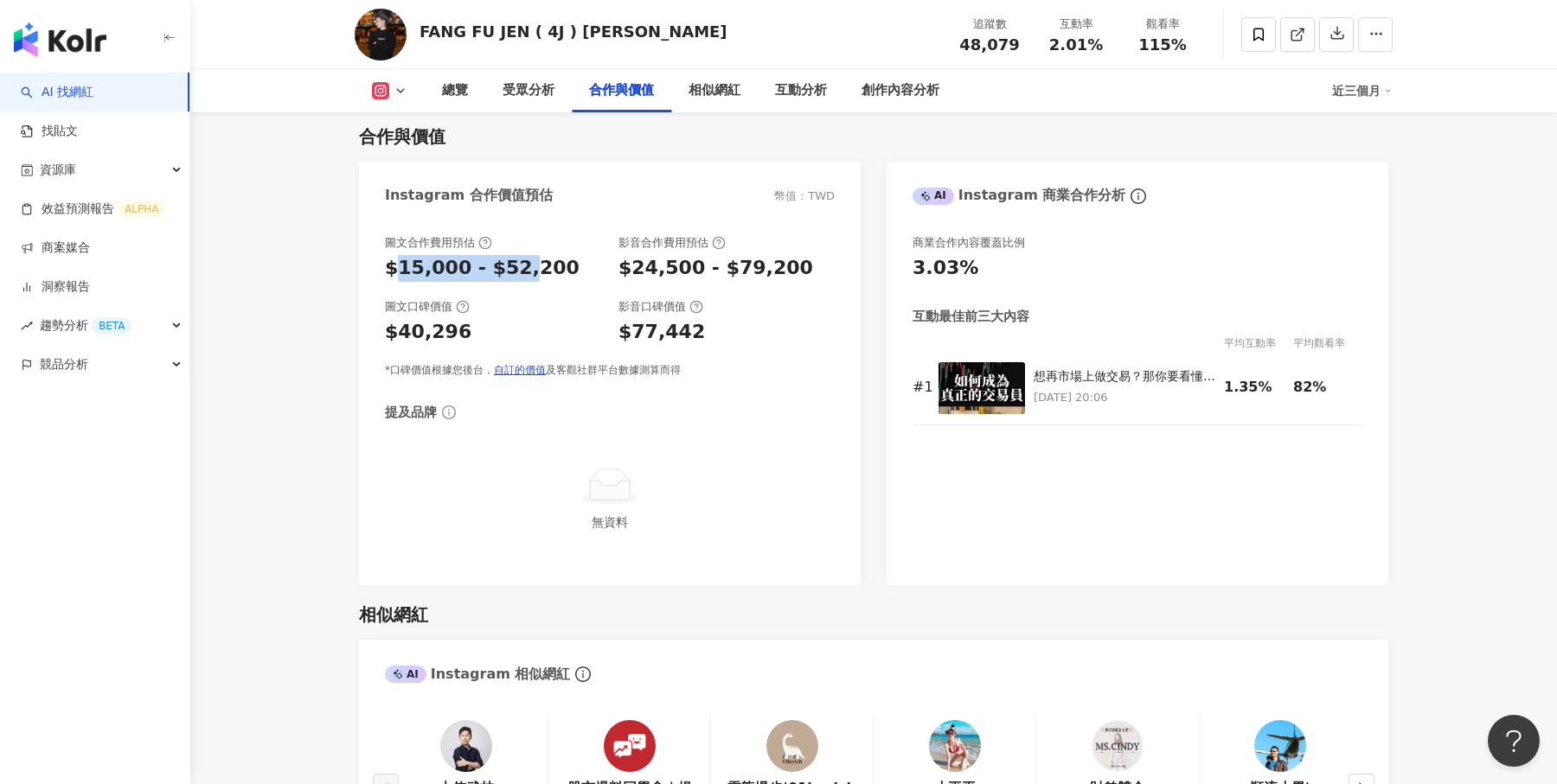
drag, startPoint x: 393, startPoint y: 273, endPoint x: 516, endPoint y: 273, distance: 123.0
click at [516, 273] on div "$15,000 - $52,200" at bounding box center [482, 269] width 194 height 27
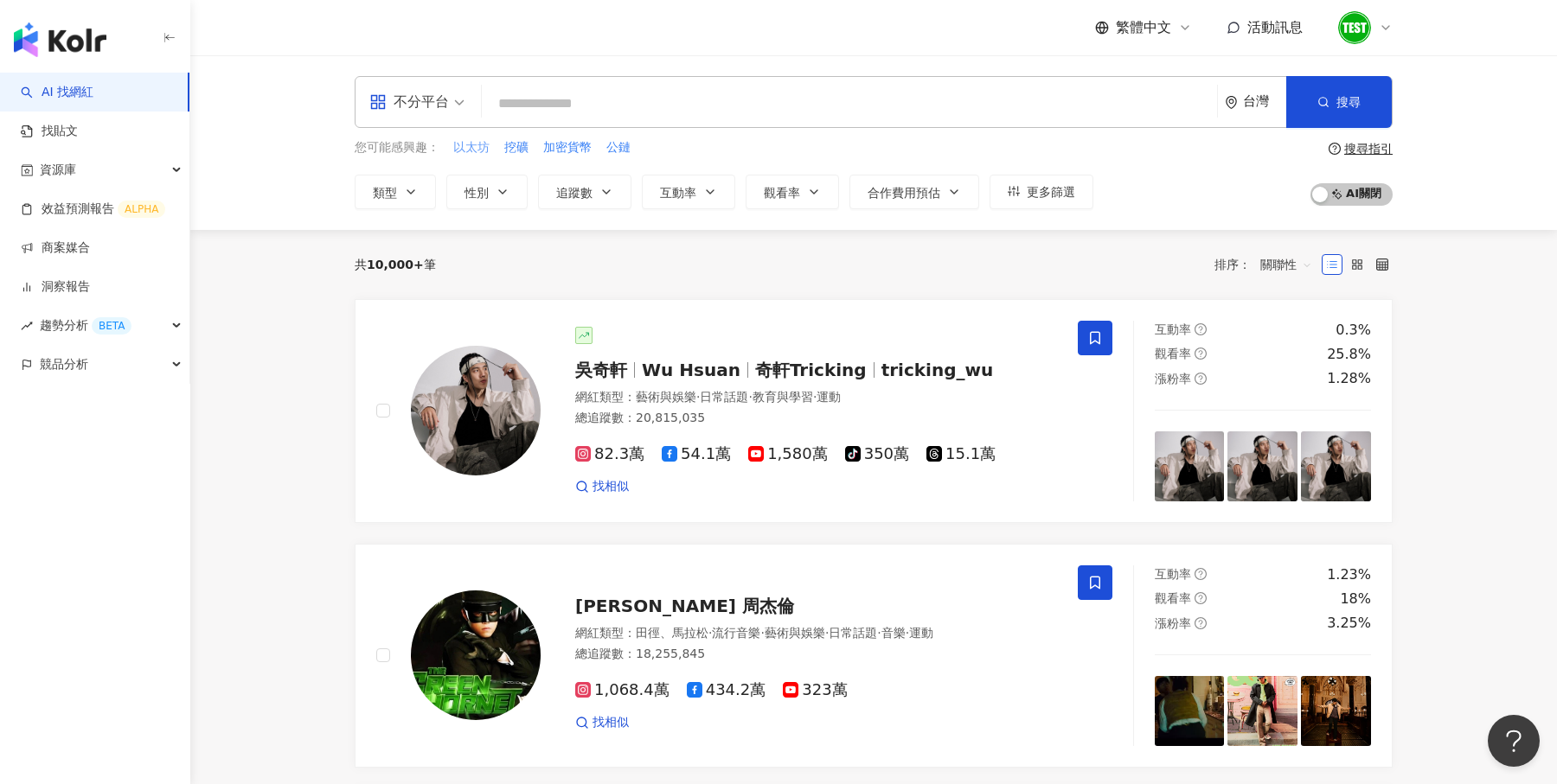
click at [466, 147] on span "以太坊" at bounding box center [471, 147] width 36 height 17
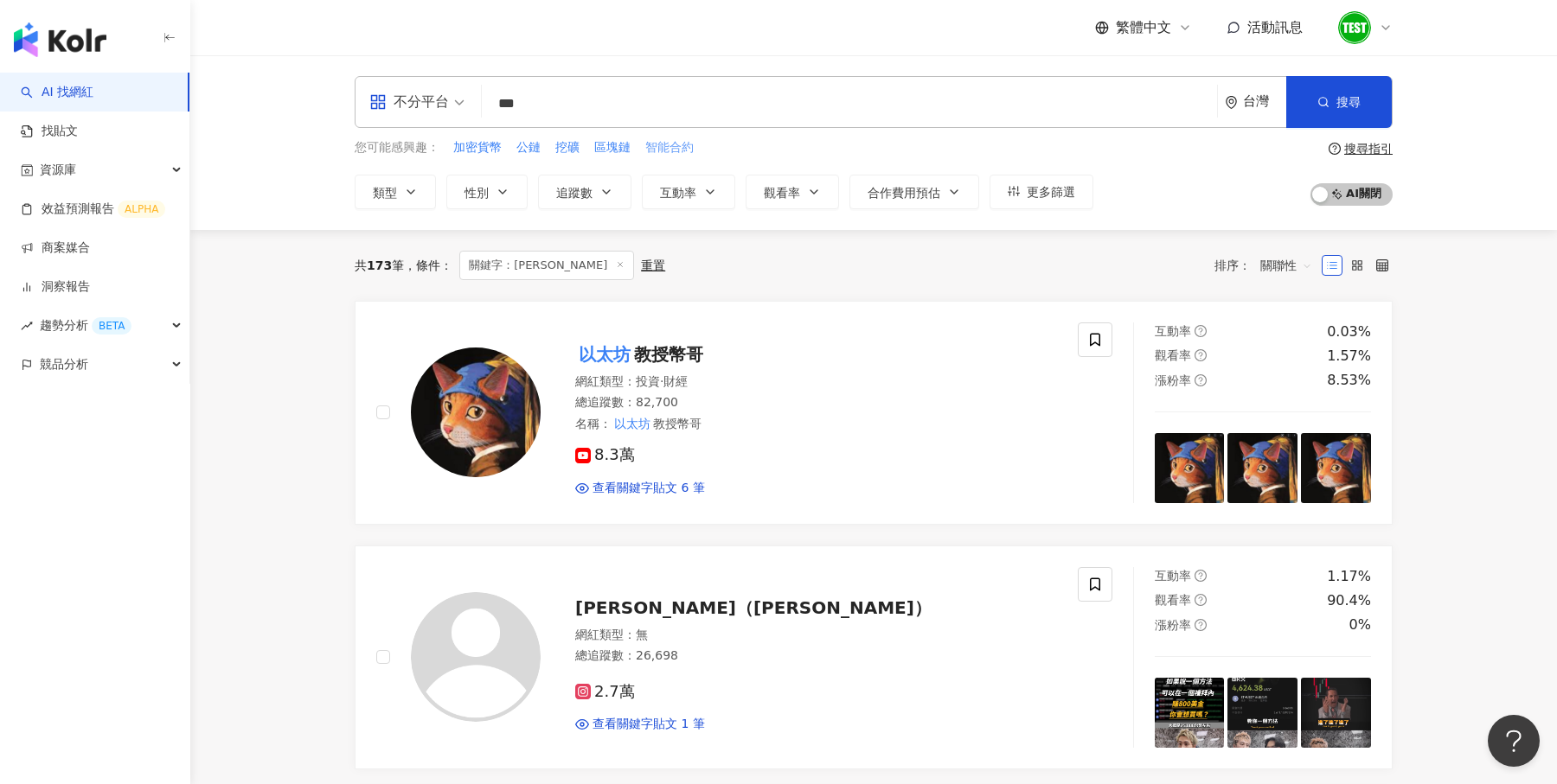
click at [671, 154] on span "智能合約" at bounding box center [669, 147] width 48 height 17
type input "****"
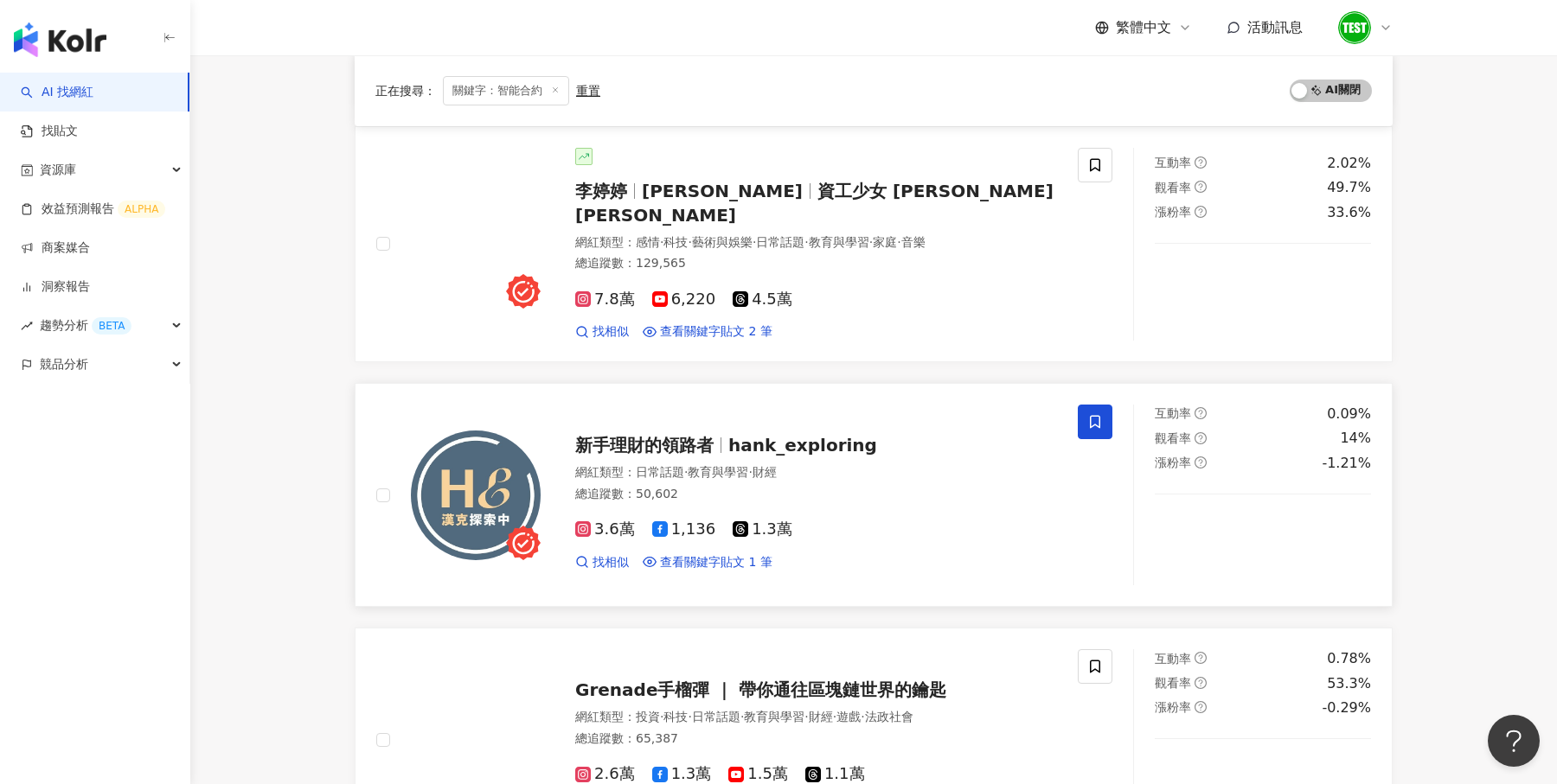
scroll to position [1420, 0]
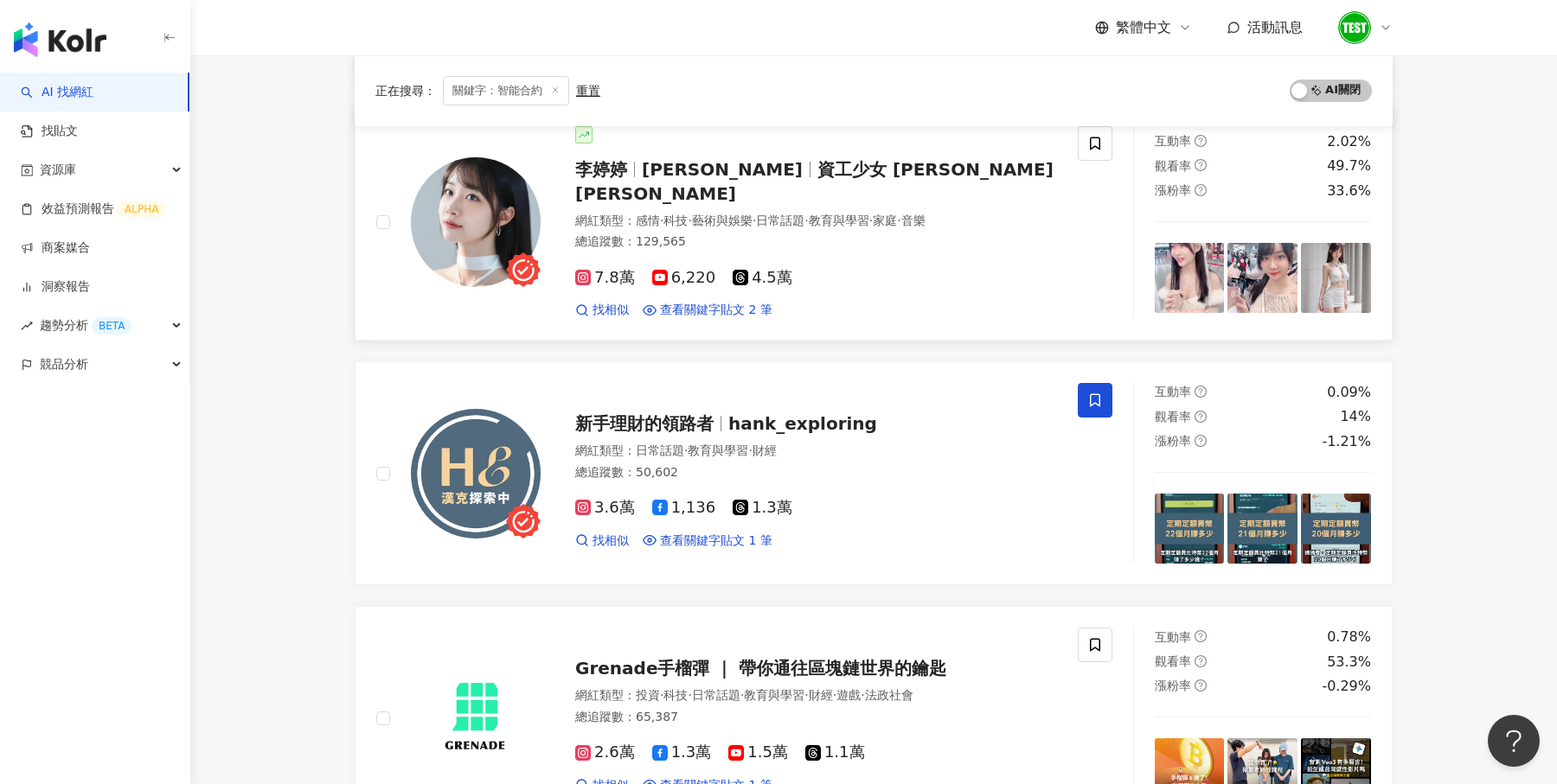
click at [794, 166] on span "資工少女 李婷婷 🧚 Lee Ting Ting" at bounding box center [814, 181] width 478 height 45
click at [1384, 33] on icon at bounding box center [1385, 27] width 14 height 14
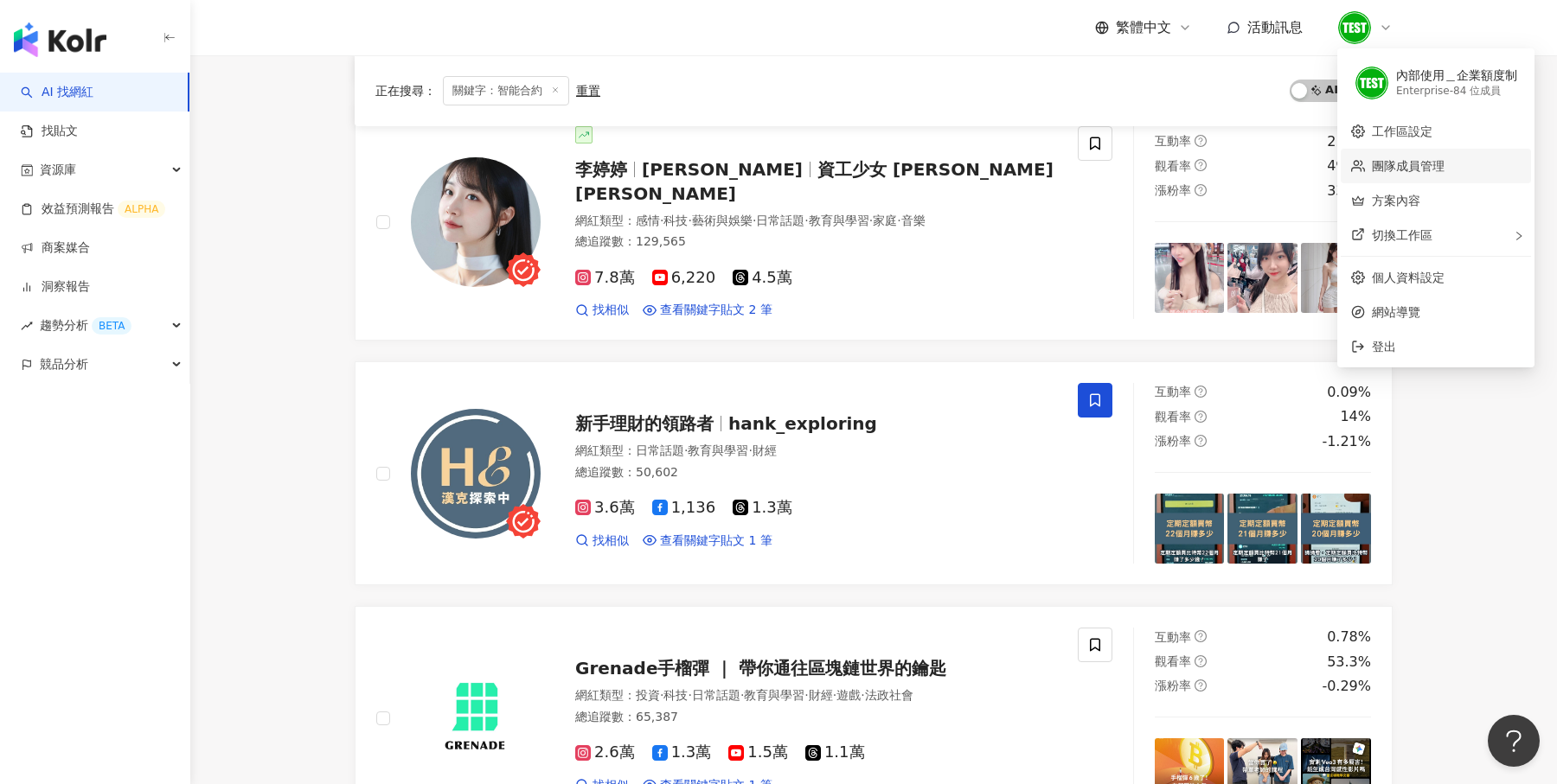
click at [1426, 173] on link "團隊成員管理" at bounding box center [1408, 165] width 73 height 14
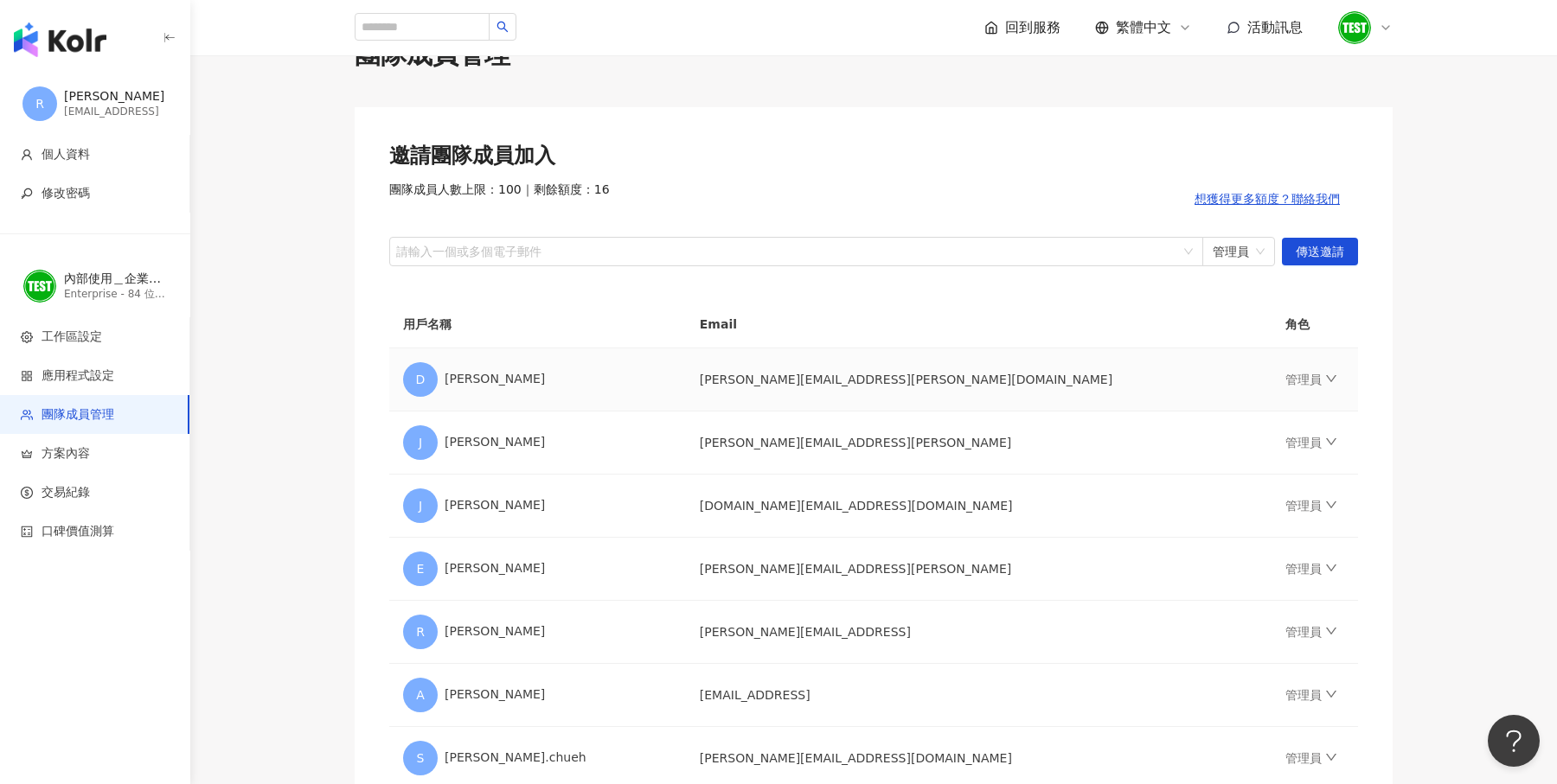
scroll to position [89, 0]
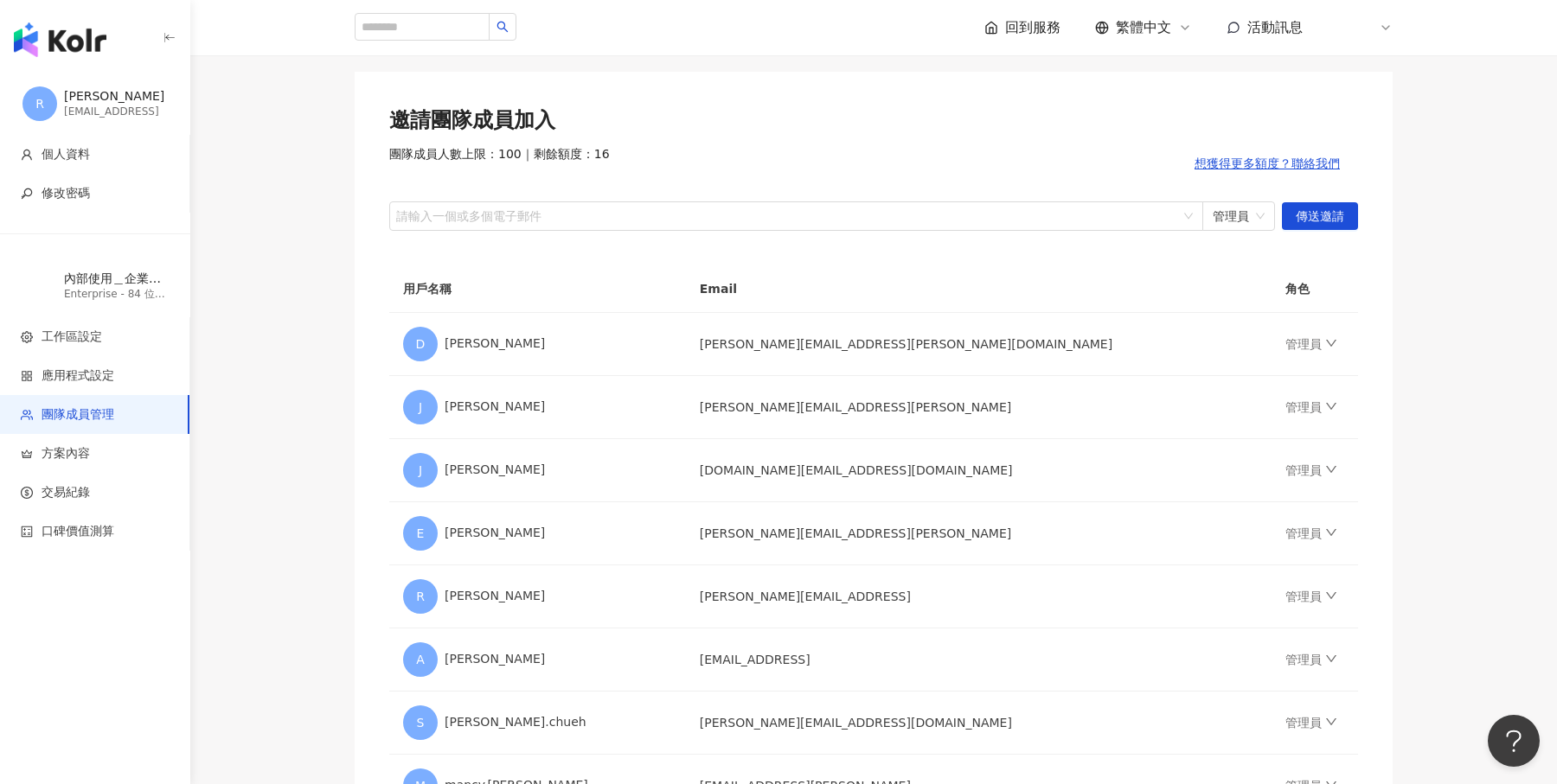
click at [18, 24] on img "button" at bounding box center [60, 40] width 93 height 34
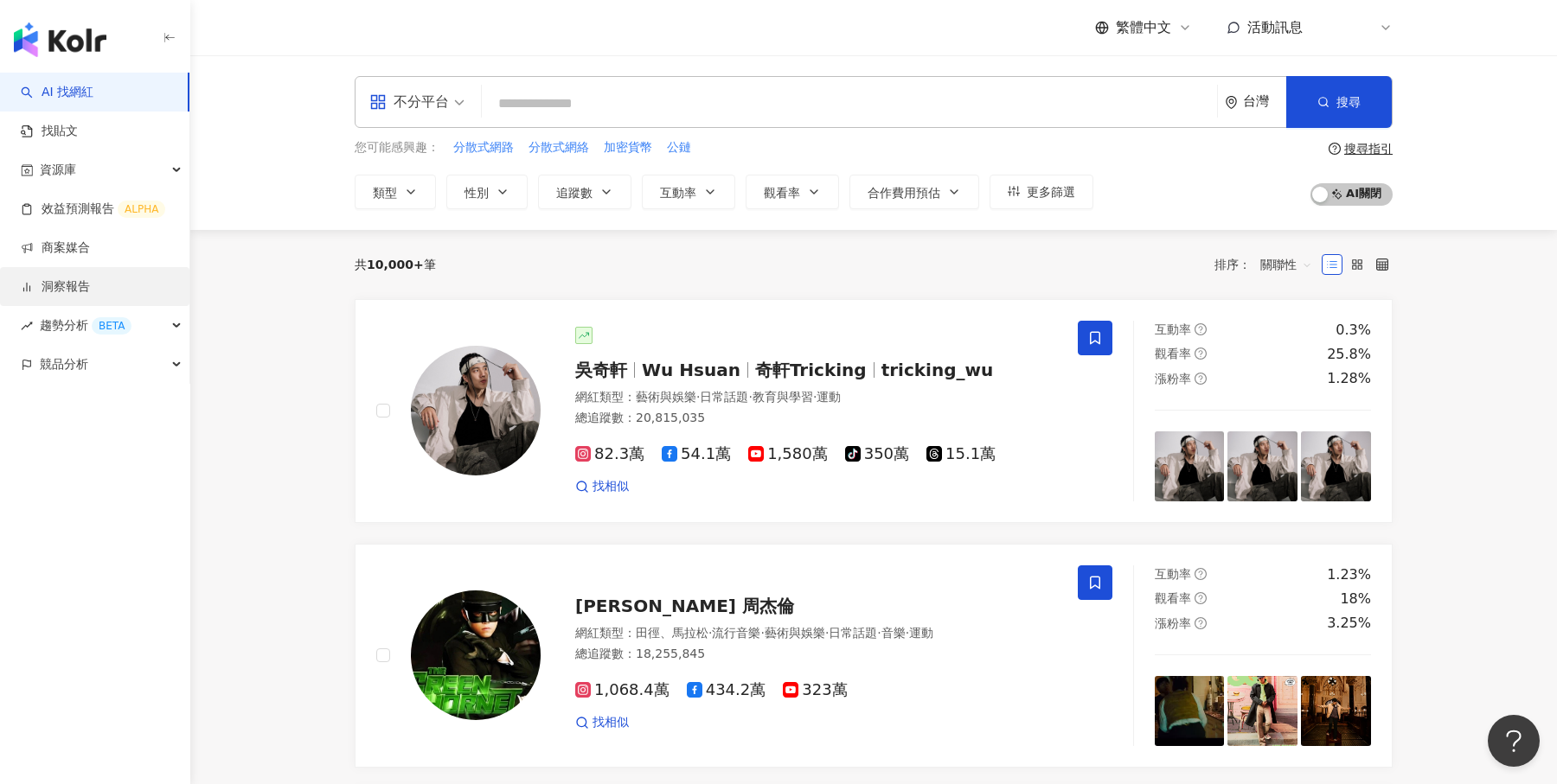
click at [90, 279] on link "洞察報告" at bounding box center [55, 287] width 69 height 17
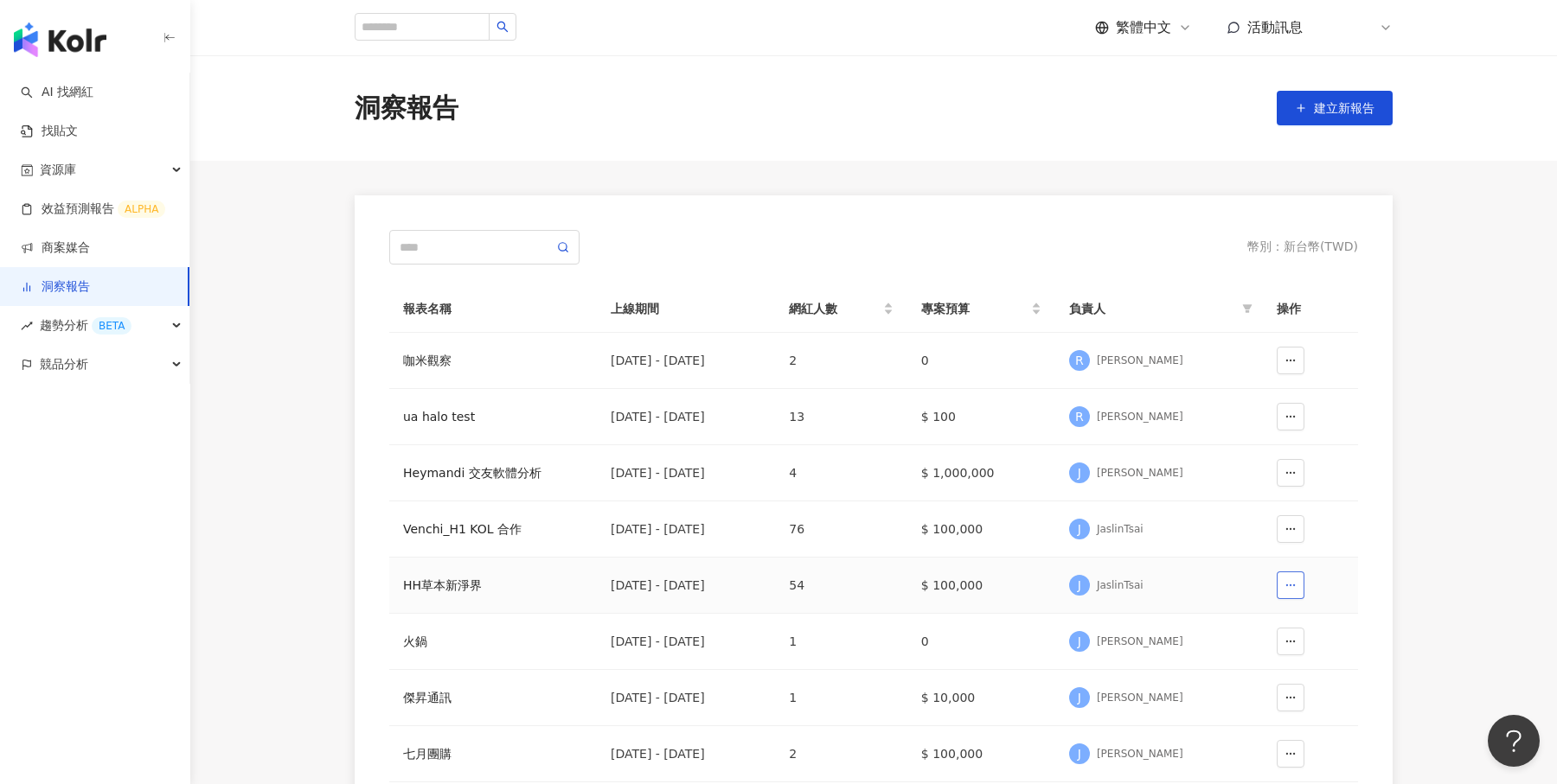
click at [1296, 574] on button "button" at bounding box center [1290, 585] width 27 height 27
click at [138, 158] on div "資源庫" at bounding box center [94, 170] width 190 height 39
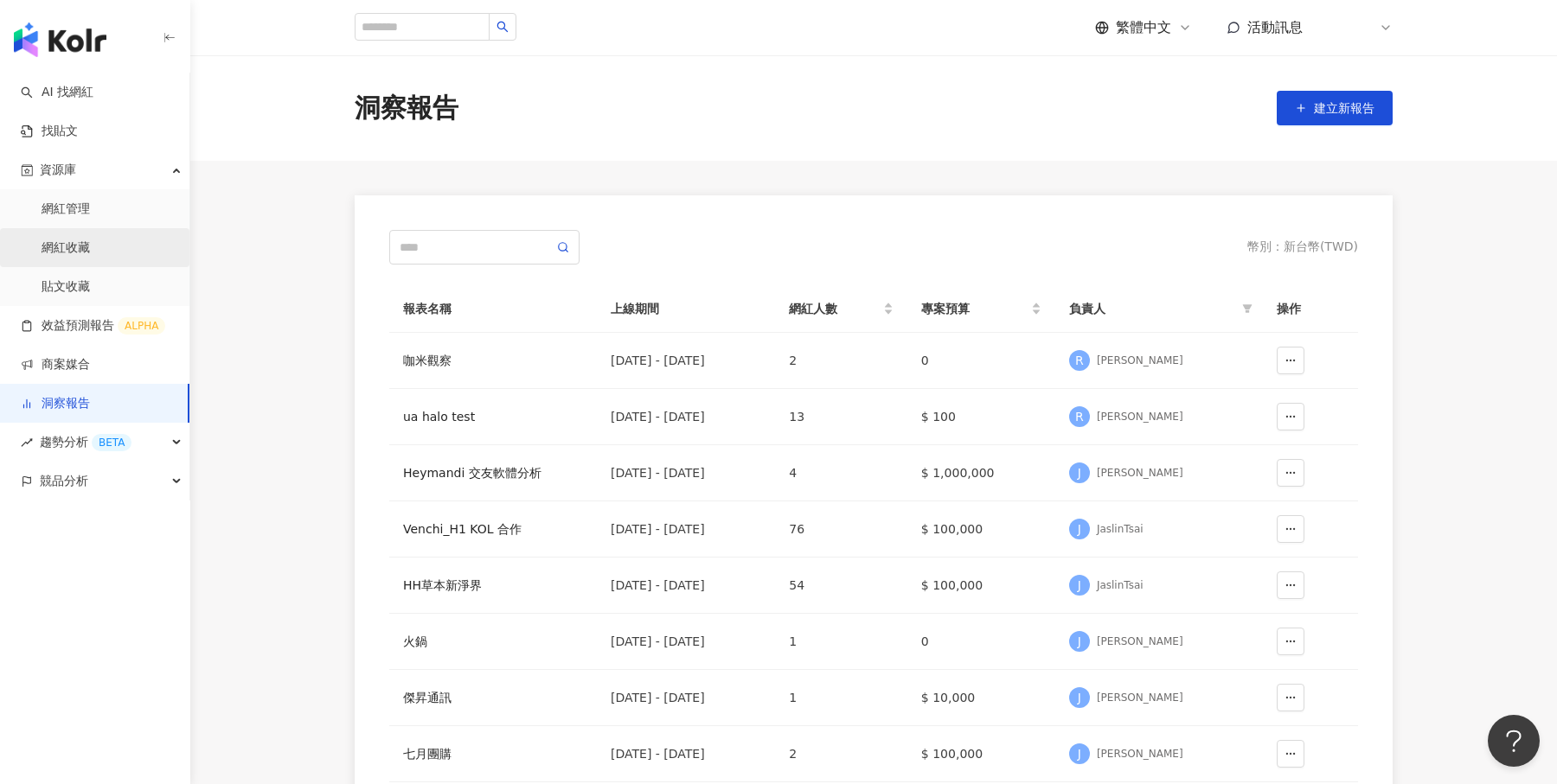
click at [90, 243] on link "網紅收藏" at bounding box center [65, 248] width 48 height 17
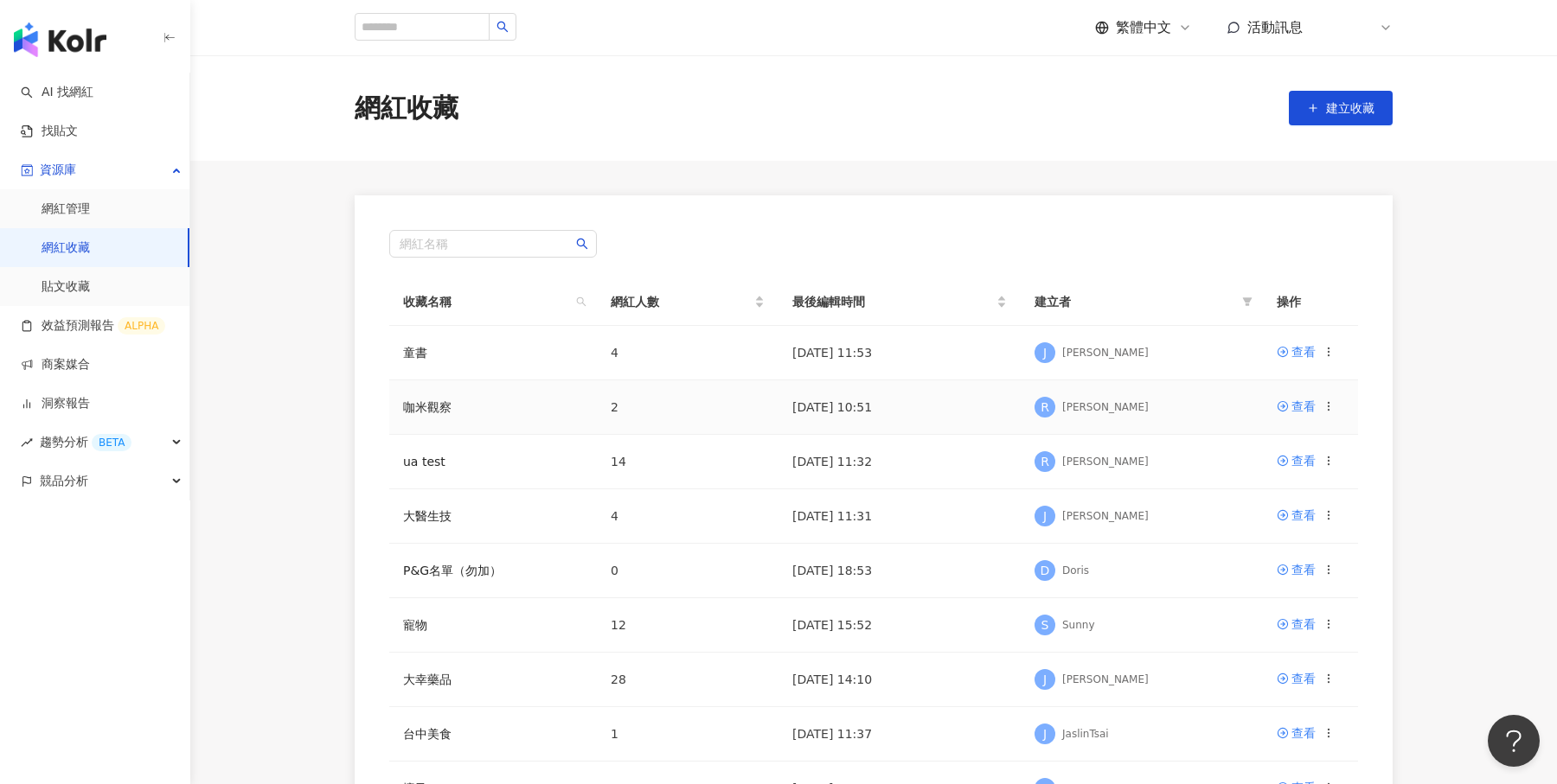
scroll to position [69, 0]
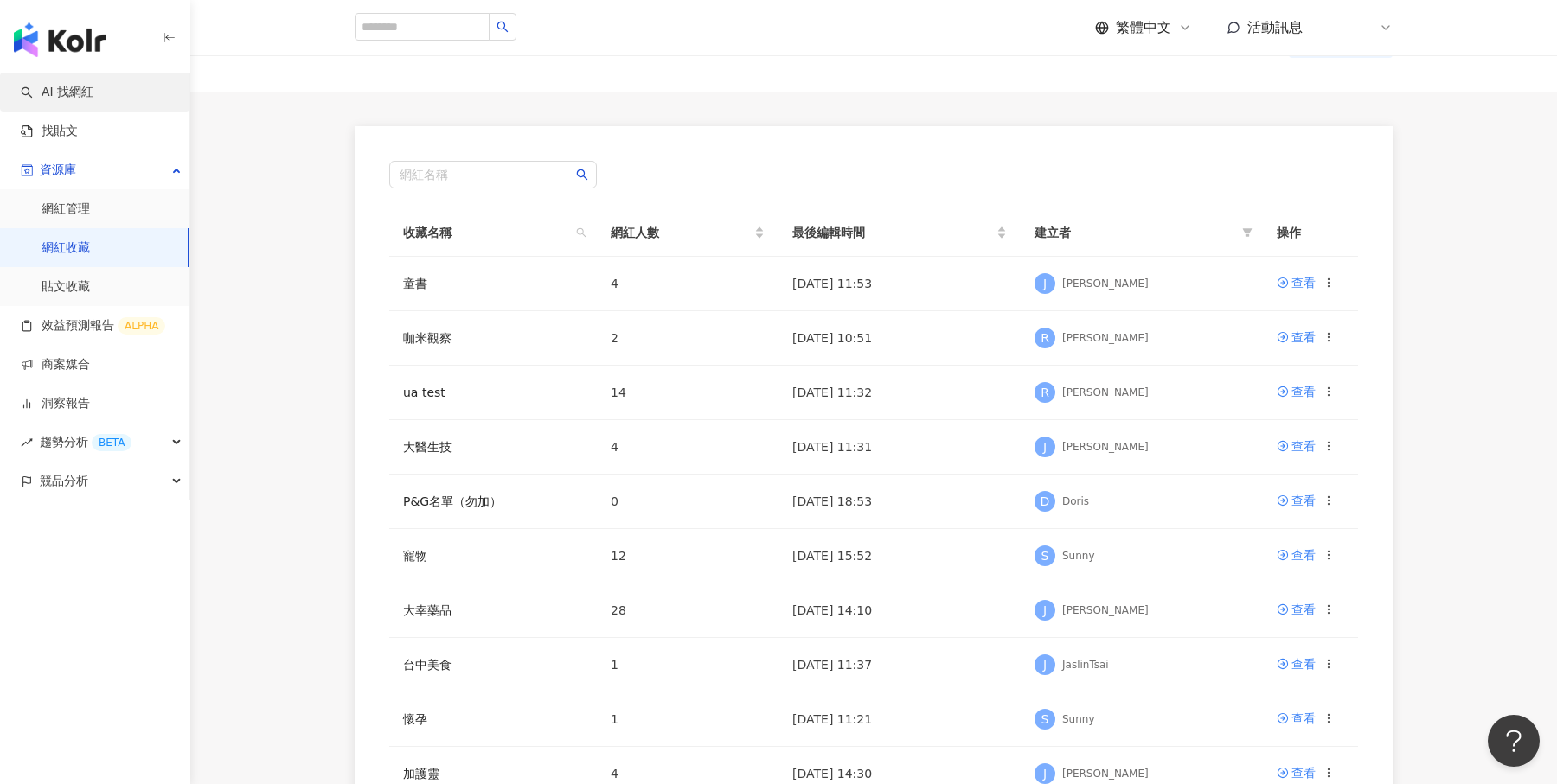
click at [77, 93] on link "AI 找網紅" at bounding box center [57, 92] width 73 height 17
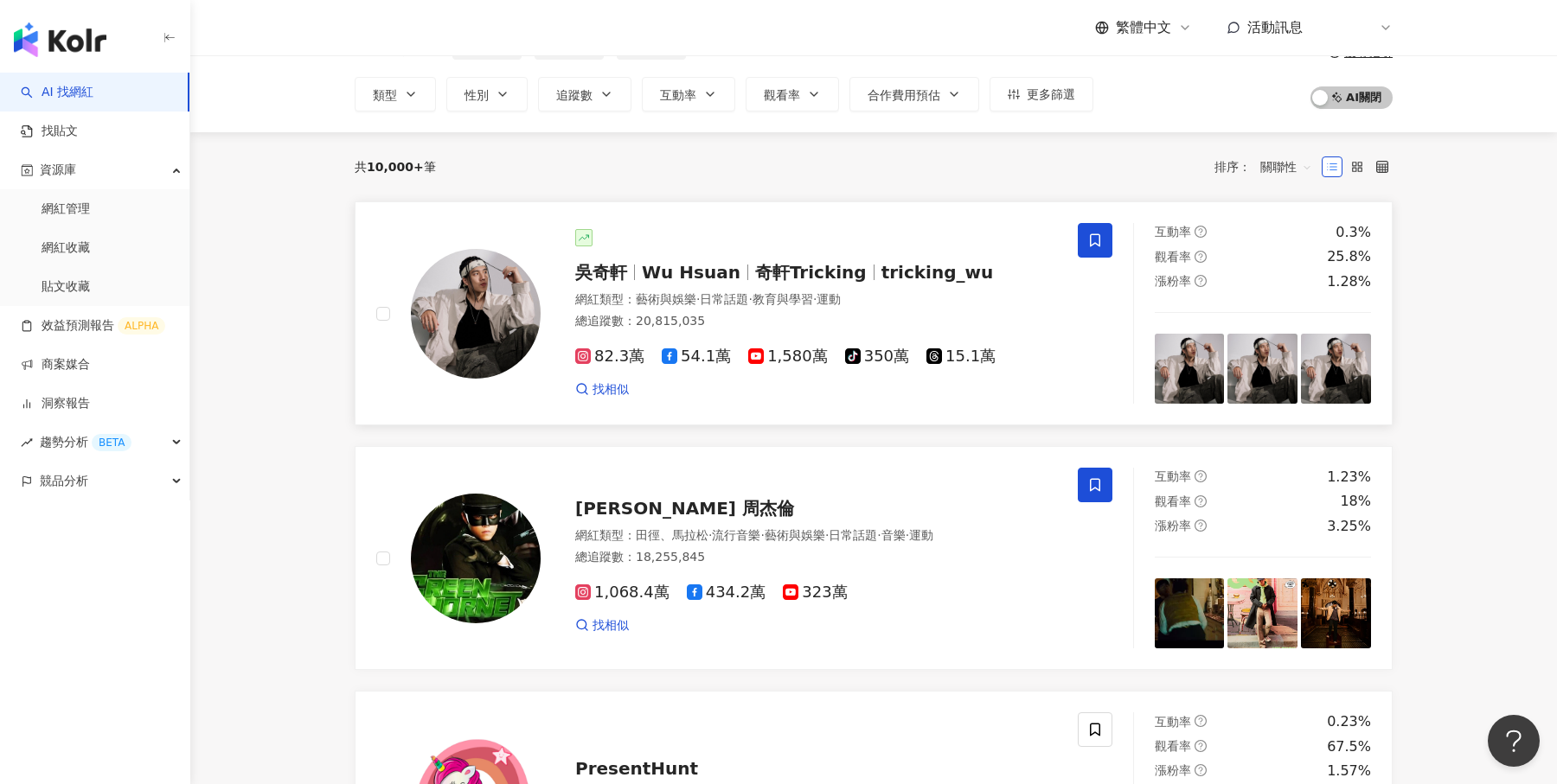
scroll to position [117, 0]
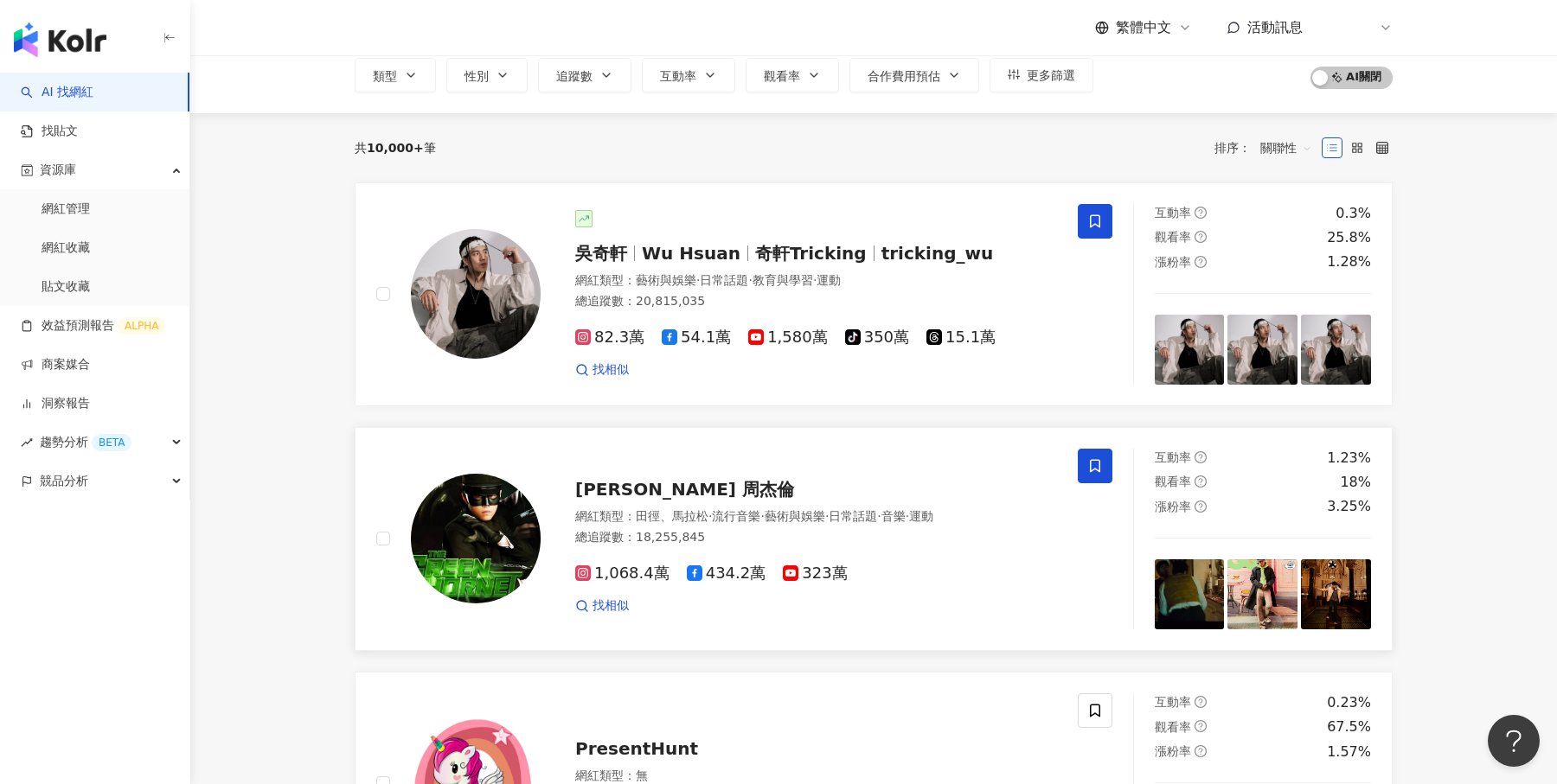
click at [1096, 458] on icon at bounding box center [1095, 466] width 15 height 15
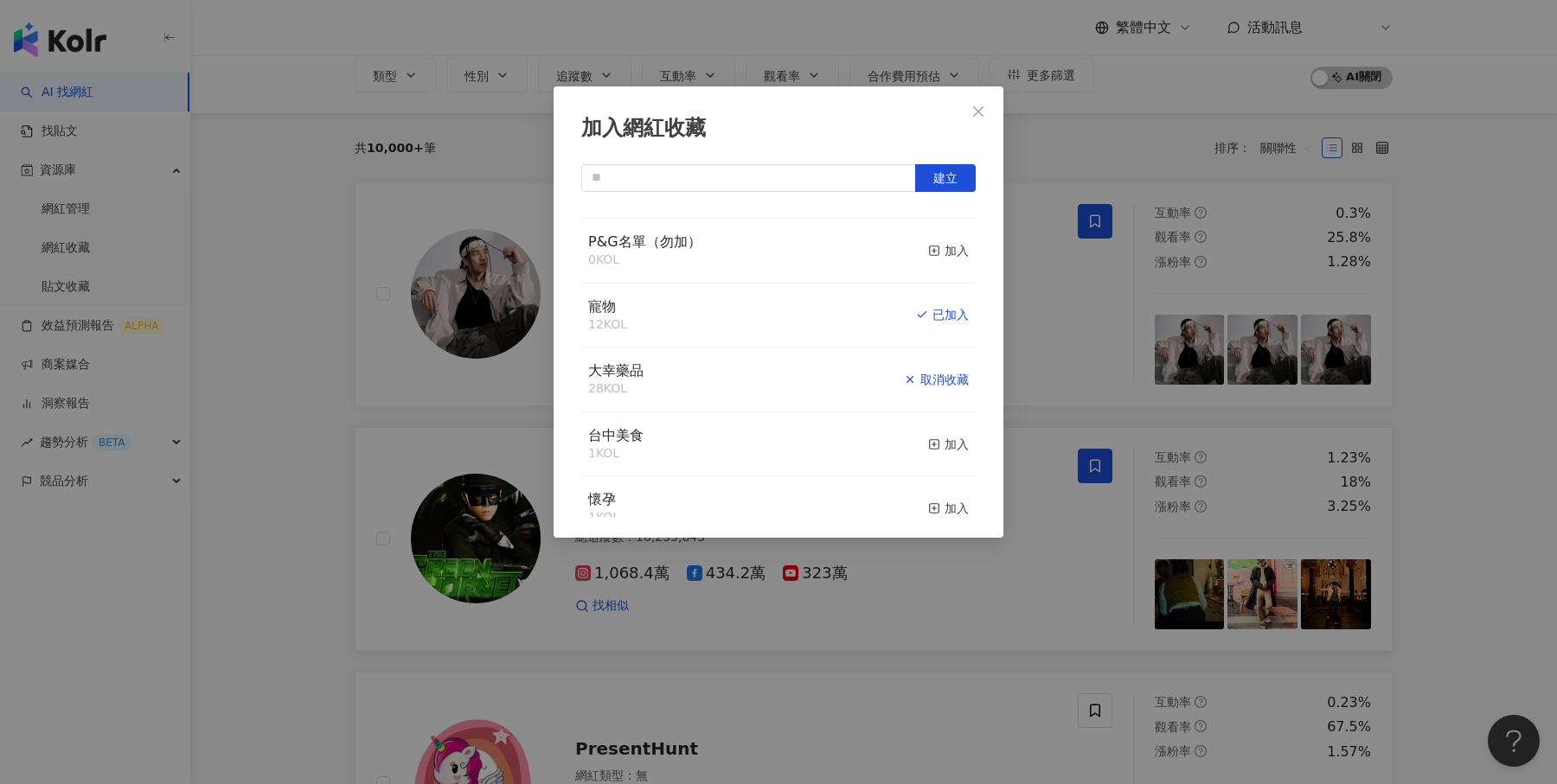
scroll to position [296, 0]
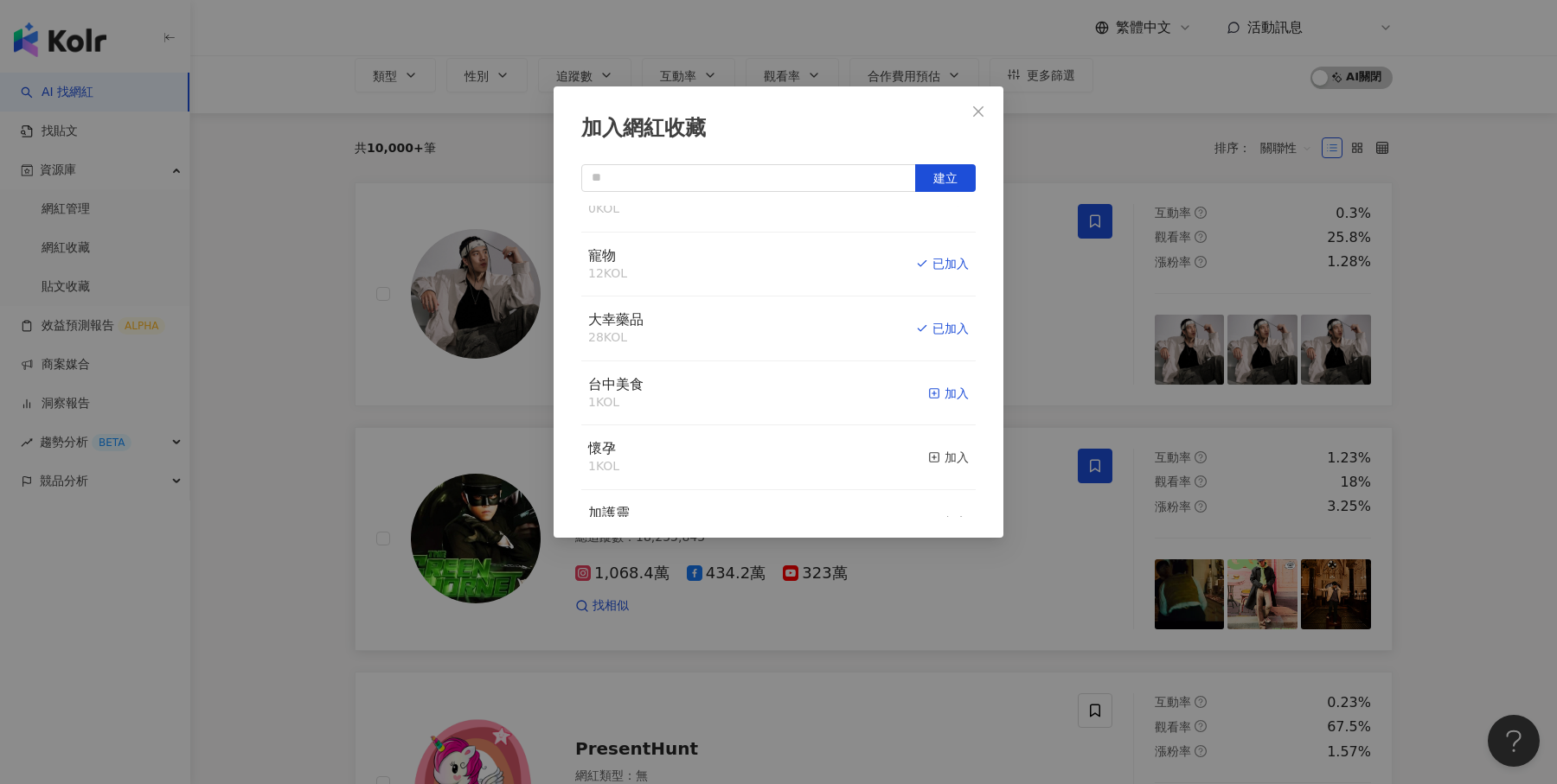
click at [938, 390] on rect "button" at bounding box center [934, 393] width 9 height 9
click at [986, 116] on span "Close" at bounding box center [979, 111] width 34 height 14
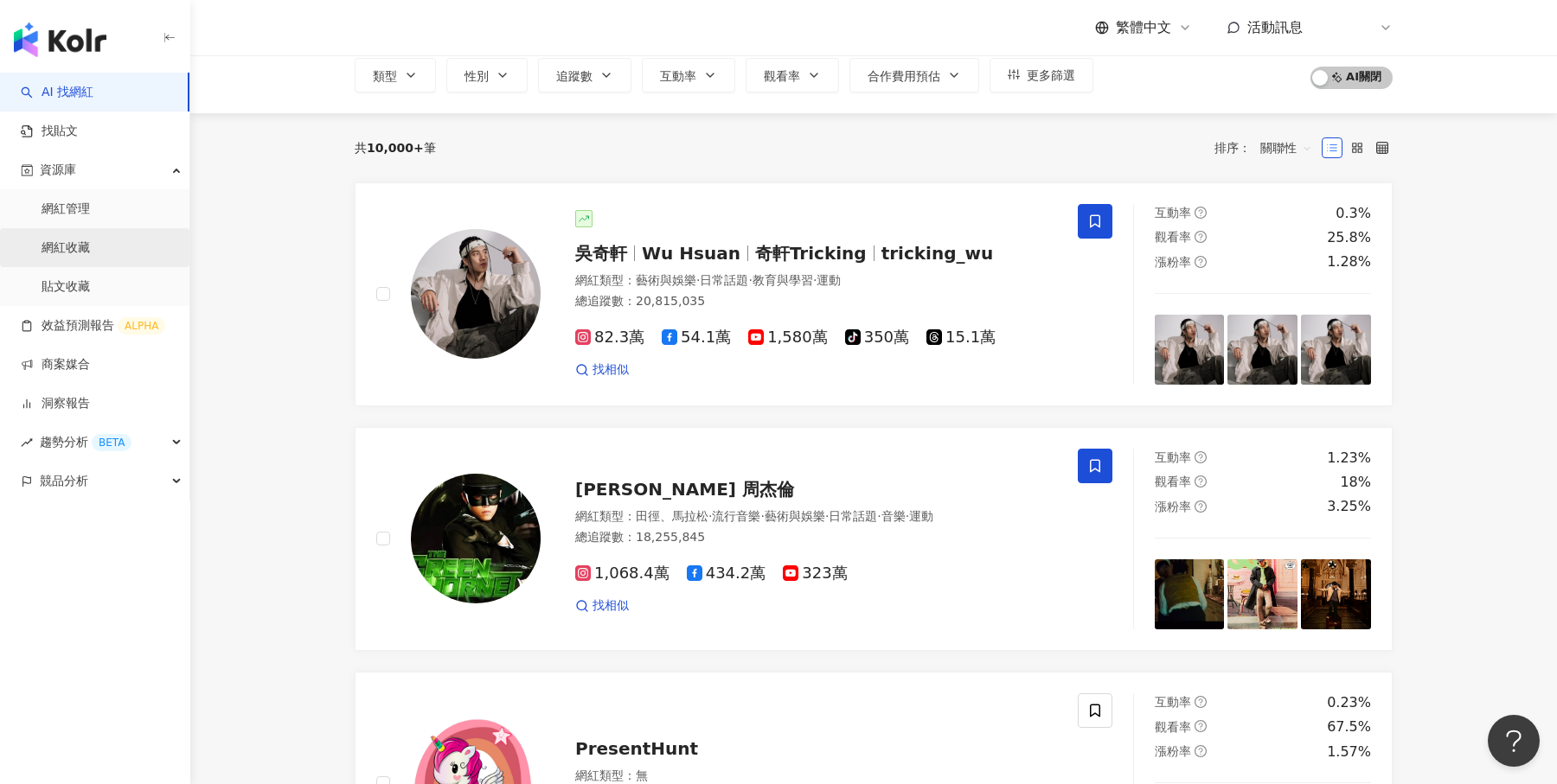
click at [90, 250] on link "網紅收藏" at bounding box center [65, 248] width 48 height 17
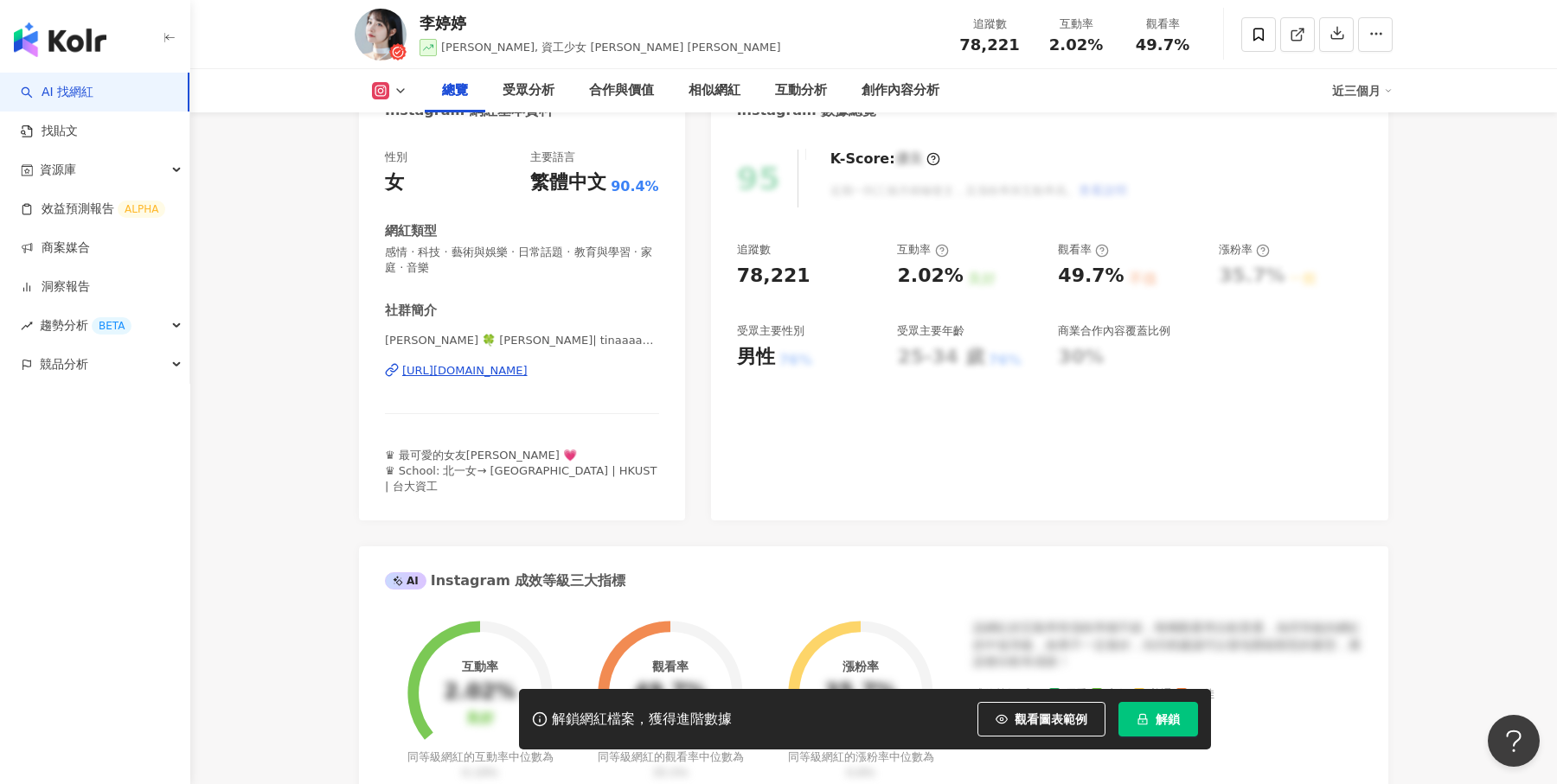
scroll to position [338, 0]
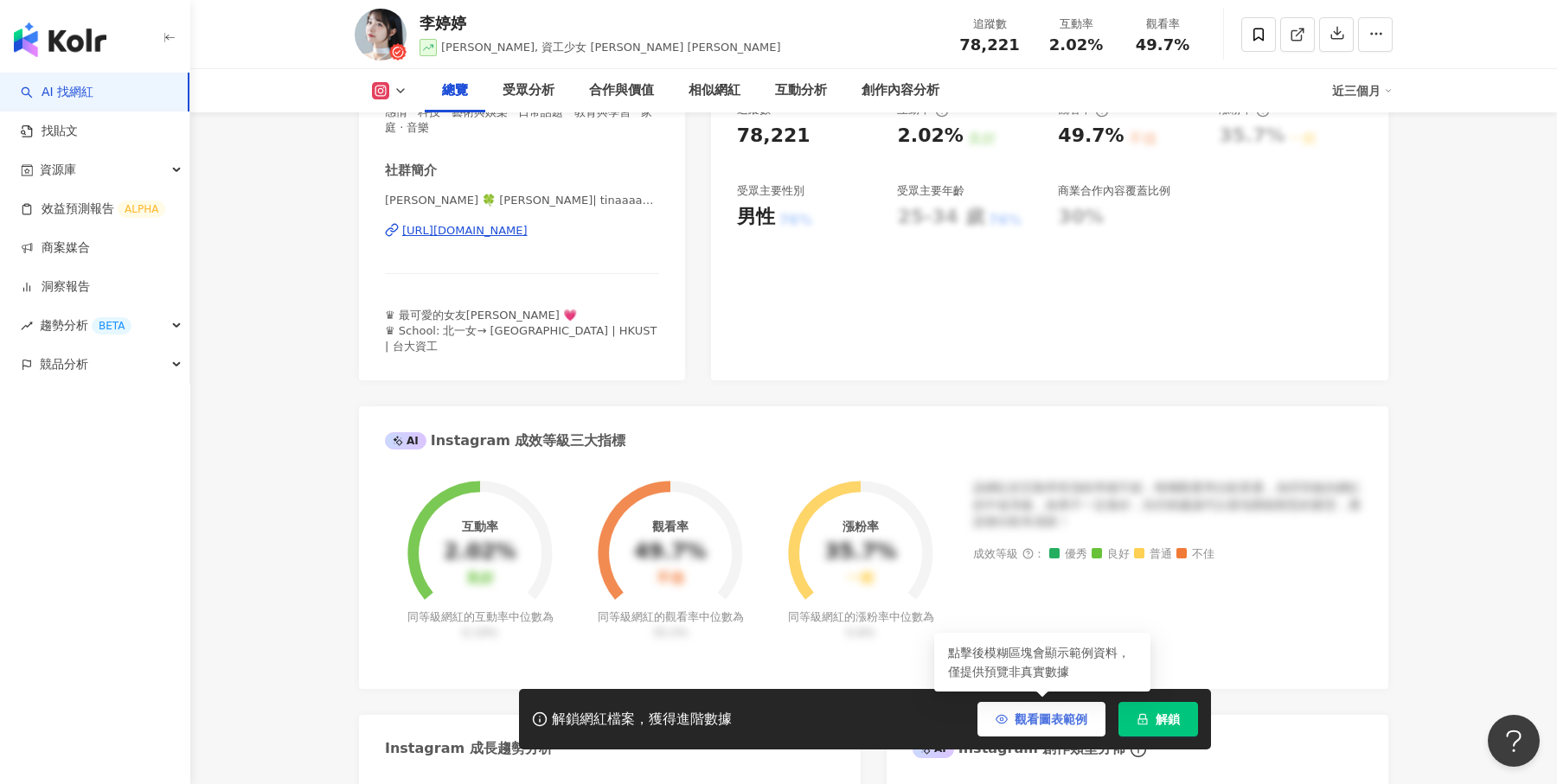
click at [1037, 712] on span "觀看圖表範例" at bounding box center [1051, 719] width 73 height 14
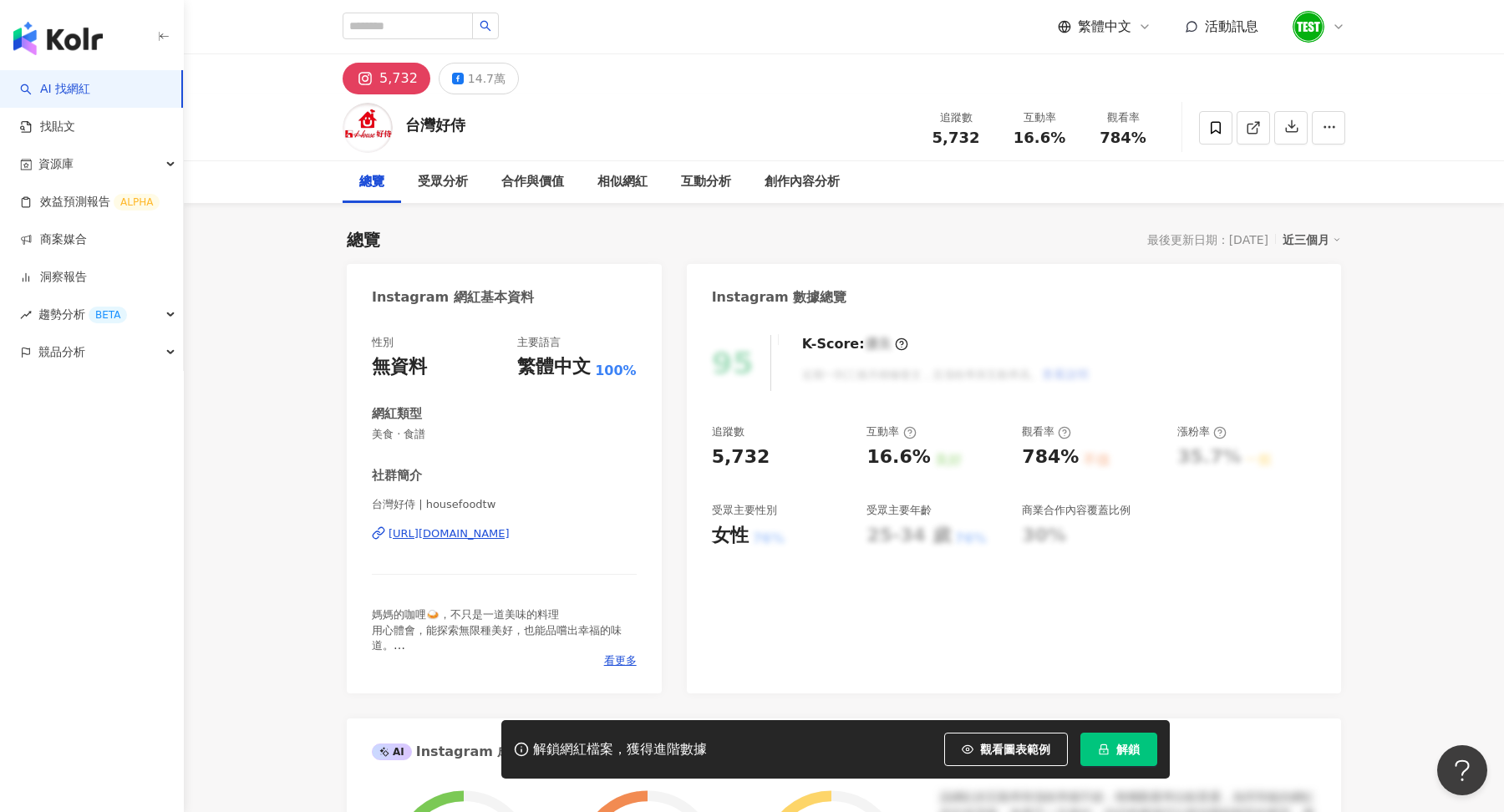
click at [1132, 747] on span "解鎖" at bounding box center [1128, 749] width 24 height 13
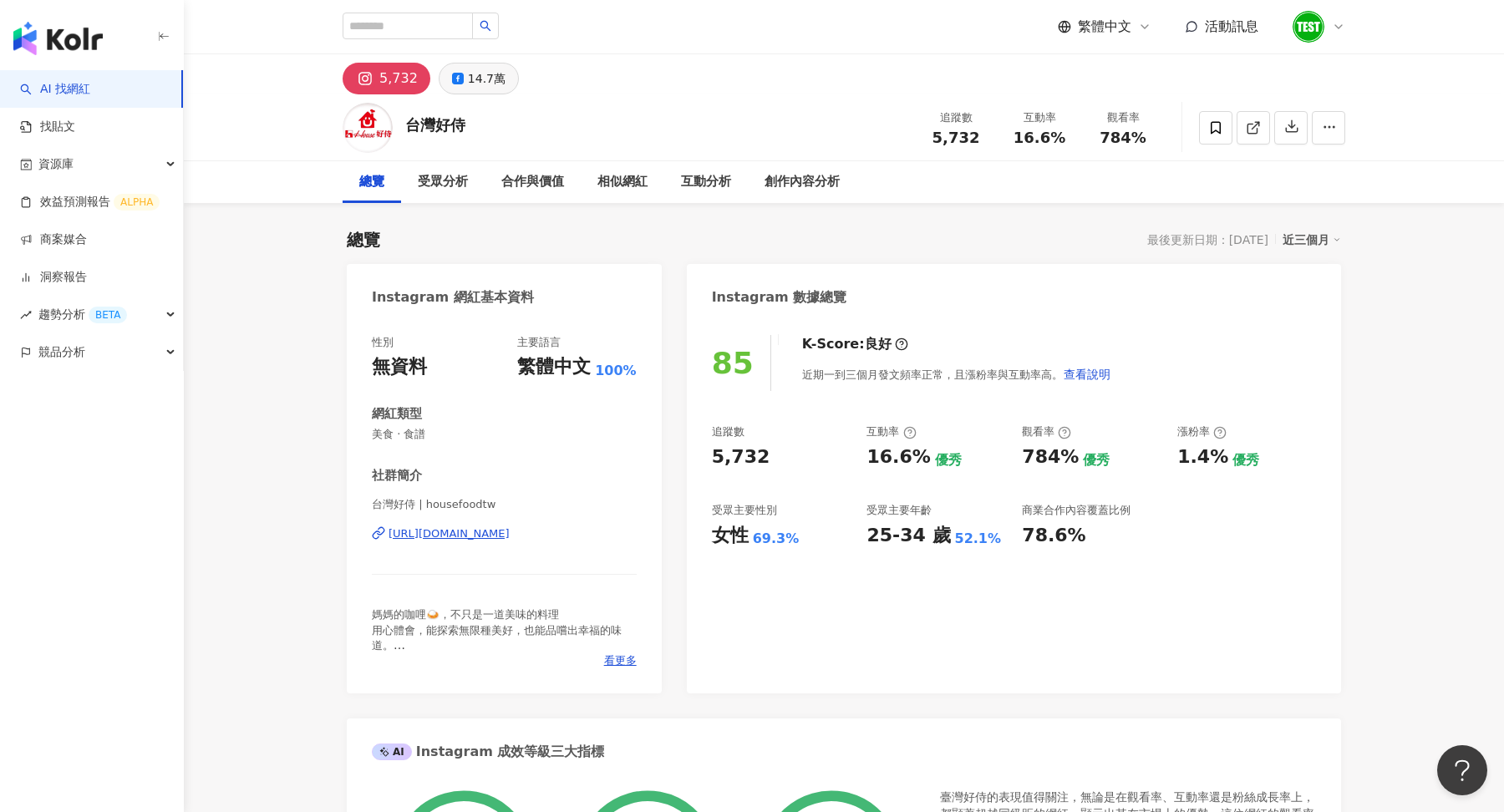
click at [488, 93] on button "14.7萬" at bounding box center [478, 78] width 80 height 32
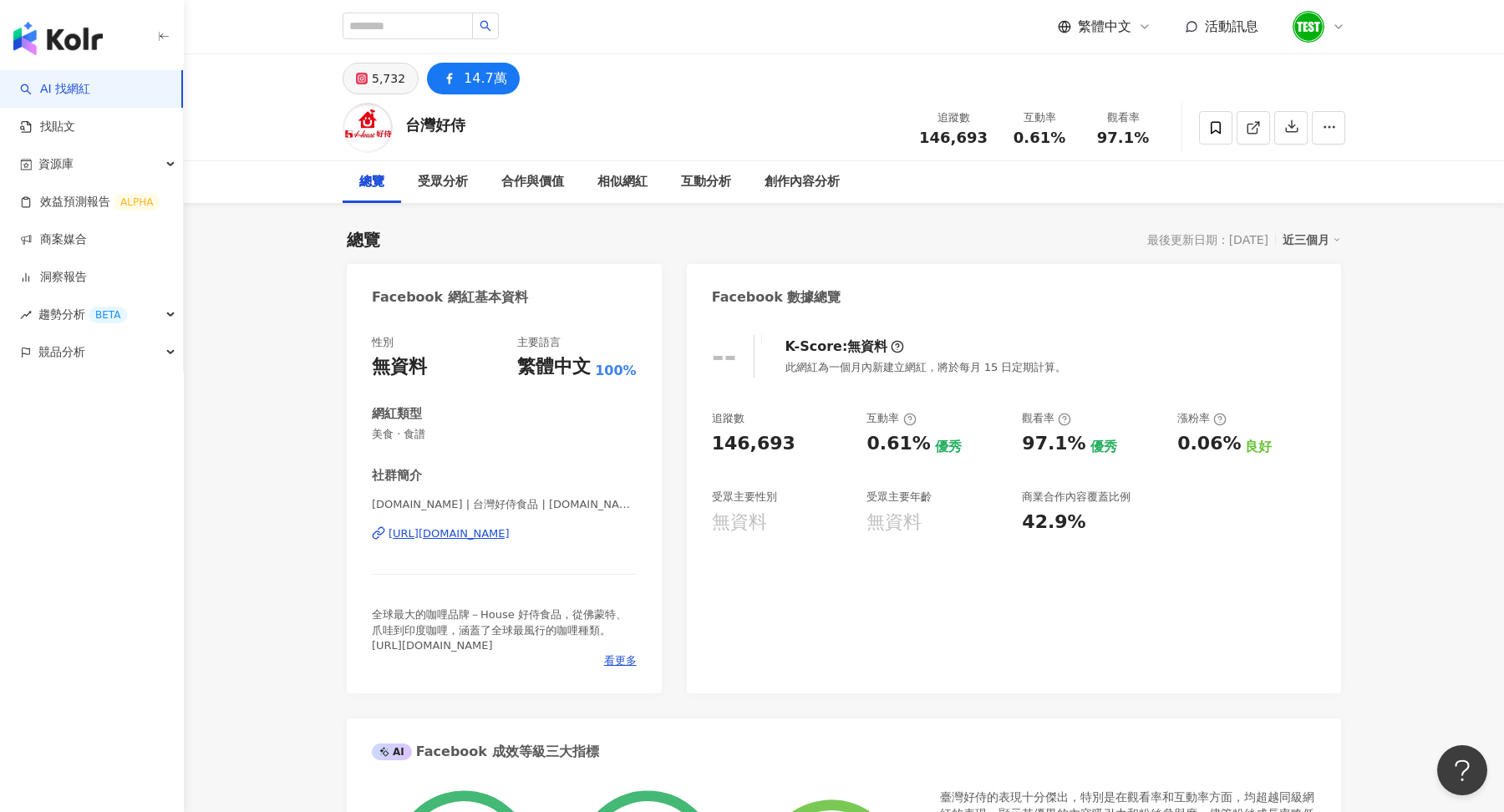
click at [386, 83] on div "5,732" at bounding box center [388, 78] width 33 height 24
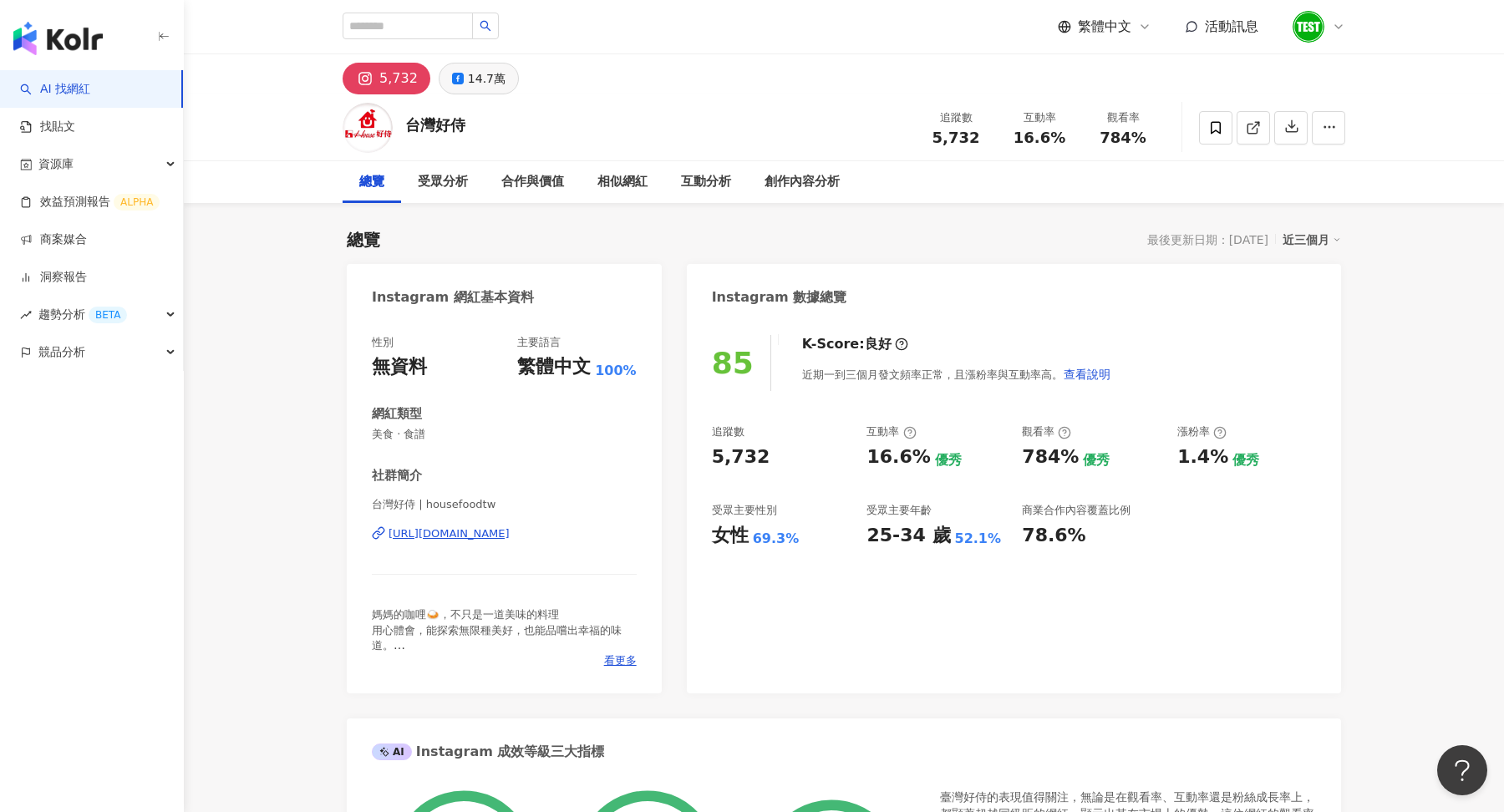
click at [468, 84] on div "14.7萬" at bounding box center [487, 78] width 38 height 24
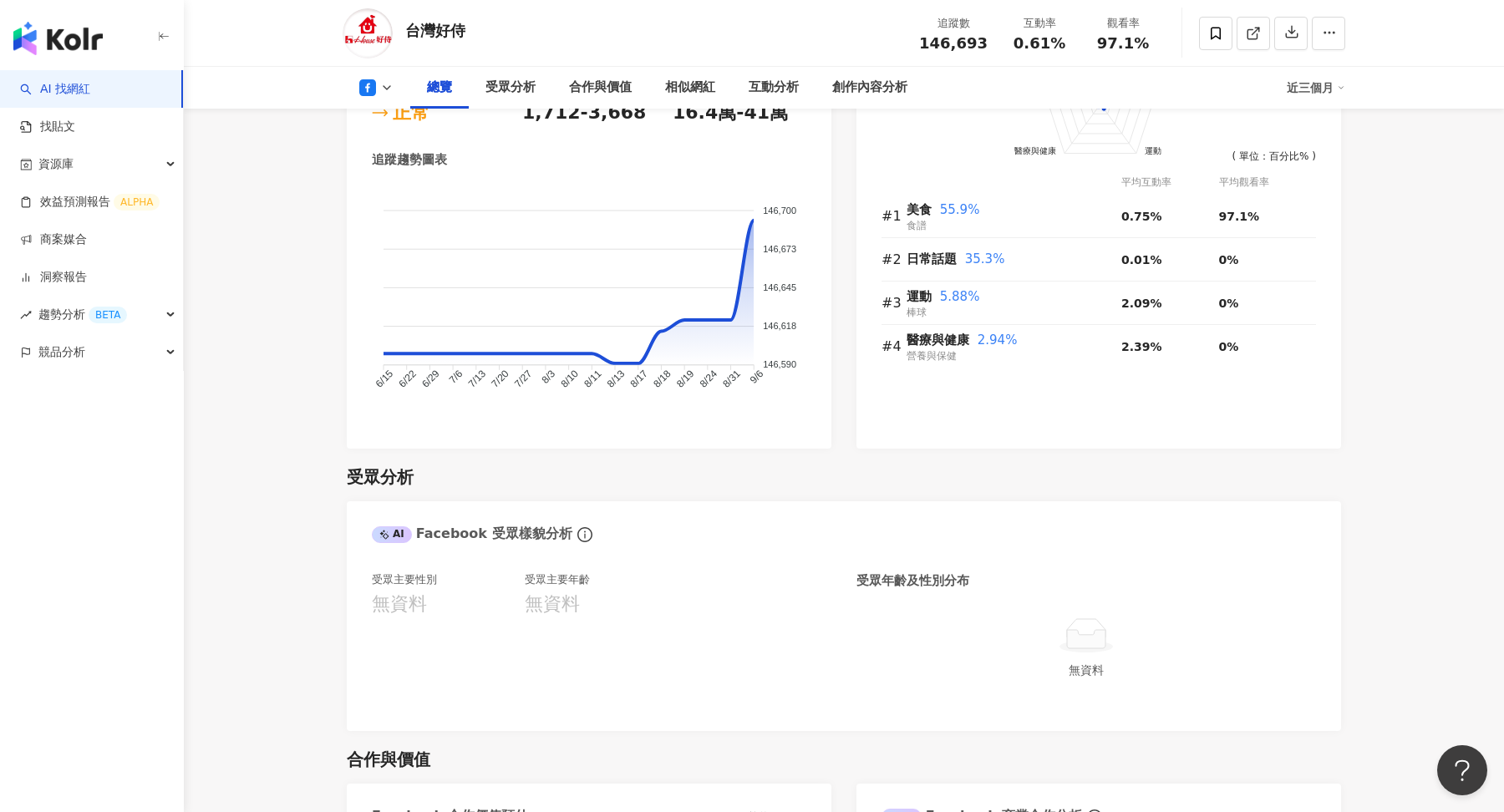
scroll to position [1066, 0]
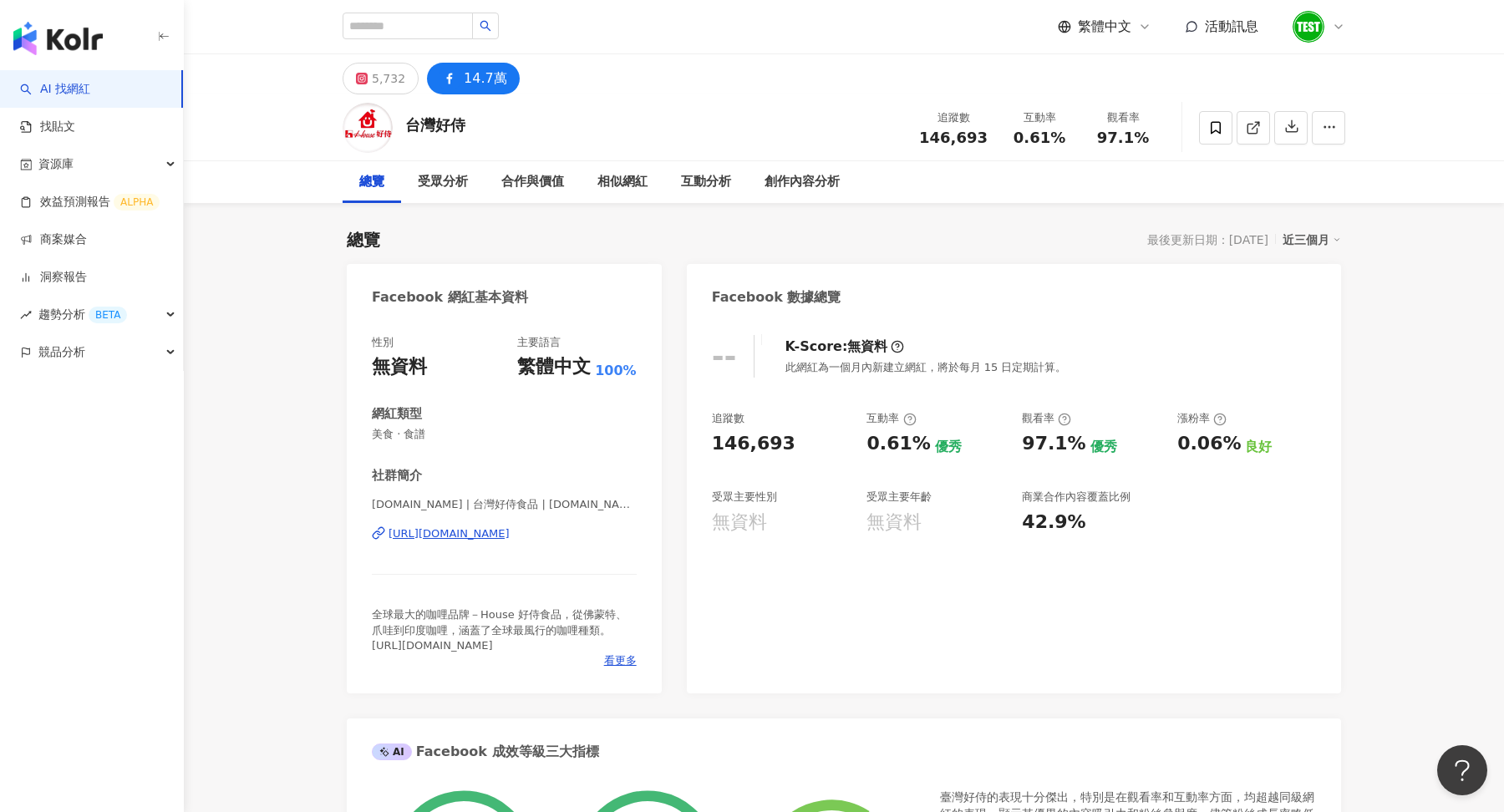
click at [1338, 28] on icon at bounding box center [1339, 27] width 7 height 4
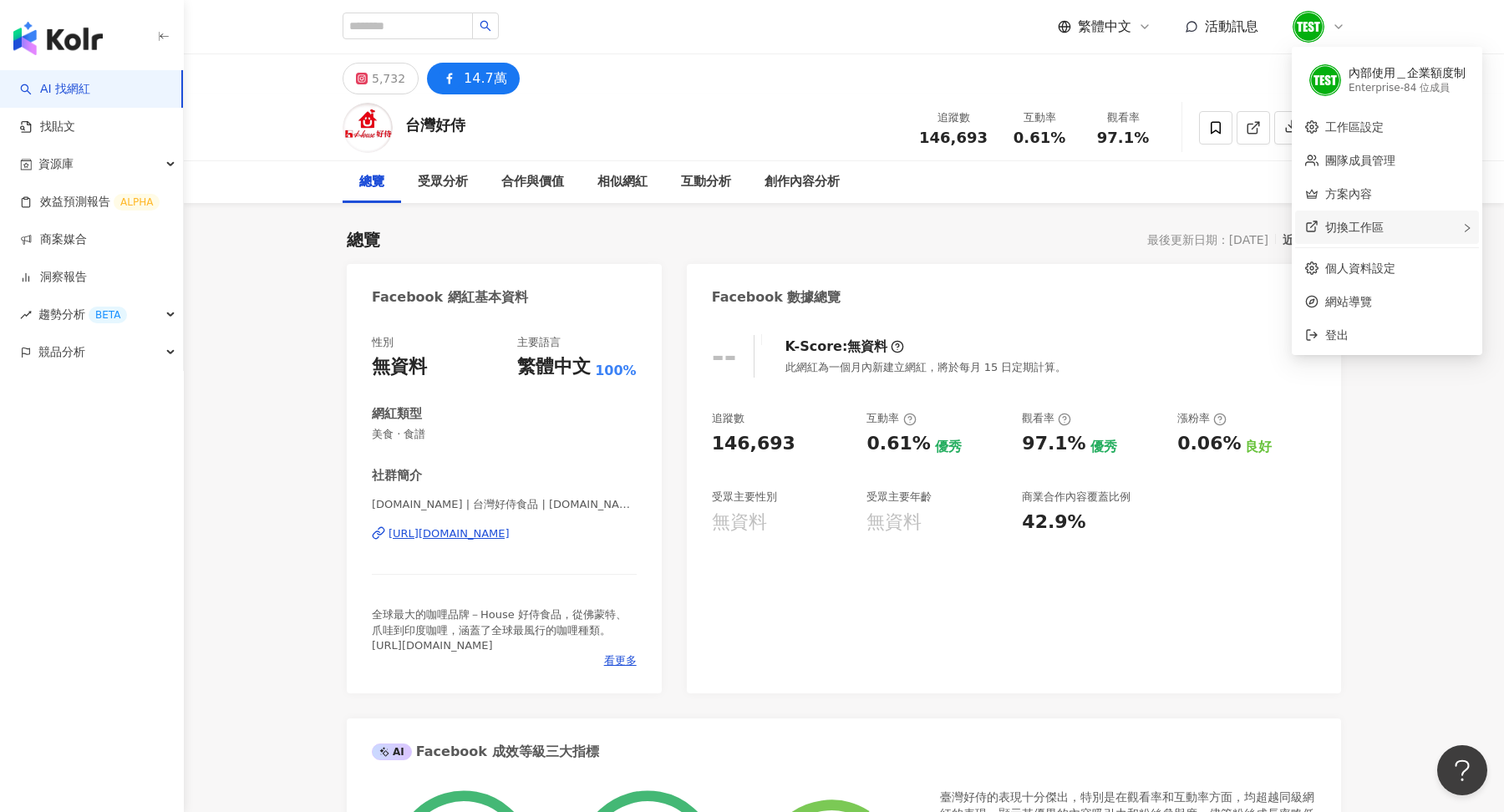
click at [1365, 229] on span "切換工作區" at bounding box center [1354, 227] width 59 height 13
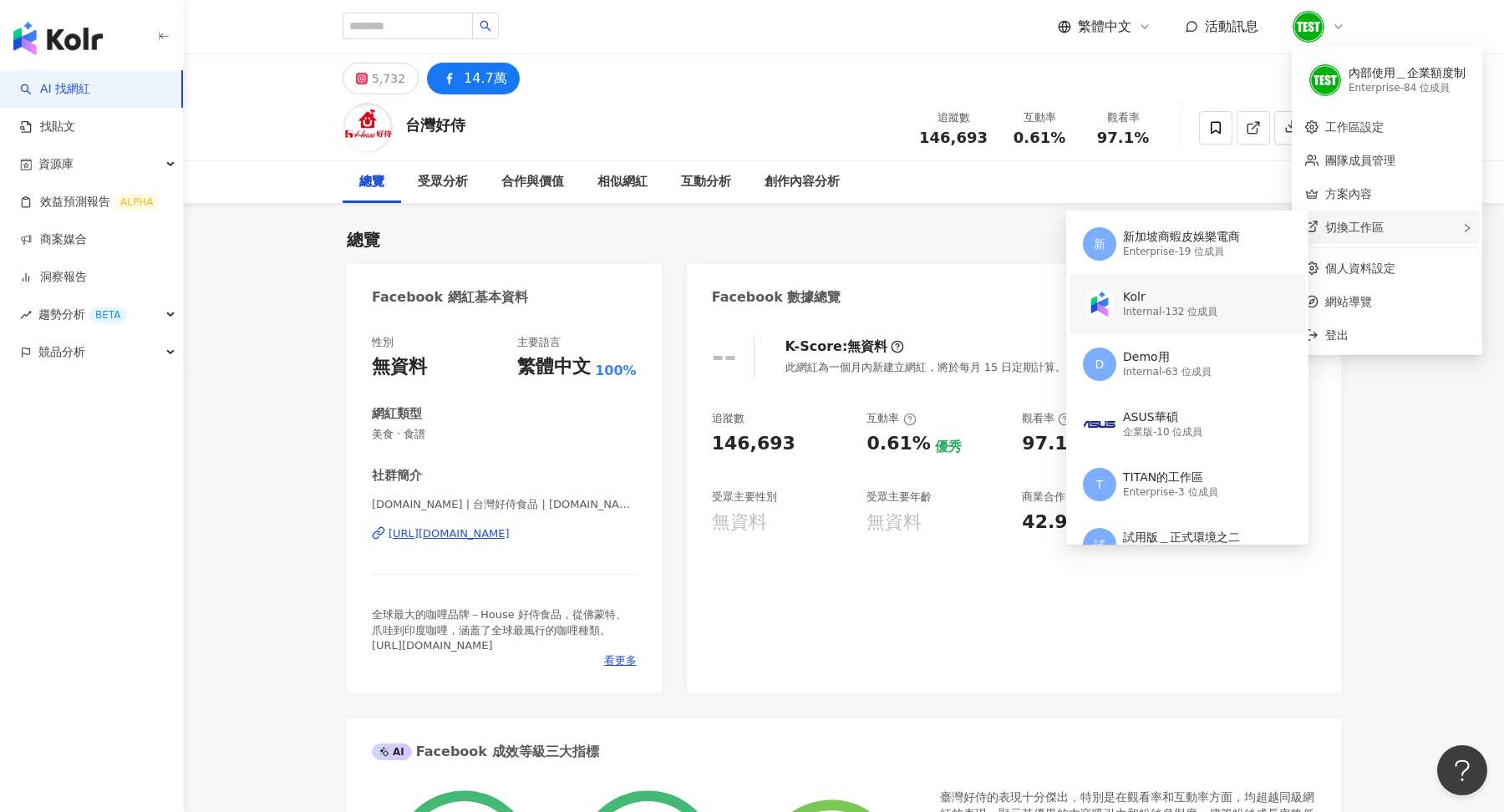
click at [1169, 302] on div "Kolr" at bounding box center [1171, 297] width 95 height 17
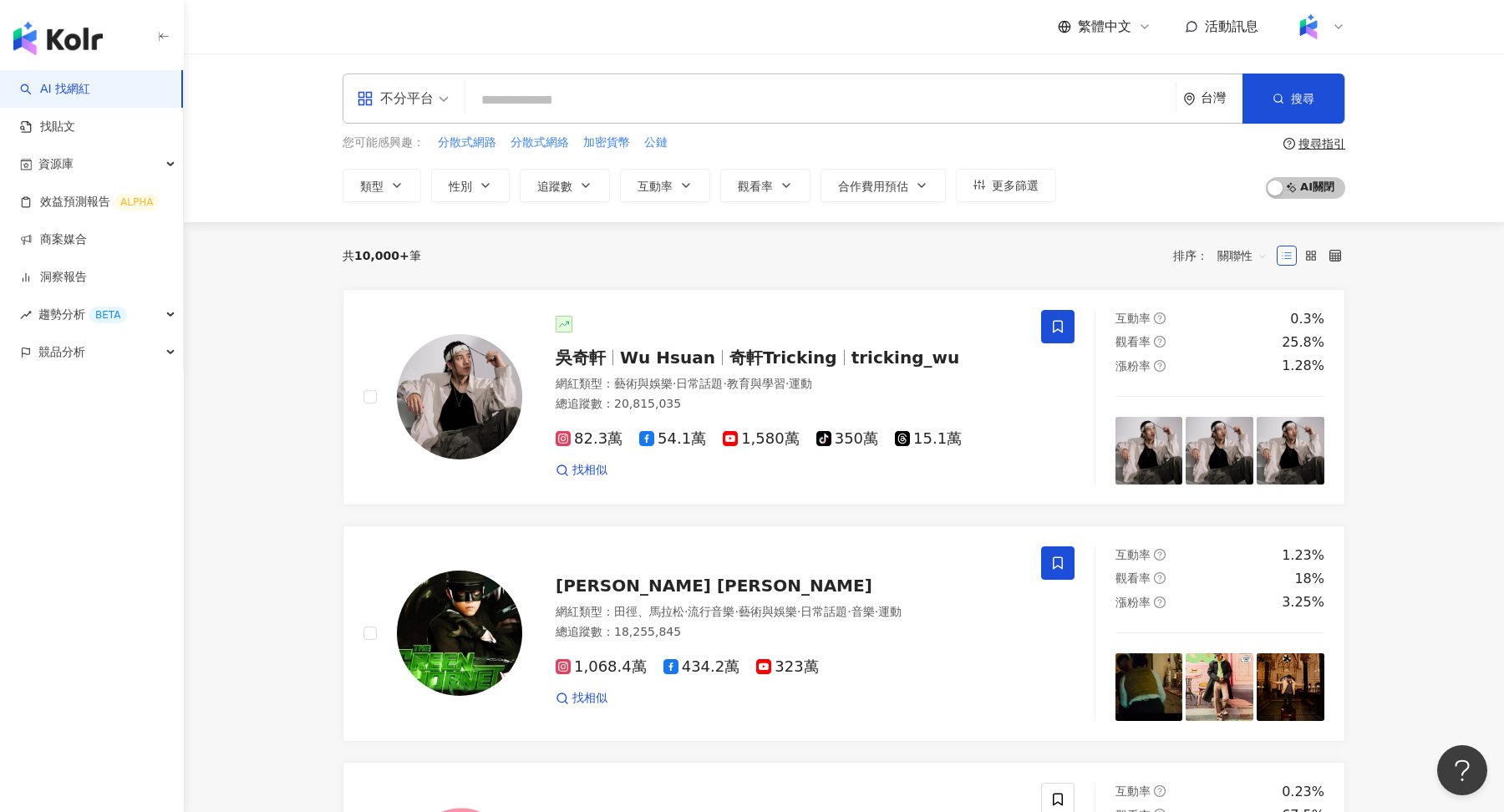
click at [555, 92] on input "search" at bounding box center [820, 100] width 697 height 32
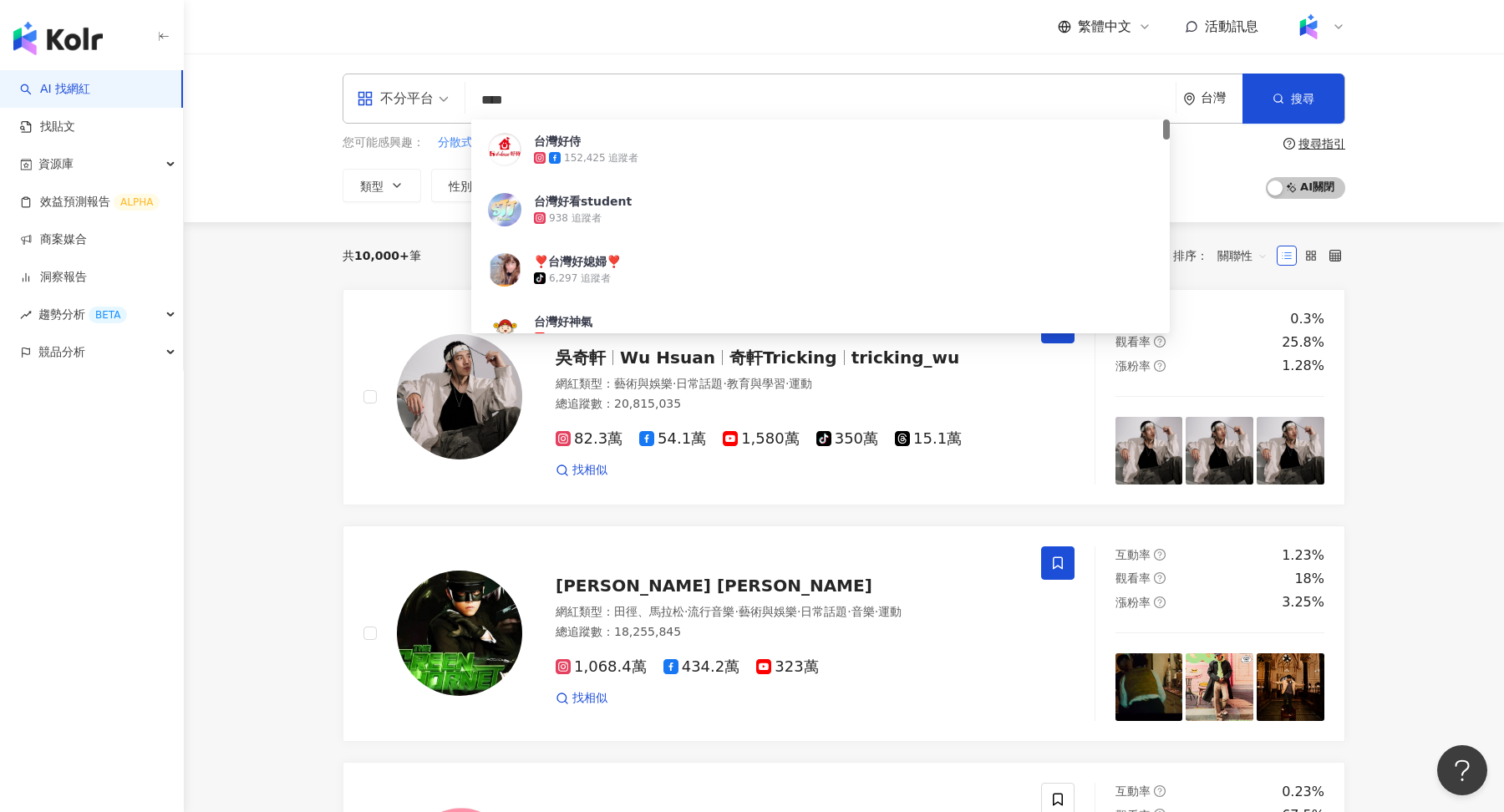
type input "*"
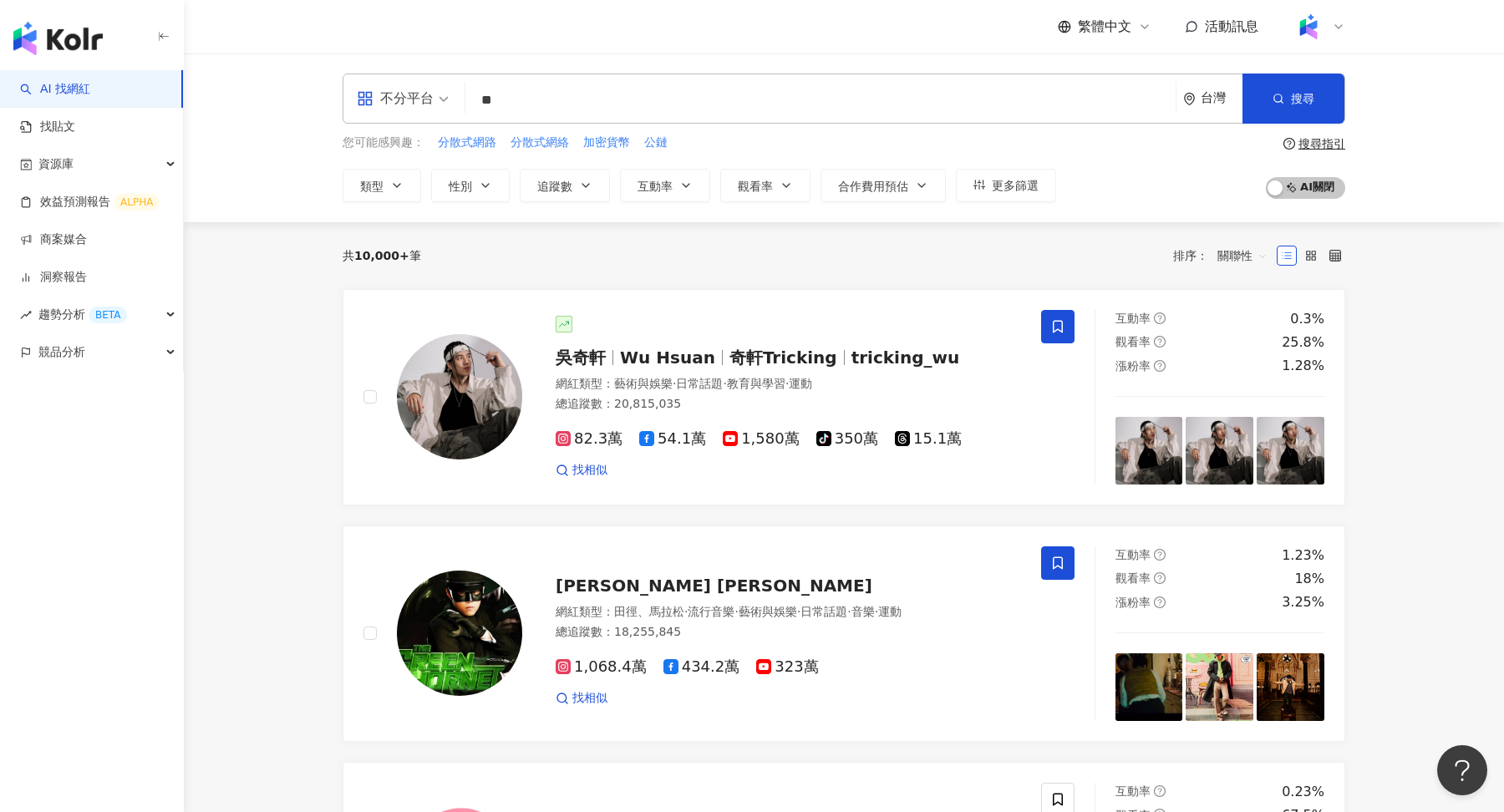
type input "*"
type input "***"
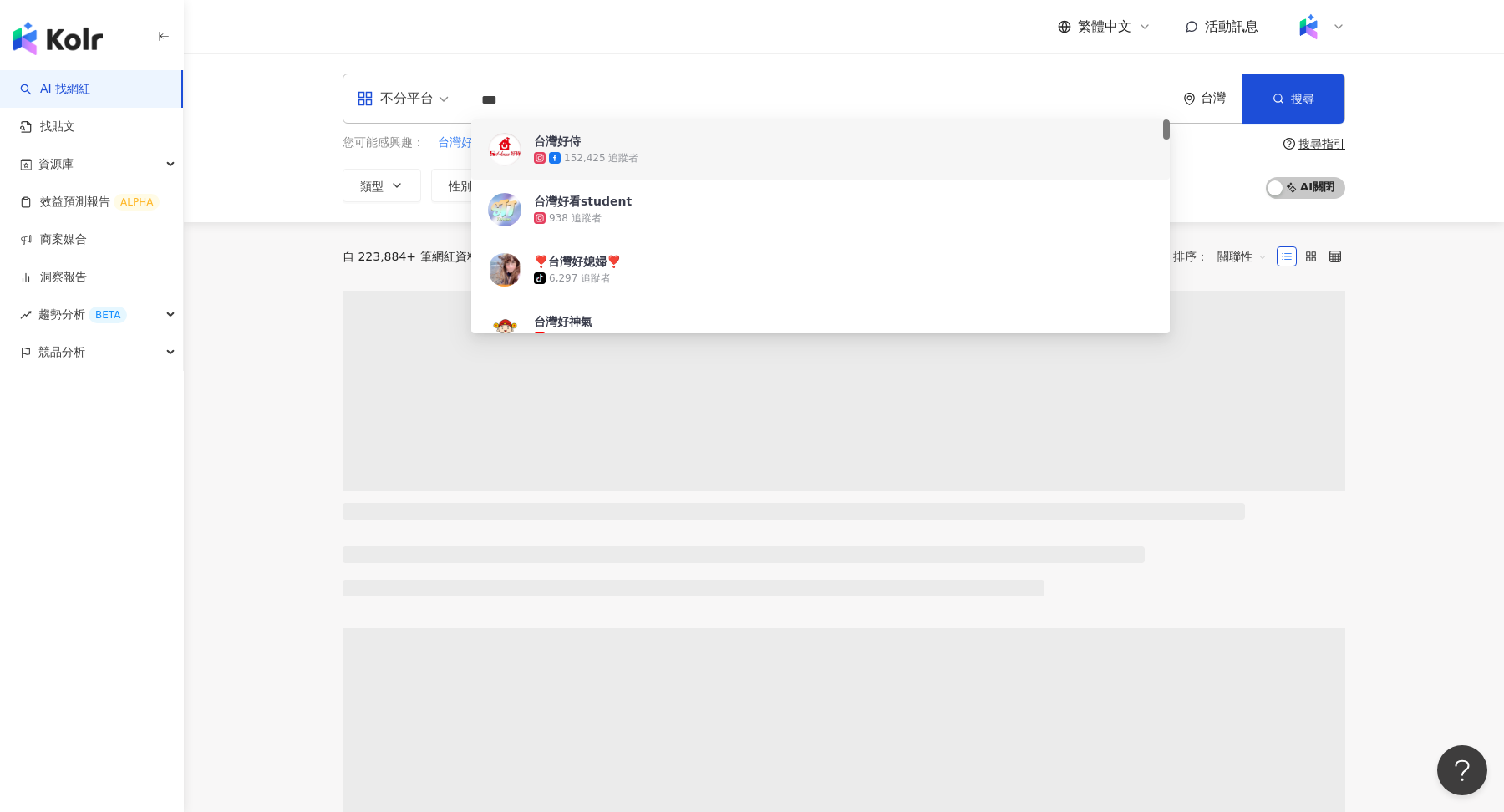
click at [587, 130] on div "台灣好侍 152,425 追蹤者" at bounding box center [820, 149] width 699 height 61
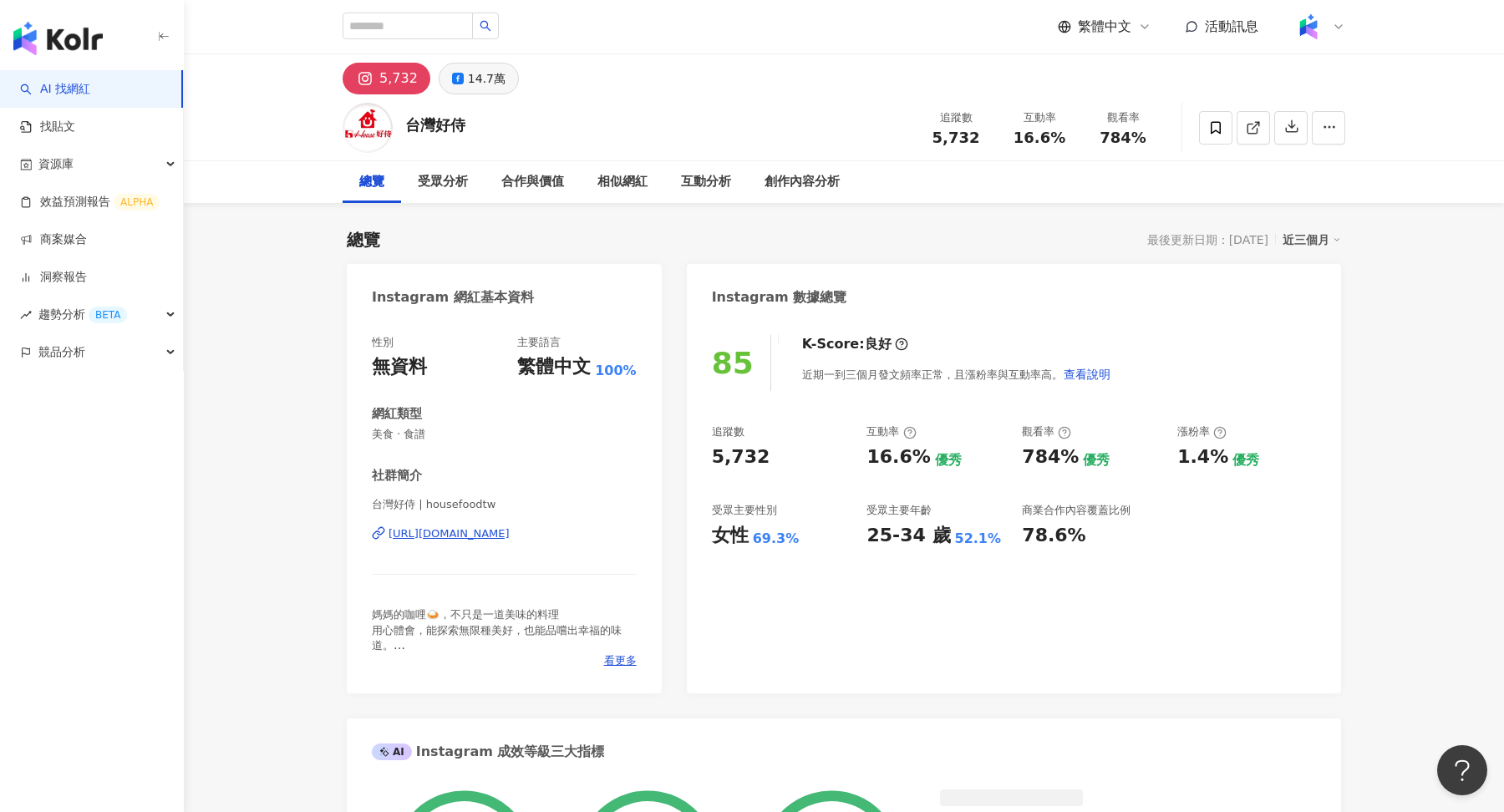
click at [471, 84] on div "14.7萬" at bounding box center [487, 78] width 38 height 24
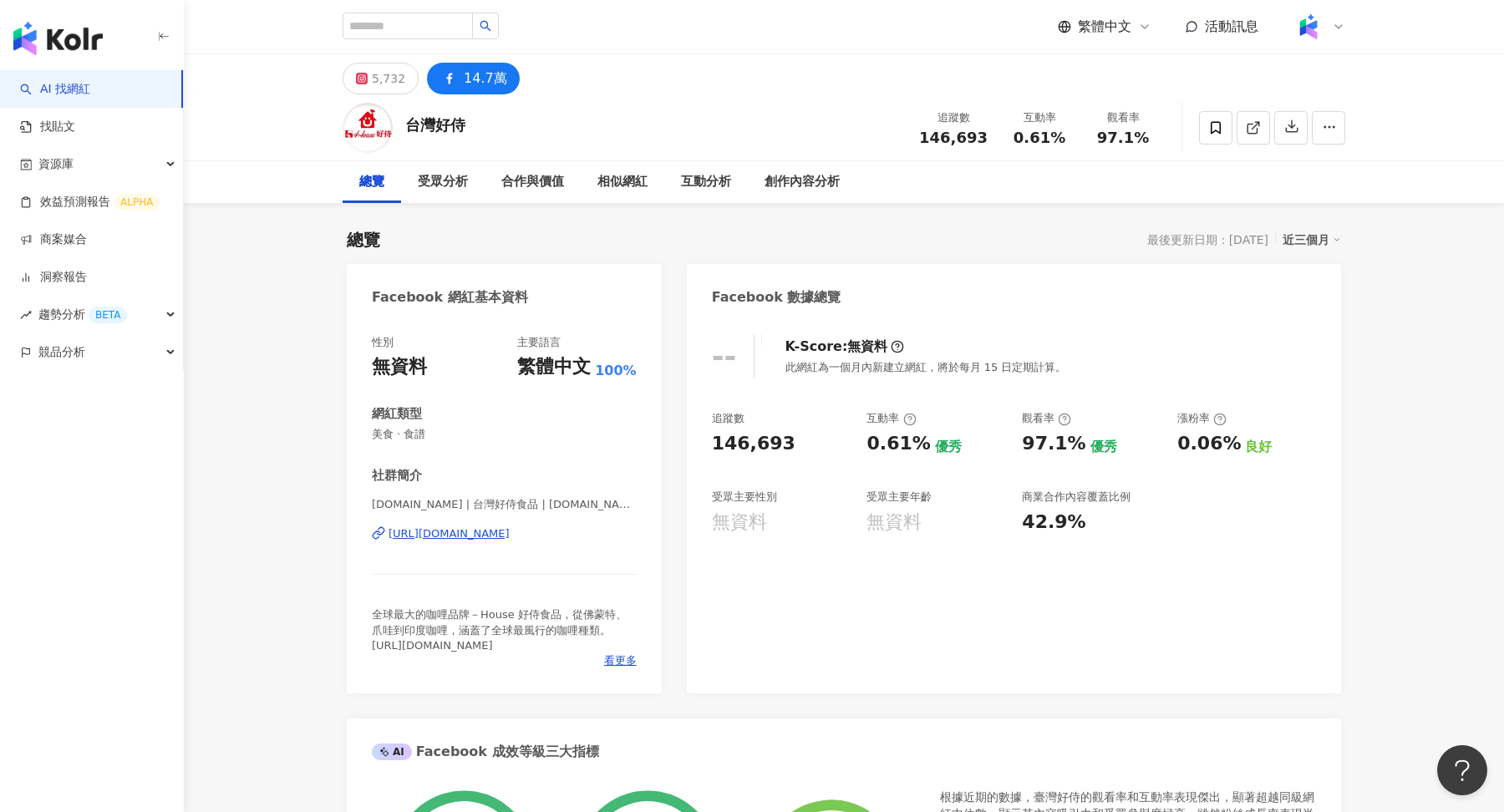
click at [1334, 42] on div at bounding box center [1318, 26] width 53 height 33
click at [1344, 224] on span "切換工作區" at bounding box center [1354, 227] width 59 height 13
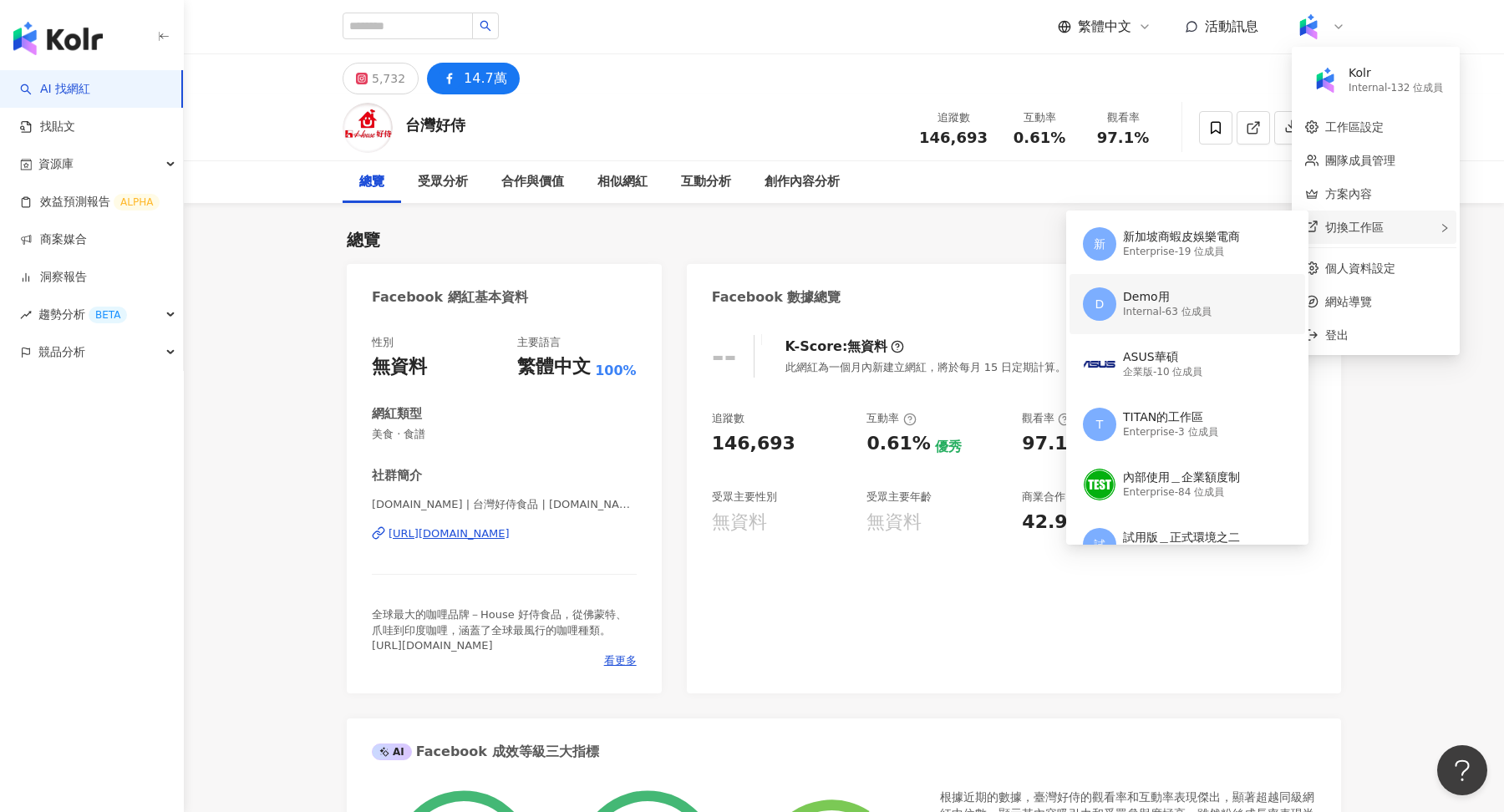
click at [1210, 300] on div "Demo用" at bounding box center [1167, 297] width 89 height 17
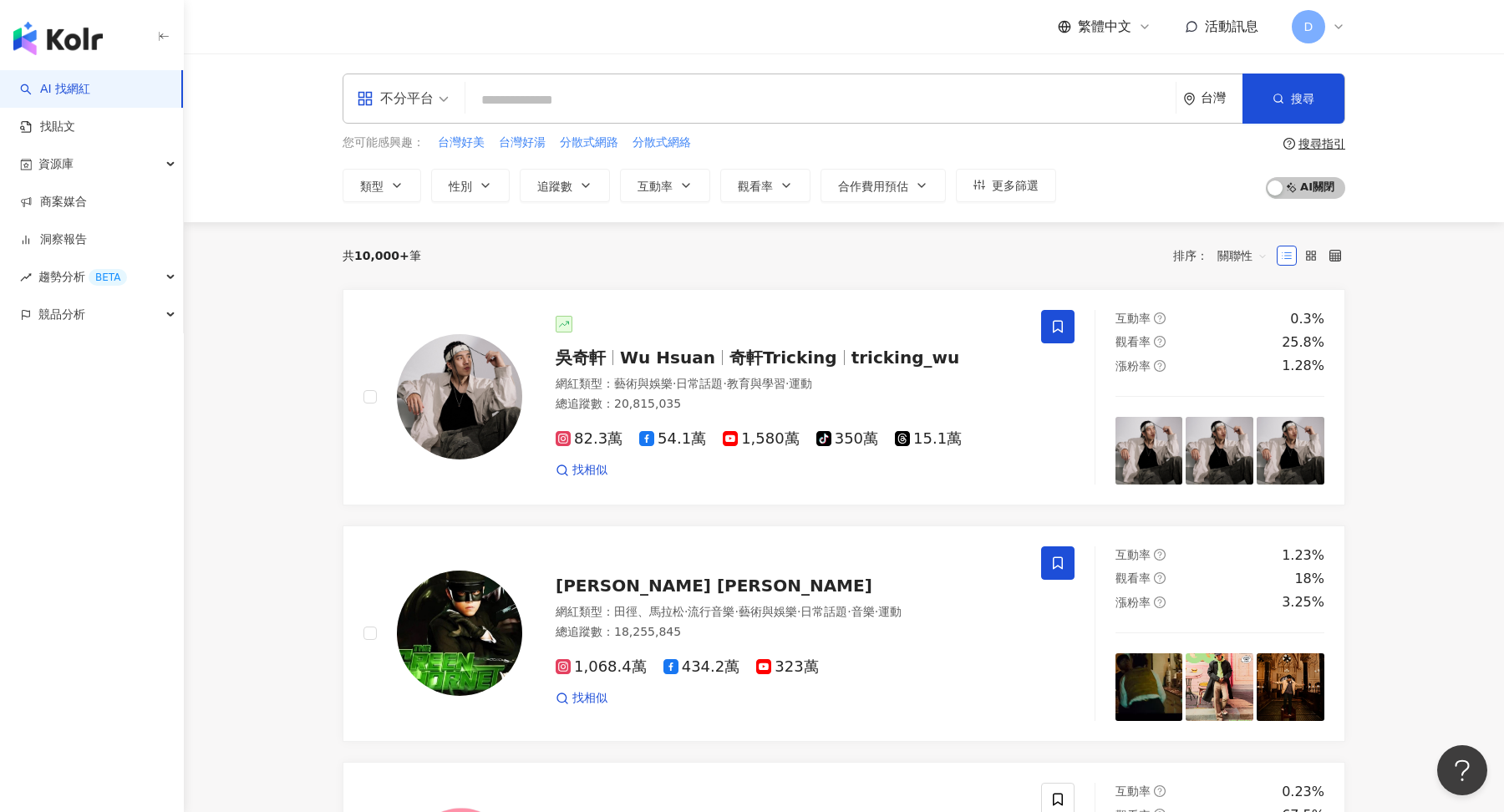
click at [532, 85] on input "search" at bounding box center [820, 100] width 697 height 32
type input "***"
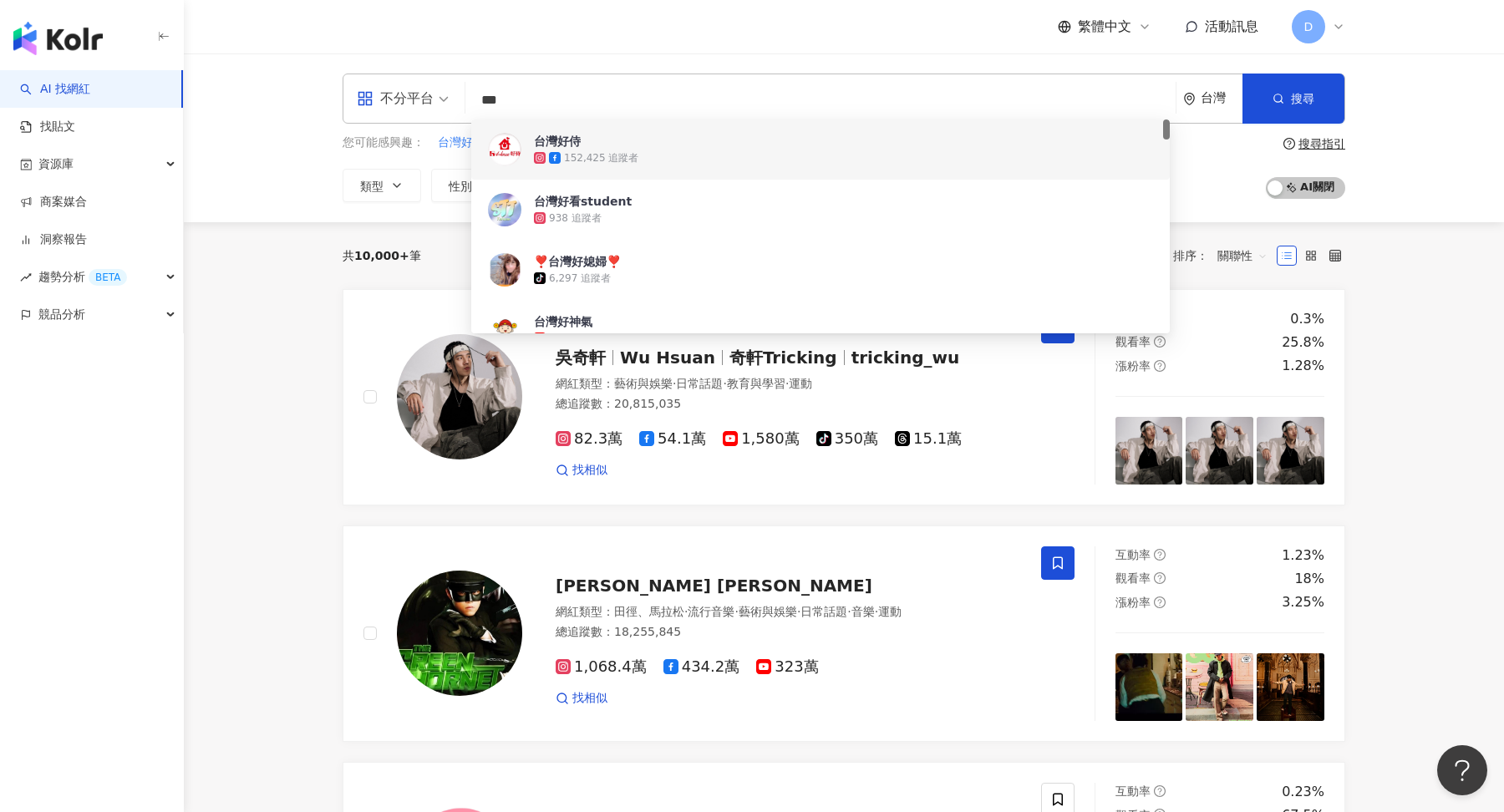
click at [595, 154] on div "152,425 追蹤者" at bounding box center [601, 158] width 75 height 14
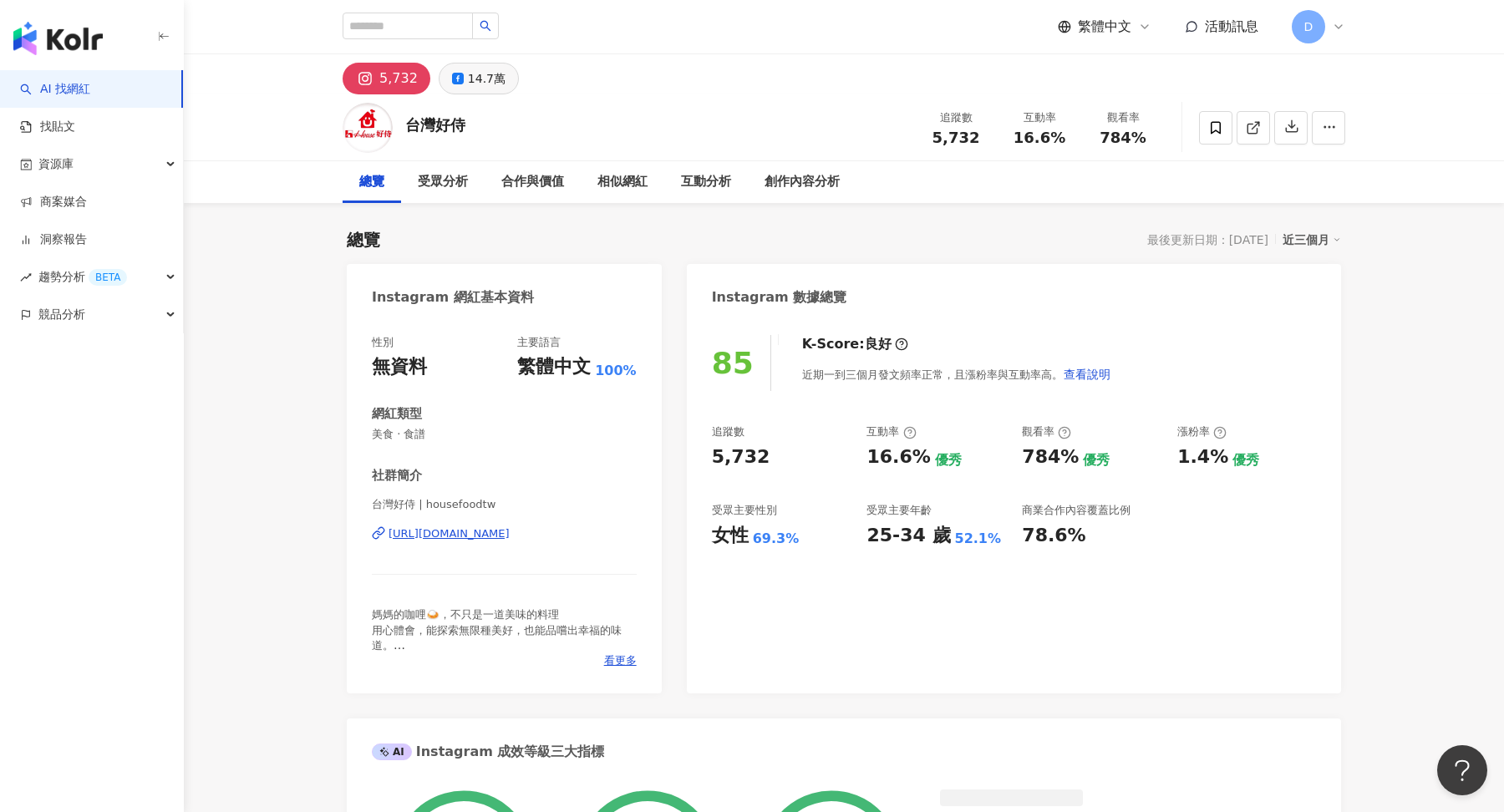
click at [482, 82] on div "14.7萬" at bounding box center [487, 78] width 38 height 24
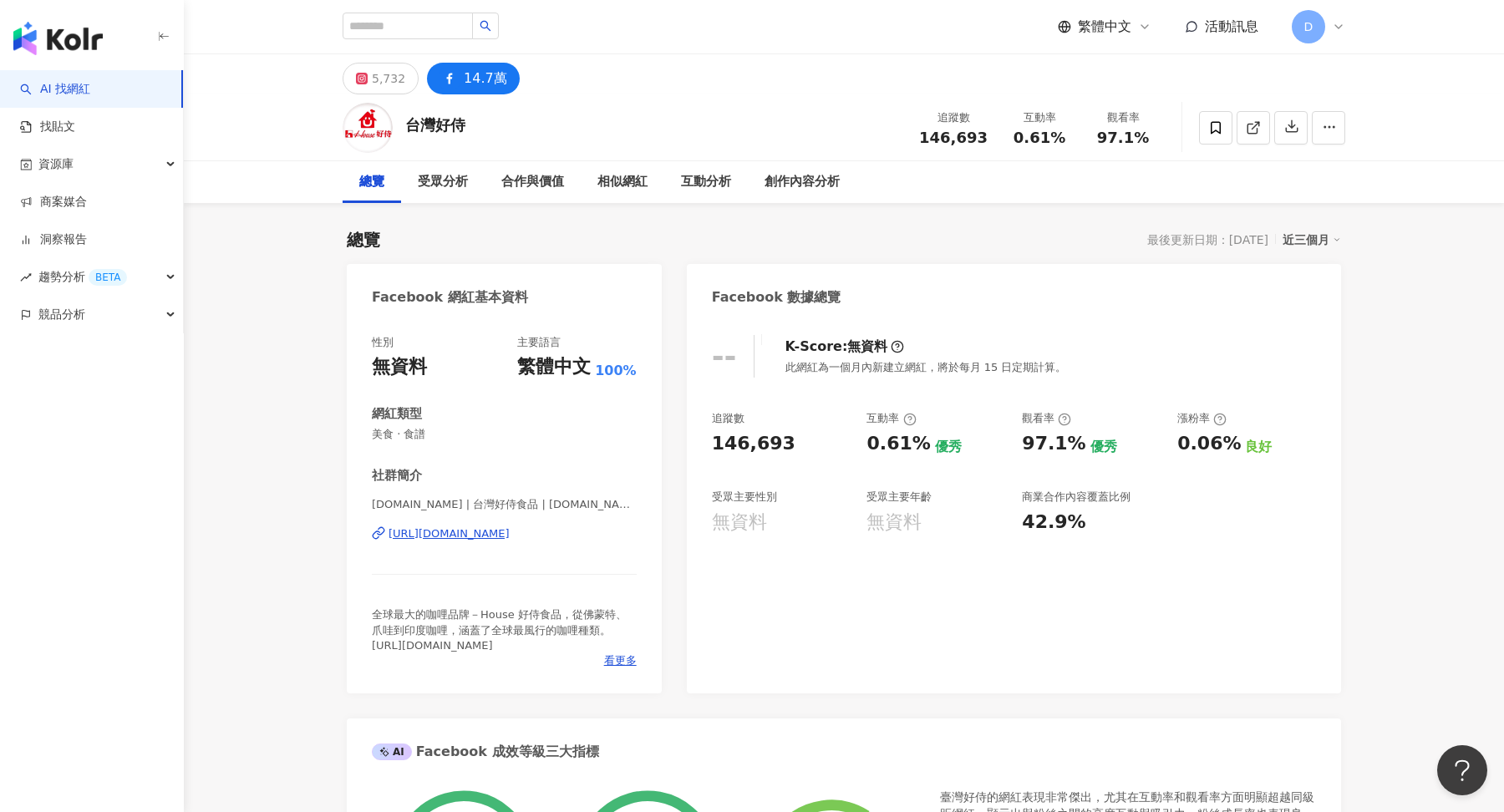
click at [1325, 21] on div "D" at bounding box center [1318, 26] width 53 height 33
click at [1357, 237] on div "切換工作區" at bounding box center [1372, 227] width 155 height 33
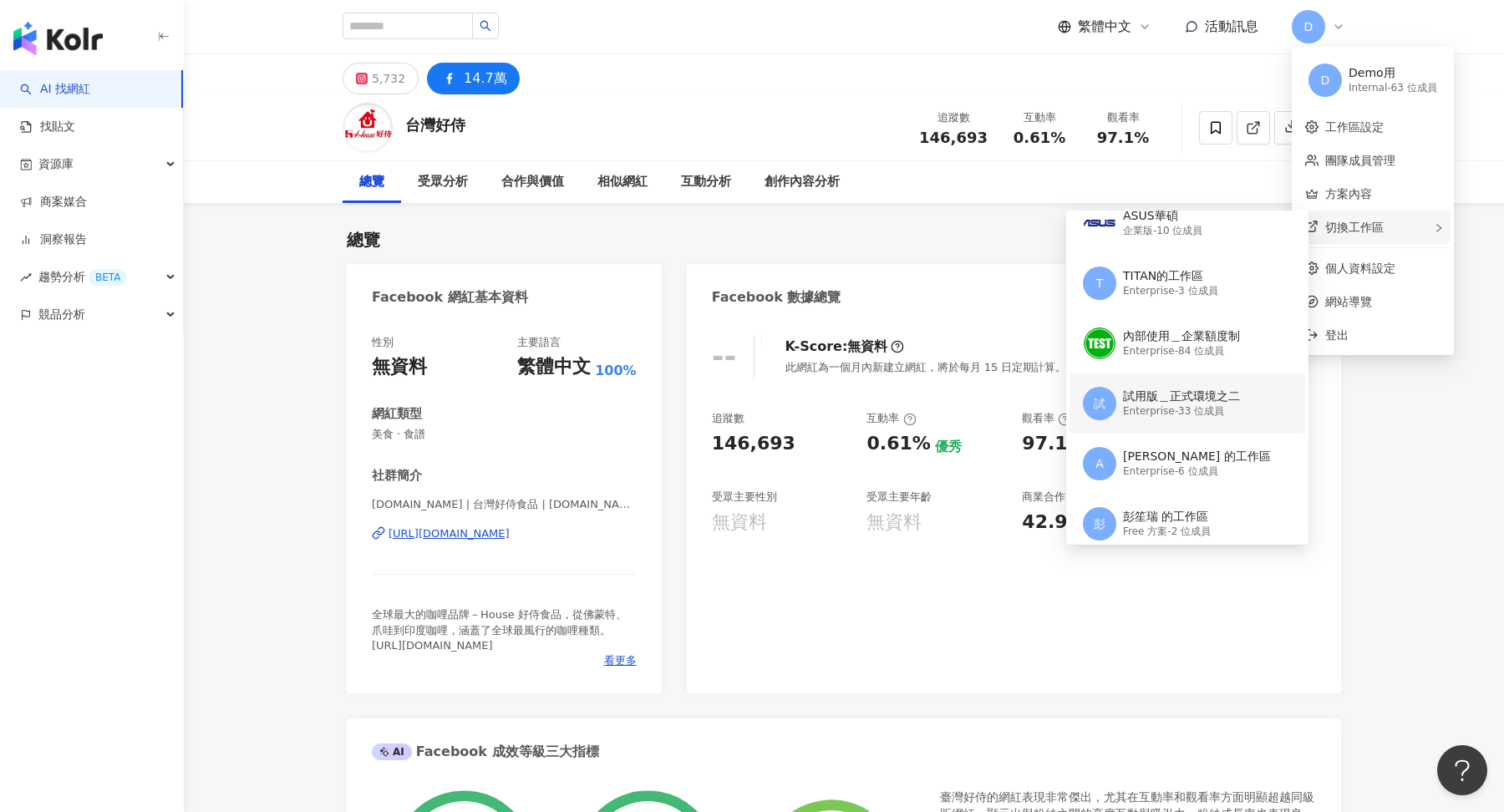
scroll to position [136, 0]
click at [1205, 410] on div "Enterprise - 33 位成員" at bounding box center [1181, 417] width 117 height 14
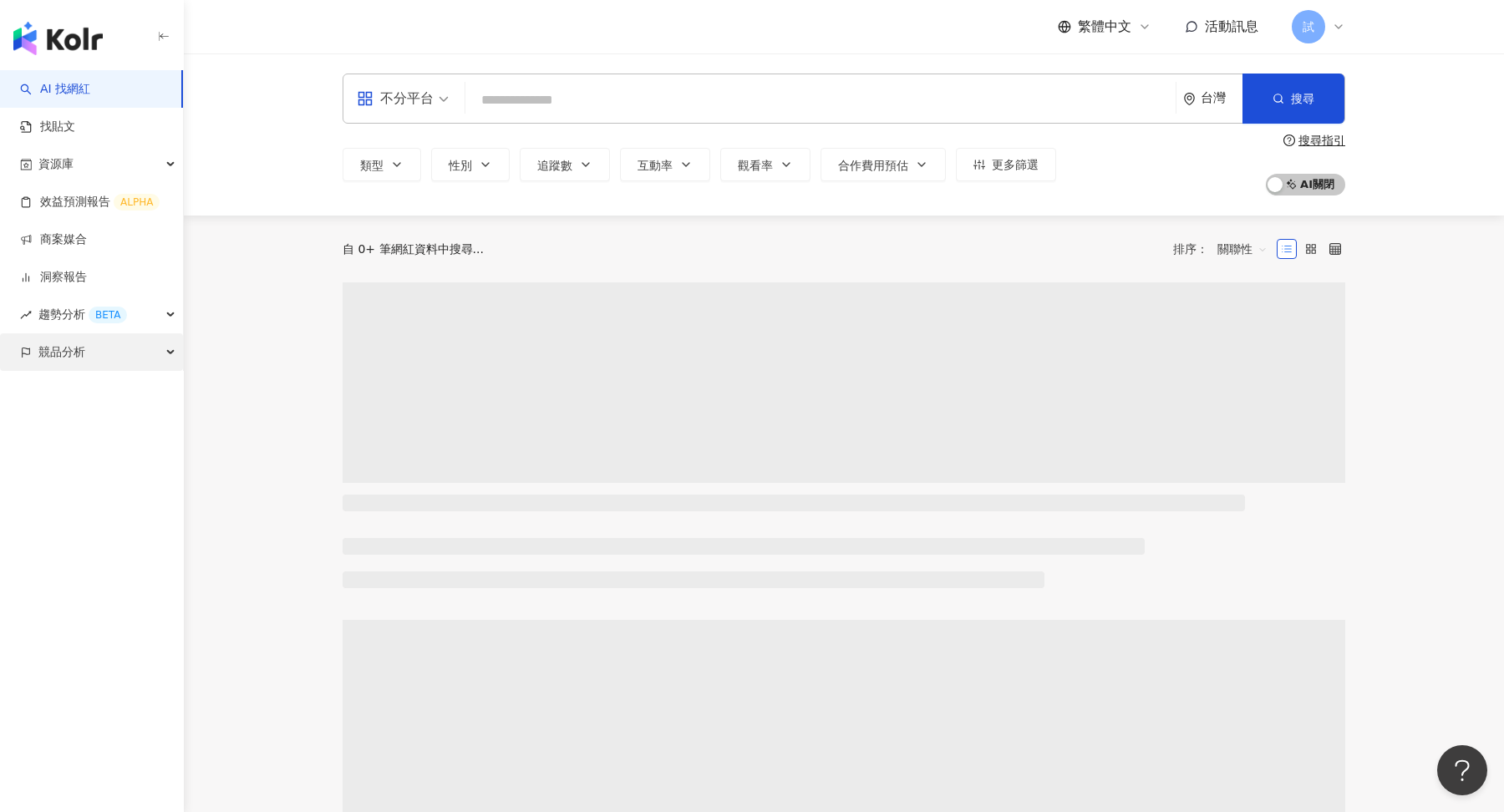
click at [136, 338] on div "競品分析" at bounding box center [91, 352] width 183 height 38
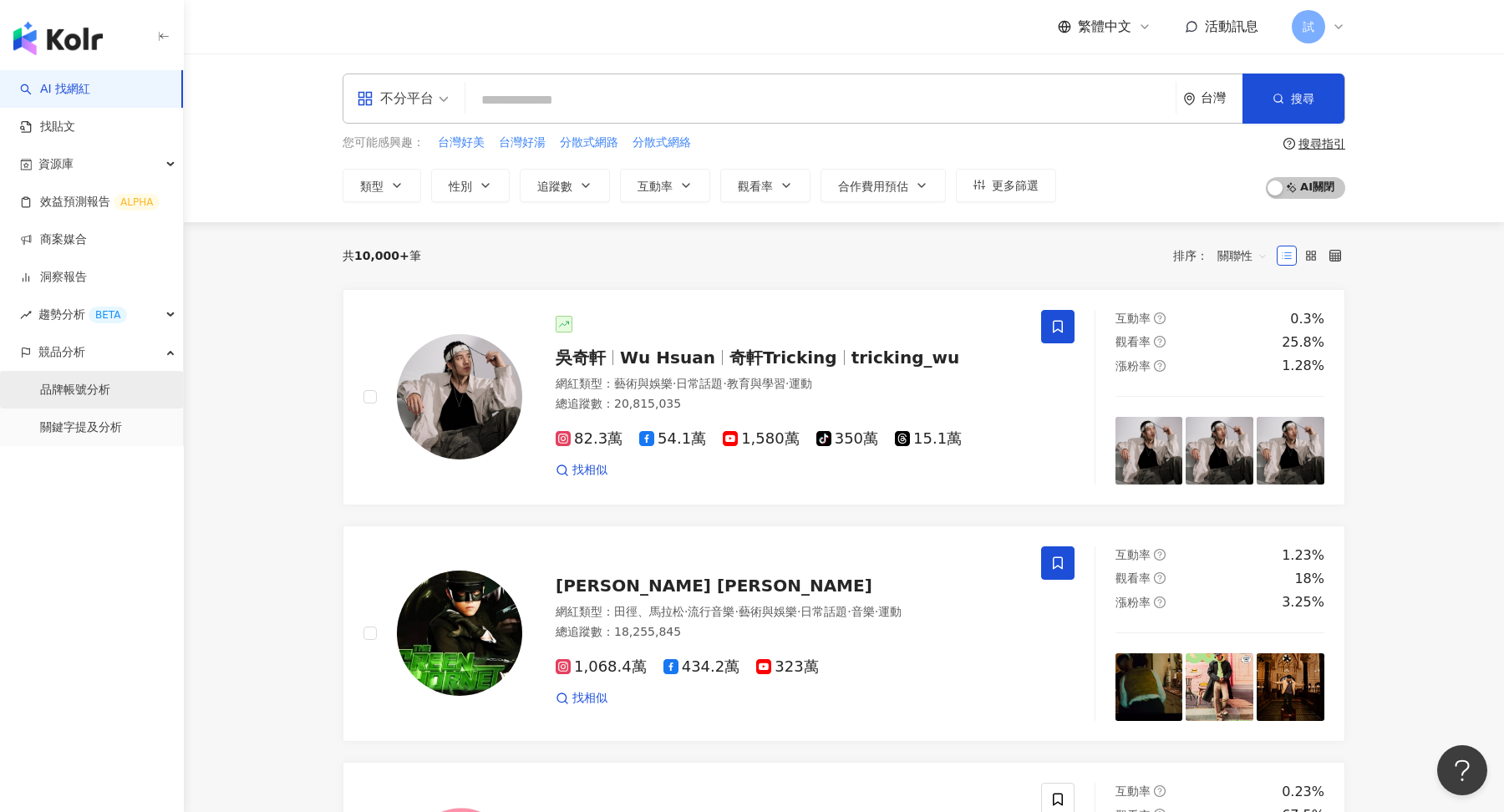
click at [103, 398] on link "品牌帳號分析" at bounding box center [75, 389] width 70 height 17
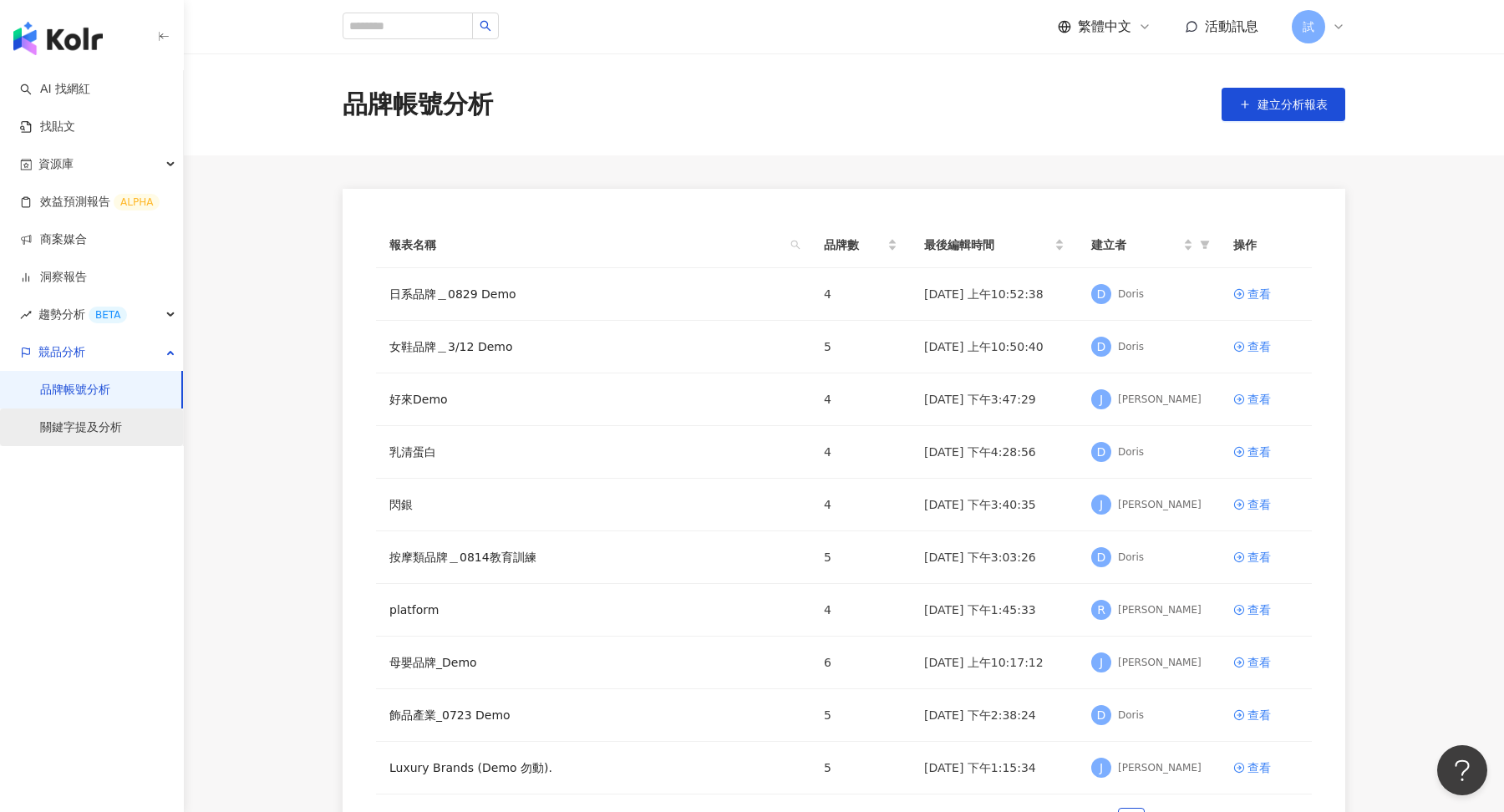
click at [110, 436] on link "關鍵字提及分析" at bounding box center [81, 427] width 82 height 17
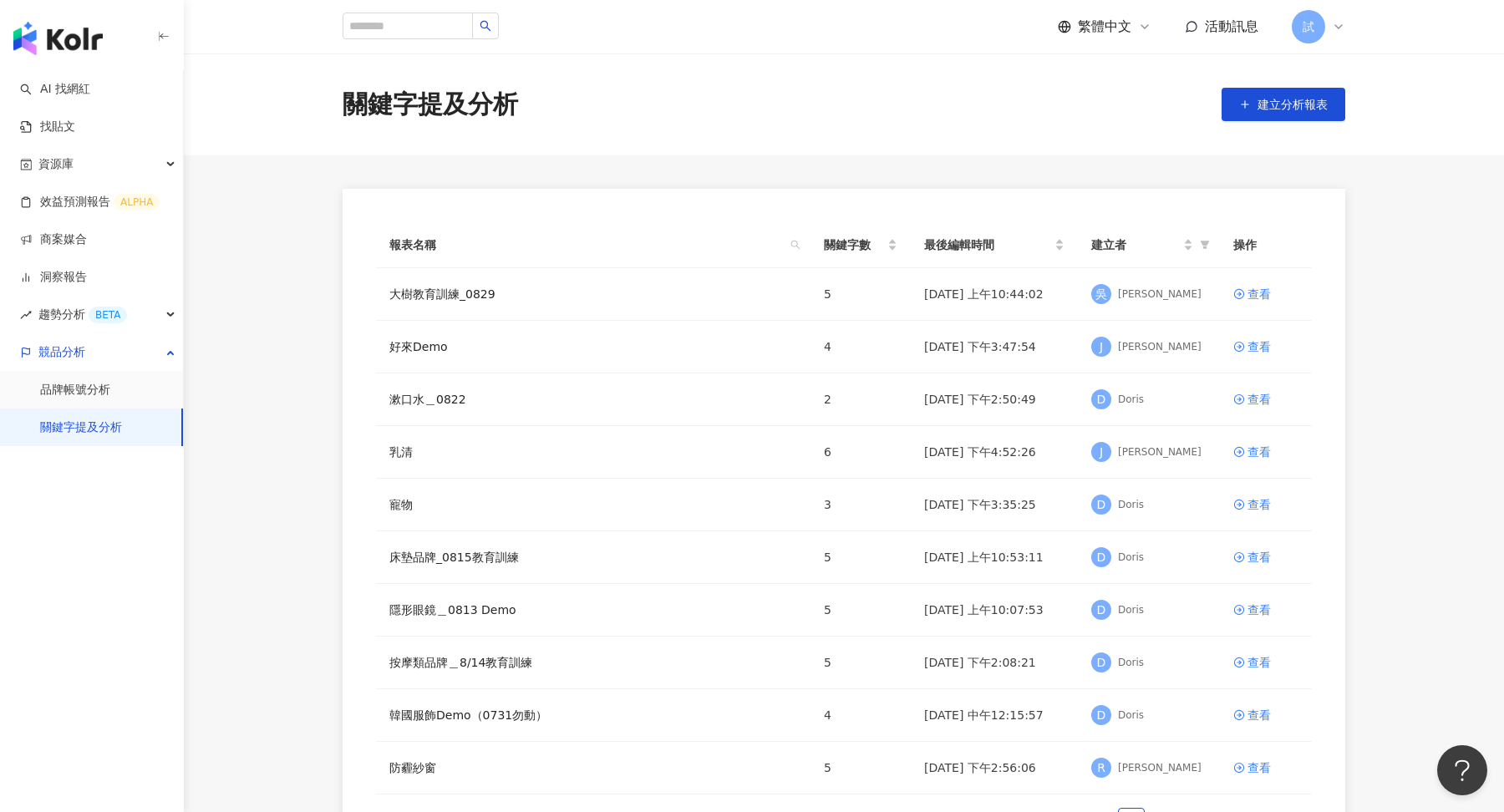
click at [75, 50] on img "button" at bounding box center [58, 39] width 89 height 33
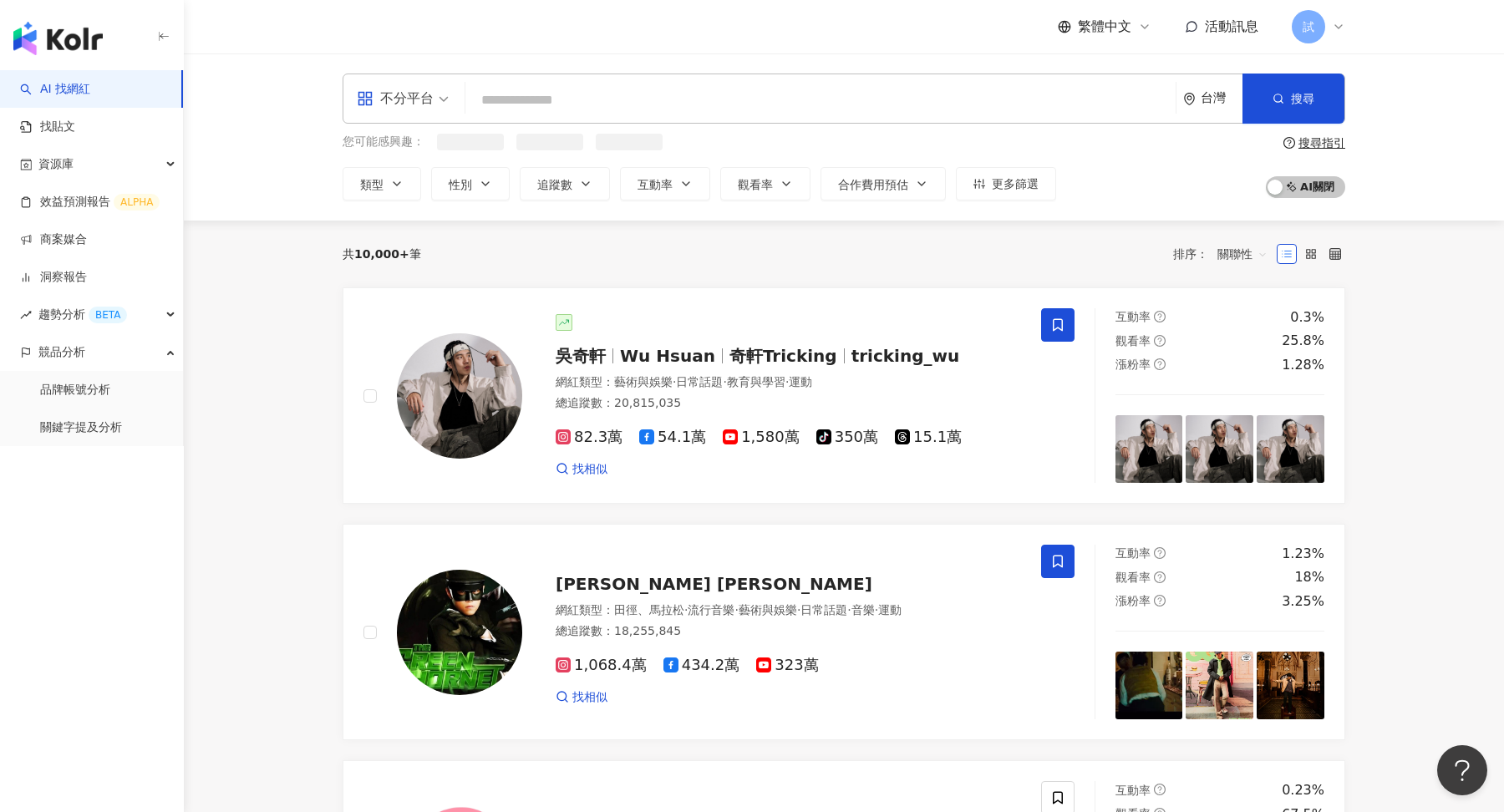
click at [678, 97] on input "search" at bounding box center [820, 100] width 697 height 32
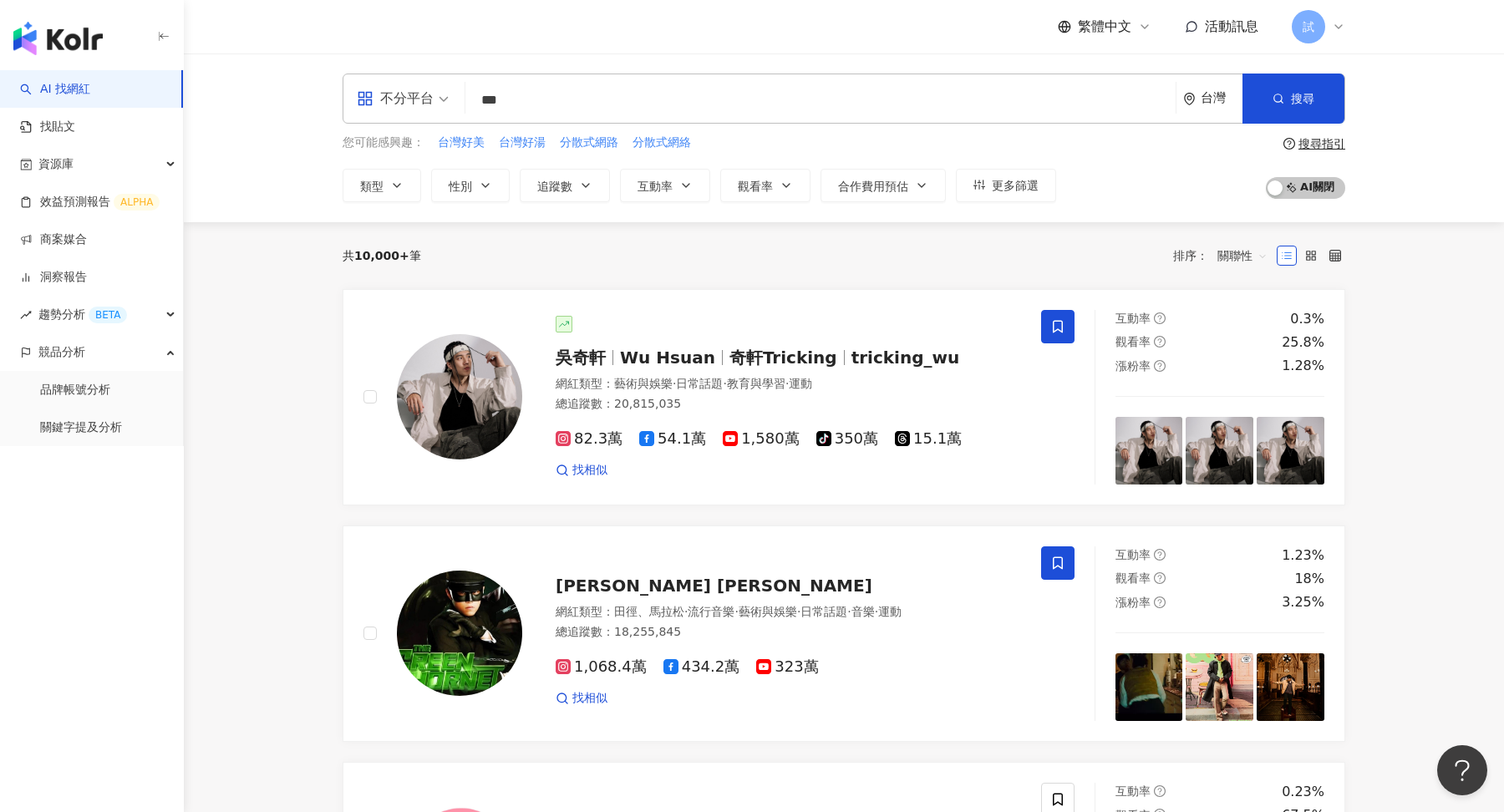
type input "***"
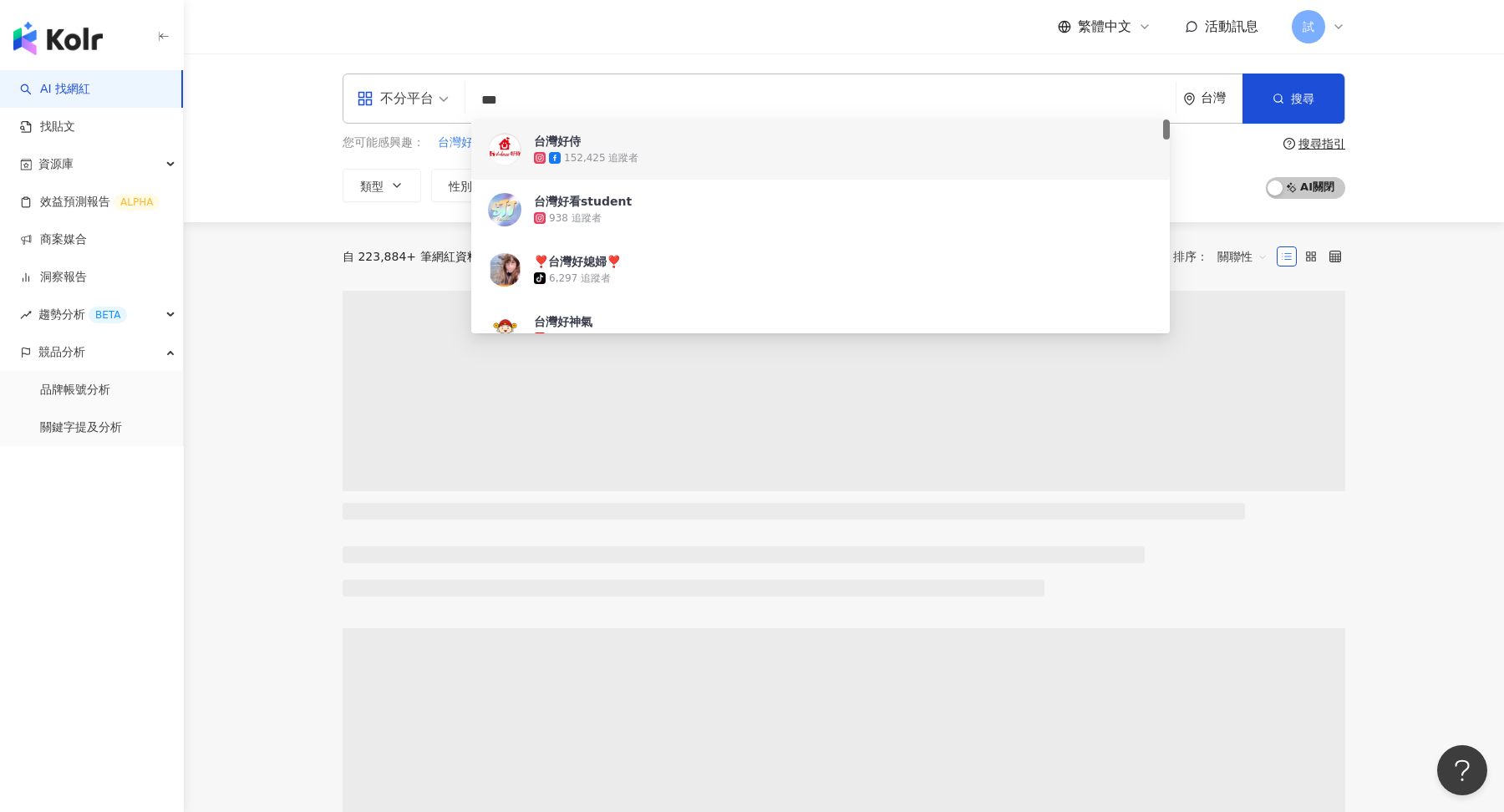
click at [571, 105] on input "***" at bounding box center [820, 100] width 697 height 32
click at [577, 135] on div "台灣好侍" at bounding box center [557, 141] width 46 height 17
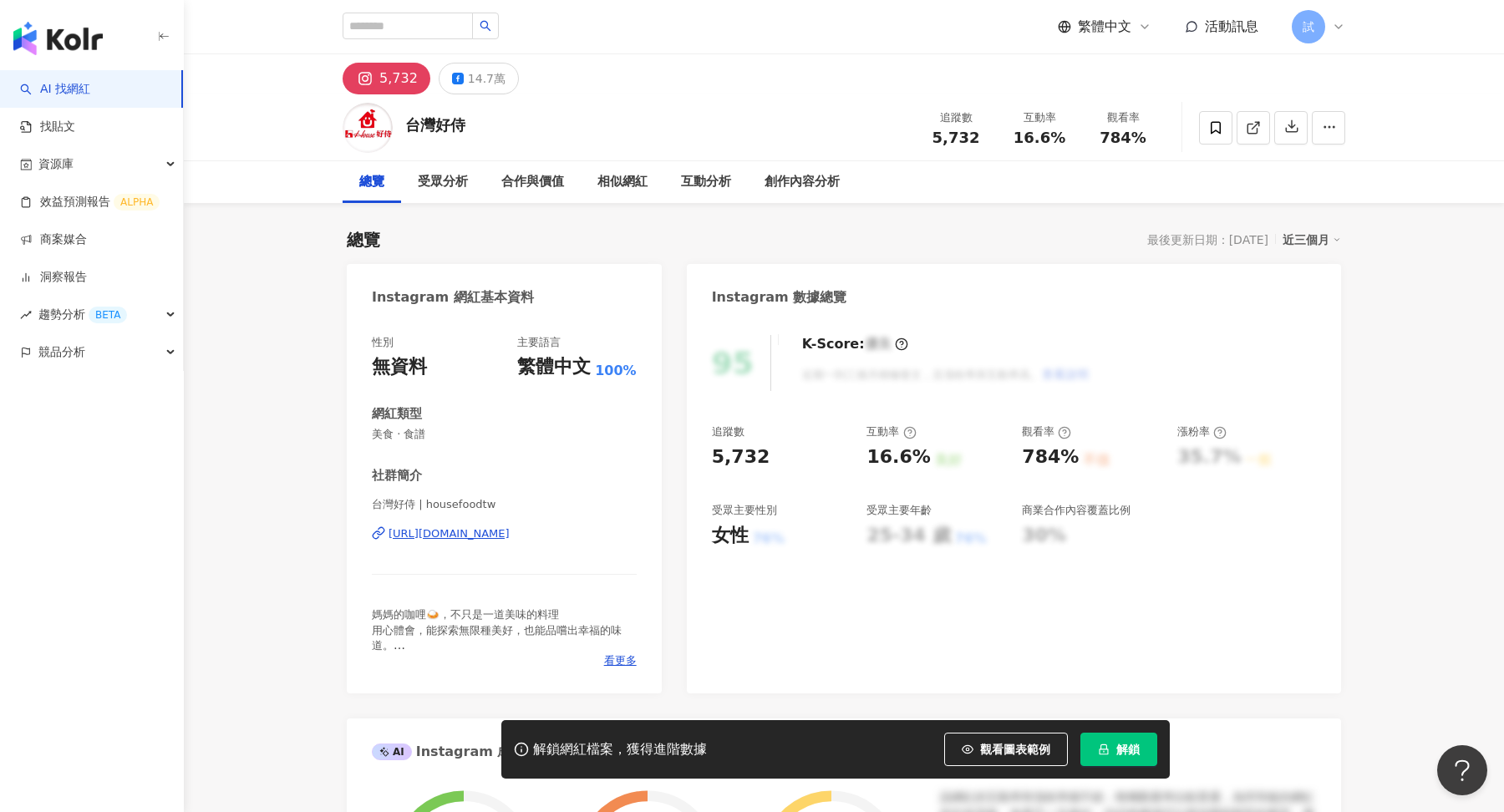
click at [1129, 751] on span "解鎖" at bounding box center [1128, 749] width 24 height 13
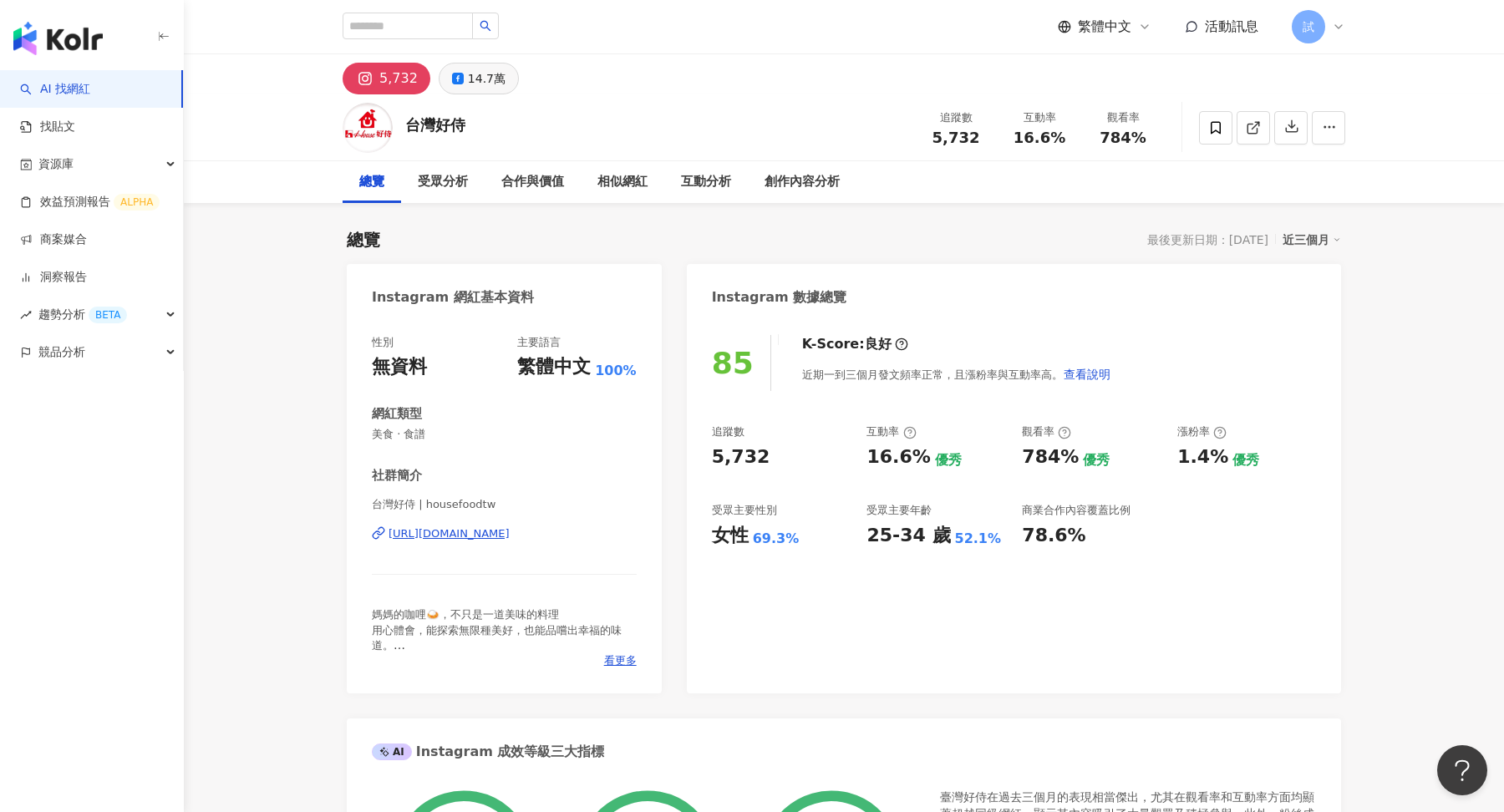
click at [492, 88] on div "14.7萬" at bounding box center [487, 78] width 38 height 24
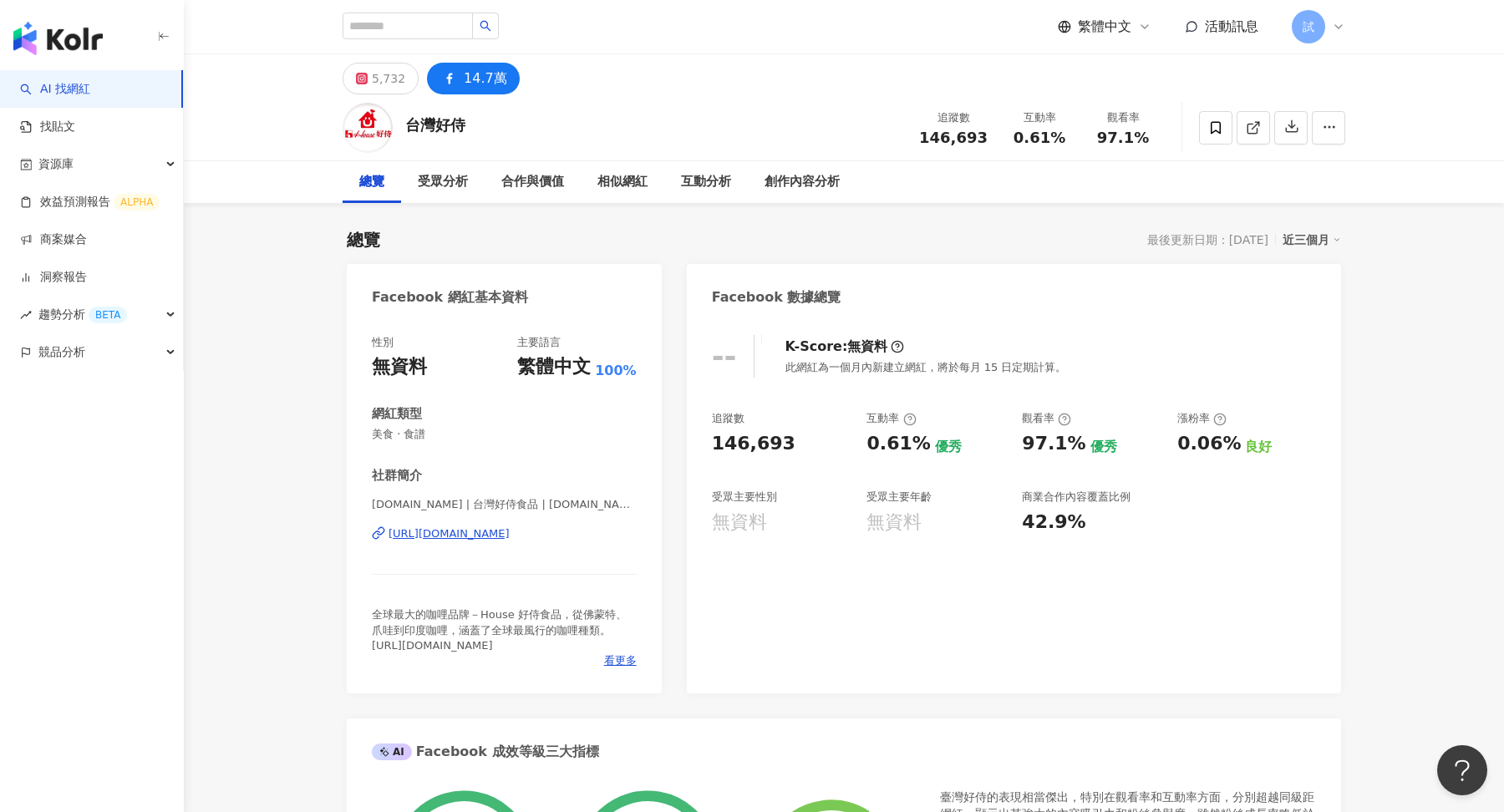
click at [1333, 32] on icon at bounding box center [1338, 26] width 13 height 13
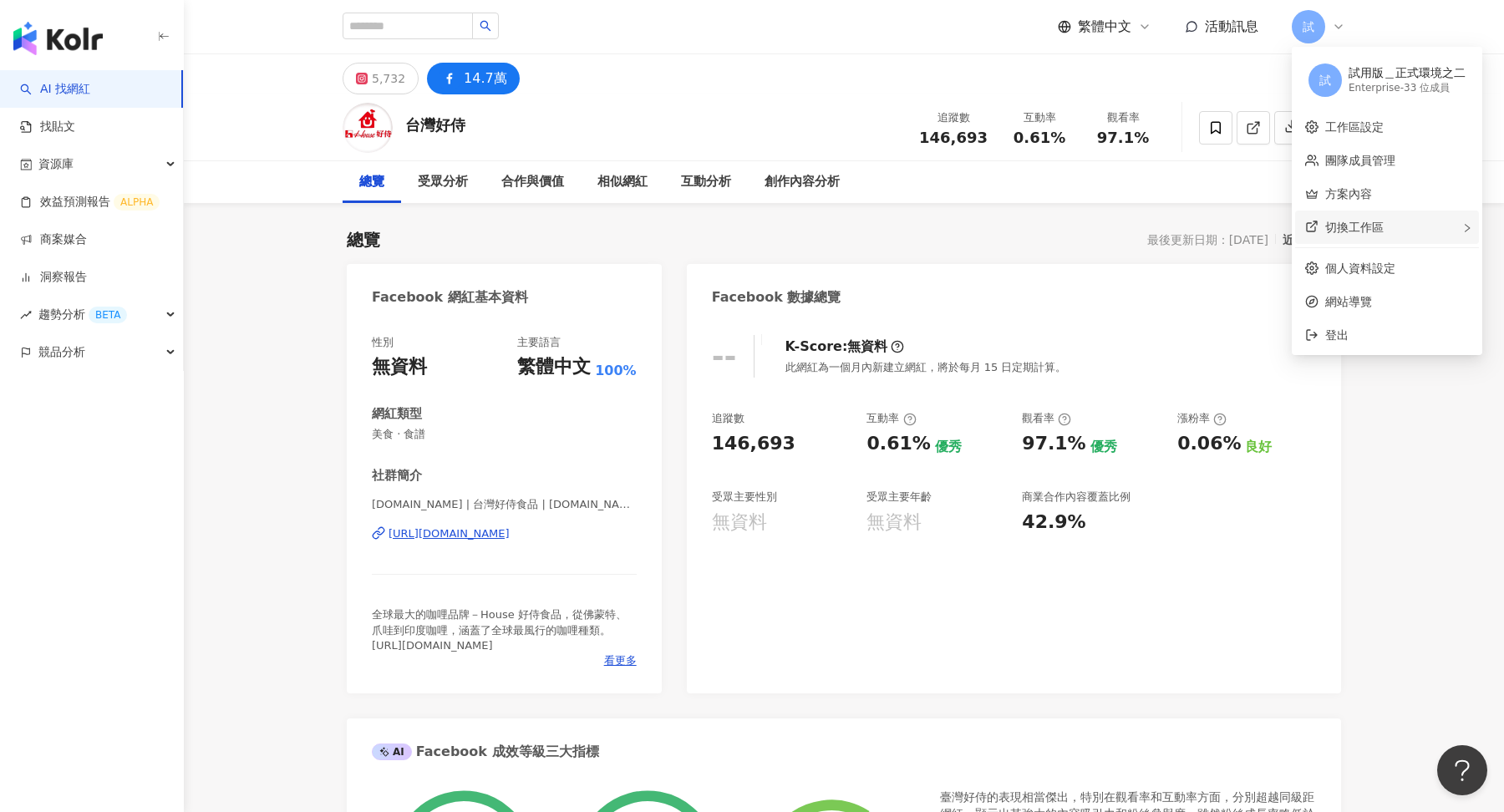
click at [1320, 212] on div "切換工作區" at bounding box center [1387, 227] width 184 height 33
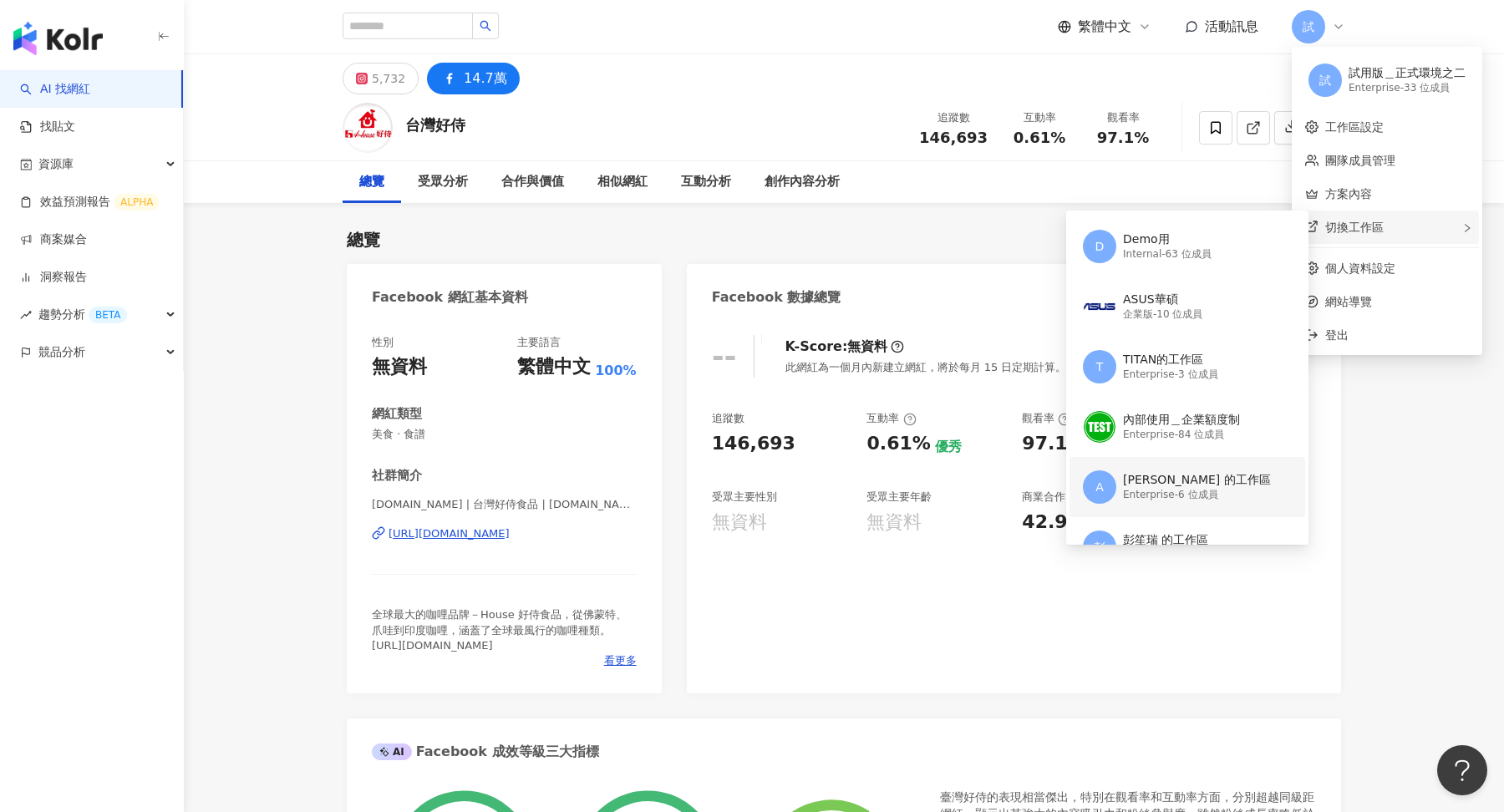
scroll to position [118, 0]
click at [1207, 433] on div "Enterprise - 84 位成員" at bounding box center [1181, 434] width 117 height 14
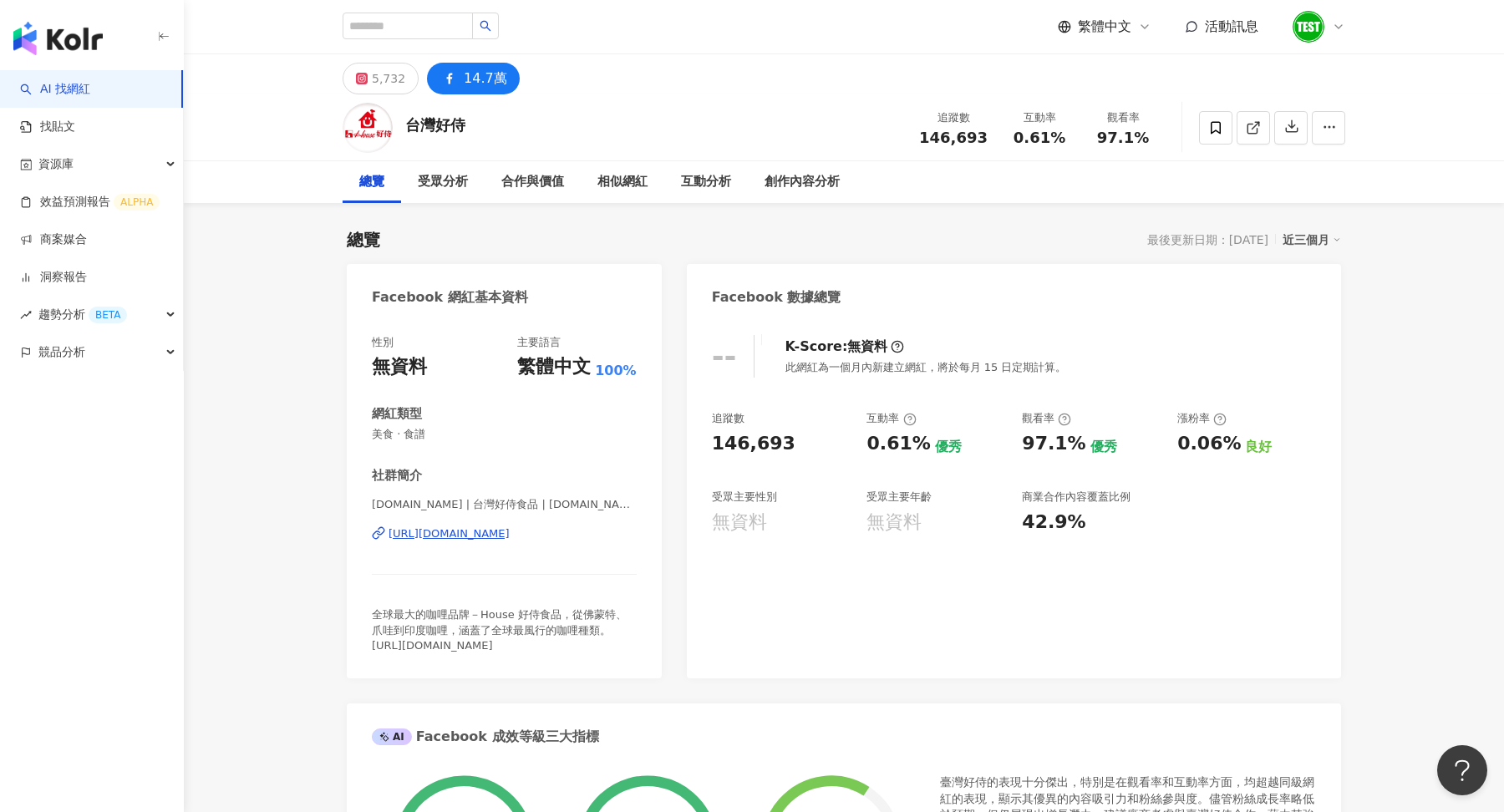
click at [62, 51] on img "button" at bounding box center [58, 39] width 89 height 33
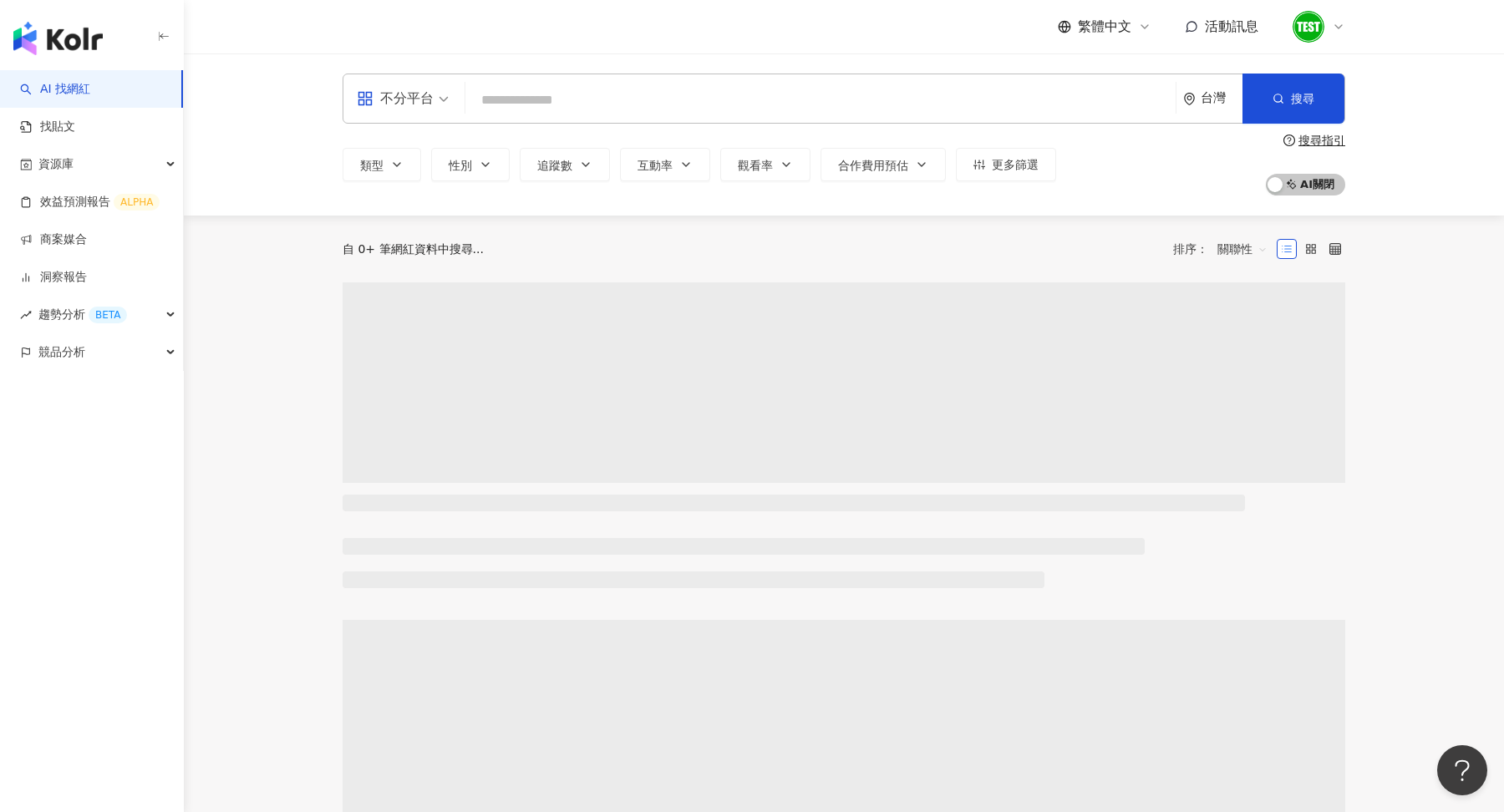
click at [497, 96] on input "search" at bounding box center [820, 100] width 697 height 32
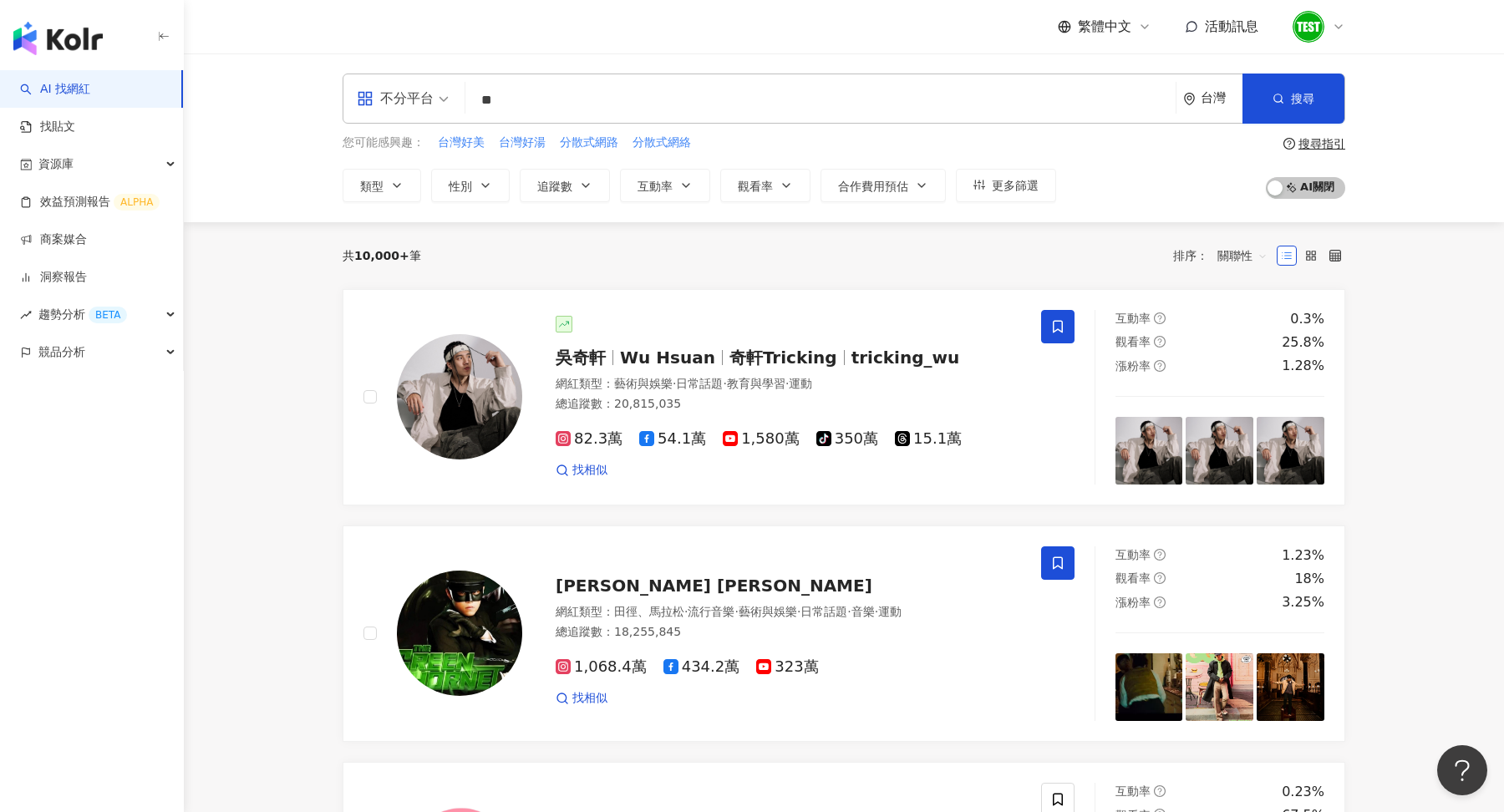
type input "*"
click at [1339, 26] on icon at bounding box center [1338, 26] width 13 height 13
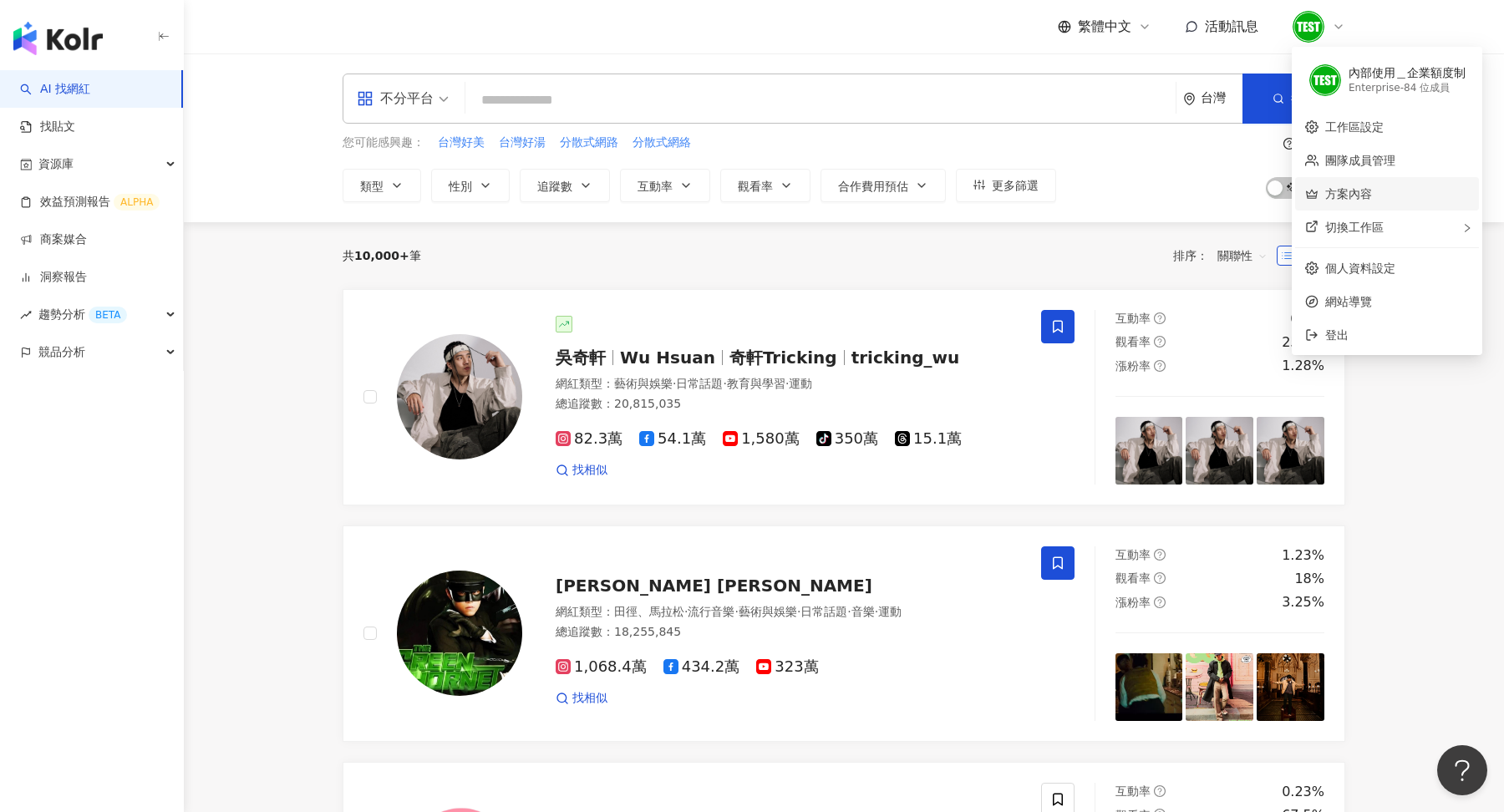
click at [1369, 195] on link "方案內容" at bounding box center [1348, 193] width 46 height 13
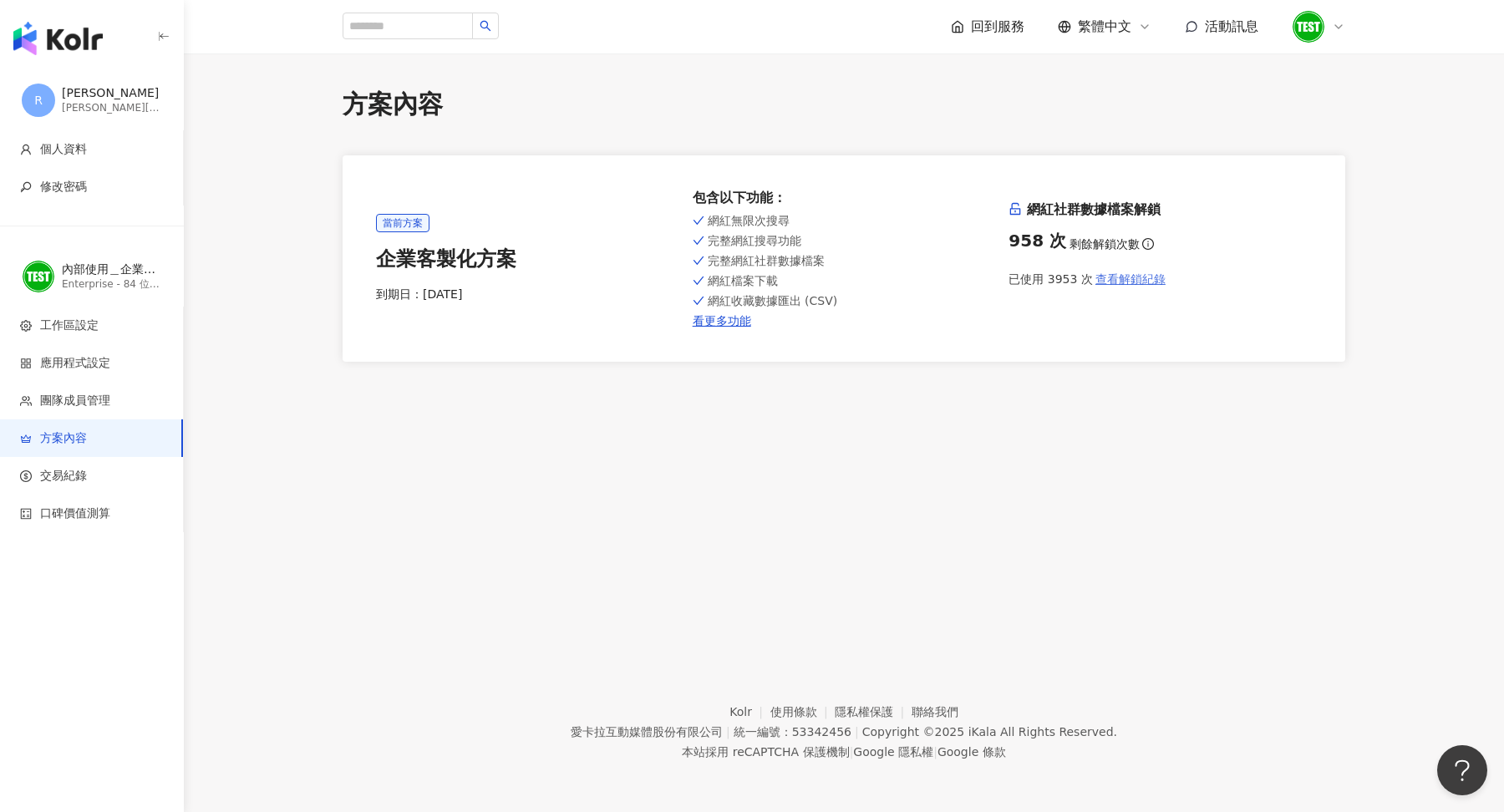
click at [1143, 275] on span "查看解鎖紀錄" at bounding box center [1130, 279] width 70 height 13
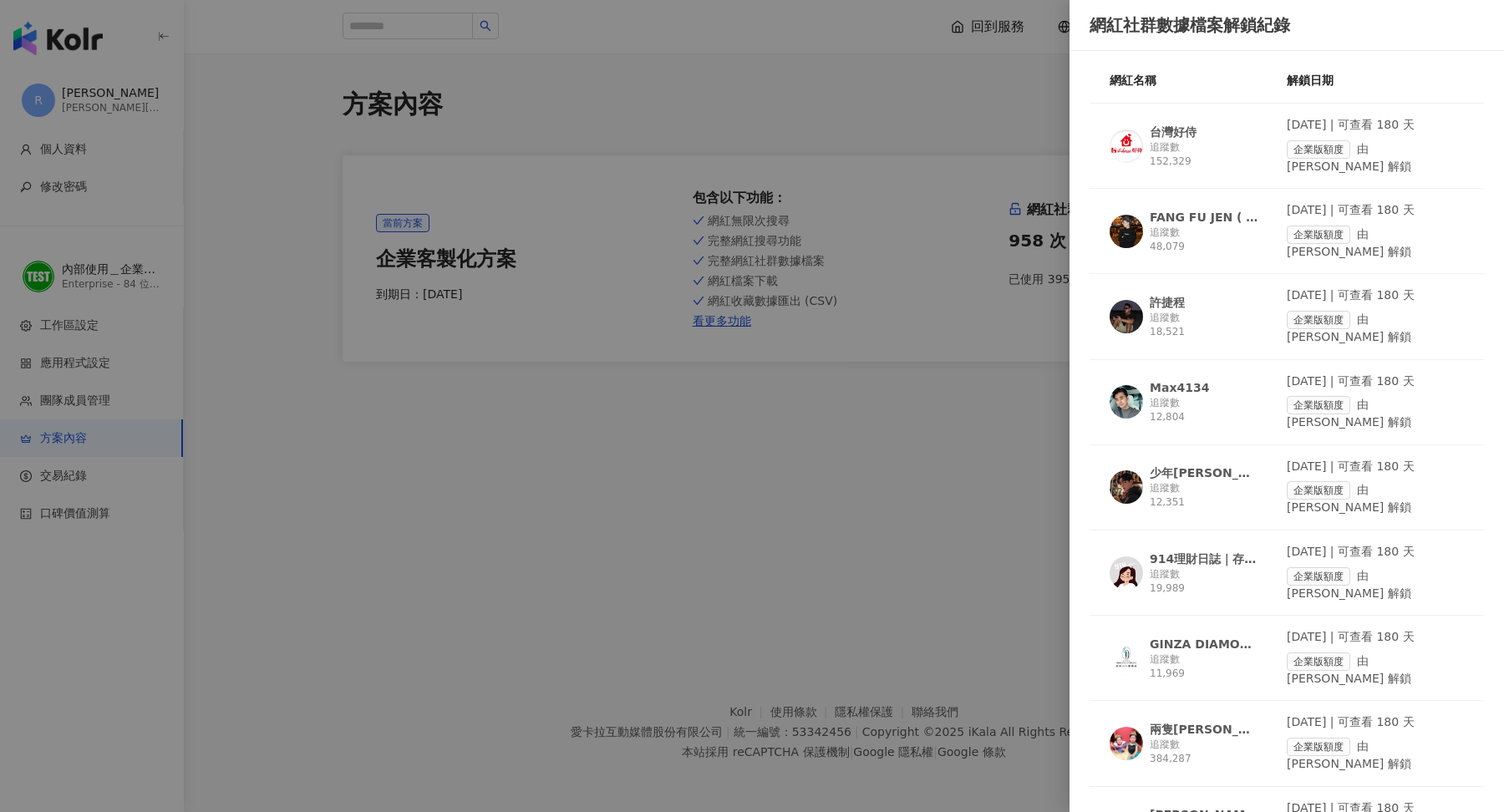
click at [1215, 147] on div "追蹤數 152,329" at bounding box center [1204, 154] width 109 height 28
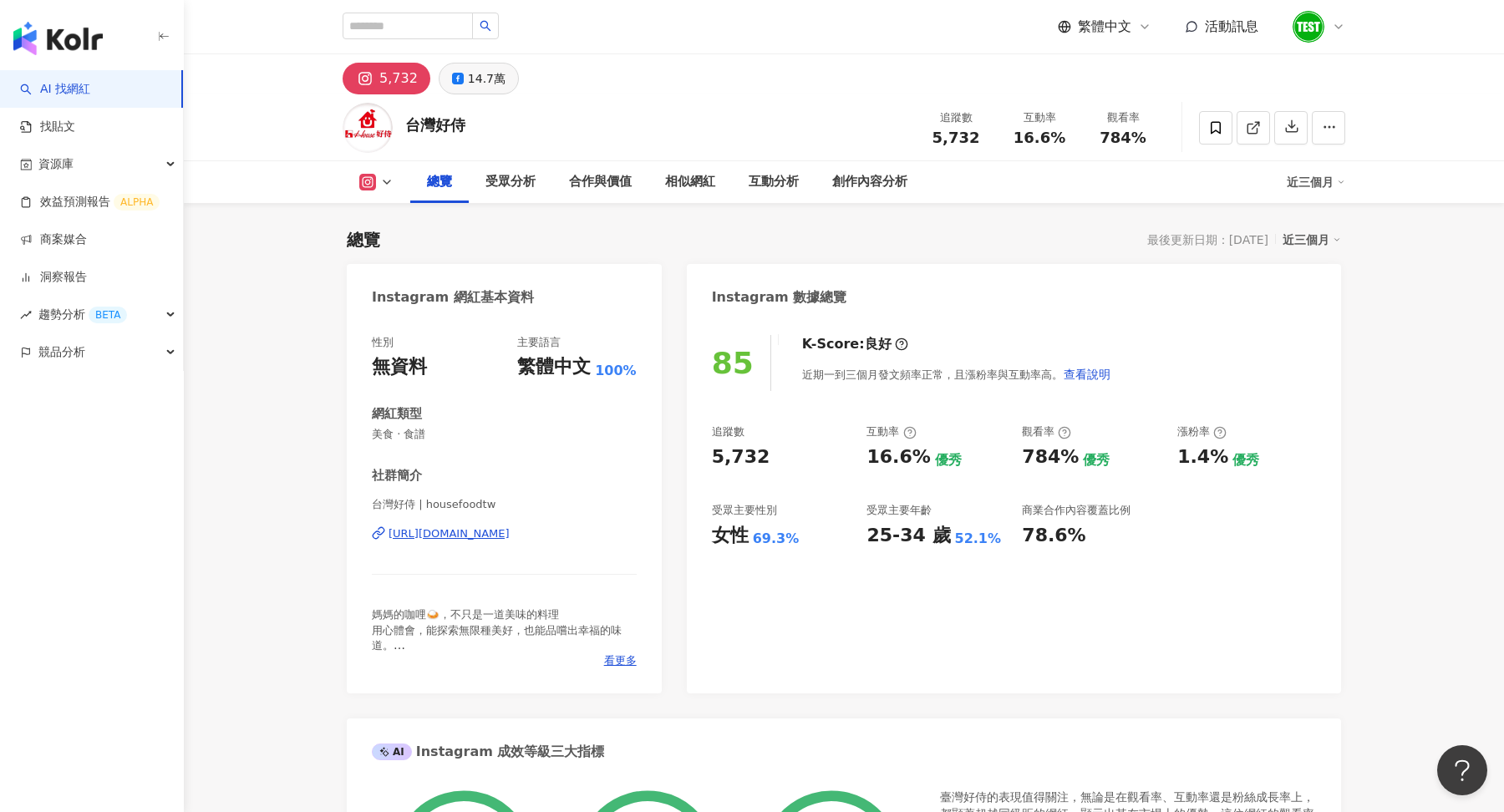
click at [475, 76] on div "14.7萬" at bounding box center [487, 78] width 38 height 24
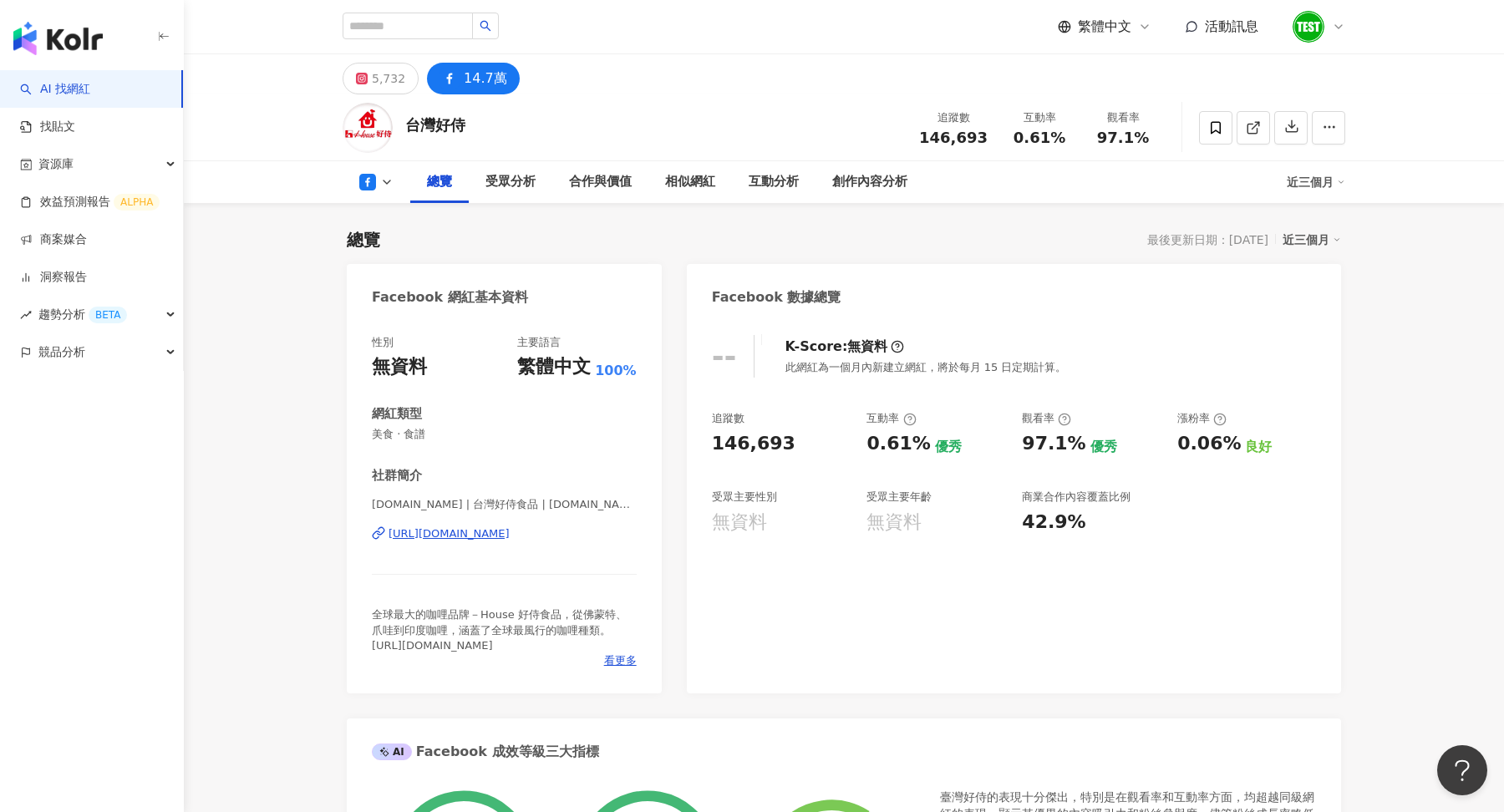
click at [1334, 30] on icon at bounding box center [1338, 26] width 13 height 13
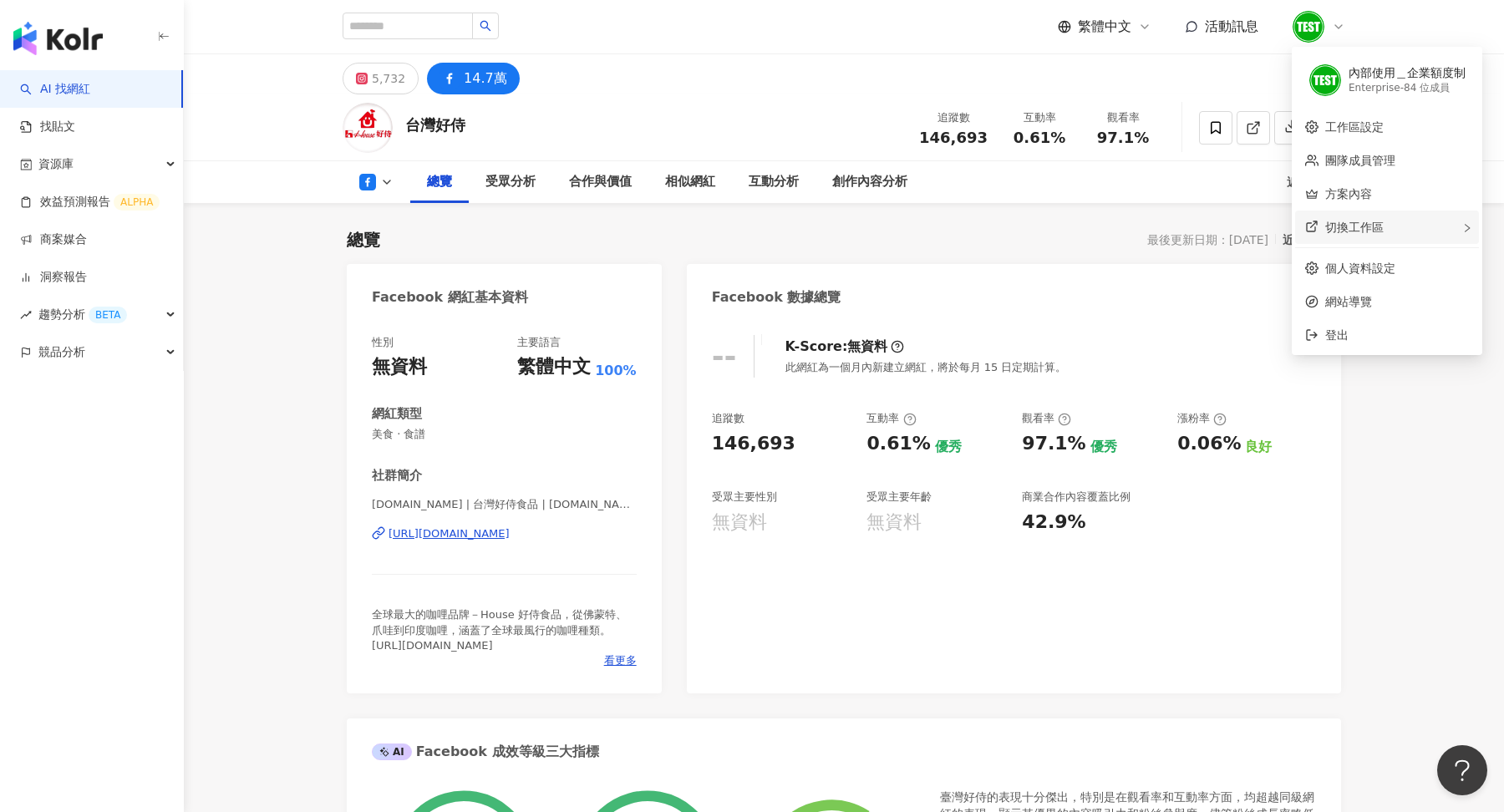
click at [1374, 232] on span "切換工作區" at bounding box center [1354, 227] width 59 height 13
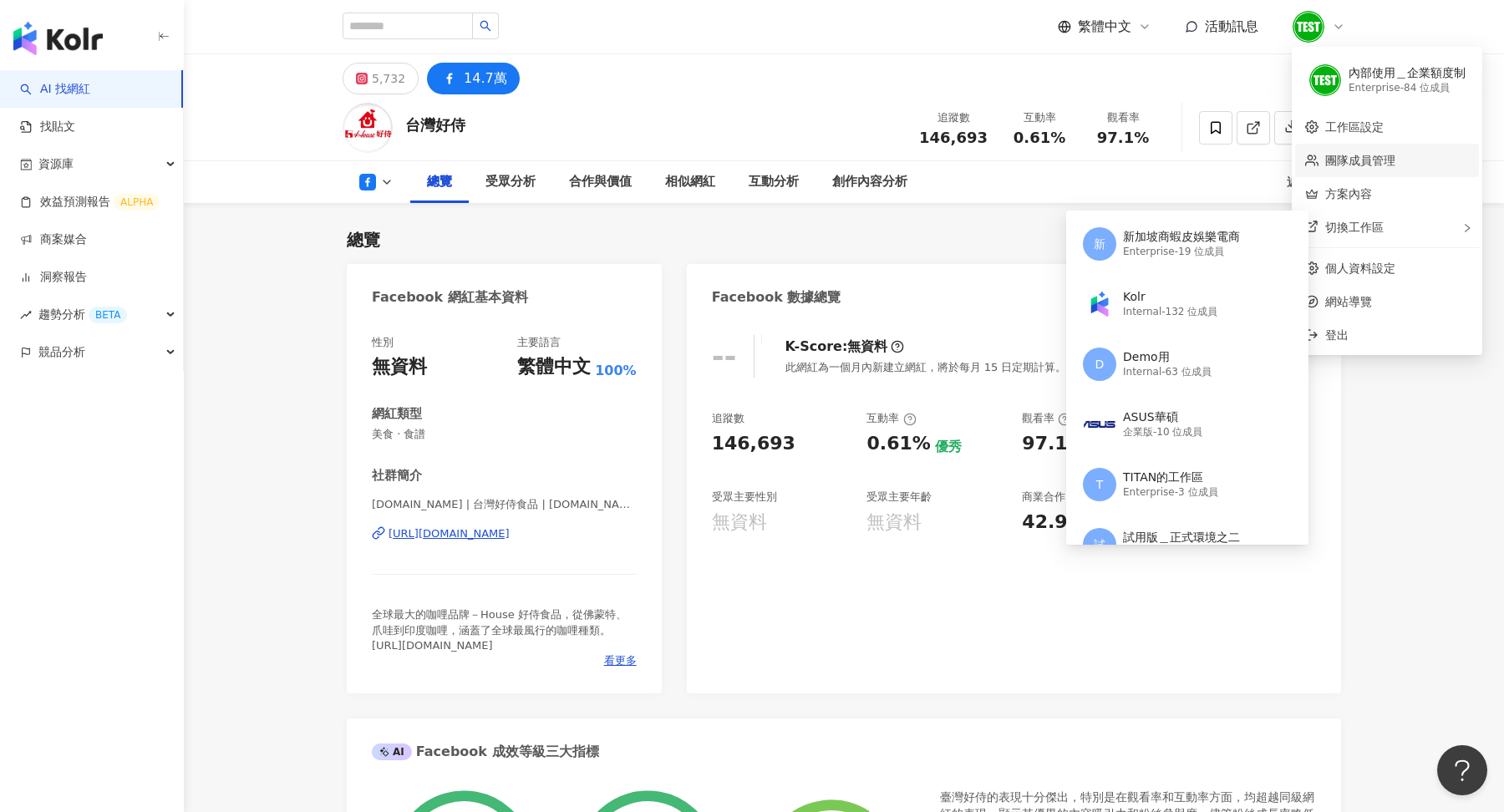
click at [1388, 153] on link "團隊成員管理" at bounding box center [1360, 160] width 70 height 13
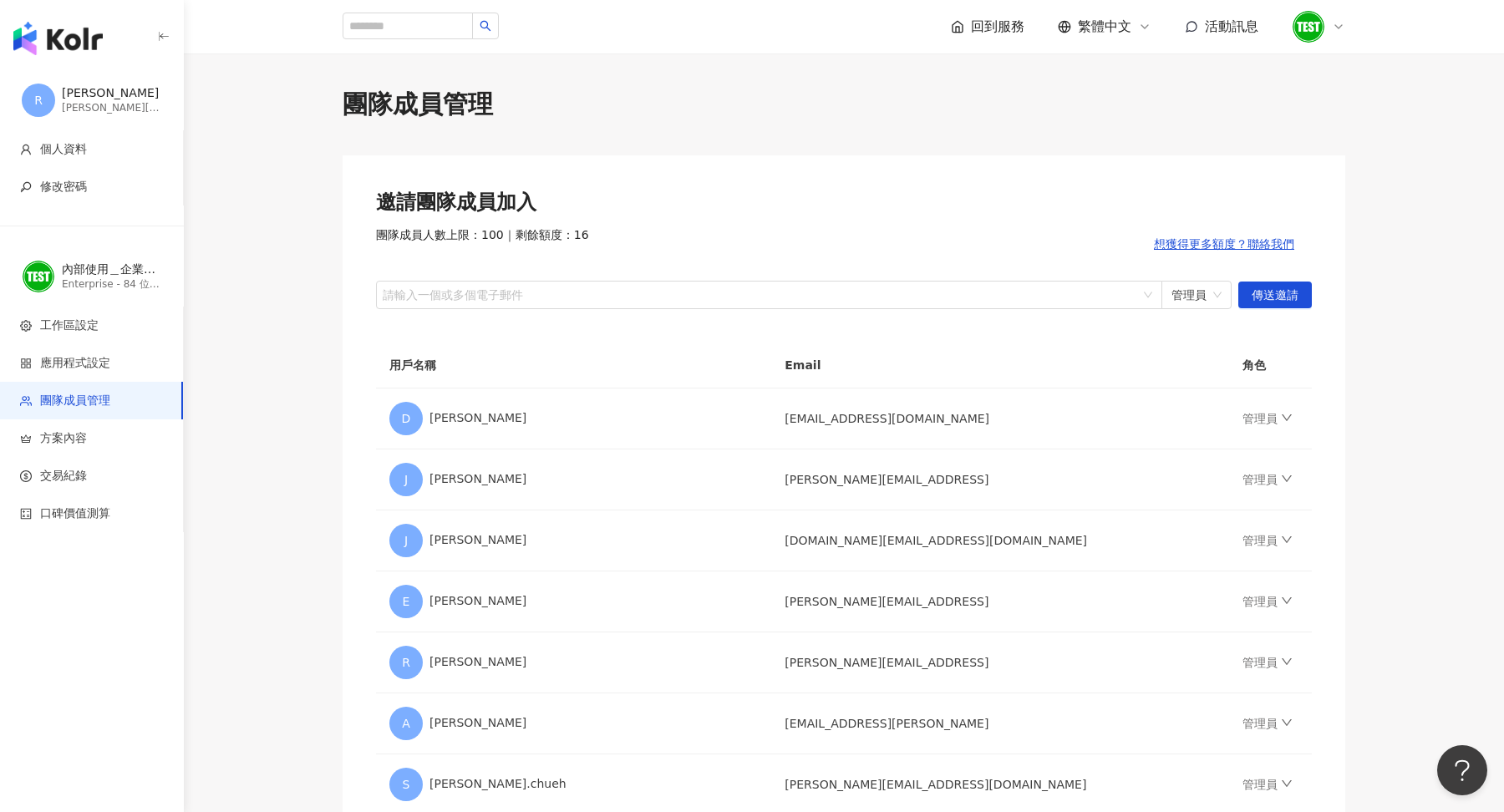
click at [1334, 25] on icon at bounding box center [1338, 26] width 13 height 13
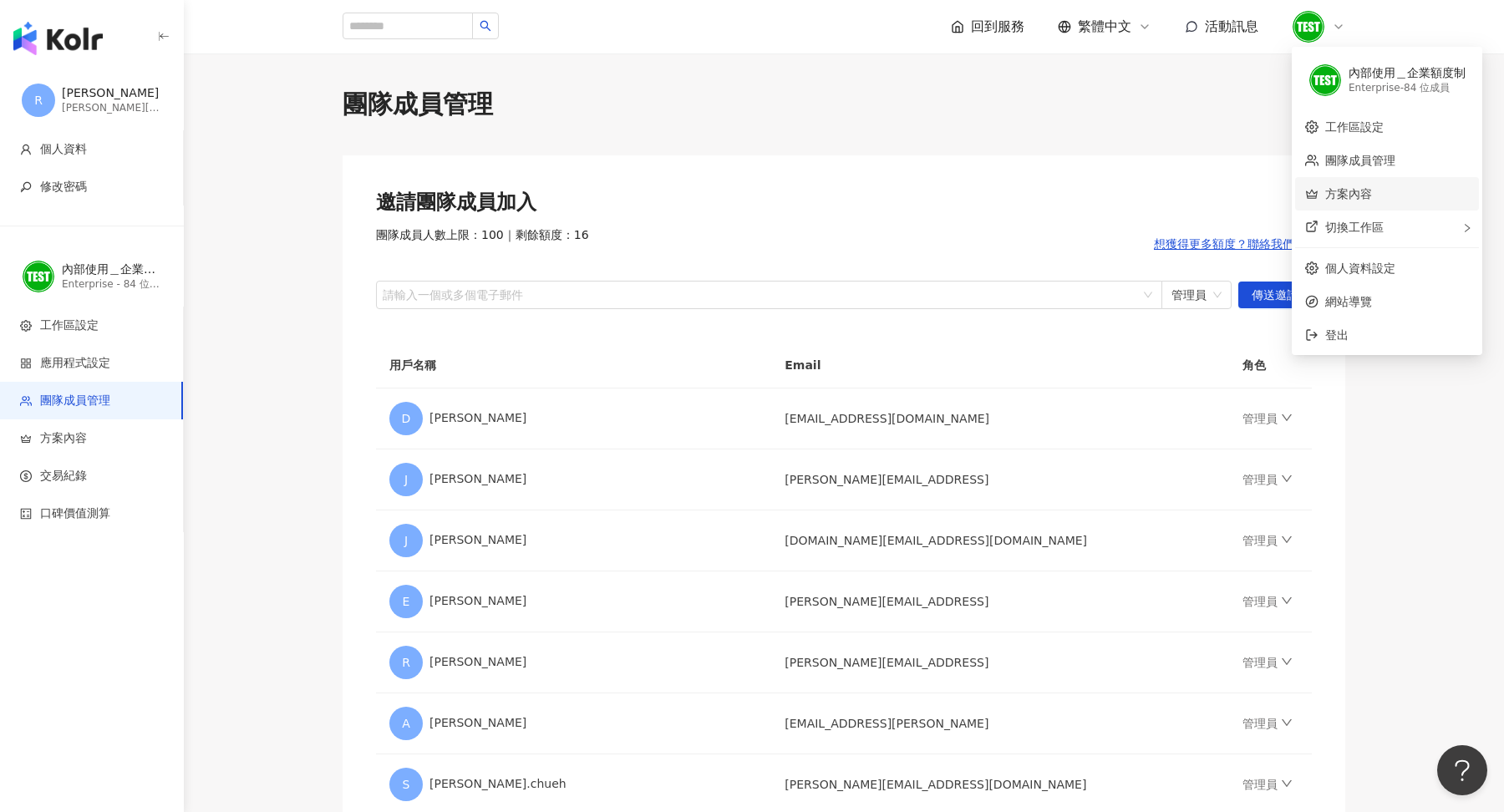
click at [1370, 192] on link "方案內容" at bounding box center [1348, 193] width 46 height 13
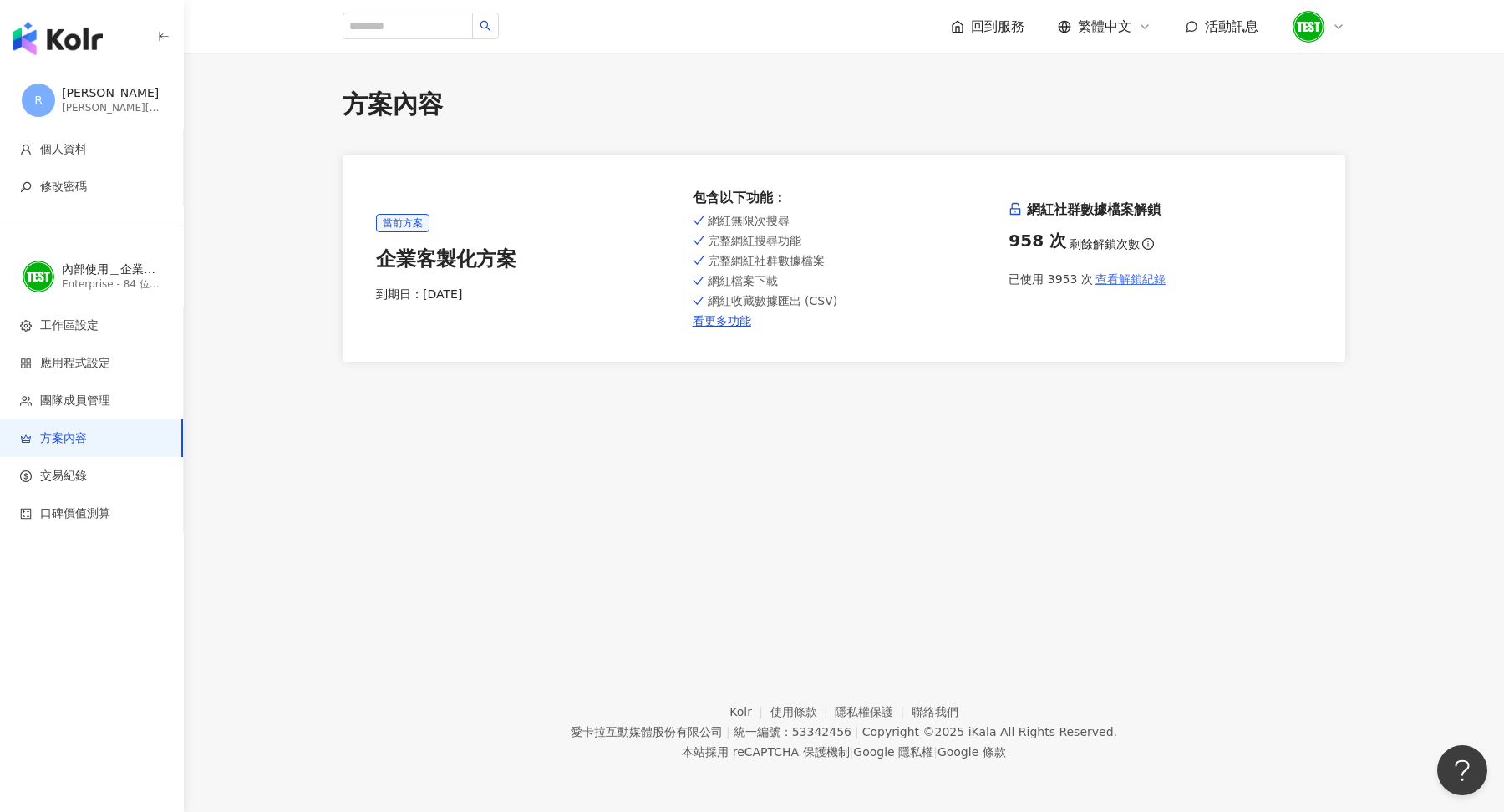
click at [1146, 283] on span "查看解鎖紀錄" at bounding box center [1130, 279] width 70 height 13
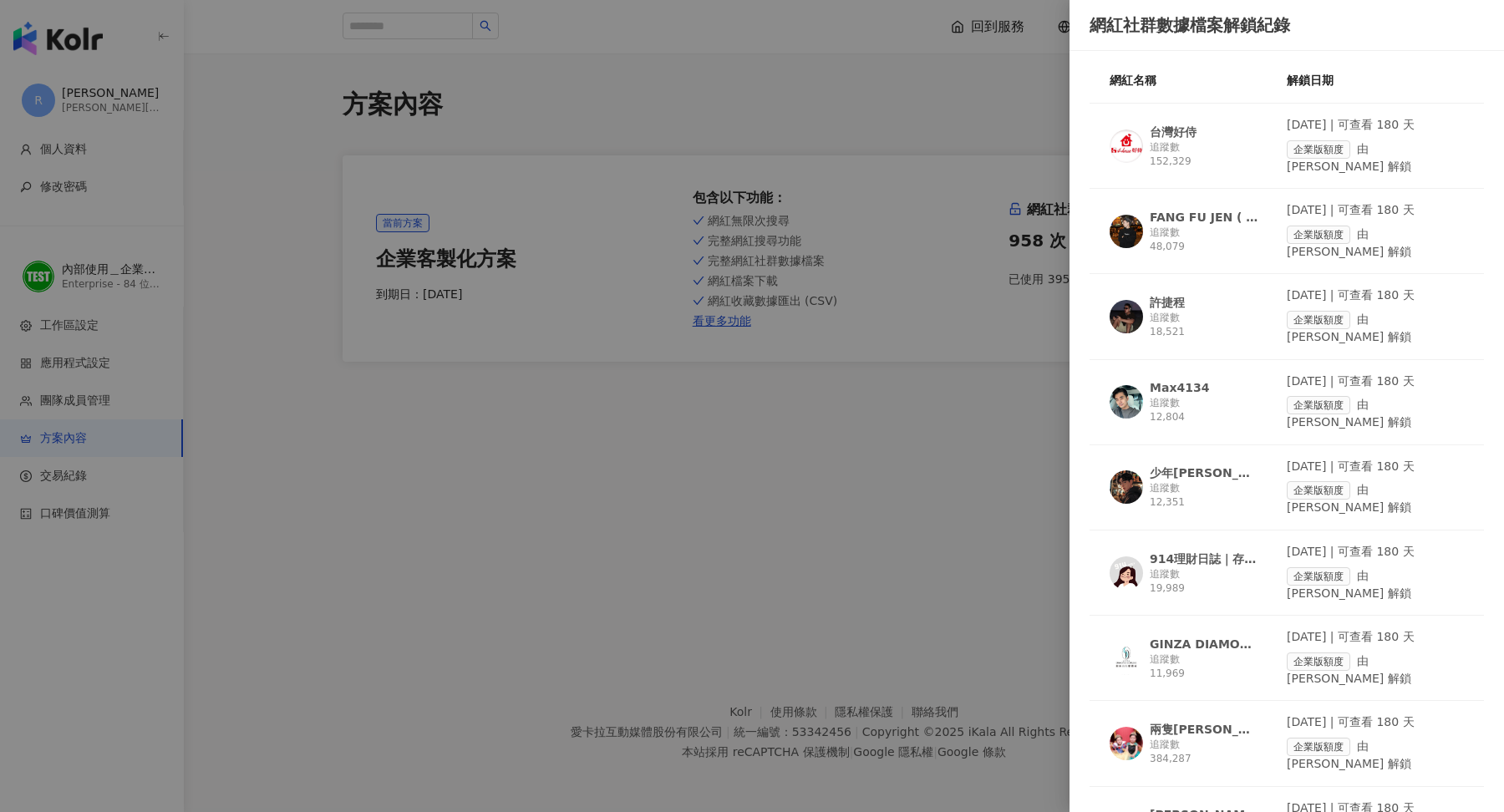
click at [1214, 209] on div "FANG FU JEN ( 4J ) [PERSON_NAME]" at bounding box center [1204, 217] width 109 height 17
click at [1176, 396] on div "追蹤數 12,804" at bounding box center [1204, 410] width 109 height 28
click at [1219, 481] on div "追蹤數 12,351" at bounding box center [1204, 495] width 109 height 28
click at [348, 559] on div at bounding box center [752, 406] width 1504 height 812
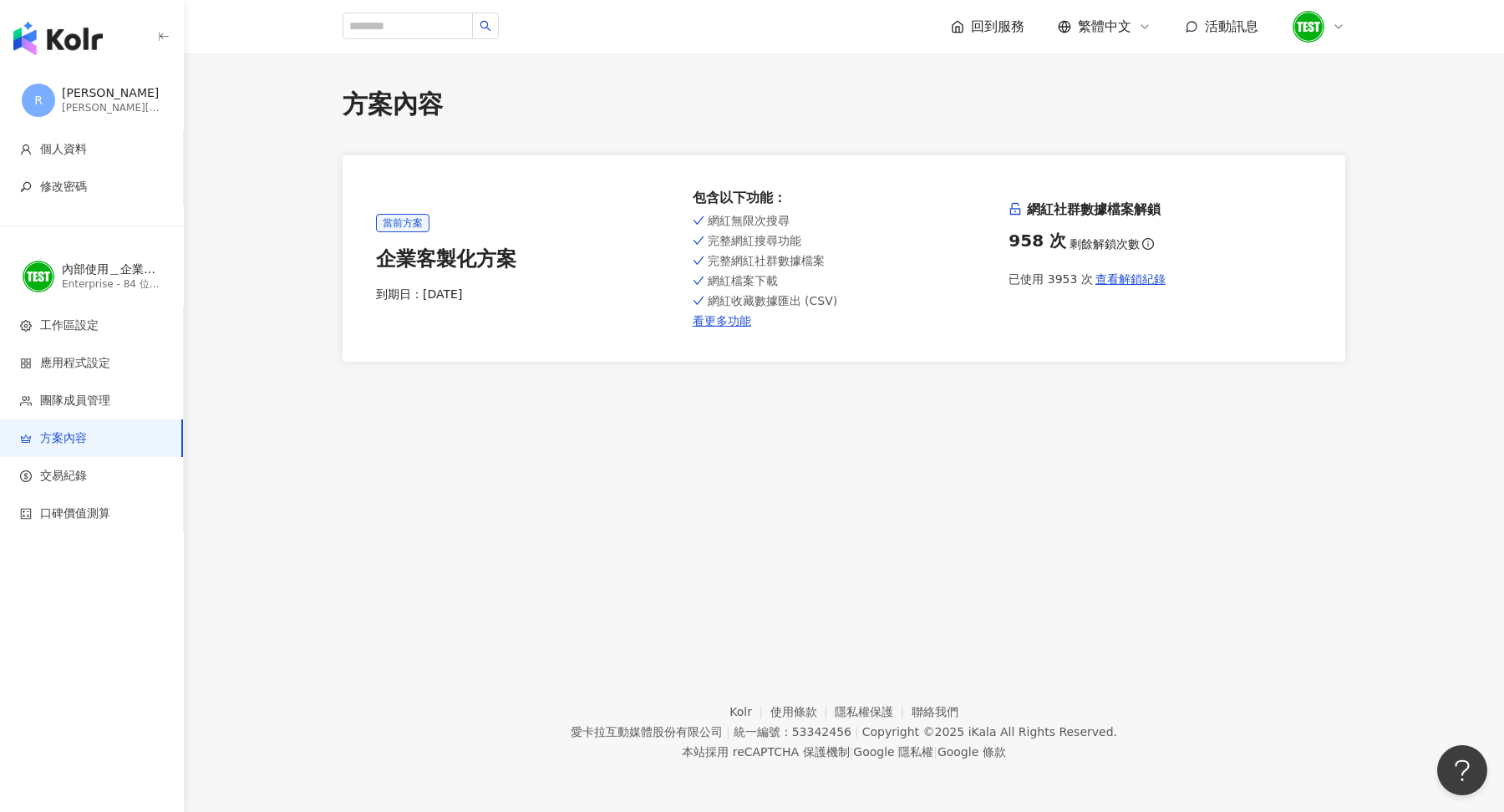
click at [71, 26] on img "button" at bounding box center [58, 39] width 89 height 33
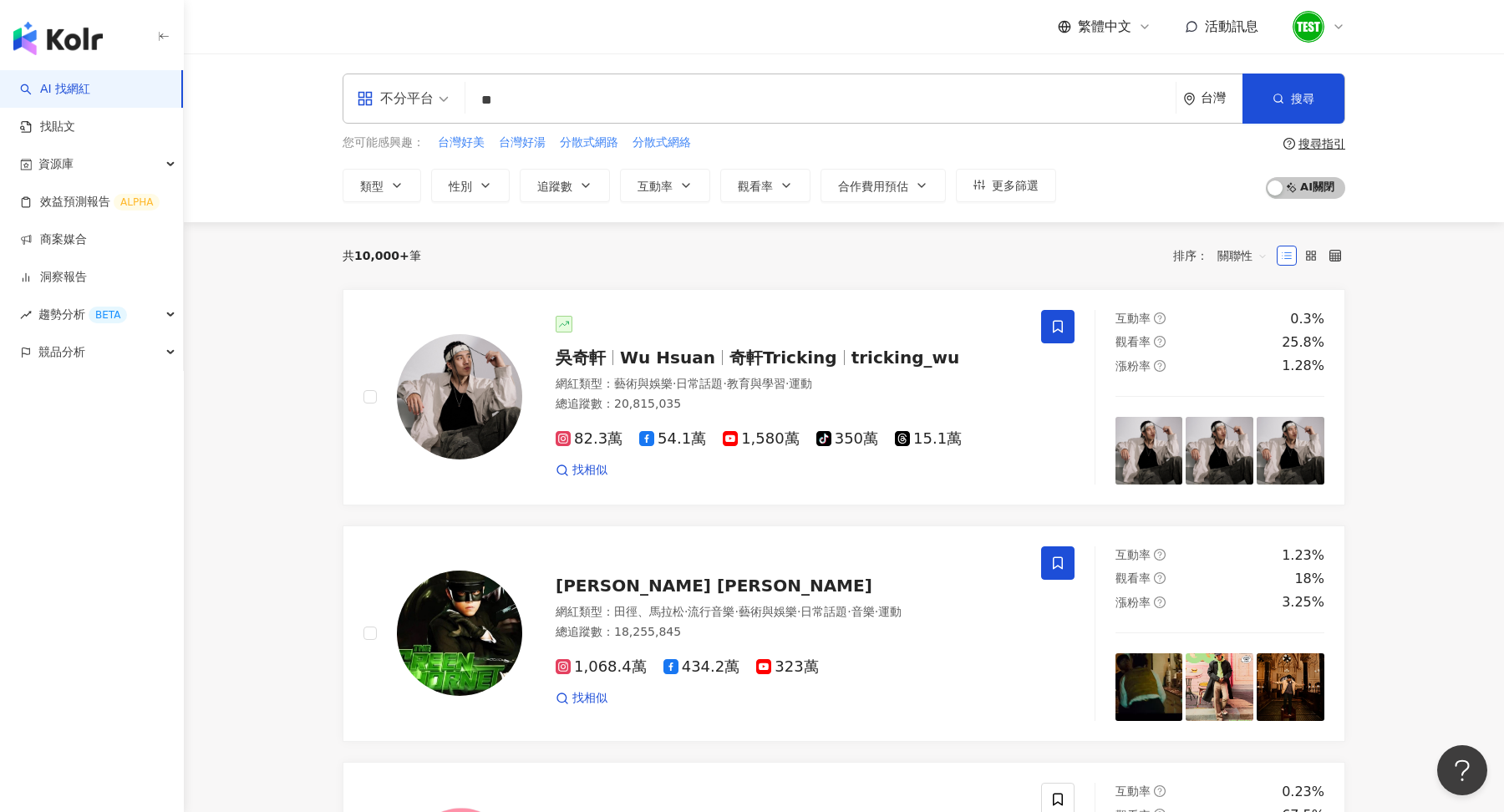
type input "*"
type input "****"
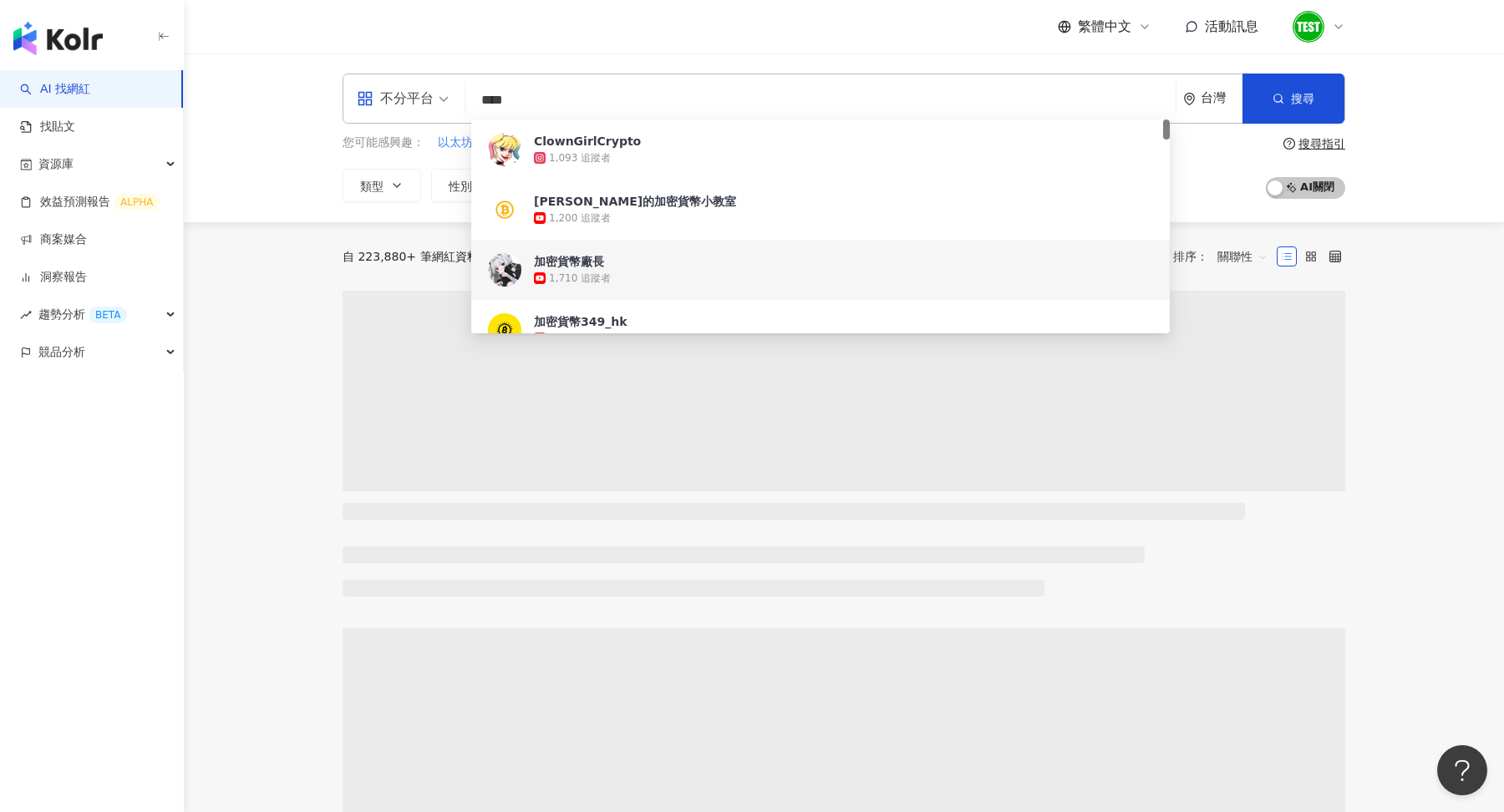
click at [270, 218] on div "不分平台 **** 台灣 搜尋 be1e233d-d00e-4e74-8a88-201bd9175f4b 21b6ded3-c5da-4859-b649-d0…" at bounding box center [845, 138] width 1321 height 168
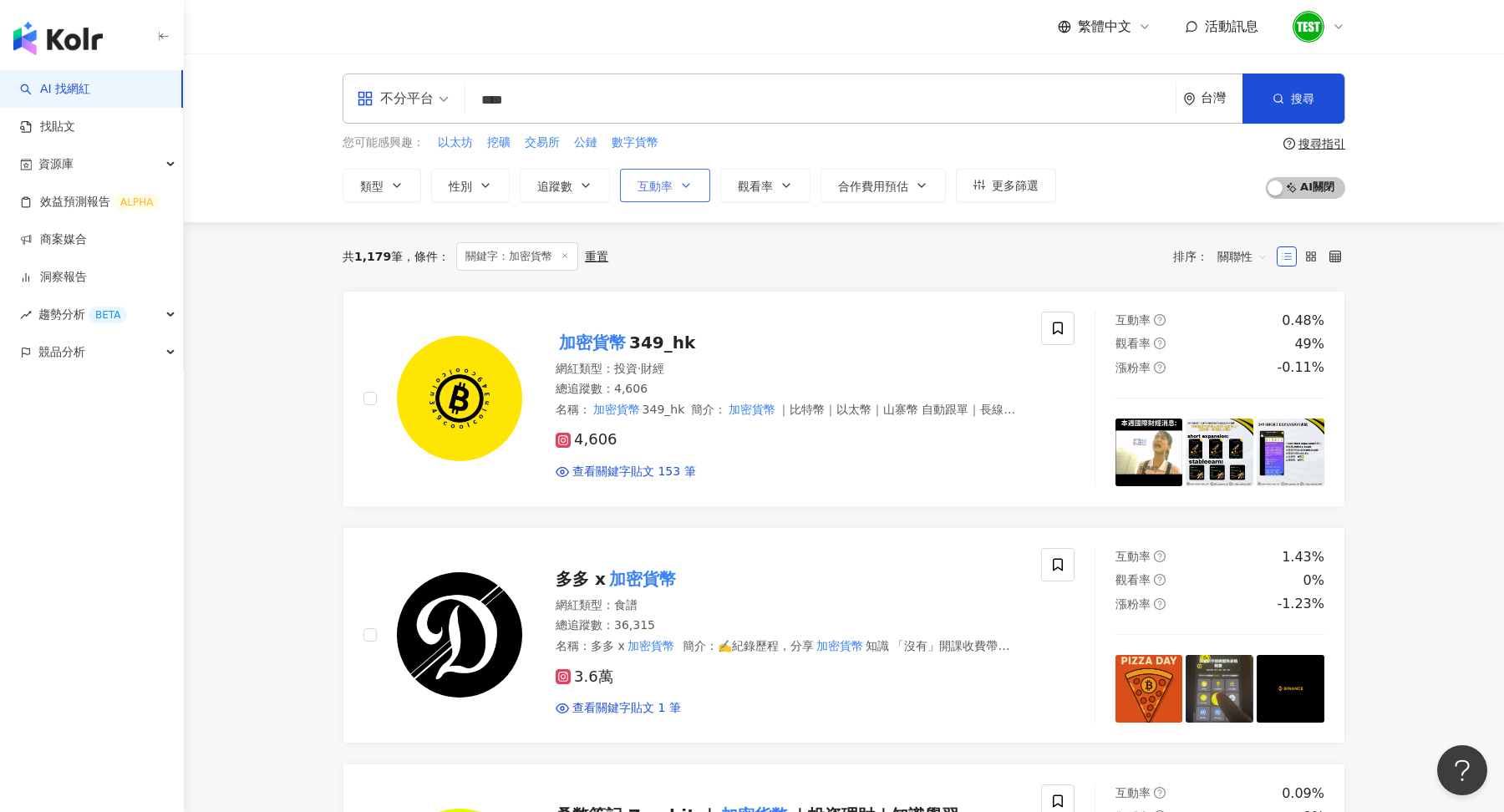
click at [678, 175] on button "互動率" at bounding box center [665, 185] width 90 height 33
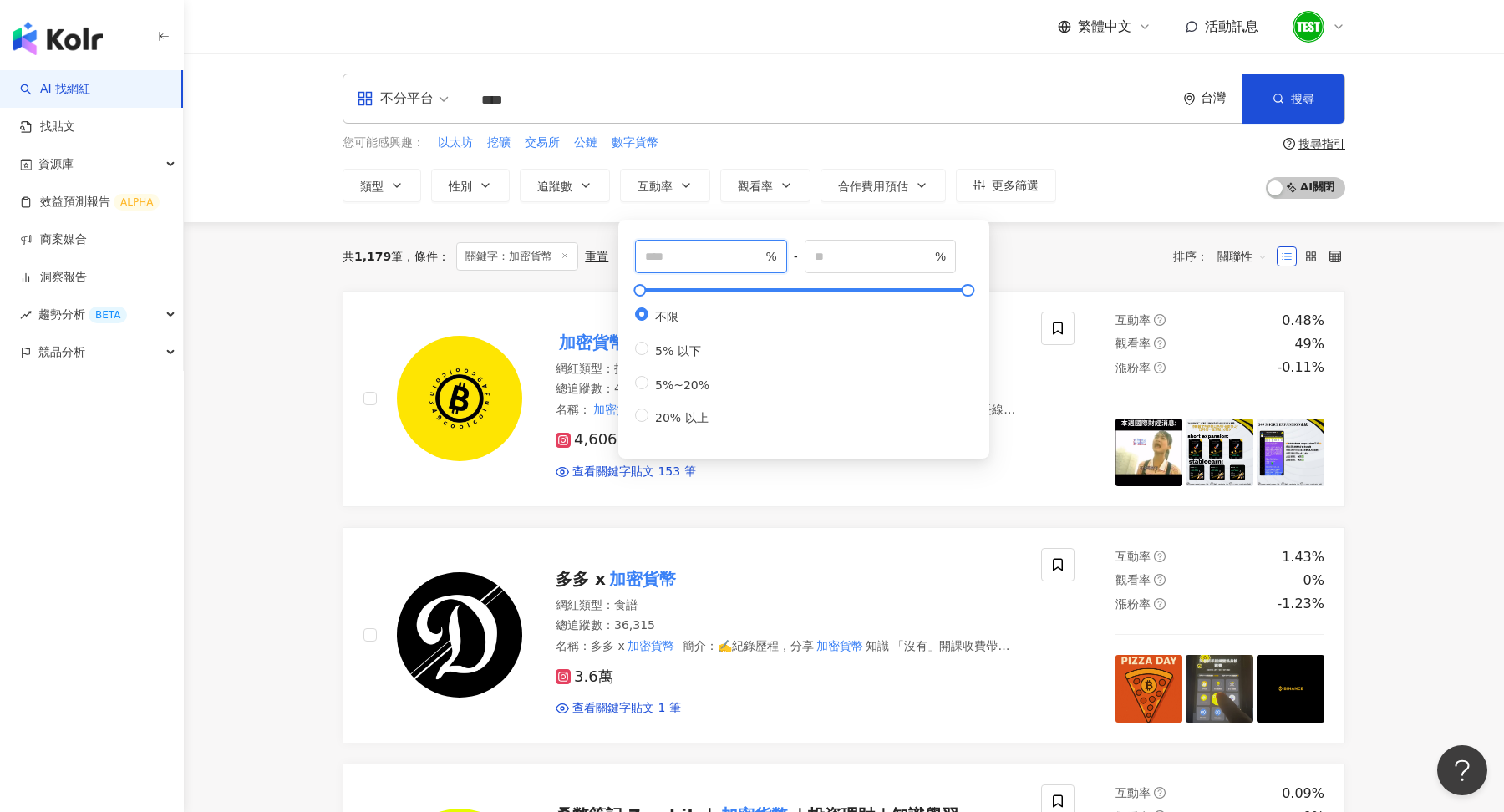
click at [657, 262] on input "number" at bounding box center [703, 256] width 117 height 18
type input "*"
click at [772, 191] on button "觀看率" at bounding box center [765, 185] width 90 height 33
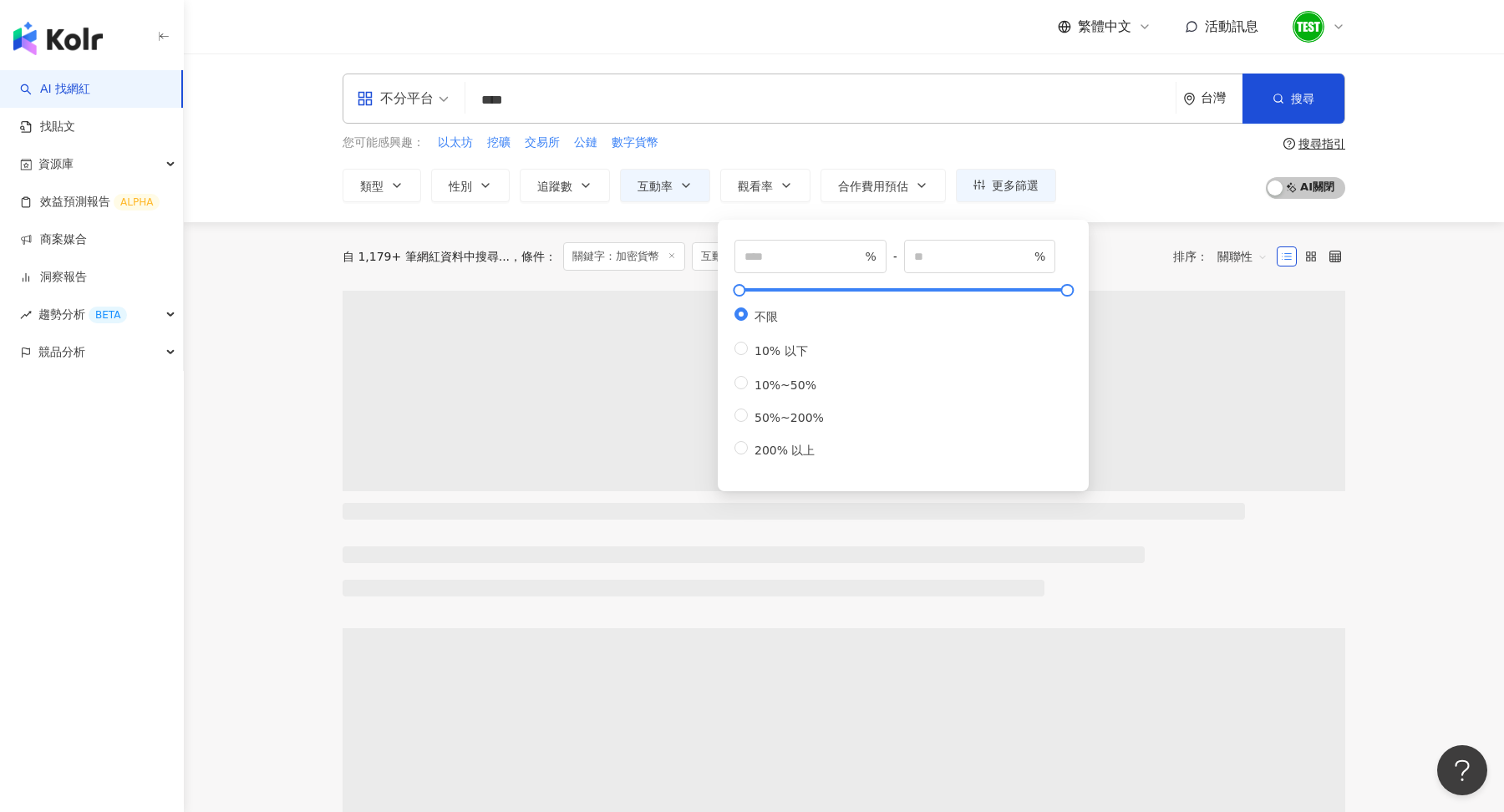
click at [814, 273] on div "% - % 不限 10% 以下 10%~50% 50%~200% 200% 以上" at bounding box center [903, 349] width 338 height 220
click at [815, 257] on input "number" at bounding box center [802, 256] width 117 height 18
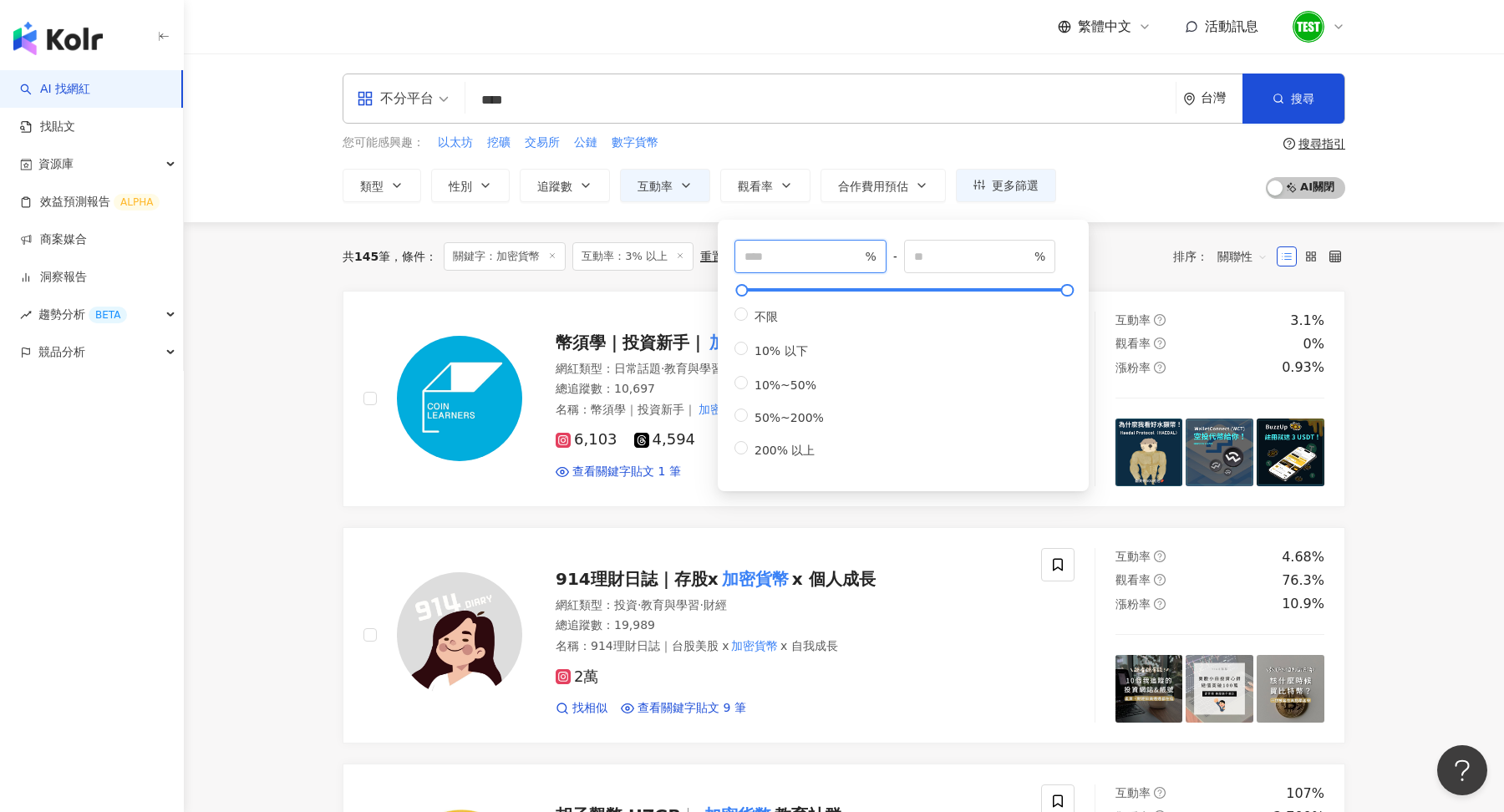
type input "**"
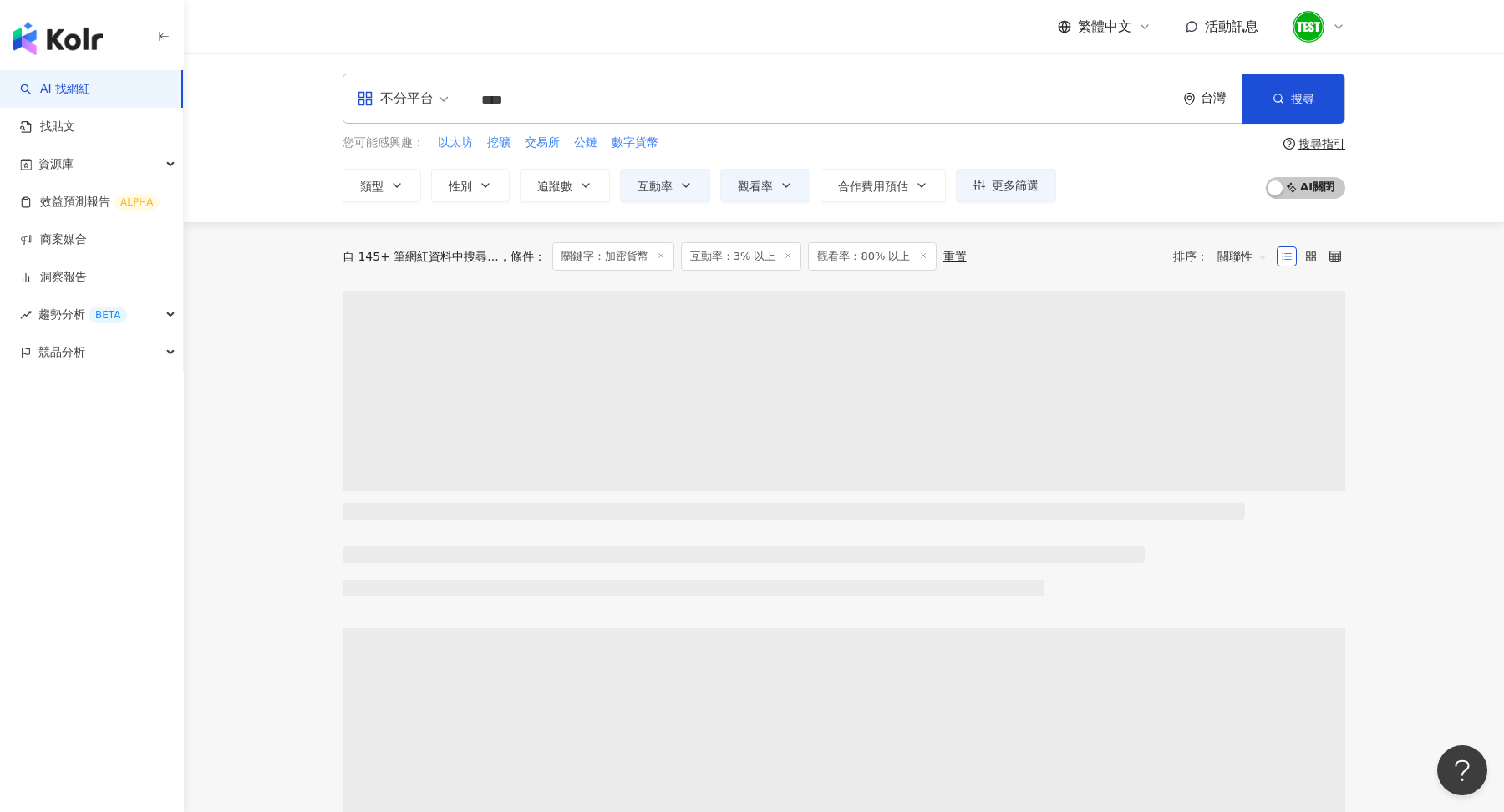
click at [1242, 260] on span "關聯性" at bounding box center [1242, 256] width 50 height 26
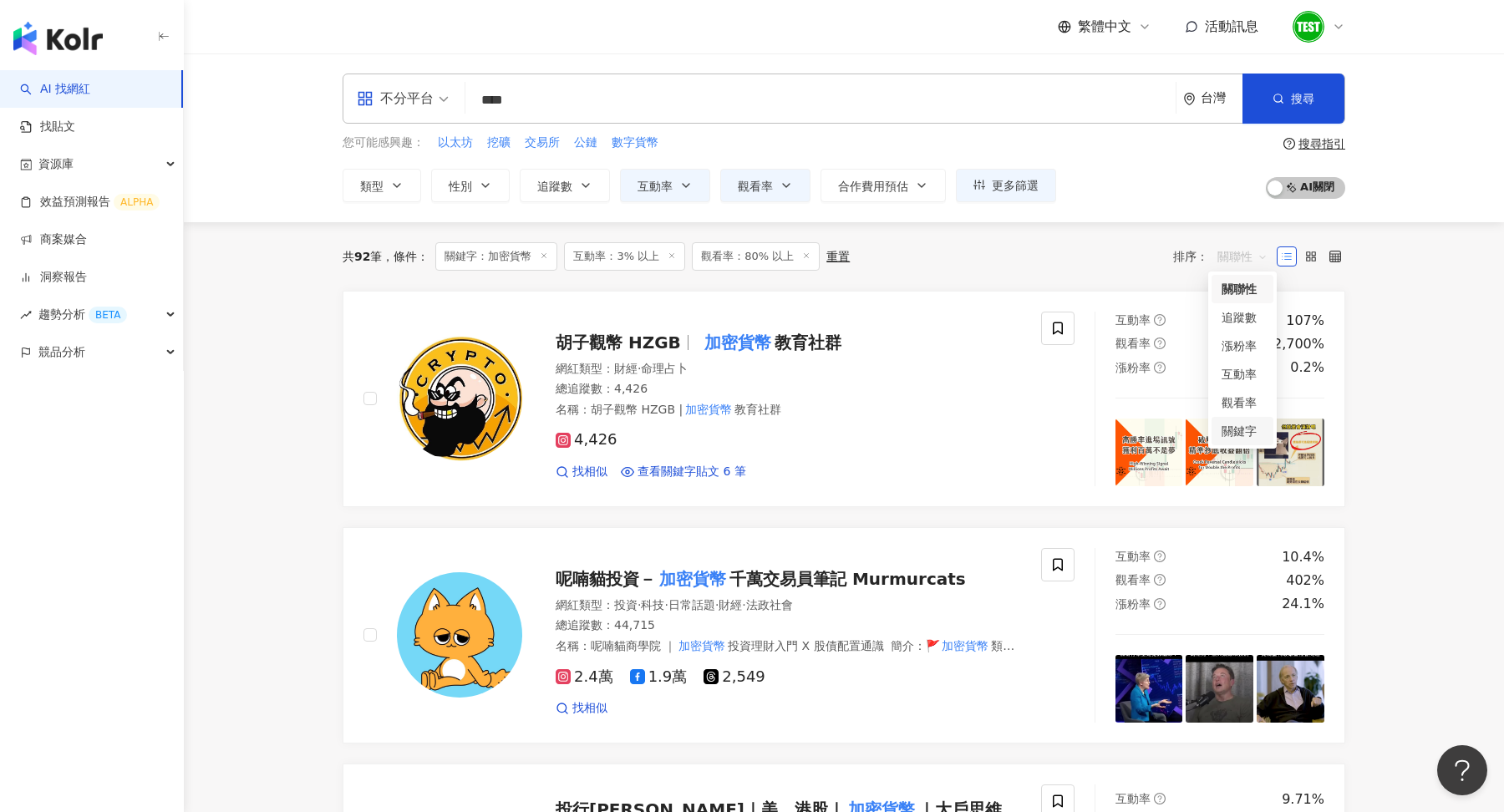
click at [1241, 418] on div "關鍵字" at bounding box center [1243, 431] width 62 height 28
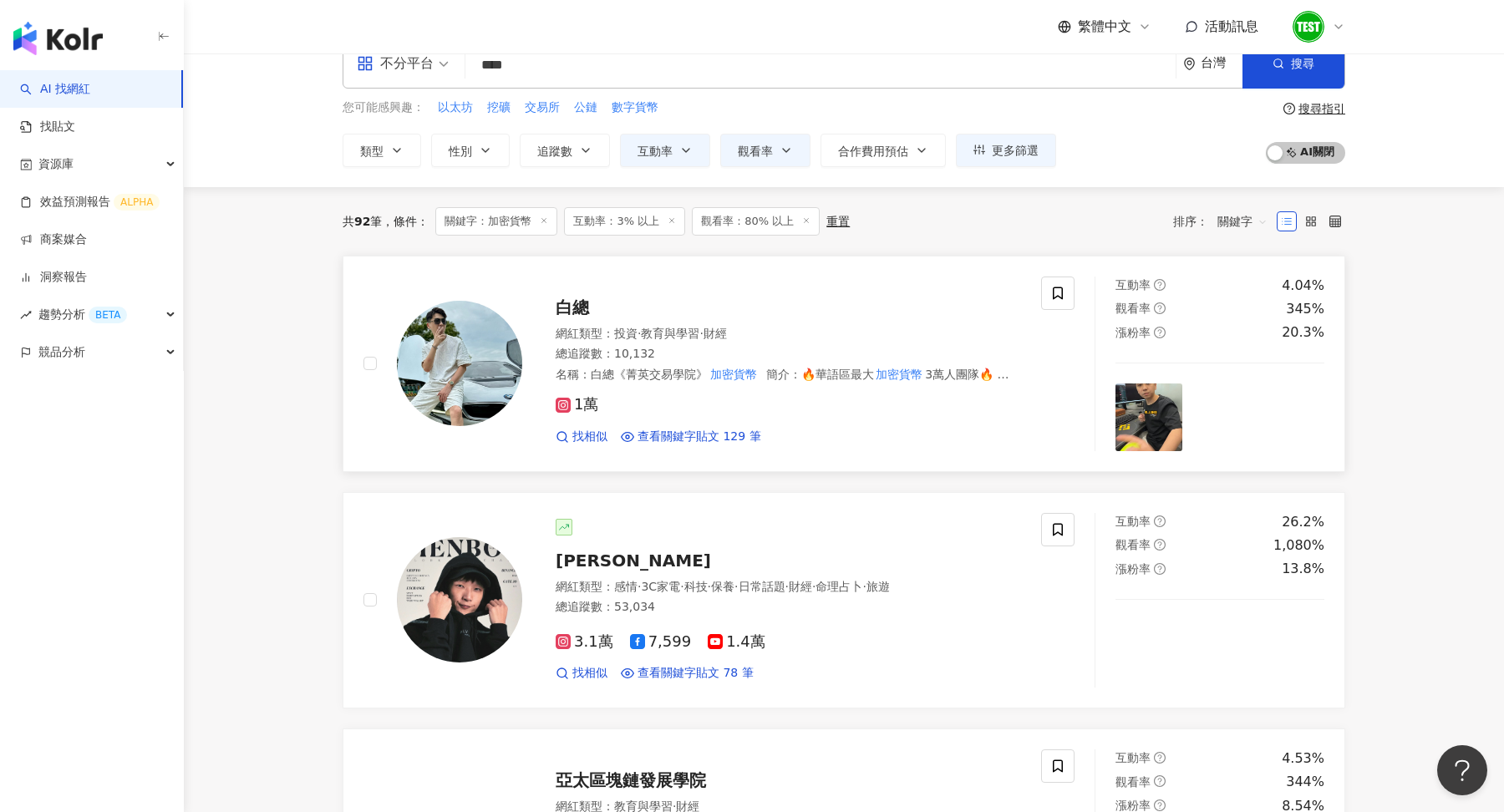
scroll to position [60, 0]
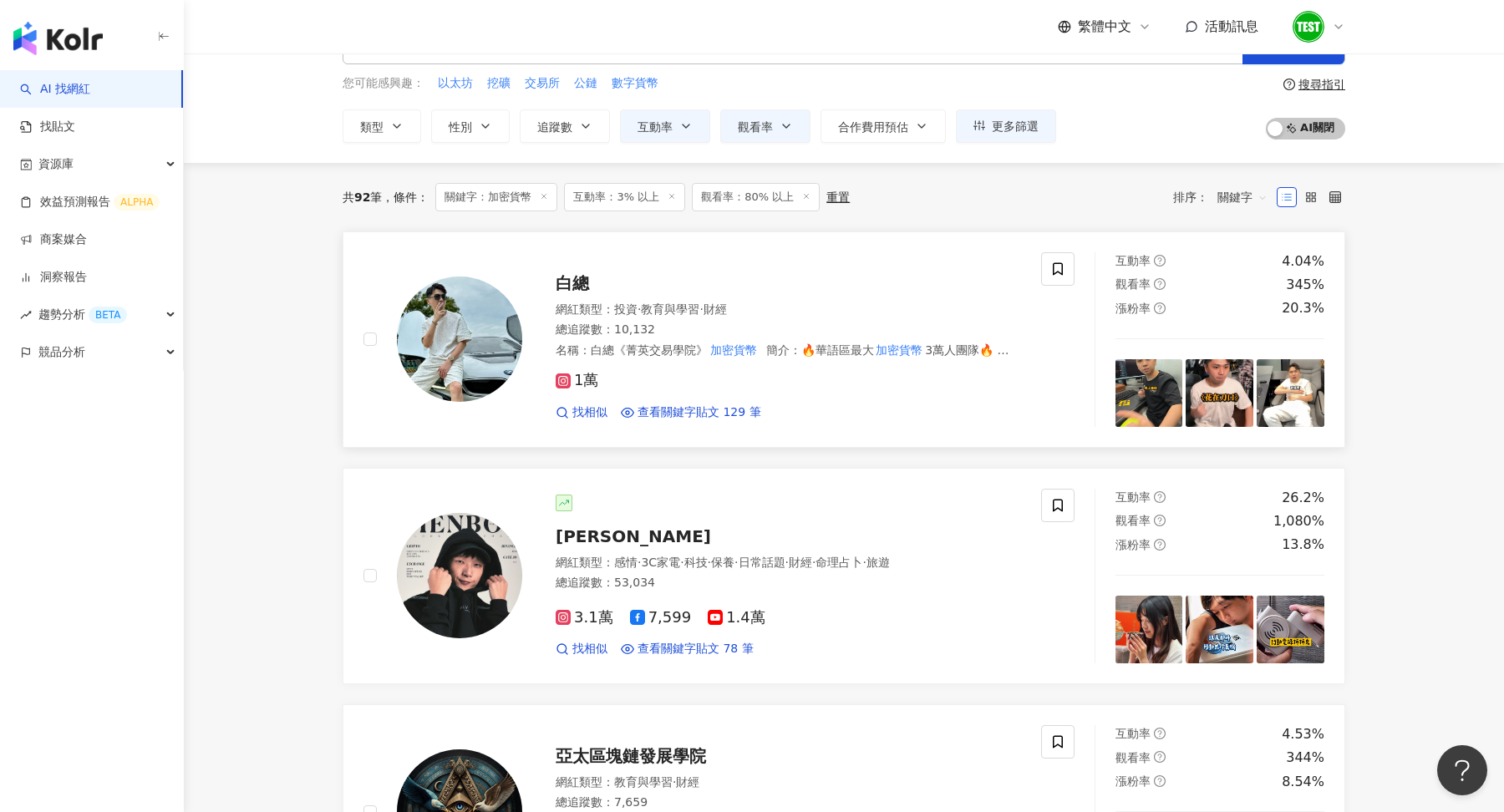
click at [816, 308] on div "網紅類型 ： 投資 · 教育與學習 · 財經" at bounding box center [788, 310] width 466 height 17
click at [753, 533] on div "小田博一" at bounding box center [788, 536] width 466 height 24
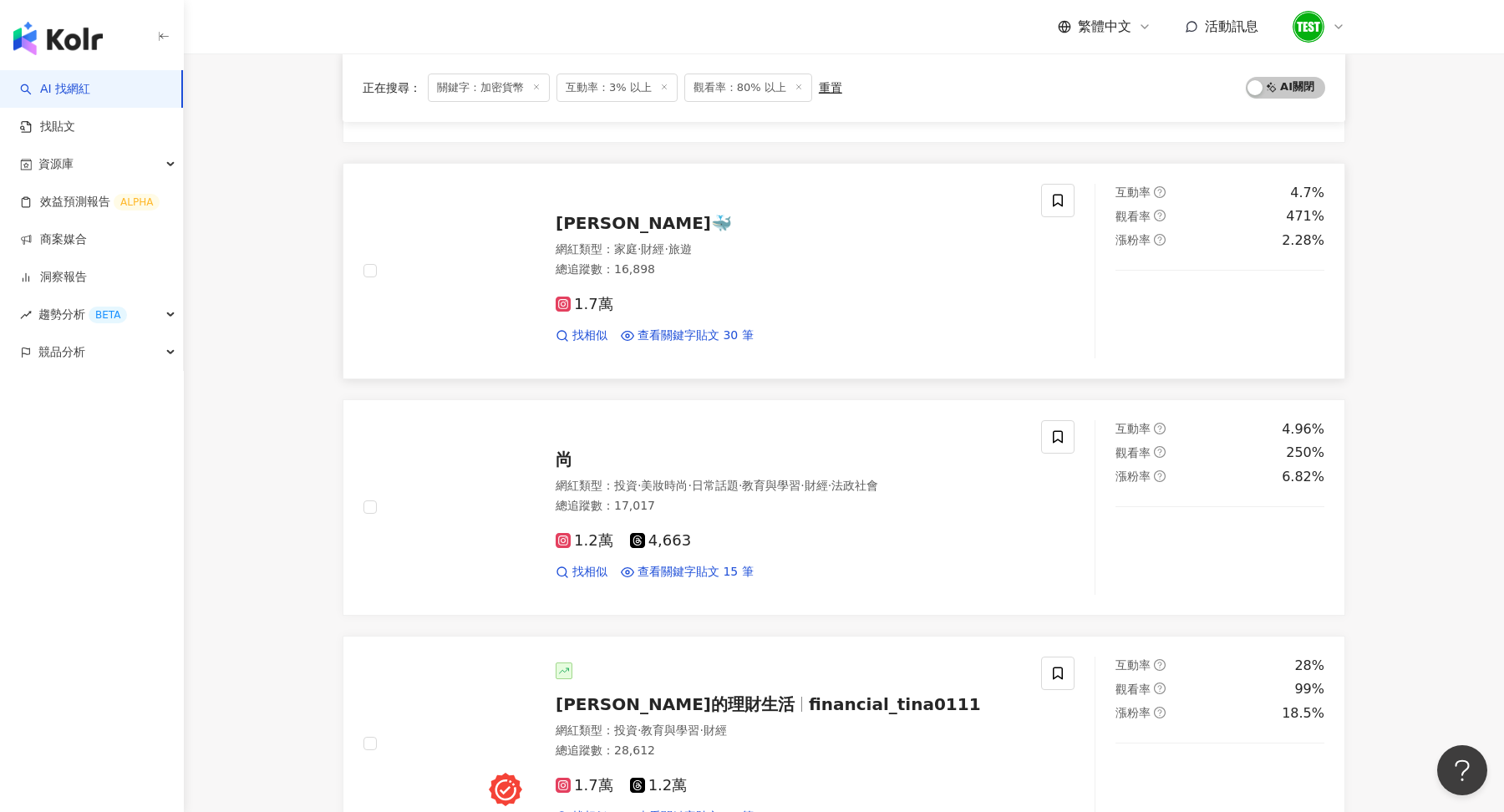
scroll to position [1331, 0]
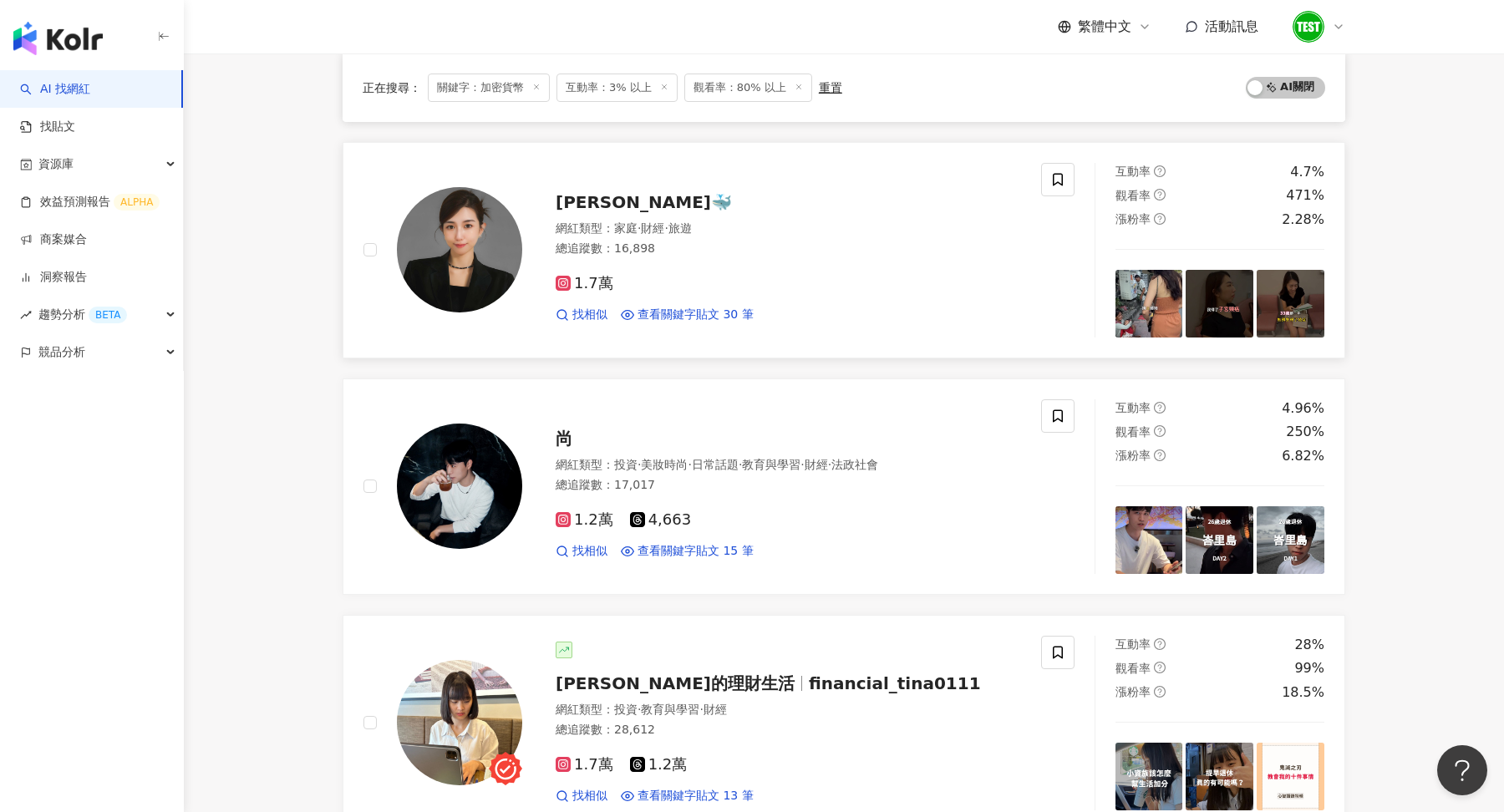
click at [796, 281] on div "1.7萬" at bounding box center [788, 284] width 466 height 18
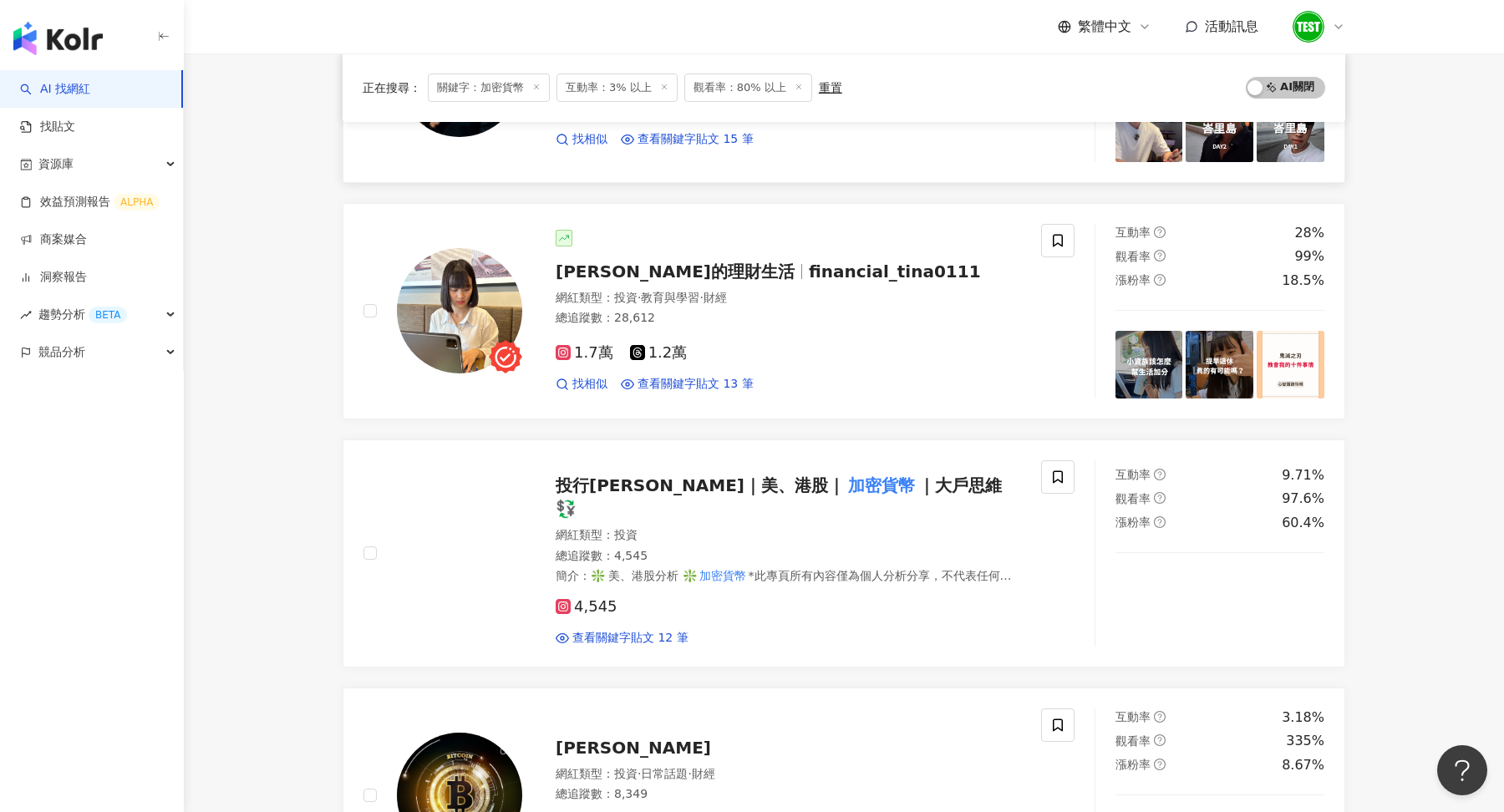
scroll to position [1789, 0]
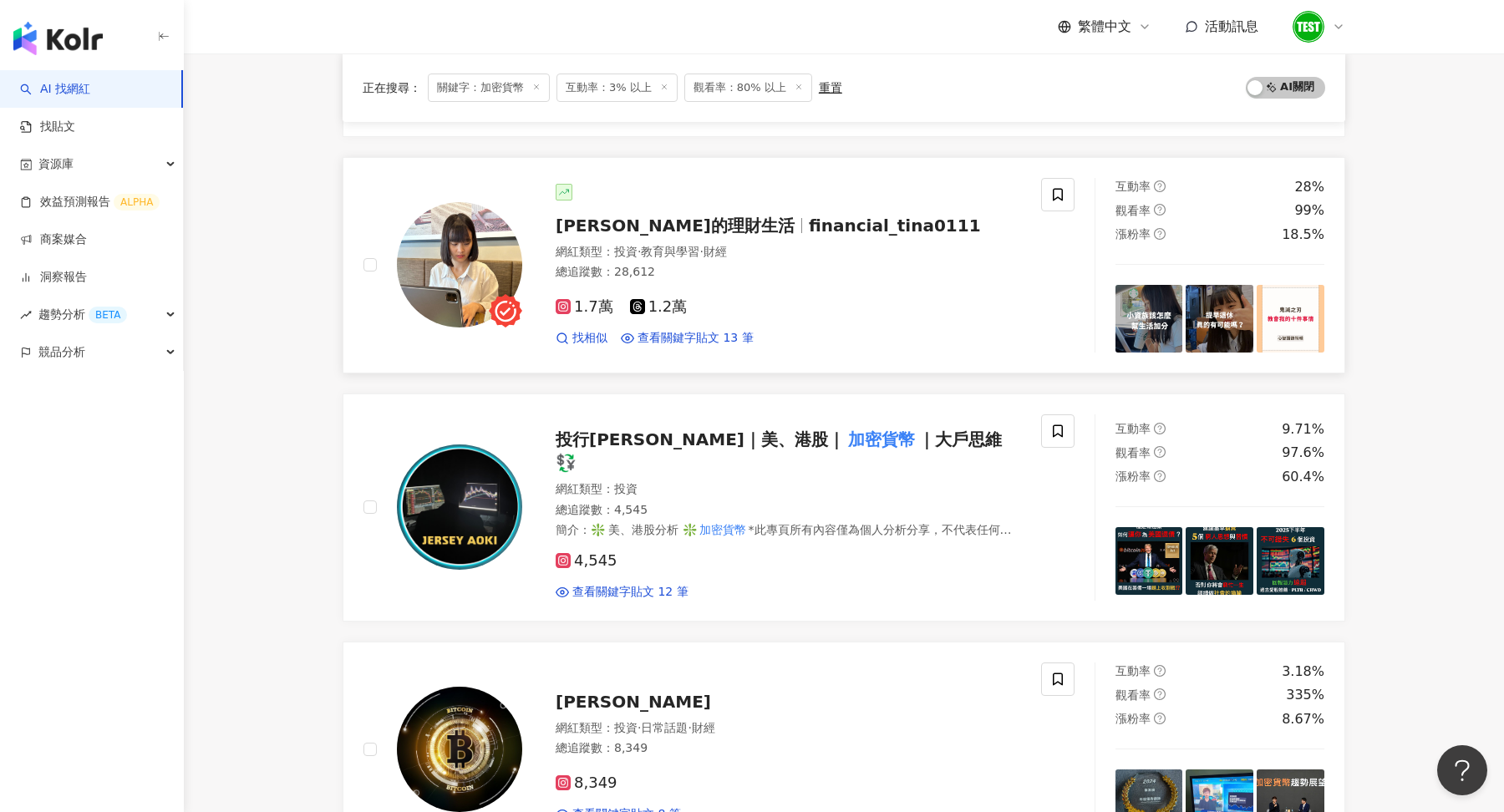
click at [781, 330] on div "找相似 查看關鍵字貼文 13 筆" at bounding box center [788, 338] width 466 height 17
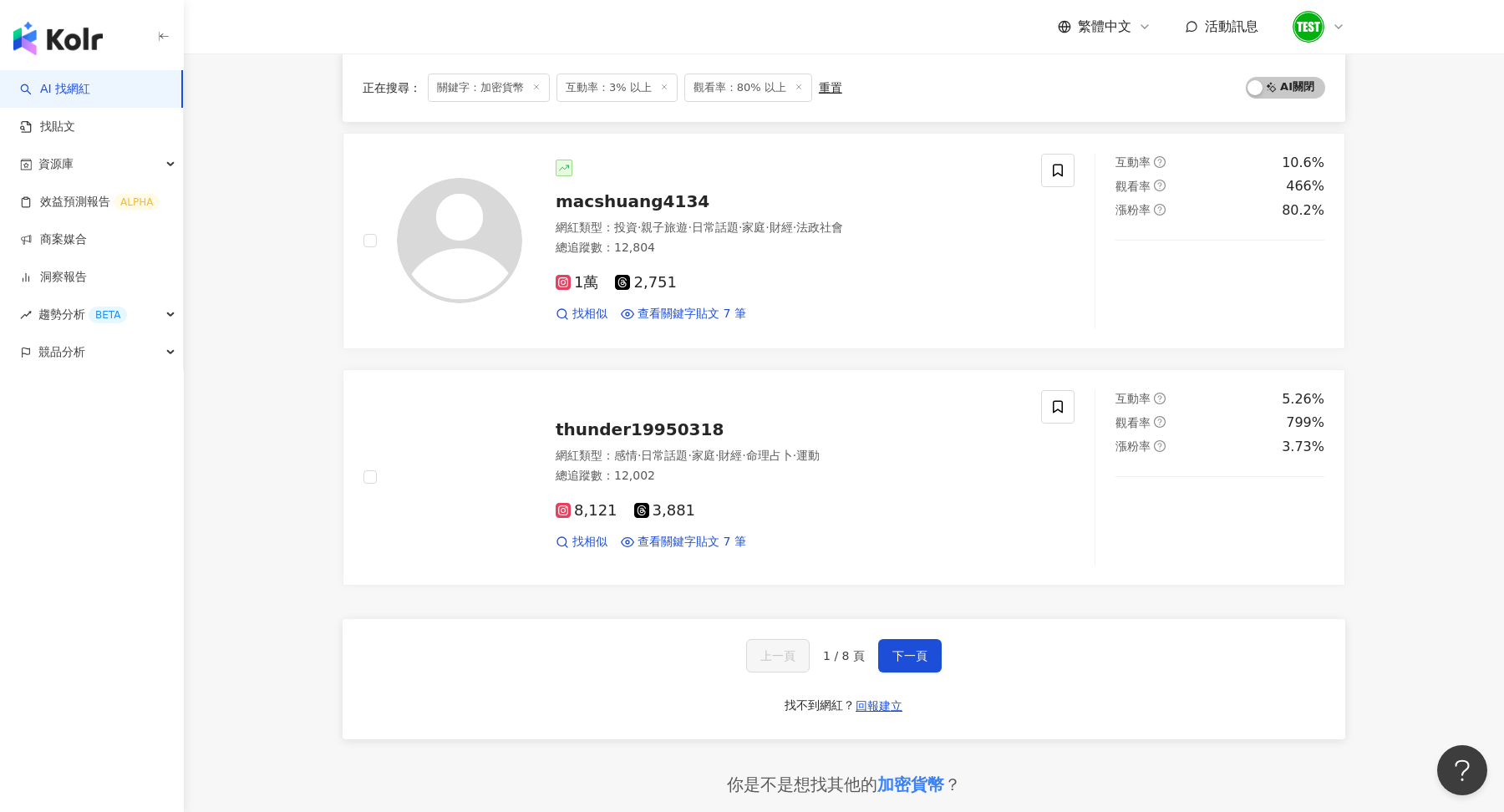
scroll to position [2524, 0]
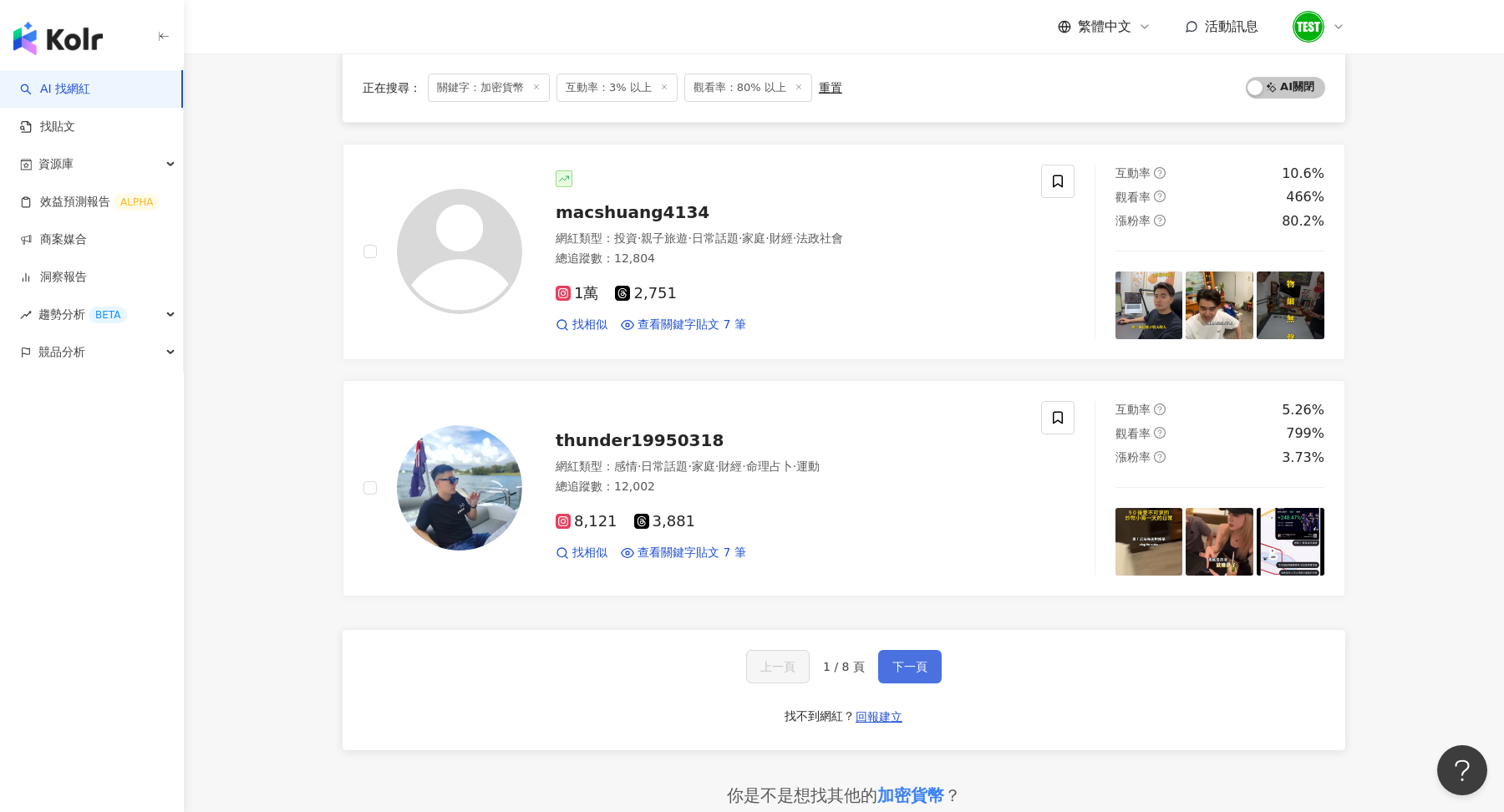
click at [909, 650] on button "下一頁" at bounding box center [910, 666] width 63 height 33
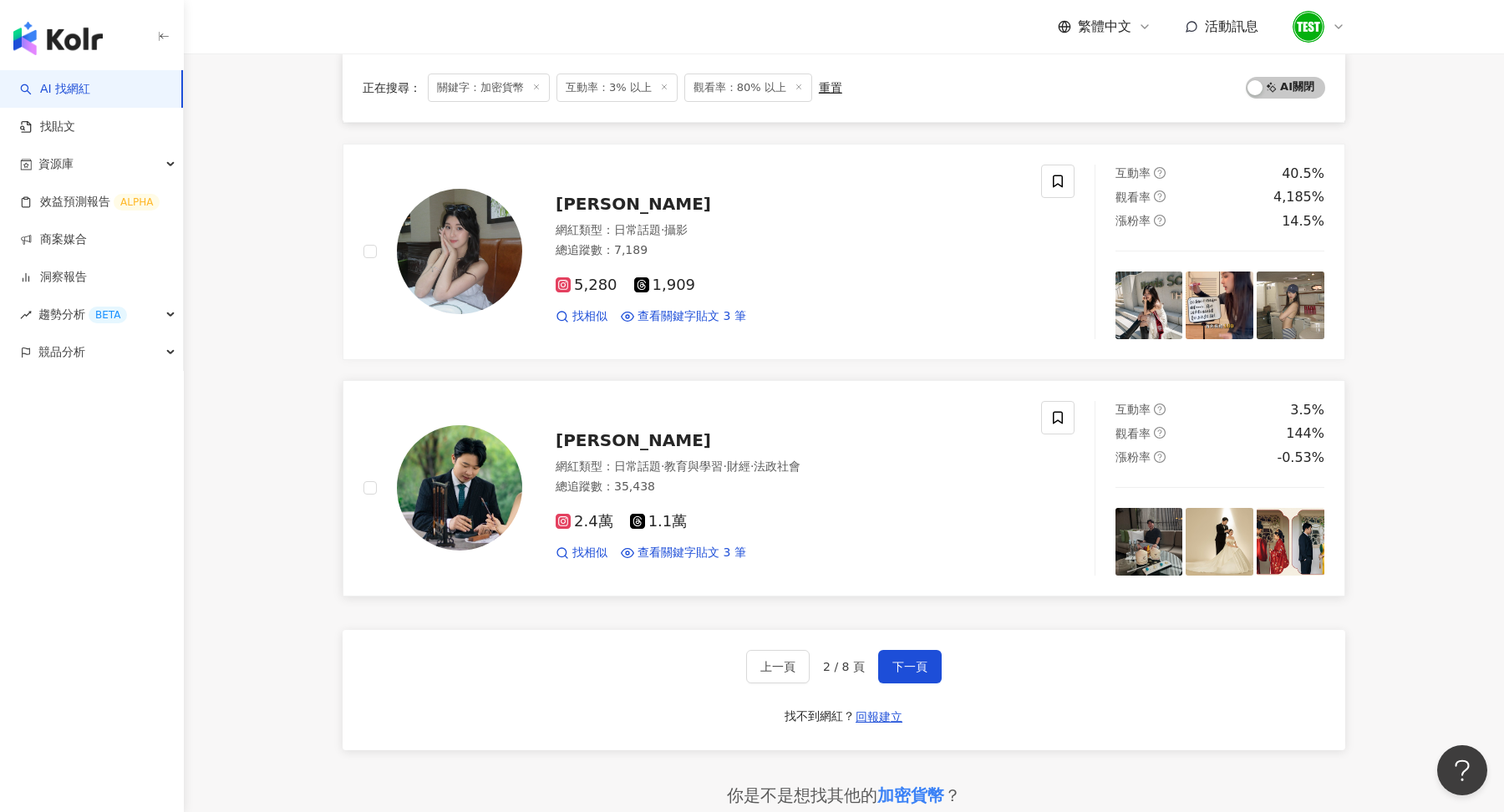
click at [823, 459] on div "網紅類型 ： 日常話題 · 教育與學習 · 財經 · 法政社會" at bounding box center [788, 467] width 466 height 17
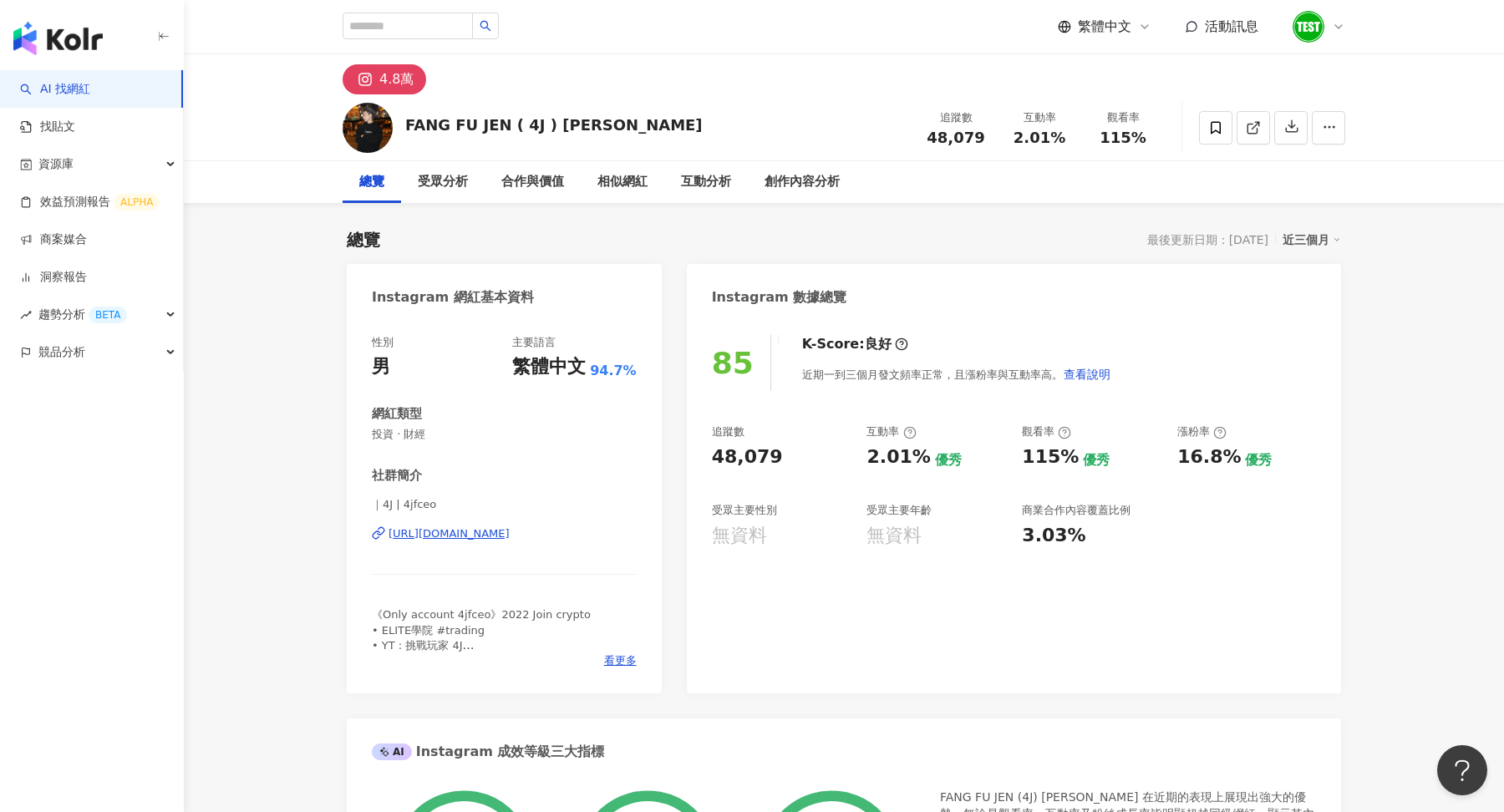
click at [1202, 27] on icon at bounding box center [1339, 27] width 7 height 4
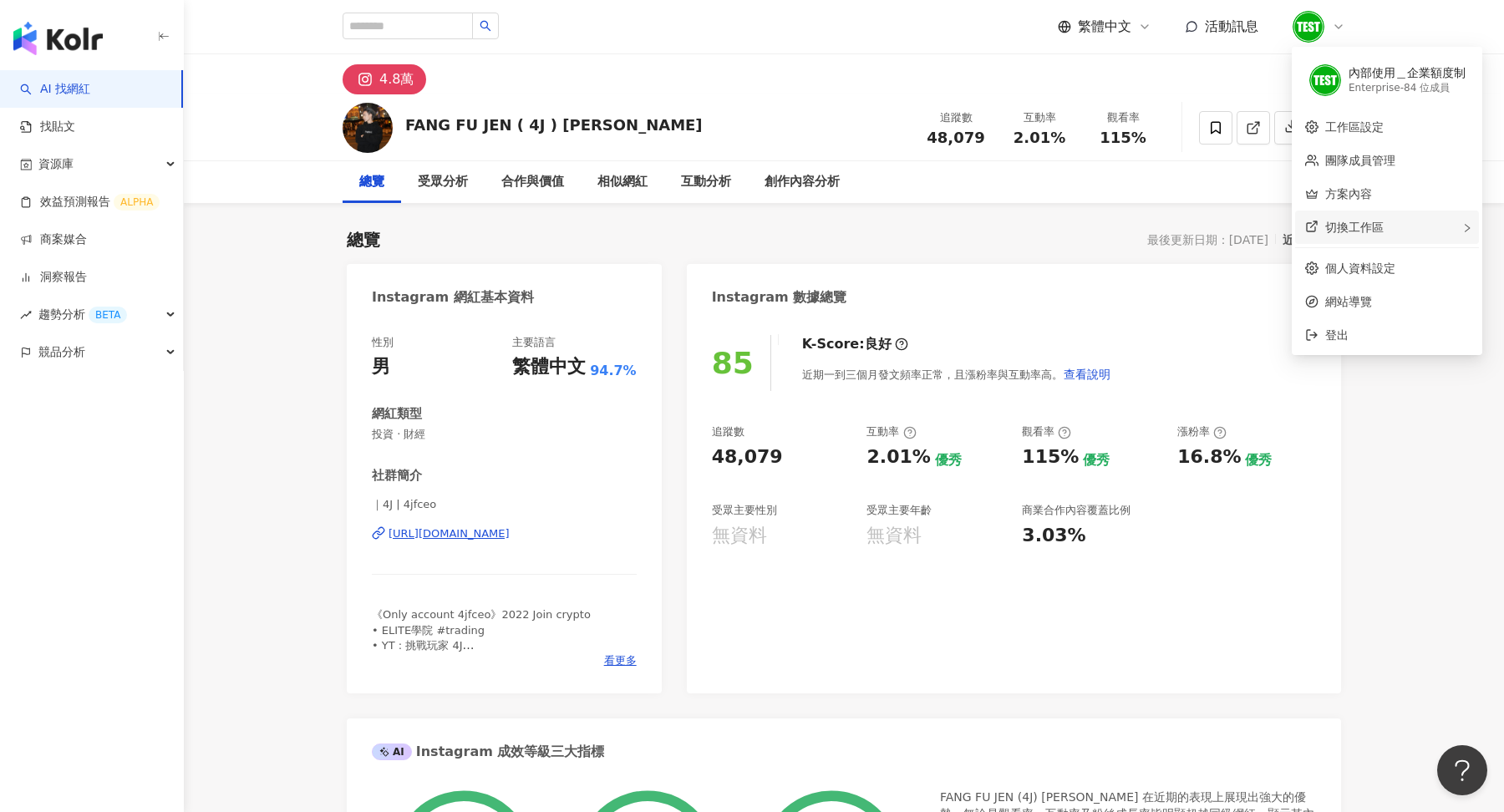
click at [1202, 225] on span "切換工作區" at bounding box center [1354, 227] width 59 height 13
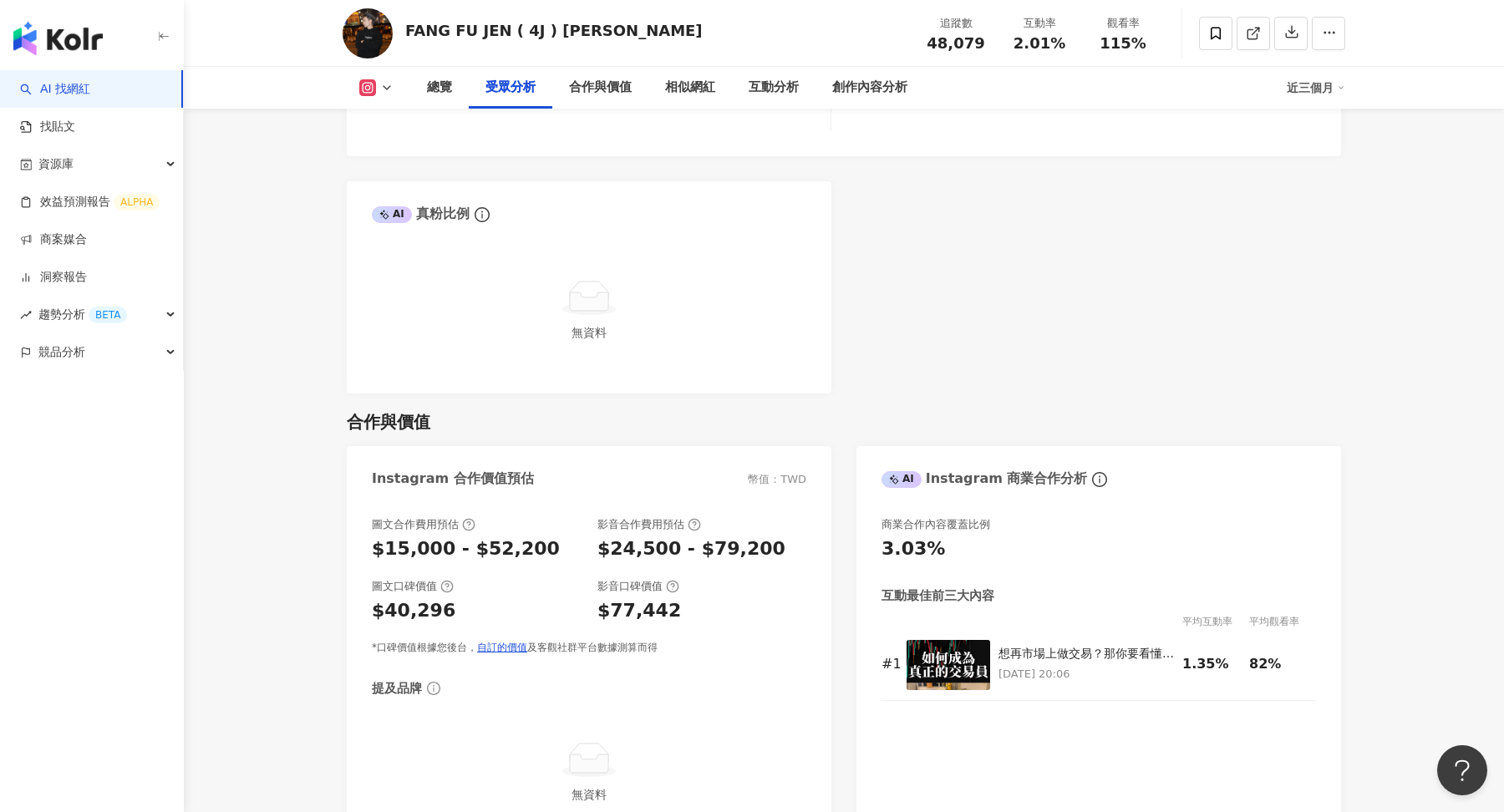
scroll to position [1810, 0]
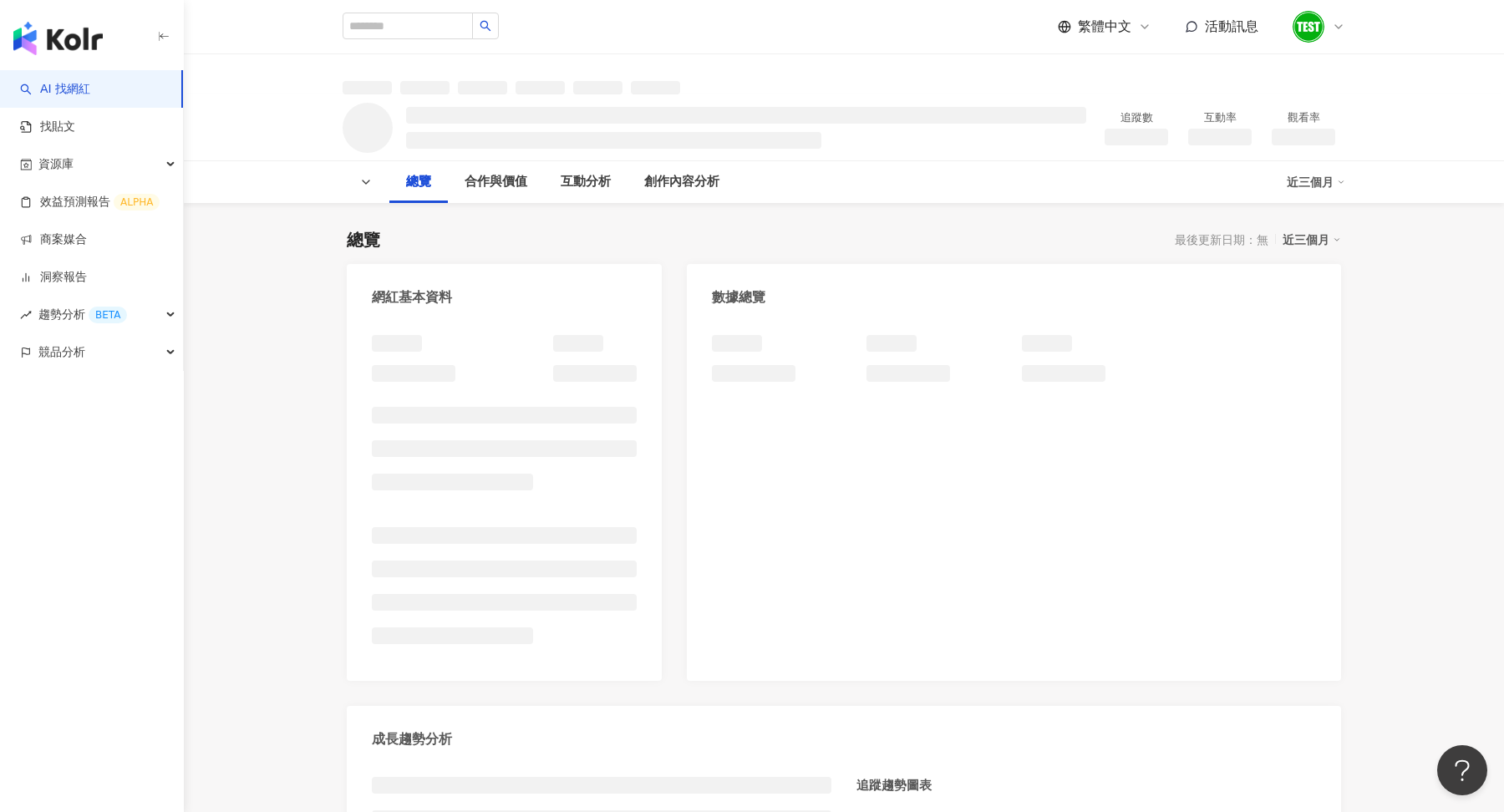
scroll to position [752, 0]
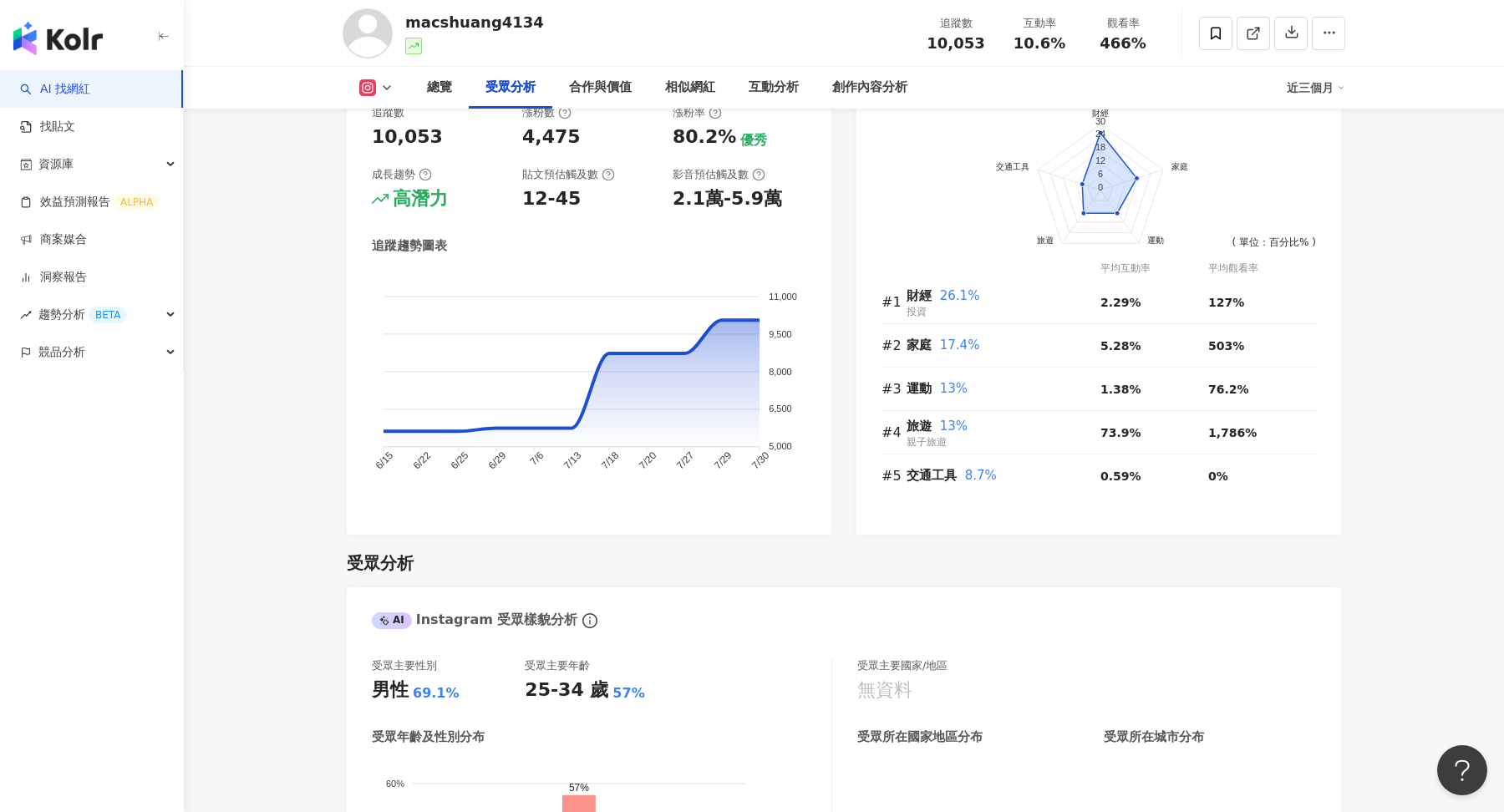
scroll to position [1821, 0]
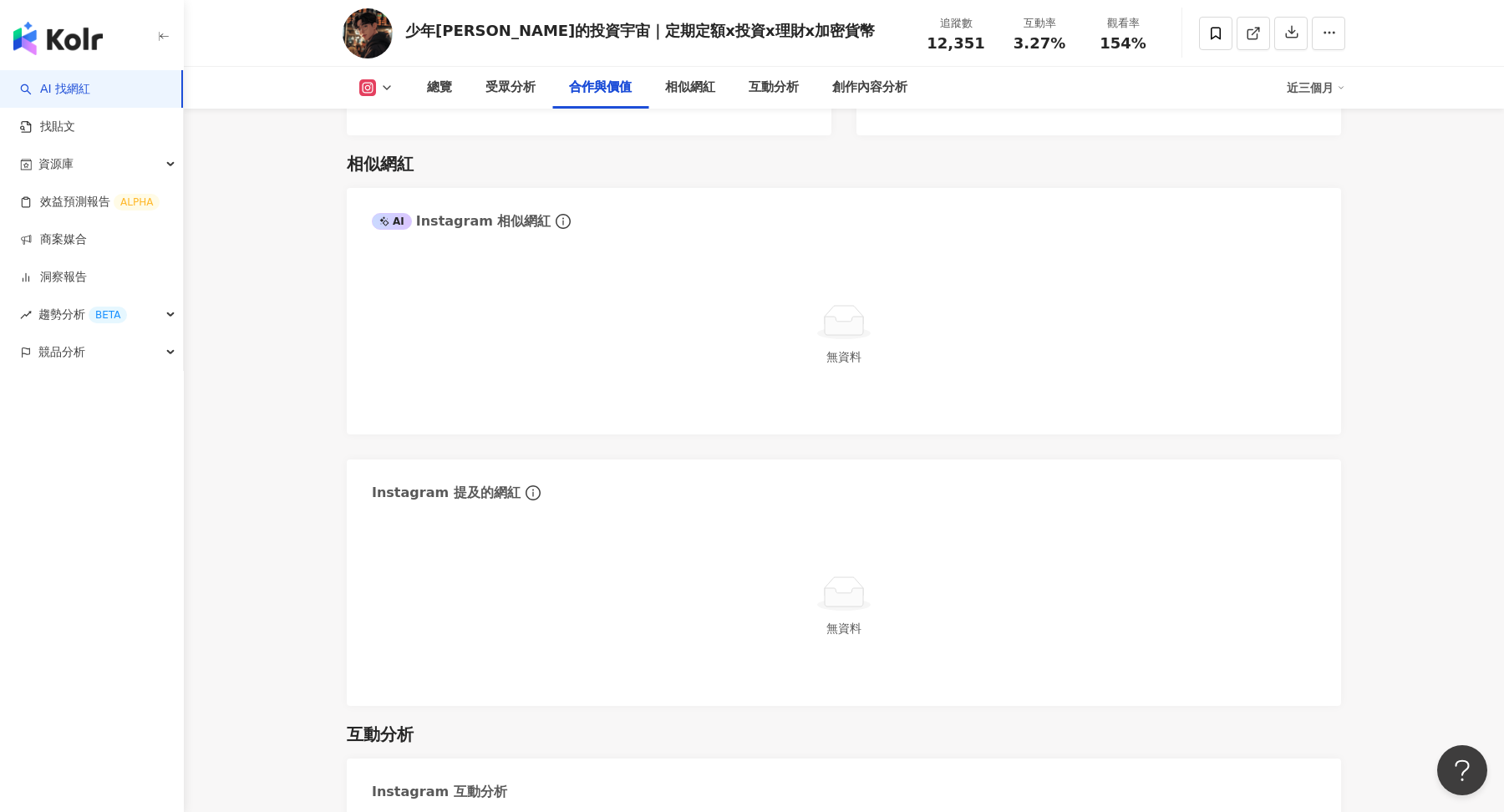
scroll to position [2691, 0]
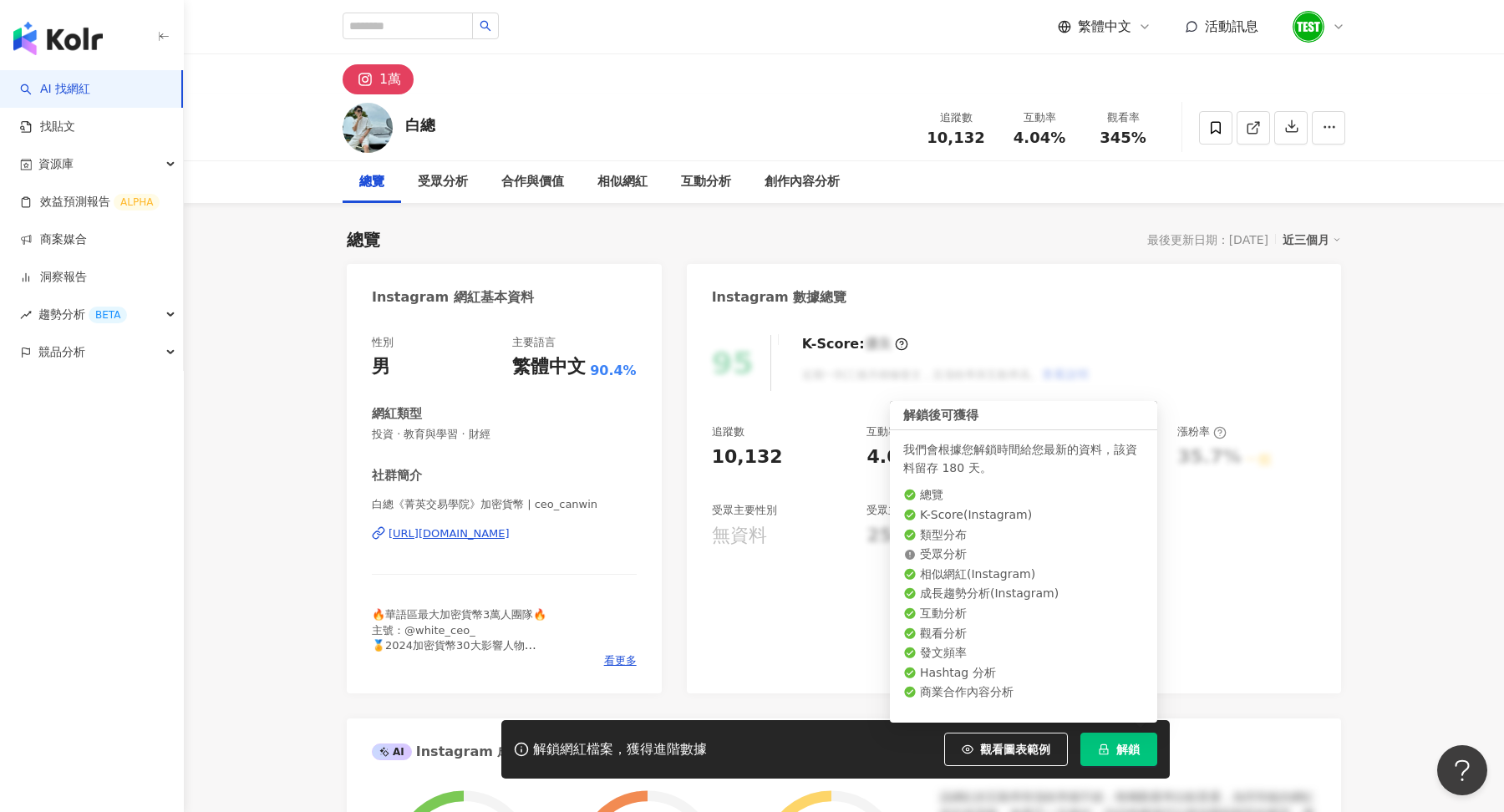
click at [1112, 733] on button "解鎖" at bounding box center [1119, 750] width 77 height 33
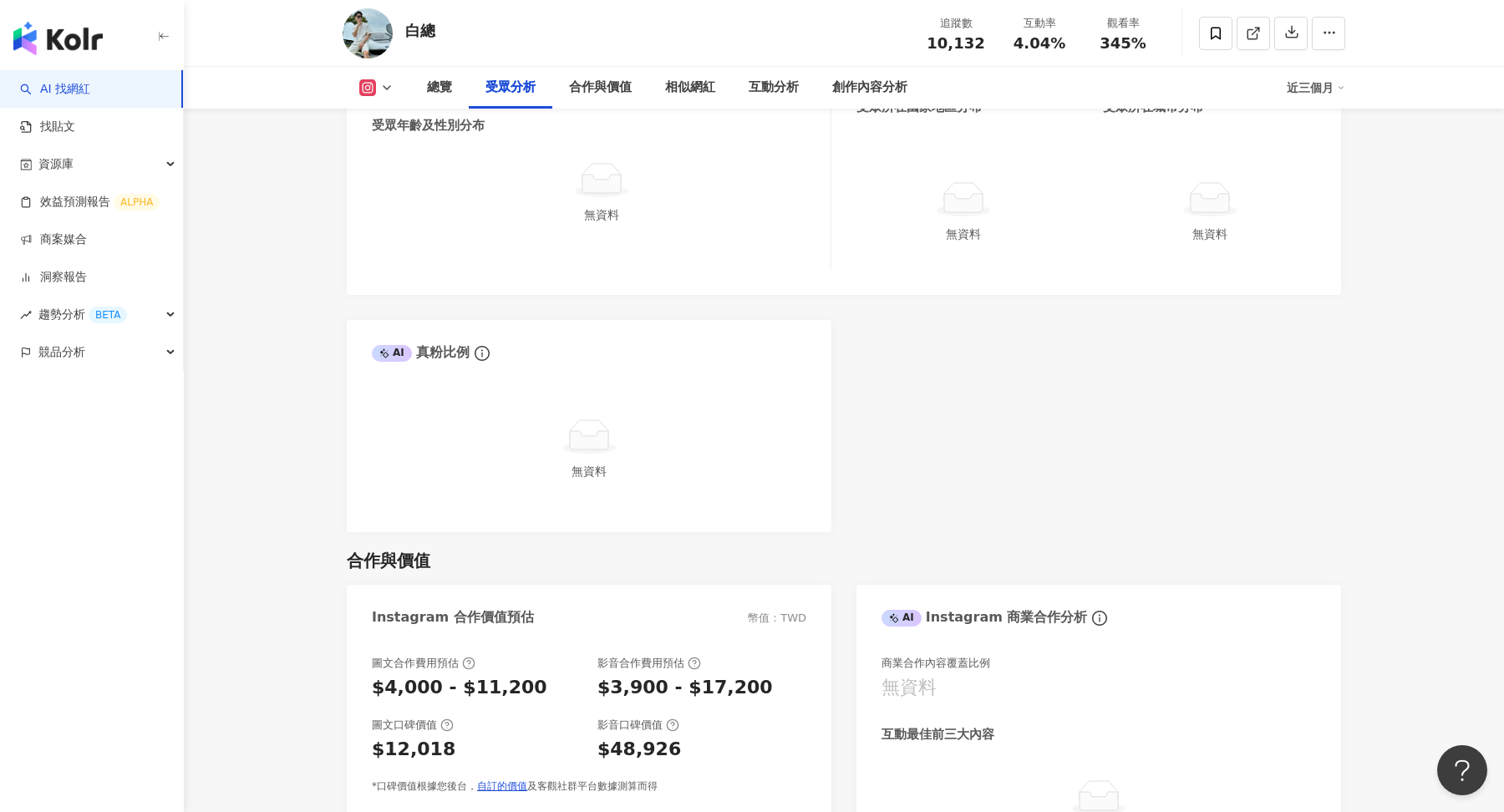
scroll to position [1630, 0]
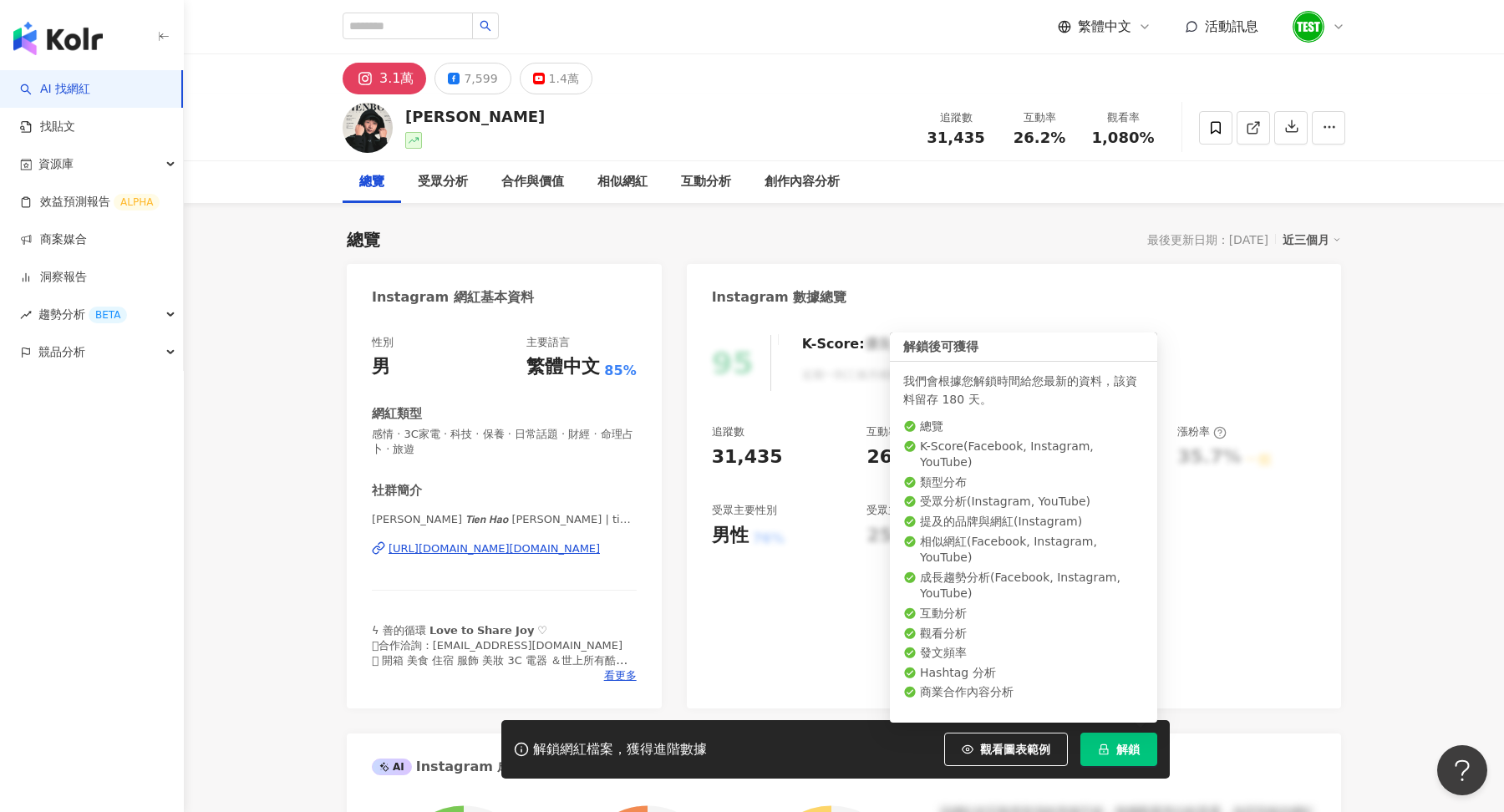
click at [1100, 741] on button "解鎖" at bounding box center [1119, 750] width 77 height 33
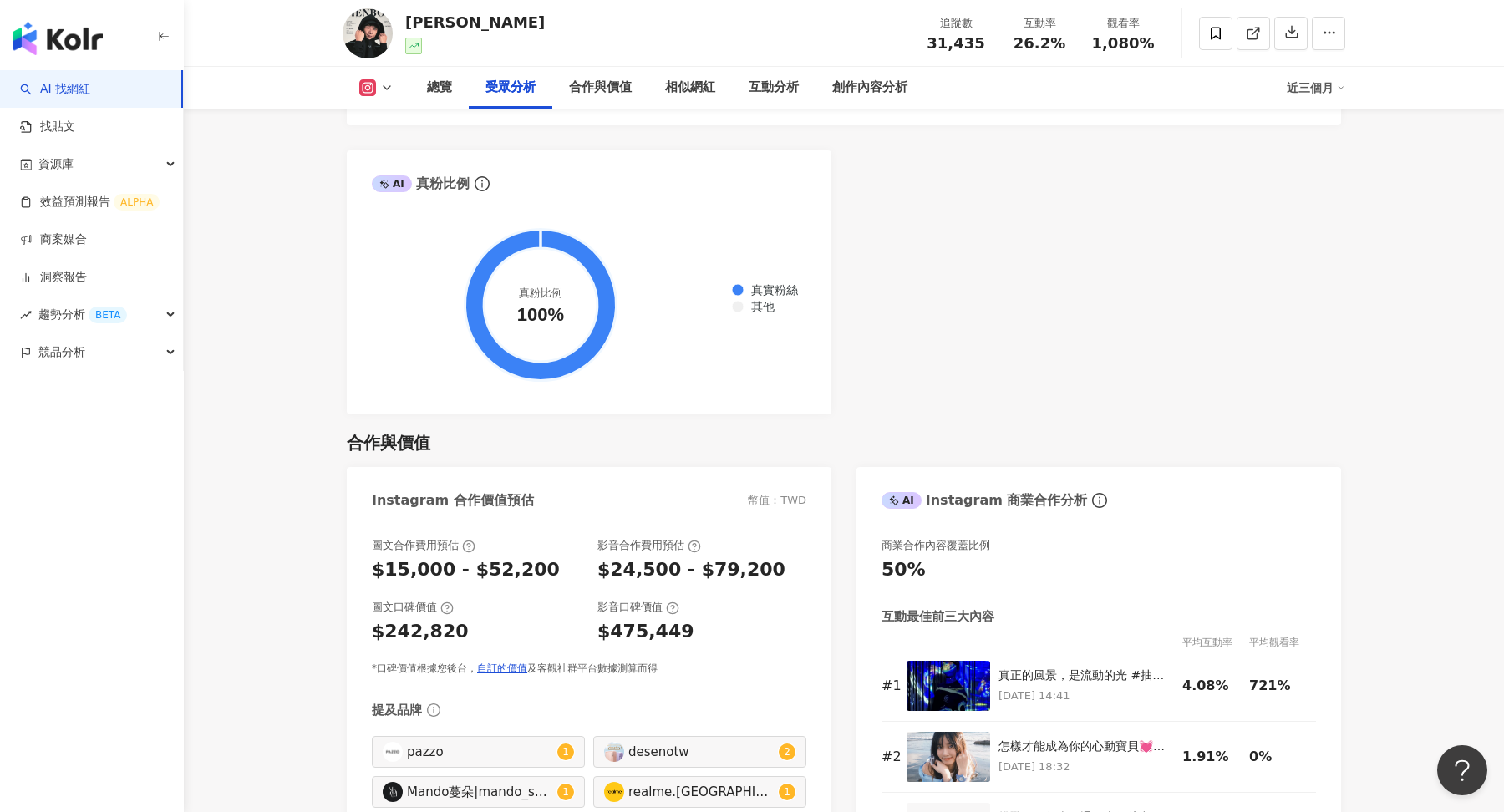
scroll to position [1977, 0]
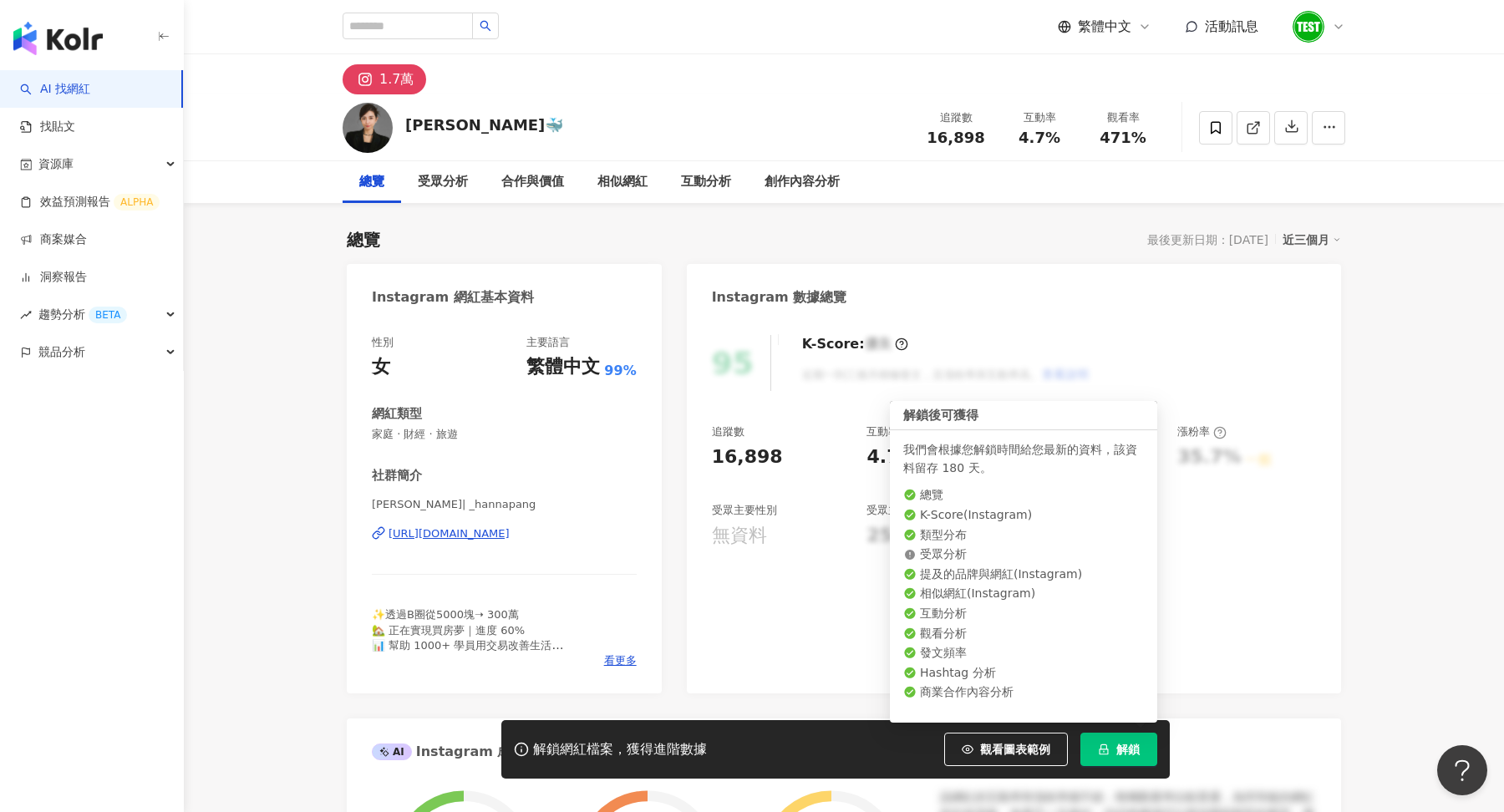
click at [1116, 754] on span "解鎖" at bounding box center [1128, 749] width 24 height 13
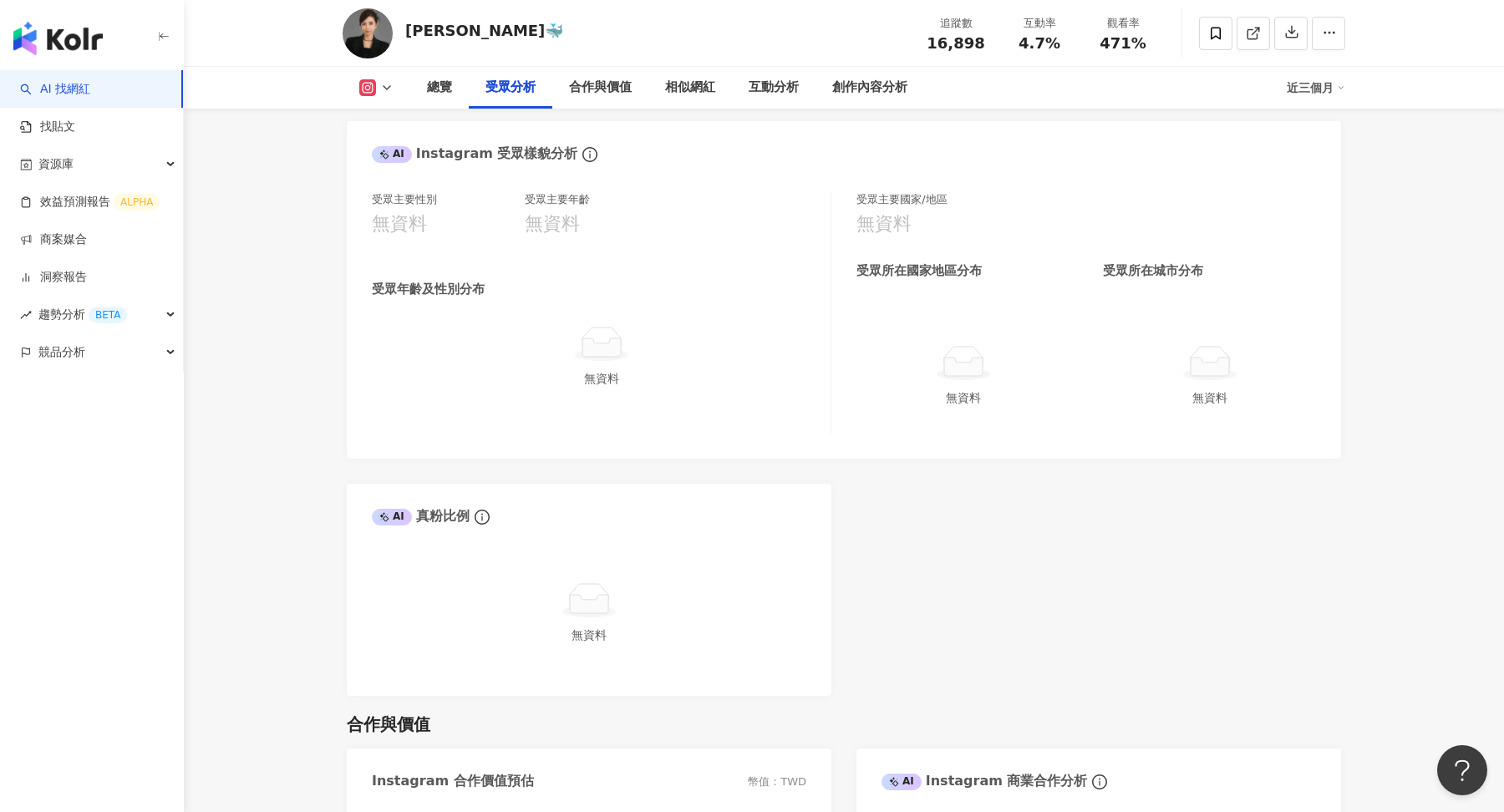
scroll to position [1866, 0]
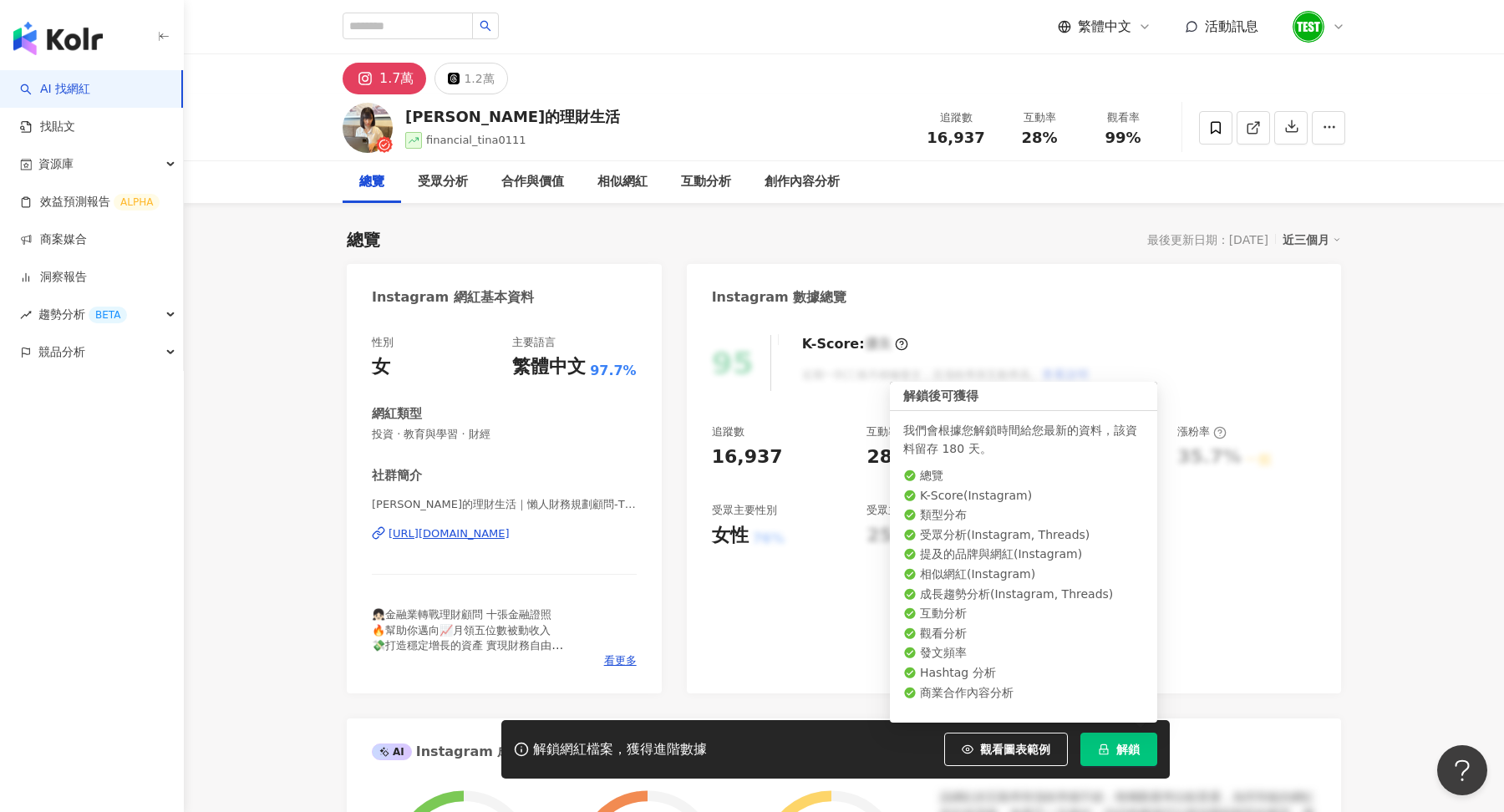
click at [1133, 756] on button "解鎖" at bounding box center [1119, 750] width 77 height 33
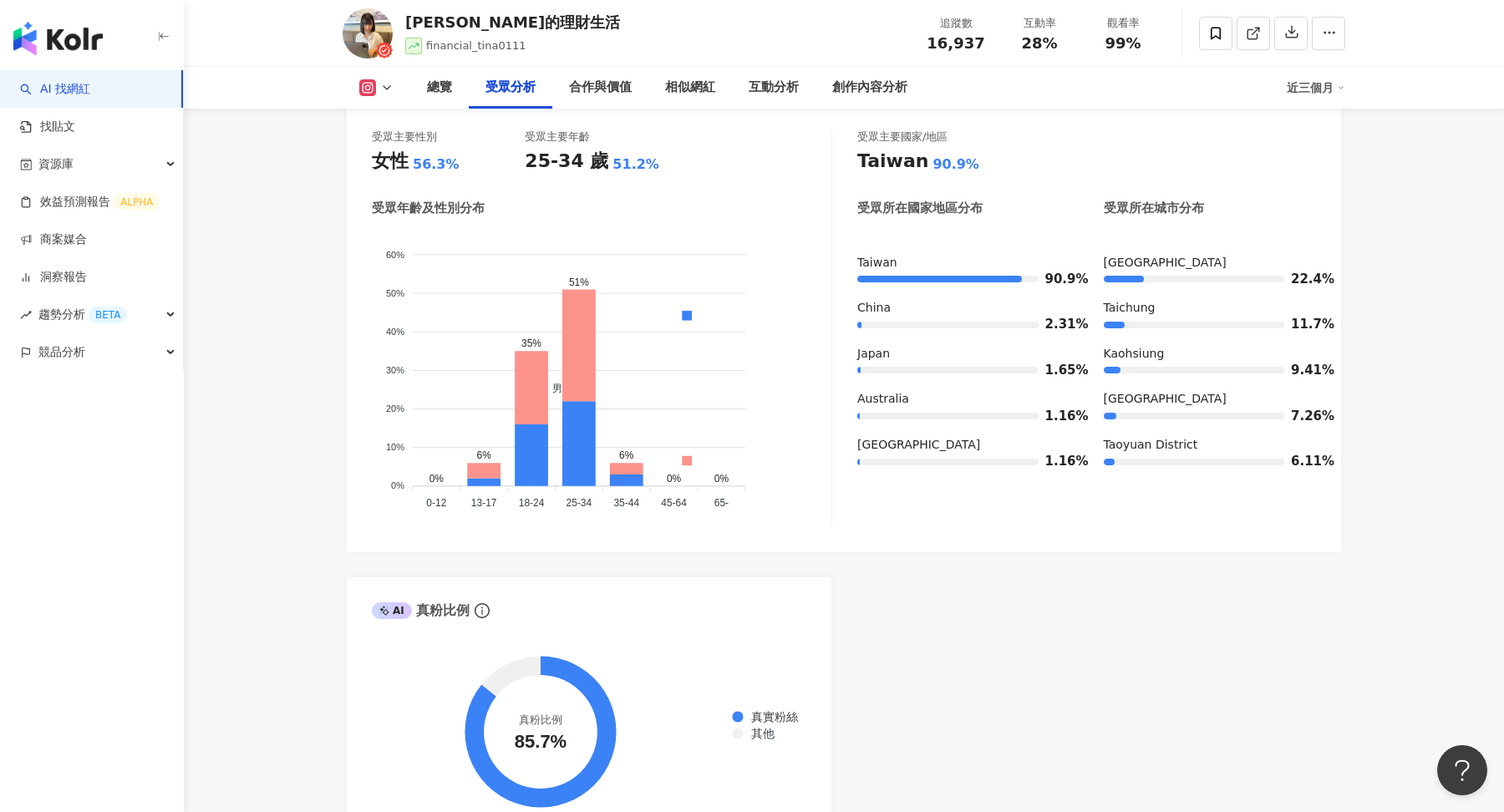
scroll to position [2086, 0]
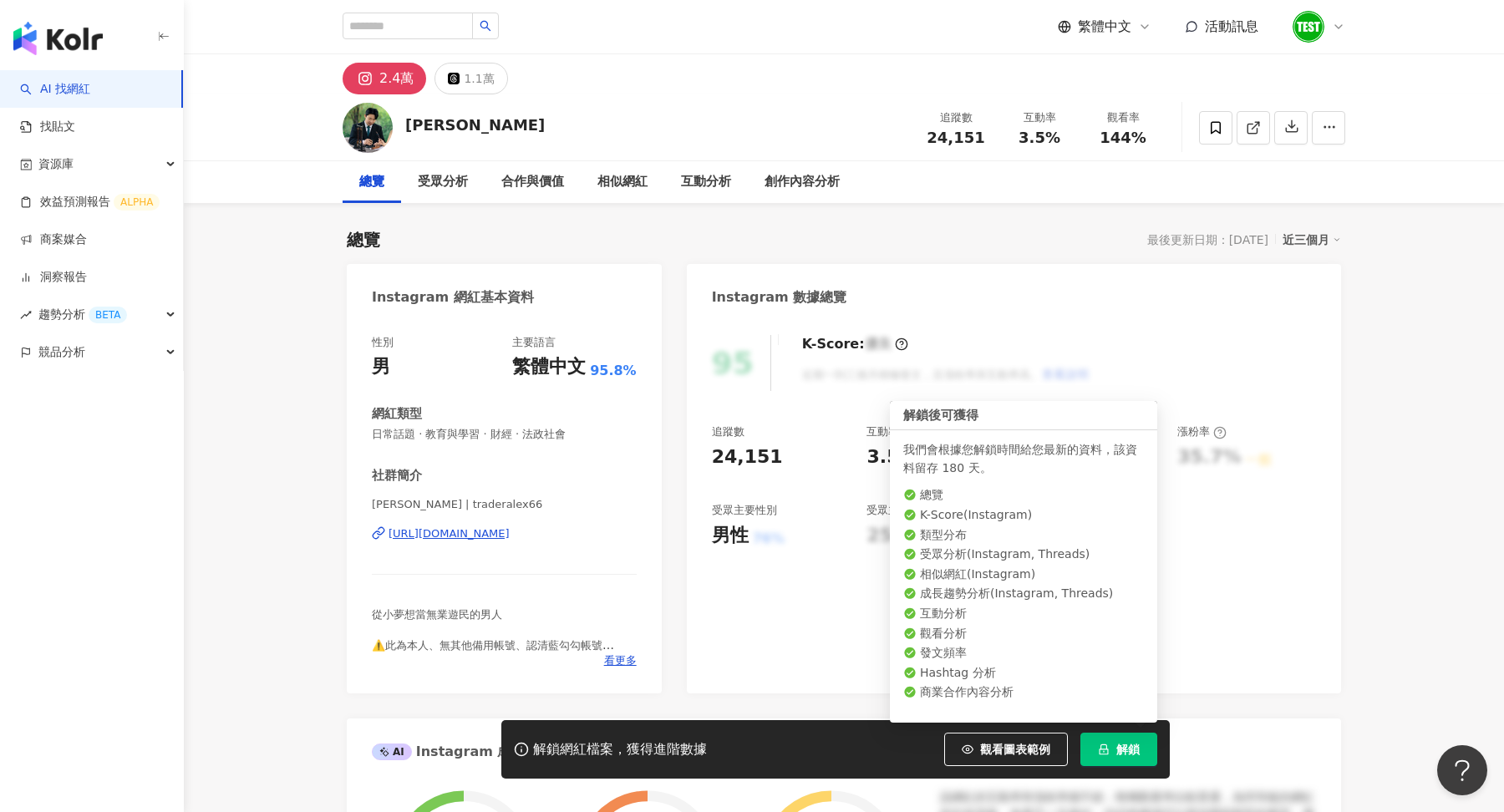
click at [1130, 758] on button "解鎖" at bounding box center [1119, 750] width 77 height 33
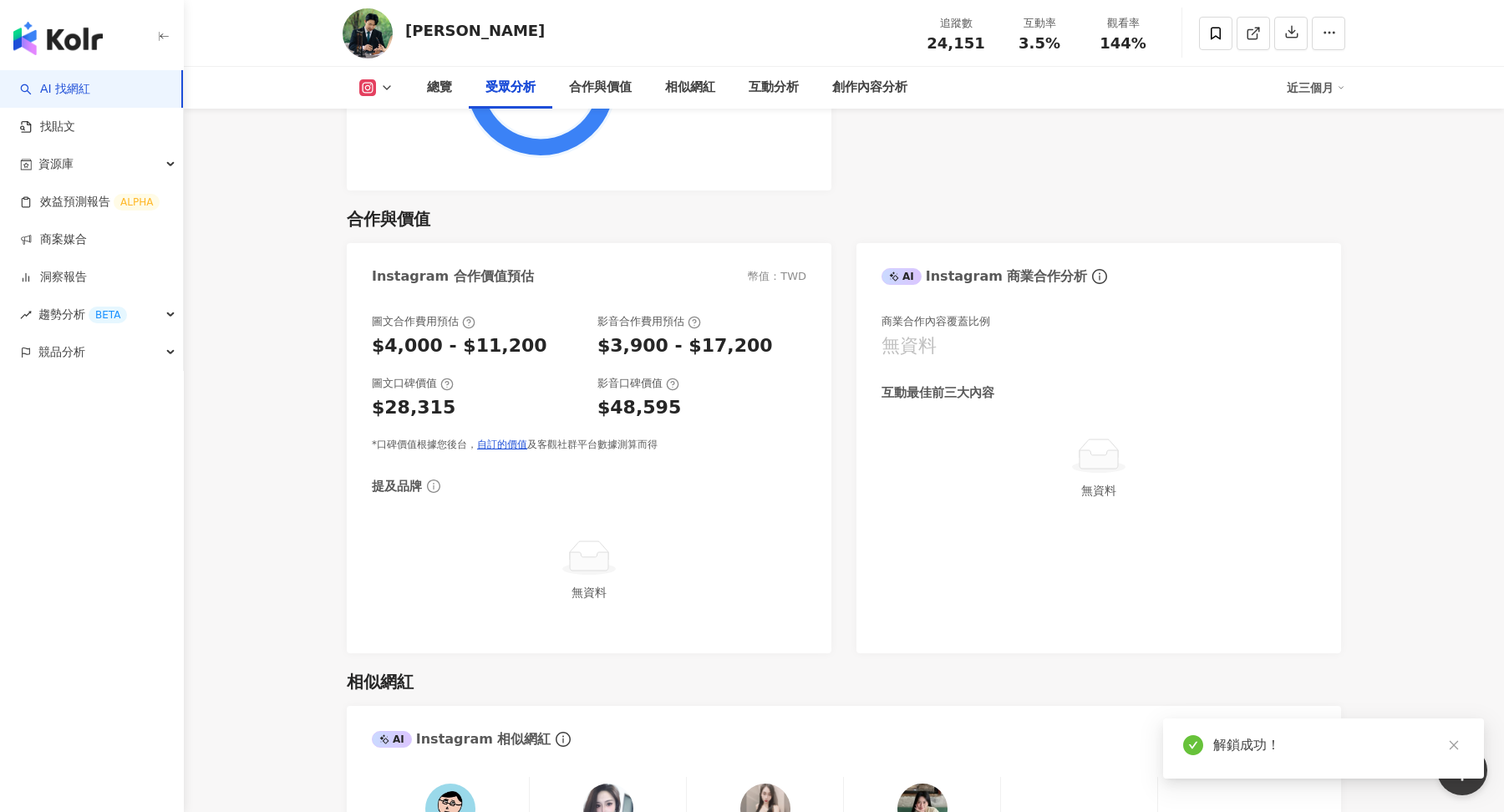
scroll to position [2179, 0]
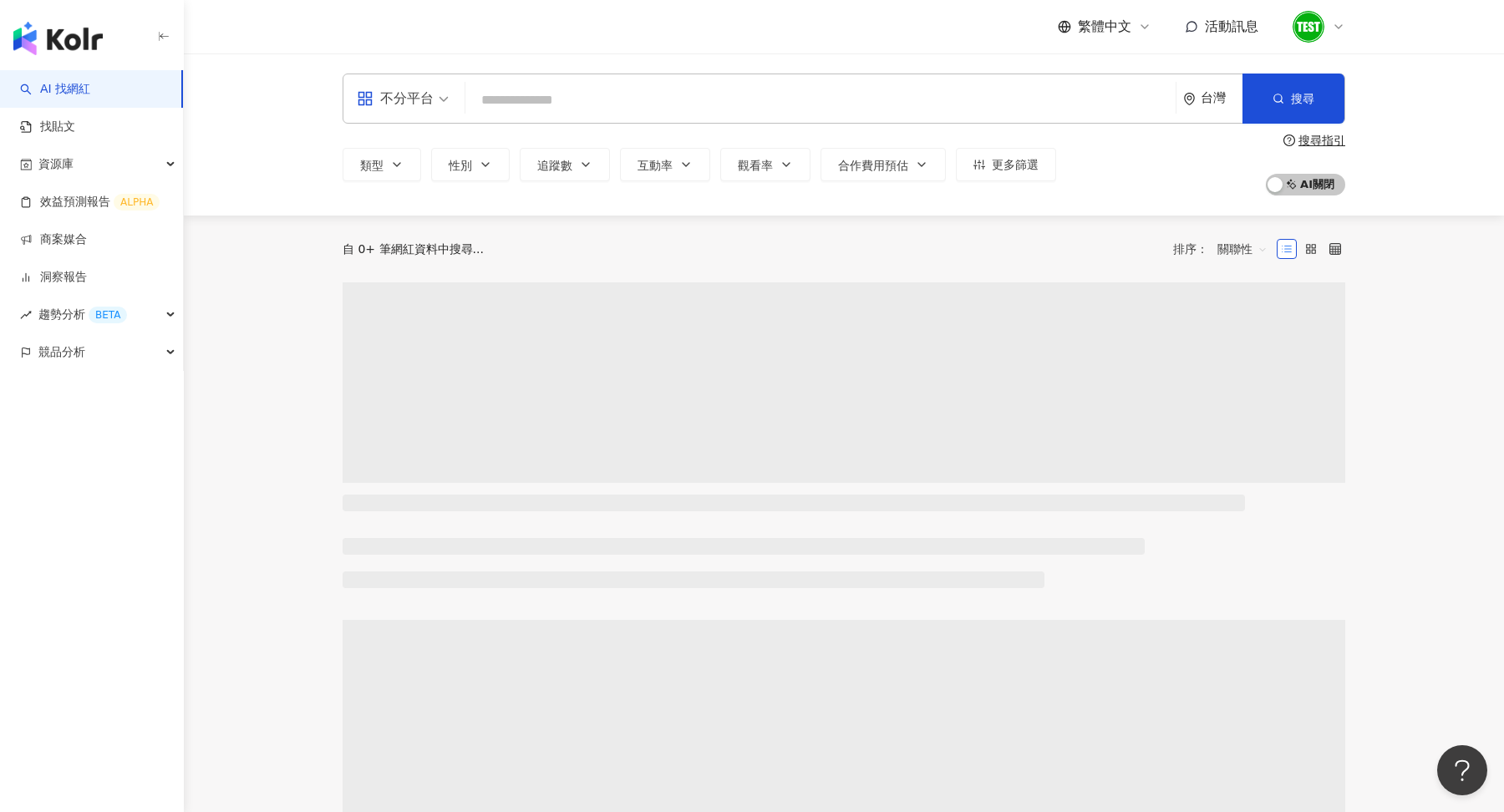
click at [1342, 31] on icon at bounding box center [1338, 26] width 13 height 13
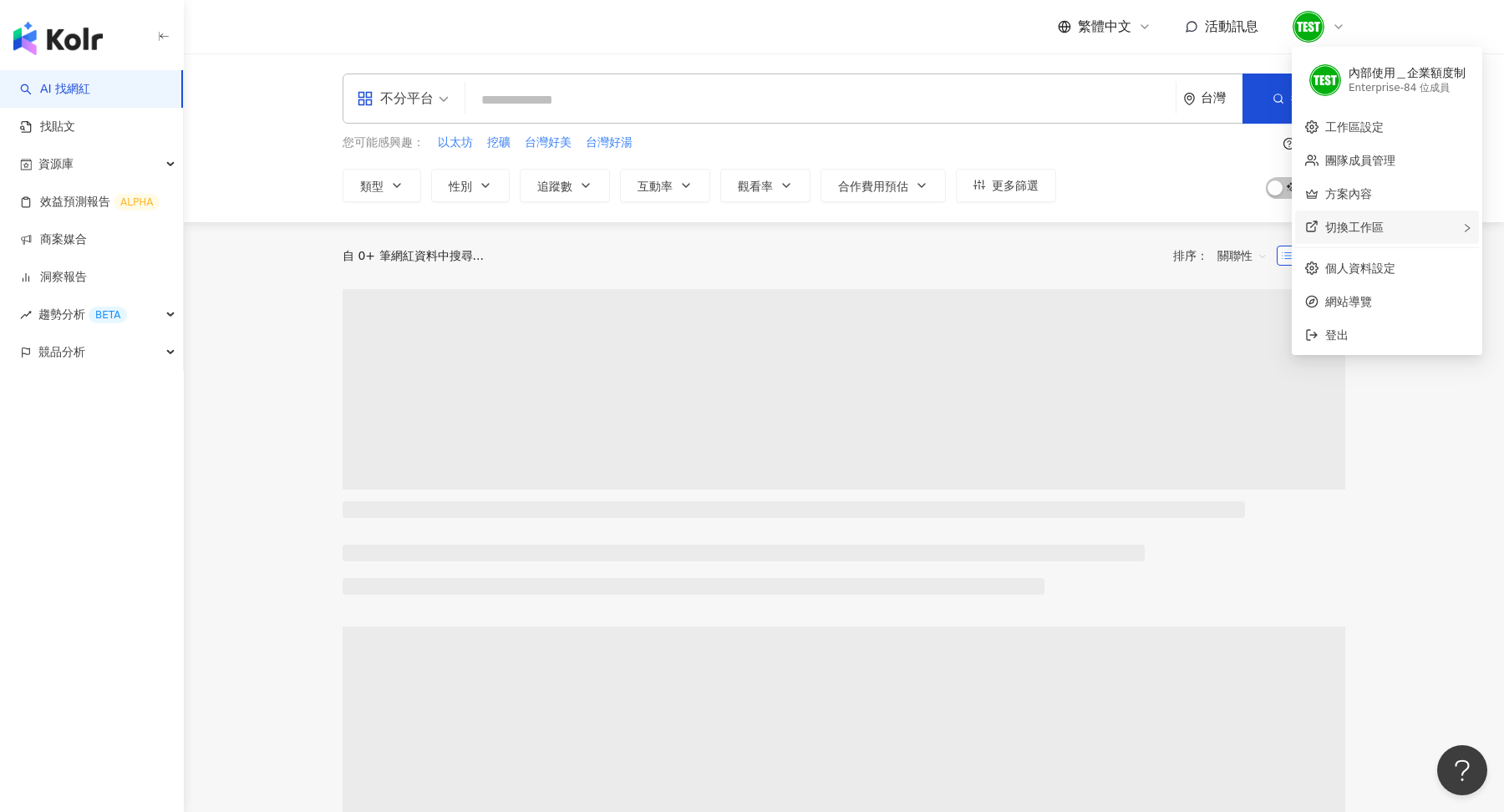
click at [1347, 225] on span "切換工作區" at bounding box center [1354, 227] width 59 height 13
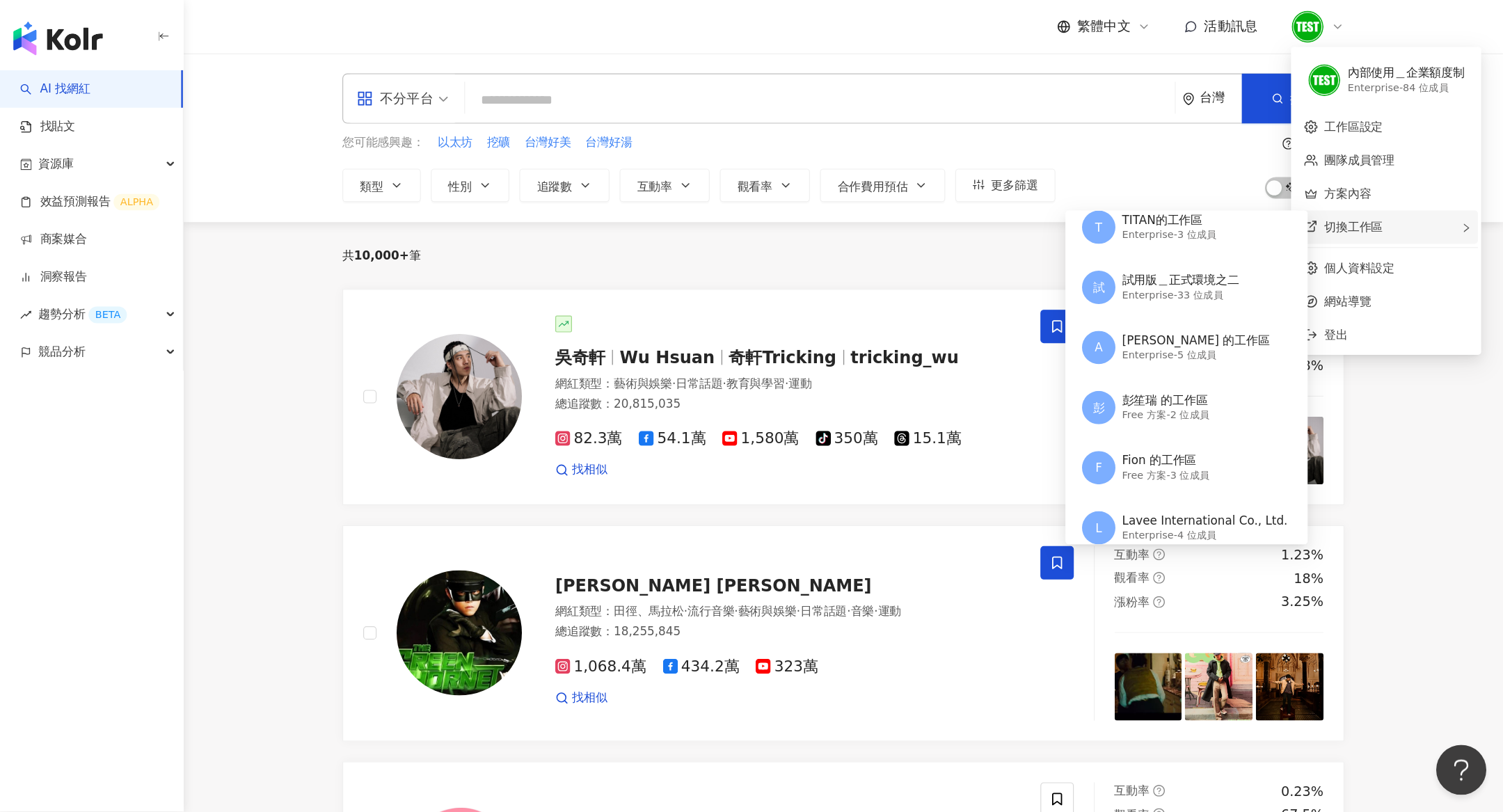
scroll to position [259, 0]
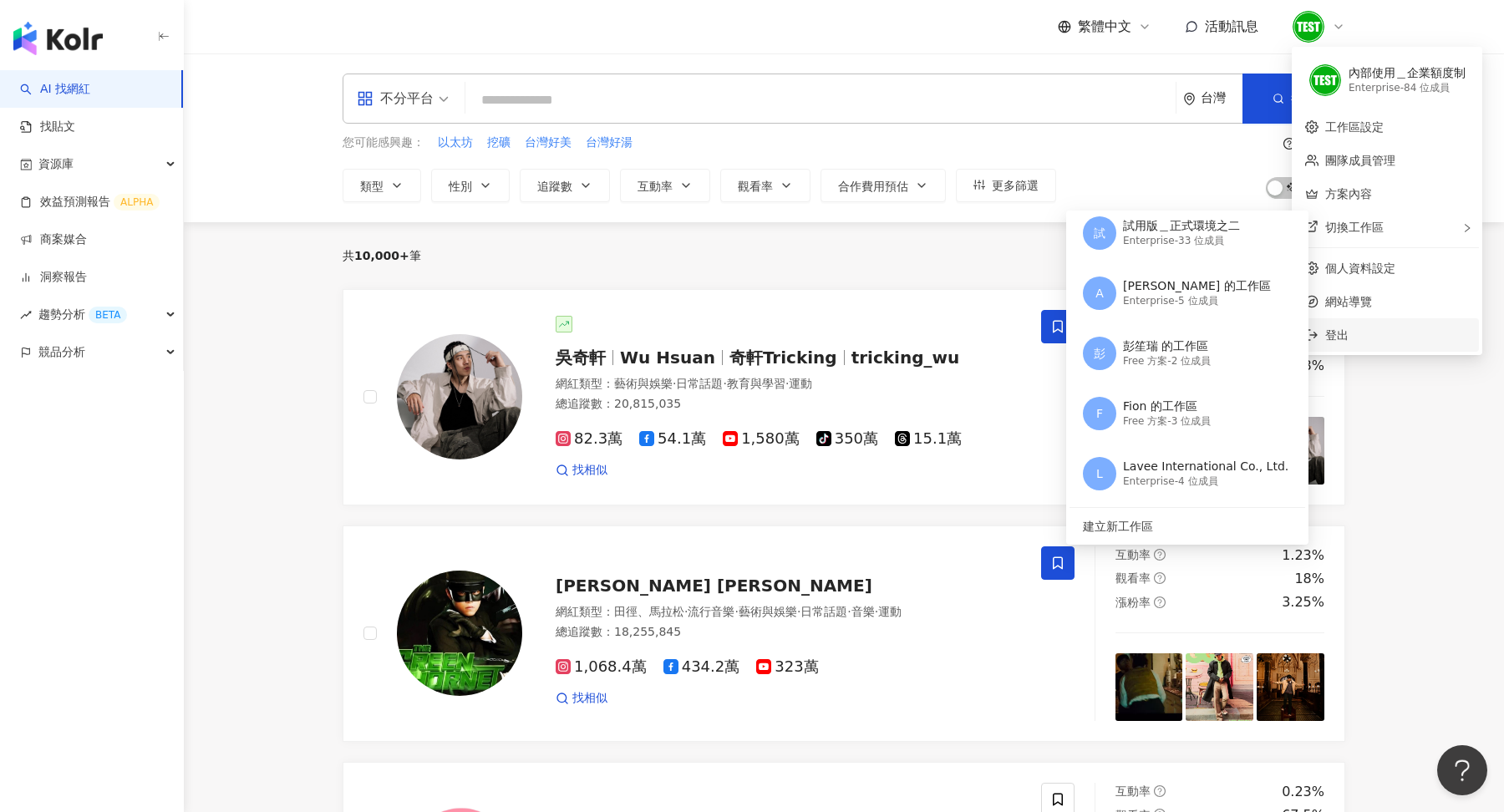
click at [1373, 340] on span "登出" at bounding box center [1397, 335] width 144 height 18
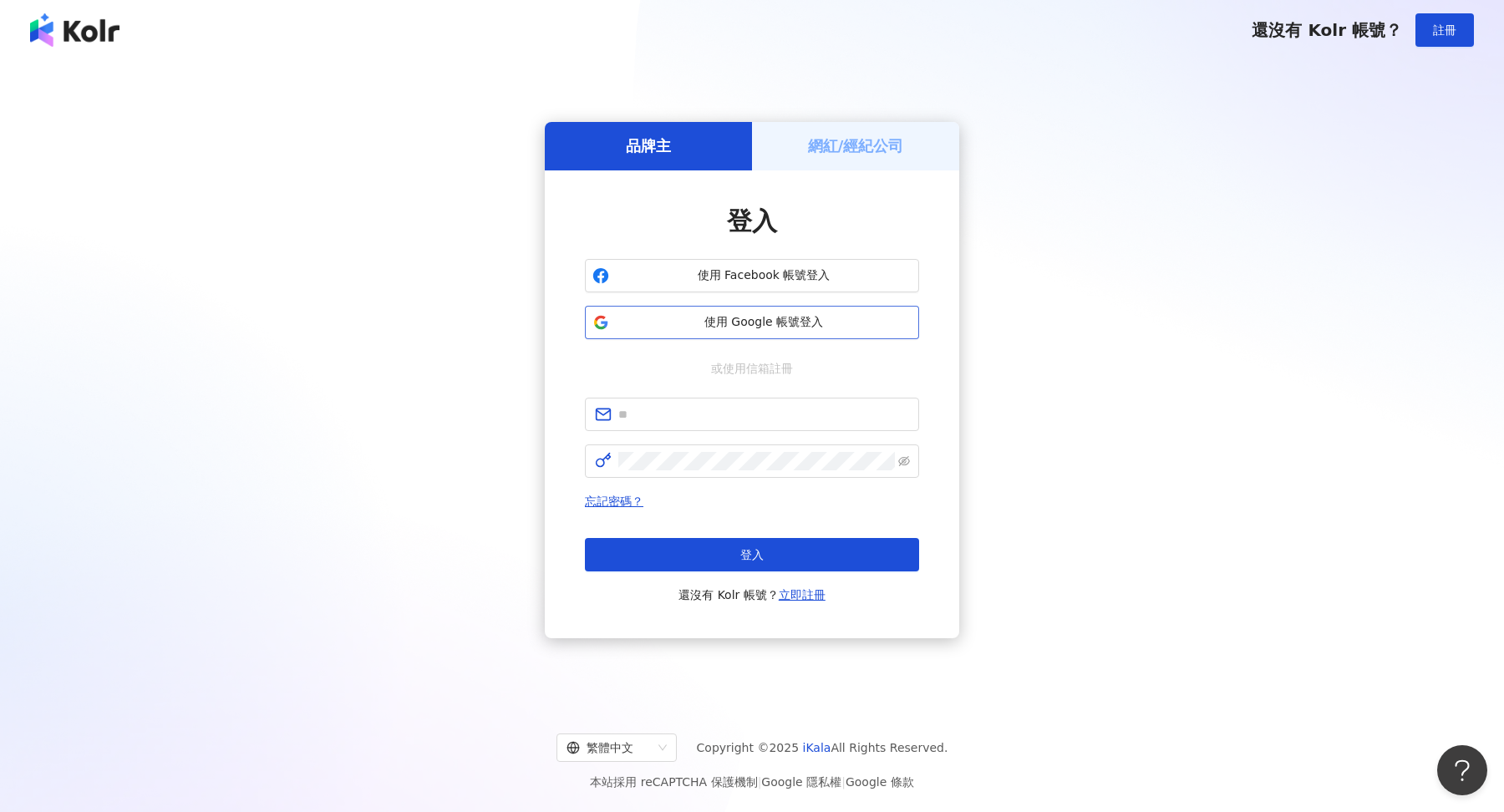
click at [802, 332] on button "使用 Google 帳號登入" at bounding box center [752, 323] width 334 height 33
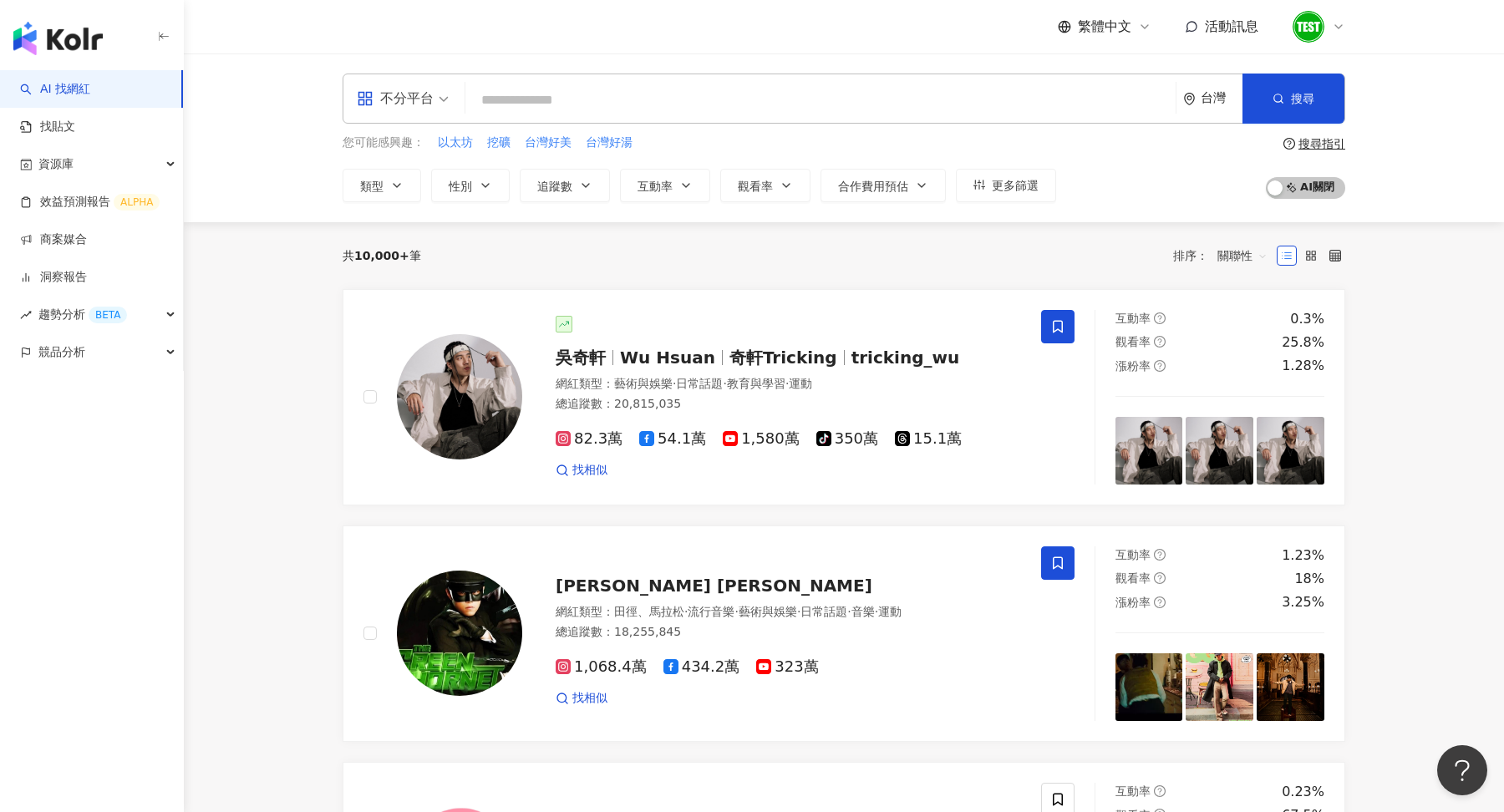
click at [709, 96] on input "search" at bounding box center [820, 100] width 697 height 32
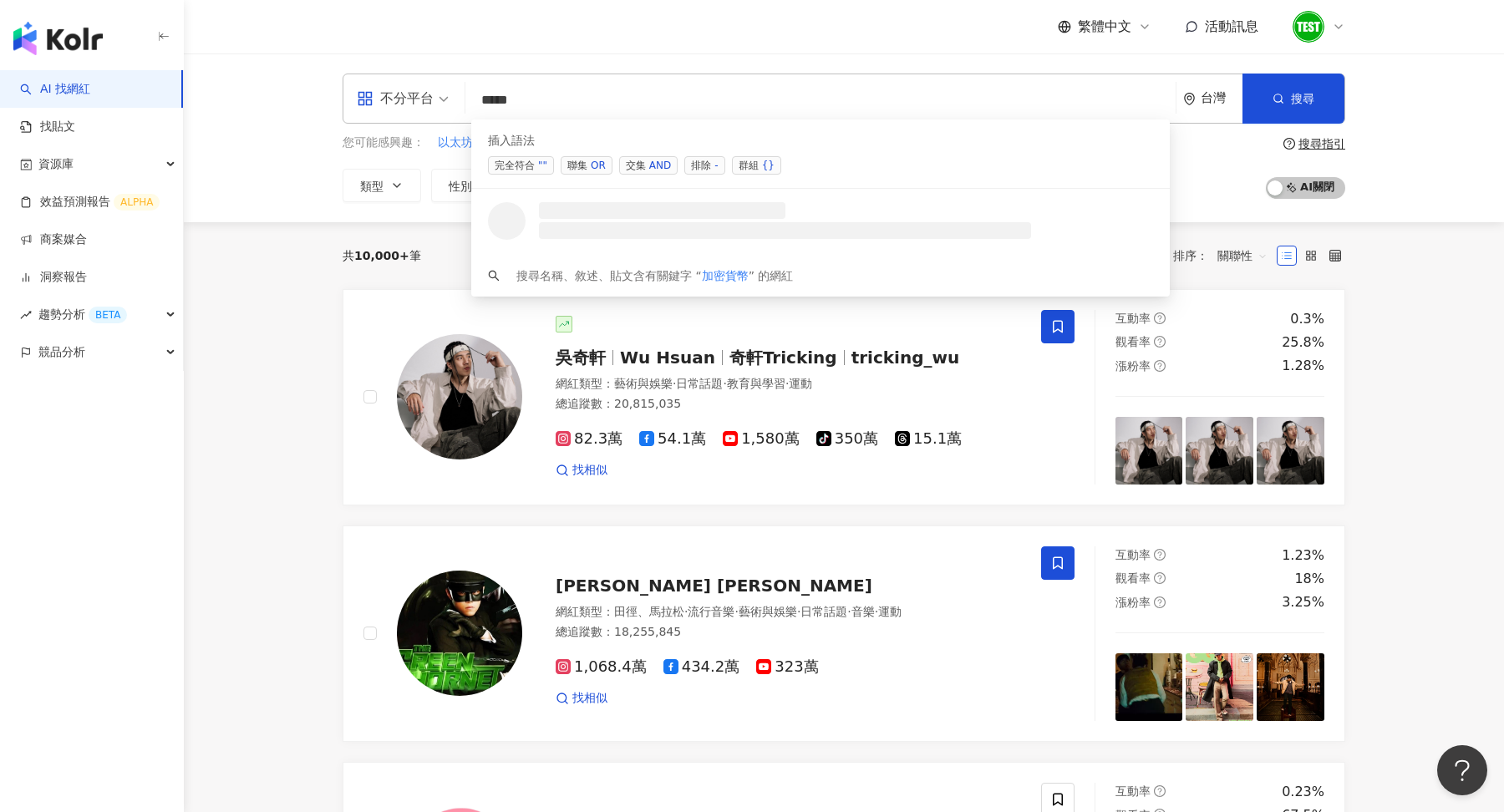
click at [607, 162] on span "聯集 OR" at bounding box center [586, 165] width 52 height 18
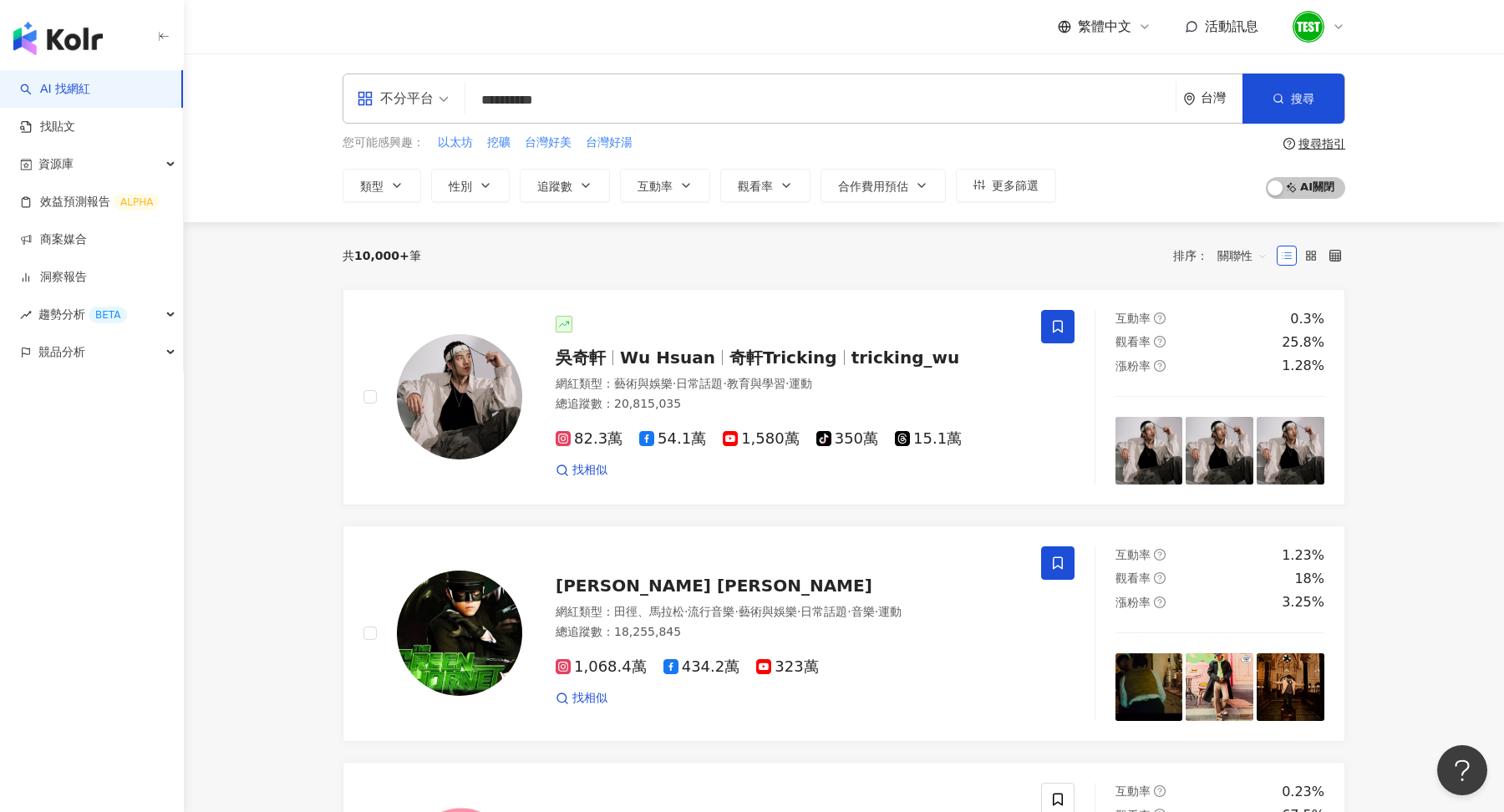
type input "**********"
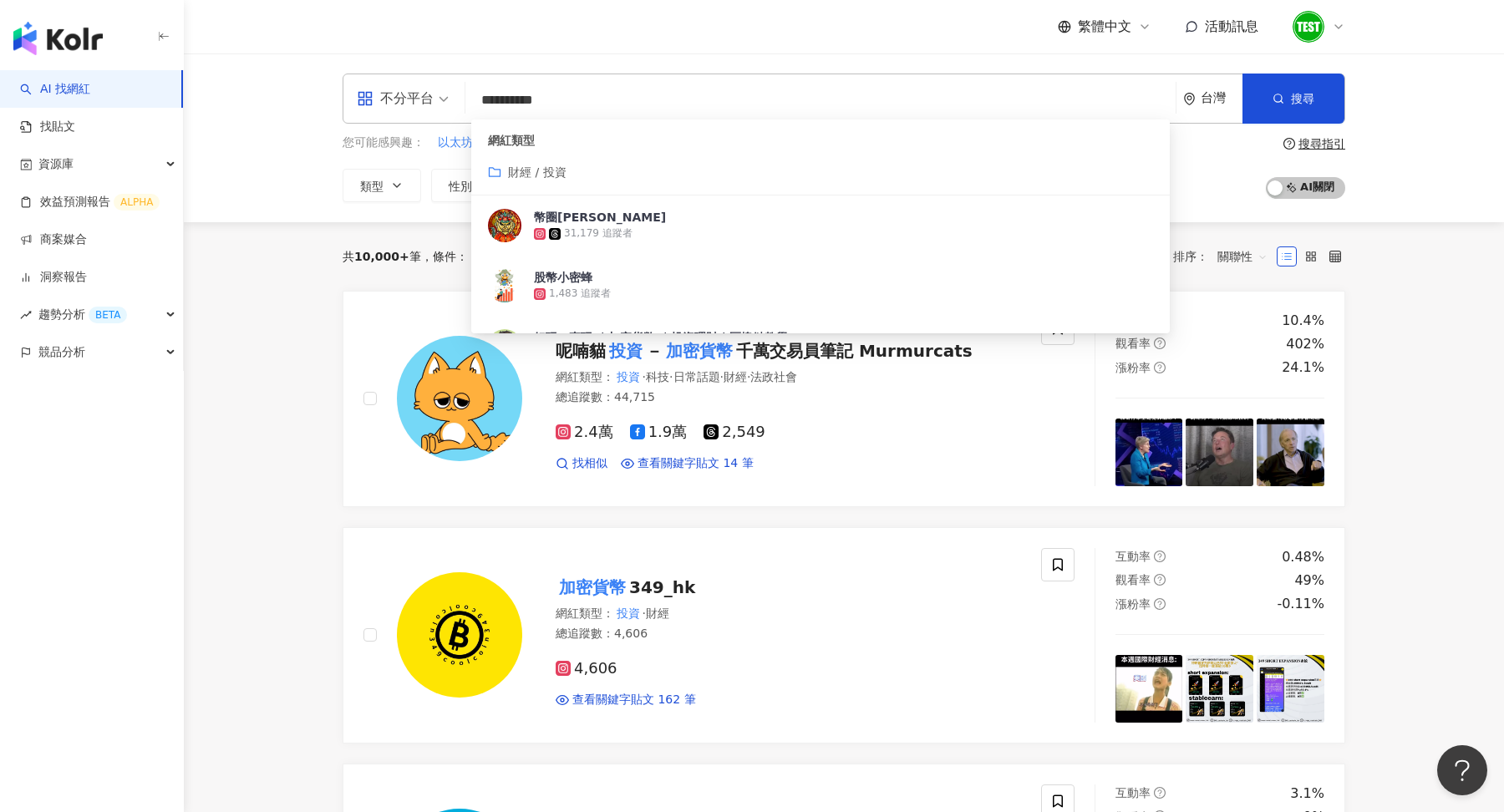
click at [1503, 160] on div "**********" at bounding box center [845, 138] width 1321 height 168
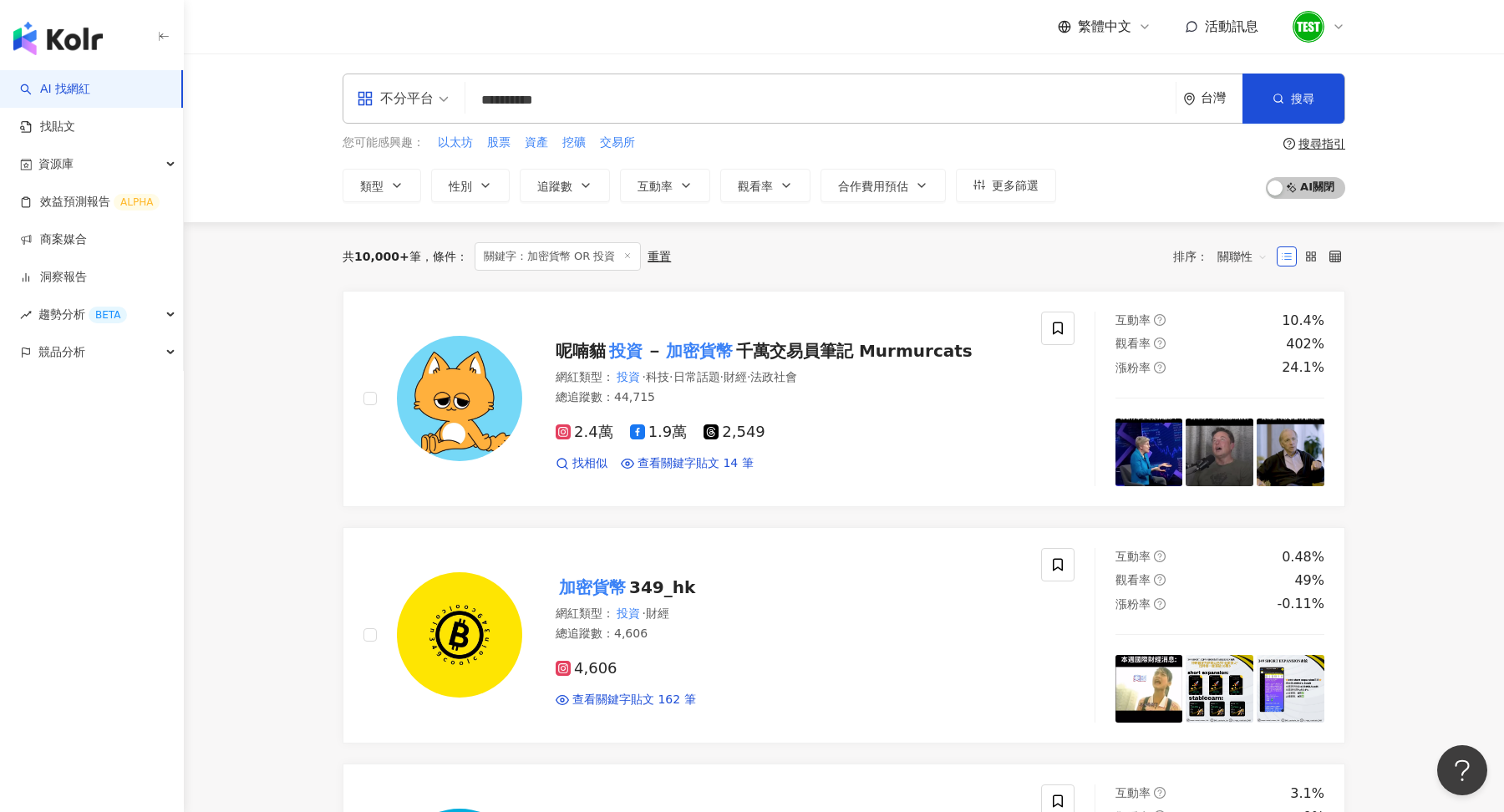
click at [1241, 249] on span "關聯性" at bounding box center [1242, 256] width 50 height 26
click at [1237, 424] on div "關鍵字" at bounding box center [1243, 431] width 42 height 18
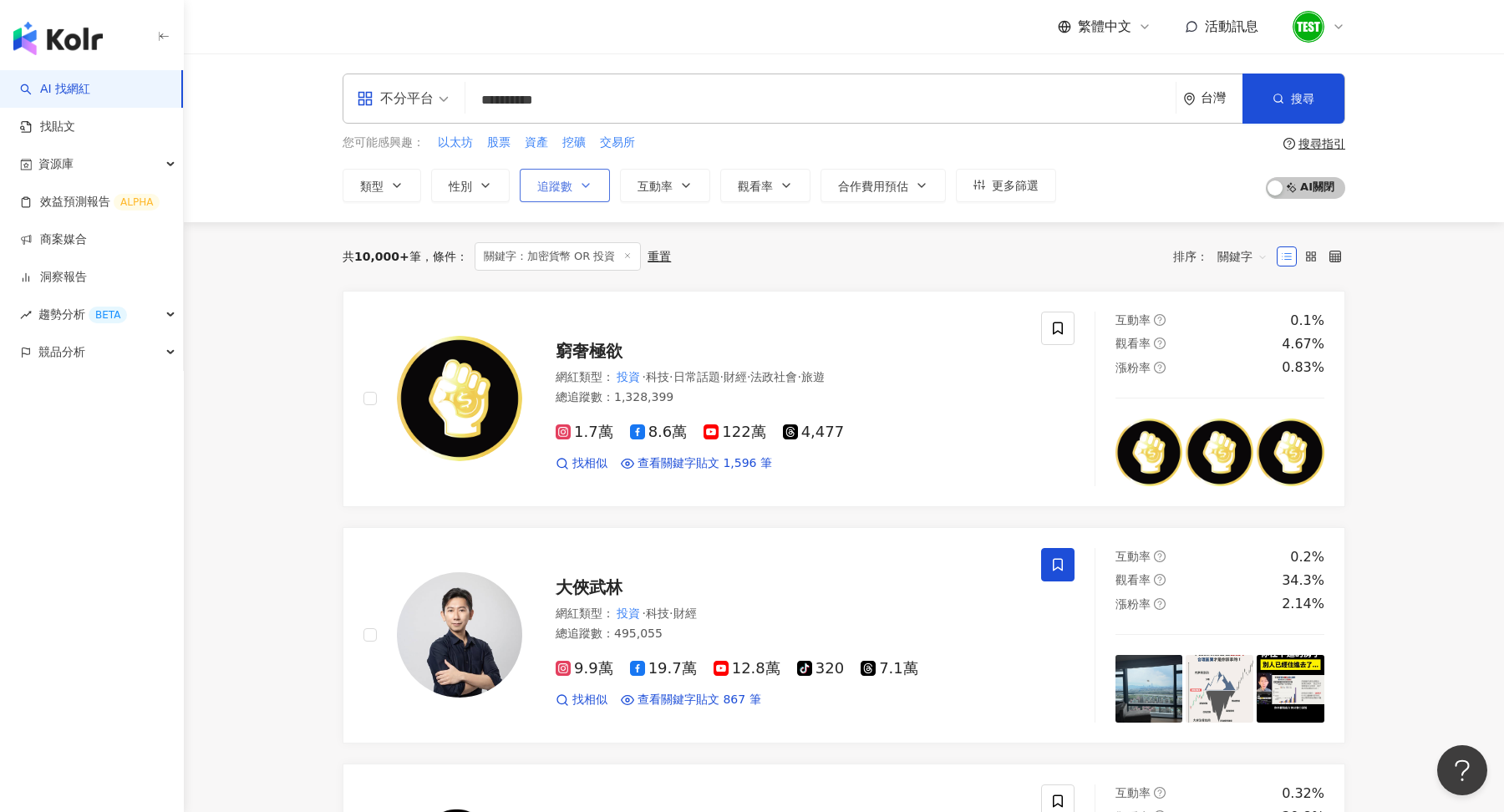
click at [604, 181] on button "追蹤數" at bounding box center [565, 185] width 90 height 33
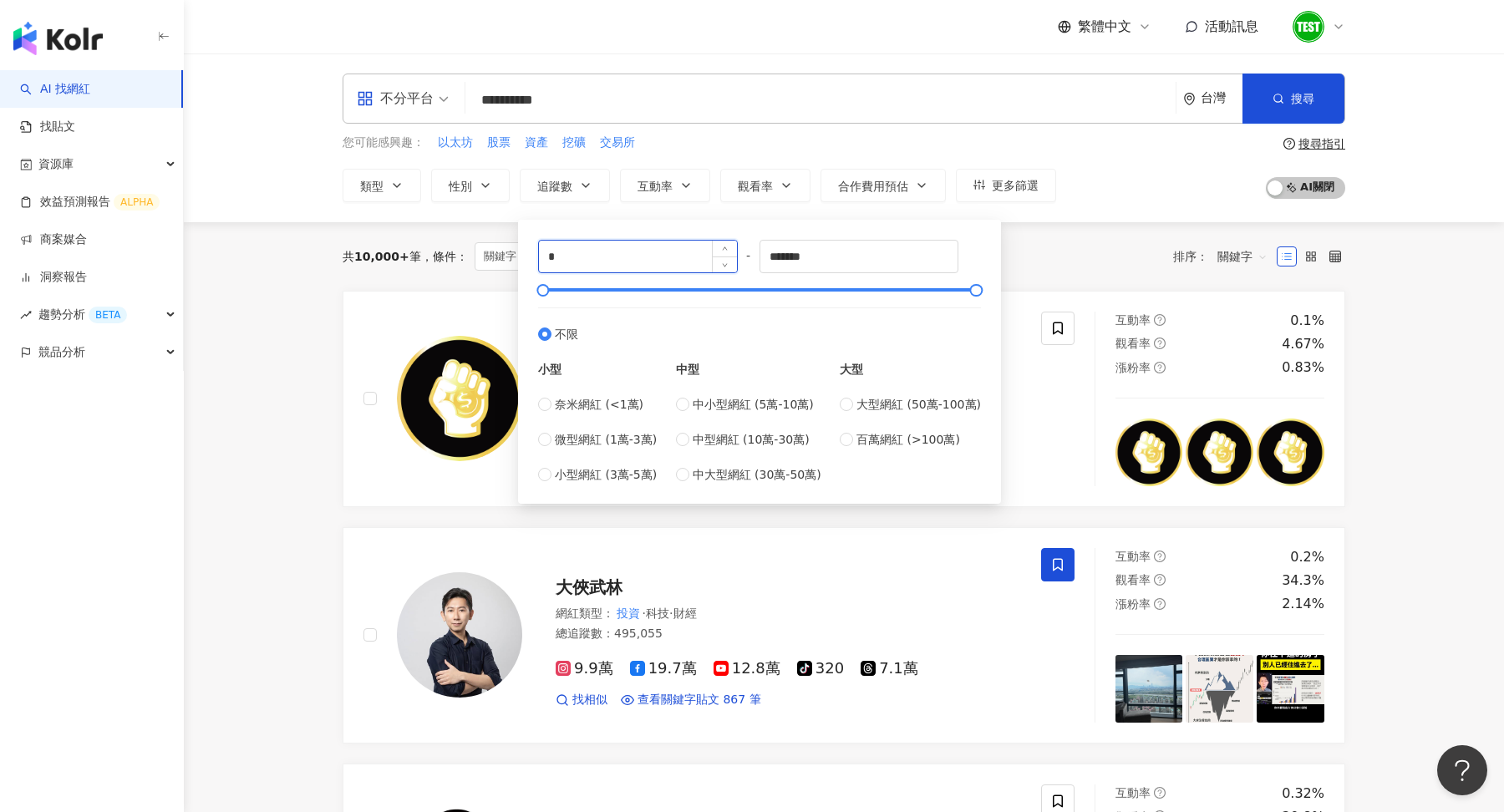
click at [631, 240] on input "*" at bounding box center [638, 256] width 198 height 32
type input "****"
type input "******"
click at [1105, 198] on div "您可能感興趣： 以太坊 股票 資產 挖礦 交易所 類型 性別 追蹤數 互動率 觀看率 合作費用預估 更多篩選 **** - ****** 不限 小型 奈米網紅…" at bounding box center [844, 167] width 1002 height 68
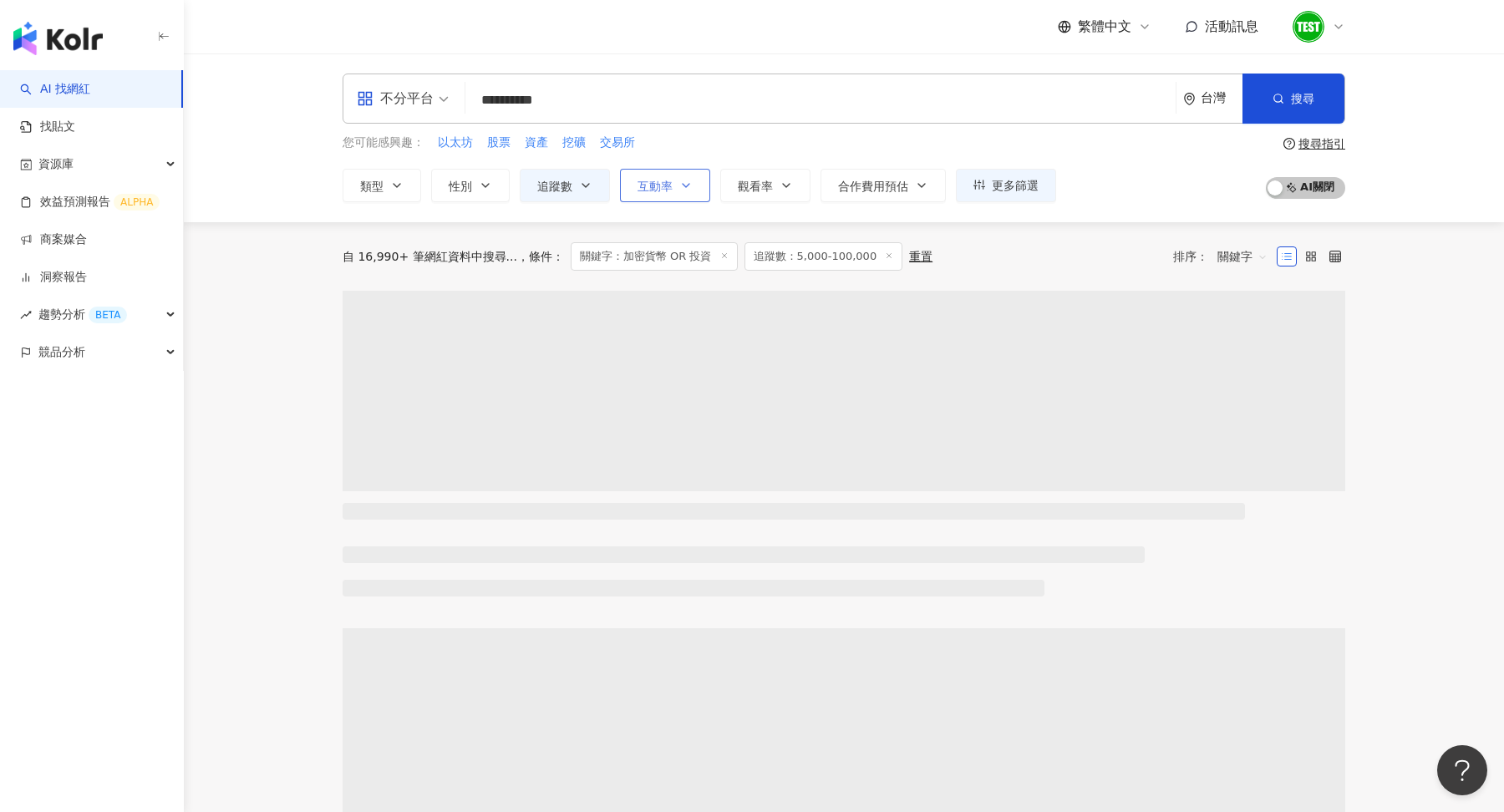
click at [669, 180] on span "互動率" at bounding box center [655, 186] width 35 height 13
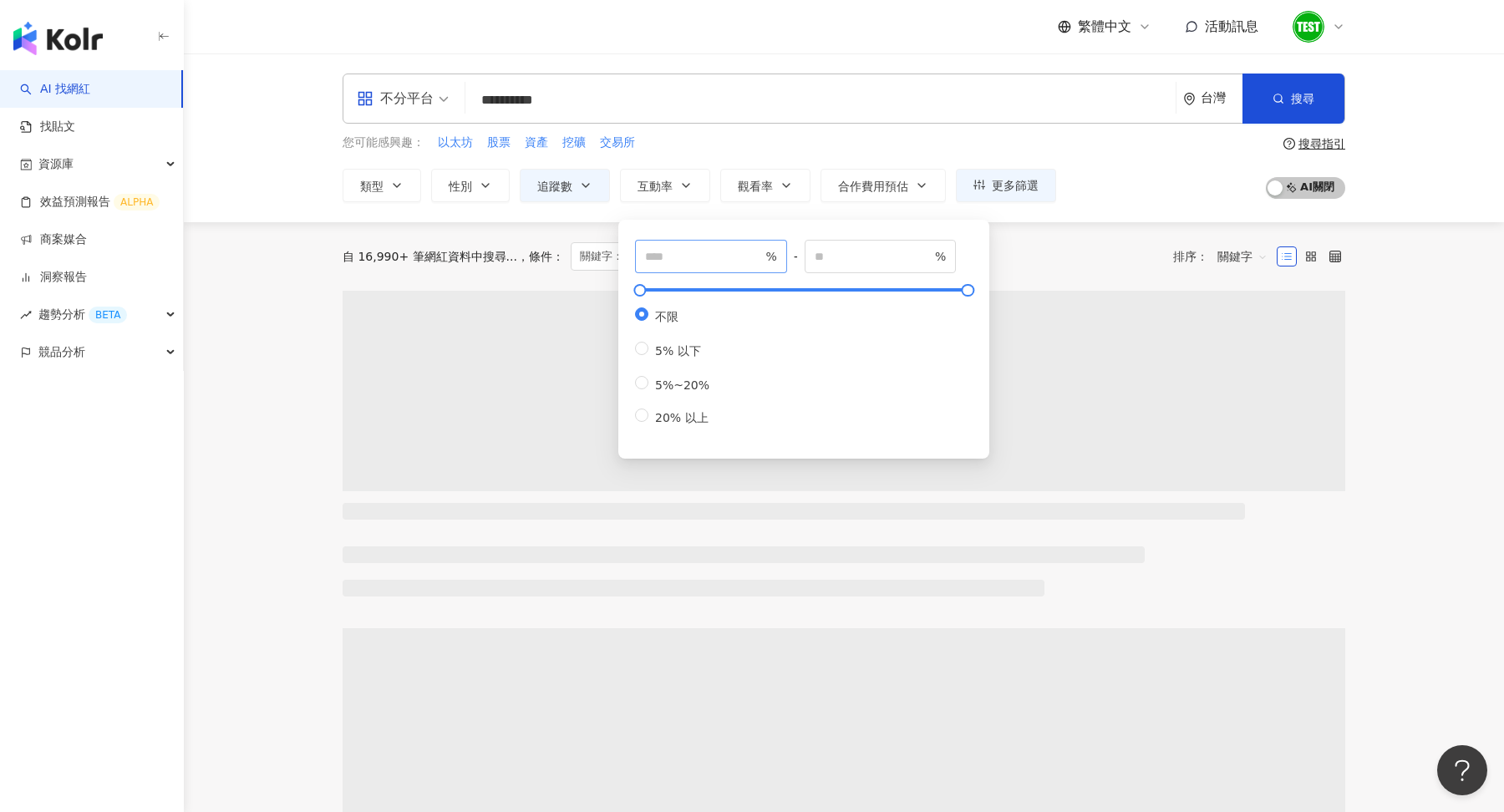
click at [697, 245] on span "%" at bounding box center [710, 256] width 152 height 33
type input "*"
click at [775, 180] on button "觀看率" at bounding box center [765, 185] width 90 height 33
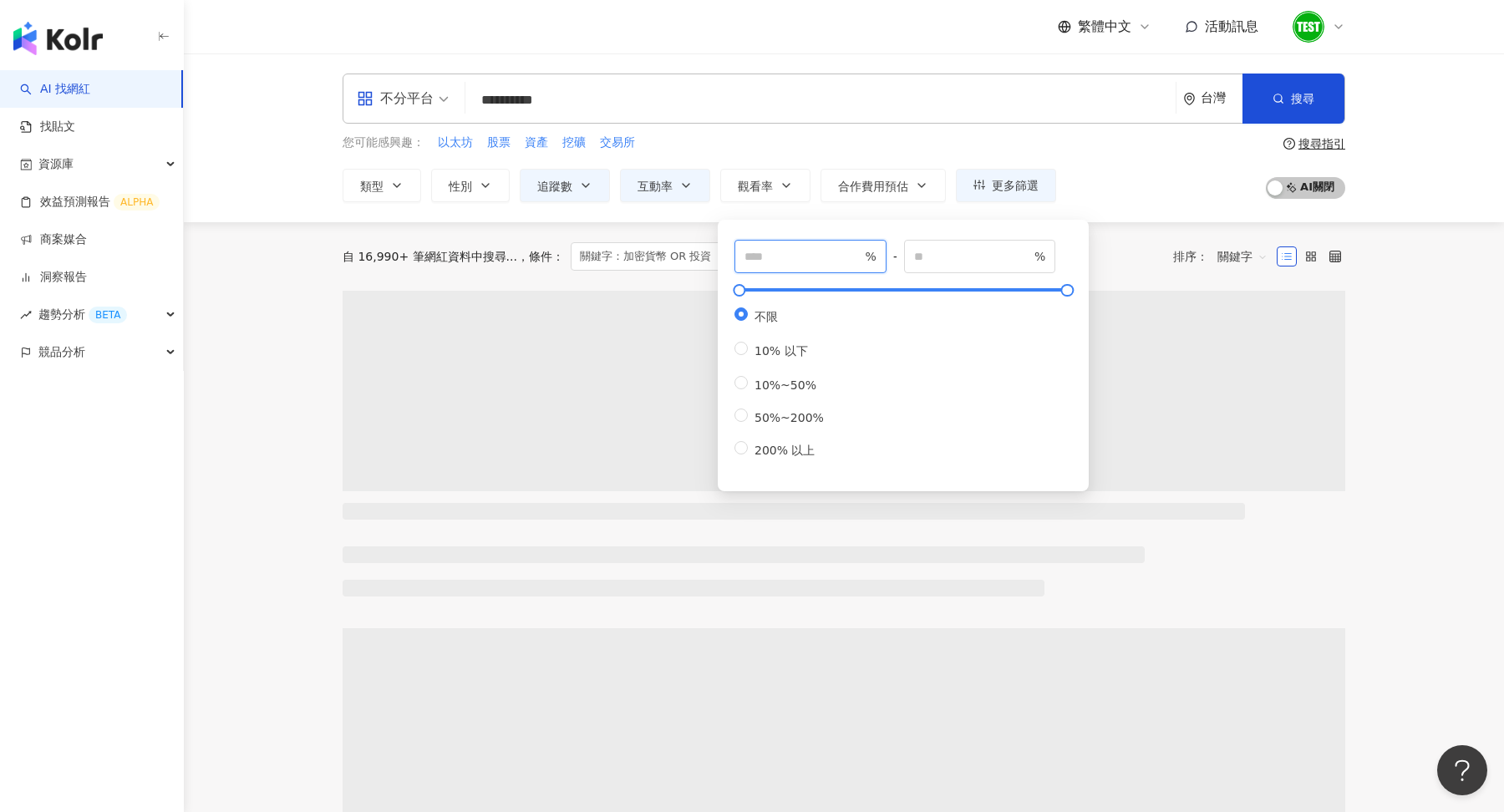
click at [794, 253] on input "number" at bounding box center [802, 256] width 117 height 18
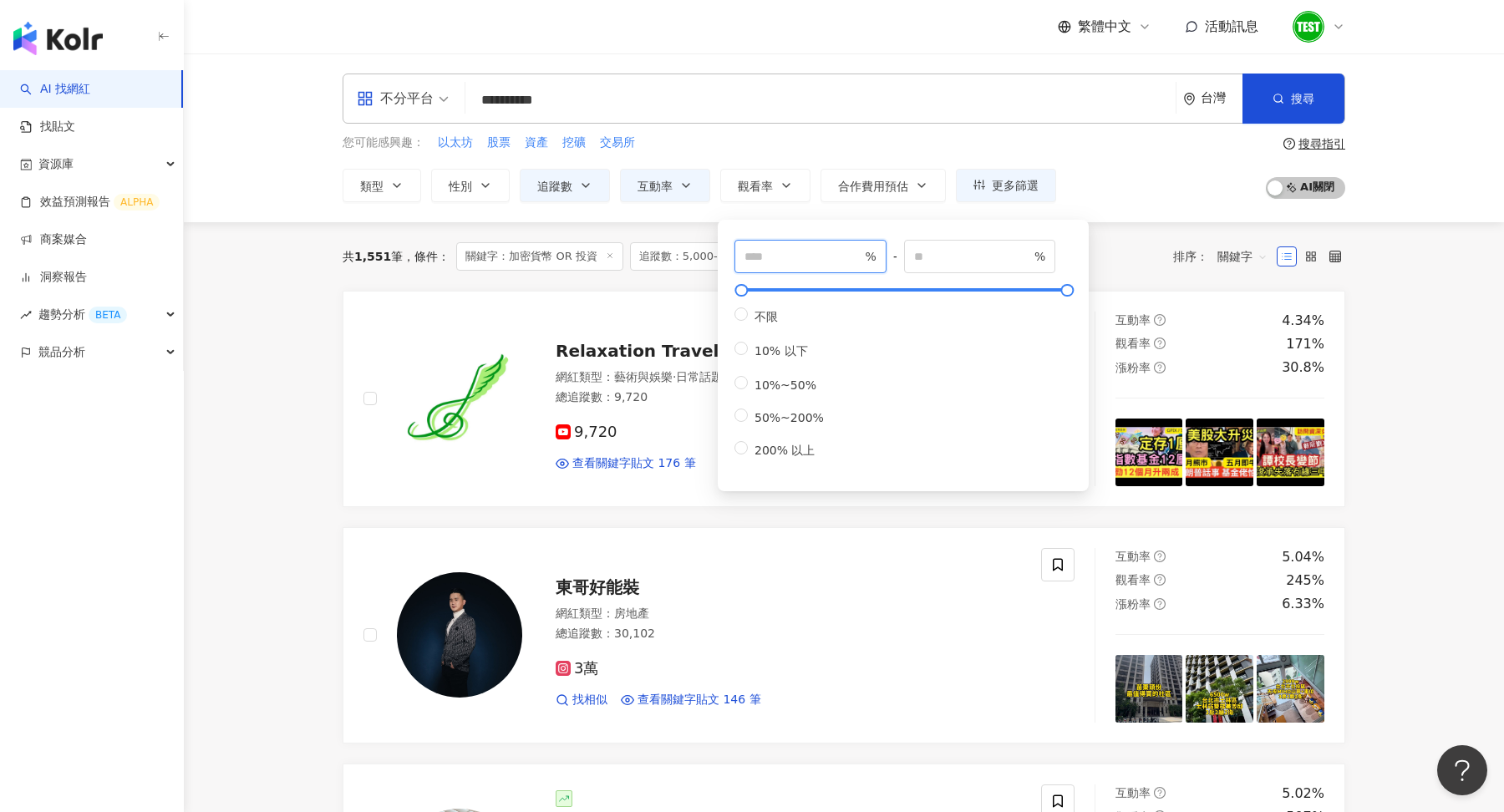
type input "**"
click at [1168, 167] on div "您可能感興趣： 以太坊 股票 資產 挖礦 交易所 類型 性別 追蹤數 互動率 觀看率 合作費用預估 更多篩選 **** - ****** 不限 小型 奈米網紅…" at bounding box center [844, 167] width 1002 height 68
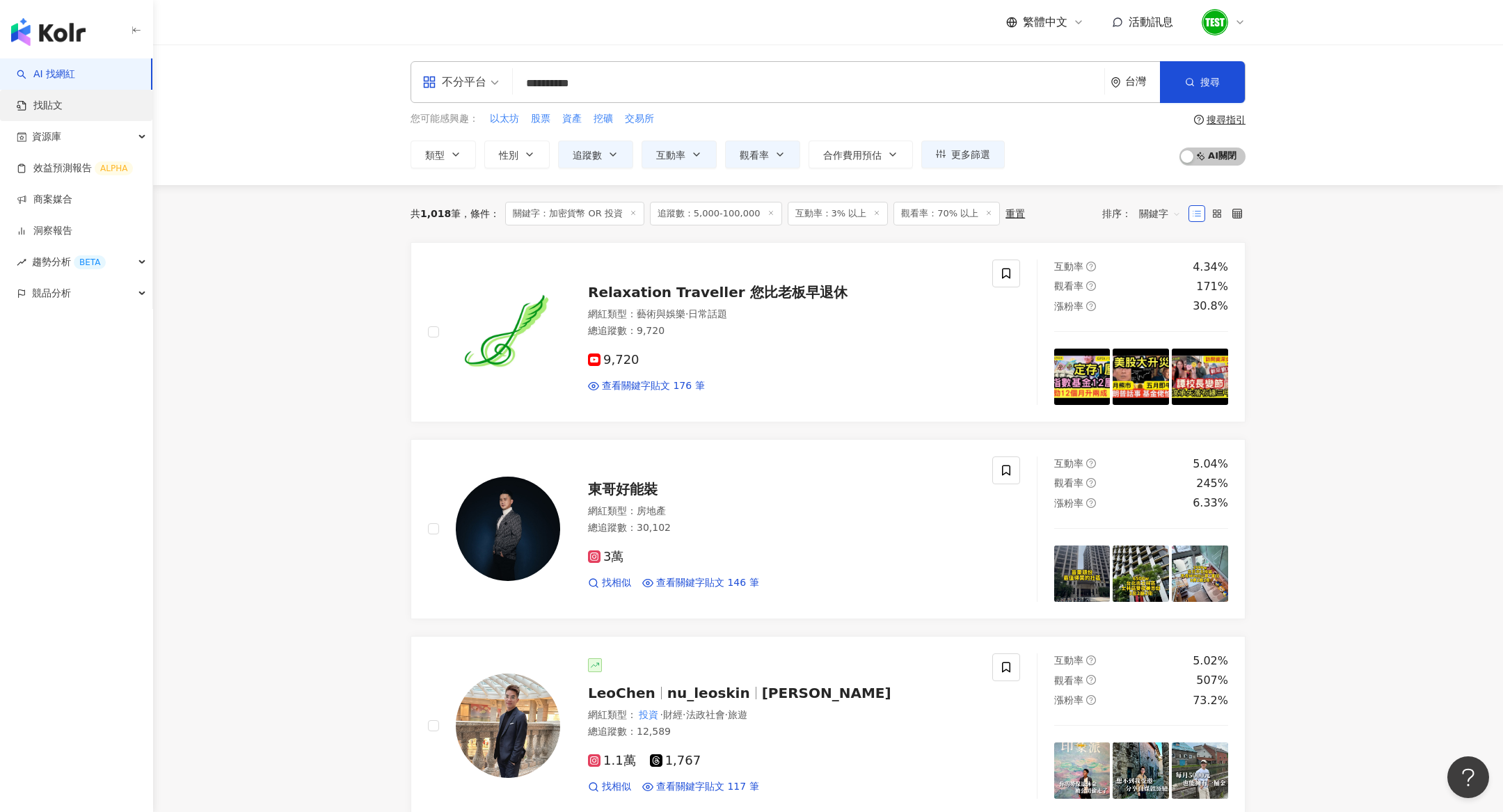
click at [63, 99] on link "找貼文" at bounding box center [39, 105] width 46 height 14
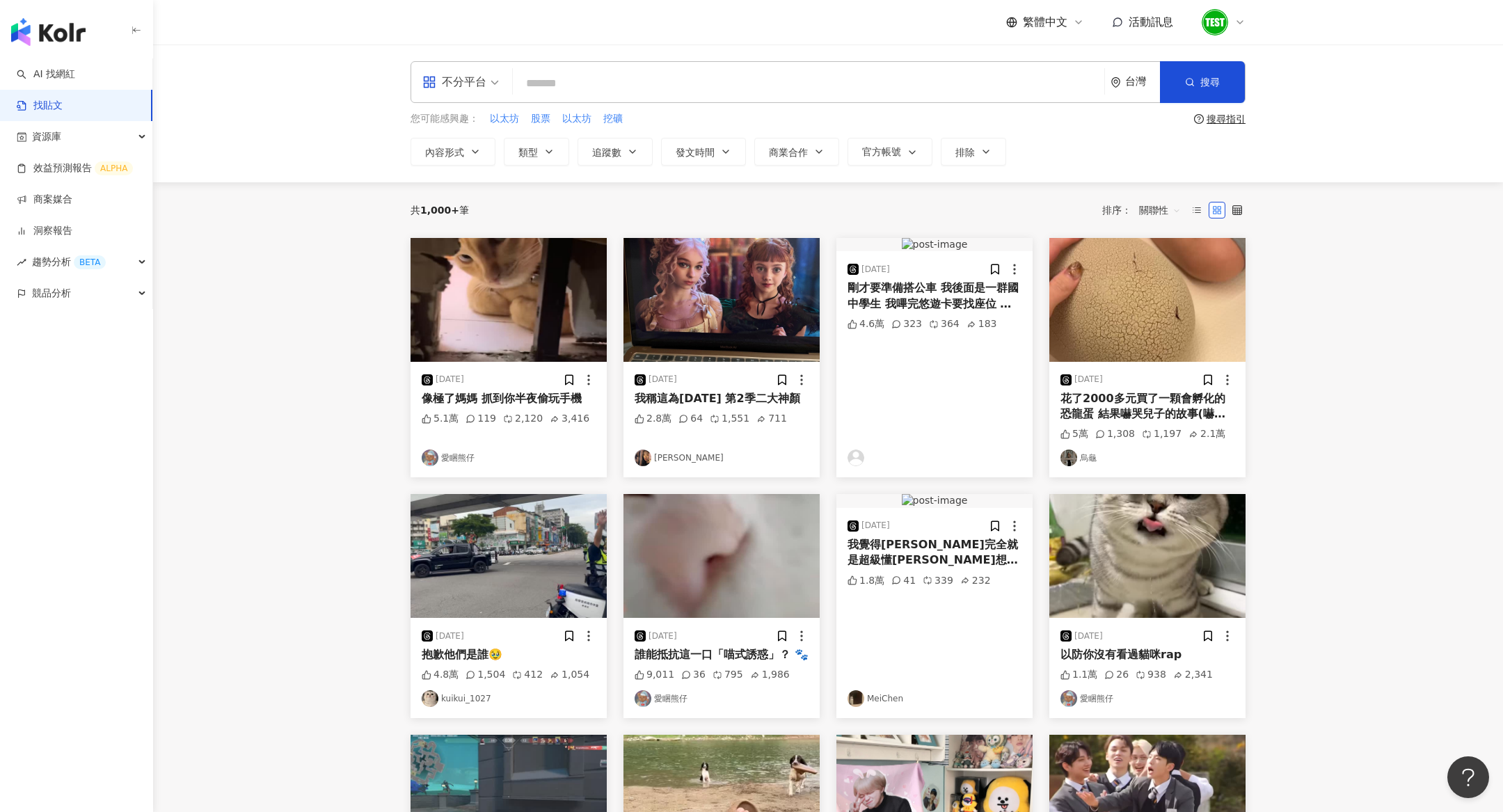
click at [626, 85] on input "search" at bounding box center [808, 83] width 581 height 30
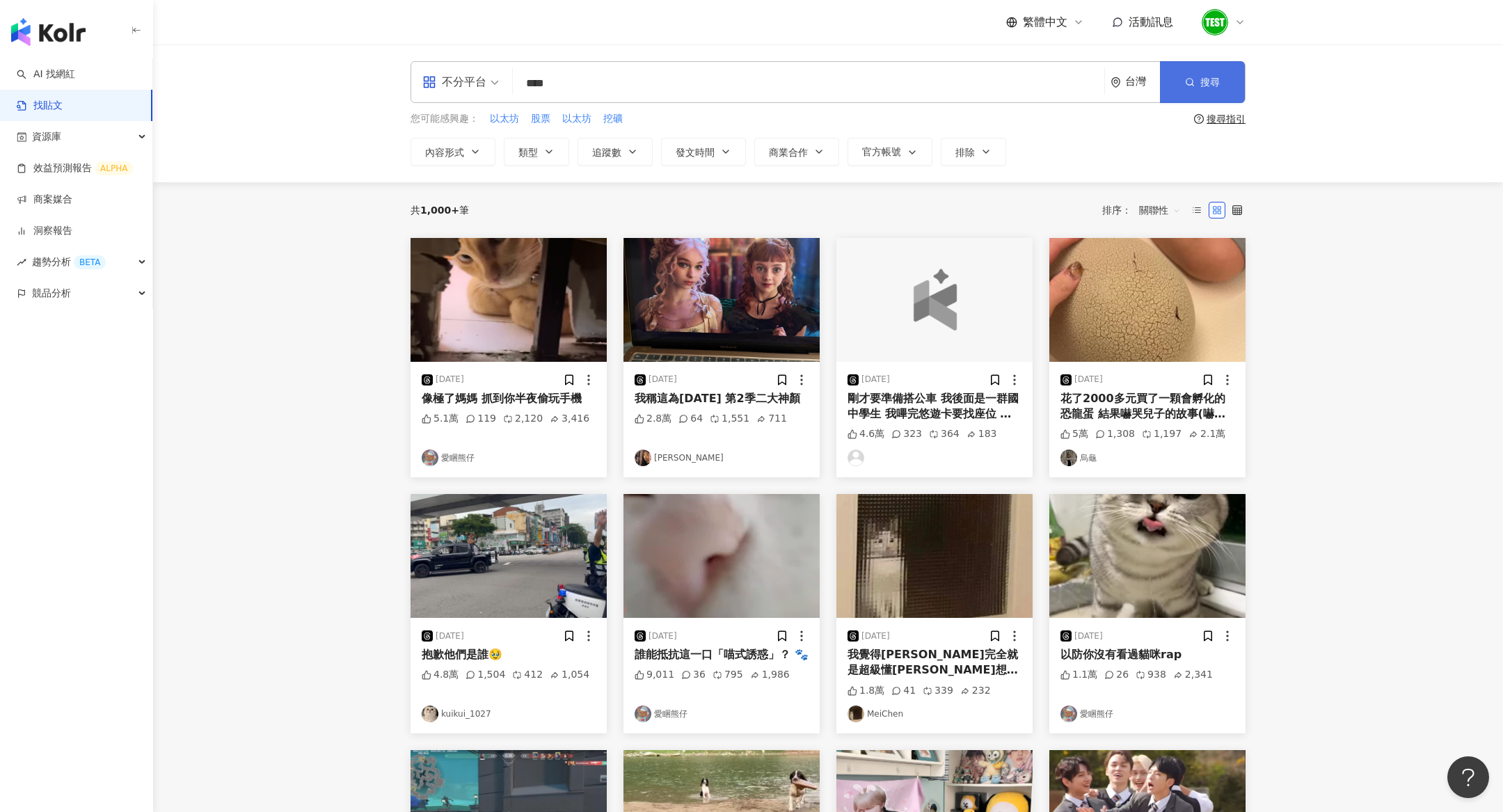
type input "****"
click at [1195, 97] on button "搜尋" at bounding box center [1202, 82] width 85 height 42
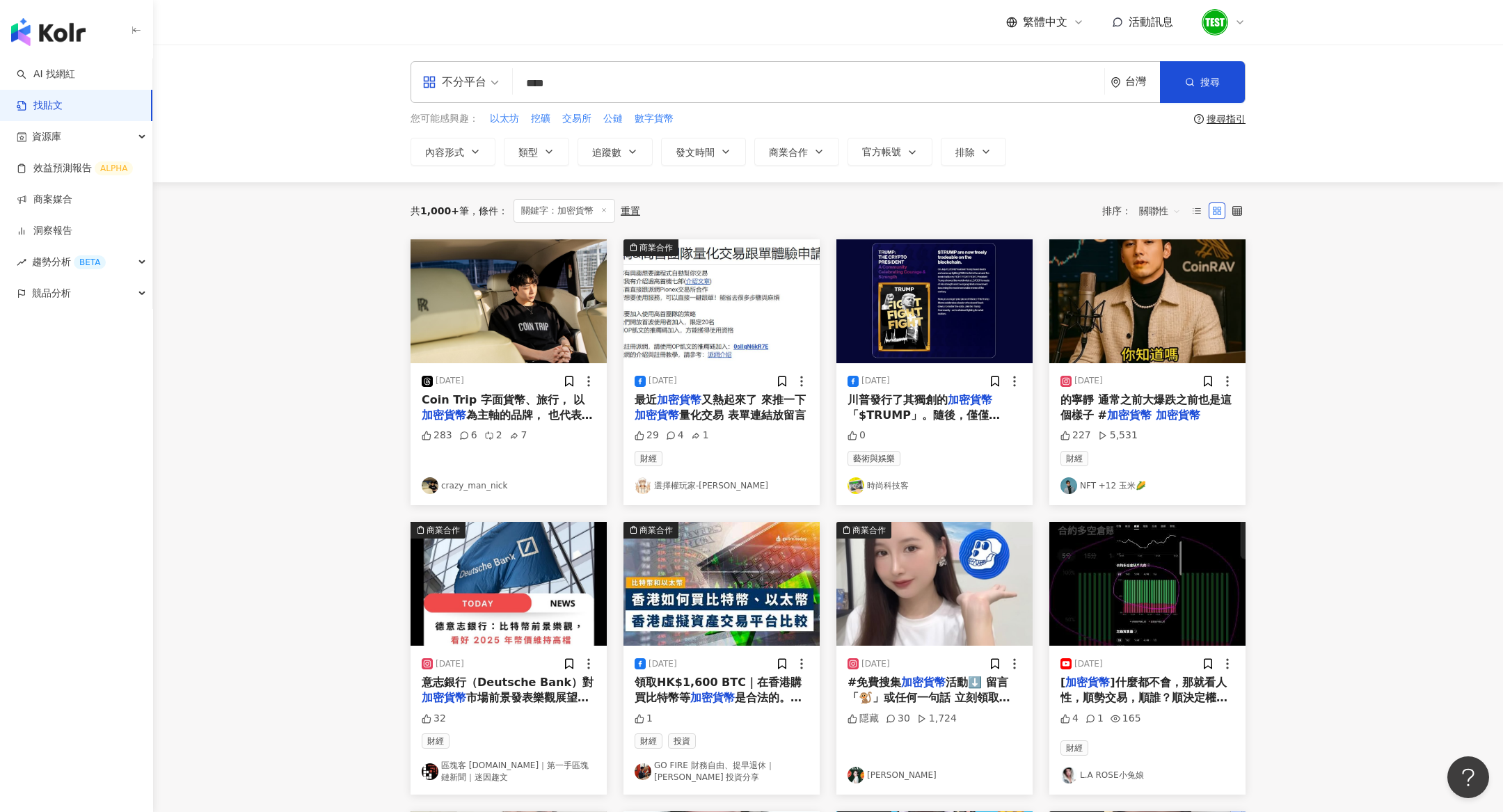
click at [1162, 208] on span "關聯性" at bounding box center [1160, 210] width 42 height 22
click at [1163, 360] on div "發文時間" at bounding box center [1162, 356] width 39 height 15
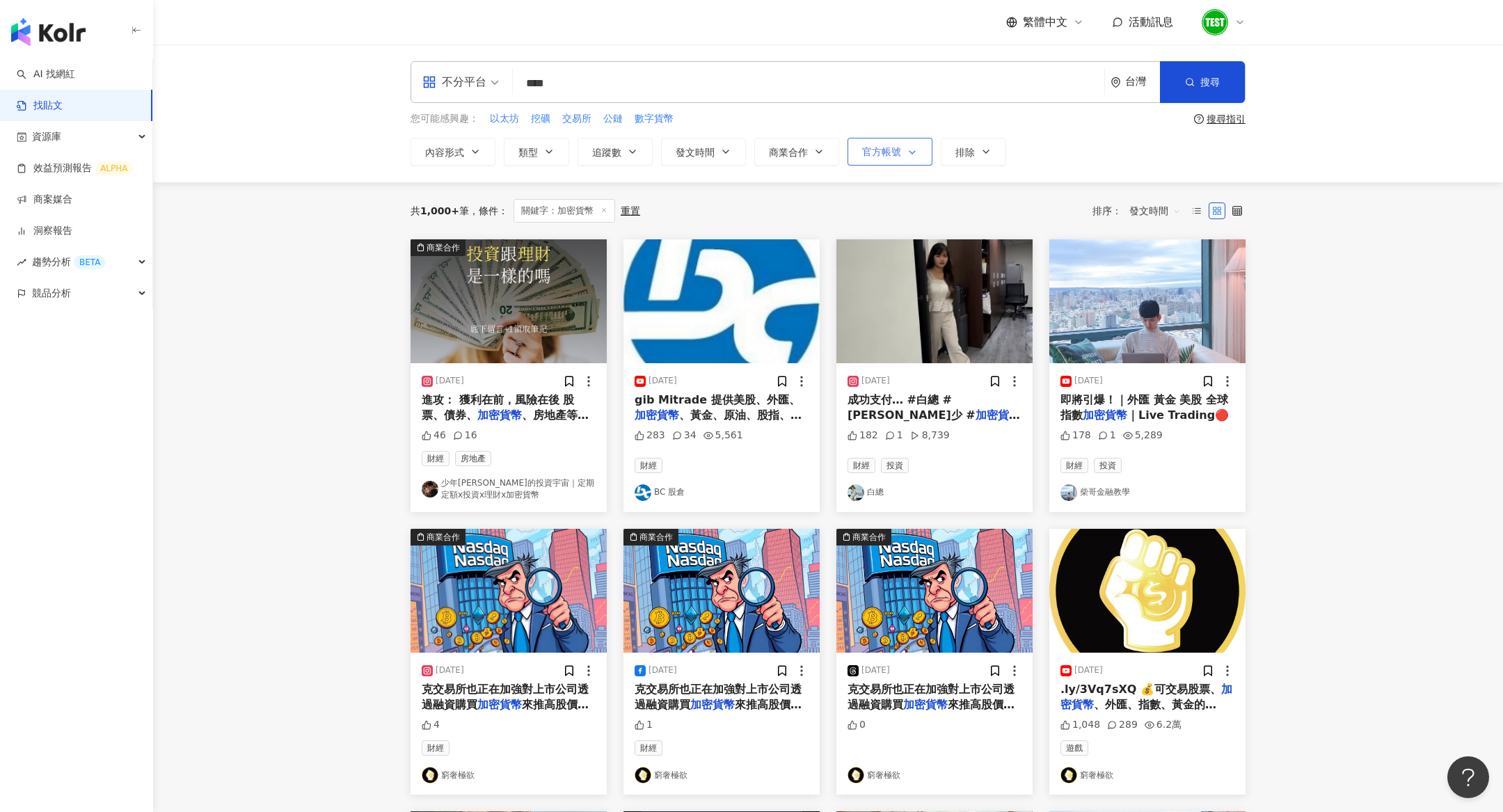
click at [878, 147] on span "官方帳號" at bounding box center [881, 151] width 39 height 11
click at [912, 147] on icon "button" at bounding box center [912, 152] width 11 height 11
click at [93, 288] on div "競品分析" at bounding box center [76, 293] width 153 height 31
click at [74, 360] on link "關鍵字提及分析" at bounding box center [67, 356] width 68 height 14
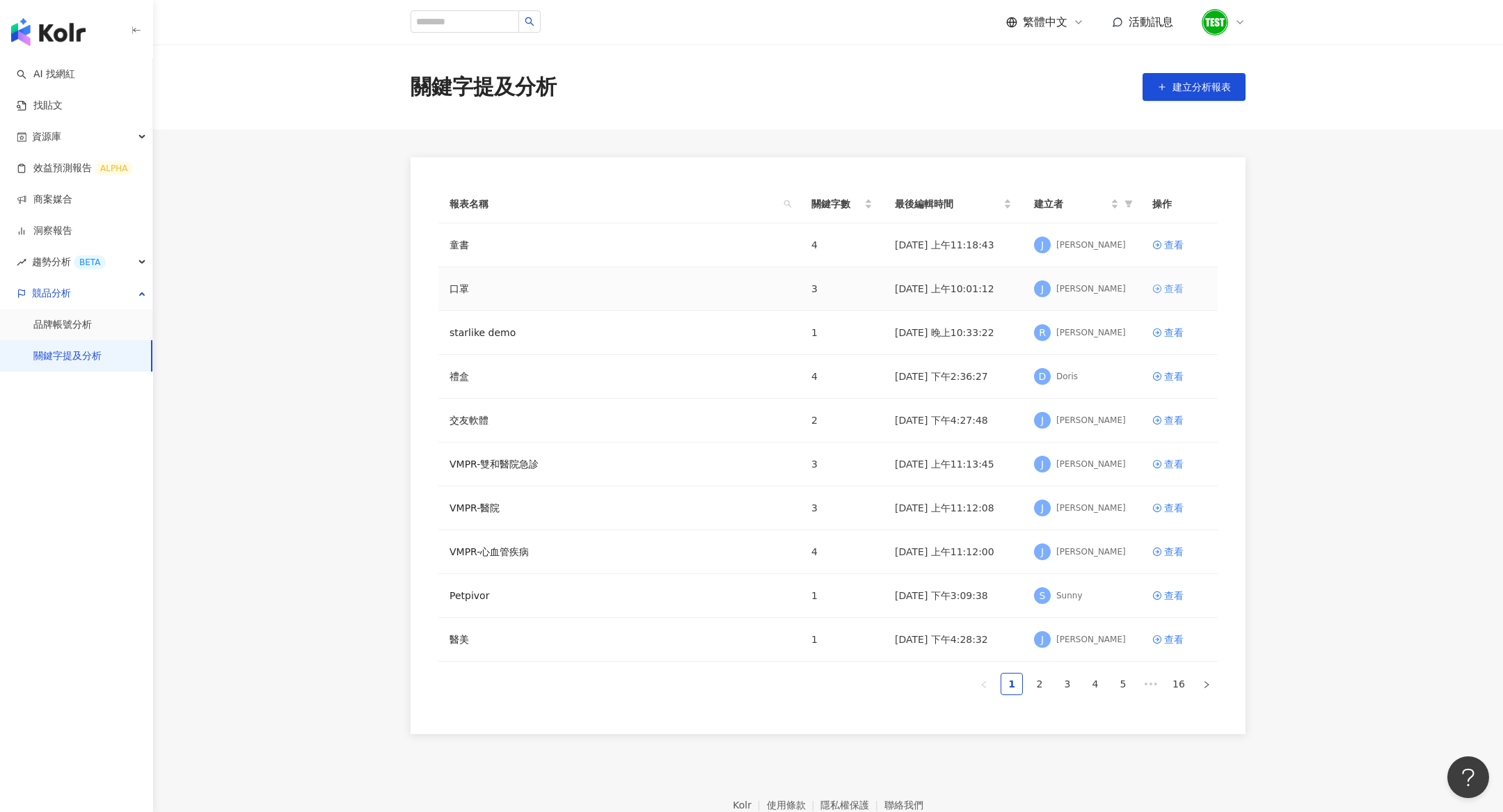
click at [1172, 286] on div "查看" at bounding box center [1174, 288] width 20 height 15
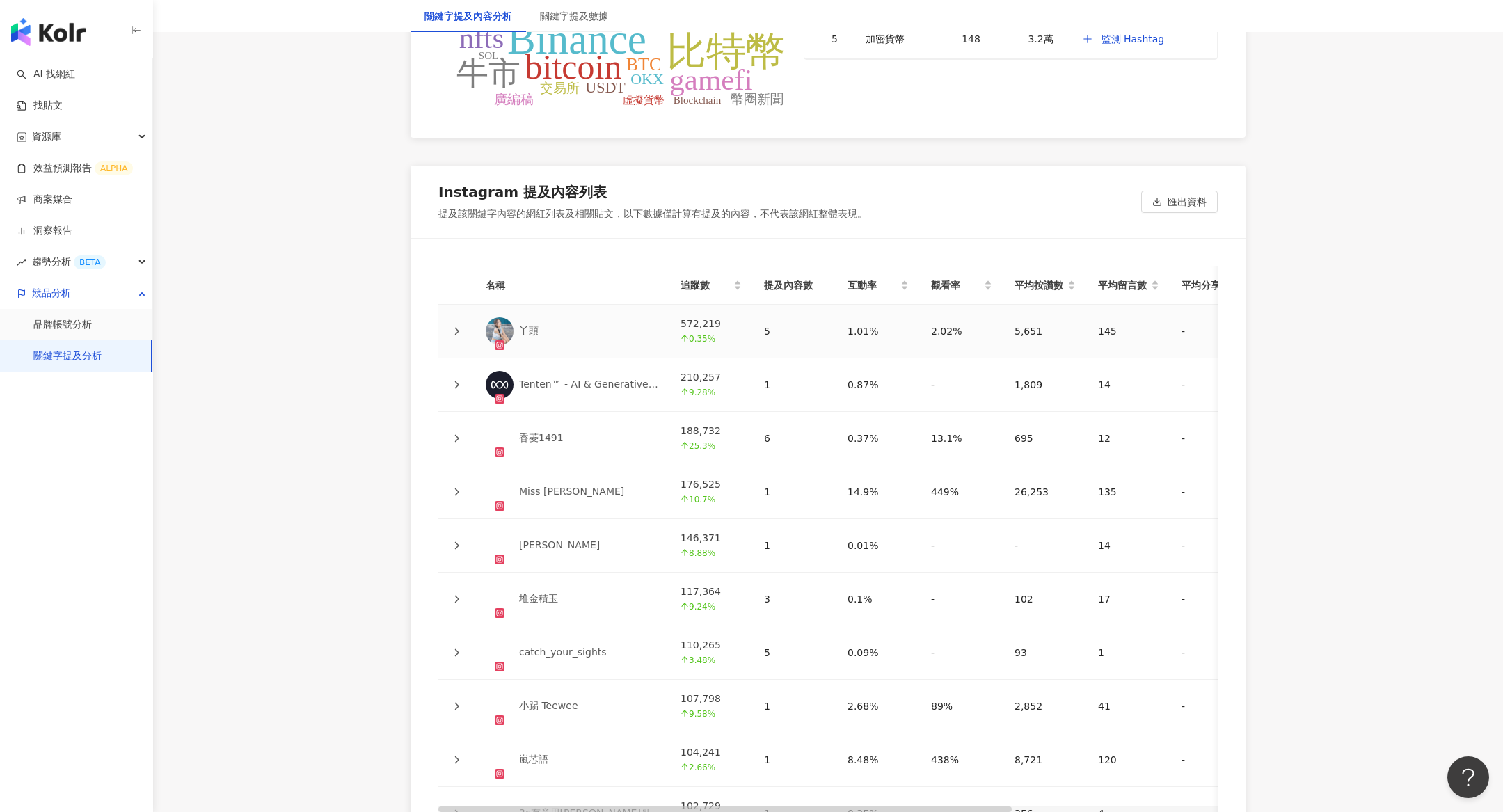
scroll to position [2986, 0]
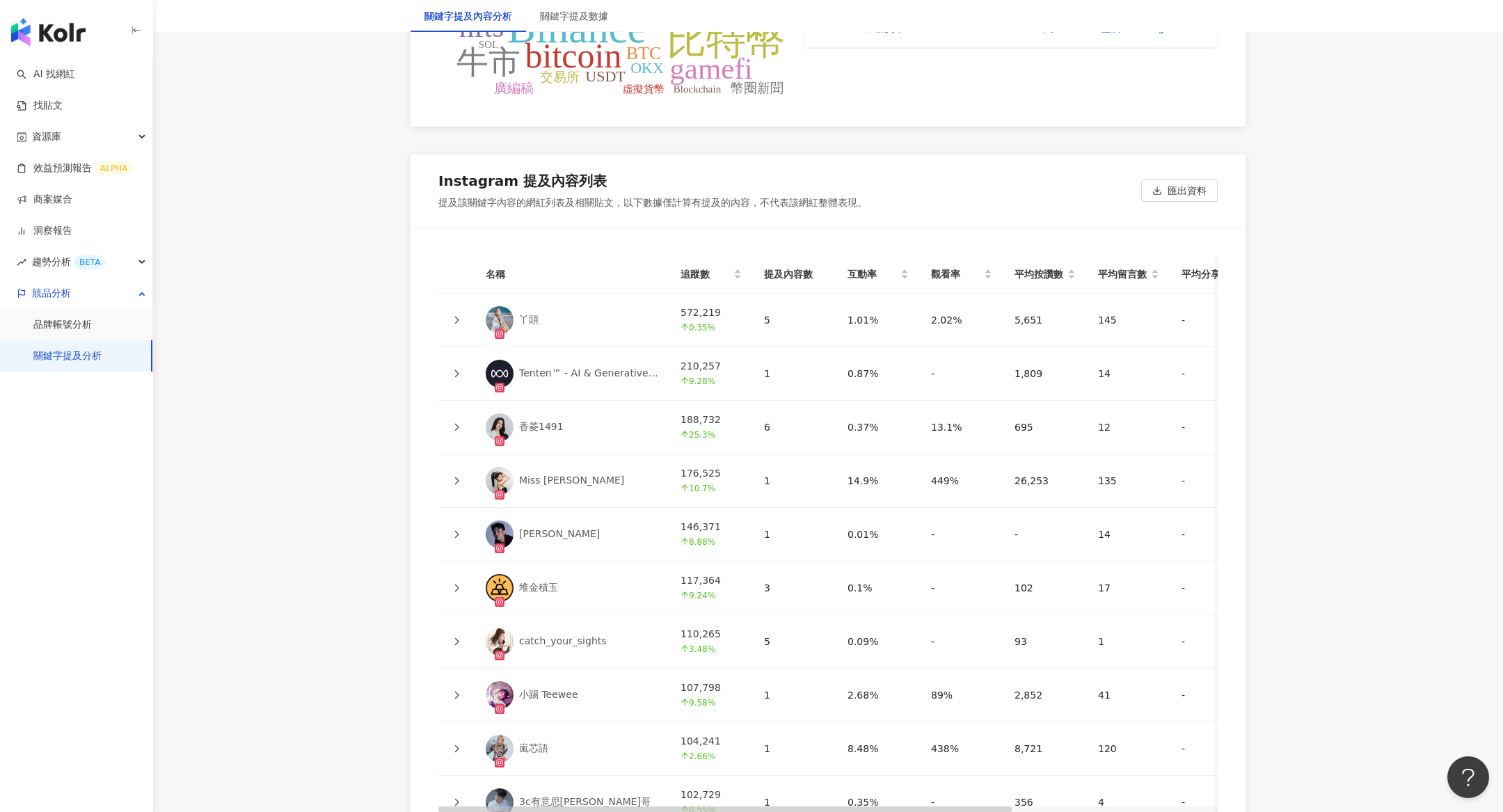
click at [460, 316] on icon at bounding box center [456, 320] width 8 height 8
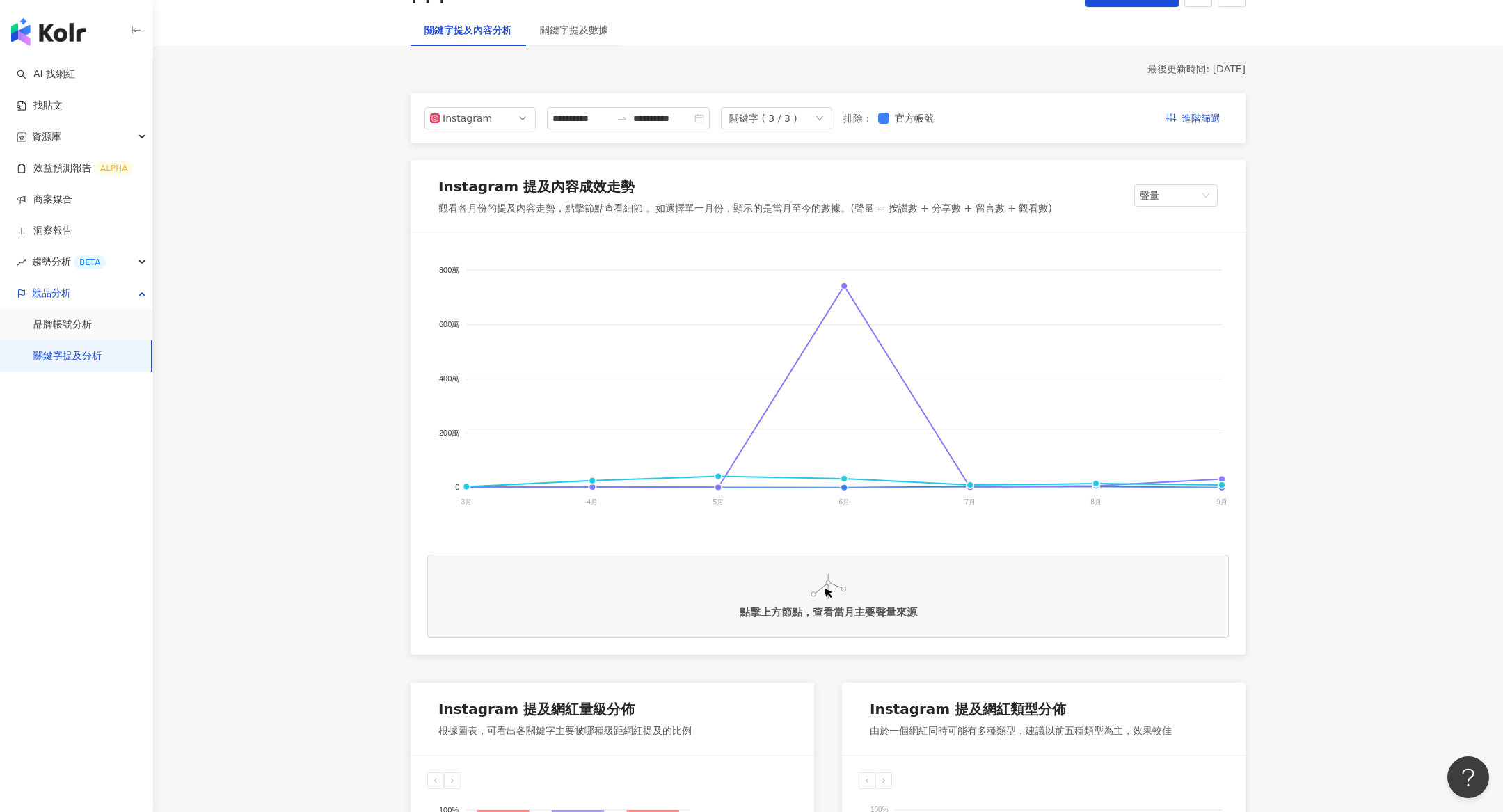
scroll to position [0, 0]
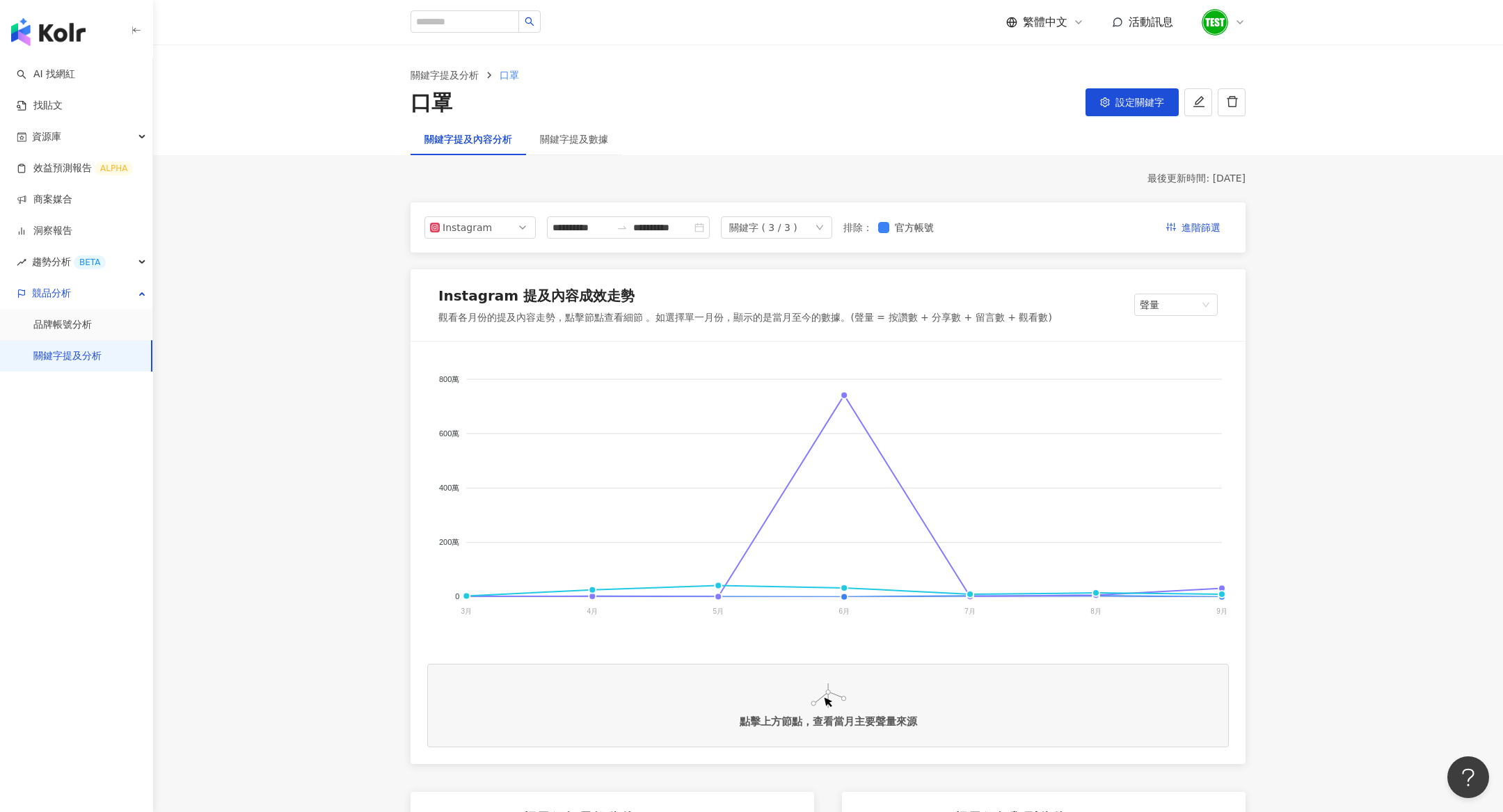
click at [587, 148] on div "關鍵字提及數據" at bounding box center [574, 139] width 96 height 32
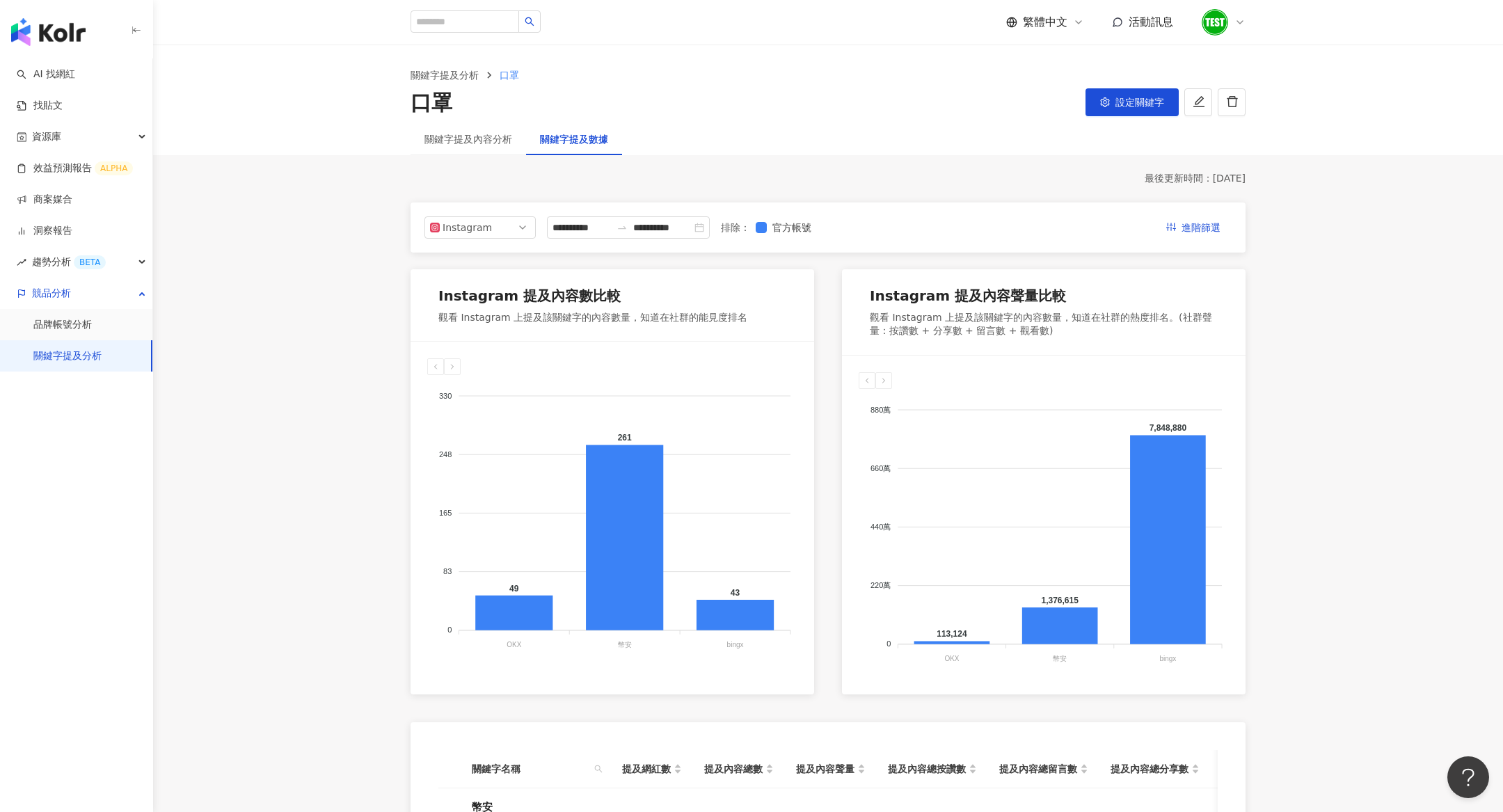
click at [483, 126] on div "關鍵字提及內容分析" at bounding box center [468, 139] width 115 height 32
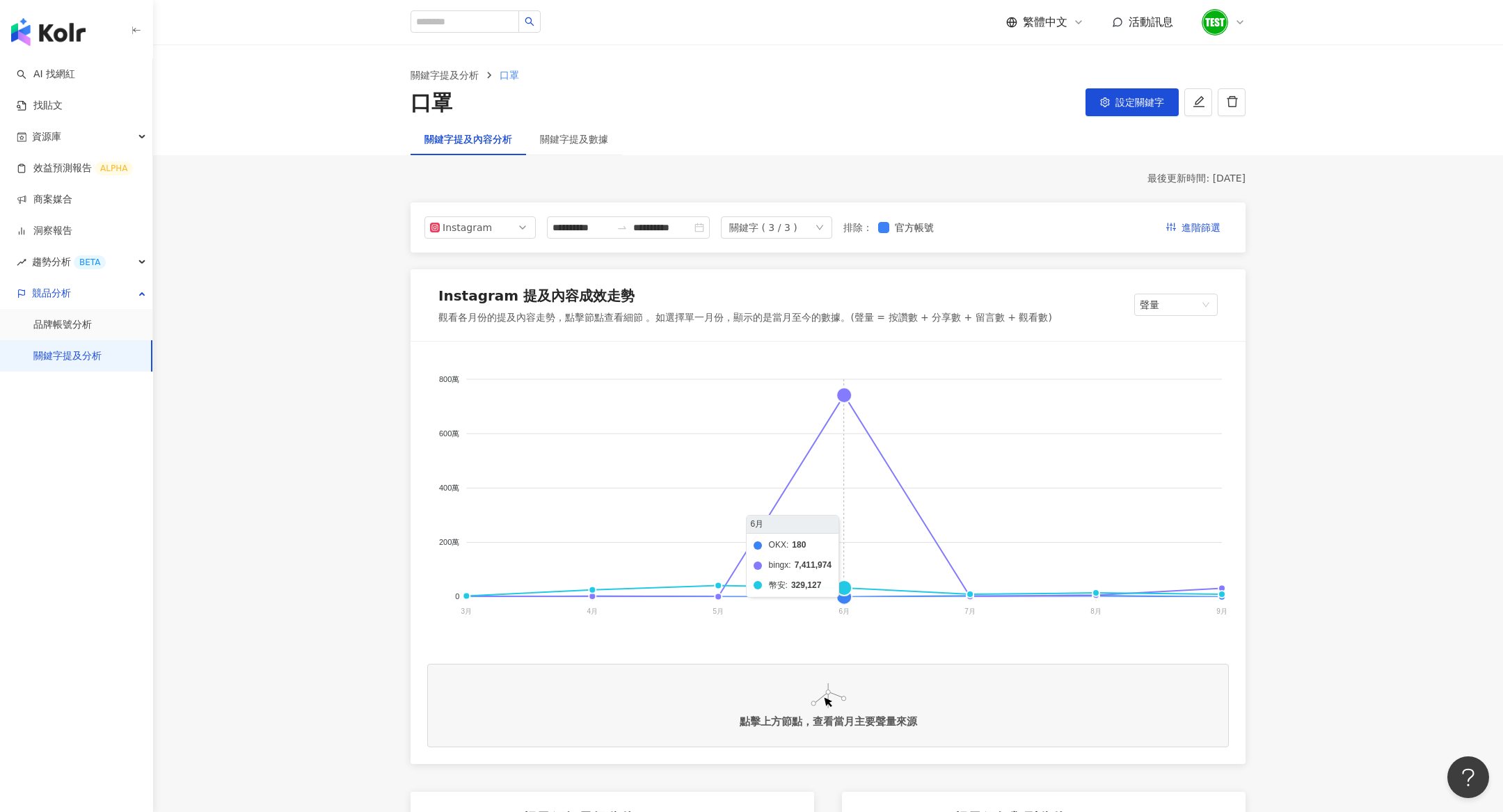
click at [844, 416] on foreignobject "OKX bingx 幣安" at bounding box center [828, 497] width 802 height 278
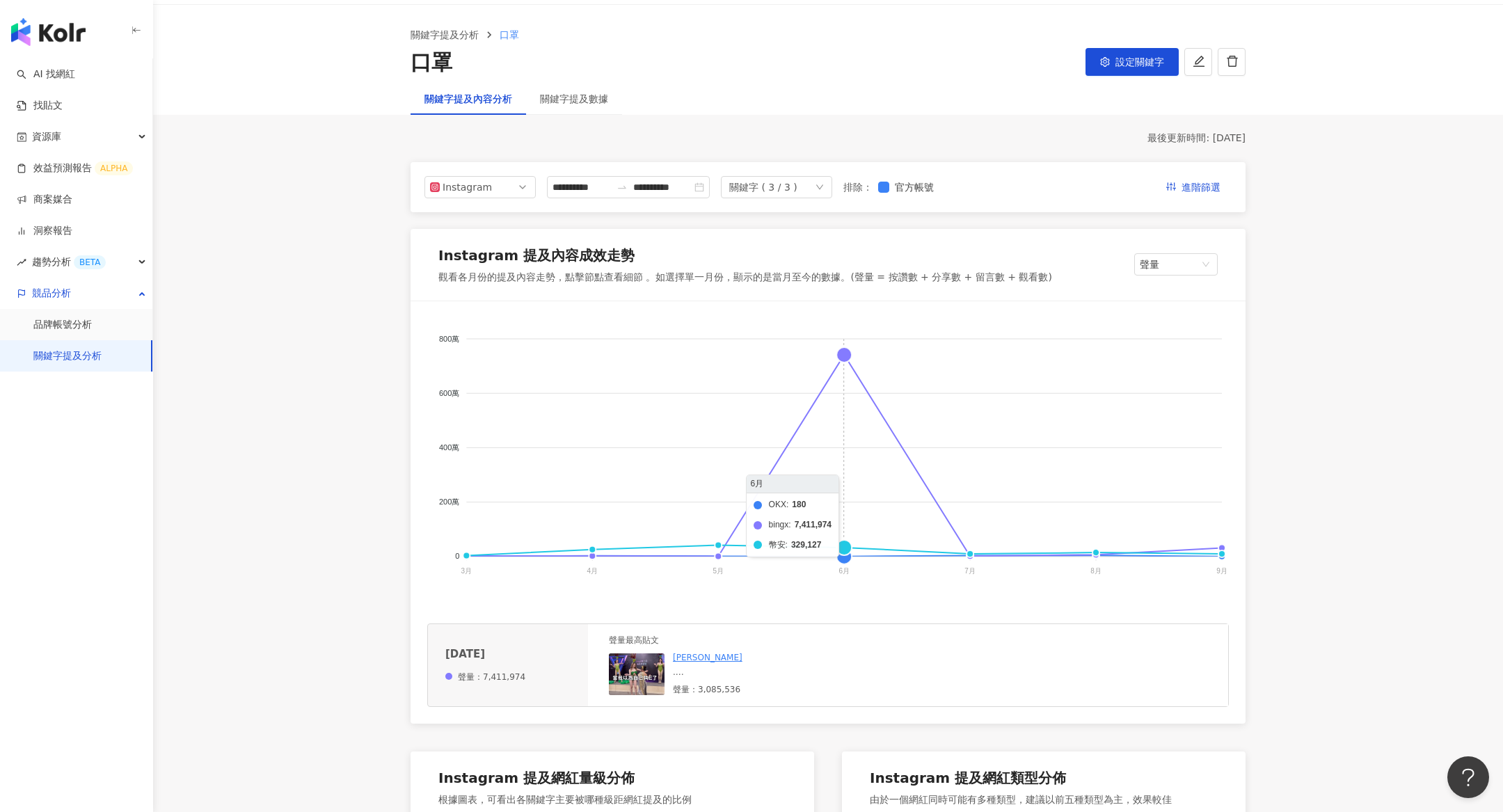
scroll to position [48, 0]
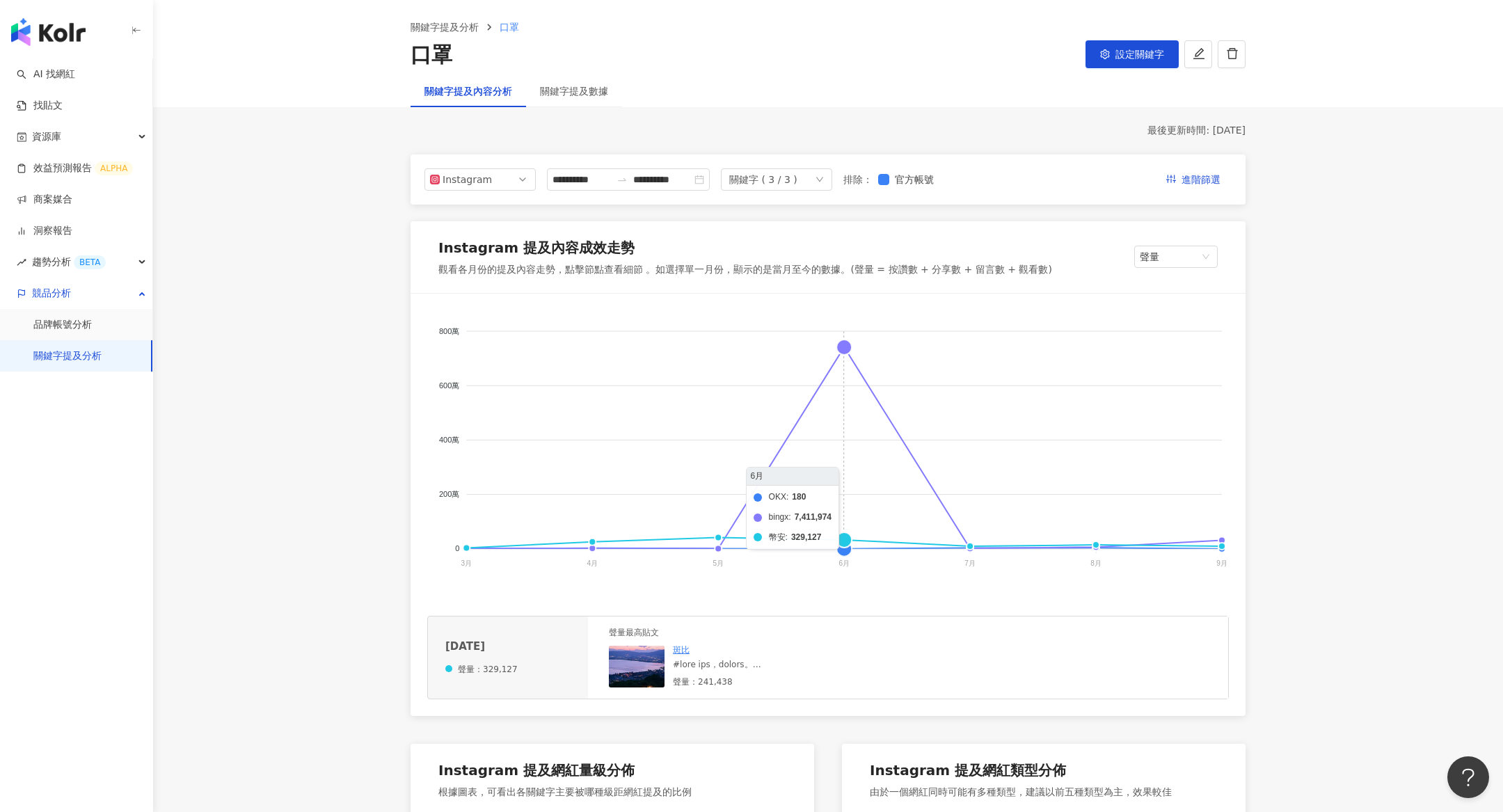
click at [848, 342] on foreignobject "OKX bingx 幣安" at bounding box center [828, 449] width 802 height 278
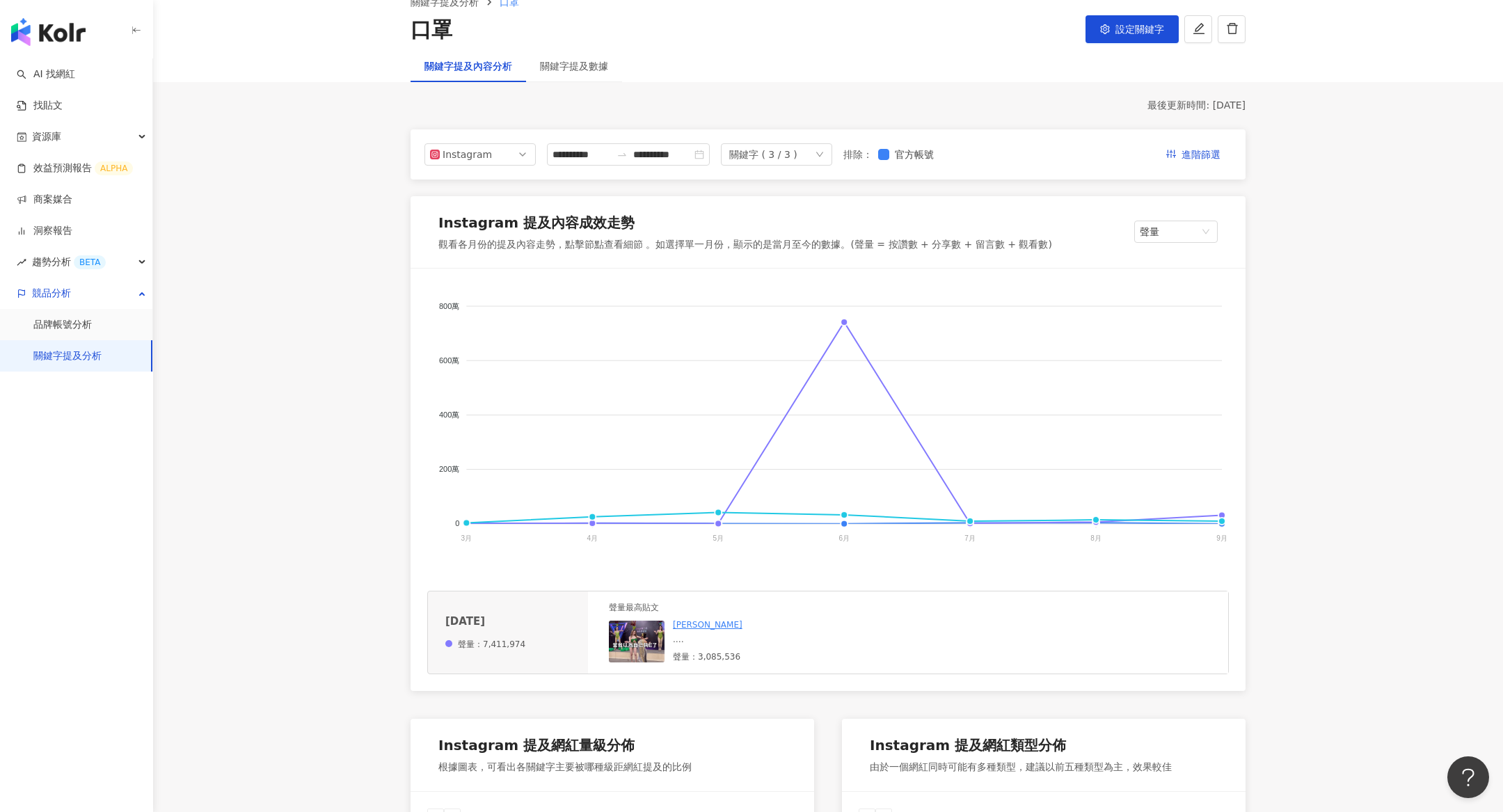
scroll to position [74, 0]
click at [586, 69] on div "關鍵字提及數據" at bounding box center [573, 65] width 68 height 15
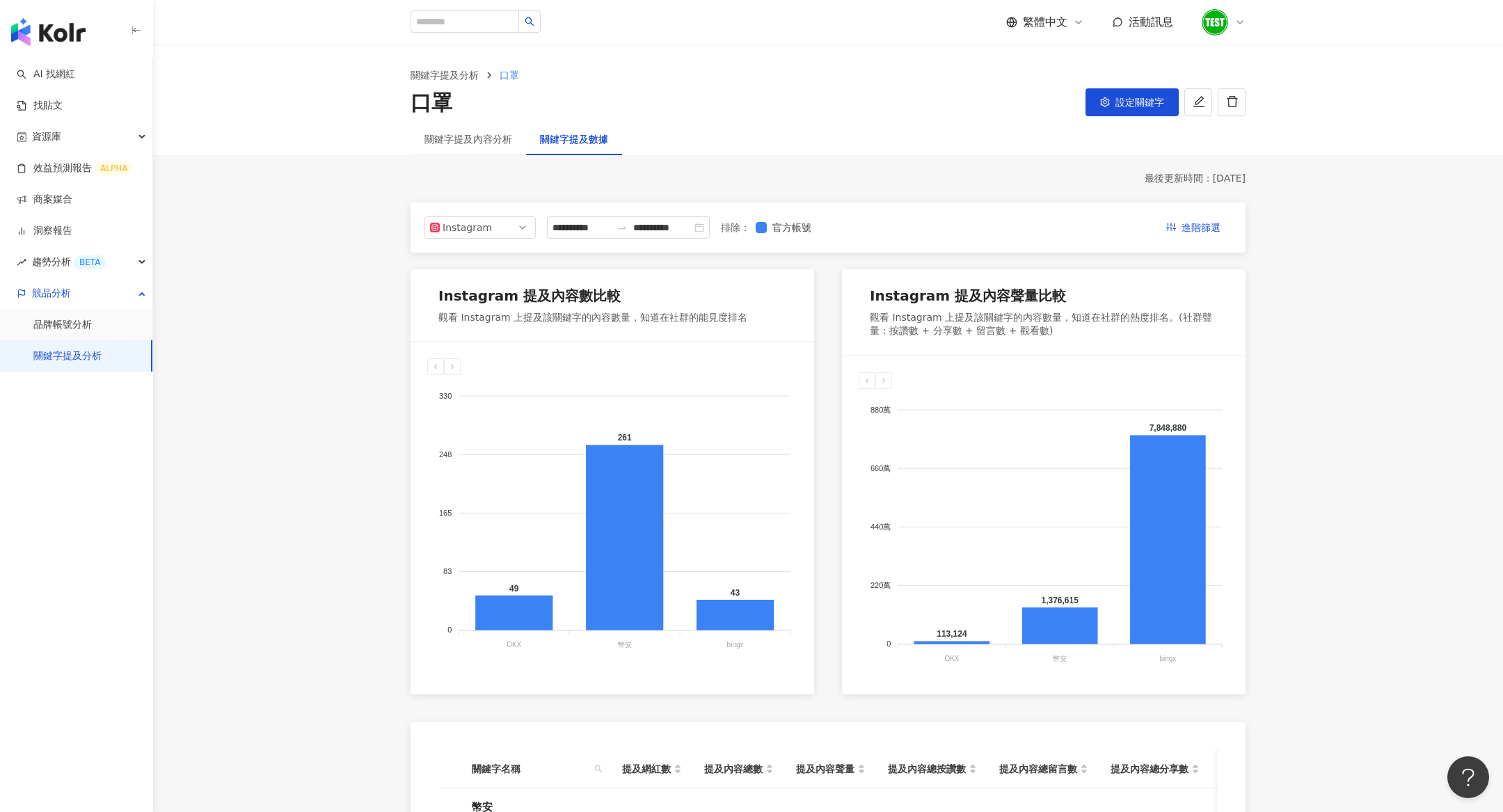
click at [494, 152] on div "關鍵字提及內容分析" at bounding box center [468, 139] width 115 height 32
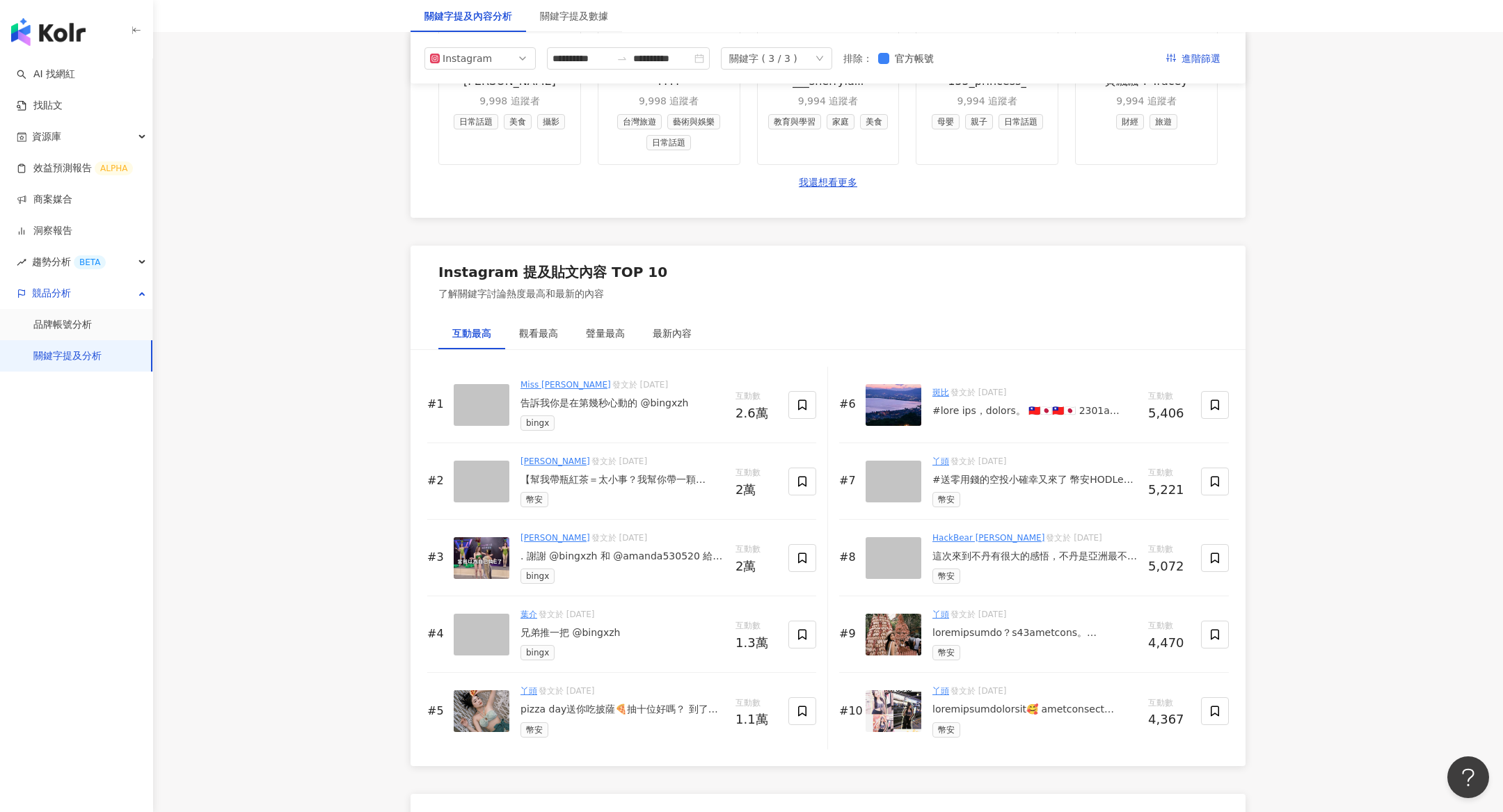
scroll to position [1893, 0]
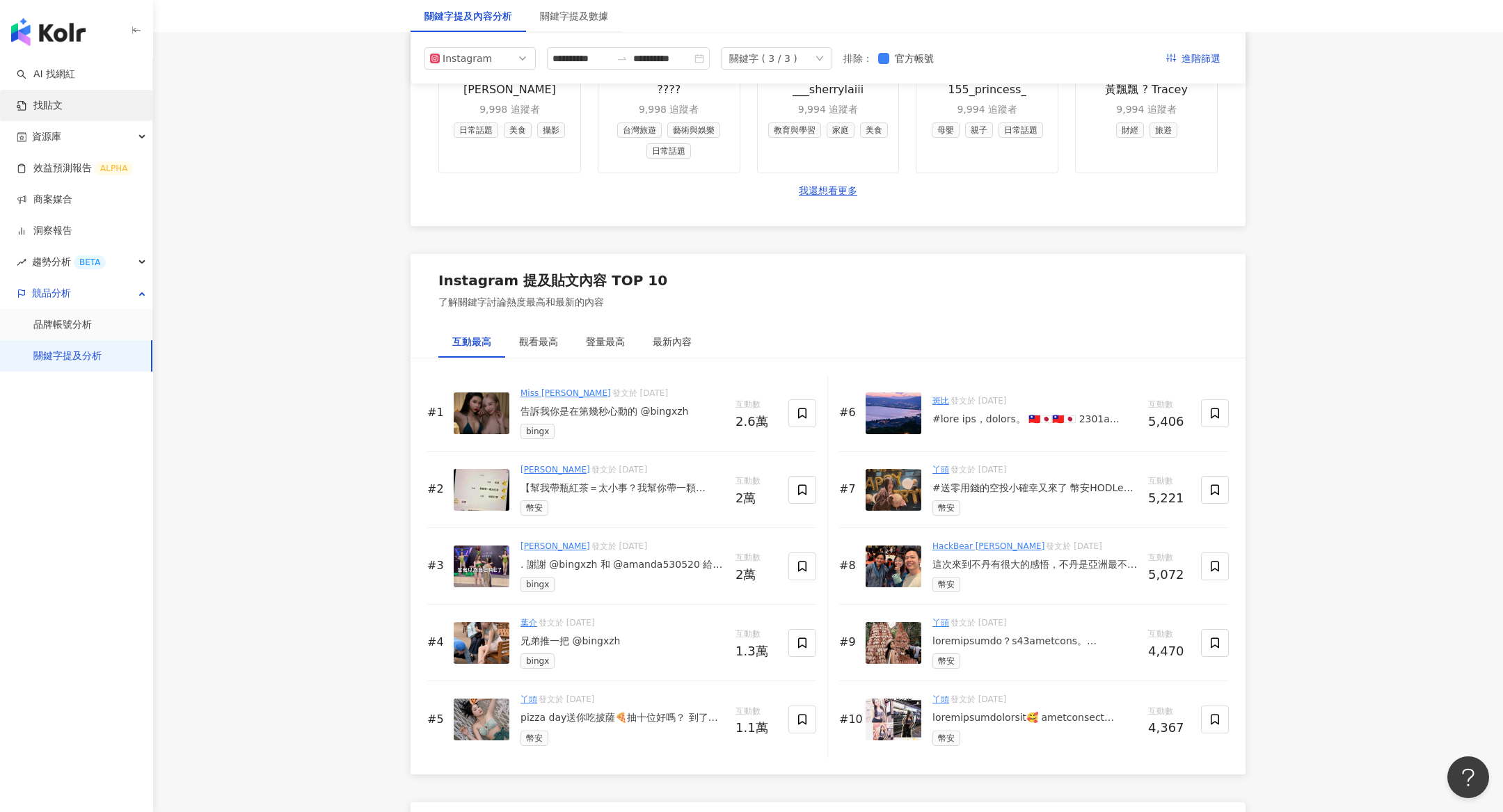
click at [63, 107] on link "找貼文" at bounding box center [39, 105] width 46 height 14
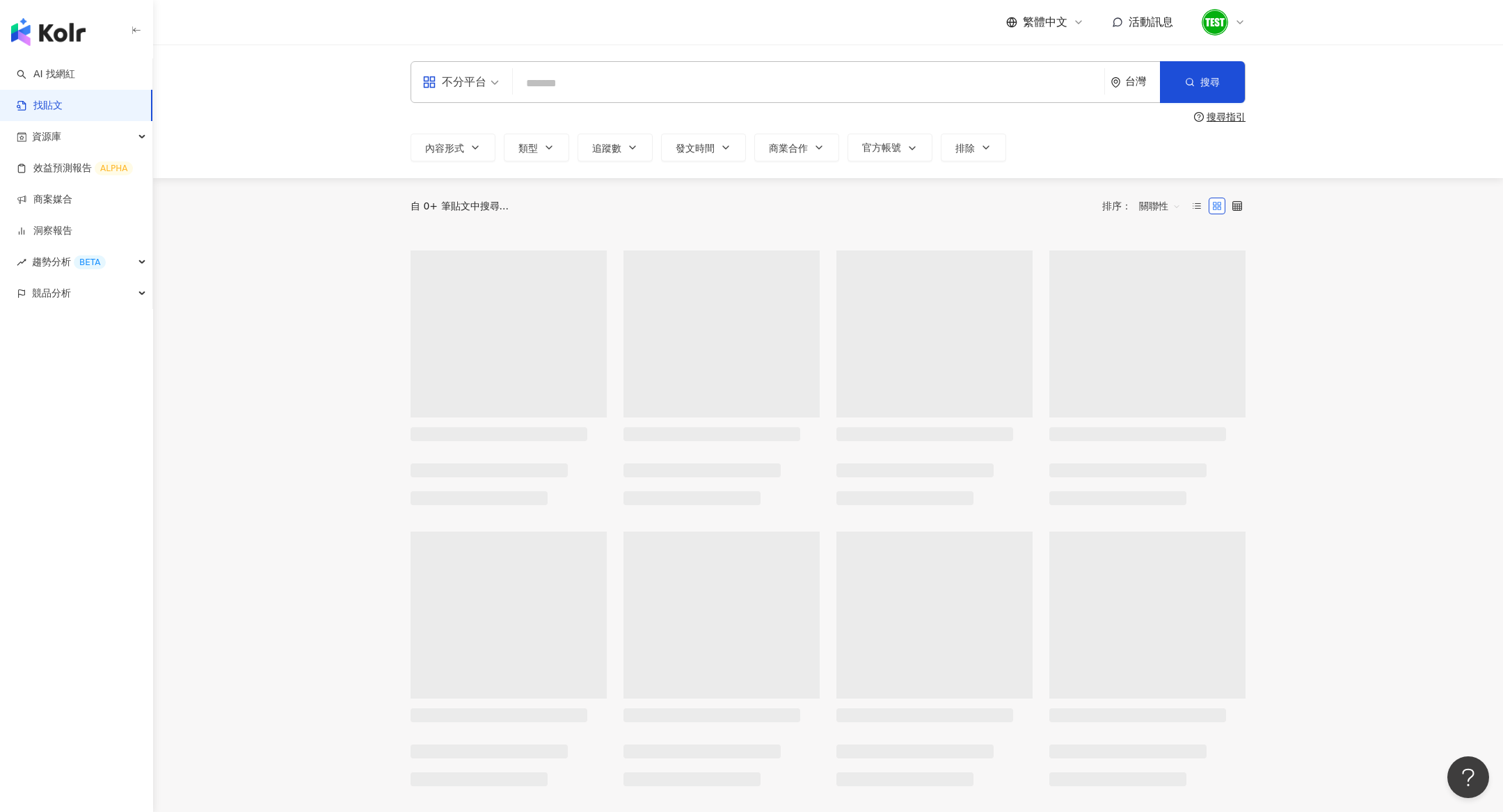
click at [610, 90] on input "search" at bounding box center [808, 83] width 581 height 30
paste input "*****"
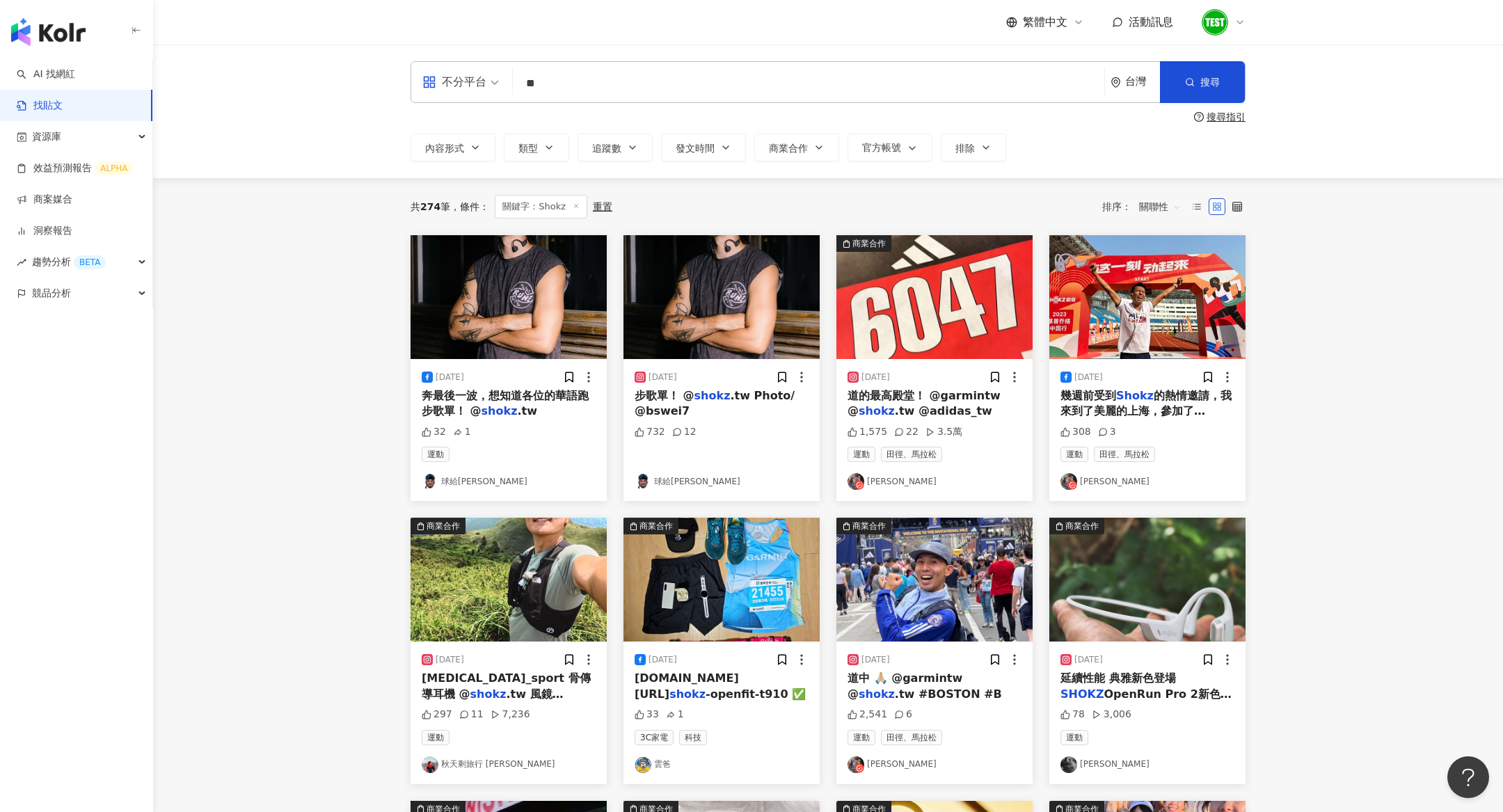
type input "*"
paste input "******"
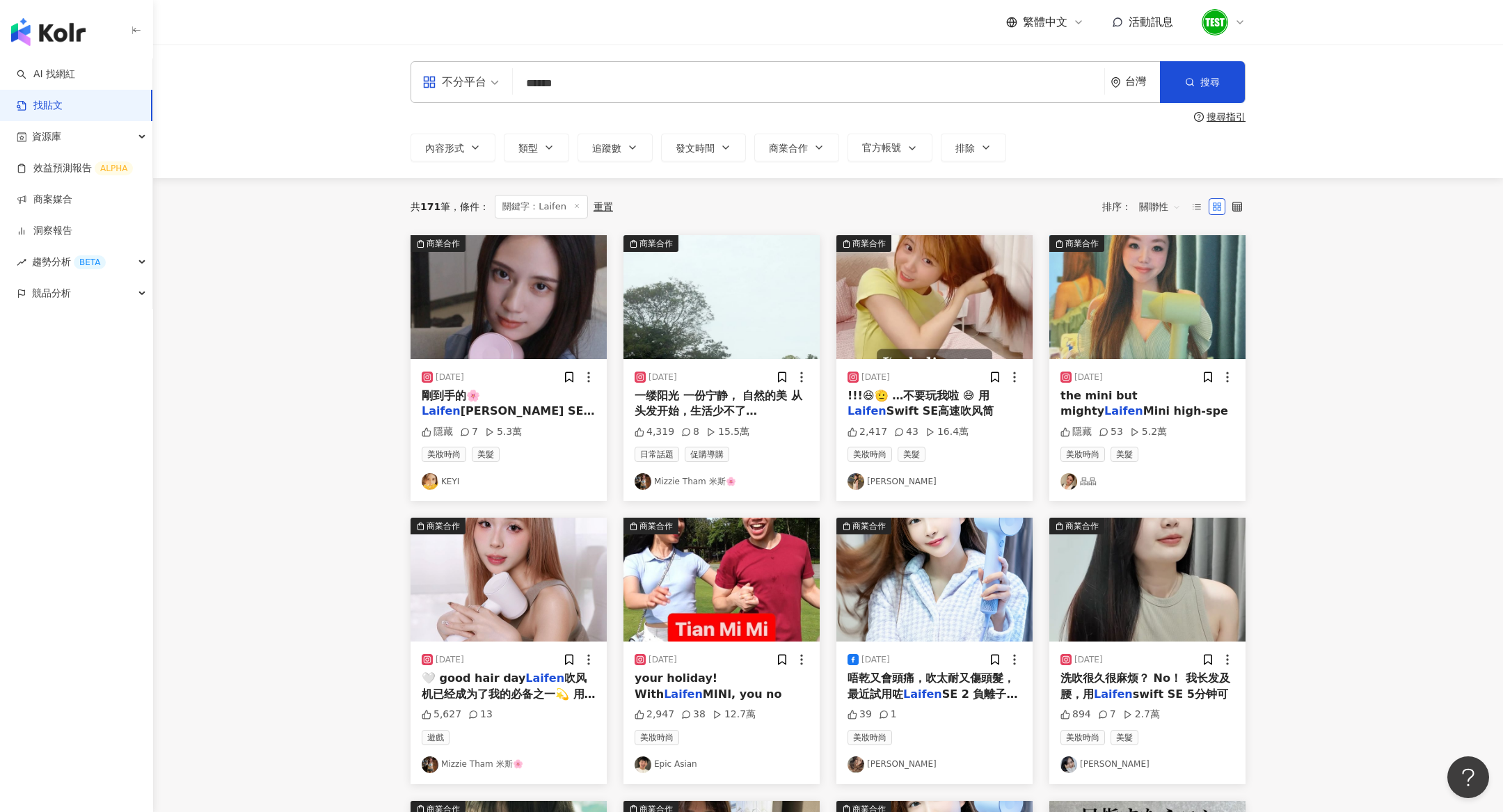
drag, startPoint x: 572, startPoint y: 85, endPoint x: 481, endPoint y: 84, distance: 91.0
click at [481, 84] on div "不分平台 Laifen ****** 台灣 搜尋" at bounding box center [827, 82] width 835 height 42
paste input "search"
type input "******"
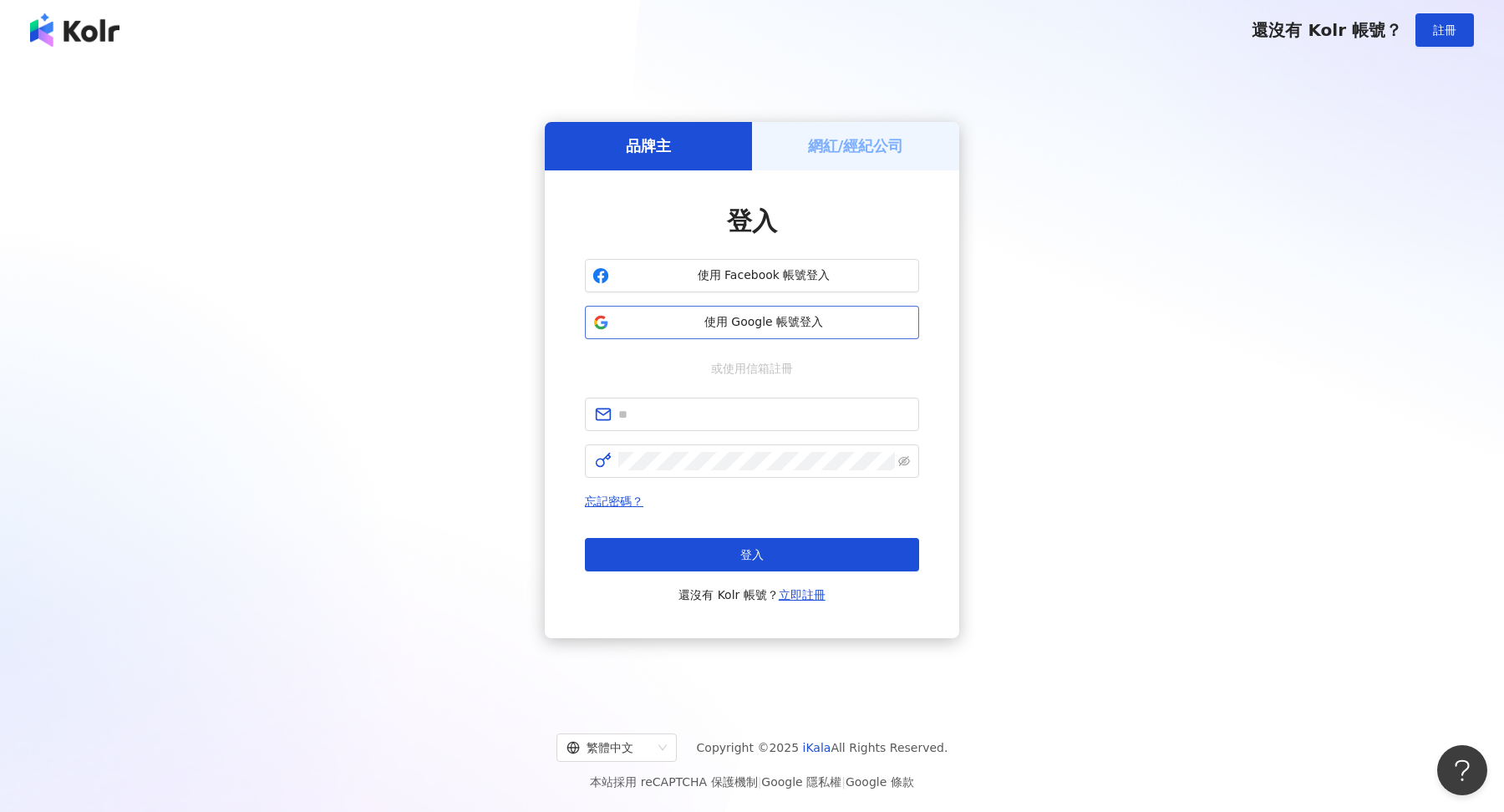
click at [774, 316] on span "使用 Google 帳號登入" at bounding box center [763, 322] width 296 height 17
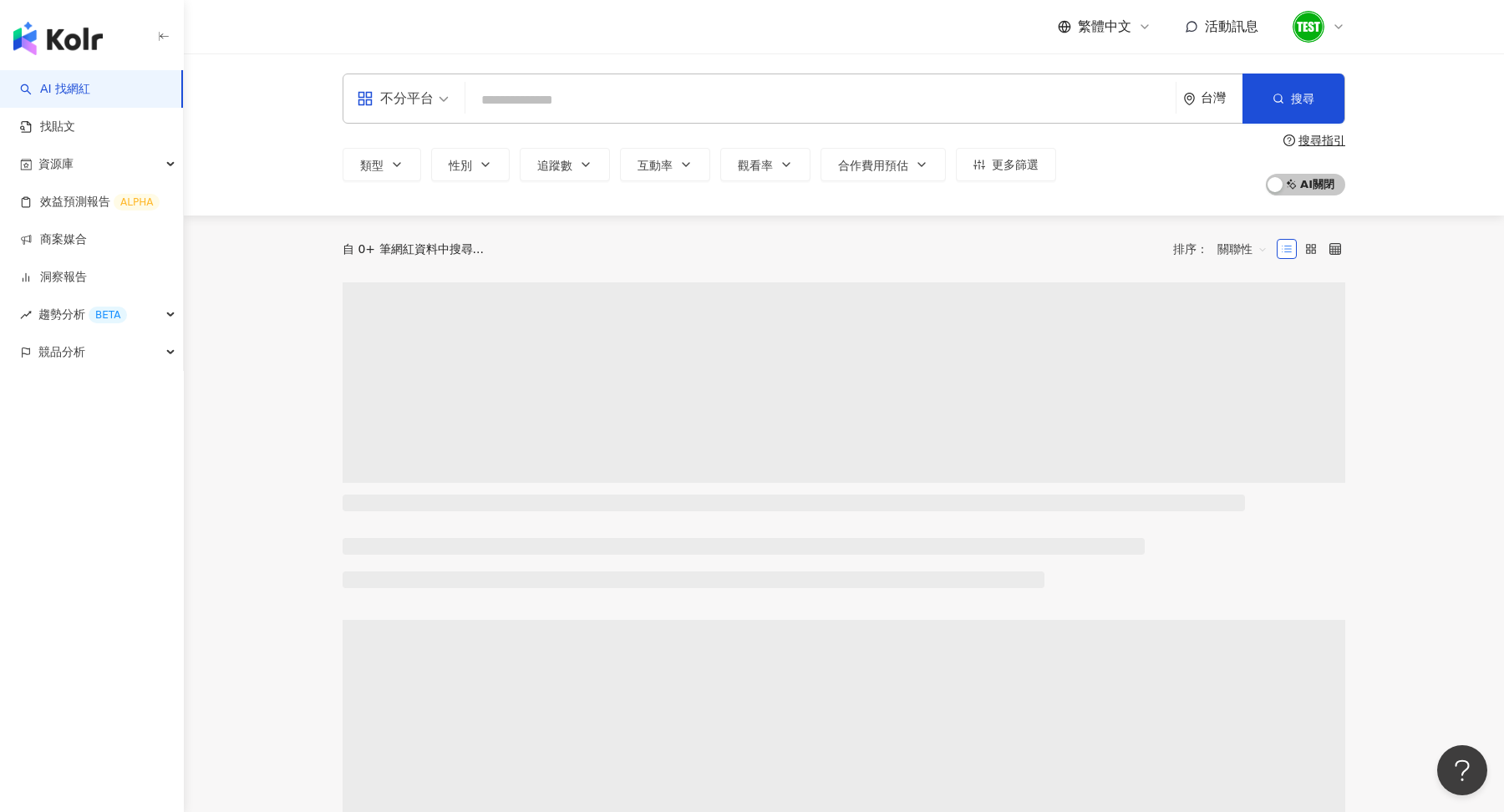
click at [1338, 26] on icon at bounding box center [1338, 26] width 13 height 13
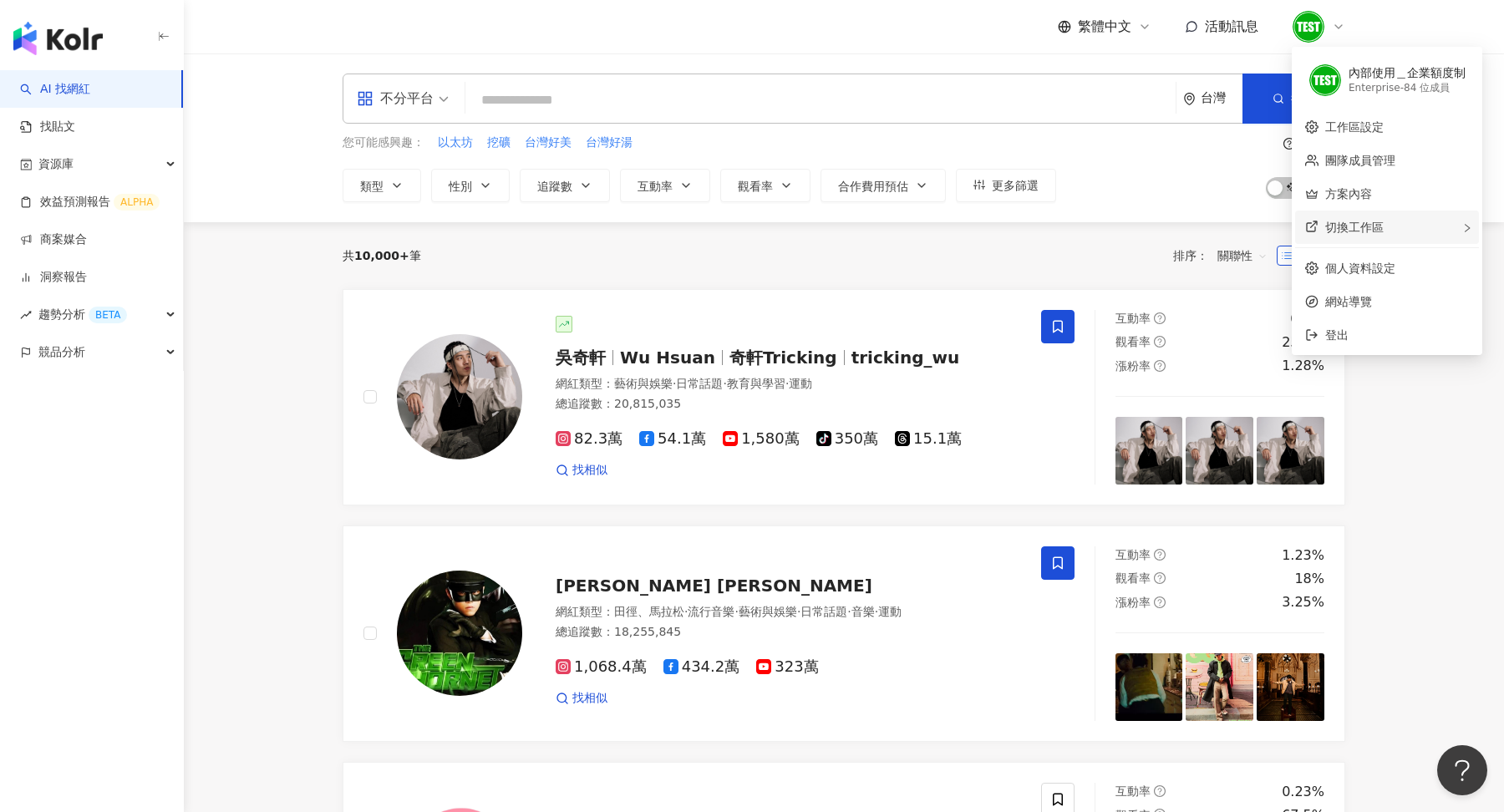
click at [1376, 231] on span "切換工作區" at bounding box center [1354, 227] width 59 height 13
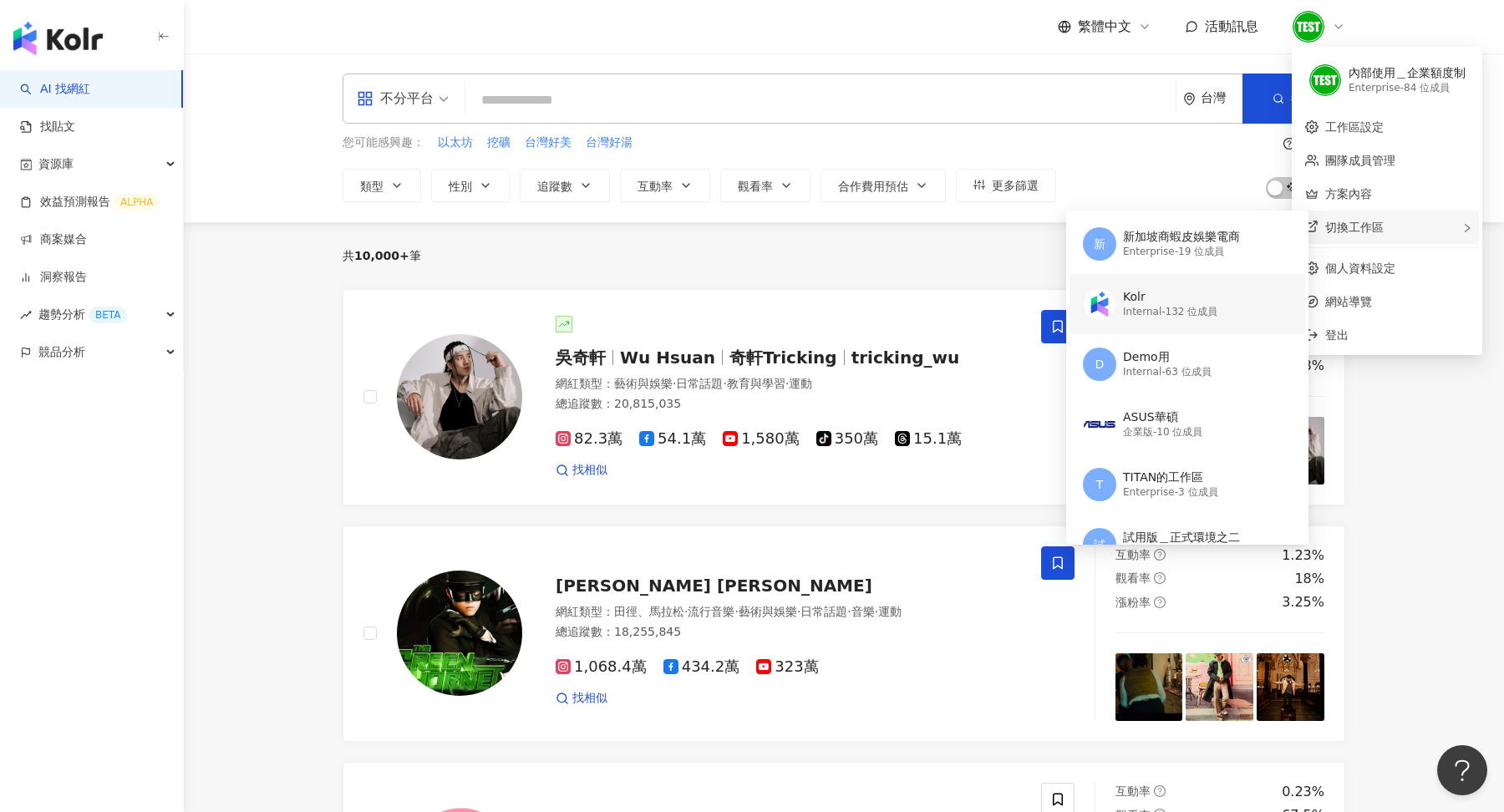
scroll to position [61, 0]
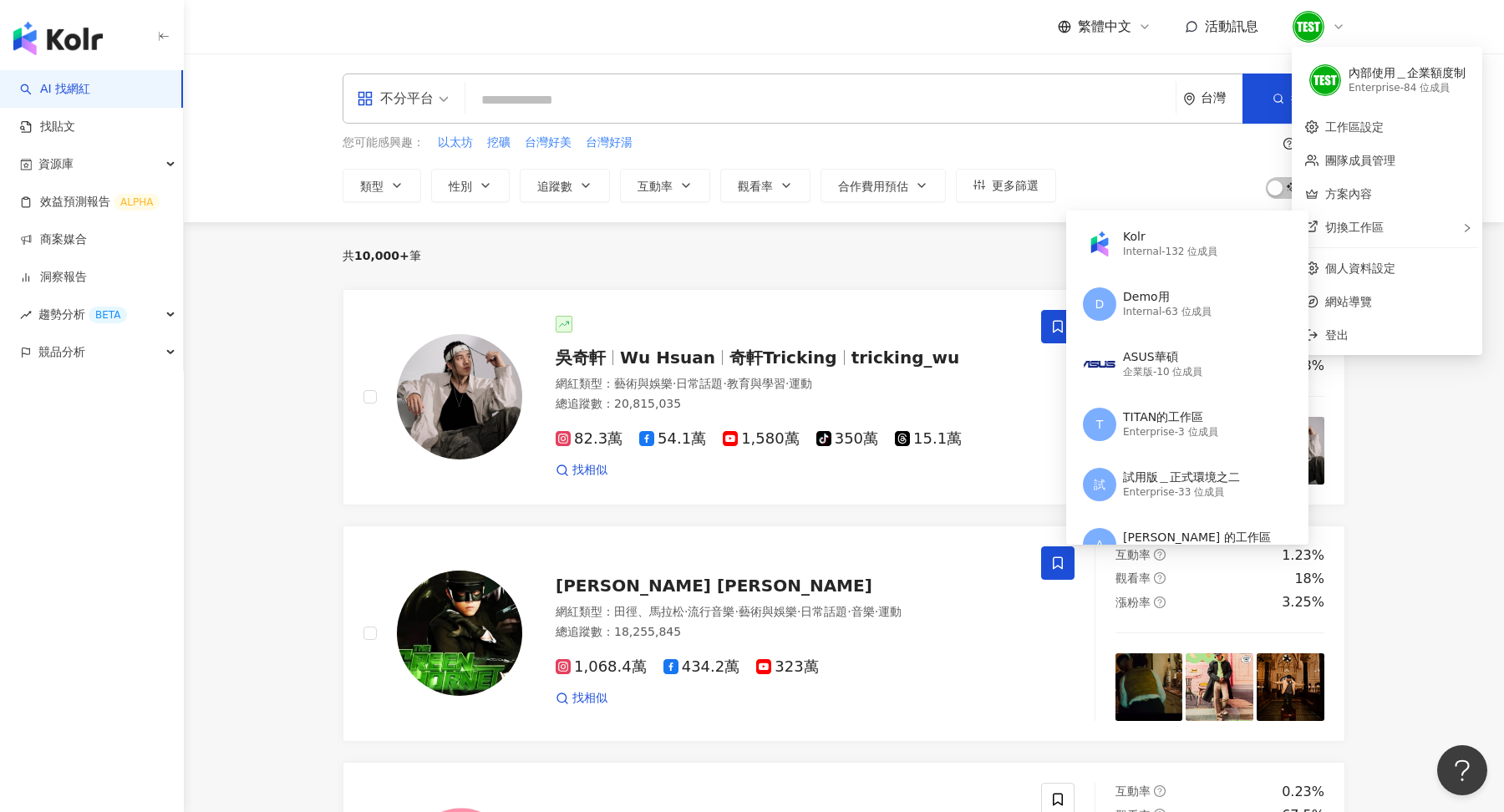
click at [717, 39] on div "繁體中文 活動訊息" at bounding box center [844, 26] width 1002 height 53
